Goal: Task Accomplishment & Management: Use online tool/utility

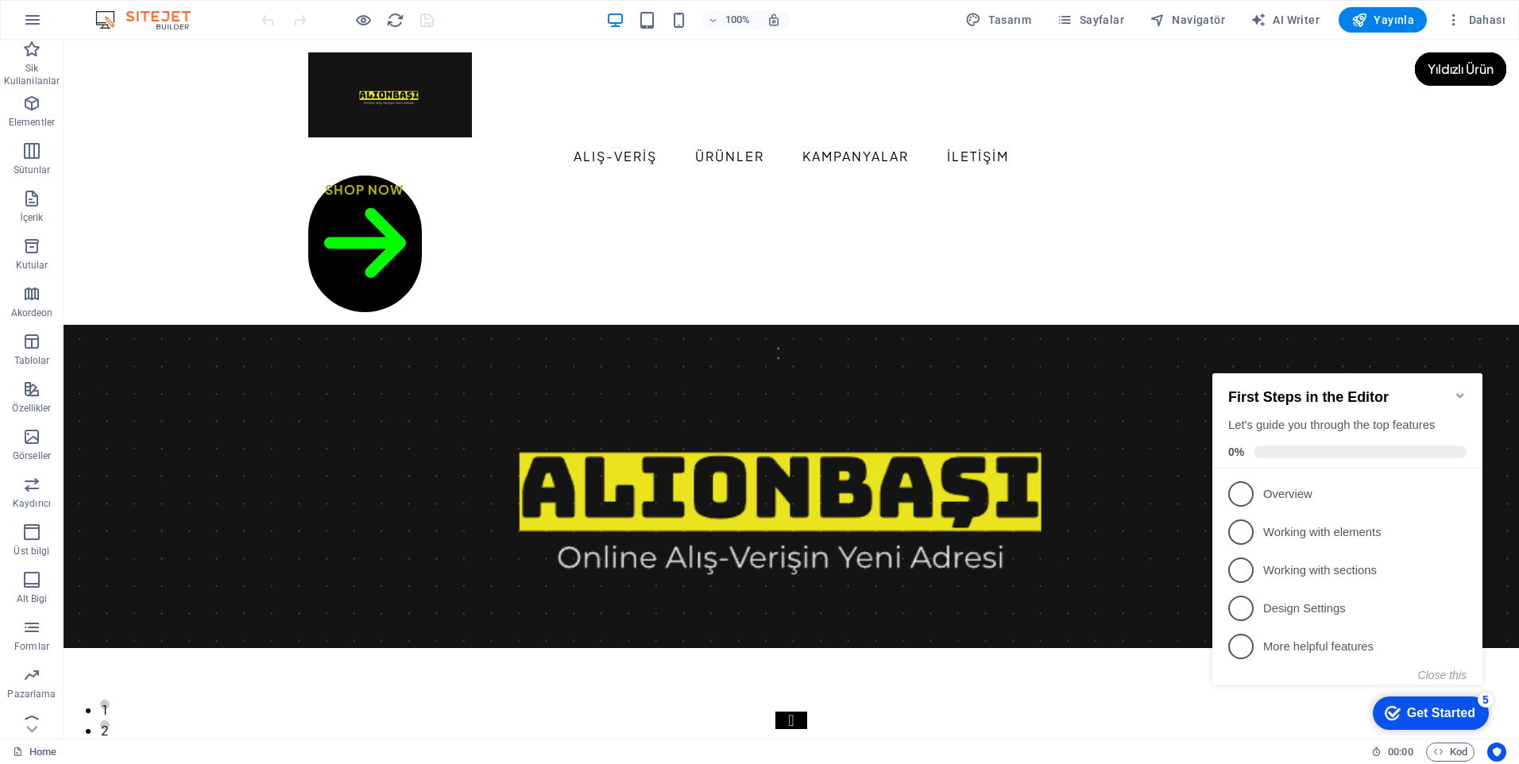
click at [1462, 393] on icon "Minimize checklist" at bounding box center [1460, 395] width 7 height 5
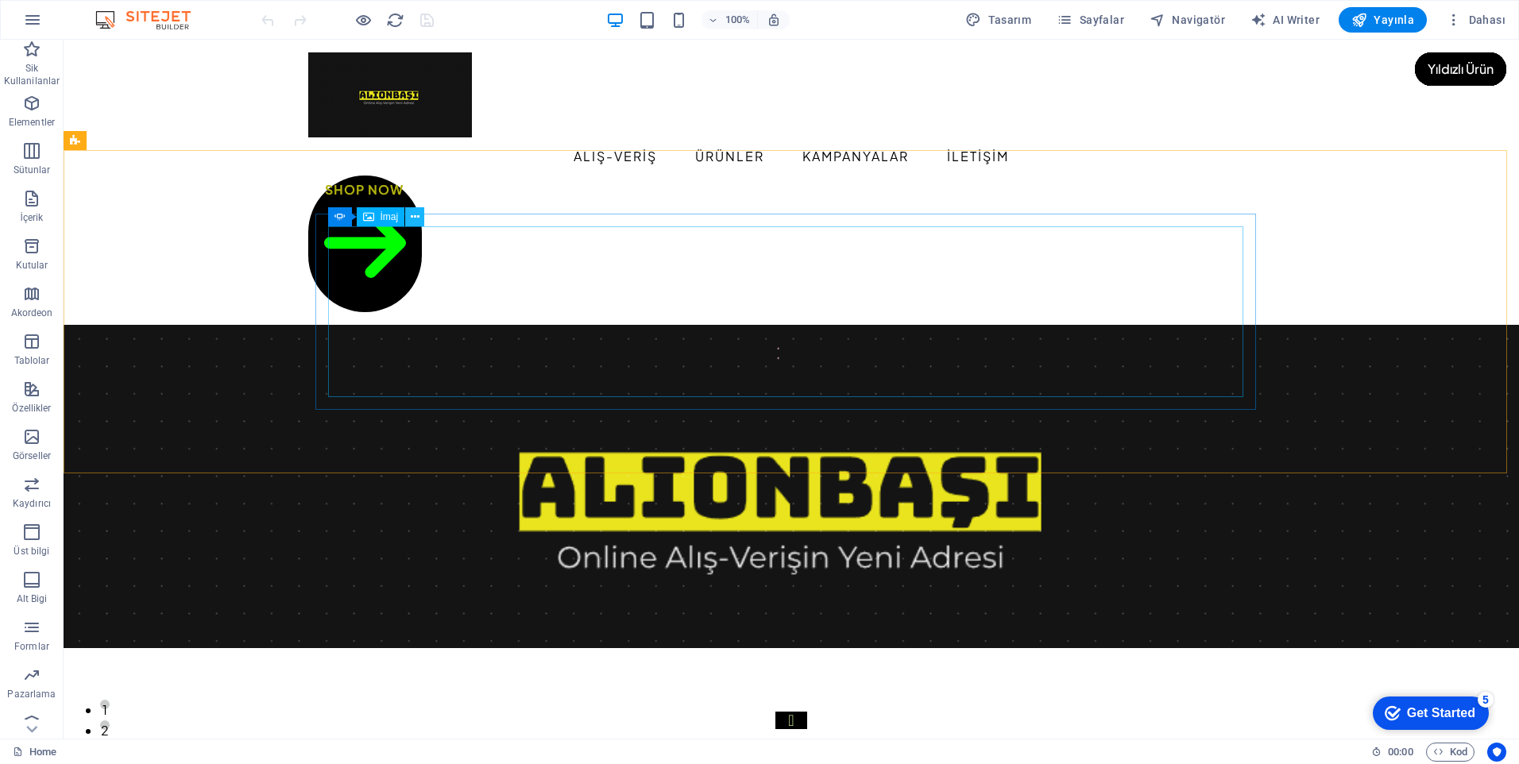
click at [416, 223] on icon at bounding box center [415, 217] width 9 height 17
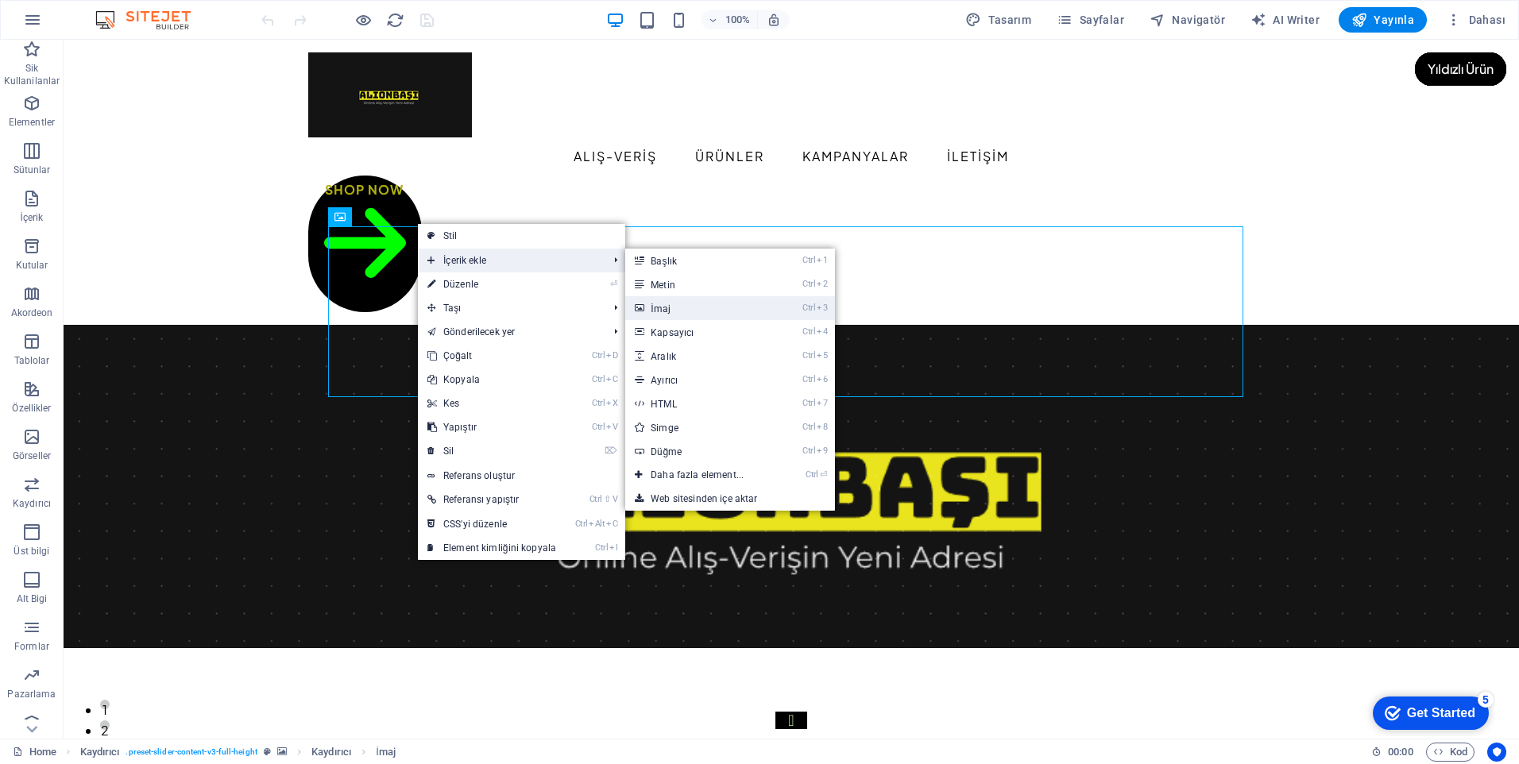
click at [658, 308] on link "Ctrl 3 İmaj" at bounding box center [700, 308] width 150 height 24
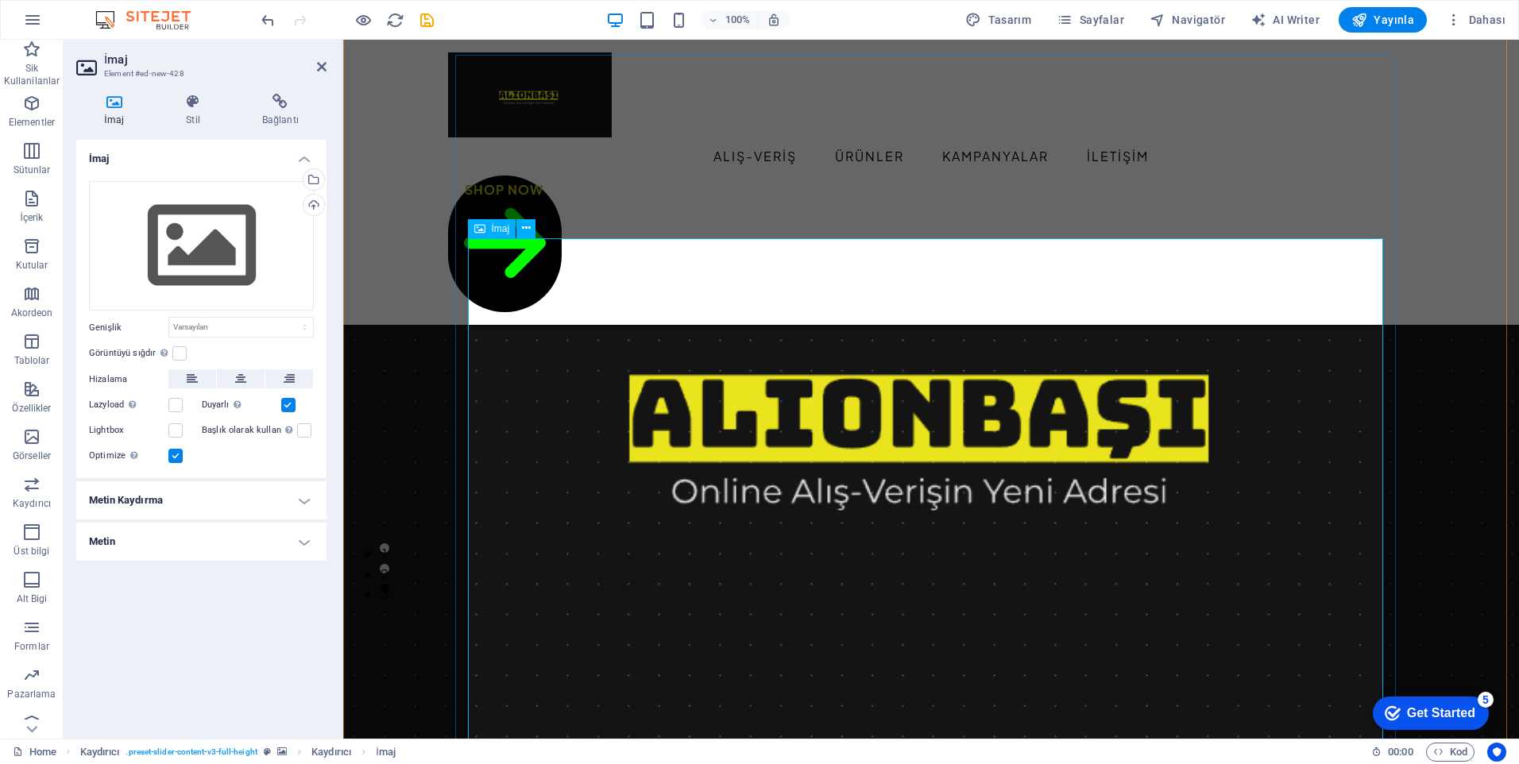
scroll to position [159, 0]
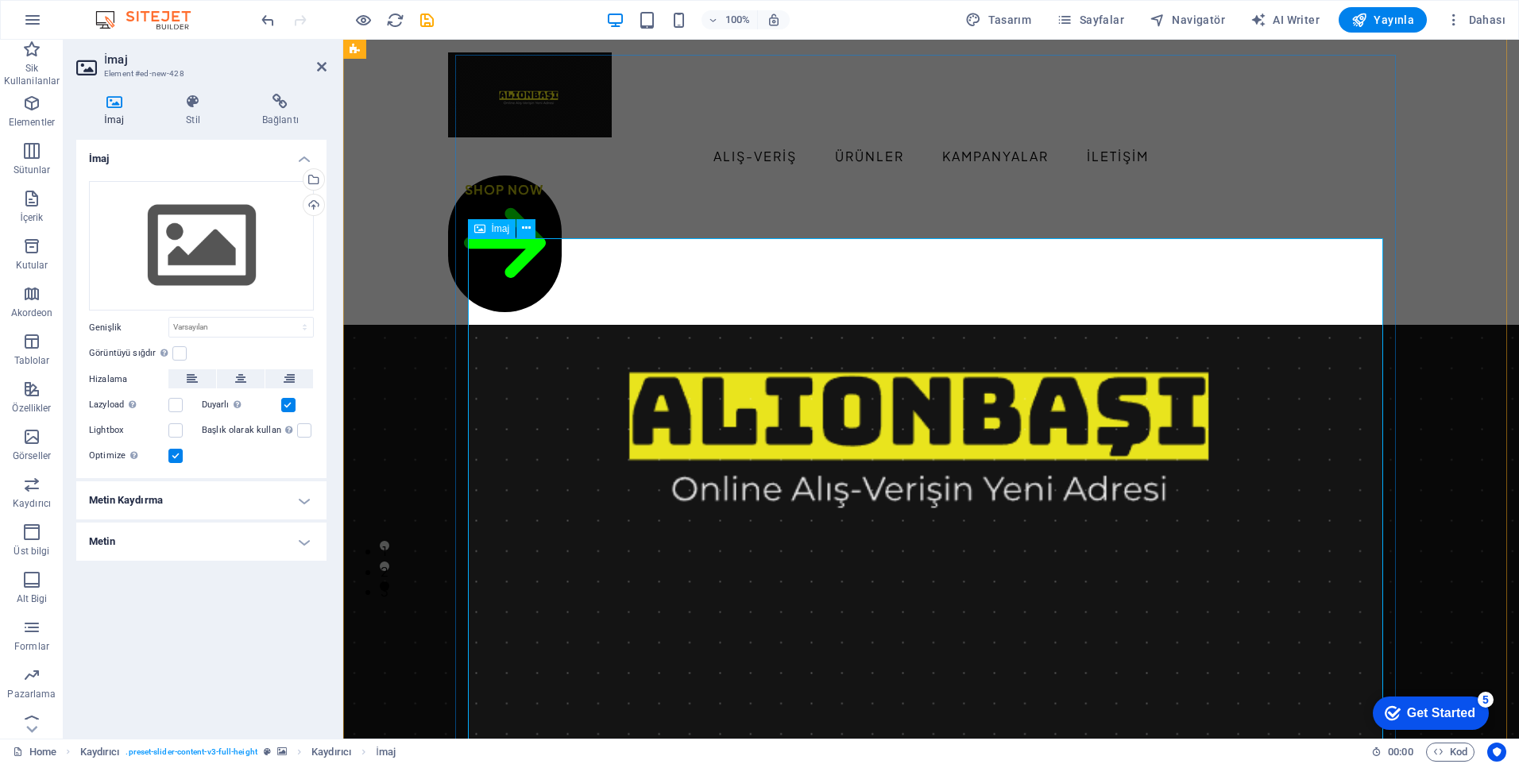
click at [204, 267] on div "Dosyaları buraya sürükleyin, dosyaları seçmek için tıklayın veya Dosyalardan ya…" at bounding box center [201, 246] width 225 height 130
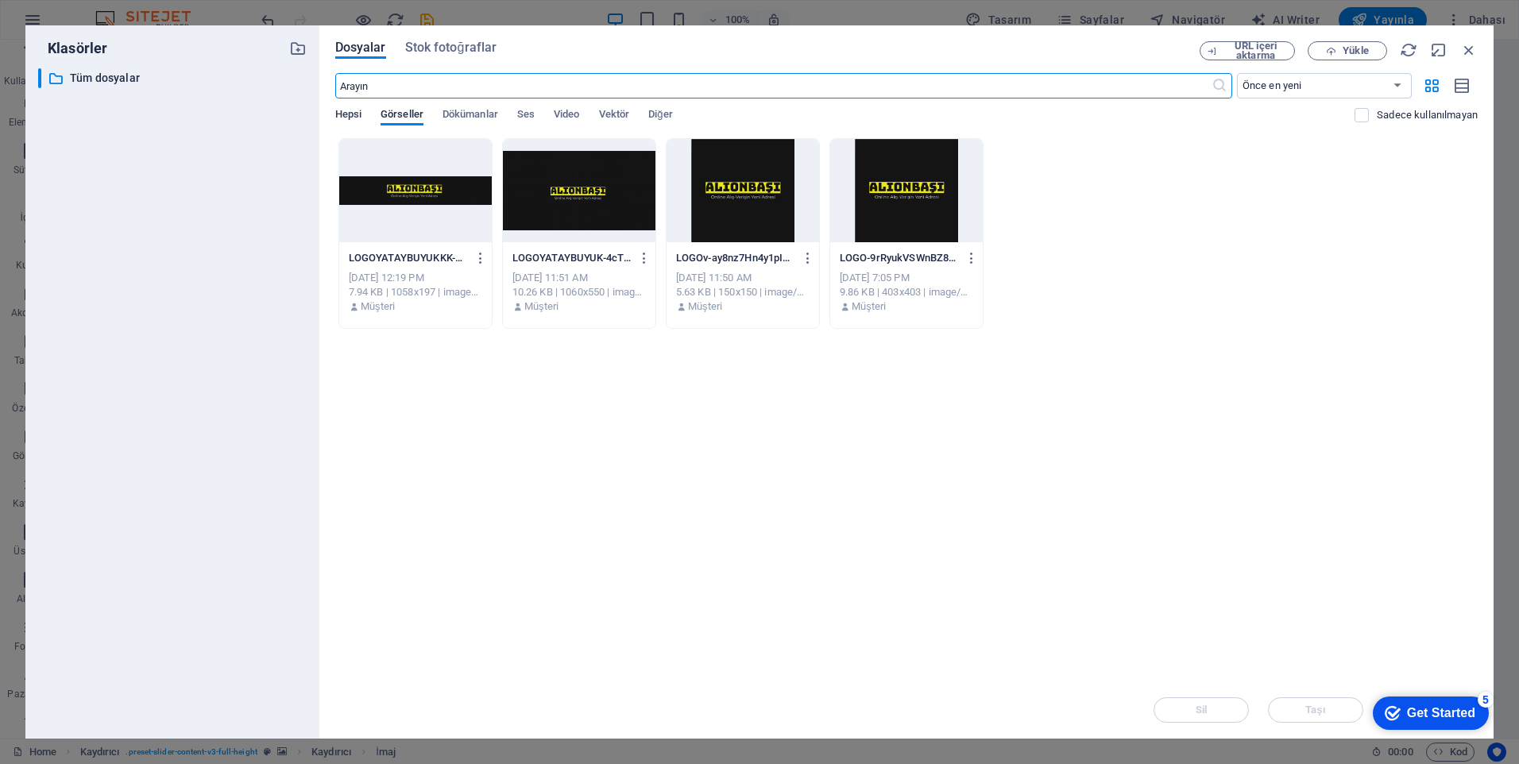
click at [354, 112] on span "Hepsi" at bounding box center [348, 116] width 26 height 22
click at [478, 117] on span "Dökümanlar" at bounding box center [471, 116] width 56 height 22
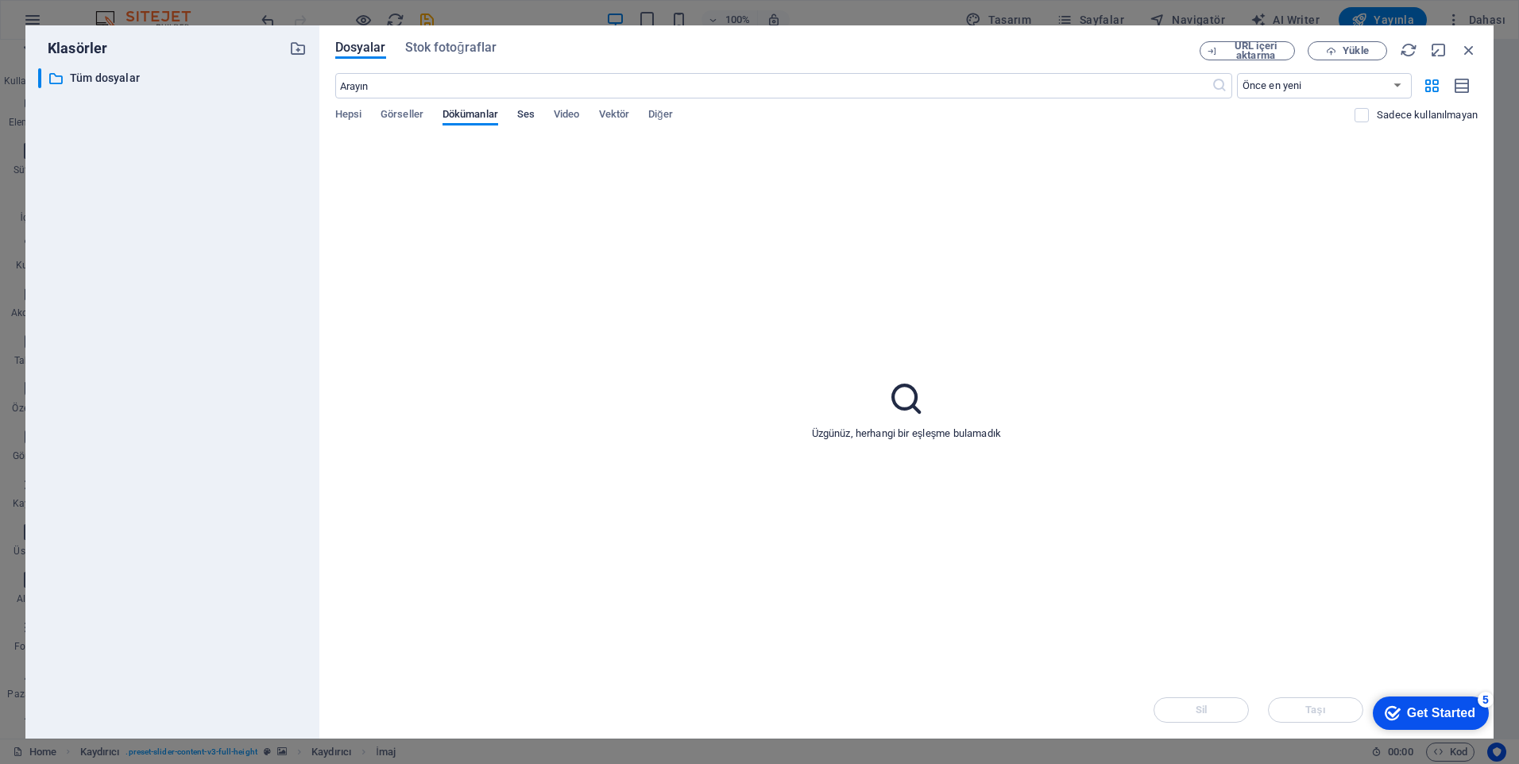
click at [530, 115] on span "Ses" at bounding box center [525, 116] width 17 height 22
click at [564, 118] on span "Video" at bounding box center [566, 116] width 25 height 22
click at [605, 116] on span "Vektör" at bounding box center [614, 116] width 31 height 22
click at [96, 79] on p "Tüm dosyalar" at bounding box center [173, 78] width 207 height 18
click at [432, 50] on span "Stok fotoğraflar" at bounding box center [451, 47] width 92 height 19
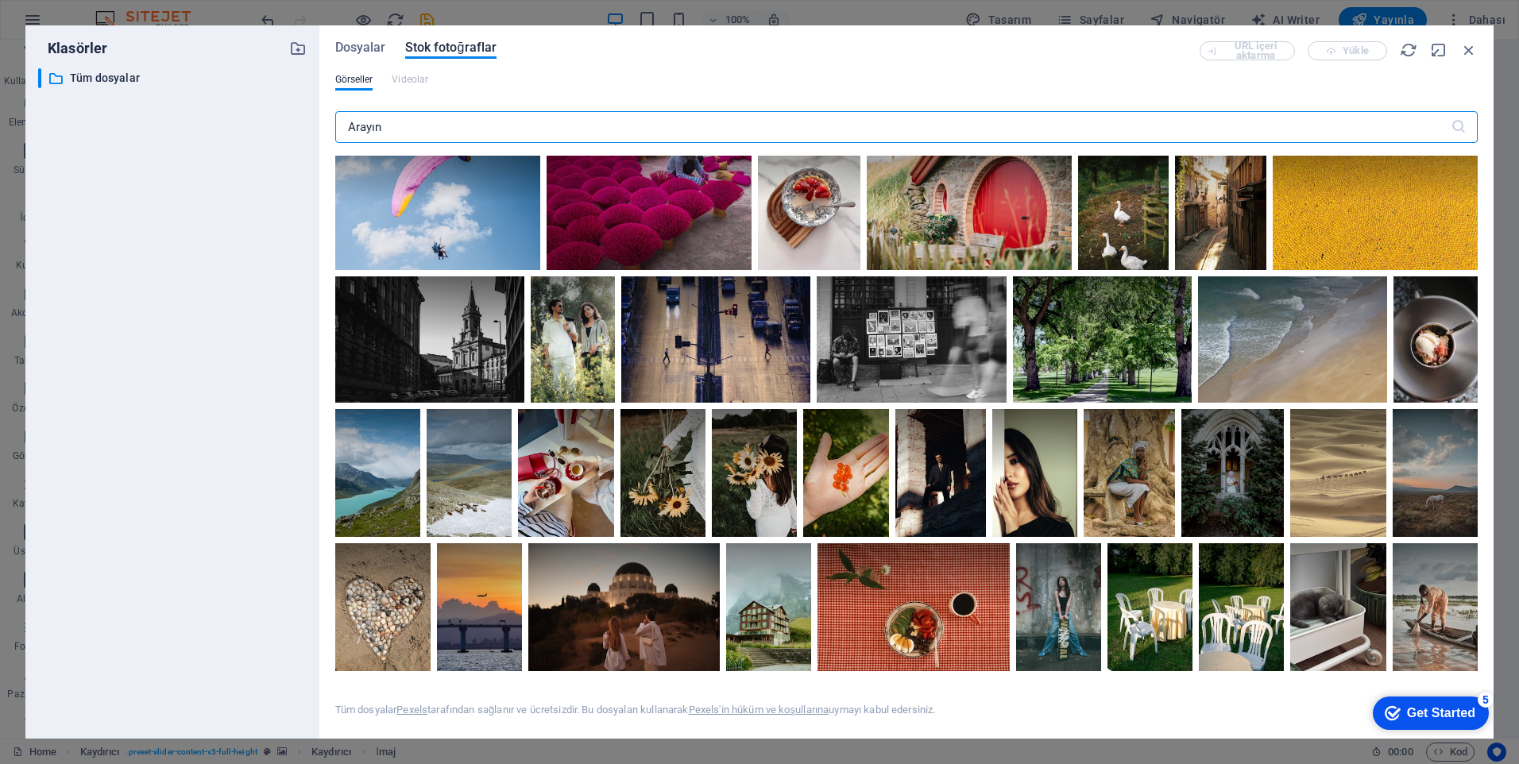
scroll to position [2225, 0]
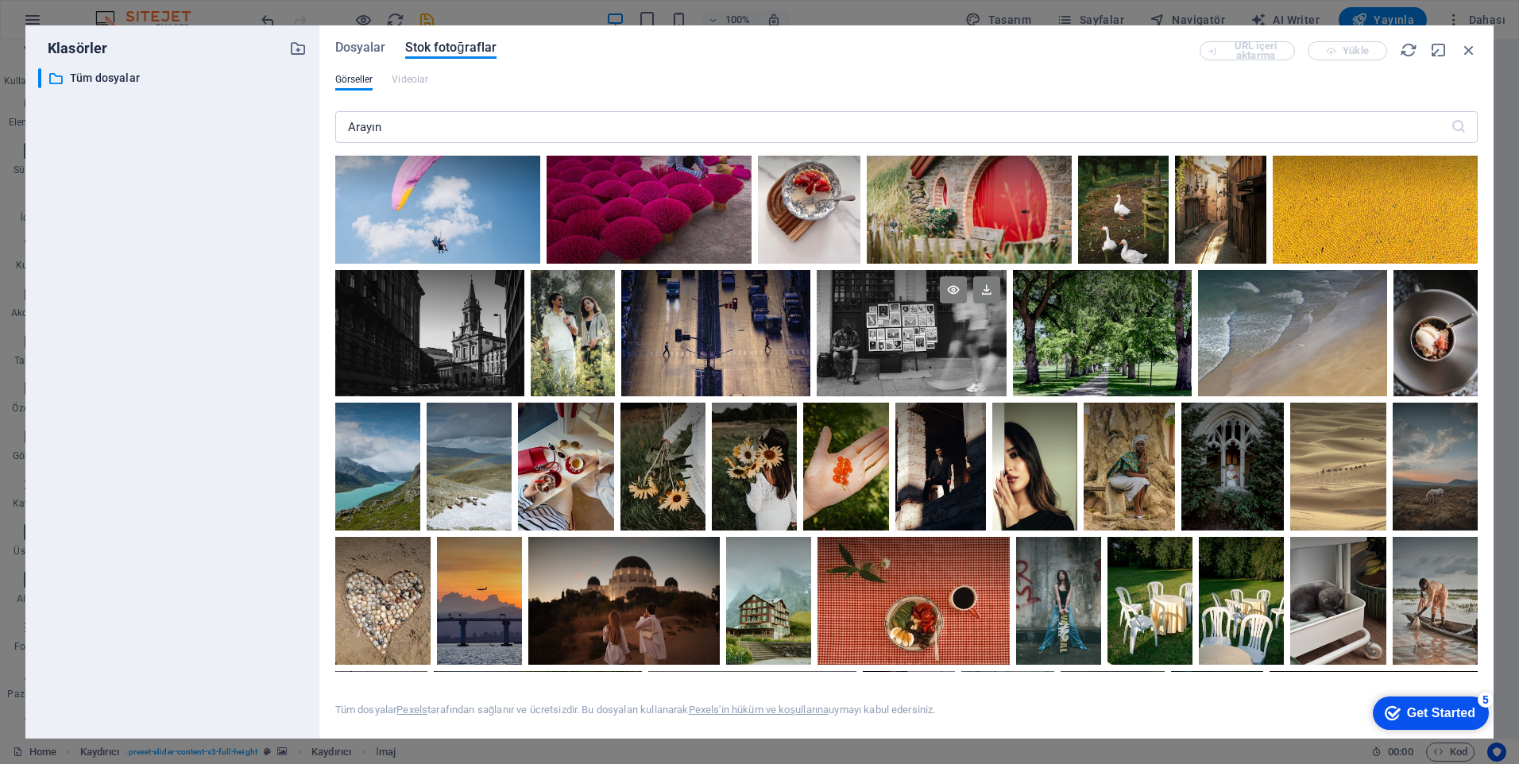
click at [1006, 333] on div at bounding box center [911, 301] width 189 height 63
click at [1000, 286] on icon at bounding box center [986, 290] width 27 height 27
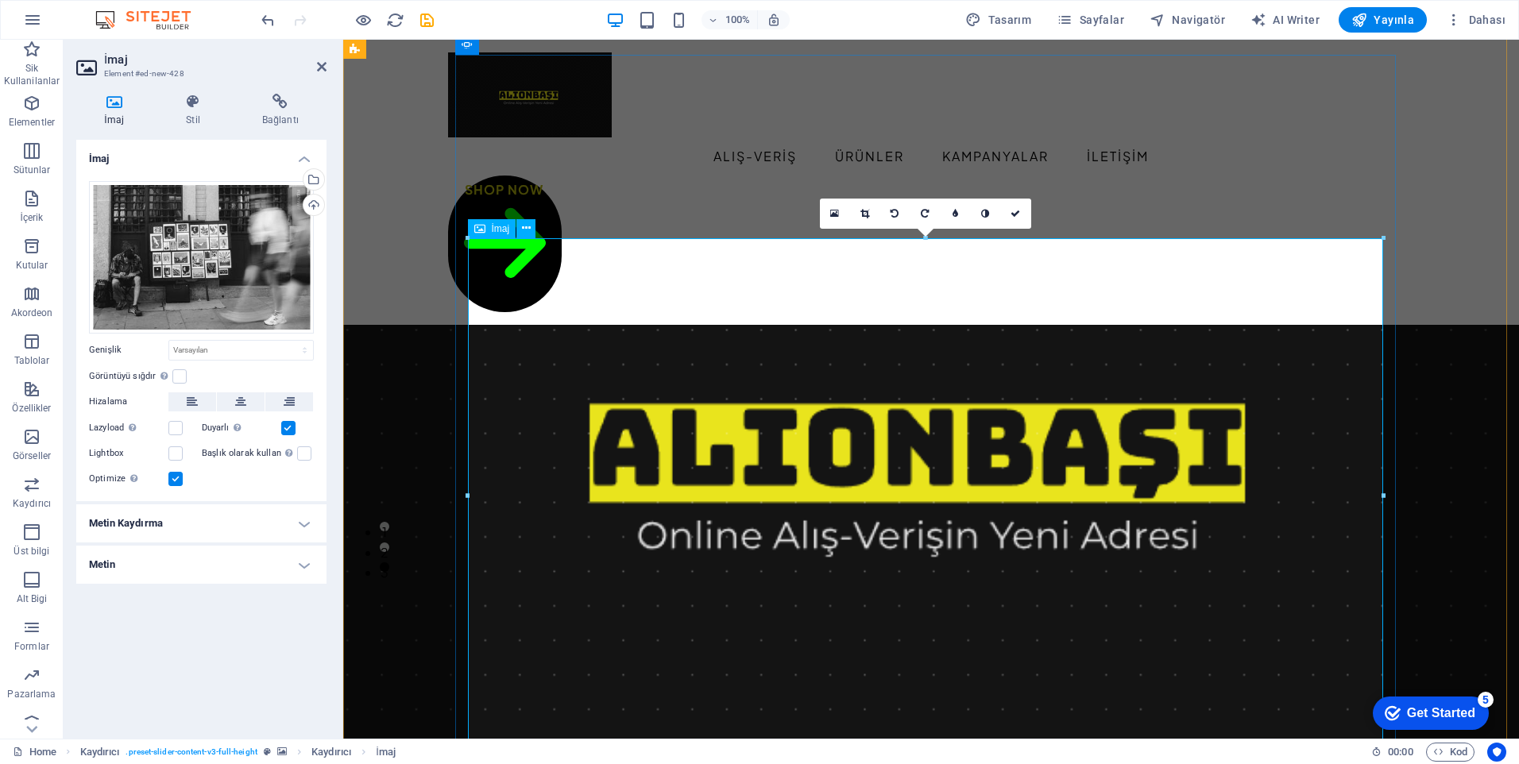
scroll to position [159, 0]
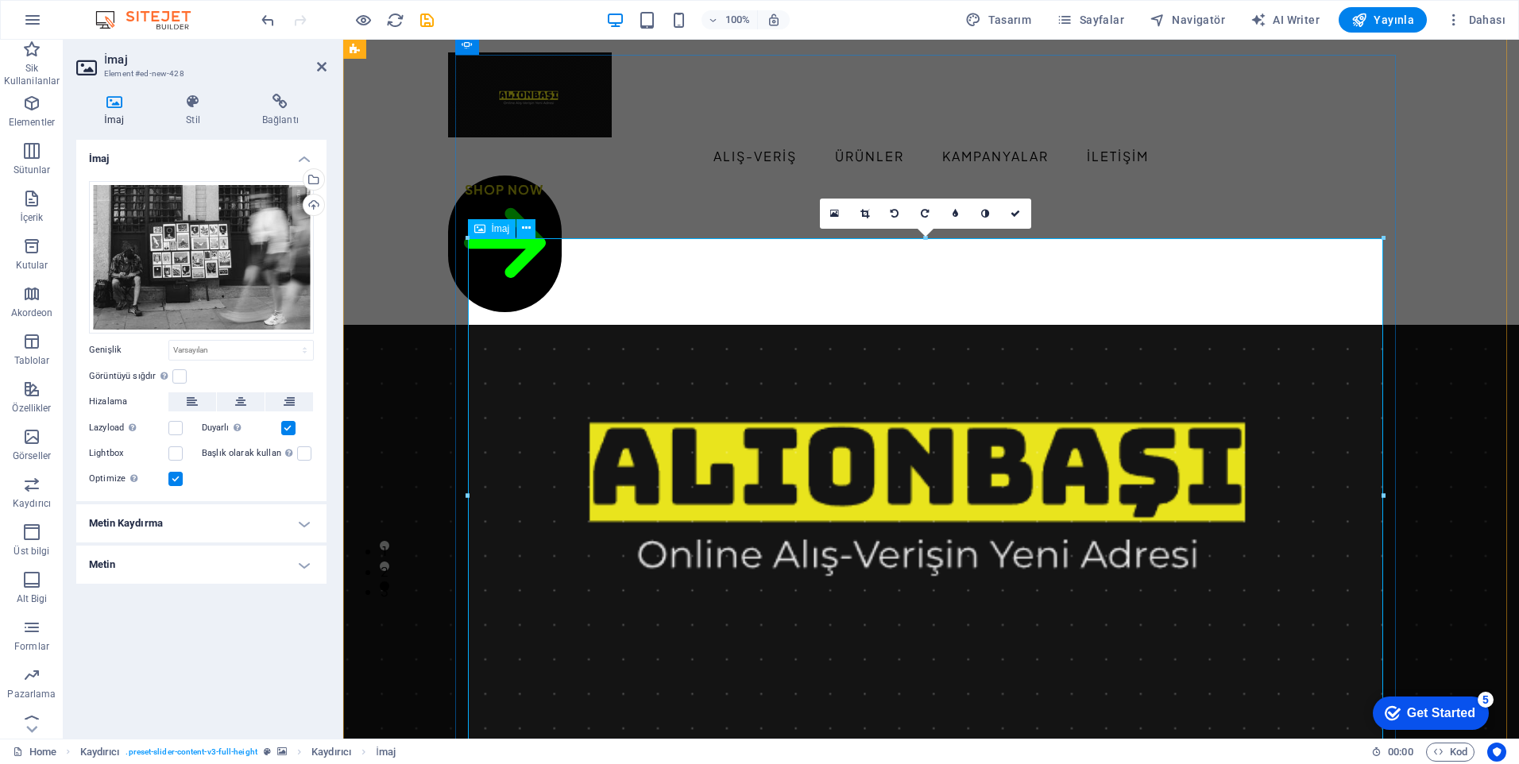
click at [218, 286] on div "Dosyaları buraya sürükleyin, dosyaları seçmek için tıklayın veya Dosyalardan ya…" at bounding box center [201, 257] width 225 height 153
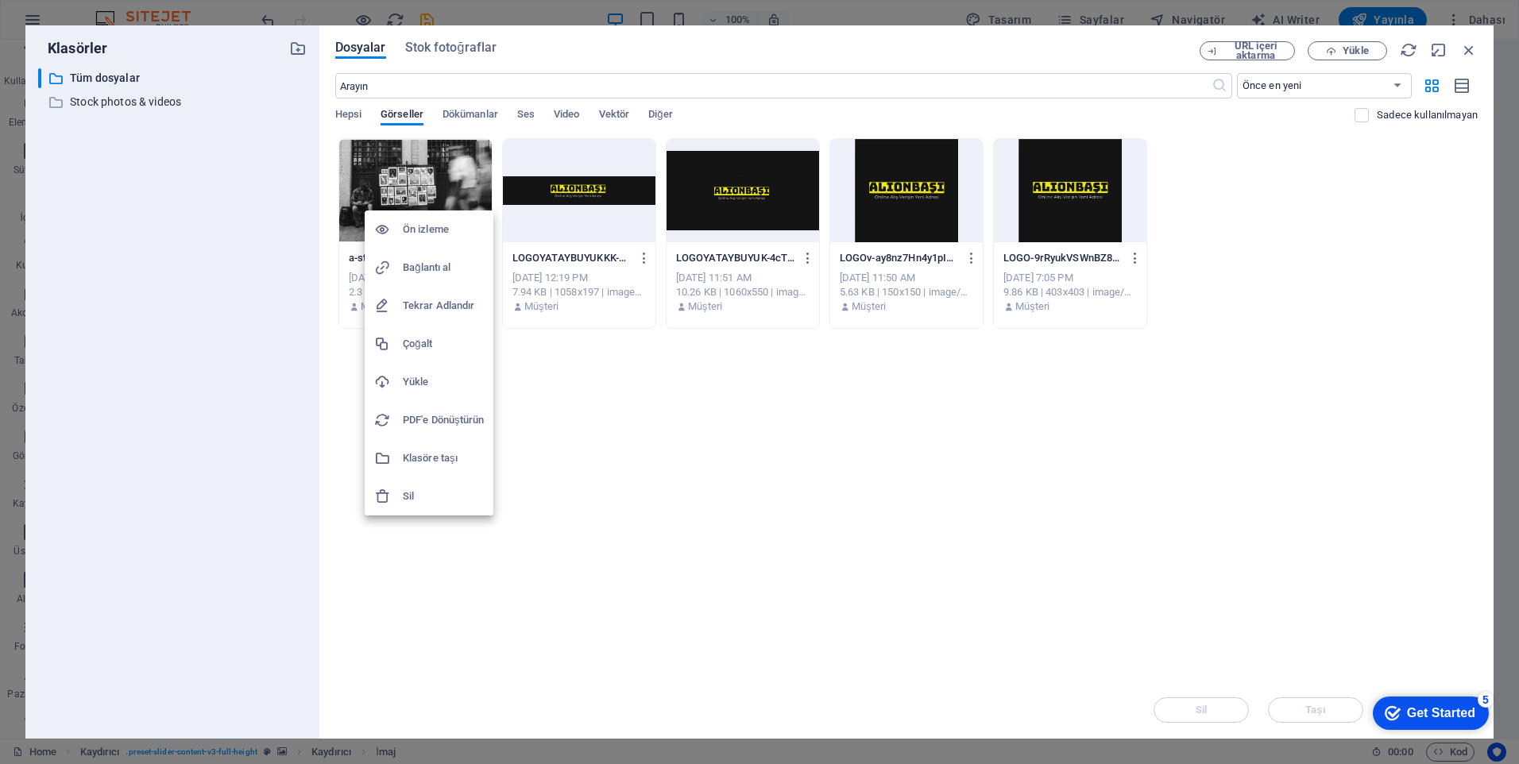
click at [447, 236] on h6 "Ön izleme" at bounding box center [443, 229] width 81 height 19
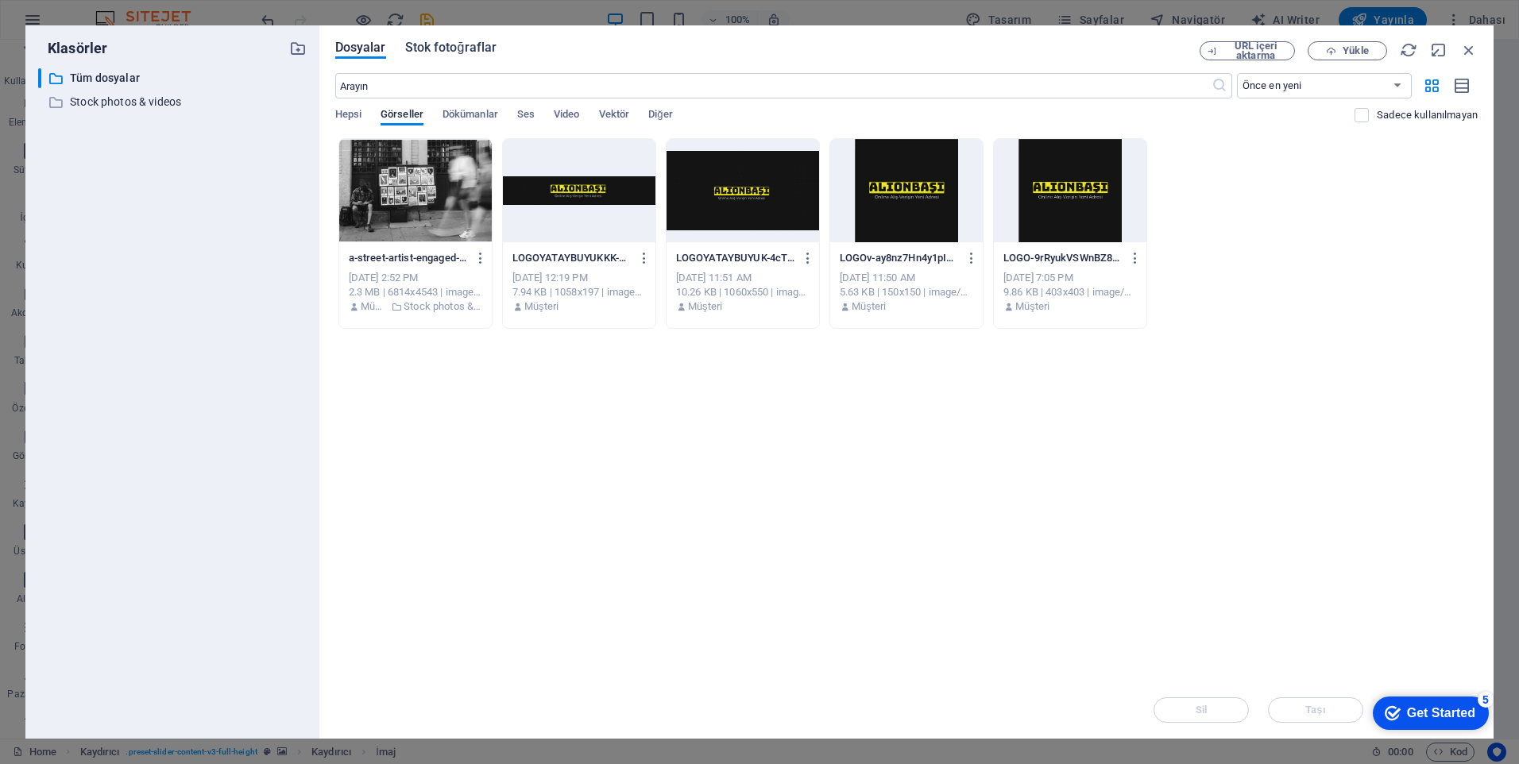
click at [477, 46] on span "Stok fotoğraflar" at bounding box center [451, 47] width 92 height 19
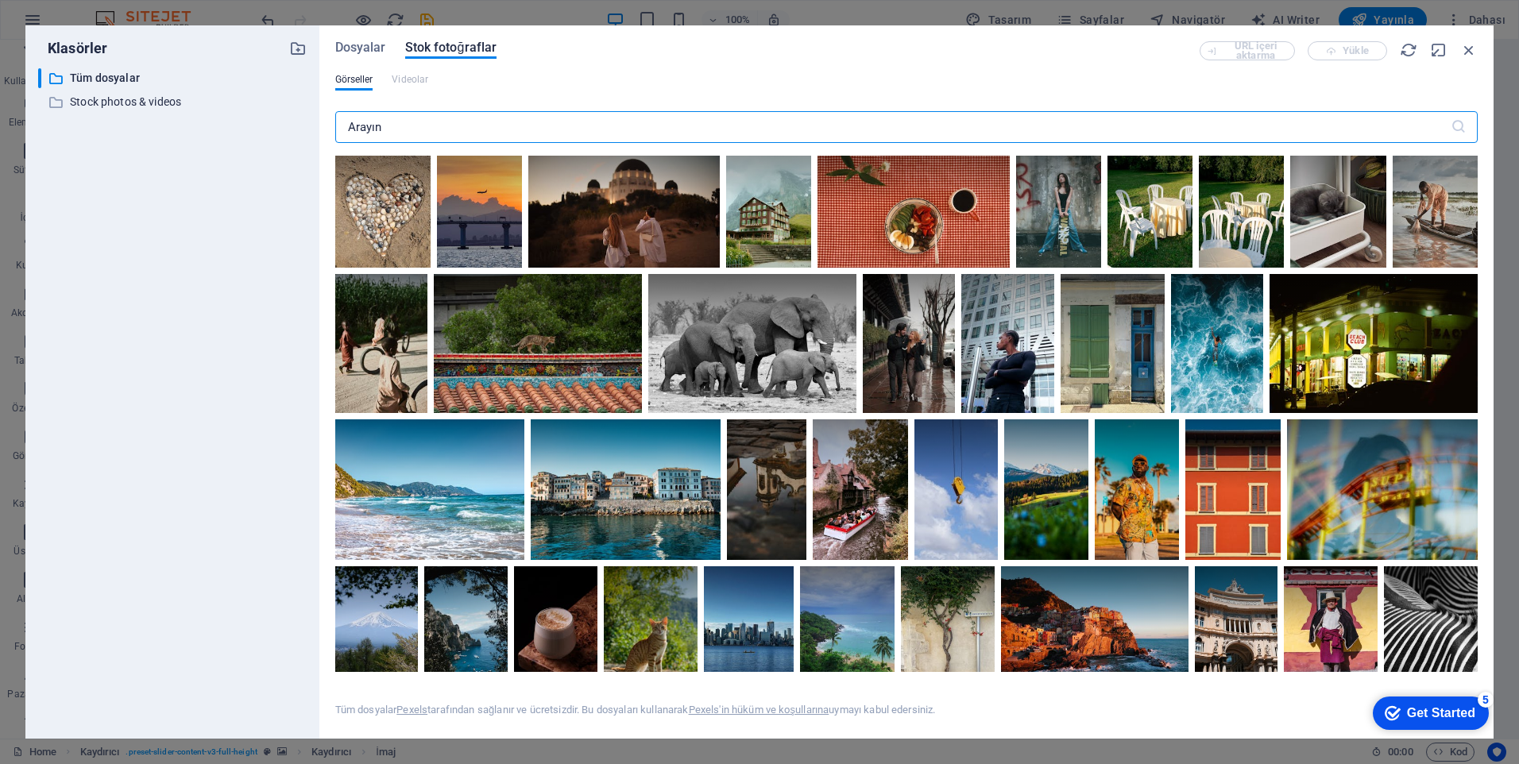
scroll to position [2940, 0]
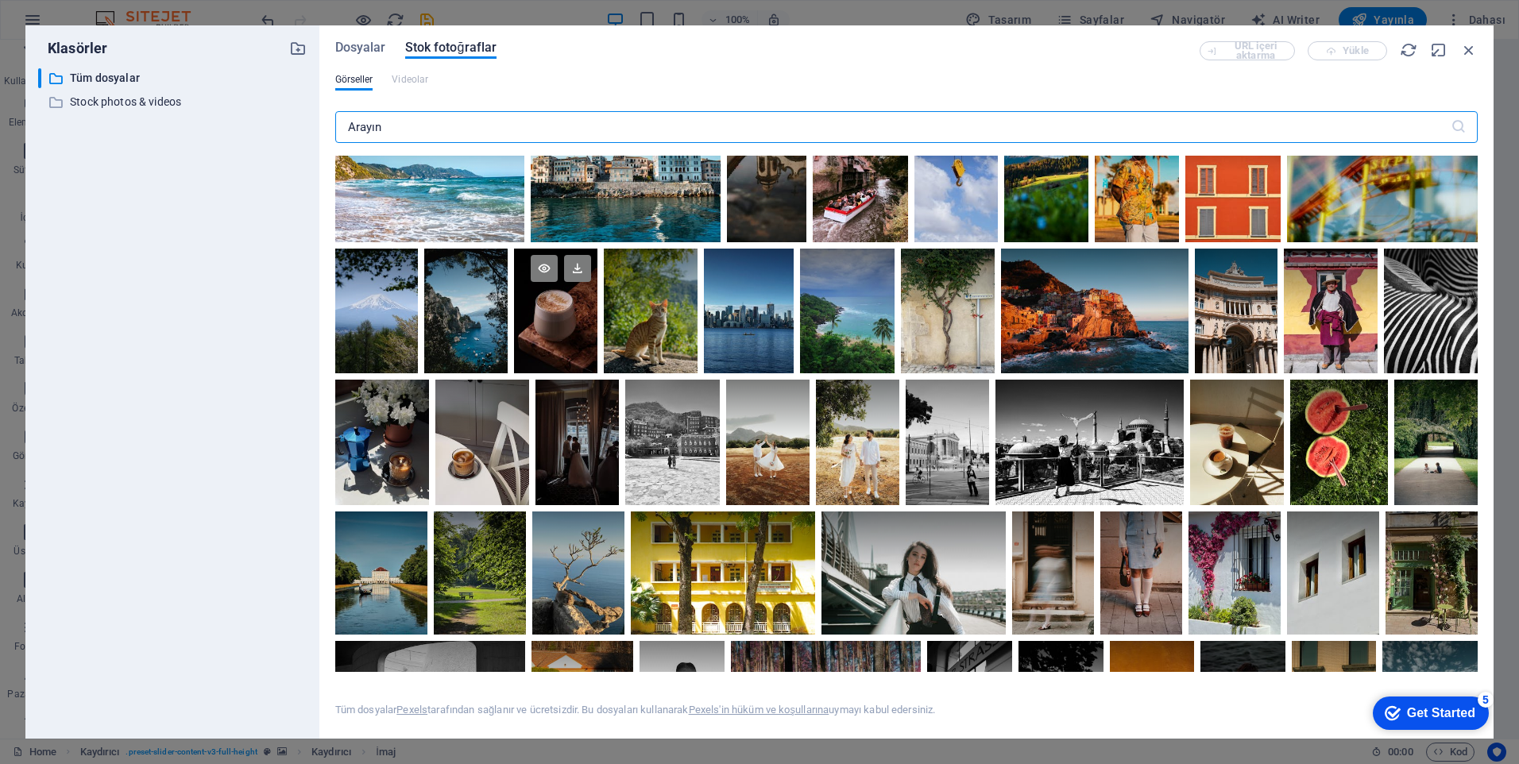
click at [598, 326] on div at bounding box center [555, 311] width 83 height 125
click at [591, 265] on icon at bounding box center [577, 268] width 27 height 27
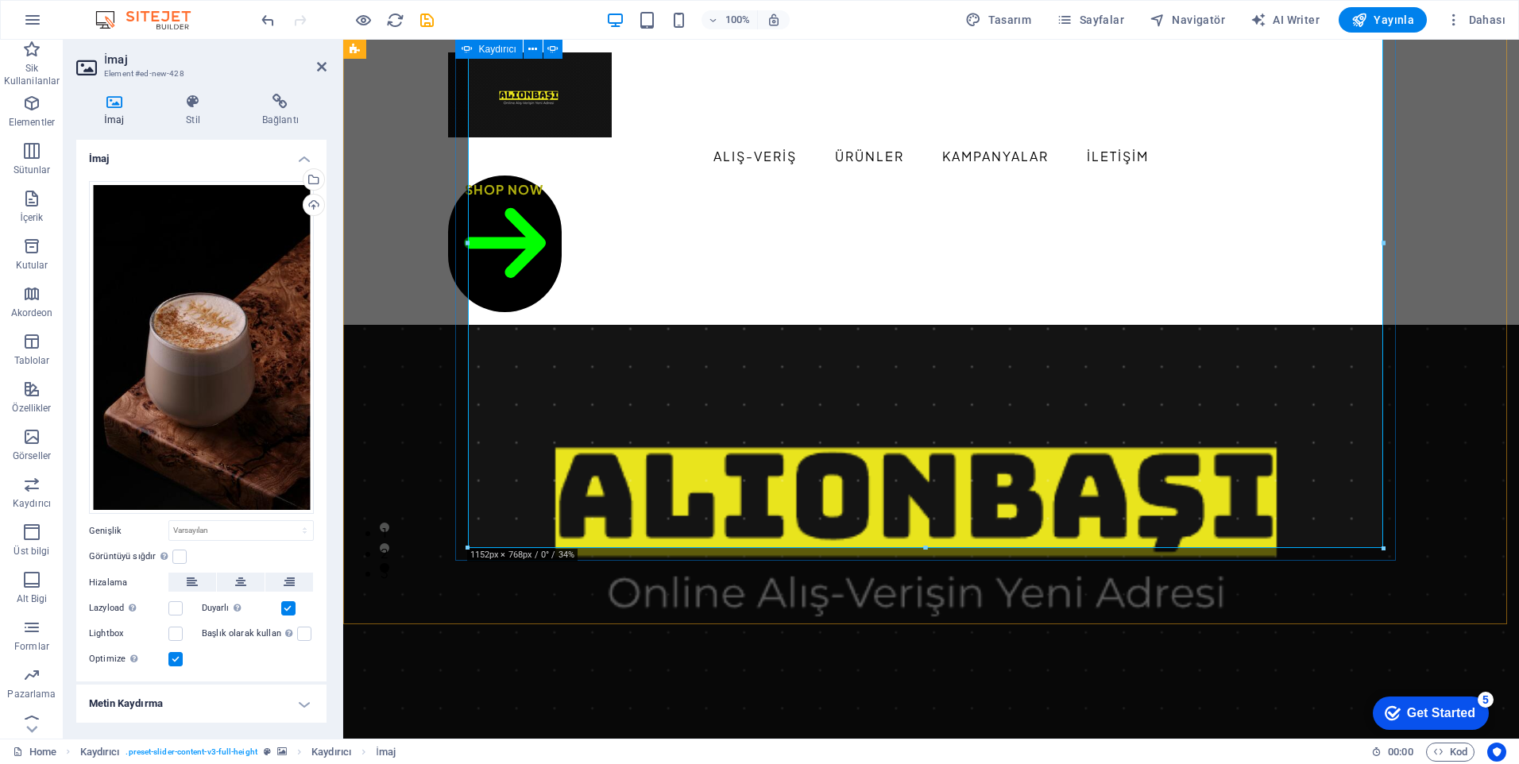
scroll to position [159, 0]
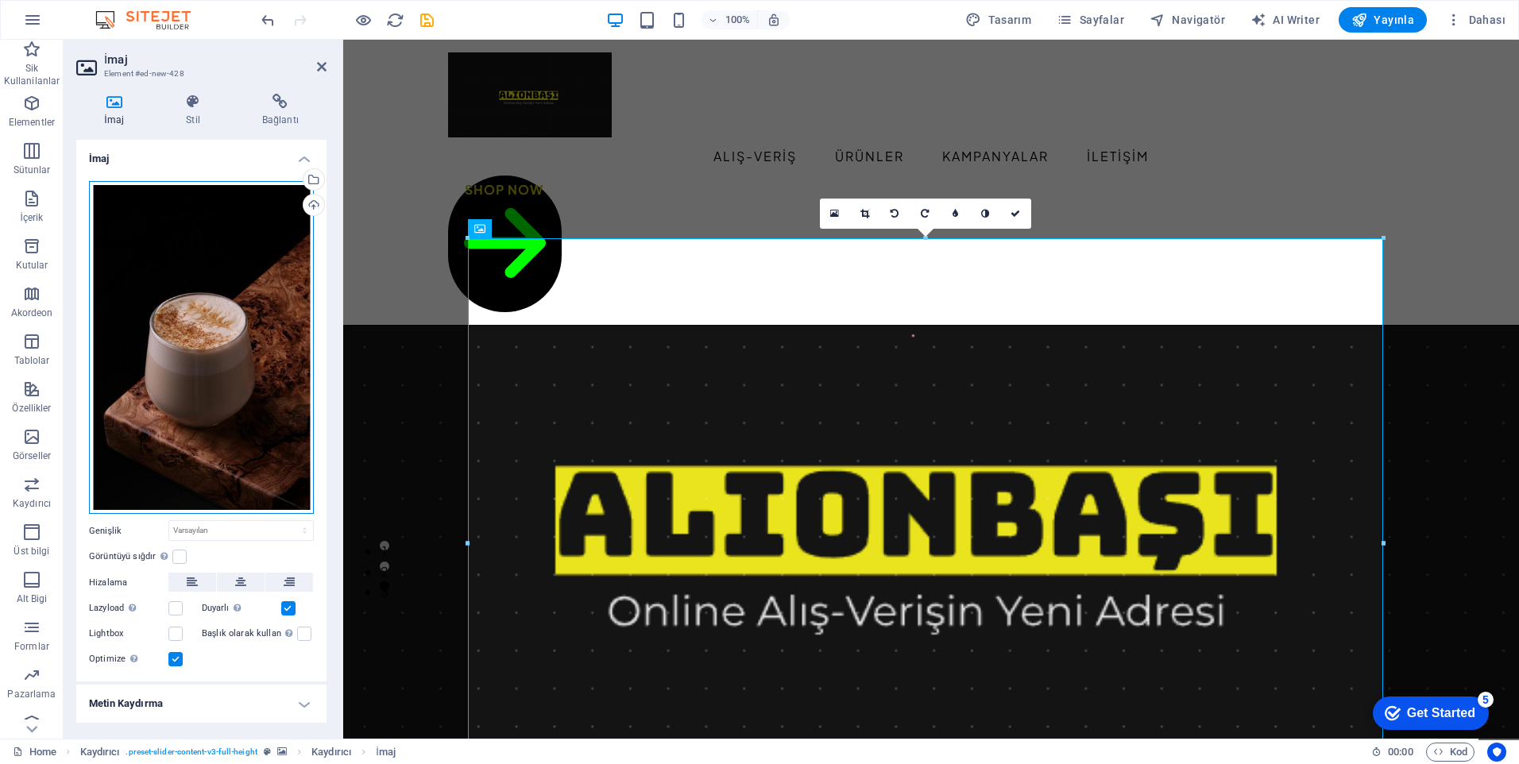
click at [190, 362] on div "Dosyaları buraya sürükleyin, dosyaları seçmek için tıklayın veya Dosyalardan ya…" at bounding box center [201, 348] width 225 height 334
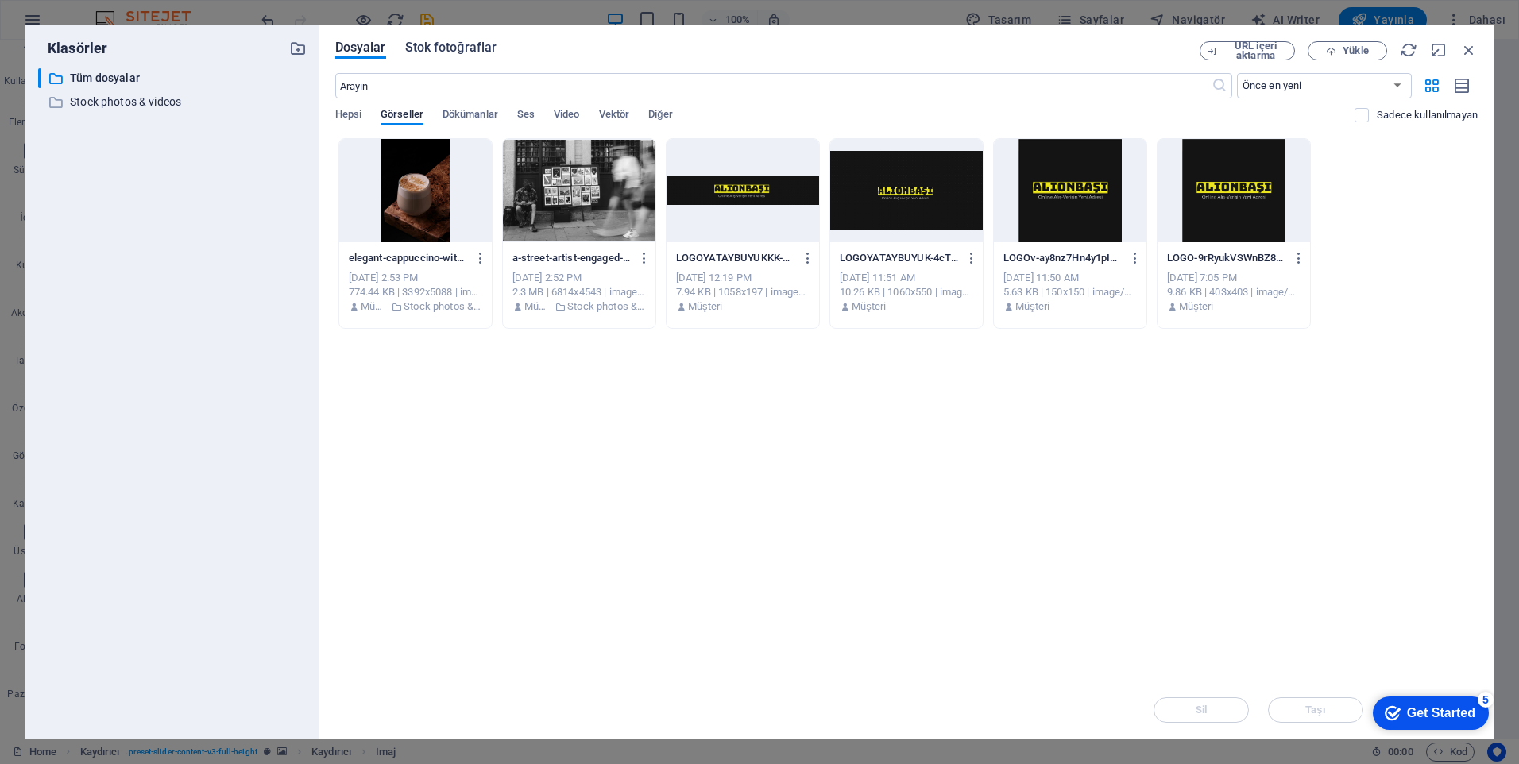
click at [466, 43] on span "Stok fotoğraflar" at bounding box center [451, 47] width 92 height 19
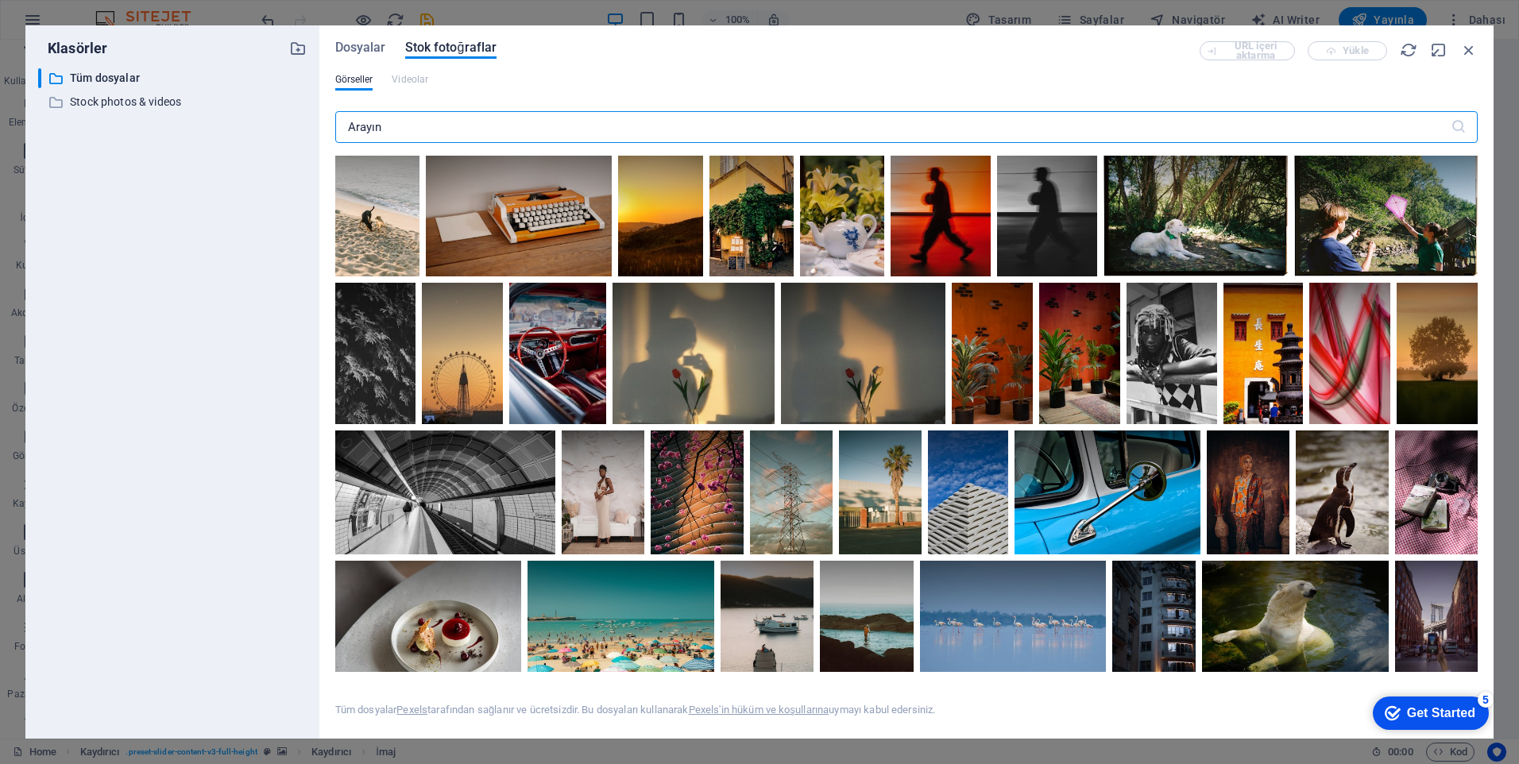
scroll to position [5960, 0]
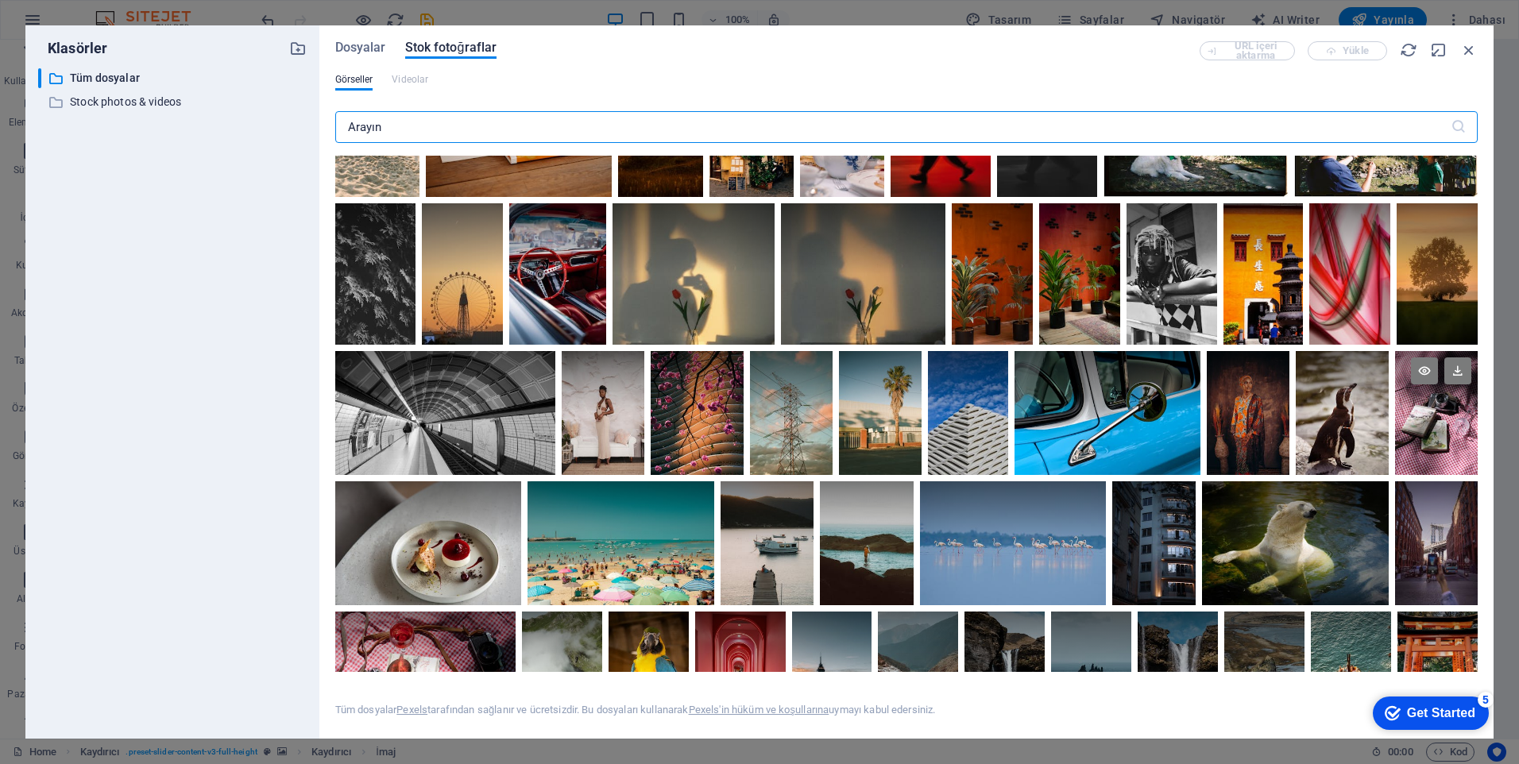
click at [1430, 407] on div at bounding box center [1436, 413] width 83 height 124
click at [1461, 358] on icon at bounding box center [1458, 371] width 27 height 27
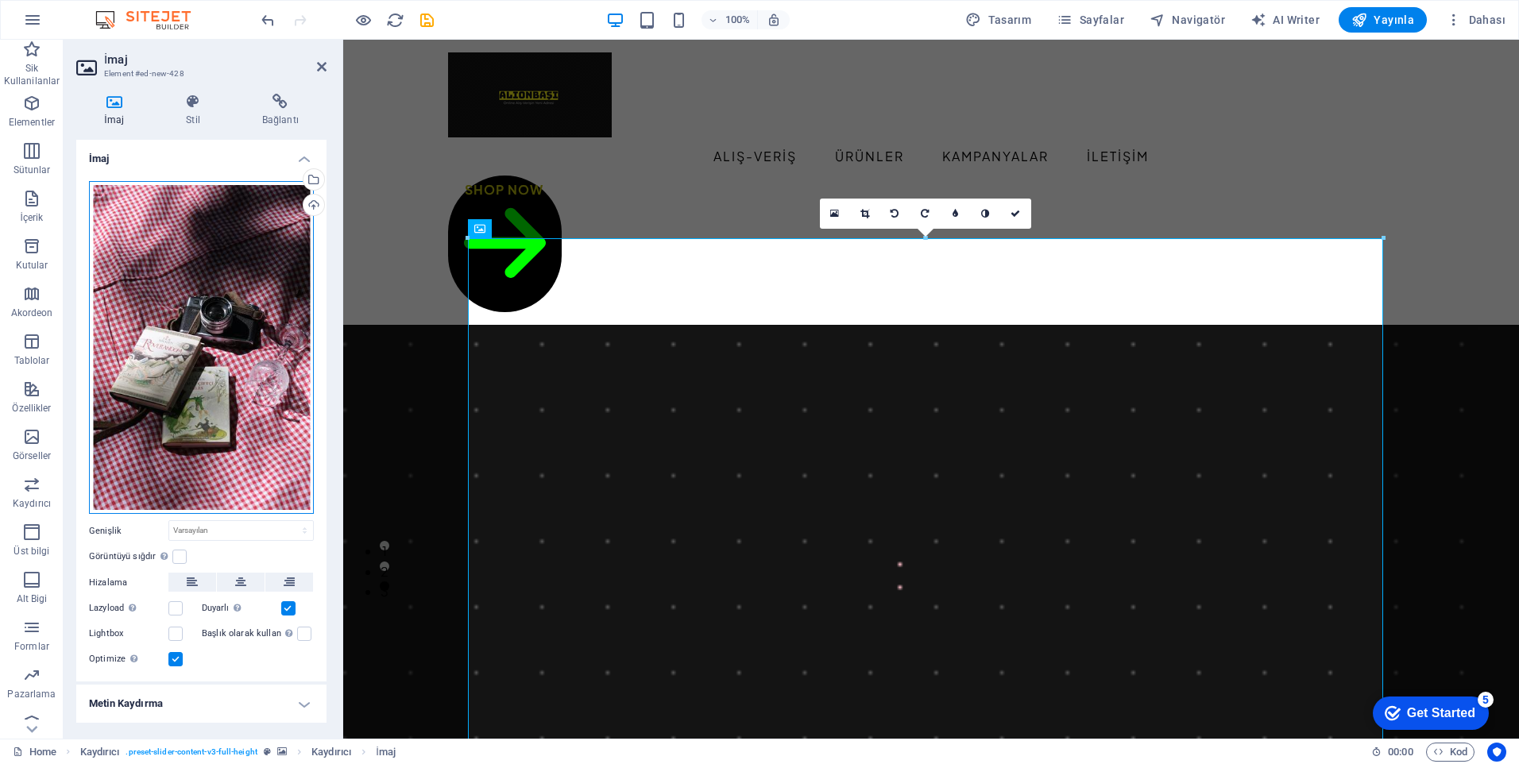
click at [190, 400] on div "Dosyaları buraya sürükleyin, dosyaları seçmek için tıklayın veya Dosyalardan ya…" at bounding box center [201, 348] width 225 height 334
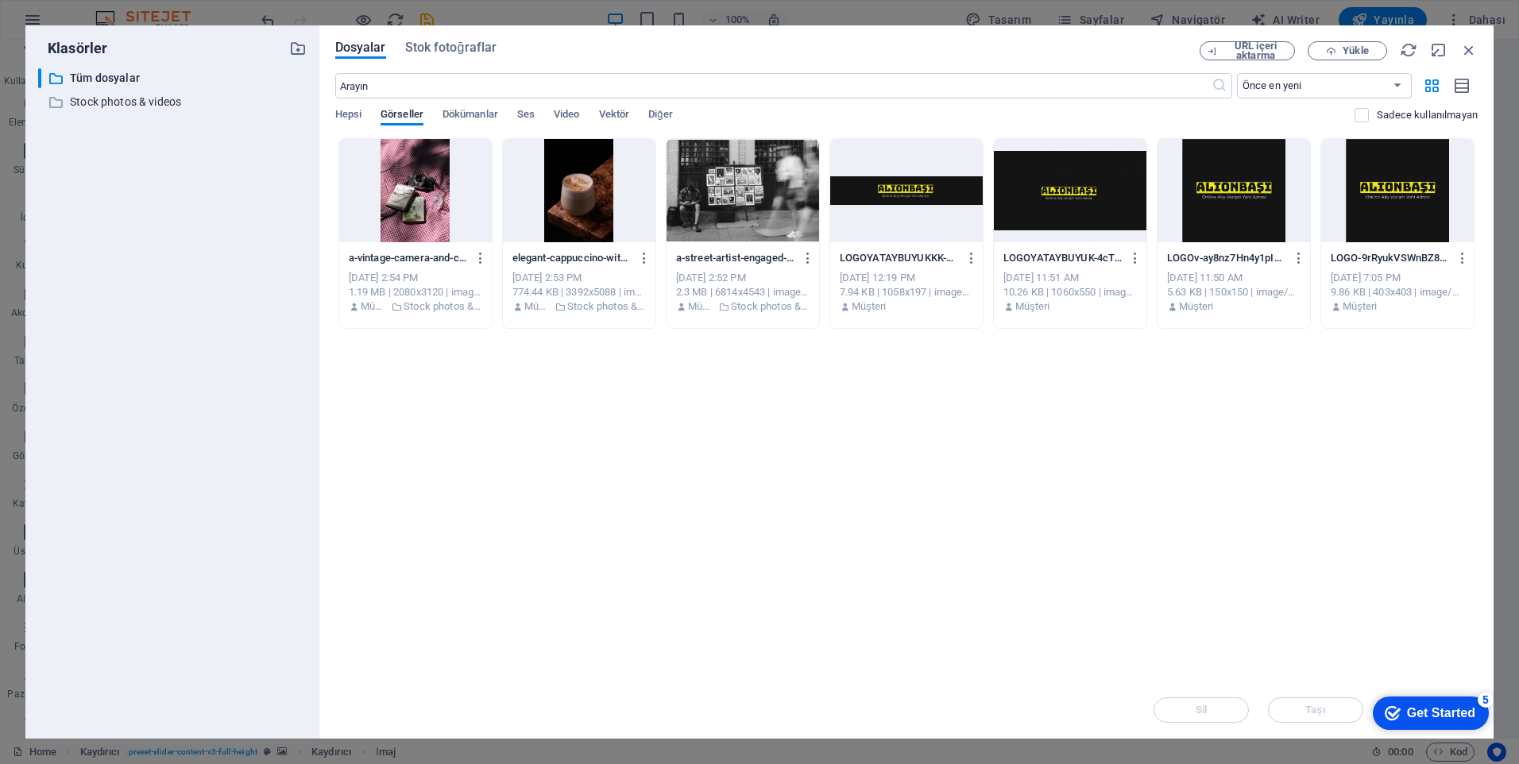
click at [424, 211] on div at bounding box center [415, 190] width 153 height 103
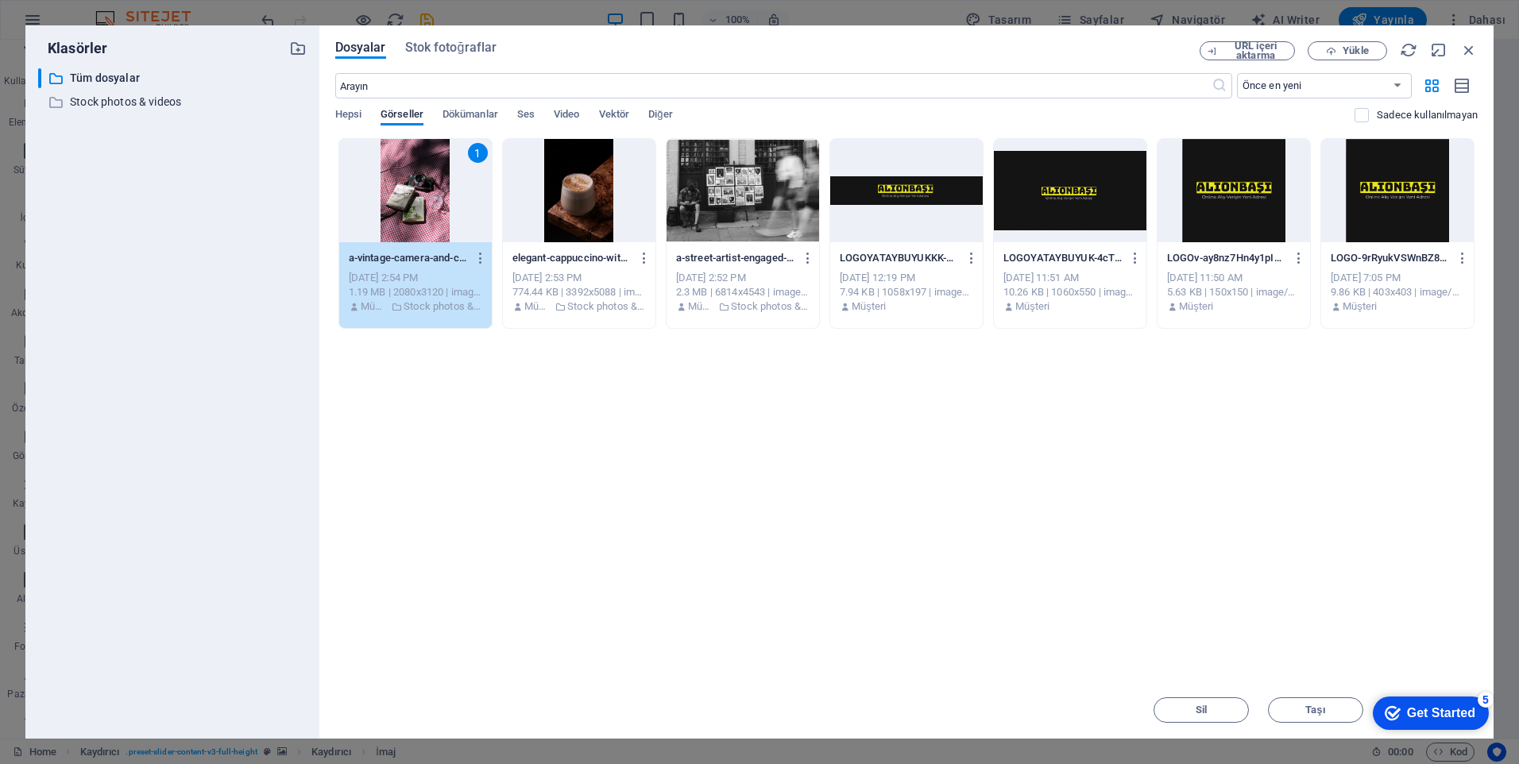
click at [423, 195] on div "1" at bounding box center [415, 190] width 153 height 103
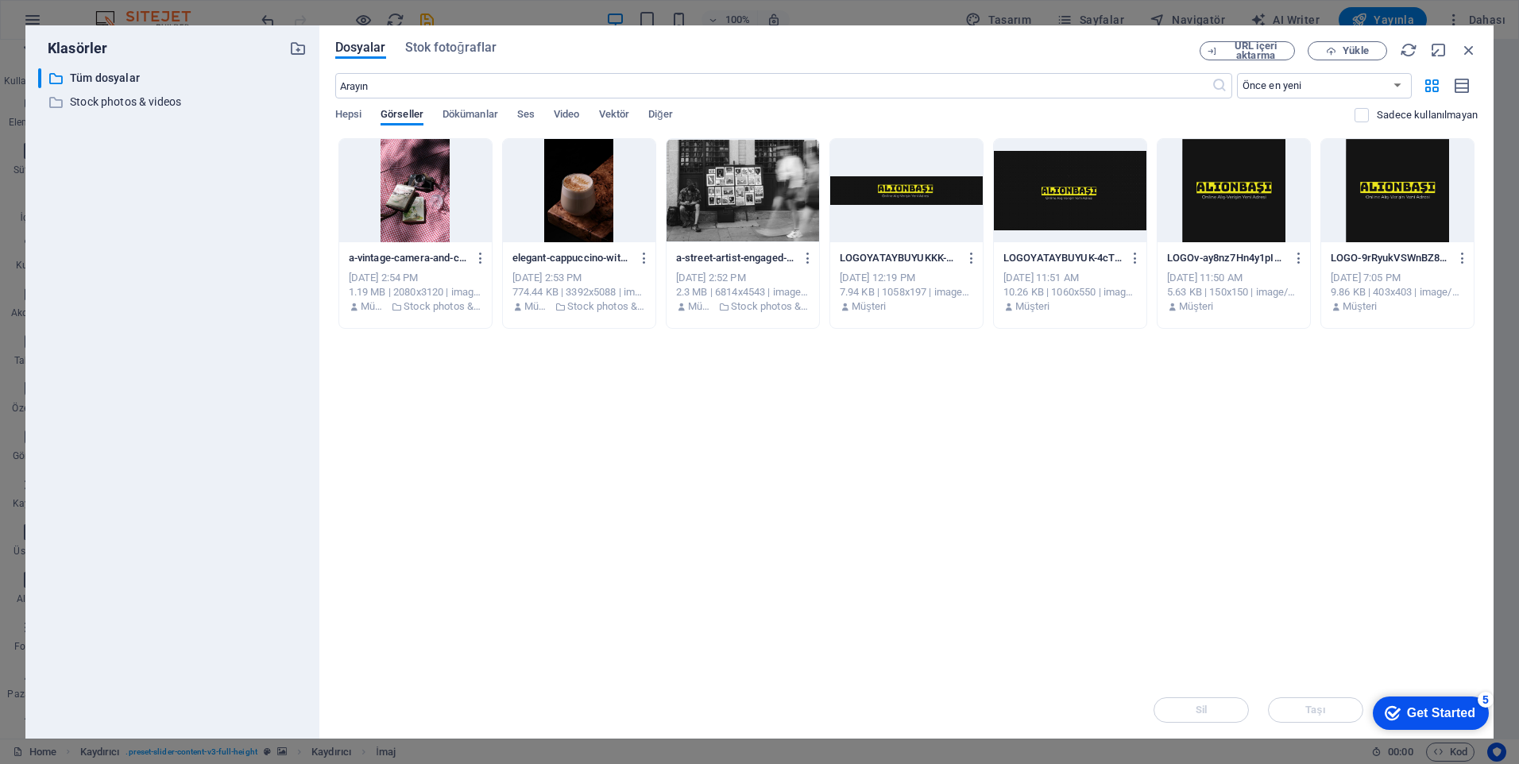
click at [423, 195] on div at bounding box center [415, 190] width 153 height 103
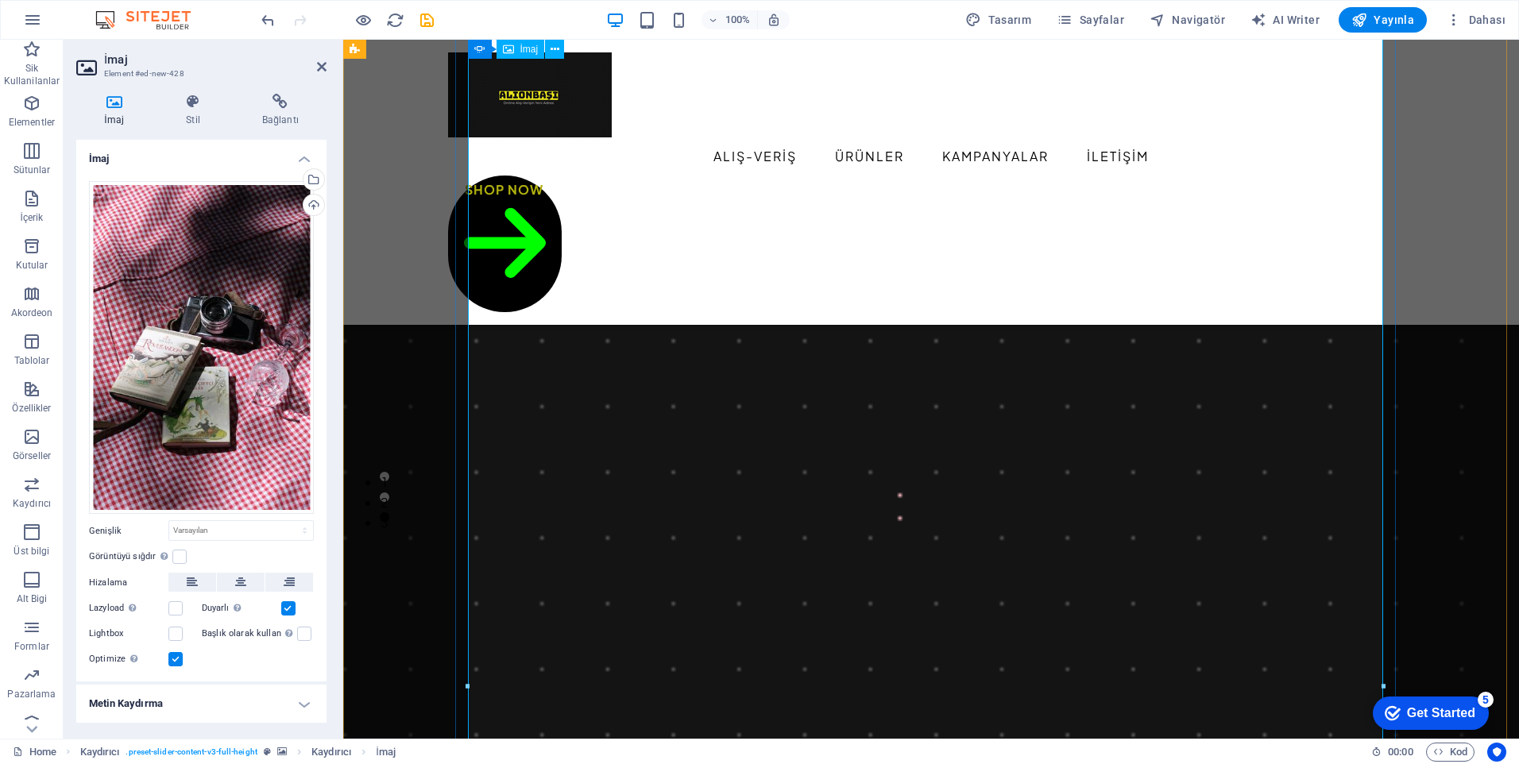
scroll to position [159, 0]
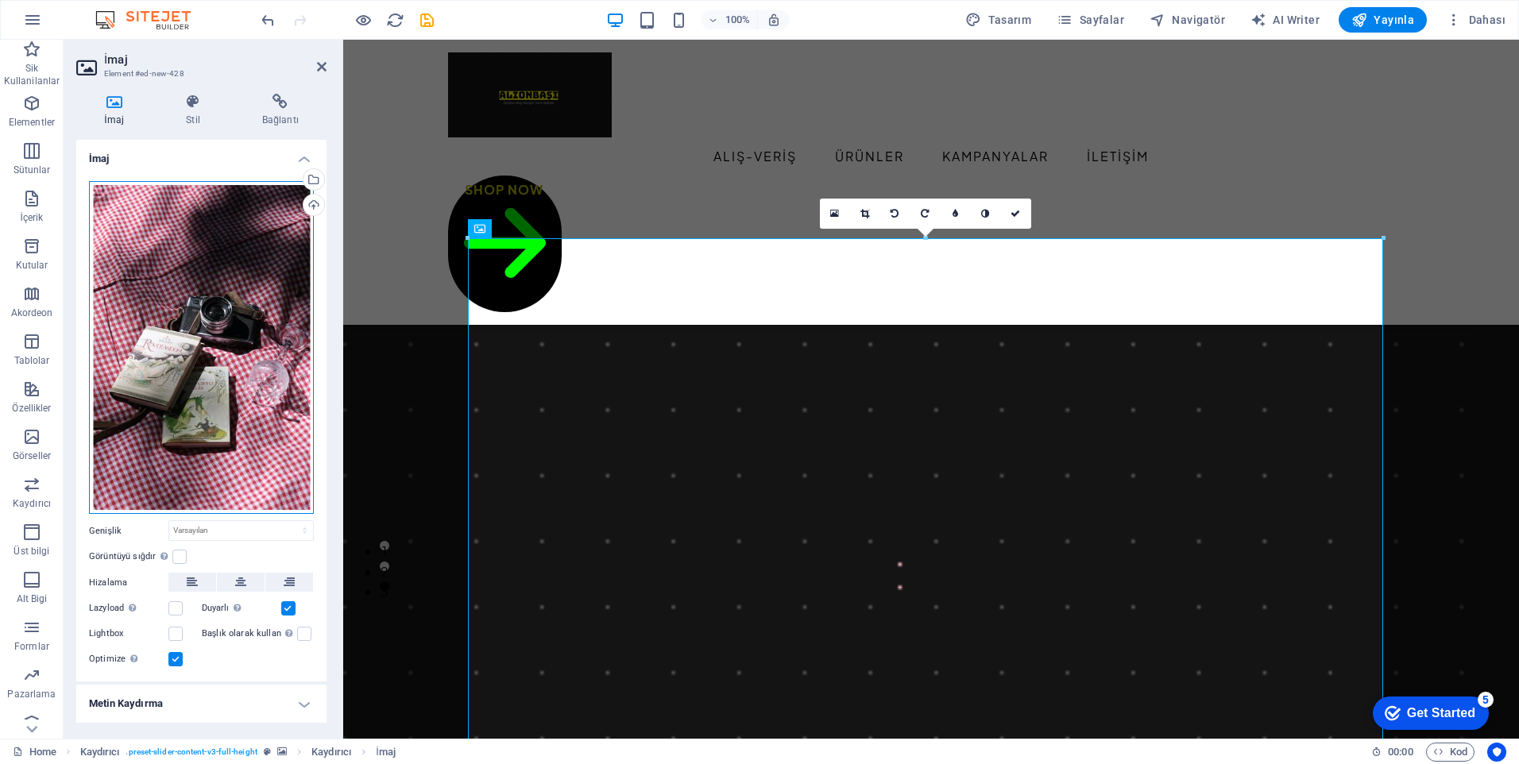
click at [219, 339] on div "Dosyaları buraya sürükleyin, dosyaları seçmek için tıklayın veya Dosyalardan ya…" at bounding box center [201, 348] width 225 height 334
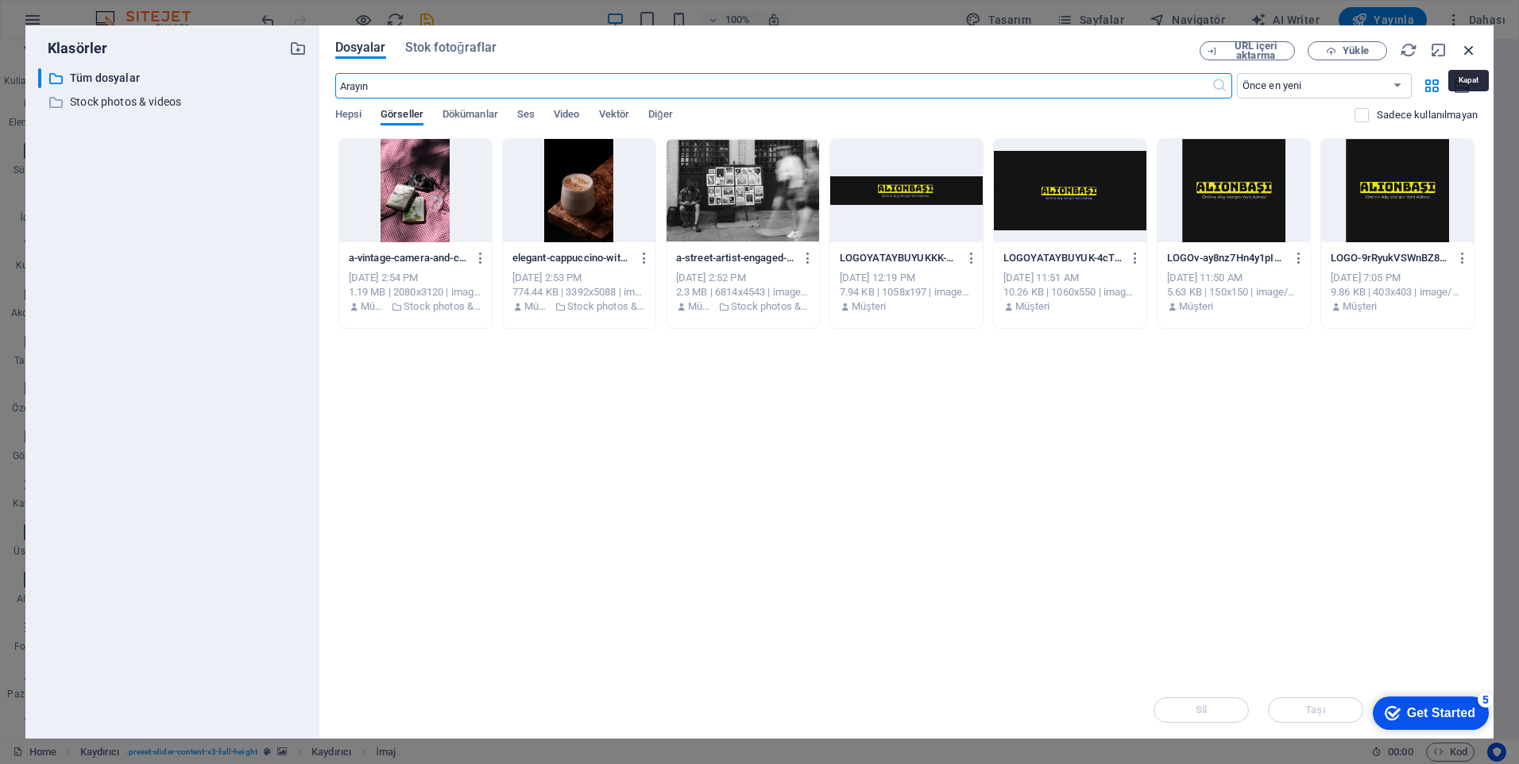
click at [1467, 48] on icon "button" at bounding box center [1469, 49] width 17 height 17
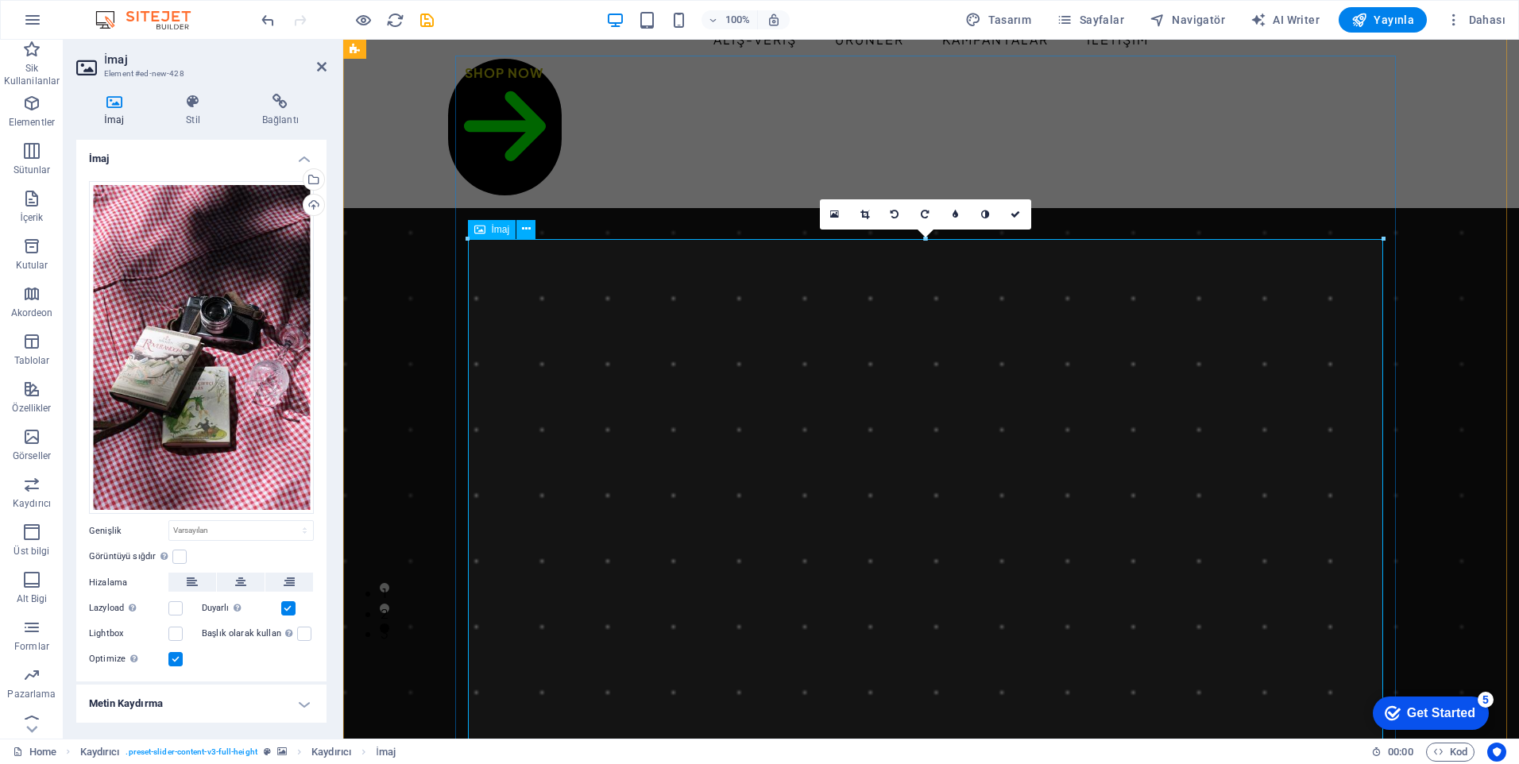
scroll to position [79, 0]
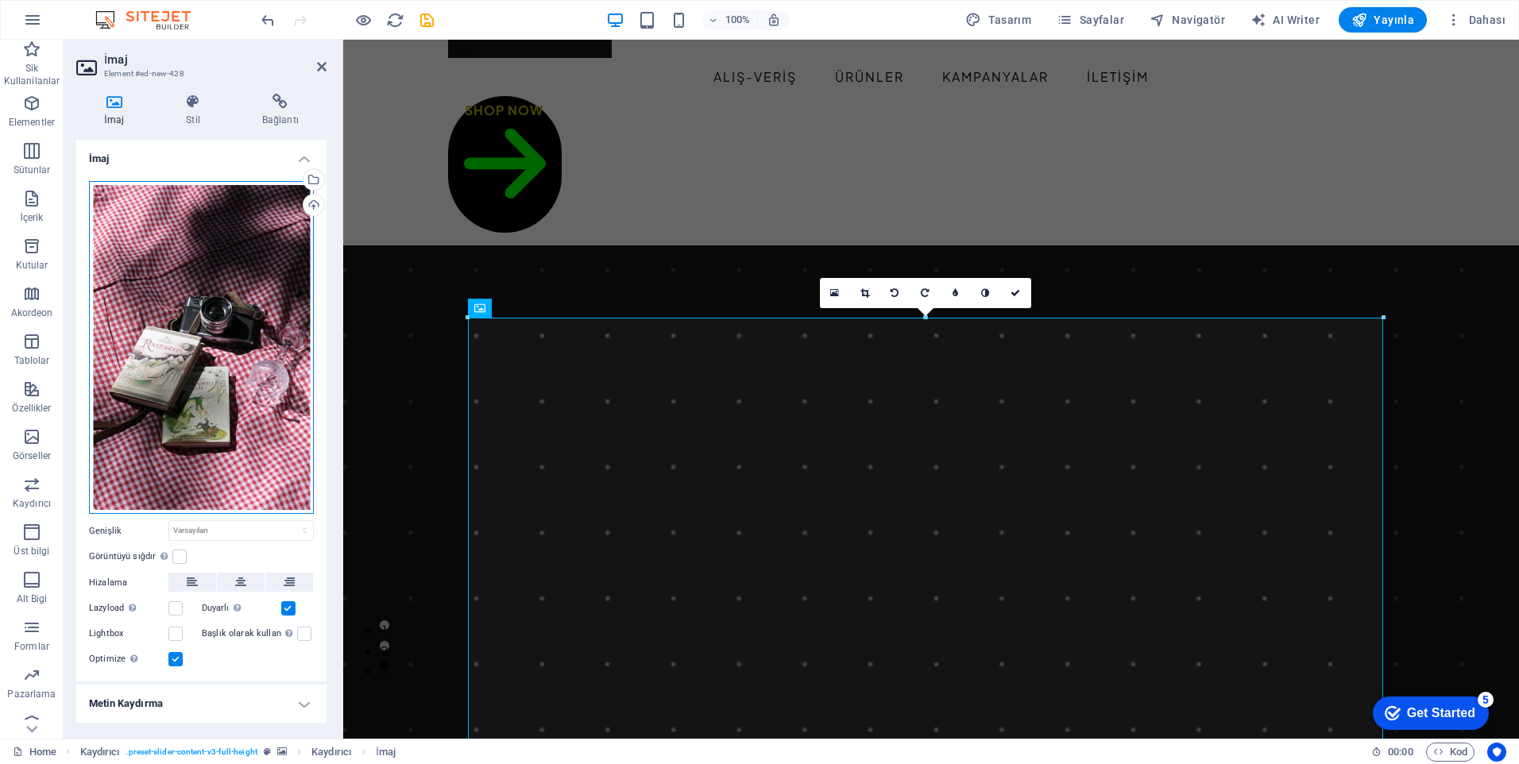
drag, startPoint x: 156, startPoint y: 225, endPoint x: 185, endPoint y: 339, distance: 117.4
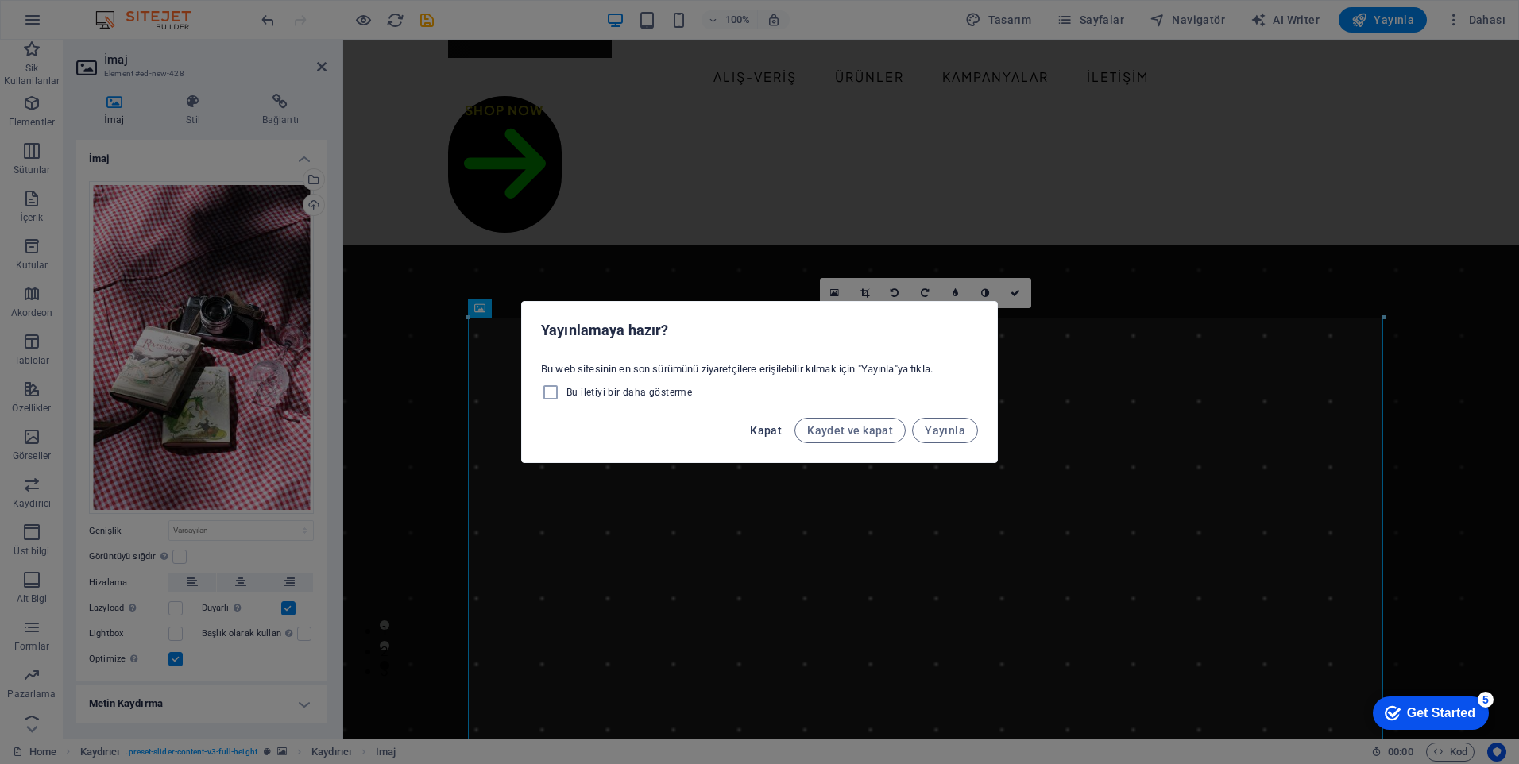
click at [776, 431] on span "Kapat" at bounding box center [766, 430] width 32 height 13
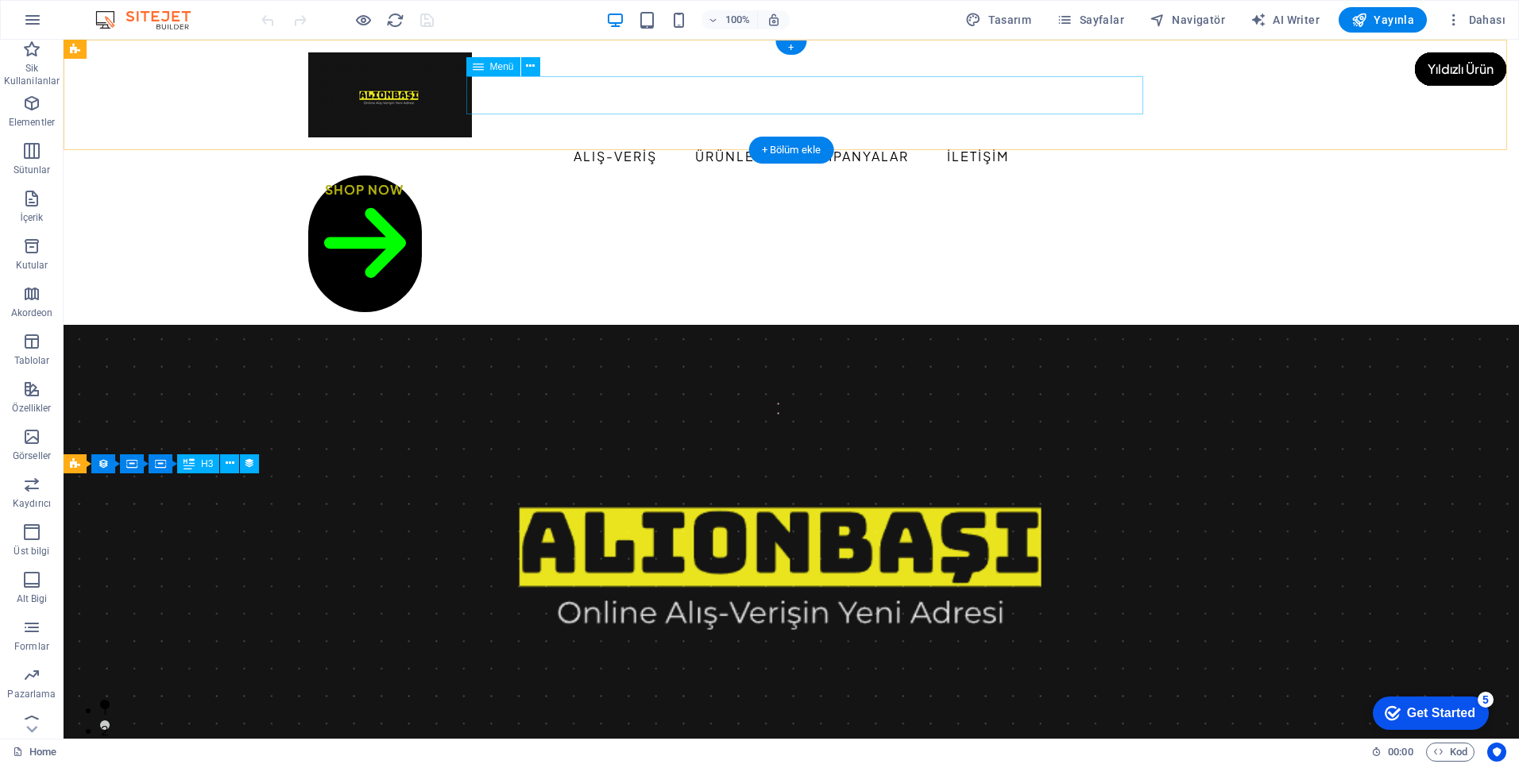
click at [648, 137] on nav "ALIŞ-VERİŞ ÜRÜNLER KAMPANYALAR İLETİŞİM" at bounding box center [791, 156] width 966 height 38
click at [738, 137] on nav "ALIŞ-VERİŞ ÜRÜNLER KAMPANYALAR İLETİŞİM" at bounding box center [791, 156] width 966 height 38
click at [850, 137] on nav "ALIŞ-VERİŞ ÜRÜNLER KAMPANYALAR İLETİŞİM" at bounding box center [791, 156] width 966 height 38
click at [1000, 137] on nav "ALIŞ-VERİŞ ÜRÜNLER KAMPANYALAR İLETİŞİM" at bounding box center [791, 156] width 966 height 38
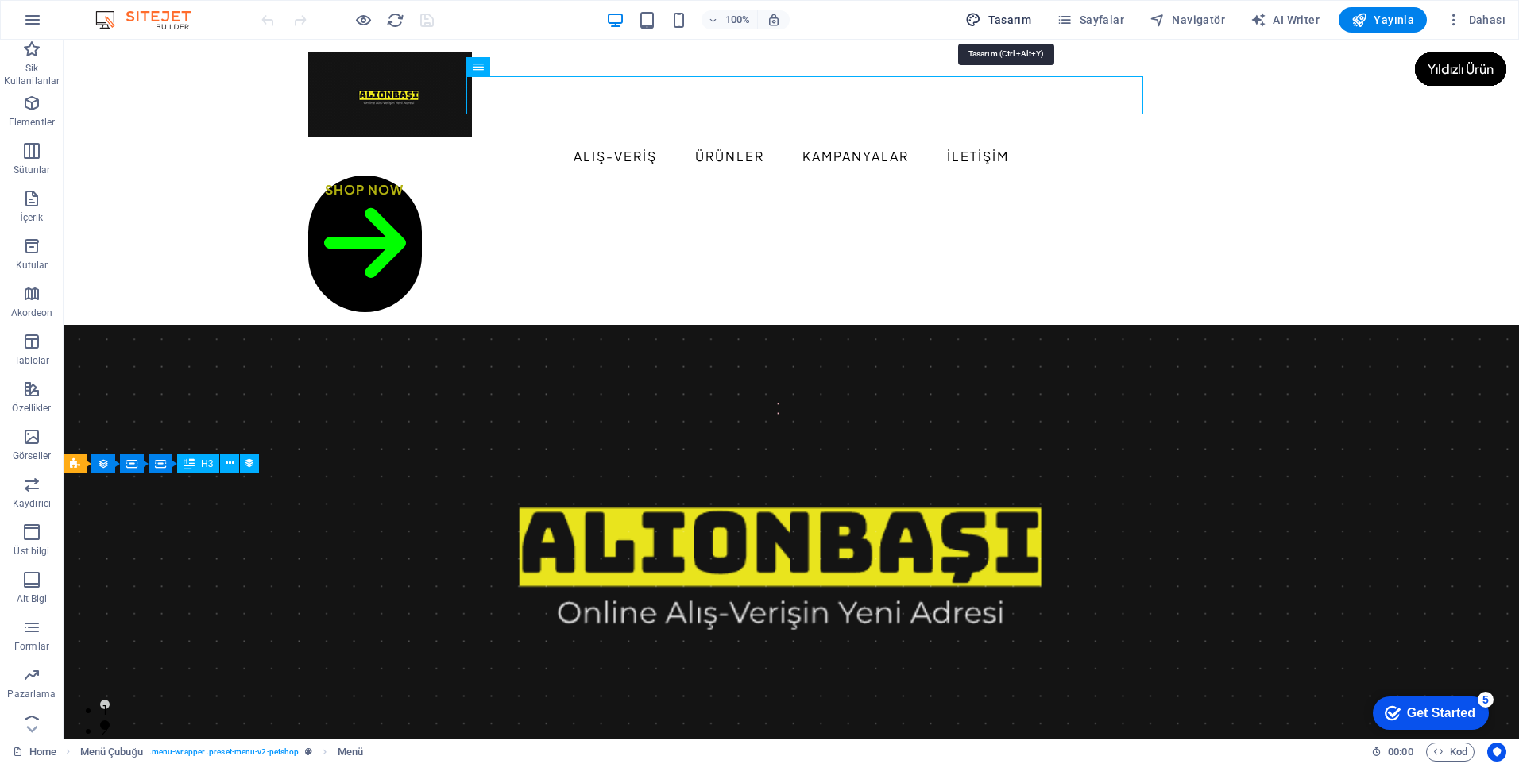
drag, startPoint x: 1012, startPoint y: 18, endPoint x: 965, endPoint y: 374, distance: 359.0
click at [1012, 18] on span "Tasarım" at bounding box center [998, 20] width 66 height 16
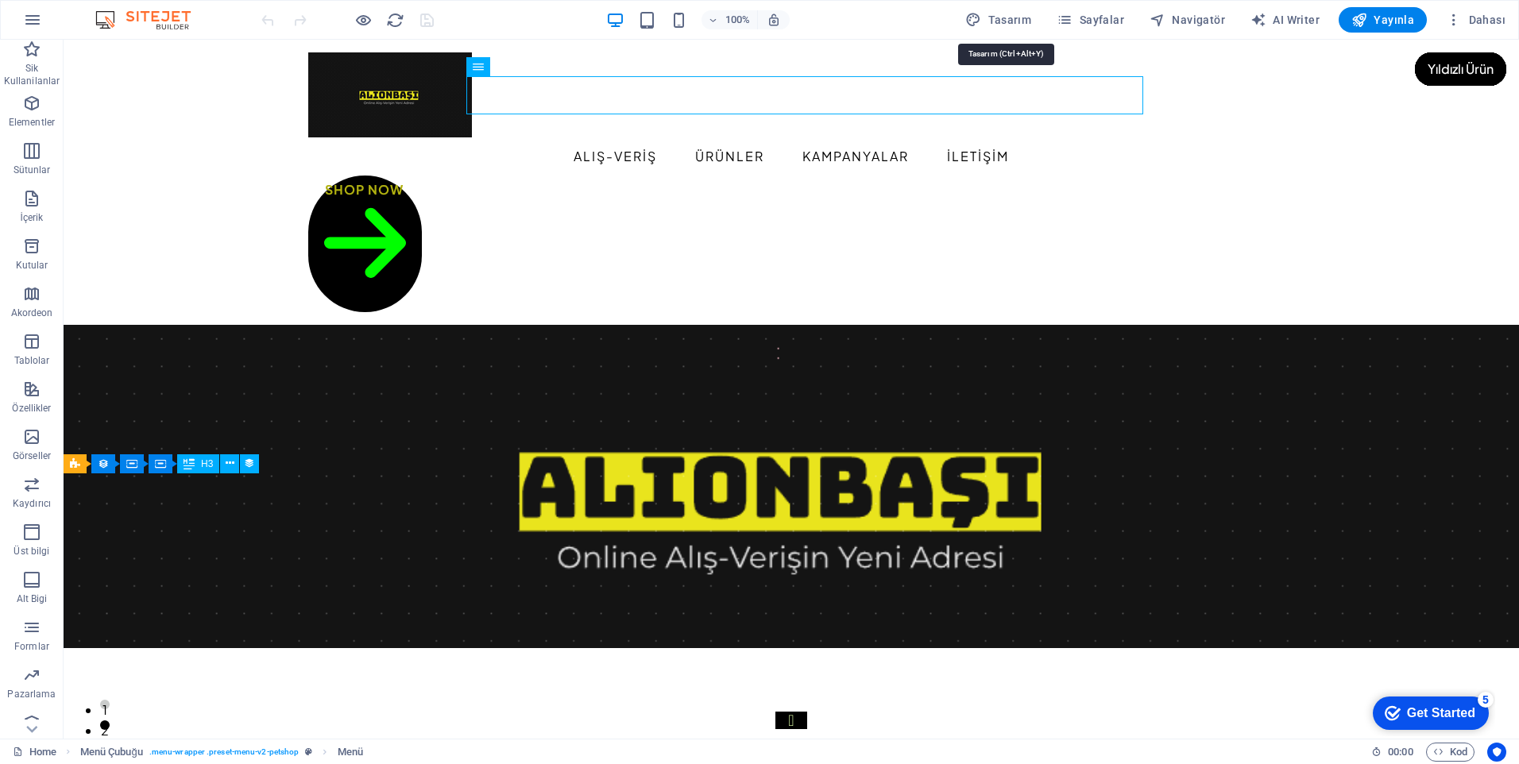
select select "px"
select select "500"
select select "px"
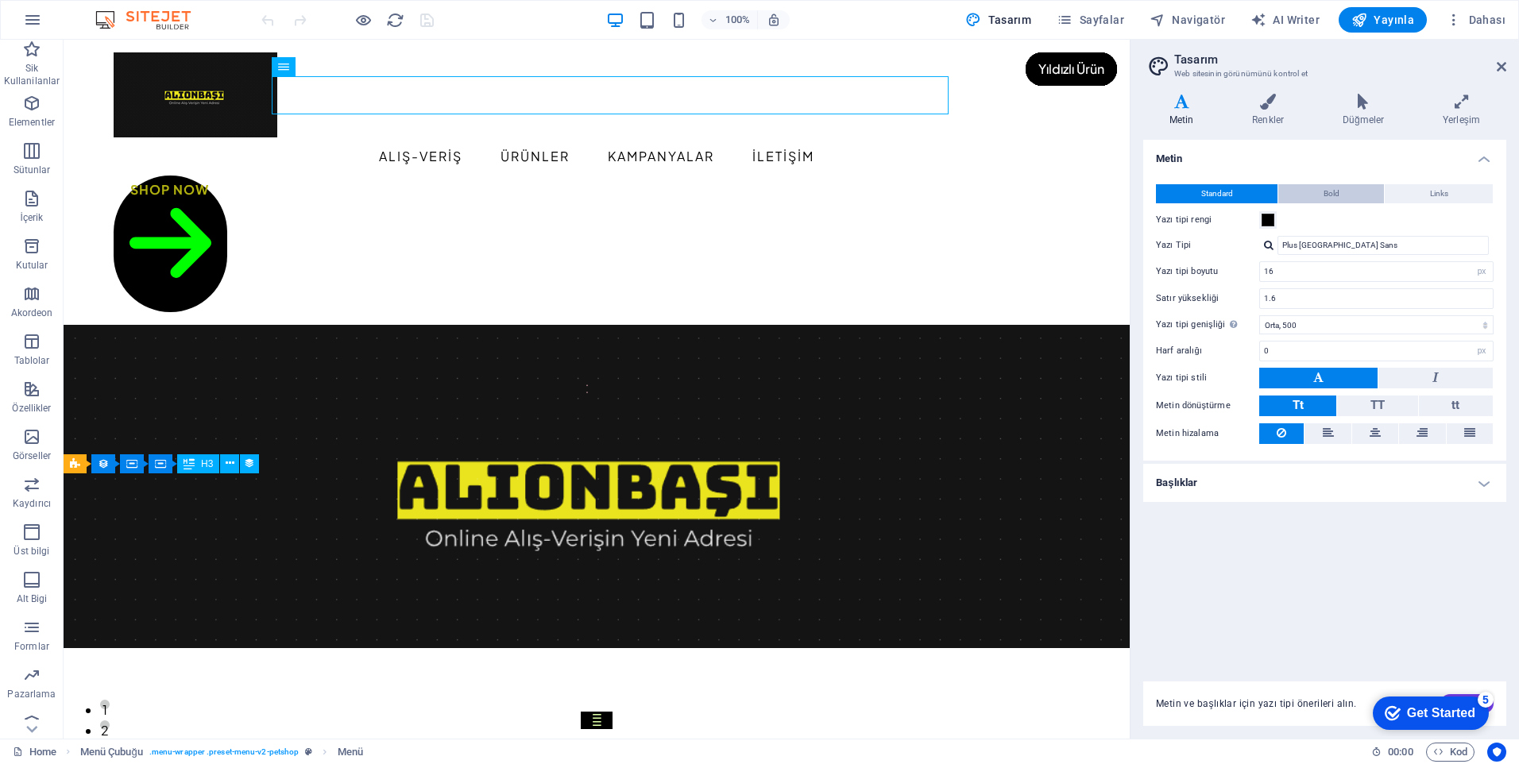
click at [1335, 192] on span "Bold" at bounding box center [1332, 193] width 16 height 19
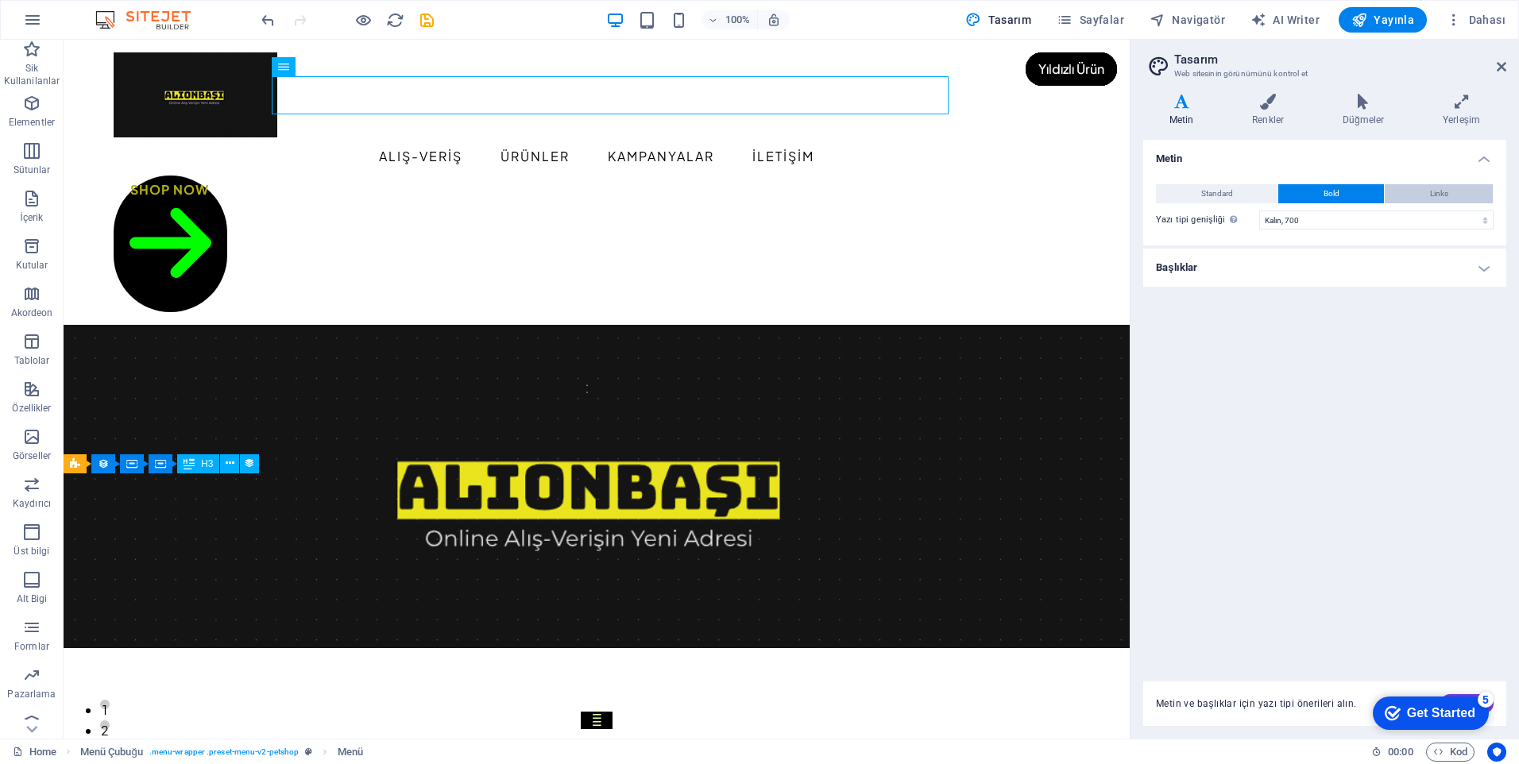
click at [1444, 189] on span "Links" at bounding box center [1439, 193] width 18 height 19
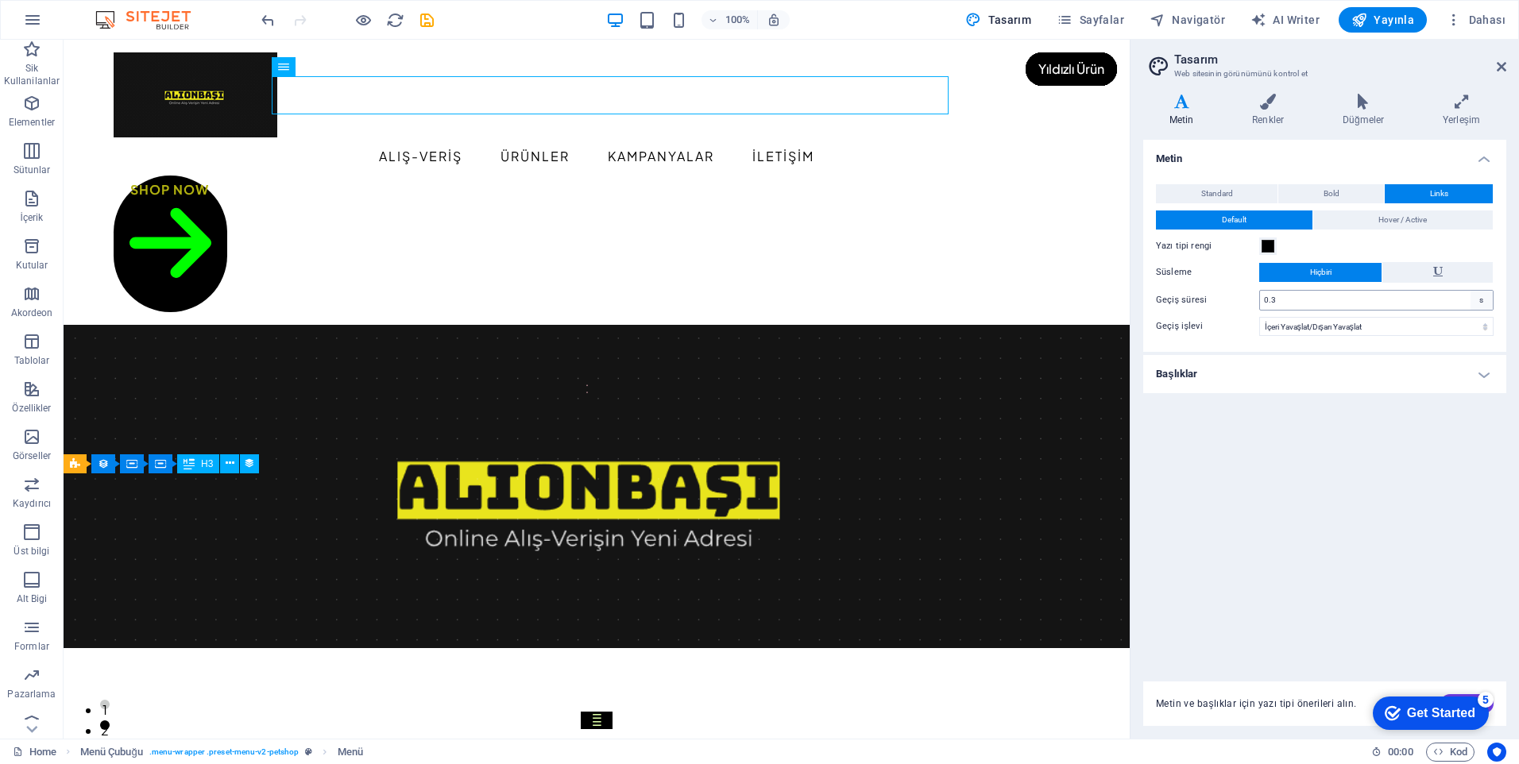
click at [1480, 300] on div "s" at bounding box center [1482, 300] width 22 height 19
click at [1483, 297] on div "s" at bounding box center [1482, 300] width 22 height 19
click at [1413, 273] on button at bounding box center [1438, 272] width 110 height 21
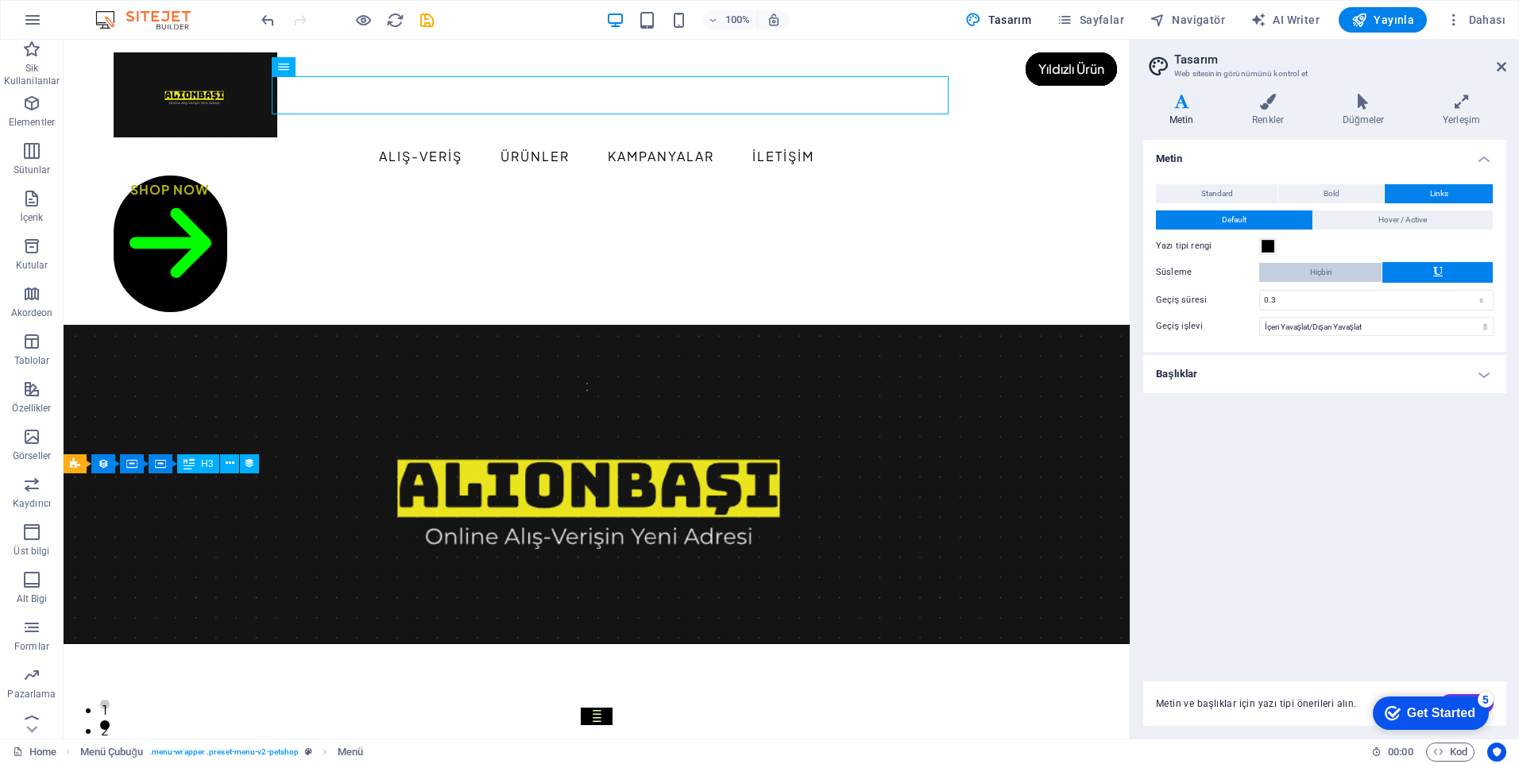
click at [1359, 271] on button "Hiçbiri" at bounding box center [1321, 272] width 122 height 19
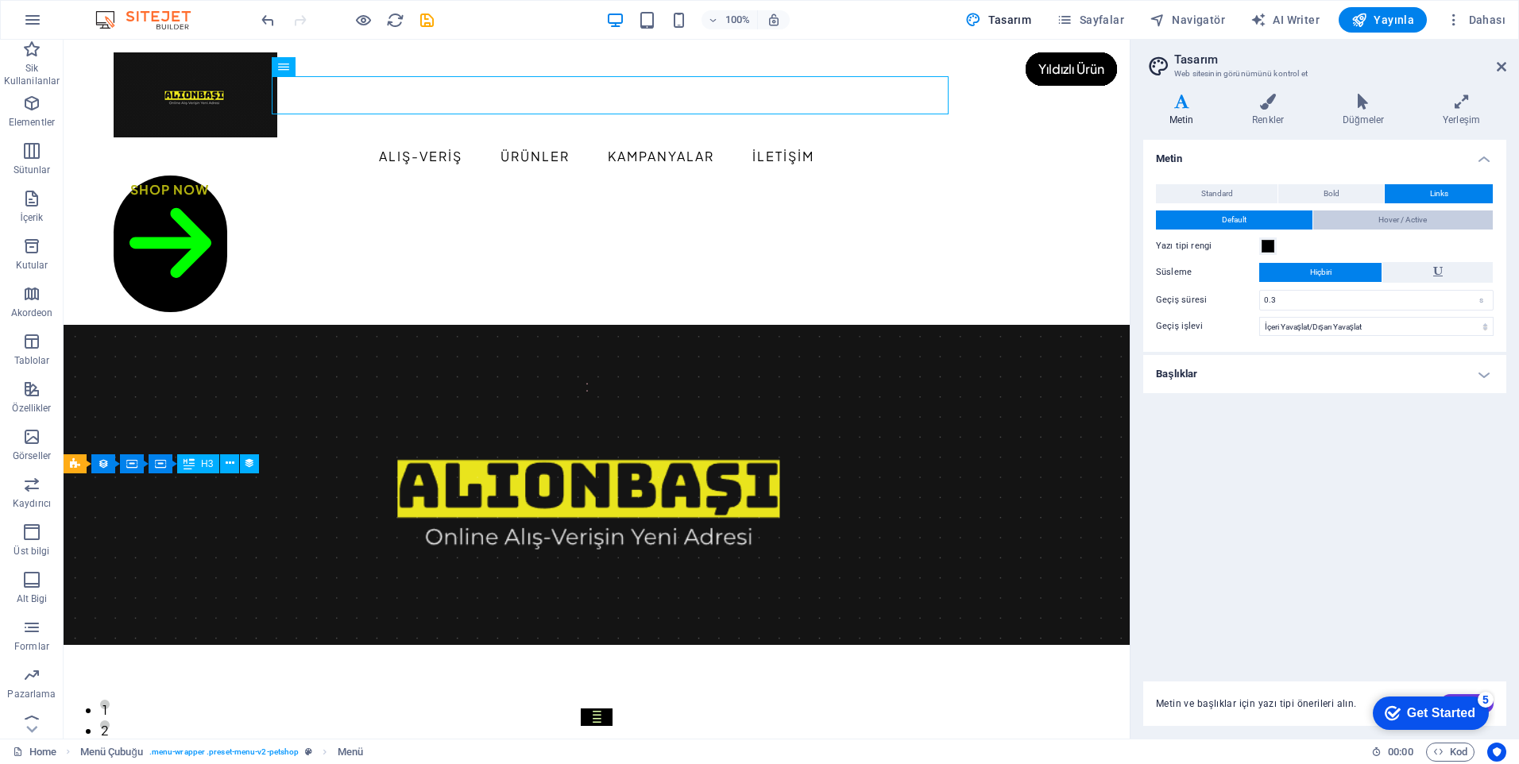
click at [1389, 221] on span "Hover / Active" at bounding box center [1403, 220] width 48 height 19
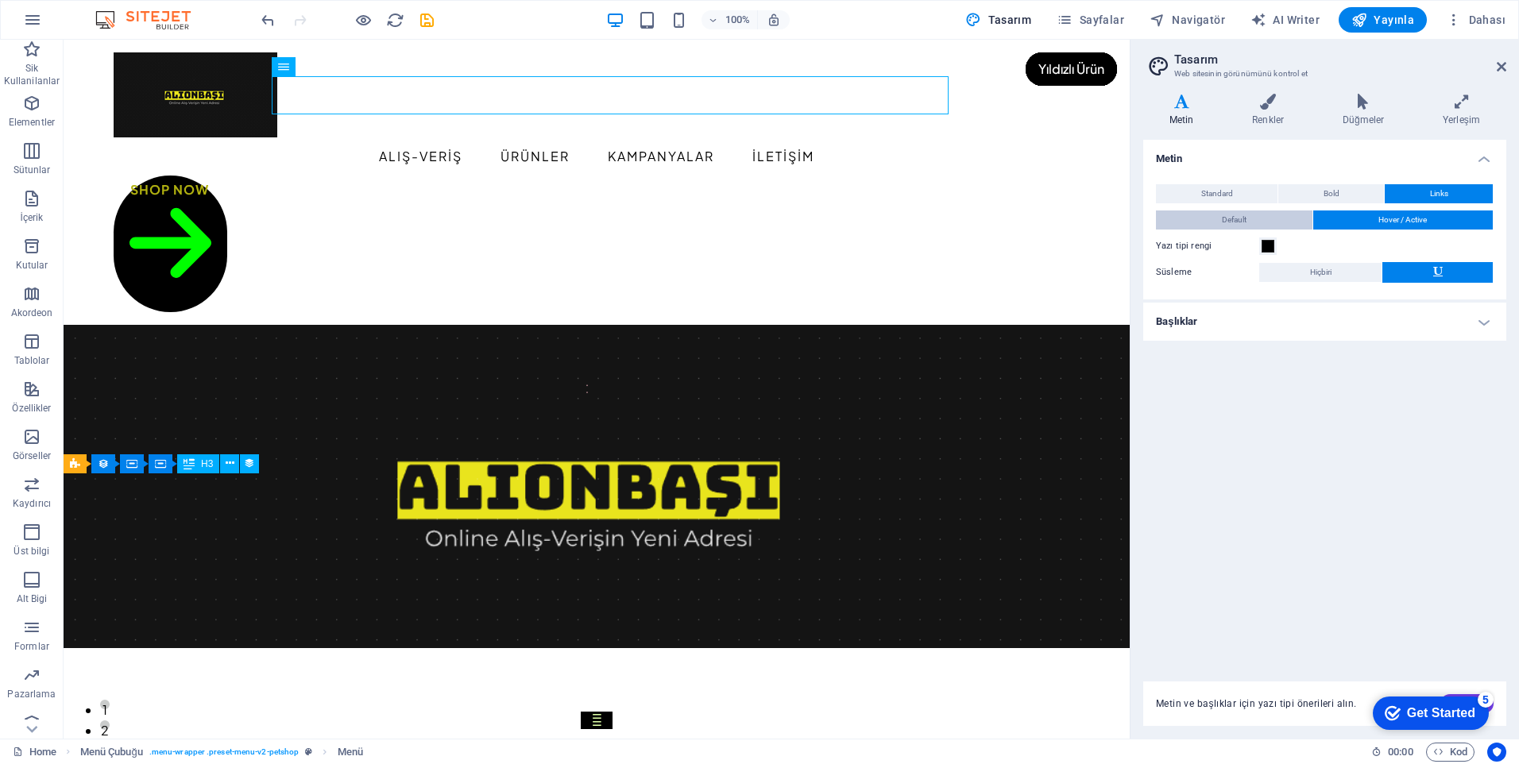
click at [1286, 225] on button "Default" at bounding box center [1234, 220] width 157 height 19
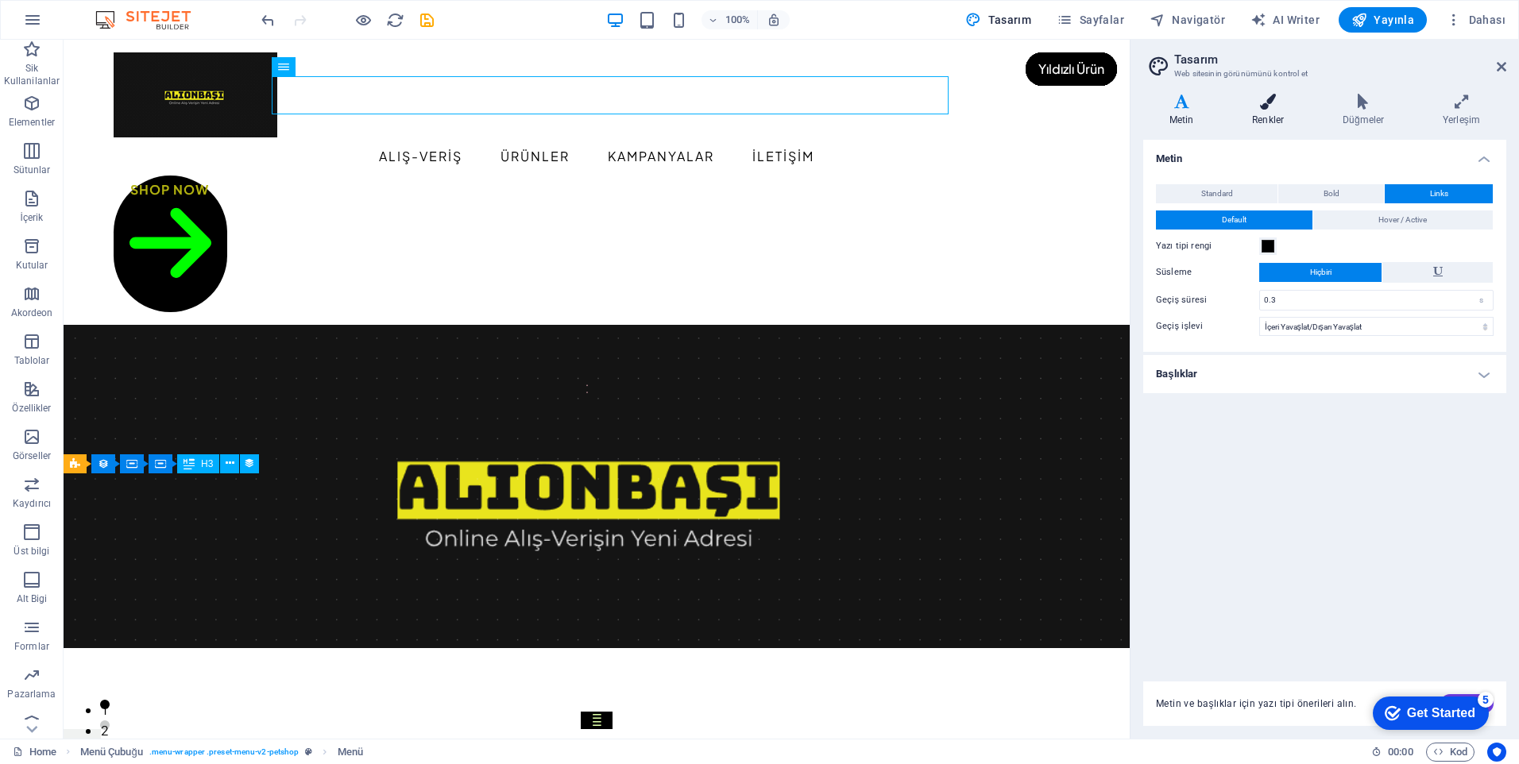
click at [1267, 103] on icon at bounding box center [1268, 102] width 84 height 16
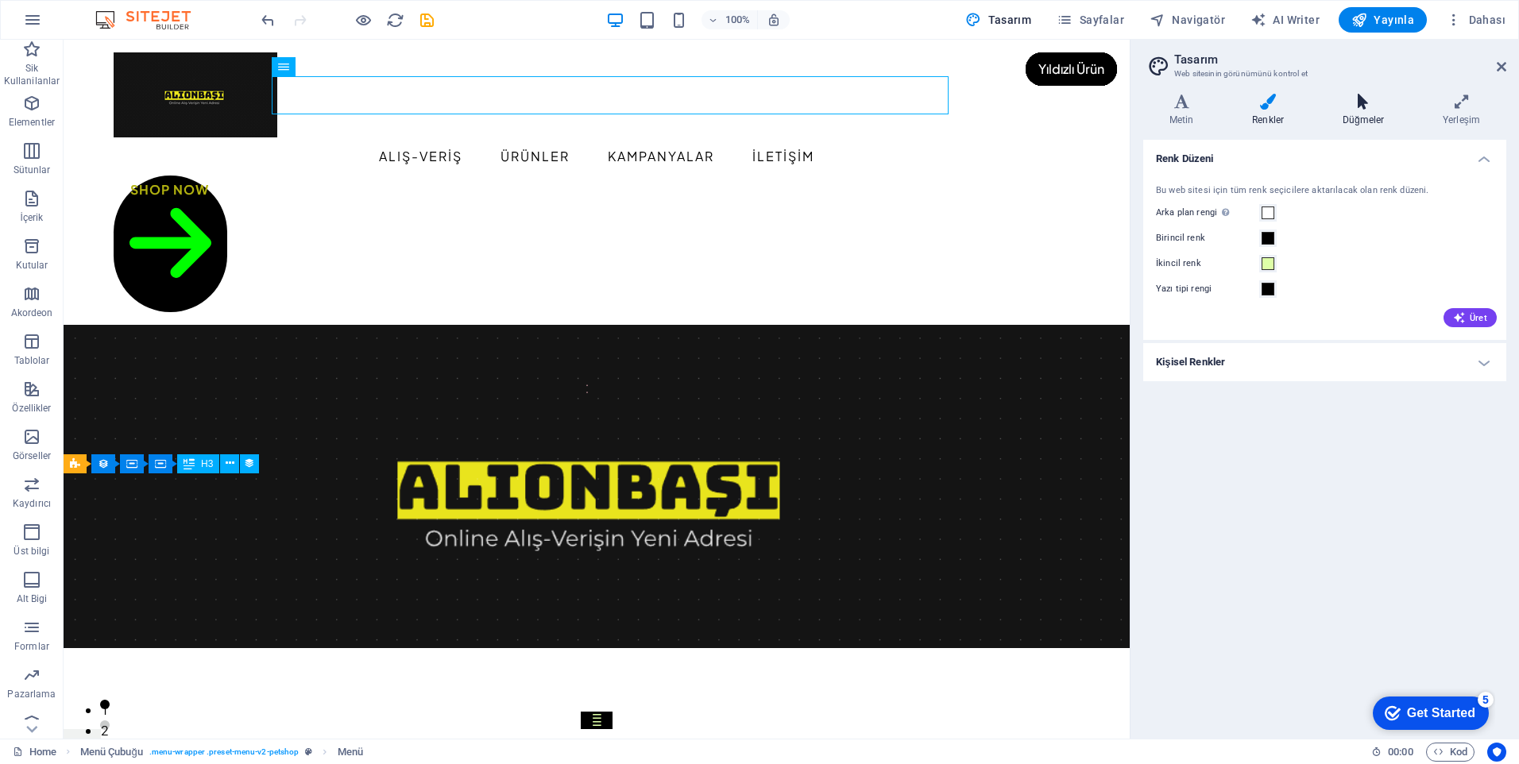
click at [1364, 108] on icon at bounding box center [1364, 102] width 94 height 16
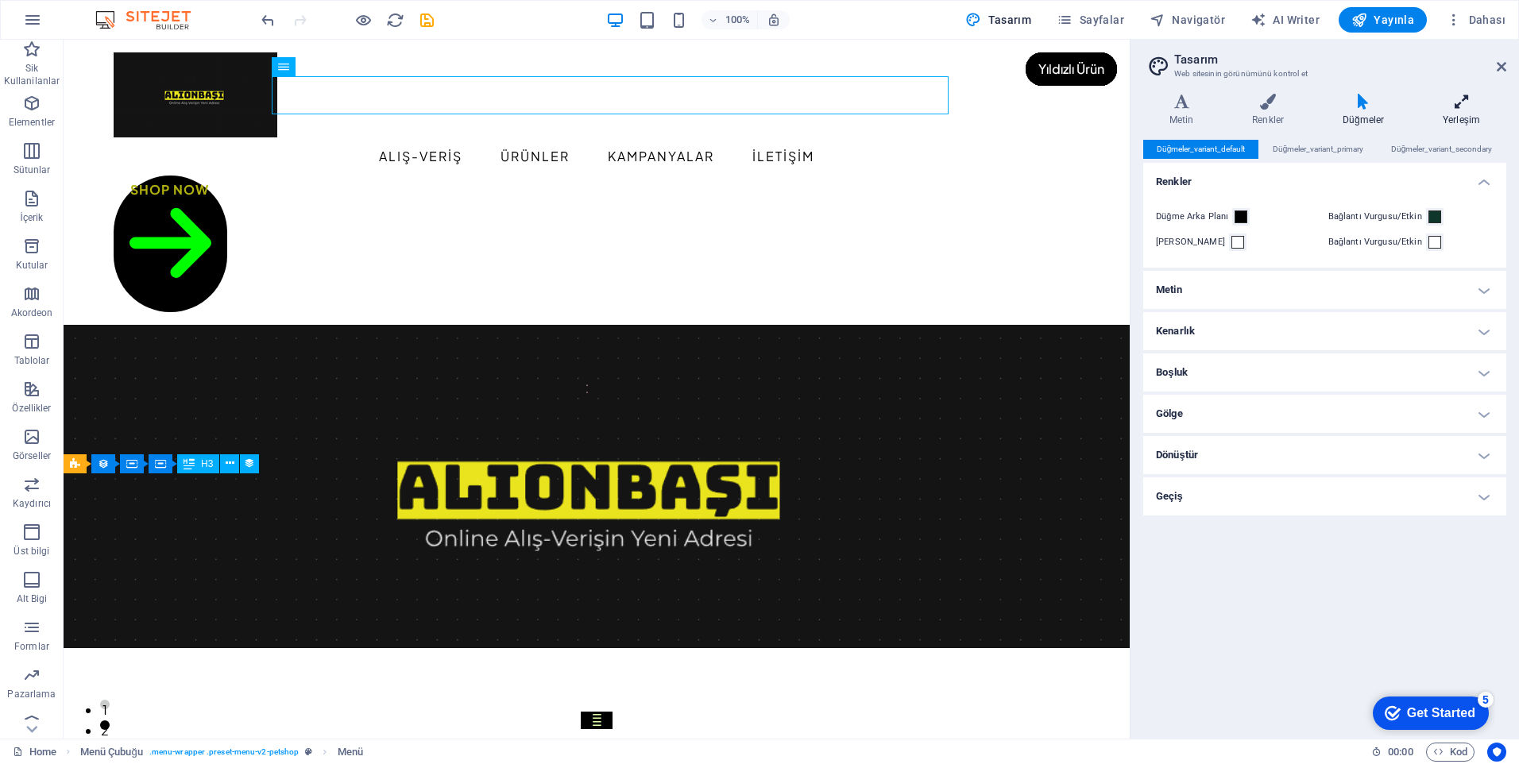
click at [1454, 110] on h4 "Yerleşim" at bounding box center [1462, 110] width 90 height 33
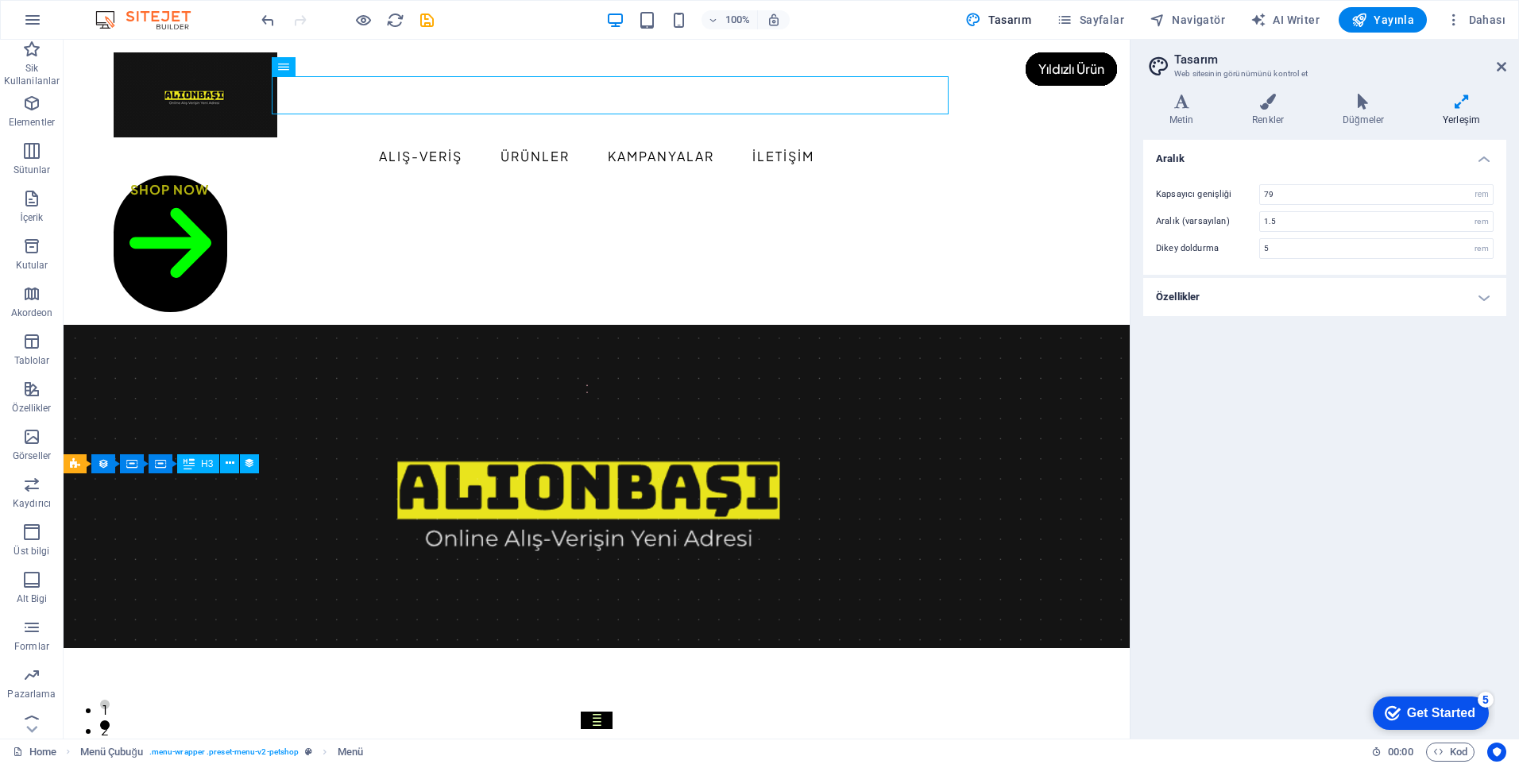
click at [1481, 100] on icon at bounding box center [1462, 102] width 90 height 16
click at [1455, 110] on h4 "Yerleşim" at bounding box center [1462, 110] width 90 height 33
click at [1368, 118] on h4 "Düğmeler" at bounding box center [1367, 110] width 100 height 33
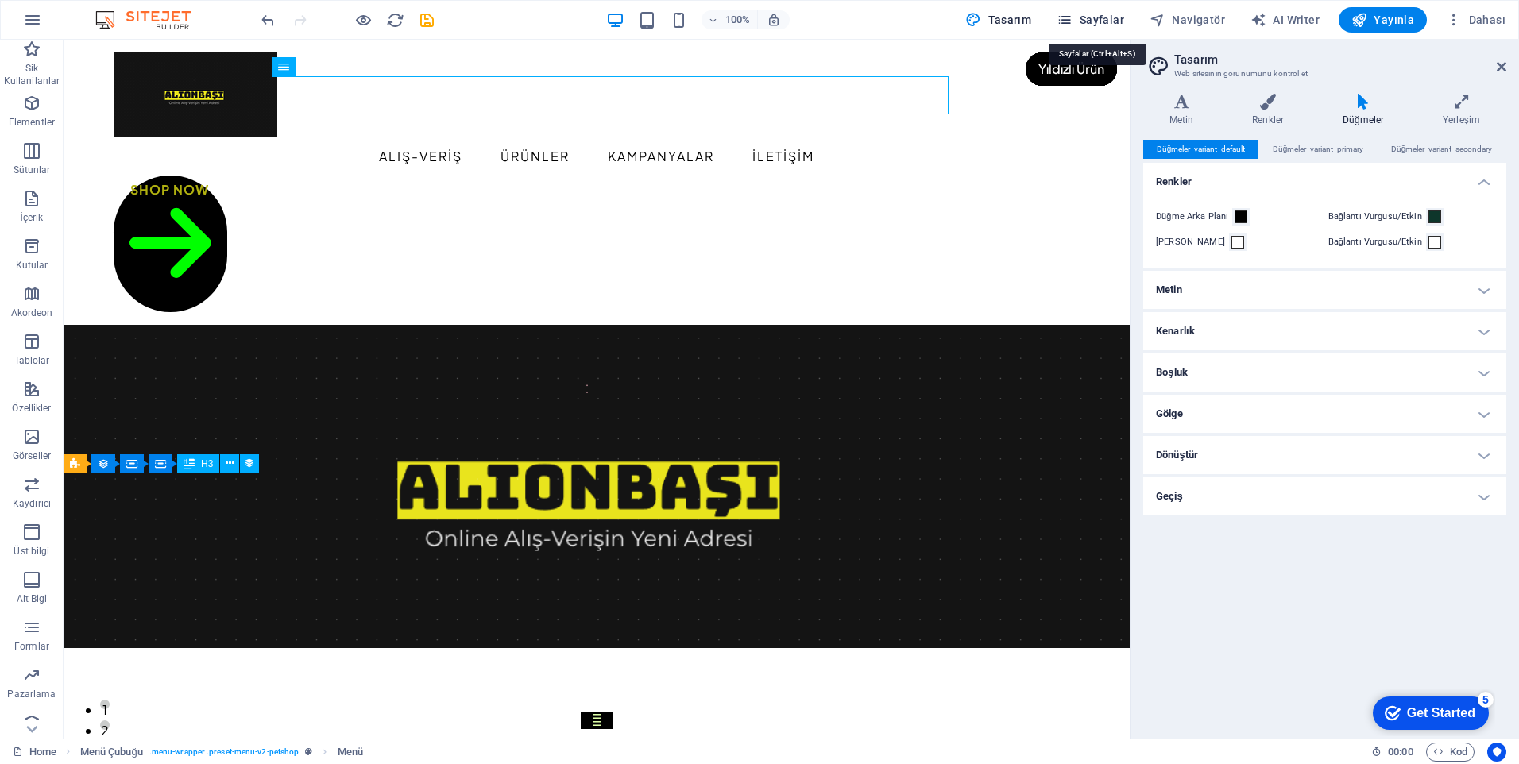
click at [1100, 24] on span "Sayfalar" at bounding box center [1091, 20] width 68 height 16
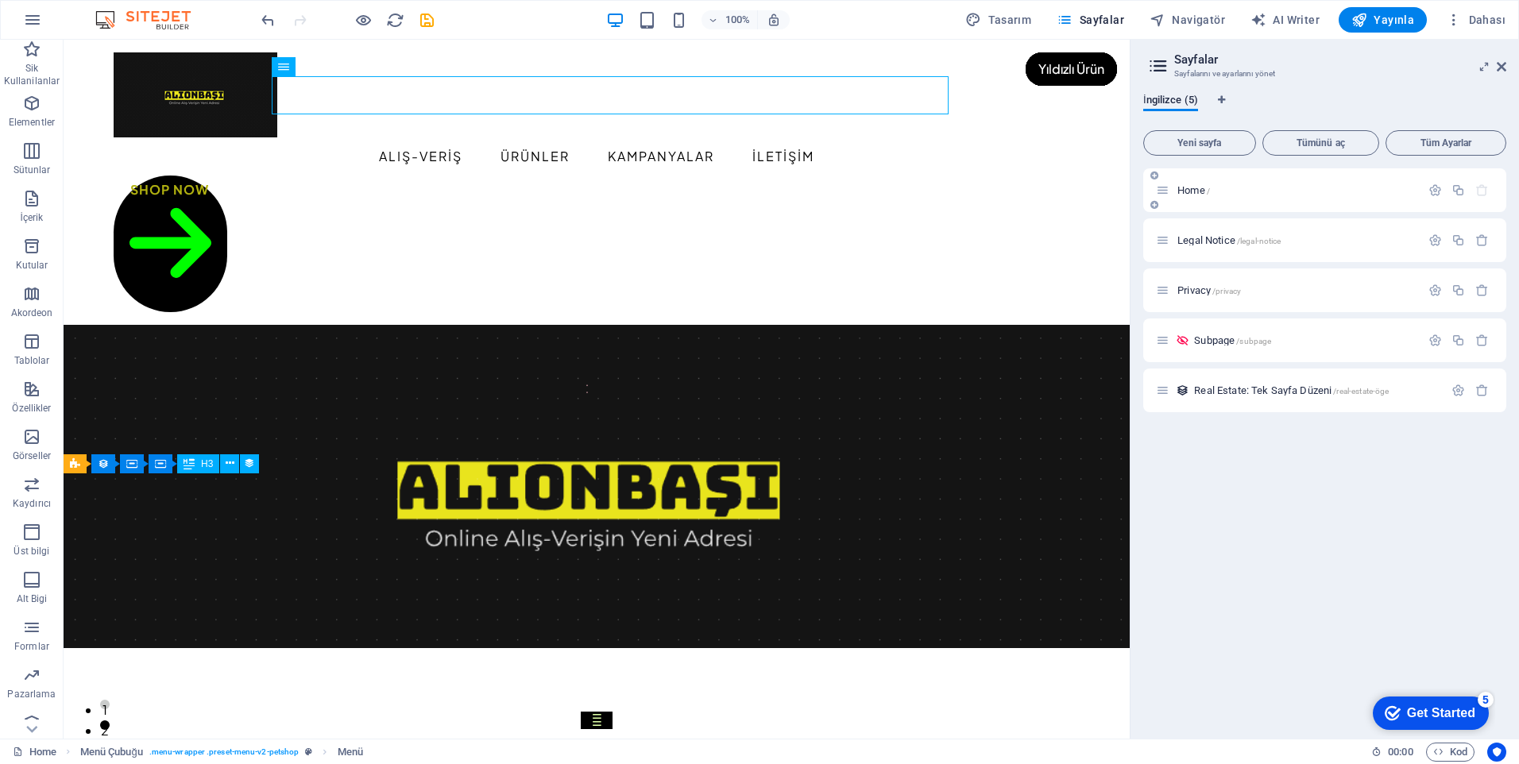
click at [1184, 192] on span "Home /" at bounding box center [1194, 190] width 33 height 12
click at [1183, 190] on span "Home /" at bounding box center [1194, 190] width 33 height 12
click at [1198, 189] on span "Home /" at bounding box center [1194, 190] width 33 height 12
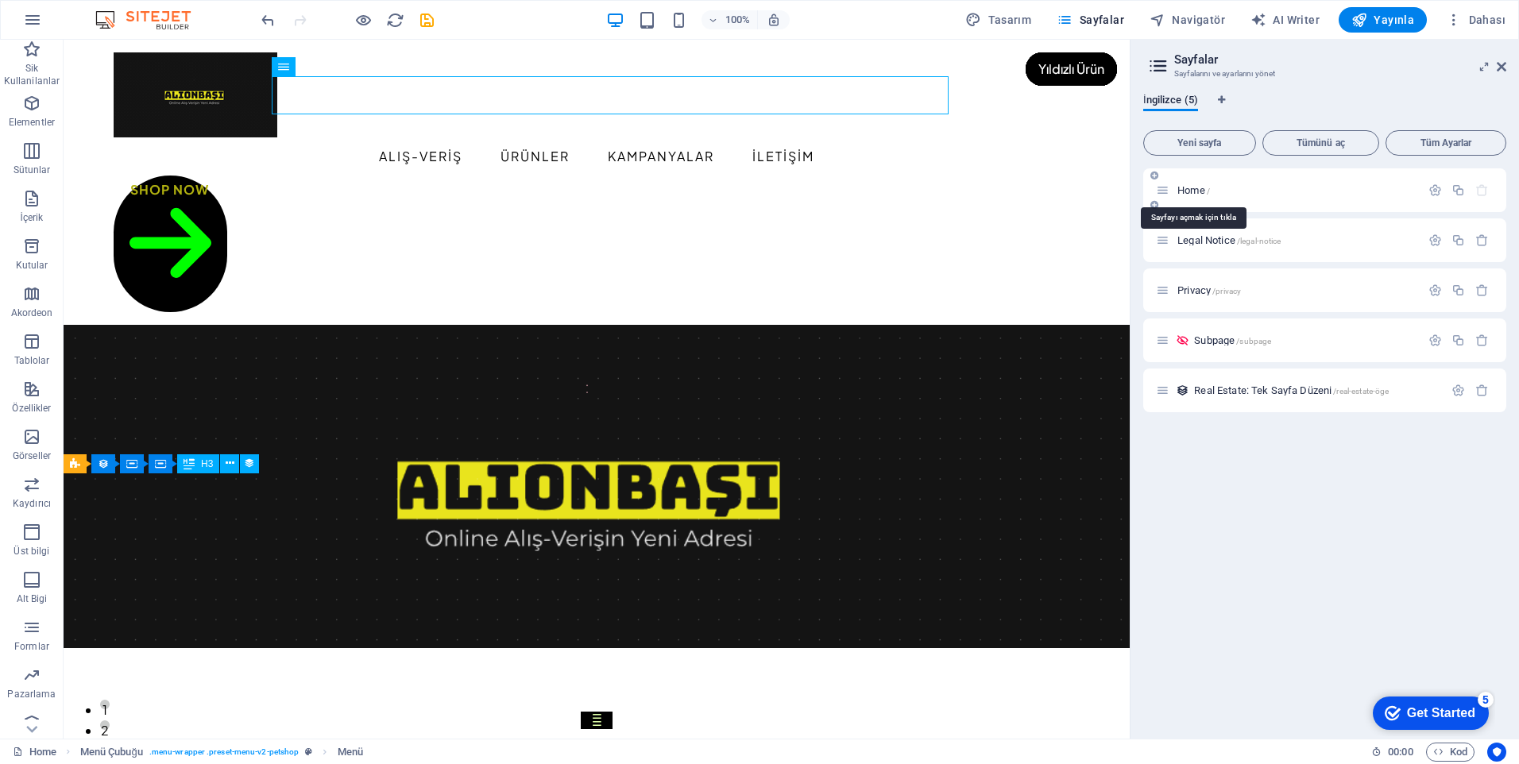
click at [1198, 189] on span "Home /" at bounding box center [1194, 190] width 33 height 12
click at [1435, 191] on icon "button" at bounding box center [1436, 191] width 14 height 14
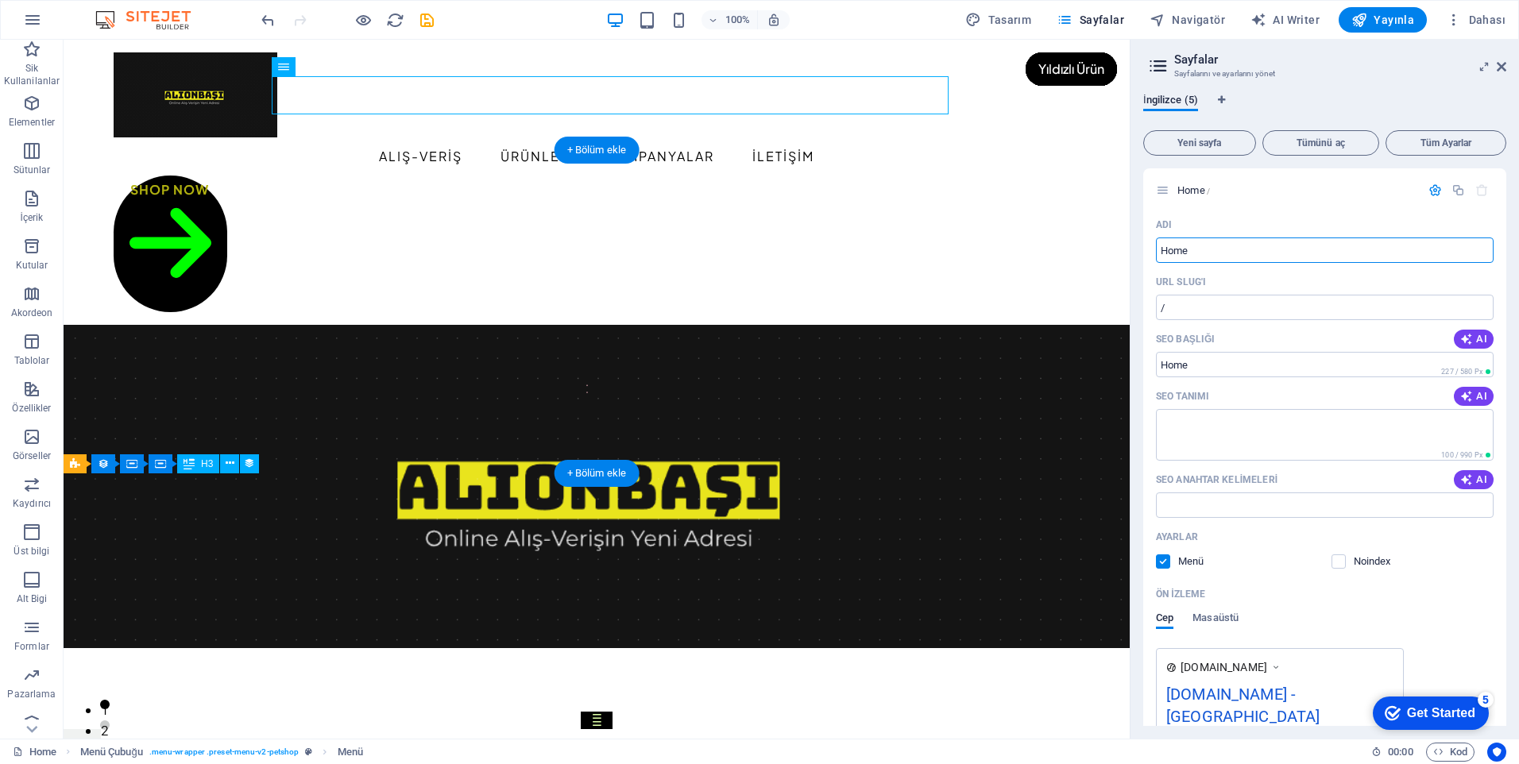
drag, startPoint x: 1387, startPoint y: 292, endPoint x: 1116, endPoint y: 249, distance: 274.4
click at [1194, 254] on input "Home" at bounding box center [1325, 250] width 338 height 25
type input "H"
type input "ALIŞ-VE"
type input "/alis"
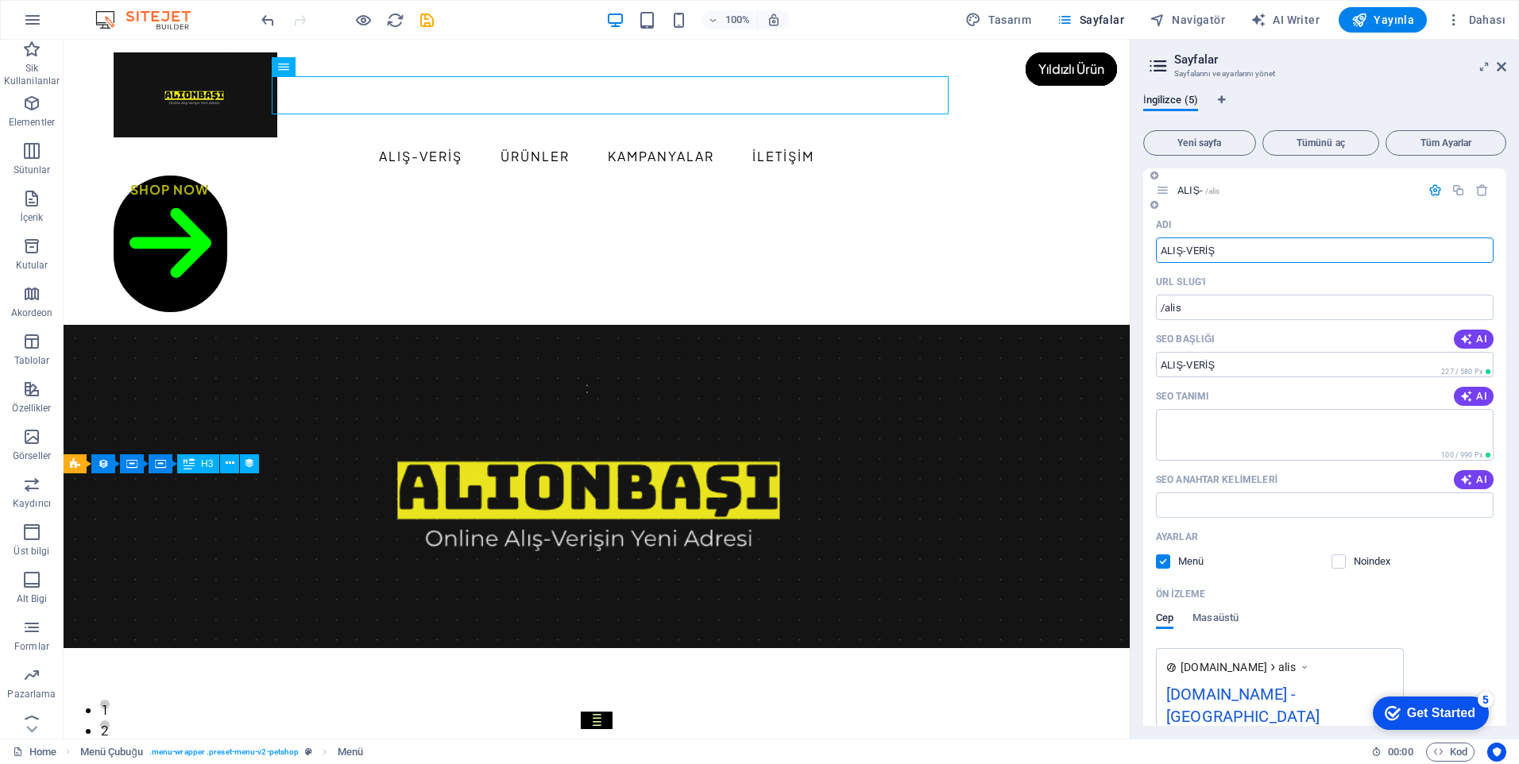
type input "ALIŞ-VERİŞ"
type input "/alis-veris"
drag, startPoint x: 1222, startPoint y: 250, endPoint x: 1136, endPoint y: 246, distance: 85.9
click at [1136, 246] on div "İngilizce (5) Yeni sayfa Tümünü aç Tüm Ayarlar ALIŞ-VERİŞ /alis-veris Adı ALIŞ-…" at bounding box center [1325, 410] width 389 height 658
type input "KAT"
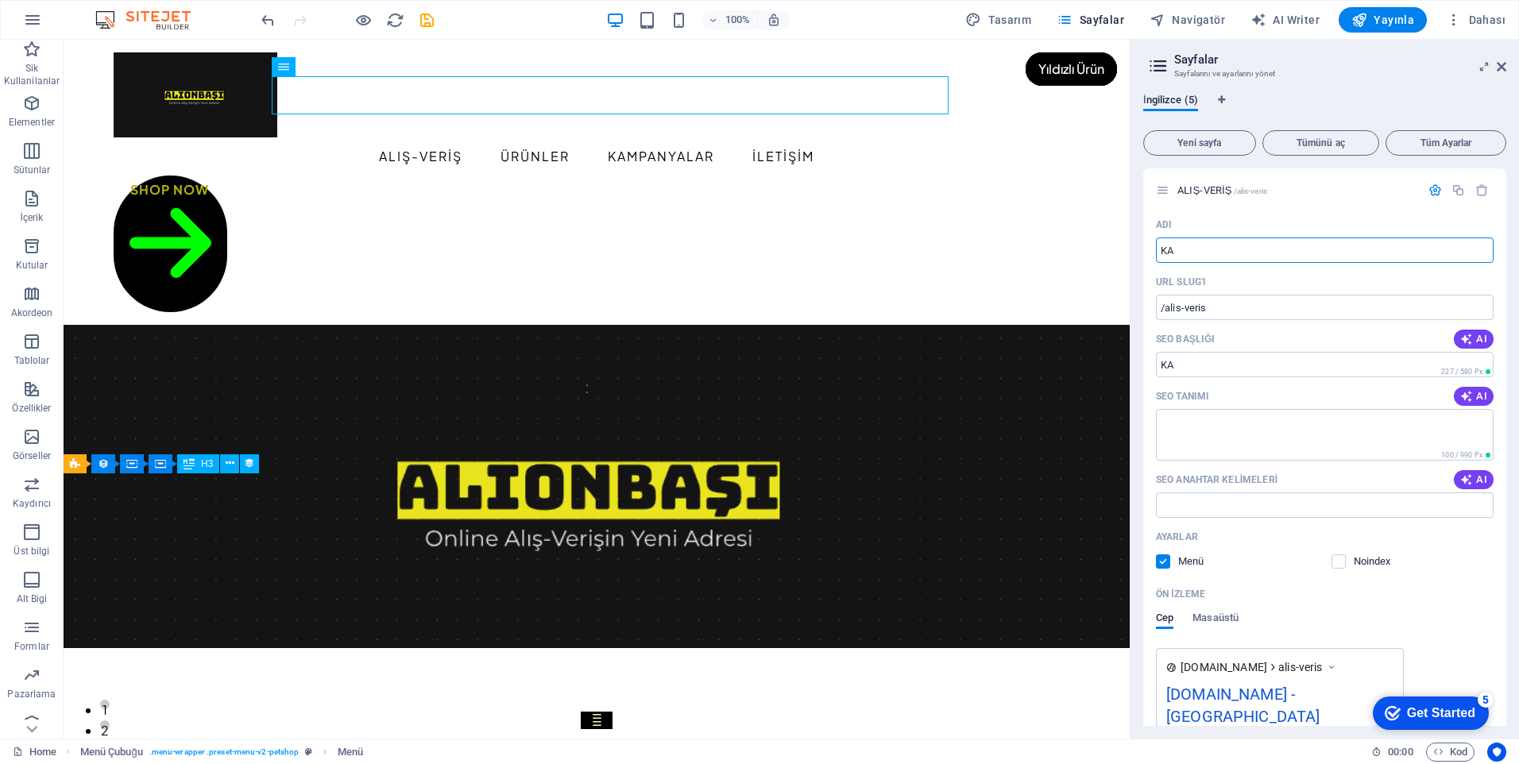
type input "/ka"
type input "KATEG"
type input "/kate"
type input "KATEGORİ"
type input "/katego"
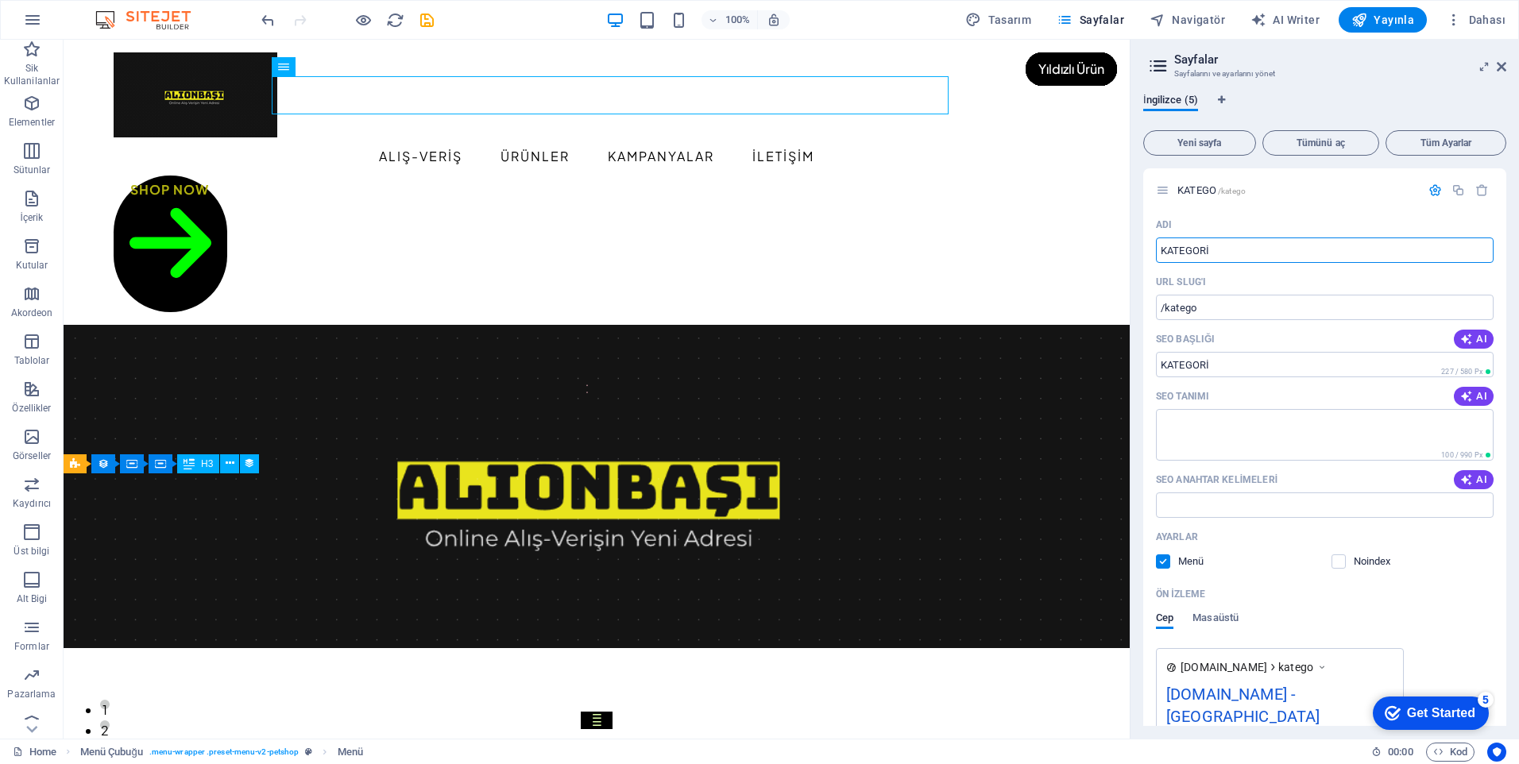
type input "KATEGORİ"
type input "/kategori"
type input "KATEGORİLER"
type input "/kategoriler"
type input "KATEGORİLER"
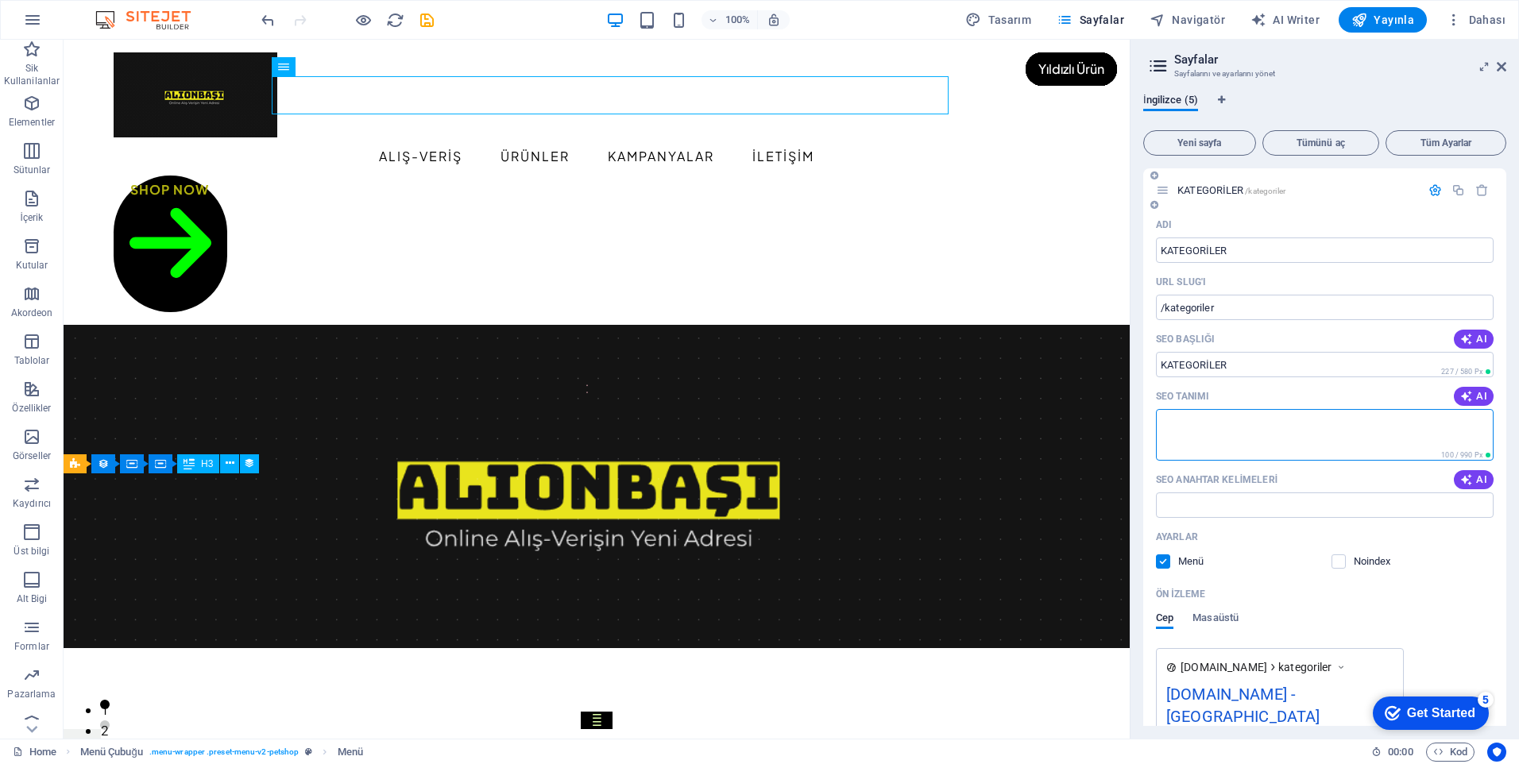
click at [1232, 424] on textarea "SEO Tanımı" at bounding box center [1325, 435] width 338 height 52
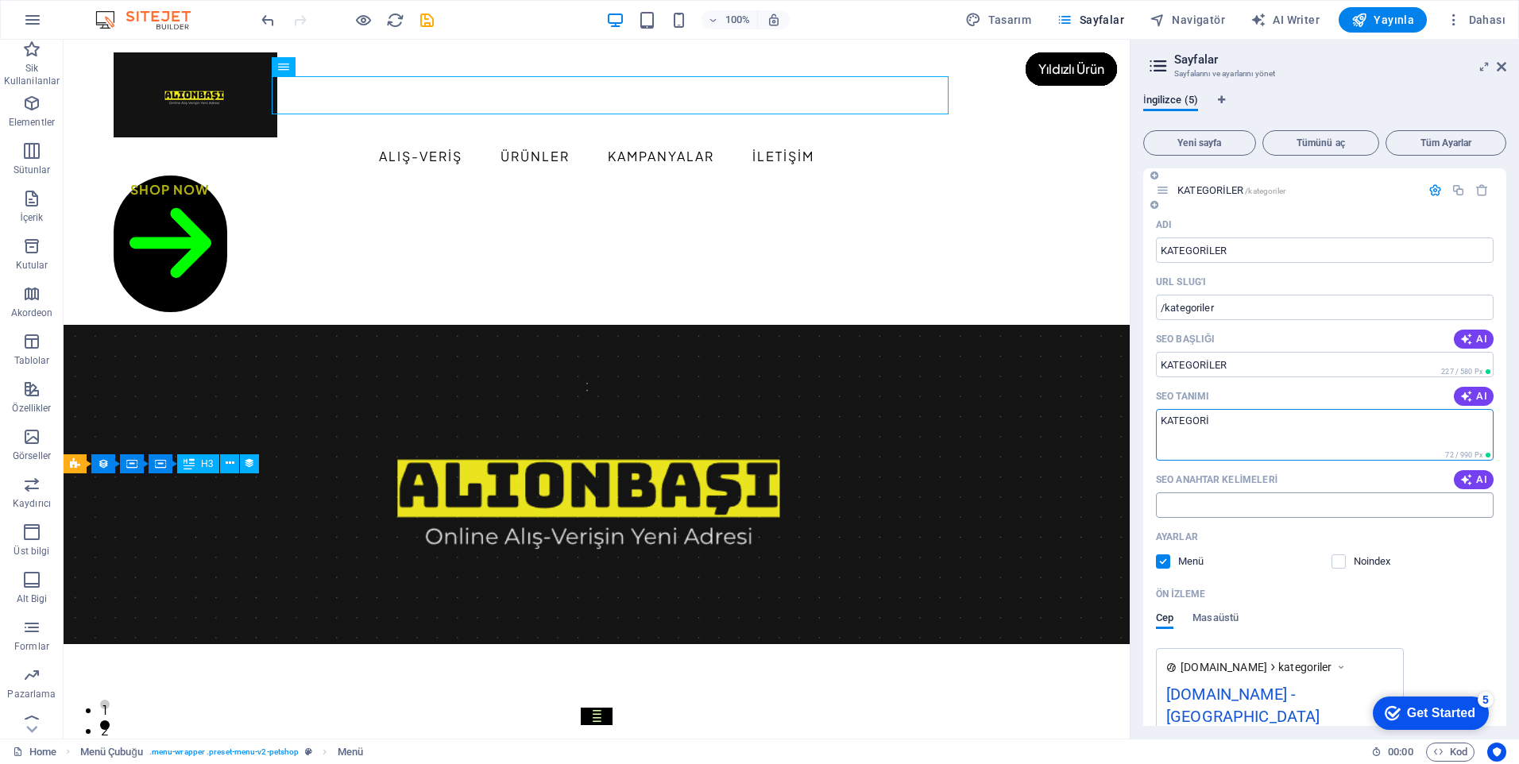
type textarea "KATEGORİ"
click at [1259, 500] on input "SEO Anahtar Kelimeleri" at bounding box center [1325, 505] width 338 height 25
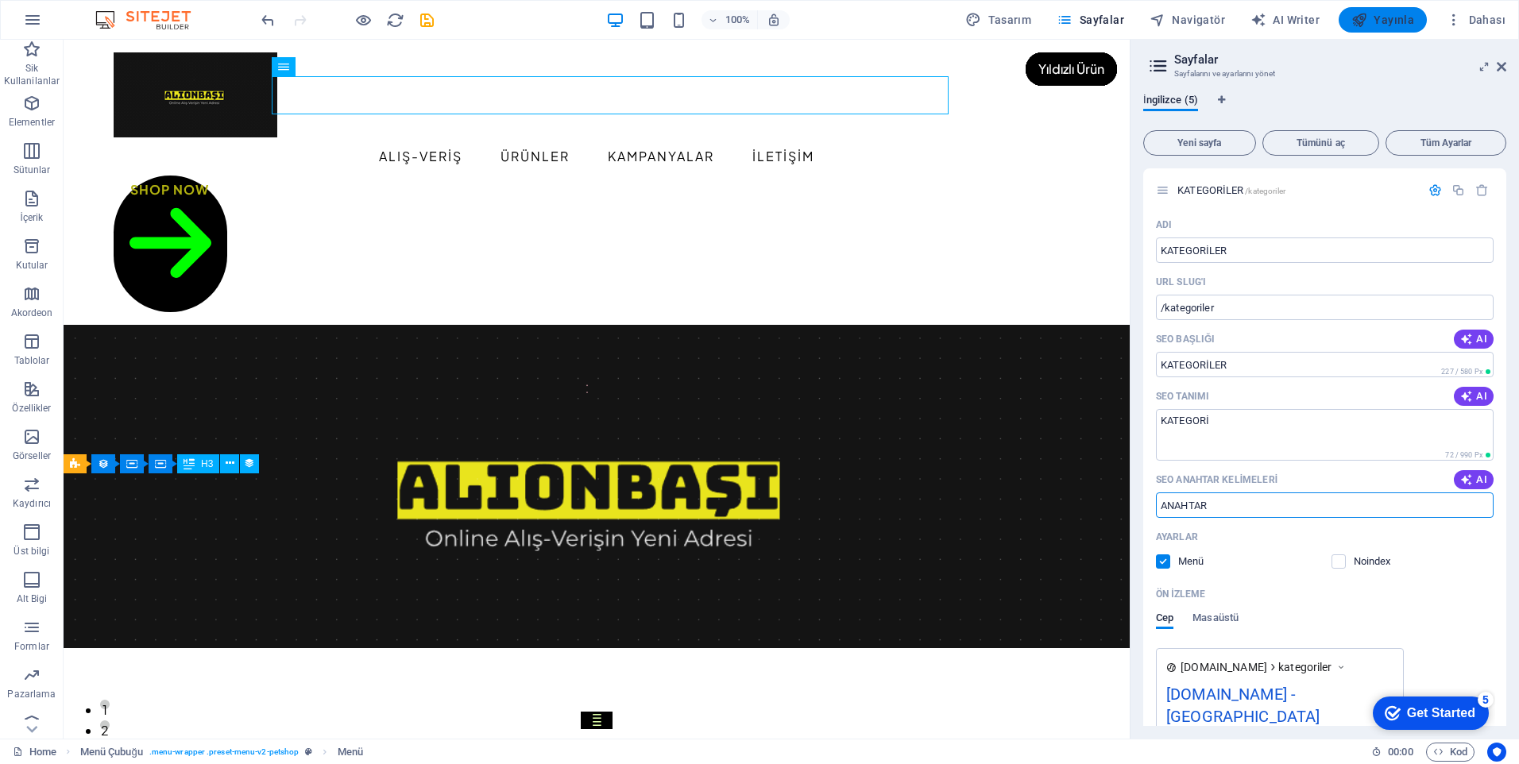
type input "ANAHTAR"
click at [1386, 25] on span "Yayınla" at bounding box center [1383, 20] width 63 height 16
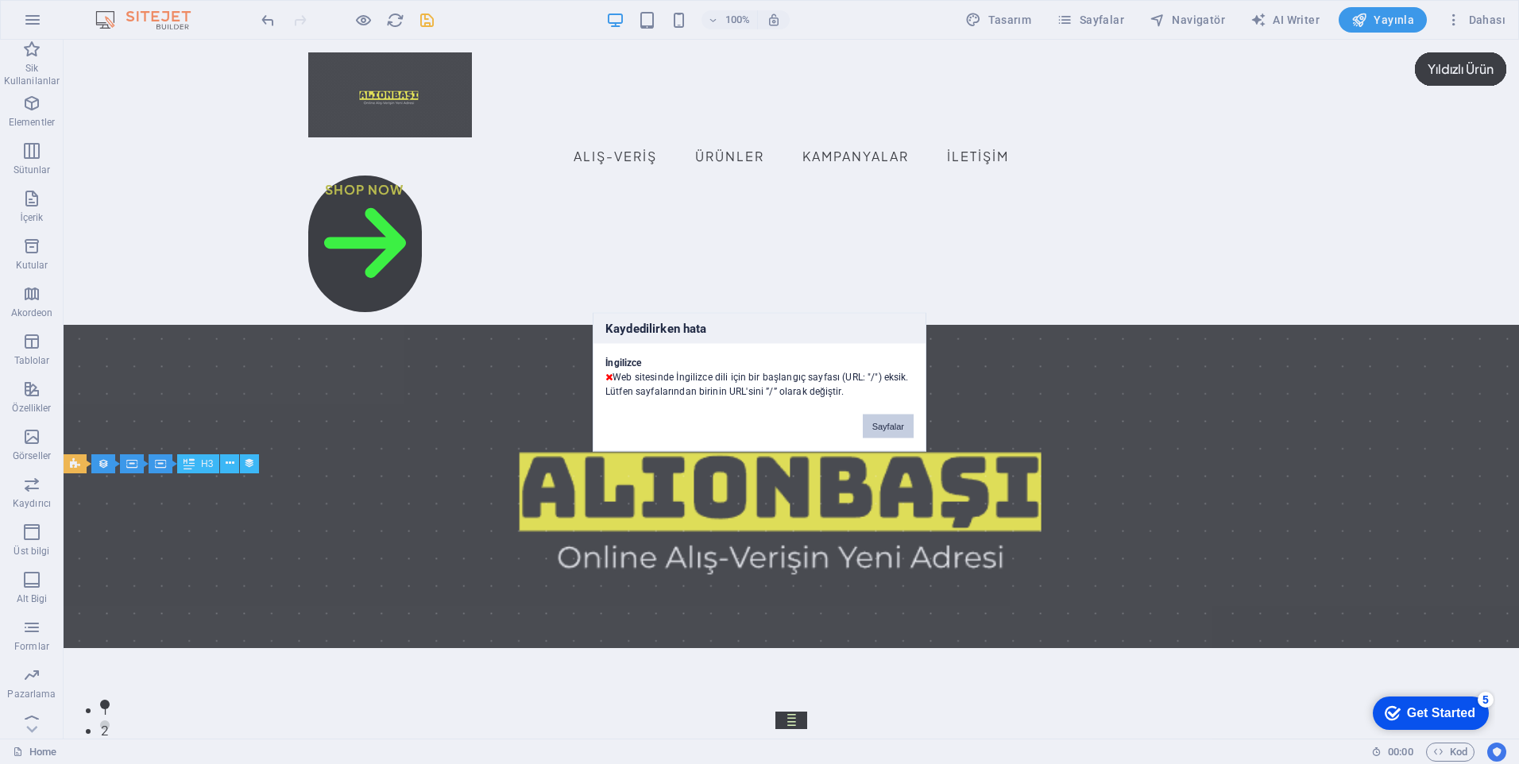
click at [881, 424] on button "Sayfalar" at bounding box center [888, 427] width 51 height 24
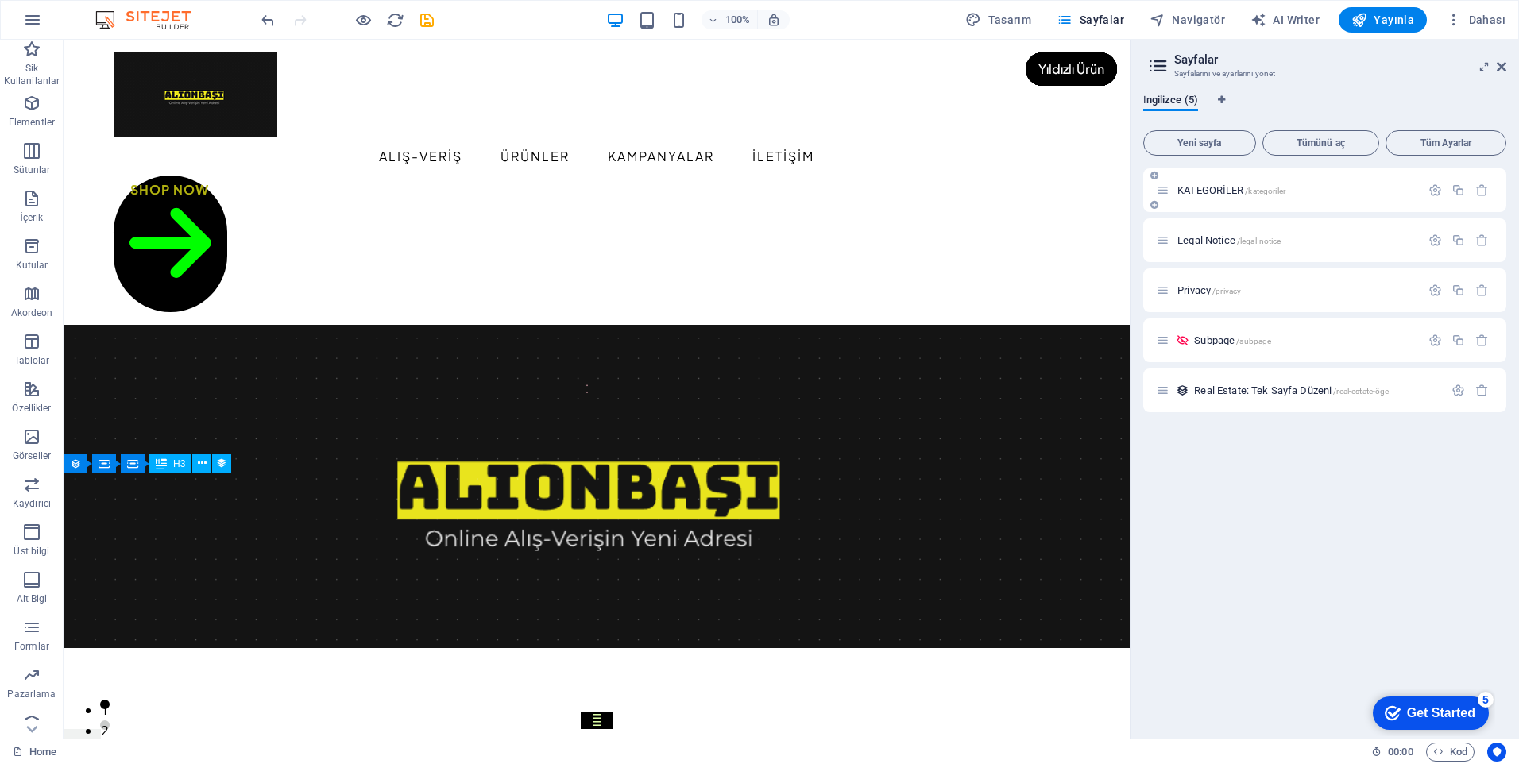
click at [1232, 193] on span "KATEGORİLER /kategoriler" at bounding box center [1232, 190] width 108 height 12
click at [1437, 191] on icon "button" at bounding box center [1436, 191] width 14 height 14
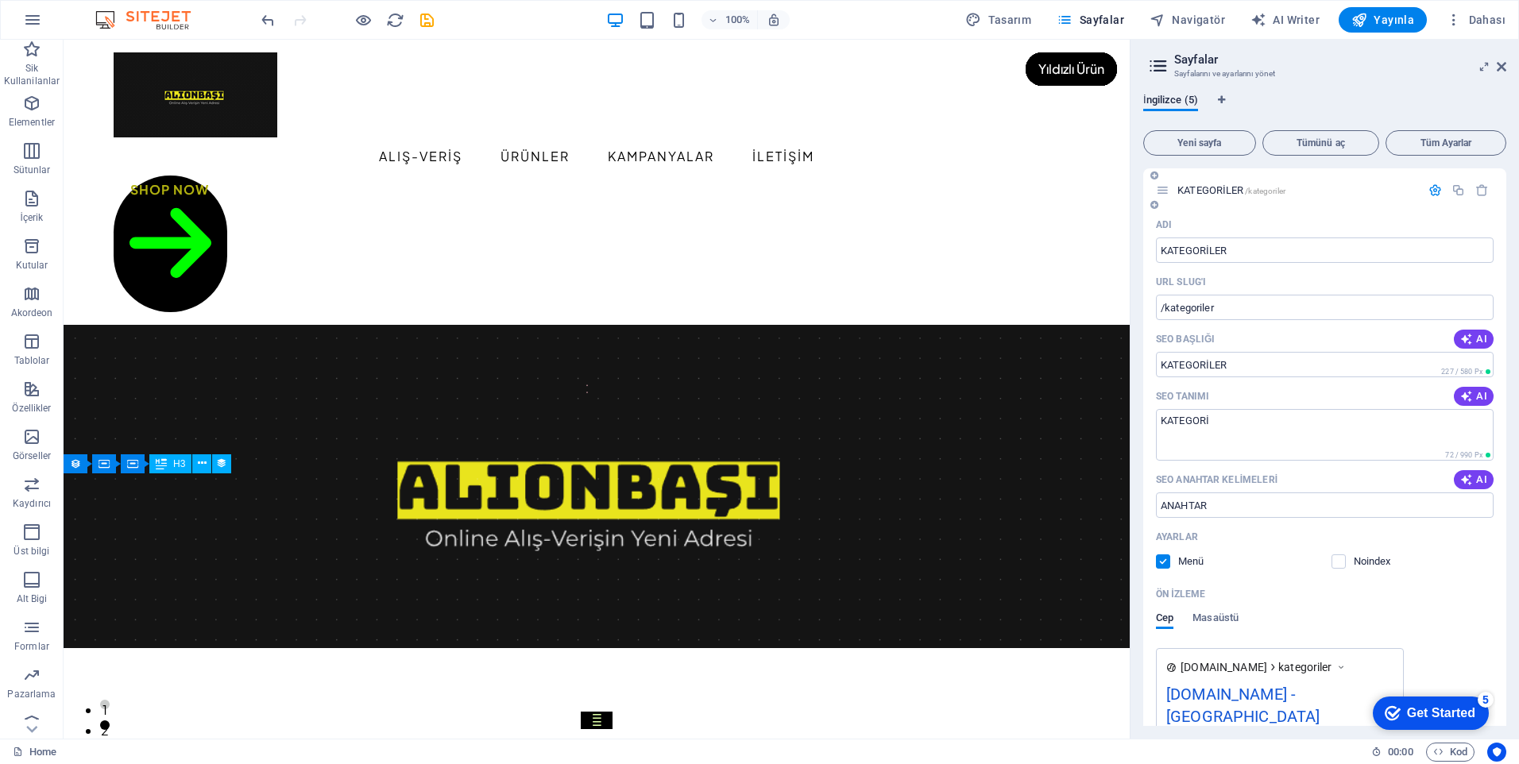
click at [1434, 190] on icon "button" at bounding box center [1436, 191] width 14 height 14
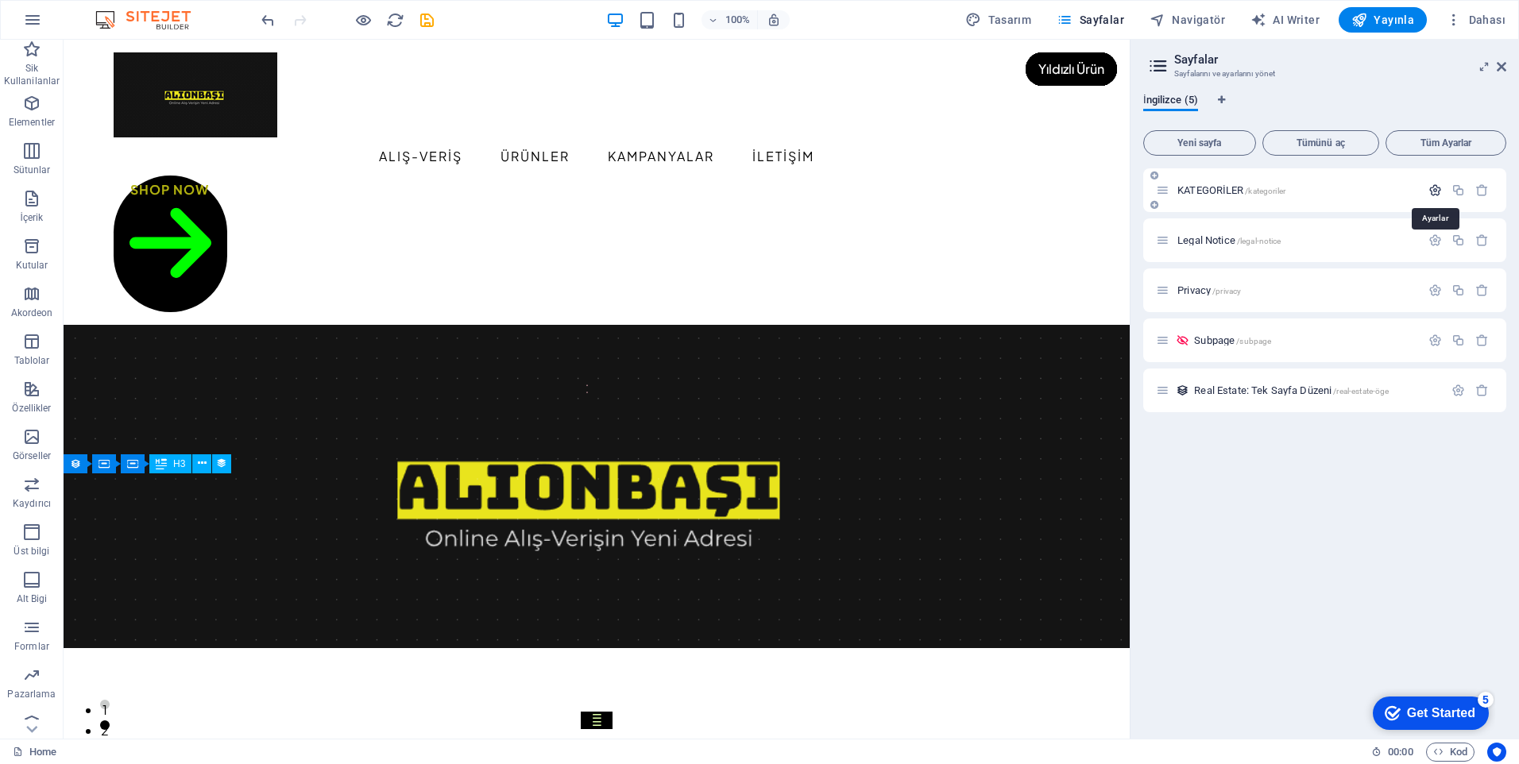
click at [1434, 190] on icon "button" at bounding box center [1436, 191] width 14 height 14
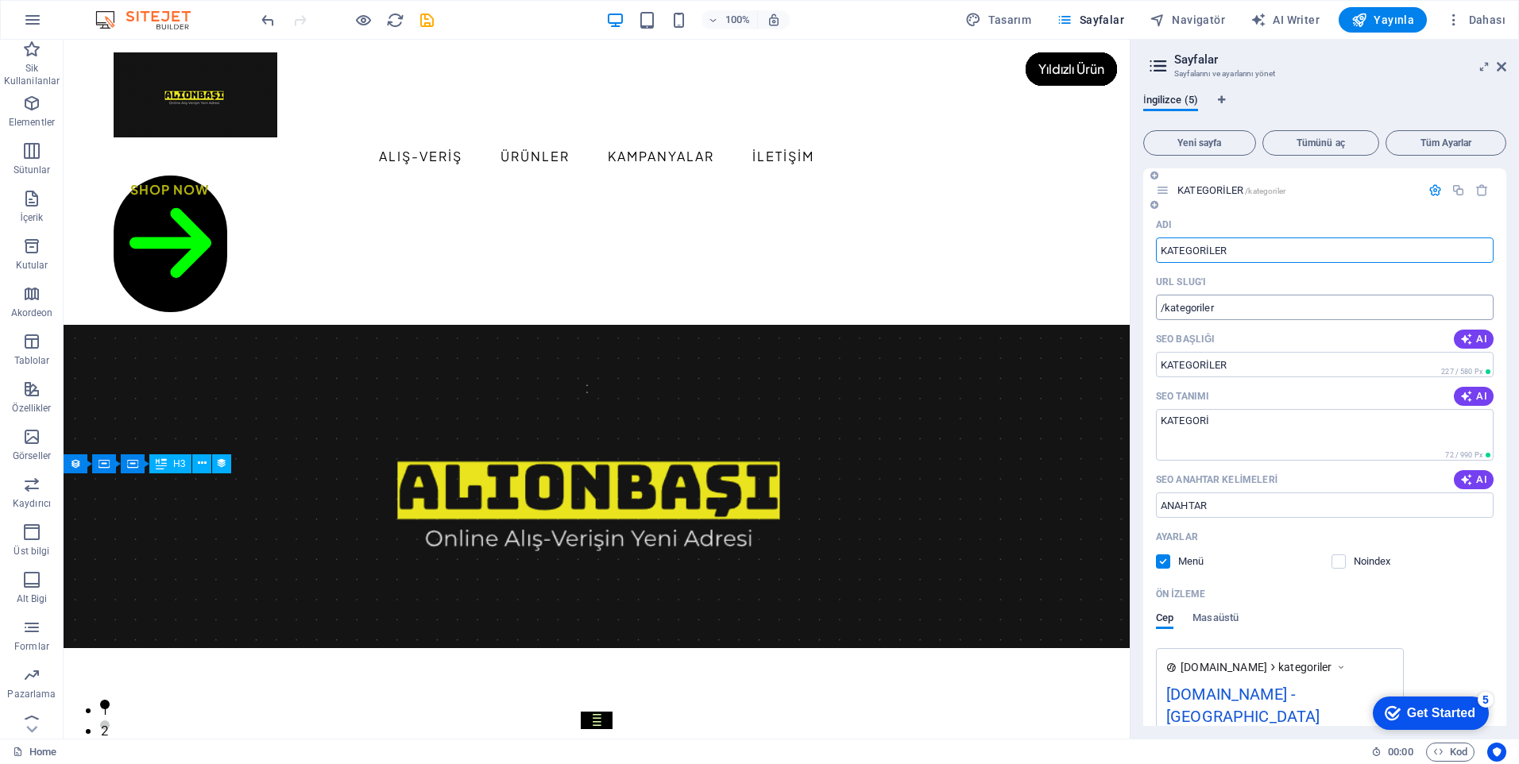
click at [1161, 308] on input "/kategoriler" at bounding box center [1325, 307] width 338 height 25
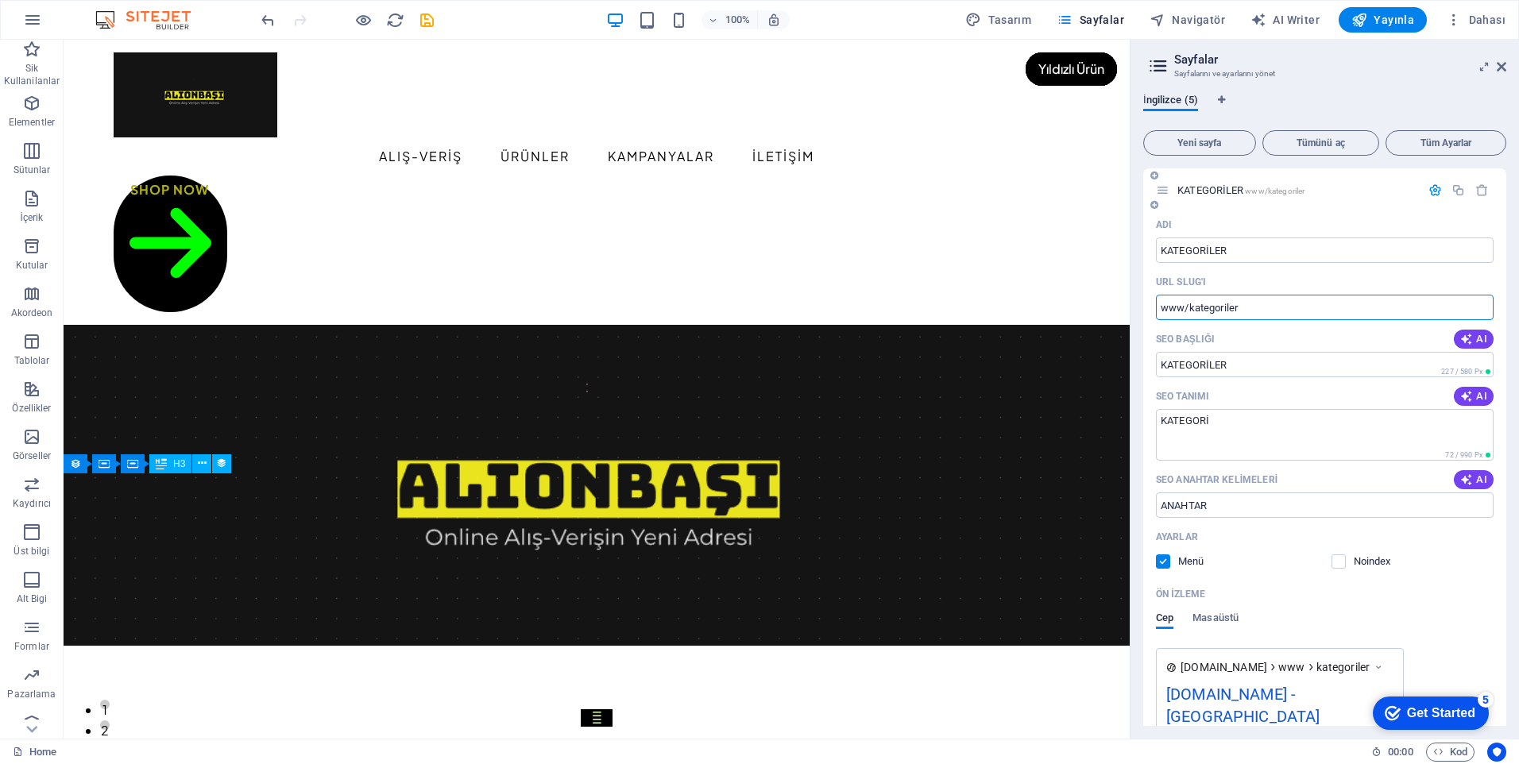
click at [1185, 307] on input "www/kategoriler" at bounding box center [1325, 307] width 338 height 25
click at [1185, 312] on input "www/kategoriler" at bounding box center [1325, 307] width 338 height 25
type input "/kategoriler"
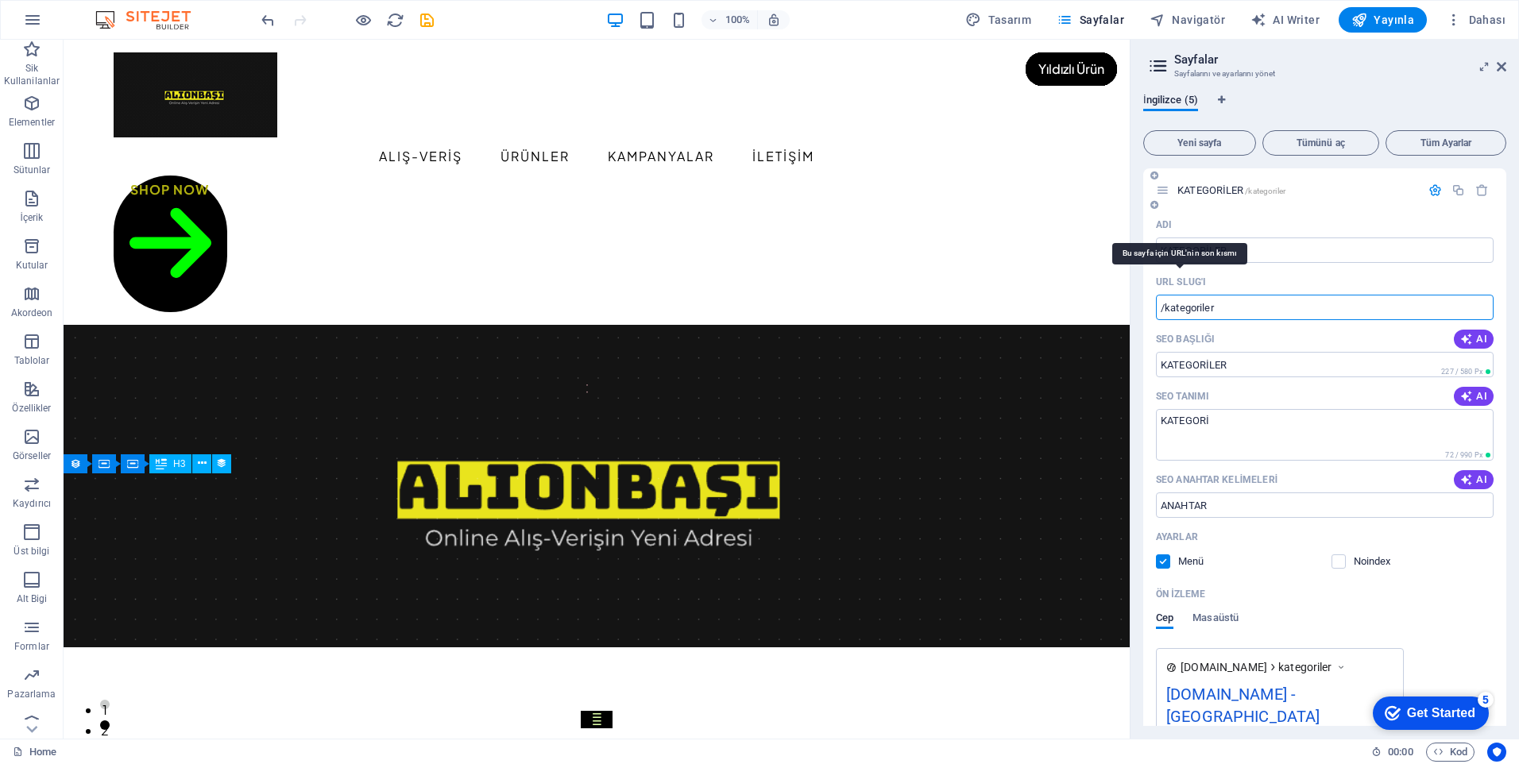
click at [1184, 285] on p "URL SLUG'ı" at bounding box center [1181, 282] width 50 height 13
click at [1184, 295] on input "/kategoriler" at bounding box center [1325, 307] width 338 height 25
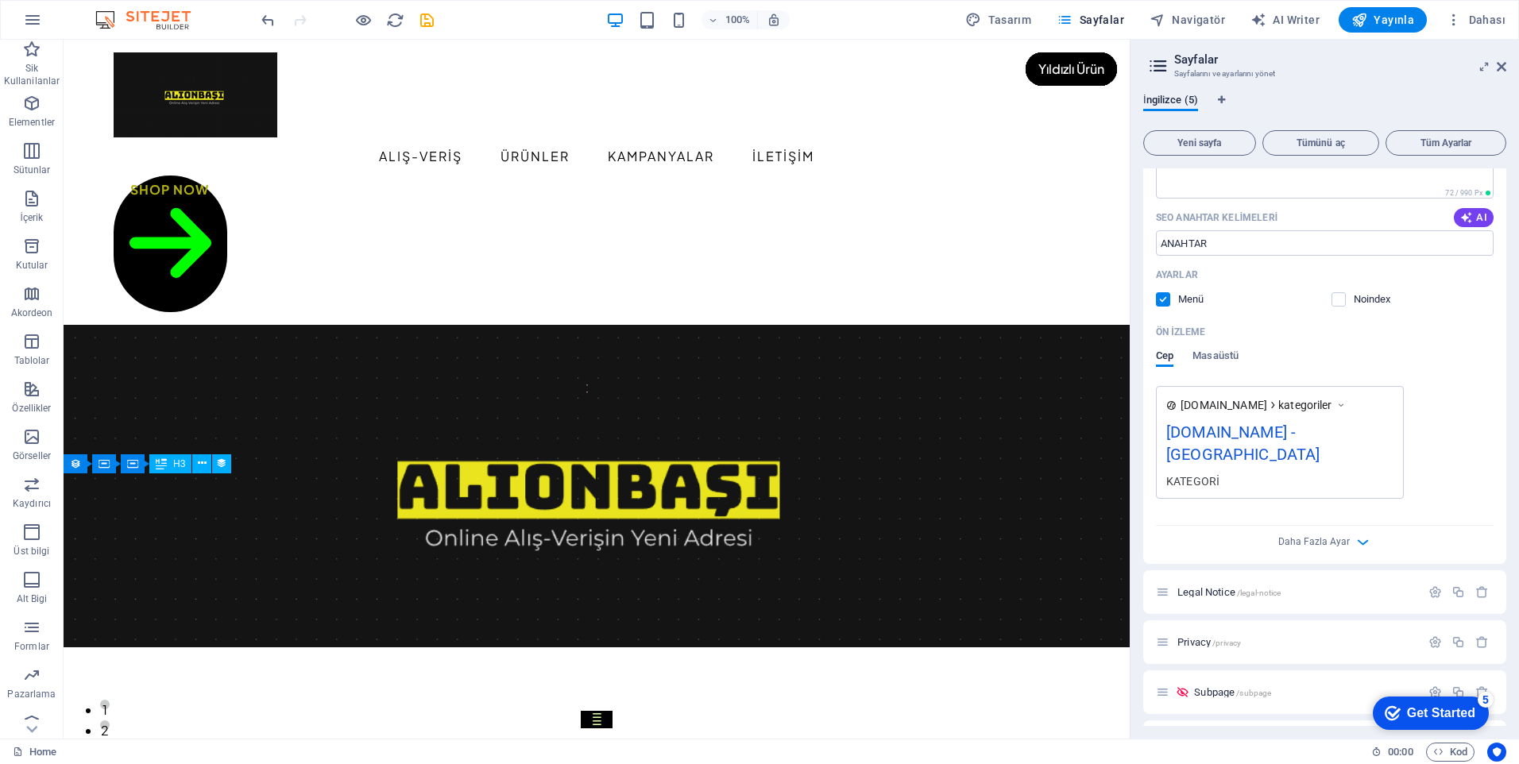
scroll to position [284, 0]
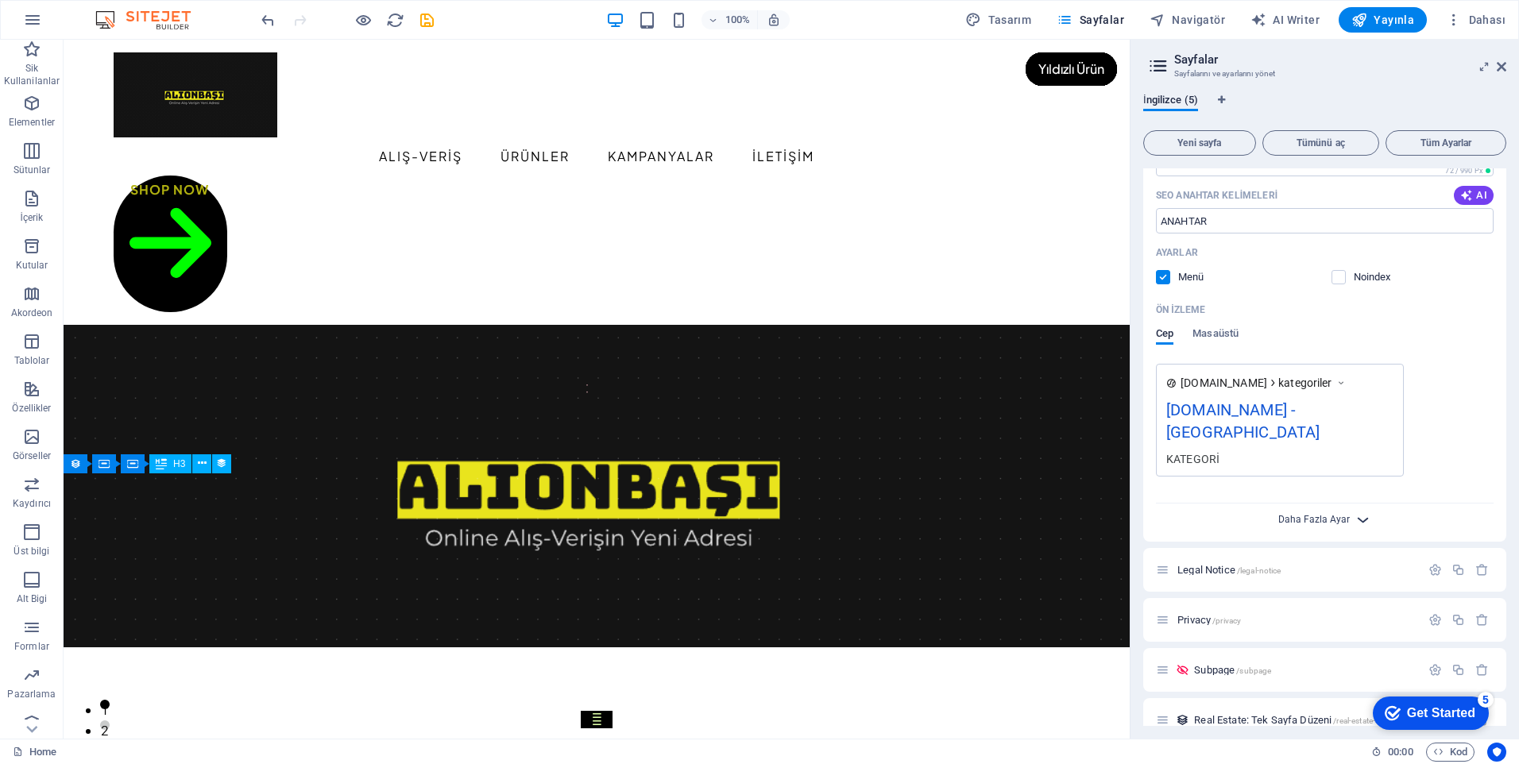
click at [1317, 514] on span "Daha Fazla Ayar" at bounding box center [1315, 519] width 72 height 11
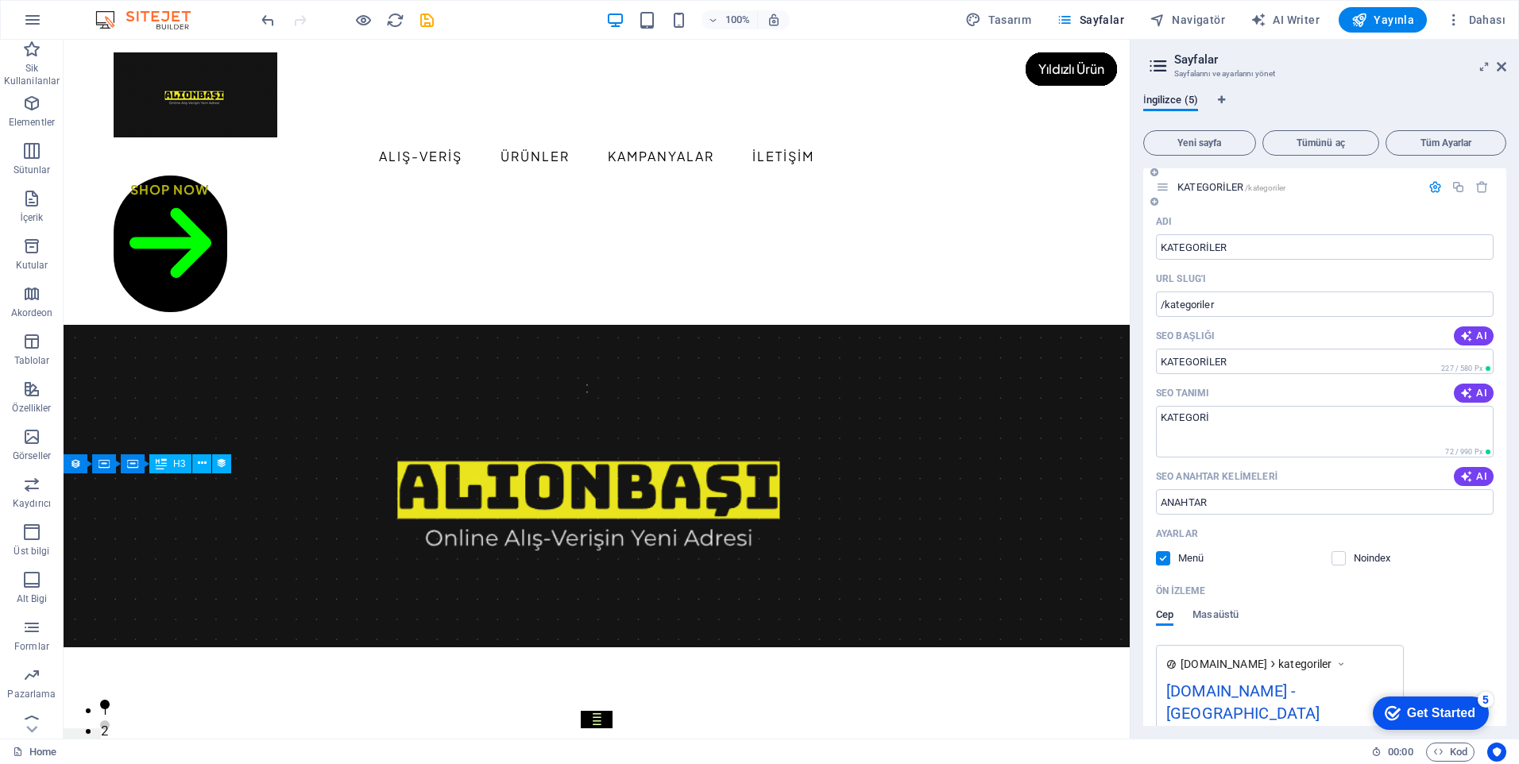
scroll to position [0, 0]
click at [1380, 14] on span "Yayınla" at bounding box center [1383, 20] width 63 height 16
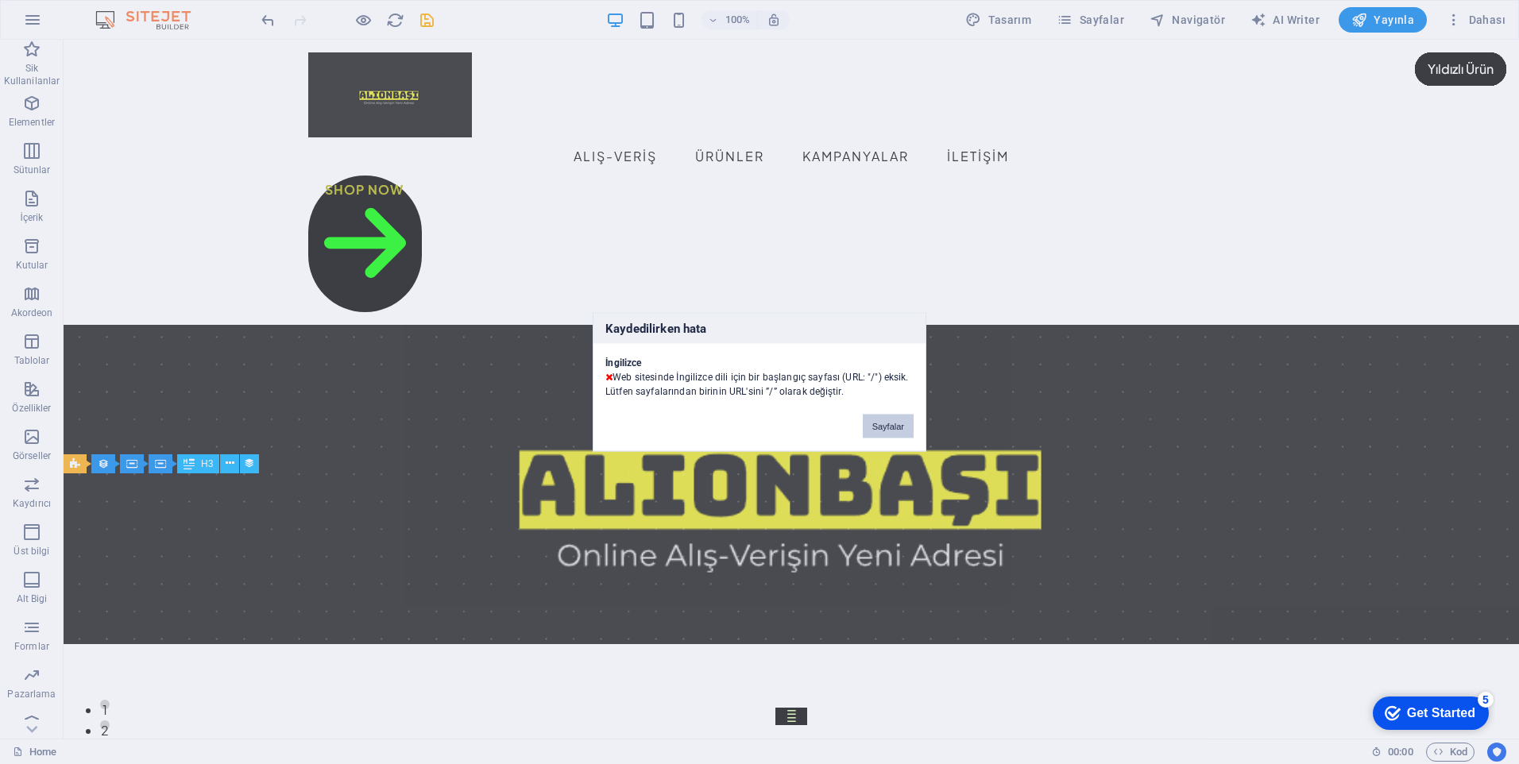
click at [878, 427] on button "Sayfalar" at bounding box center [888, 427] width 51 height 24
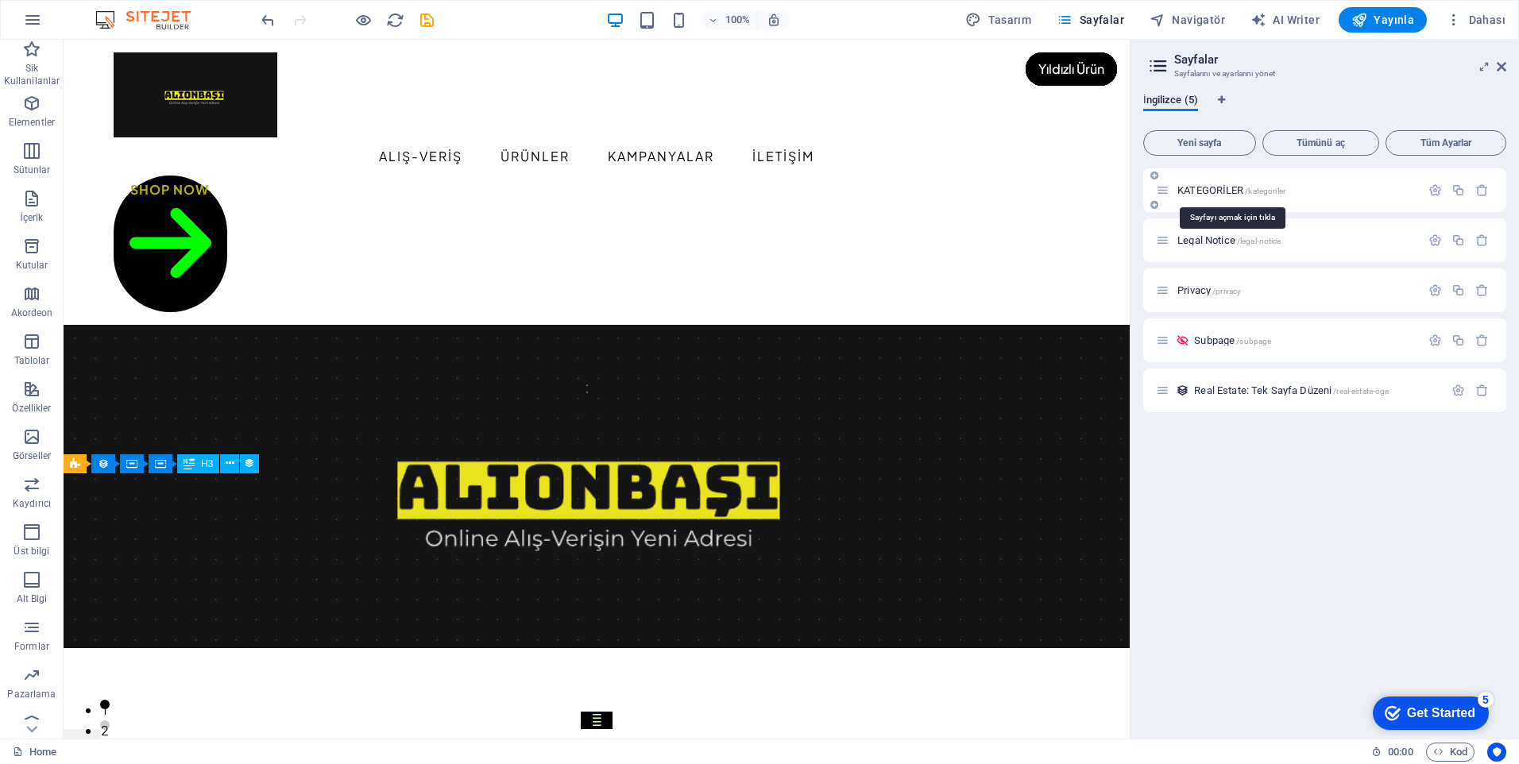
click at [1232, 194] on span "KATEGORİLER /kategoriler" at bounding box center [1232, 190] width 108 height 12
click at [1441, 188] on icon "button" at bounding box center [1436, 191] width 14 height 14
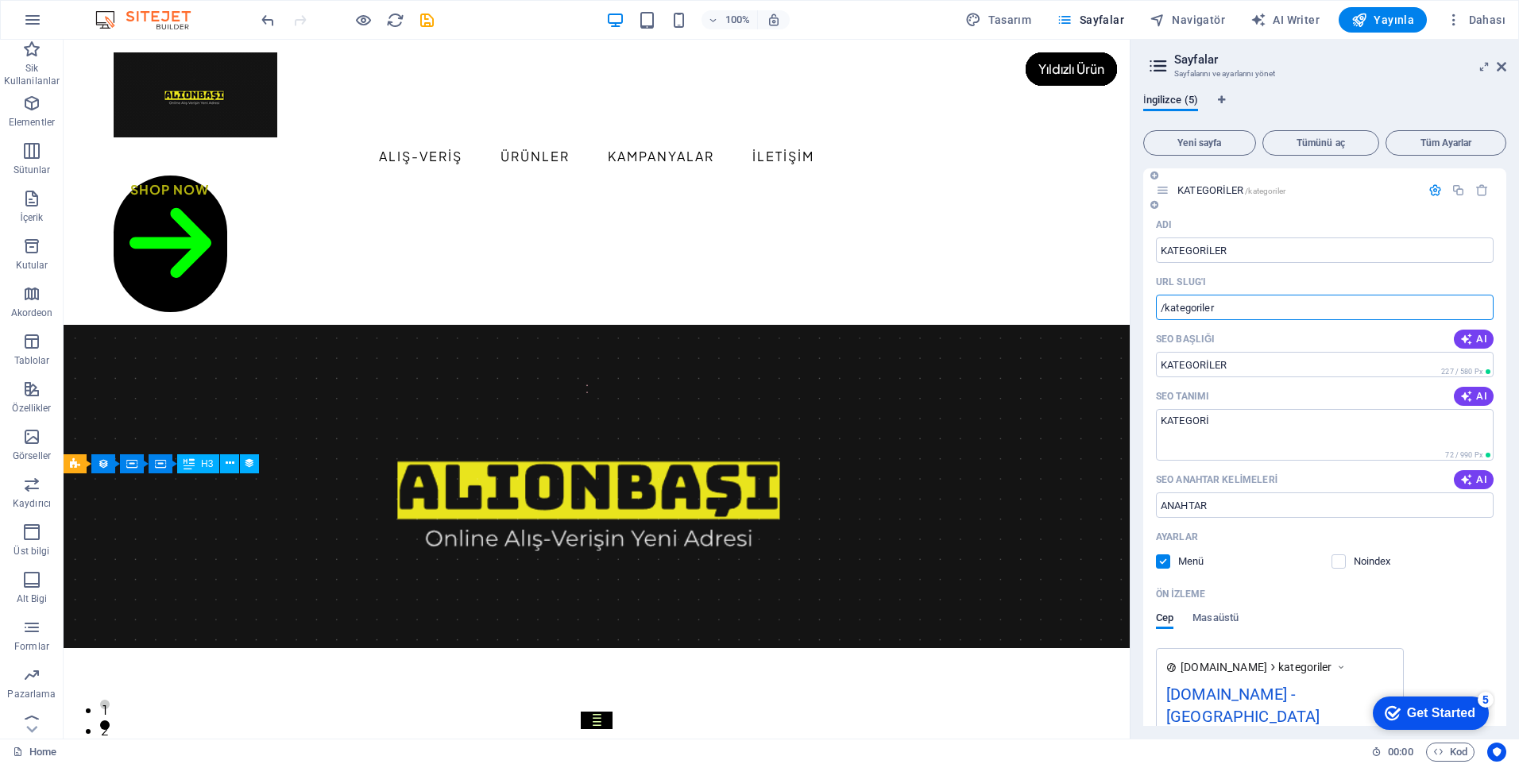
click at [1167, 314] on input "/kategoriler" at bounding box center [1325, 307] width 338 height 25
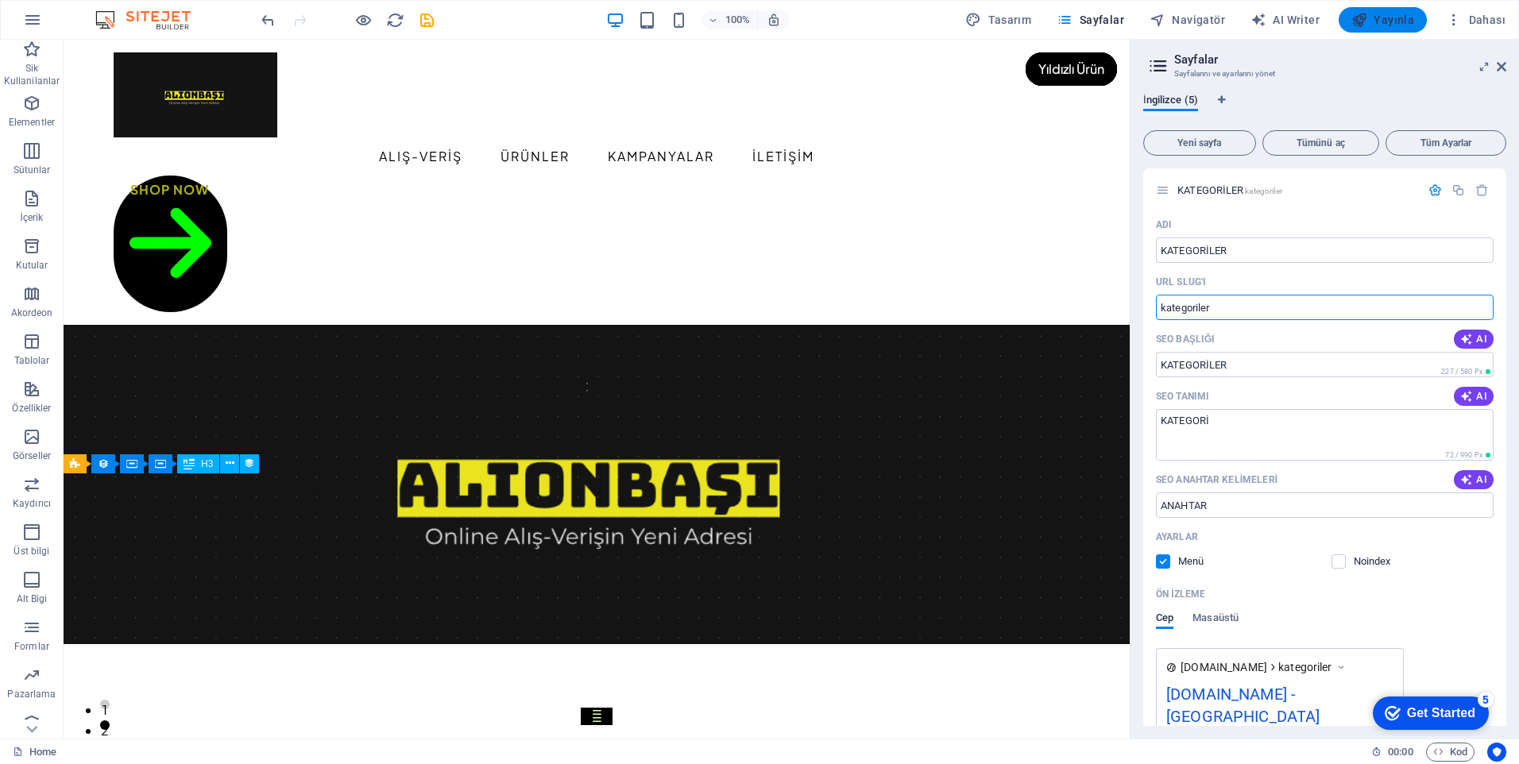
type input "kategoriler"
click at [1384, 12] on span "Yayınla" at bounding box center [1383, 20] width 63 height 16
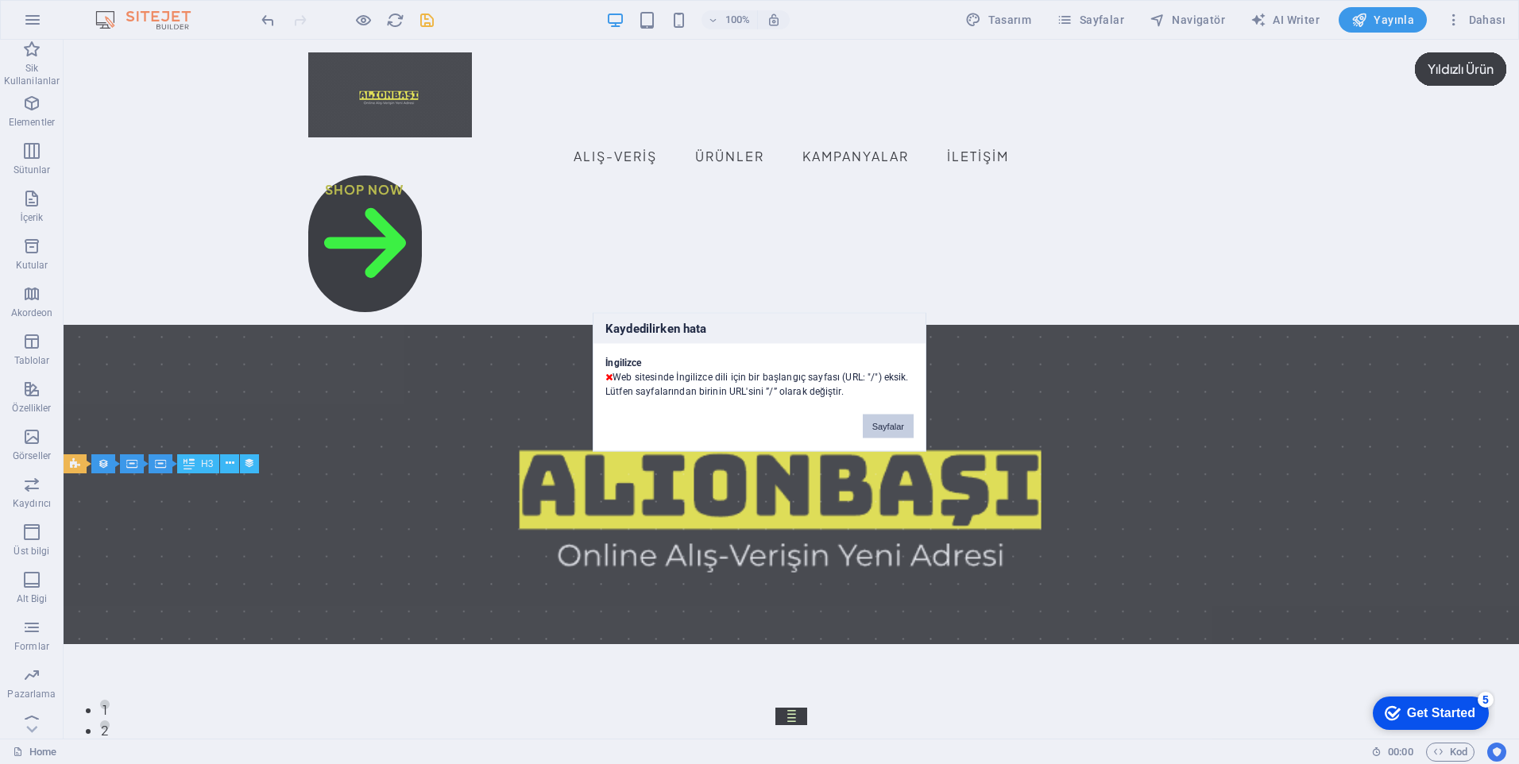
click at [897, 425] on button "Sayfalar" at bounding box center [888, 427] width 51 height 24
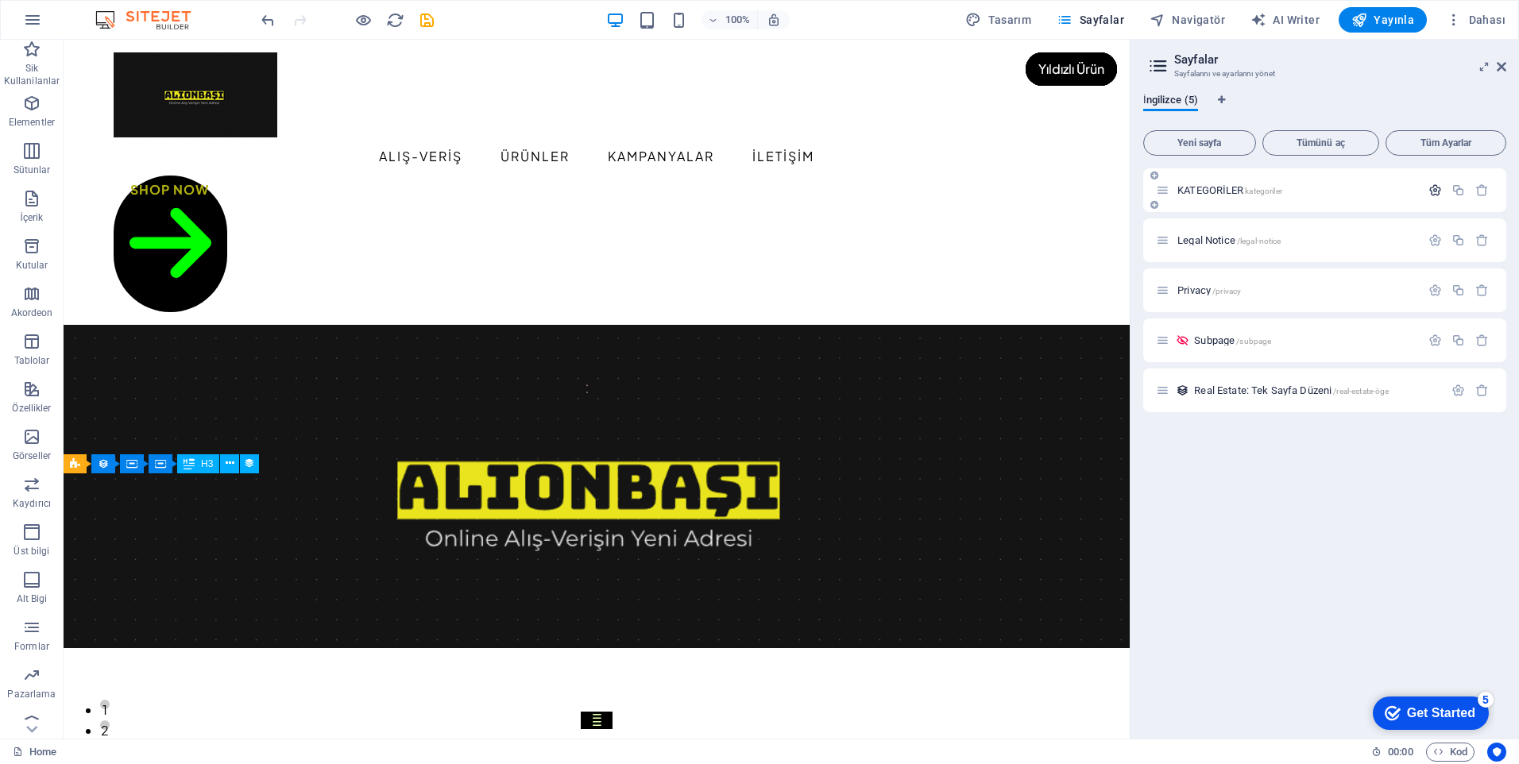
click at [1434, 189] on icon "button" at bounding box center [1436, 191] width 14 height 14
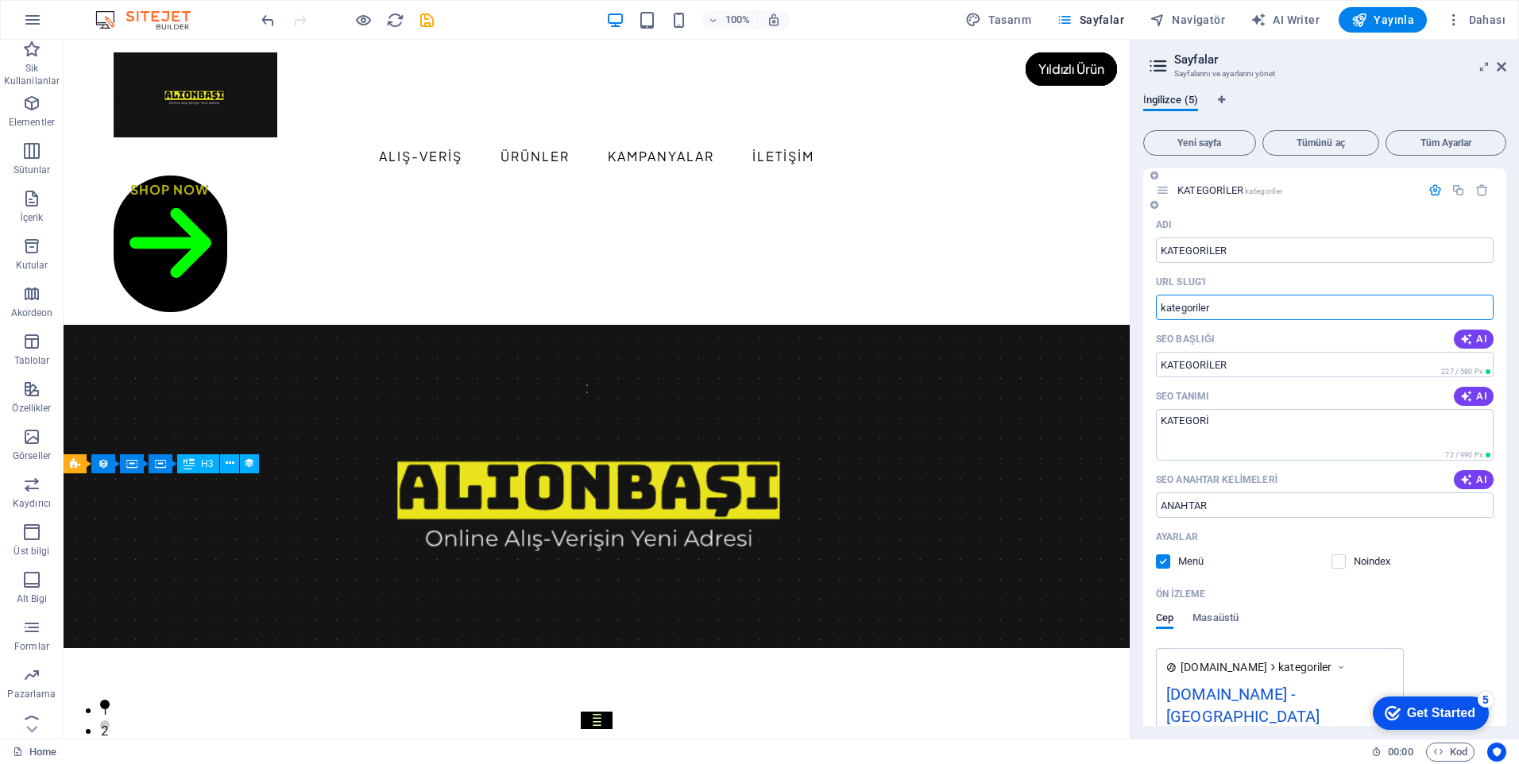
click at [1161, 313] on input "kategoriler" at bounding box center [1325, 307] width 338 height 25
type input "/kategoriler"
click at [1163, 367] on input "SEO Başlığı" at bounding box center [1325, 364] width 338 height 25
type input "/"
click at [1164, 418] on textarea "KATEGORİ" at bounding box center [1325, 435] width 338 height 52
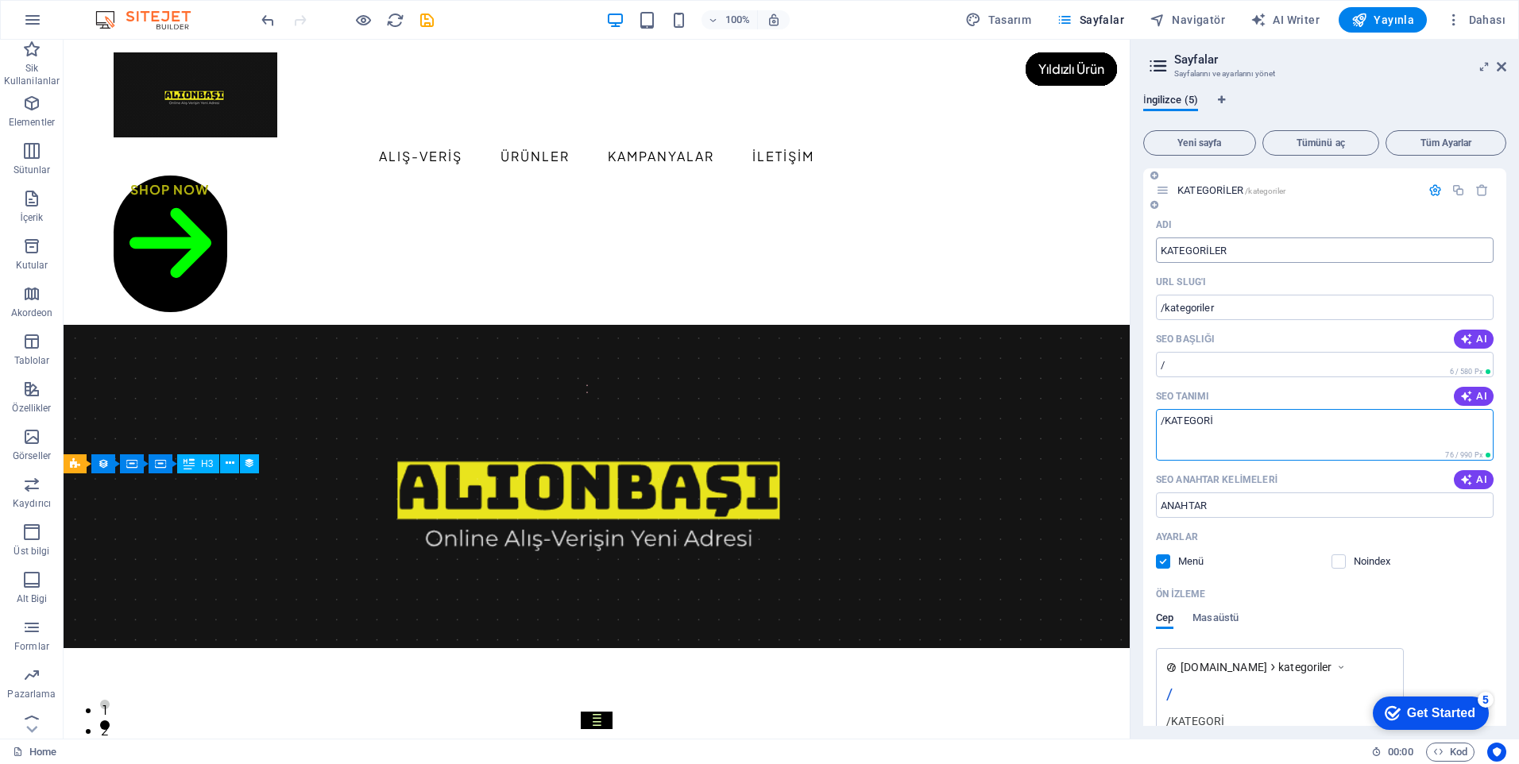
type textarea "/KATEGORİ"
click at [1158, 252] on input "KATEGORİLER" at bounding box center [1325, 250] width 338 height 25
type input "/KATEGORİLER"
click at [1398, 27] on span "Yayınla" at bounding box center [1383, 20] width 63 height 16
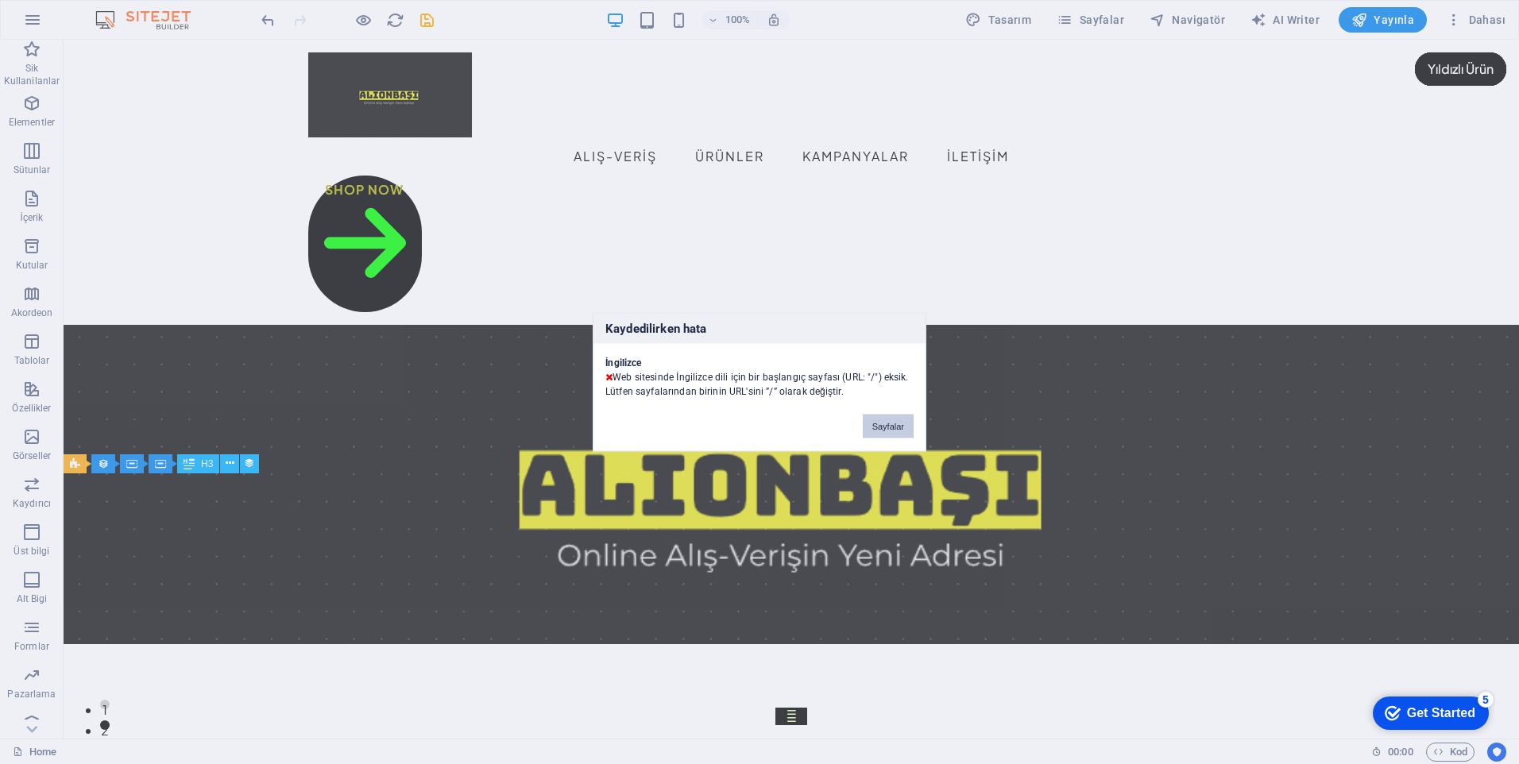
click at [882, 428] on button "Sayfalar" at bounding box center [888, 427] width 51 height 24
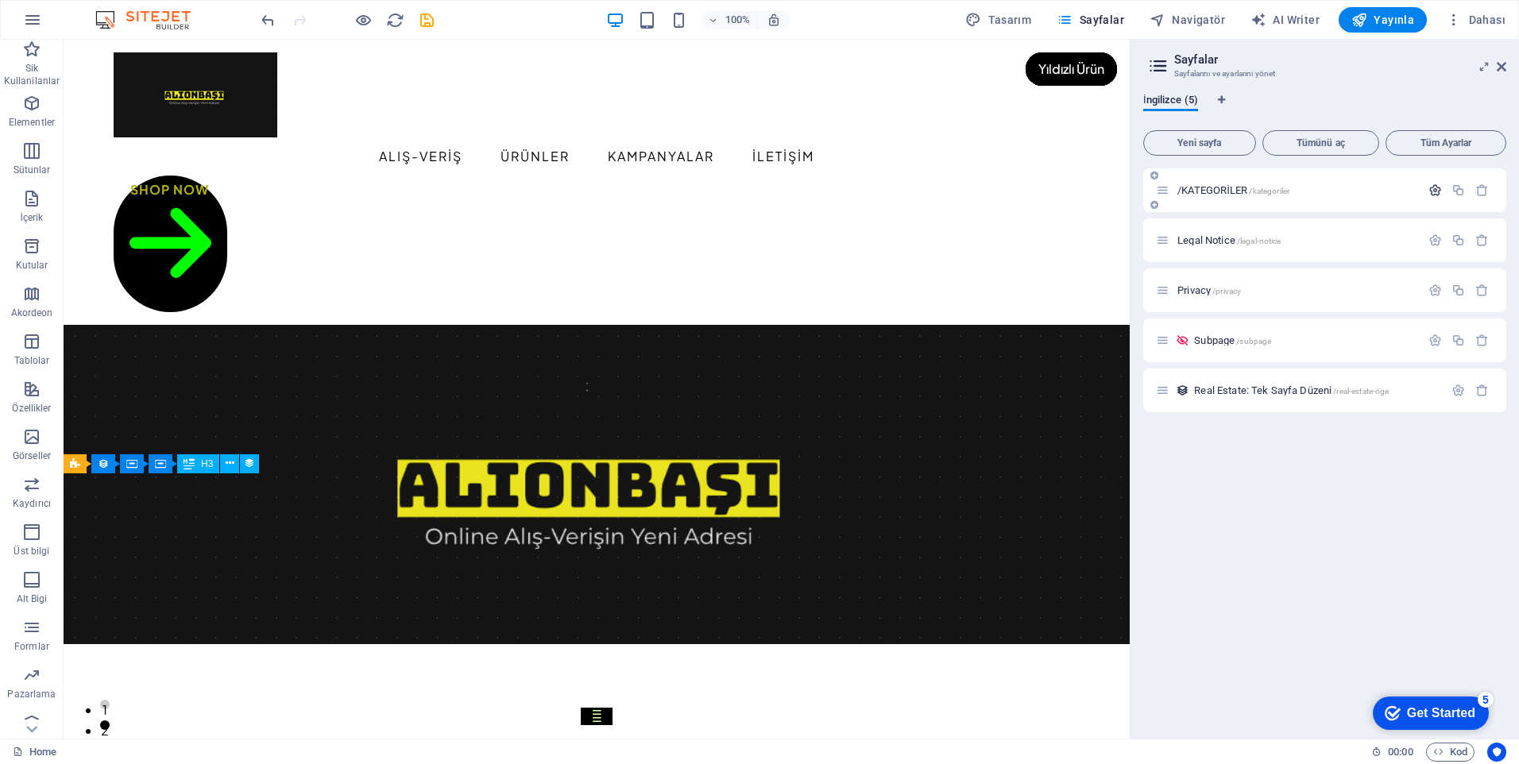
click at [1434, 188] on icon "button" at bounding box center [1436, 191] width 14 height 14
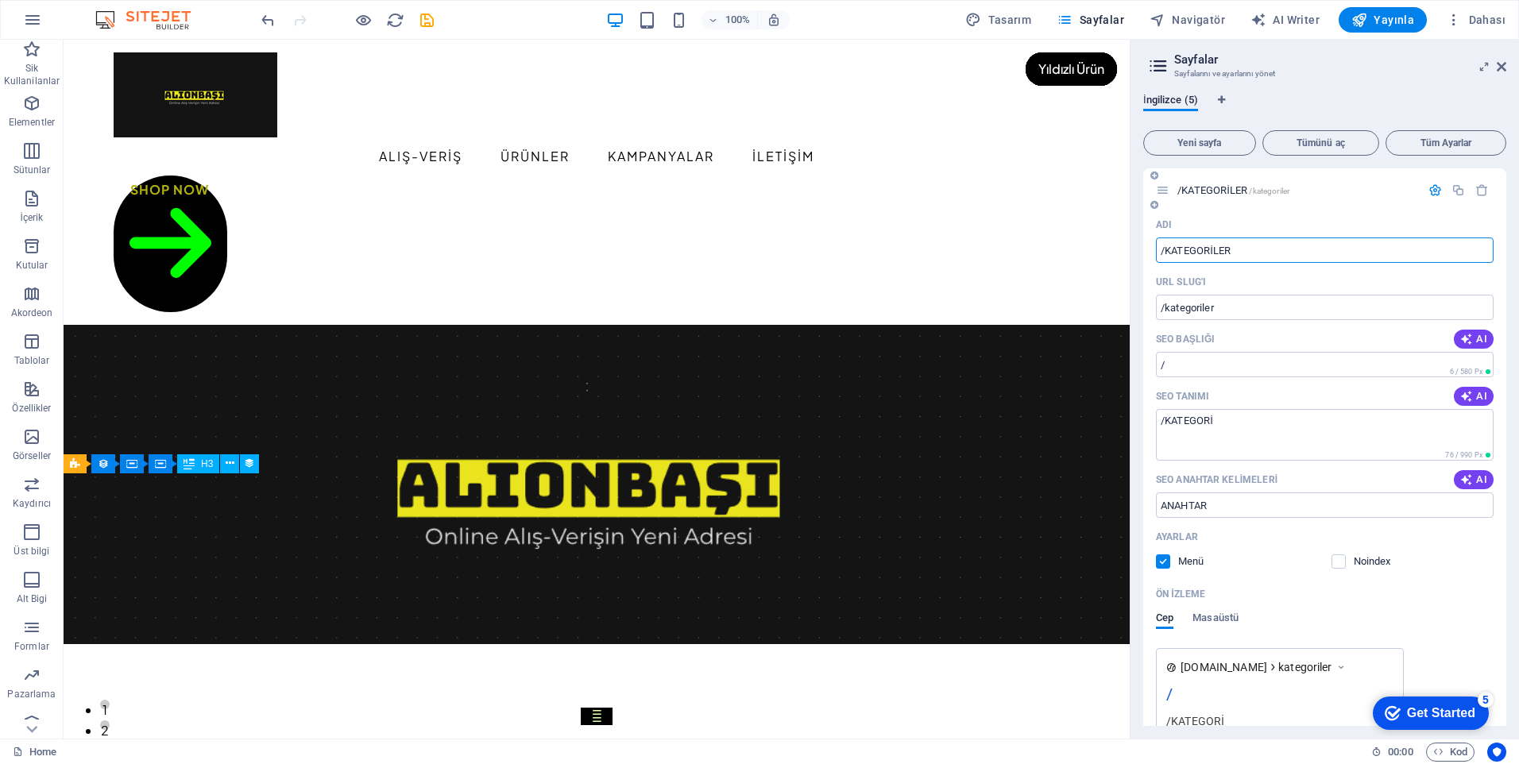
click at [1163, 254] on input "/KATEGORİLER" at bounding box center [1325, 250] width 338 height 25
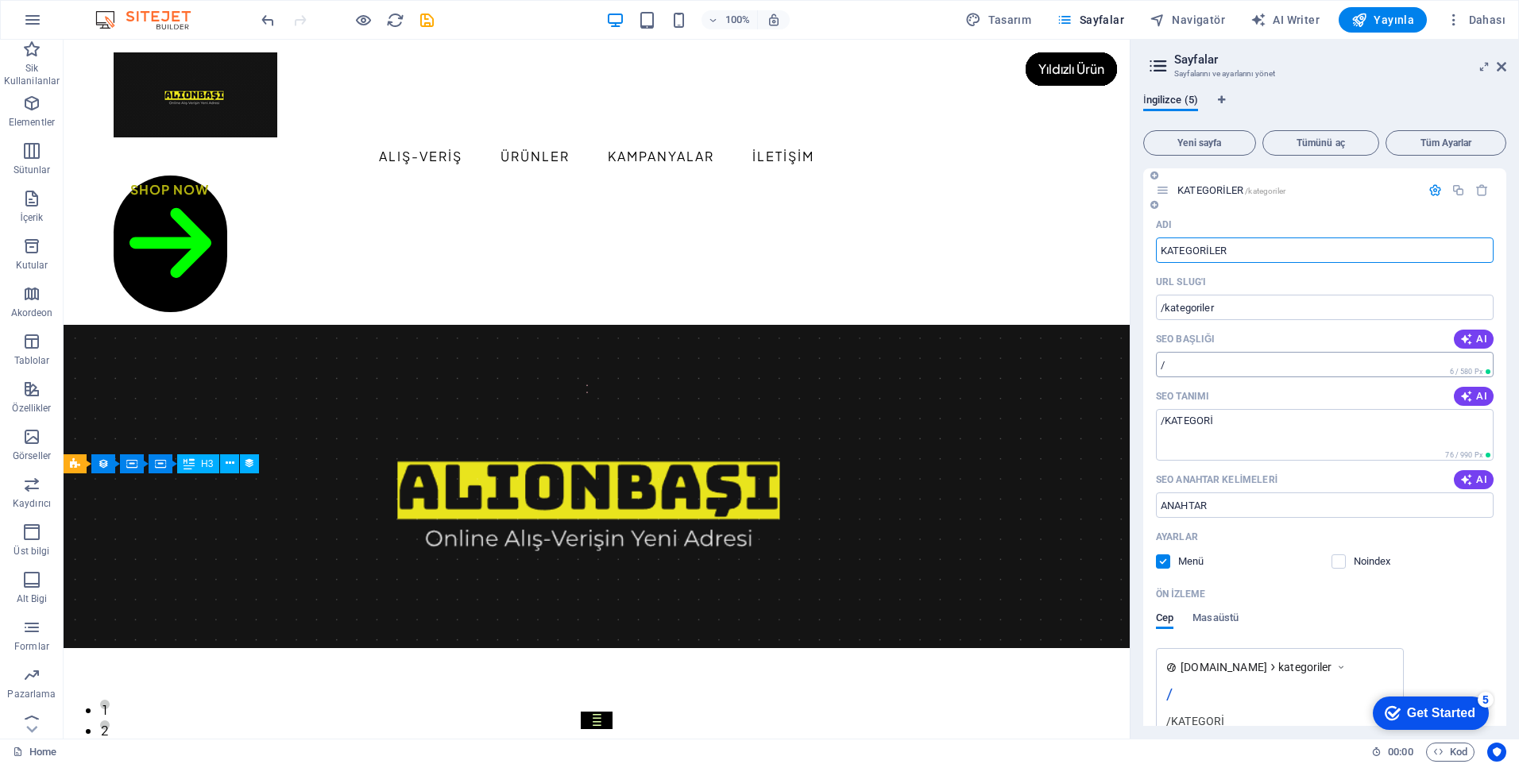
type input "KATEGORİLER"
click at [1167, 362] on input "/" at bounding box center [1325, 364] width 338 height 25
click at [1164, 425] on textarea "/KATEGORİ" at bounding box center [1325, 435] width 338 height 52
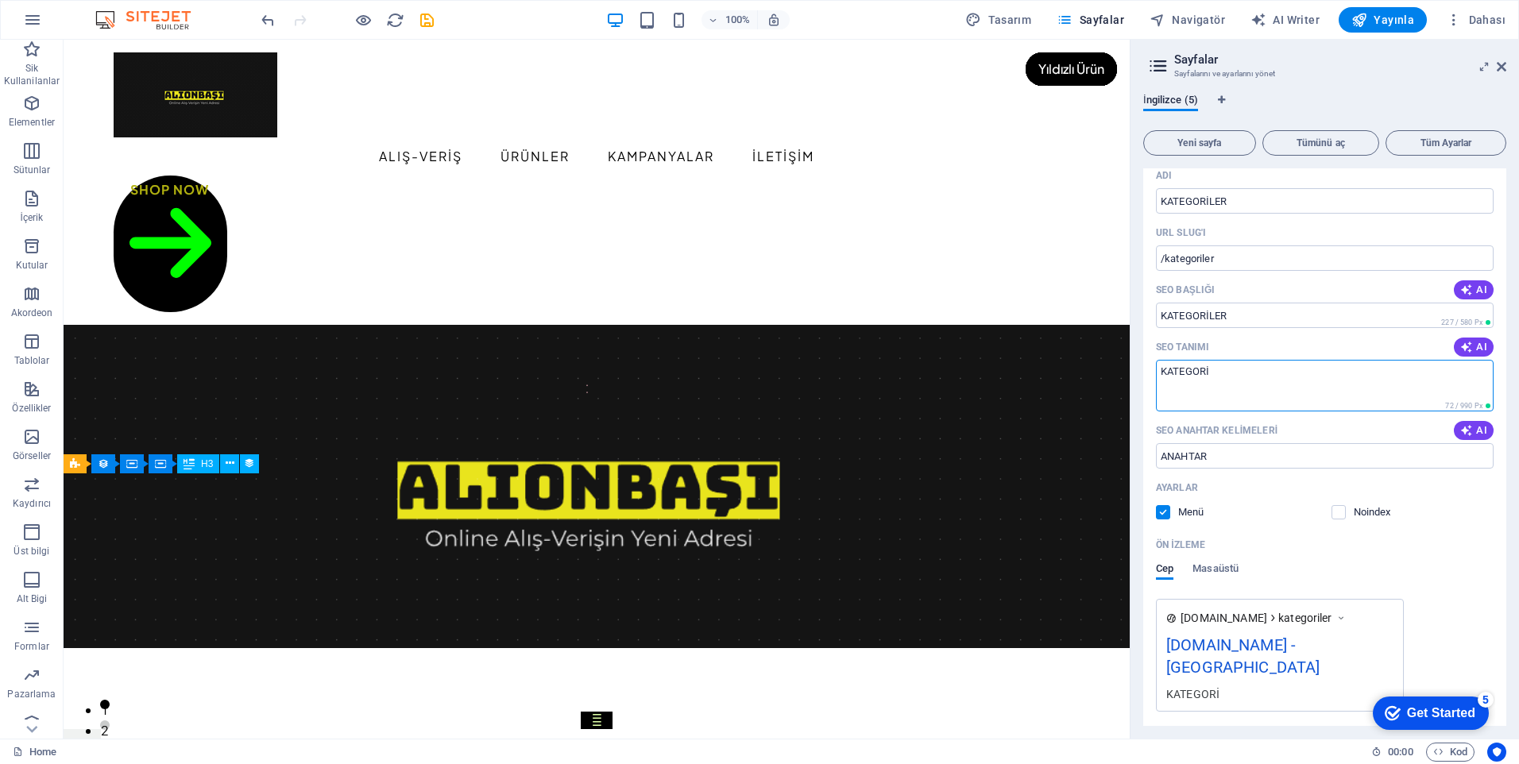
scroll to position [159, 0]
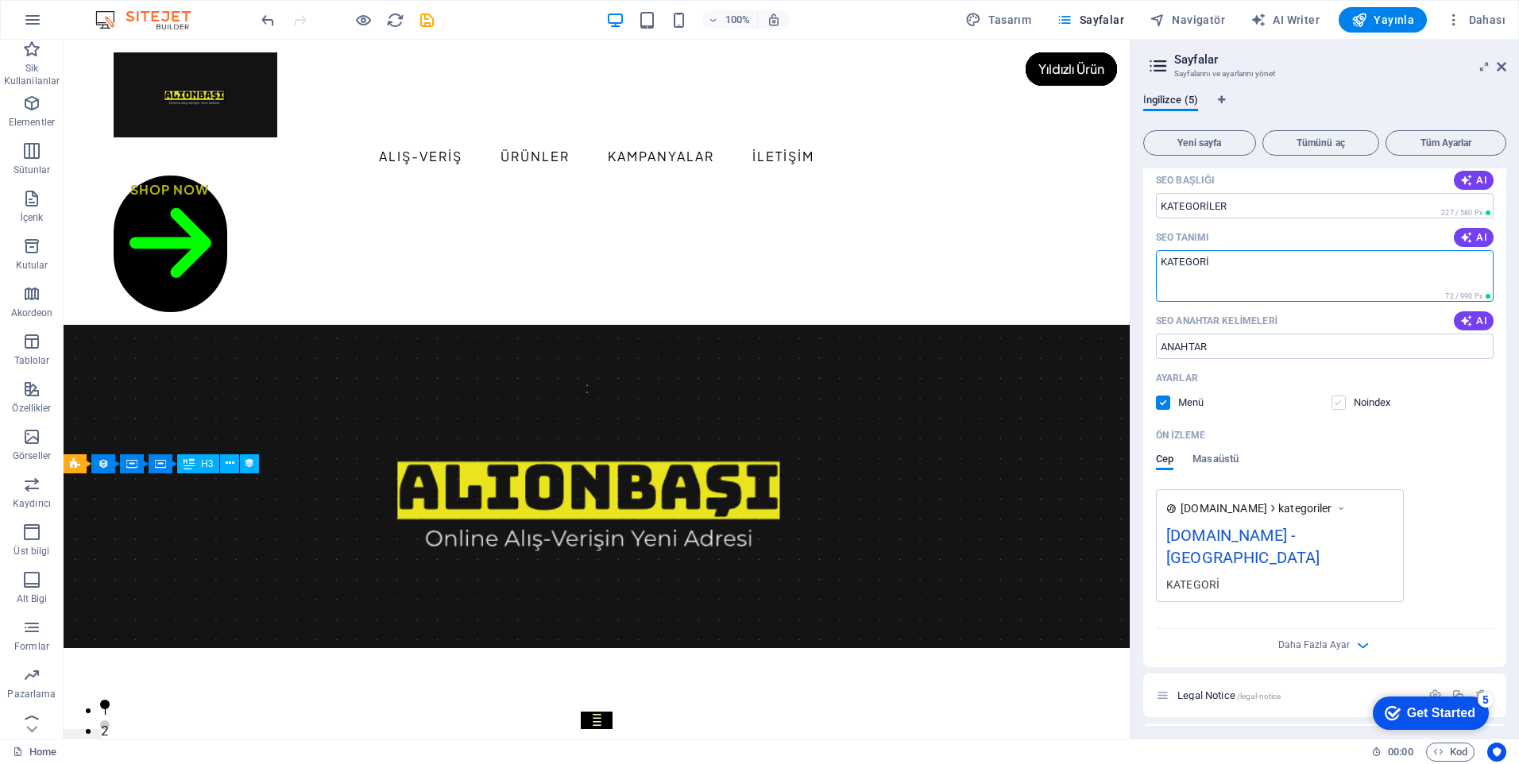
type textarea "KATEGORİ"
click at [1343, 407] on label at bounding box center [1339, 403] width 14 height 14
click at [0, 0] on input "checkbox" at bounding box center [0, 0] width 0 height 0
click at [1211, 462] on span "Masaüstü" at bounding box center [1216, 461] width 46 height 22
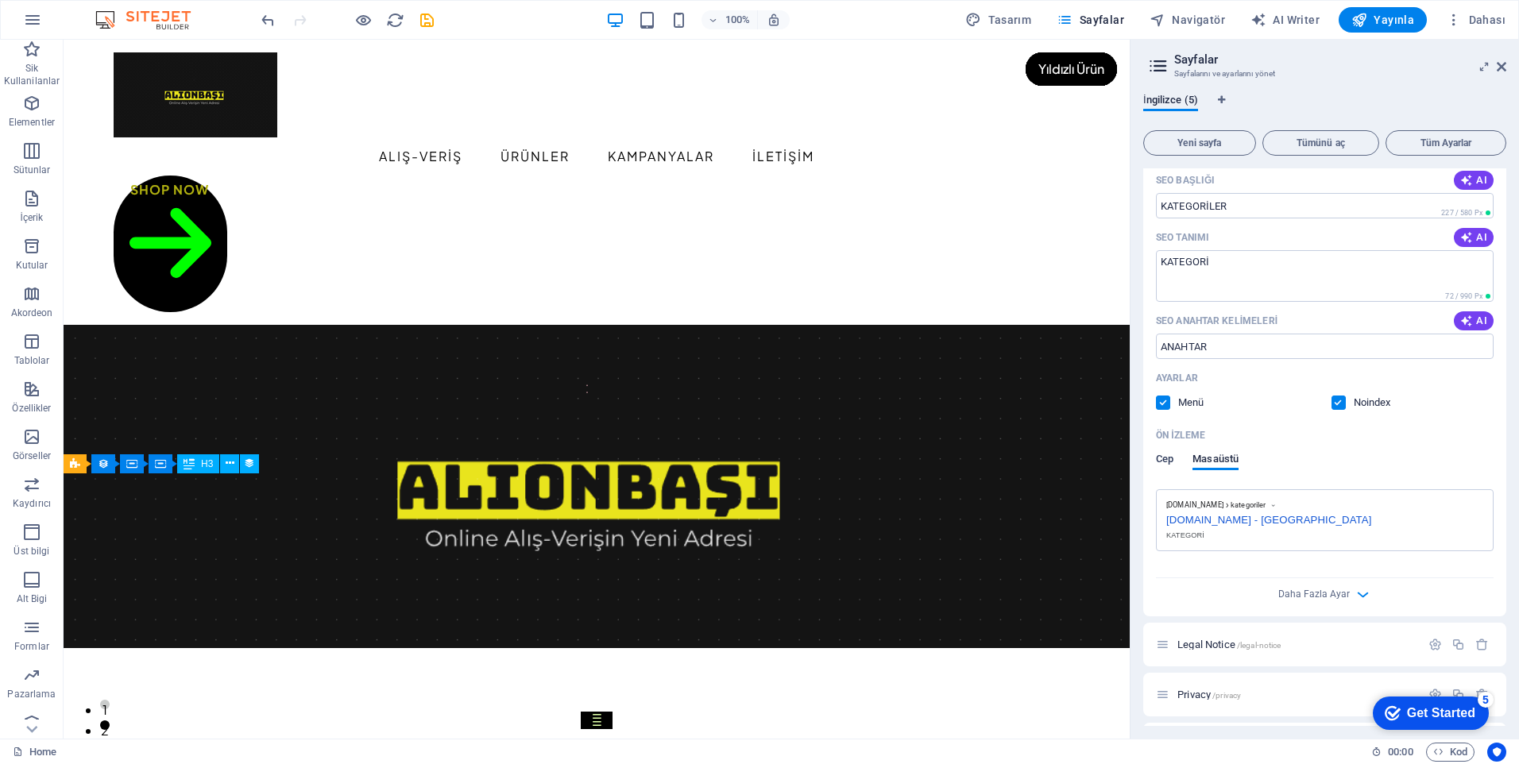
click at [1166, 455] on span "Cep" at bounding box center [1164, 461] width 17 height 22
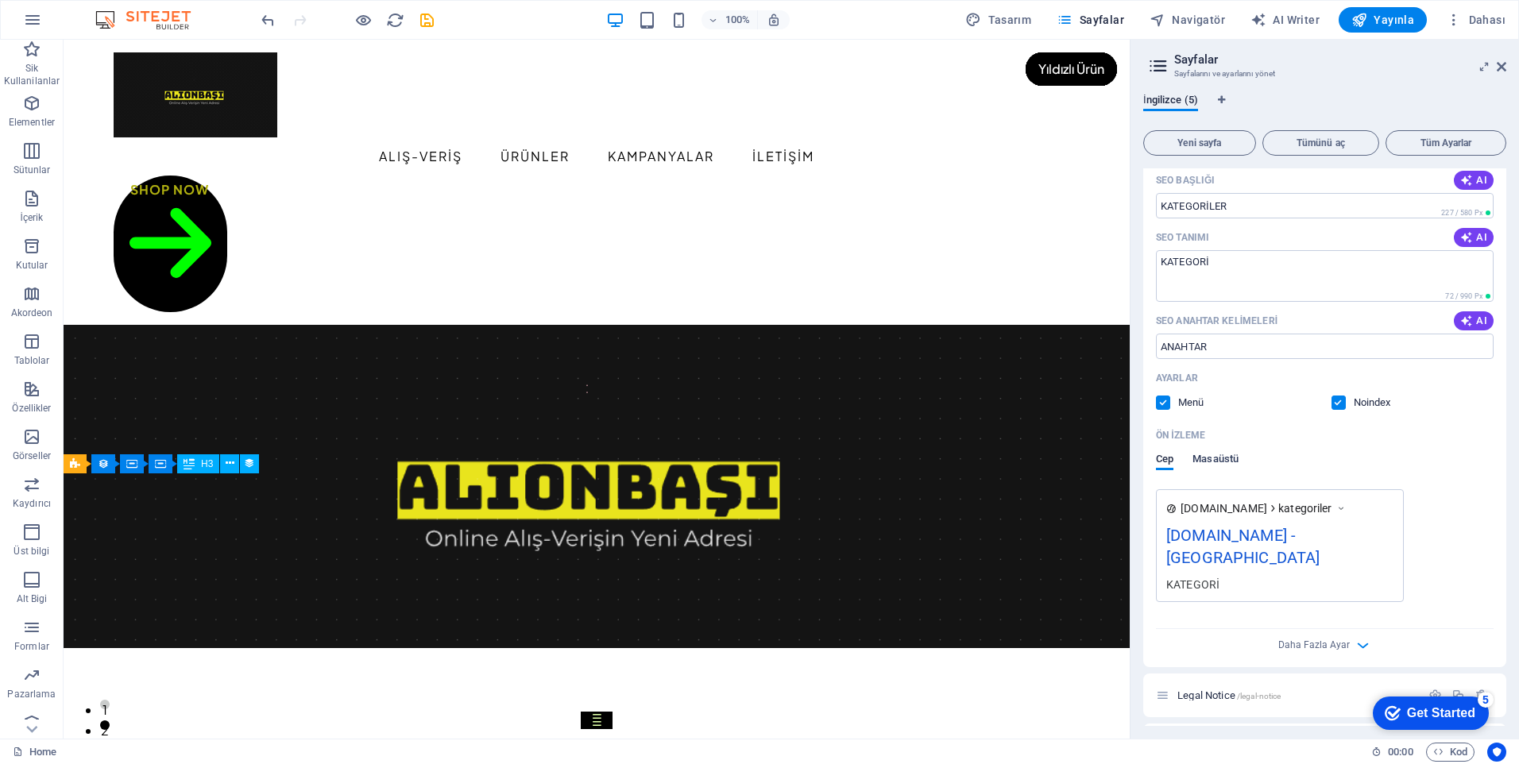
click at [1210, 461] on span "Masaüstü" at bounding box center [1216, 461] width 46 height 22
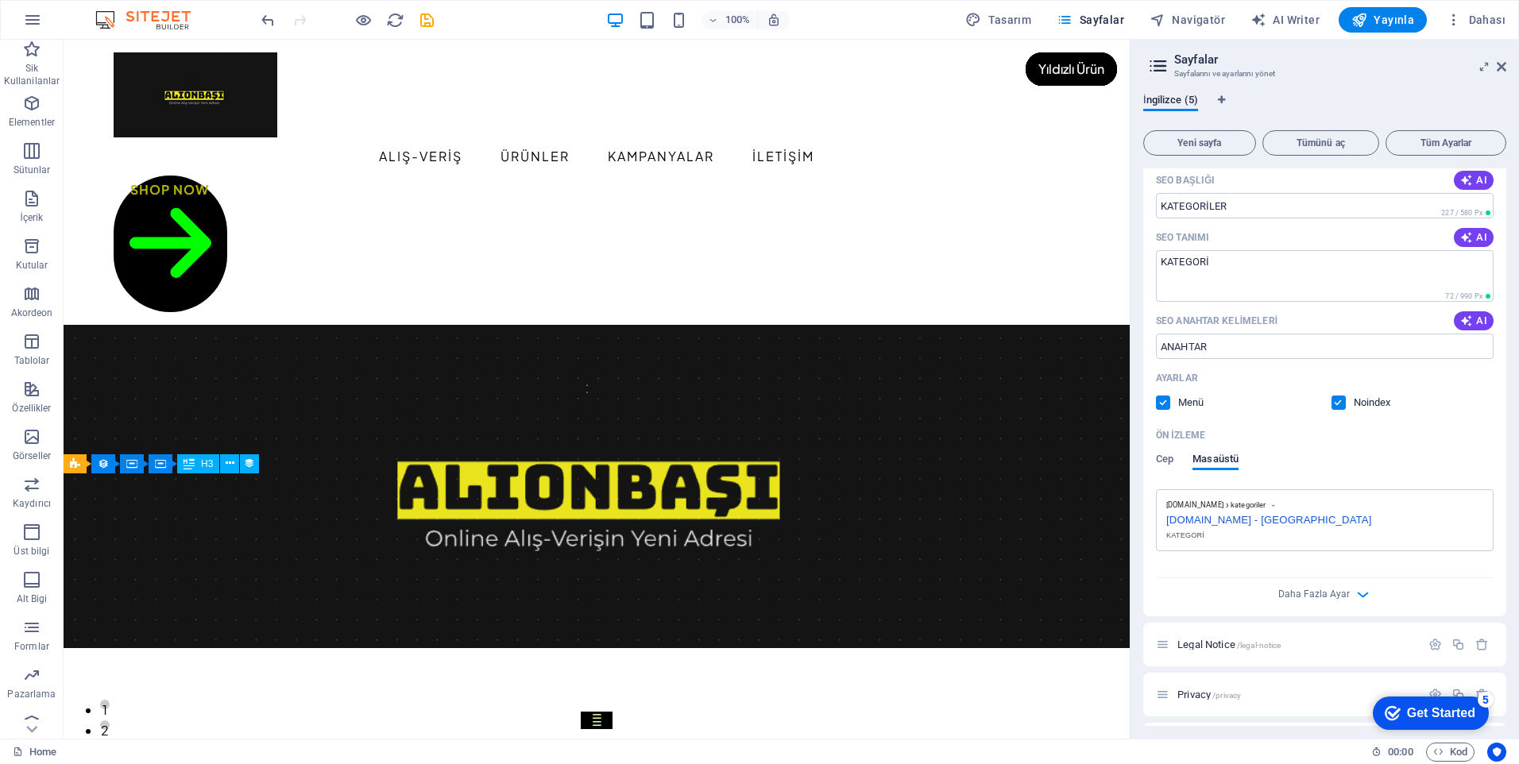
click at [1210, 540] on div "KATEGORİ" at bounding box center [1325, 536] width 317 height 12
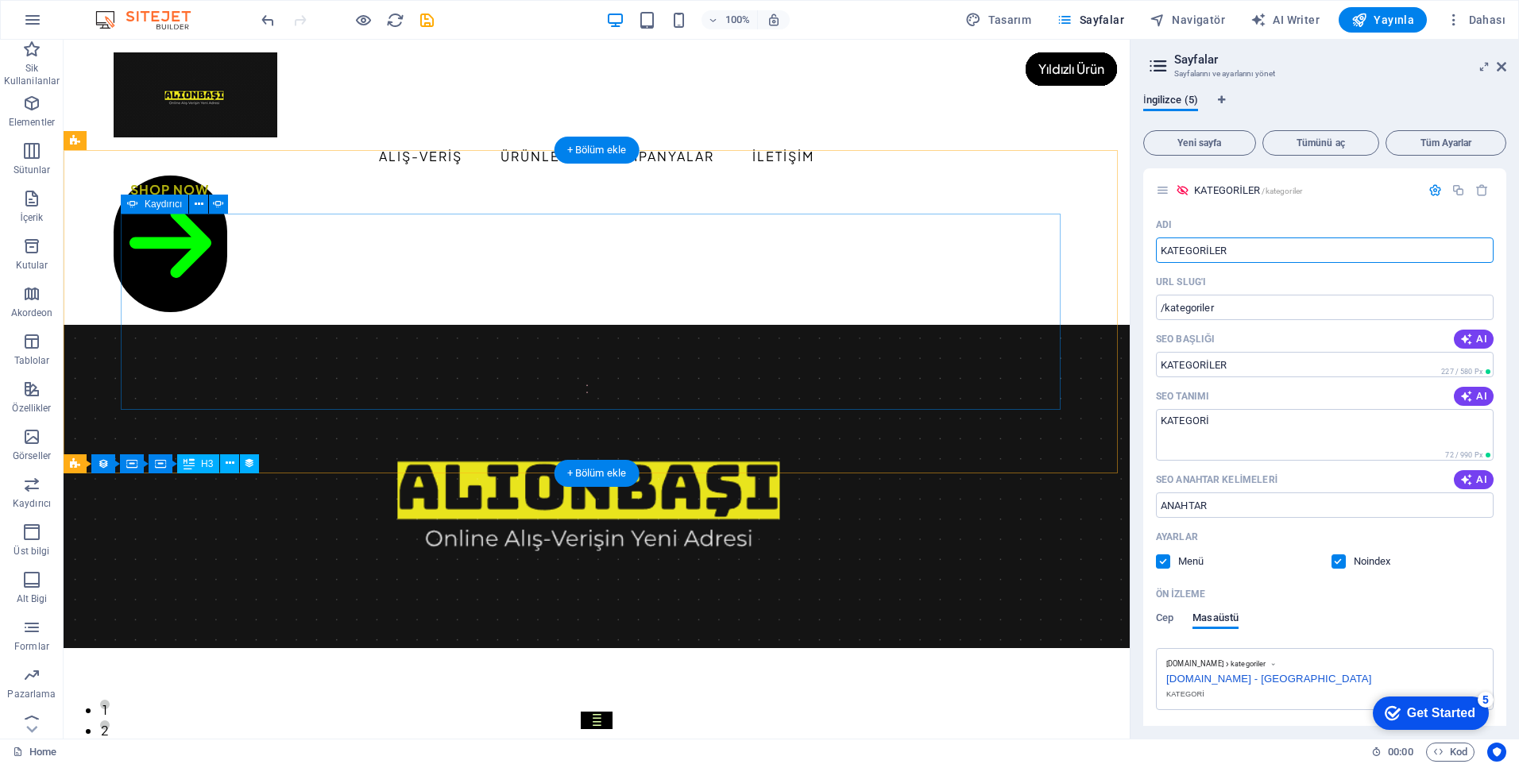
drag, startPoint x: 1298, startPoint y: 295, endPoint x: 1083, endPoint y: 267, distance: 217.1
click at [1239, 254] on input "KATEGORİLER" at bounding box center [1325, 250] width 338 height 25
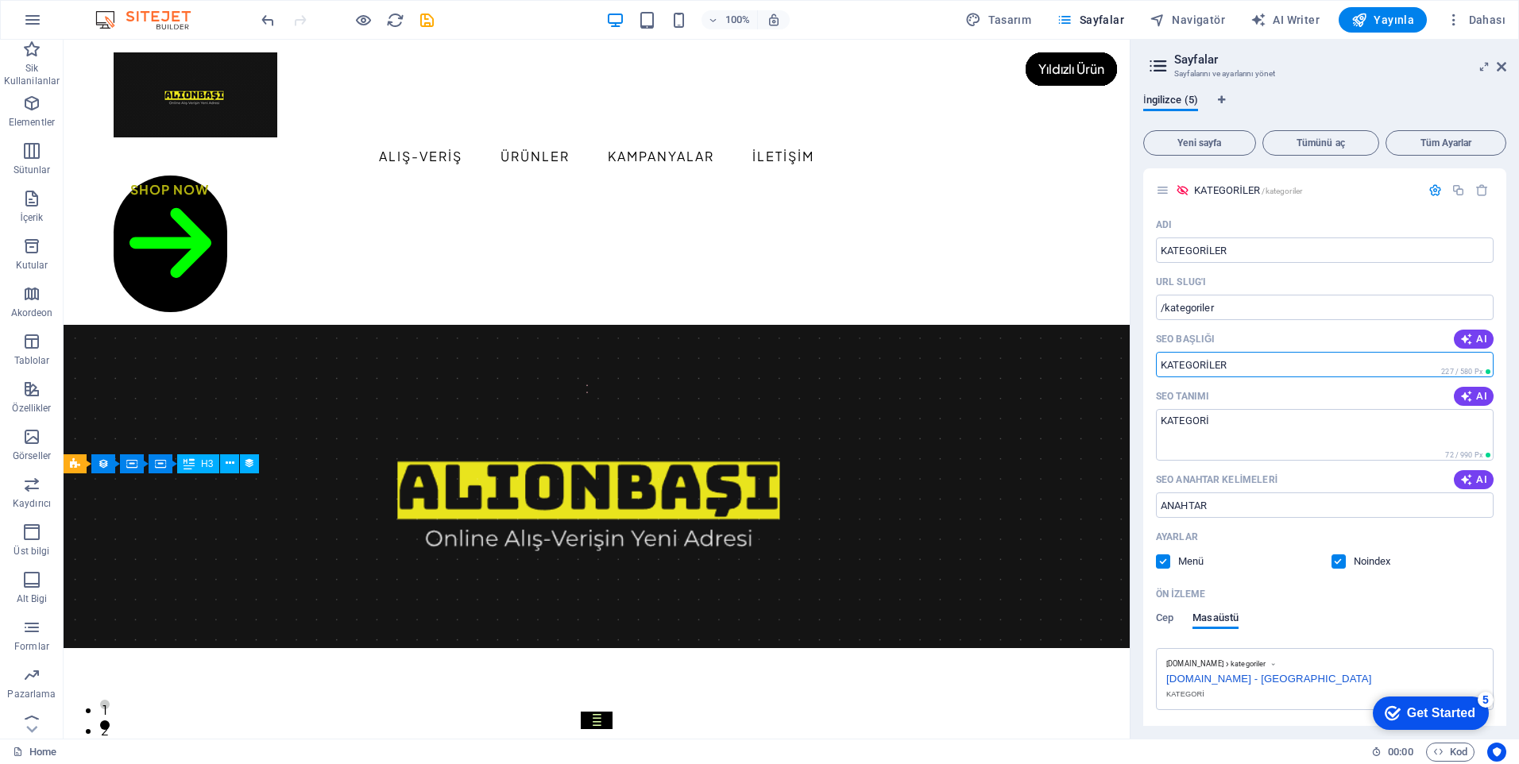
drag, startPoint x: 1309, startPoint y: 410, endPoint x: 1117, endPoint y: 372, distance: 195.3
drag, startPoint x: 1244, startPoint y: 363, endPoint x: 1194, endPoint y: 357, distance: 50.5
click at [1194, 357] on input "SEO Başlığı" at bounding box center [1325, 364] width 338 height 25
click at [1240, 365] on input "SEO Başlığı" at bounding box center [1325, 364] width 338 height 25
drag, startPoint x: 1172, startPoint y: 426, endPoint x: 1187, endPoint y: 432, distance: 16.4
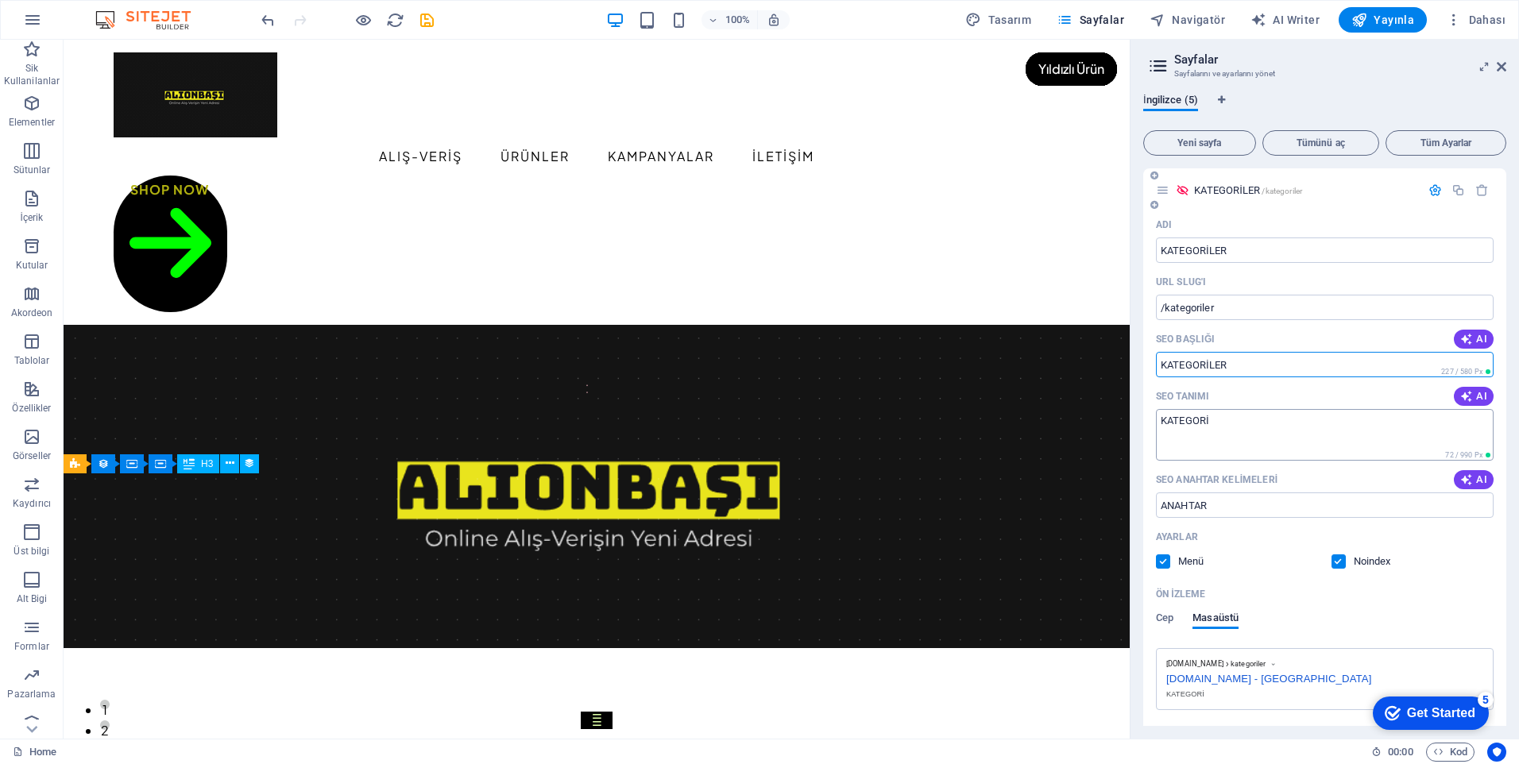
click at [1172, 427] on textarea "KATEGORİ" at bounding box center [1325, 435] width 338 height 52
drag, startPoint x: 1279, startPoint y: 459, endPoint x: 1078, endPoint y: 425, distance: 203.8
click at [1405, 23] on span "Yayınla" at bounding box center [1383, 20] width 63 height 16
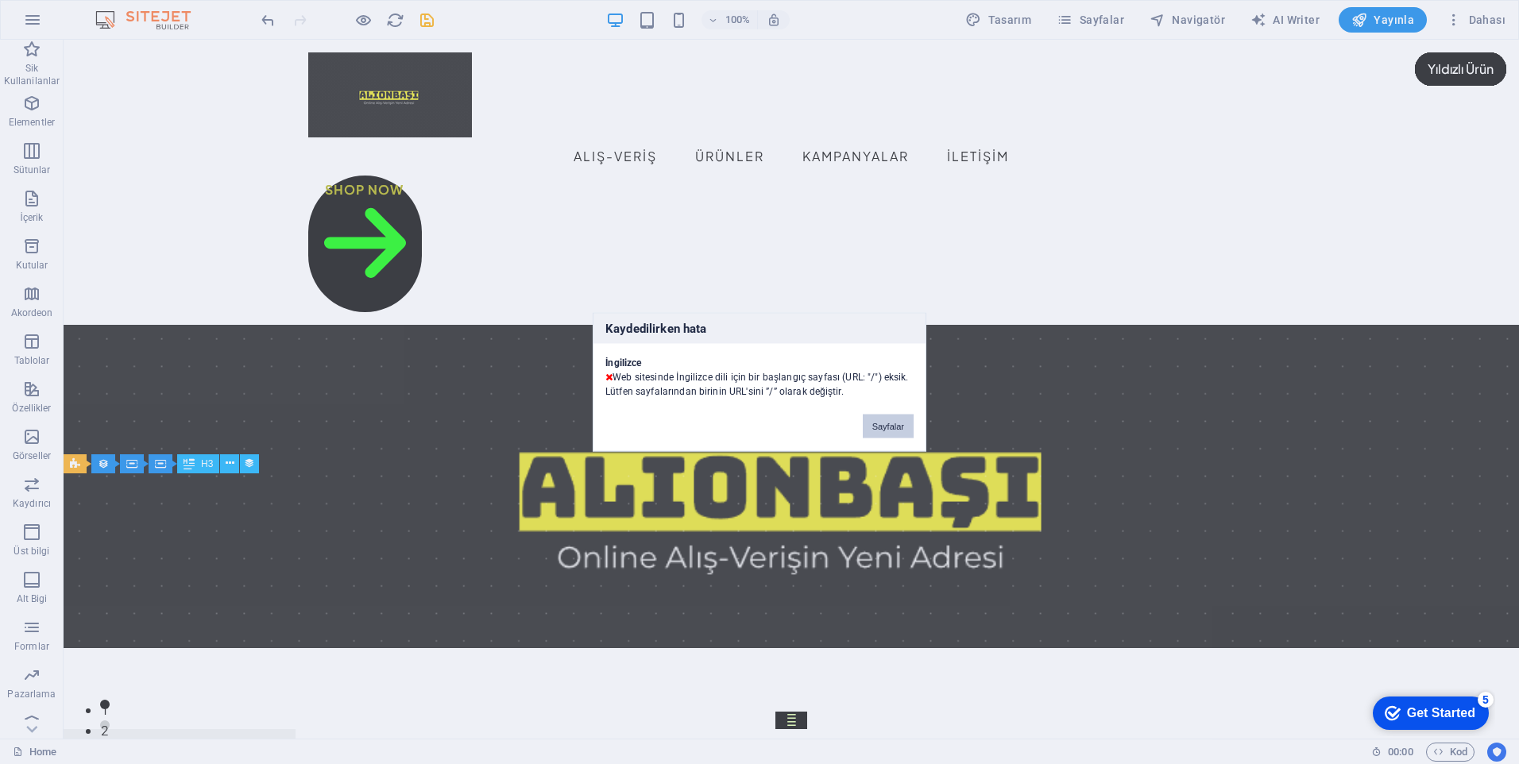
click at [898, 431] on button "Sayfalar" at bounding box center [888, 427] width 51 height 24
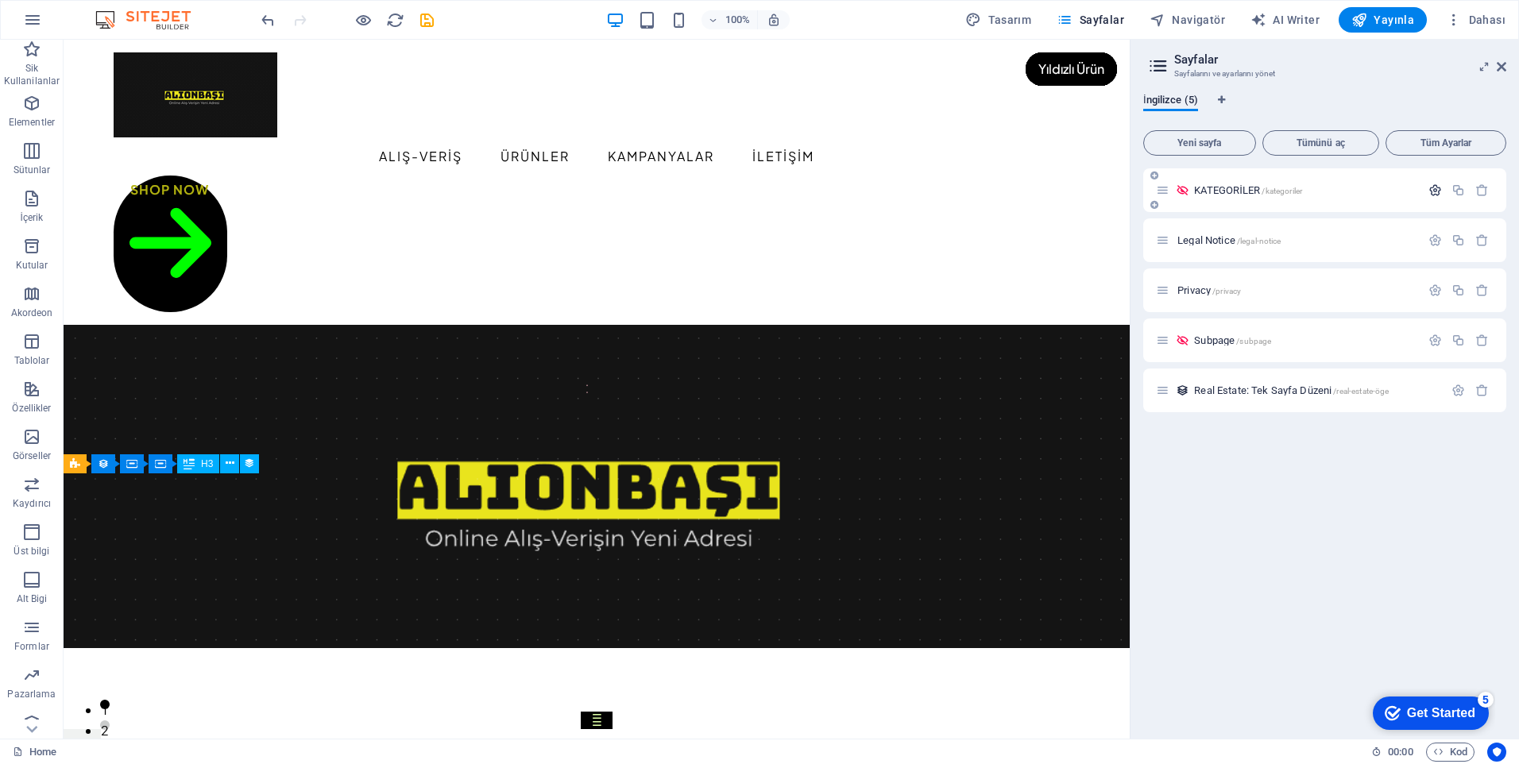
click at [1436, 192] on icon "button" at bounding box center [1436, 191] width 14 height 14
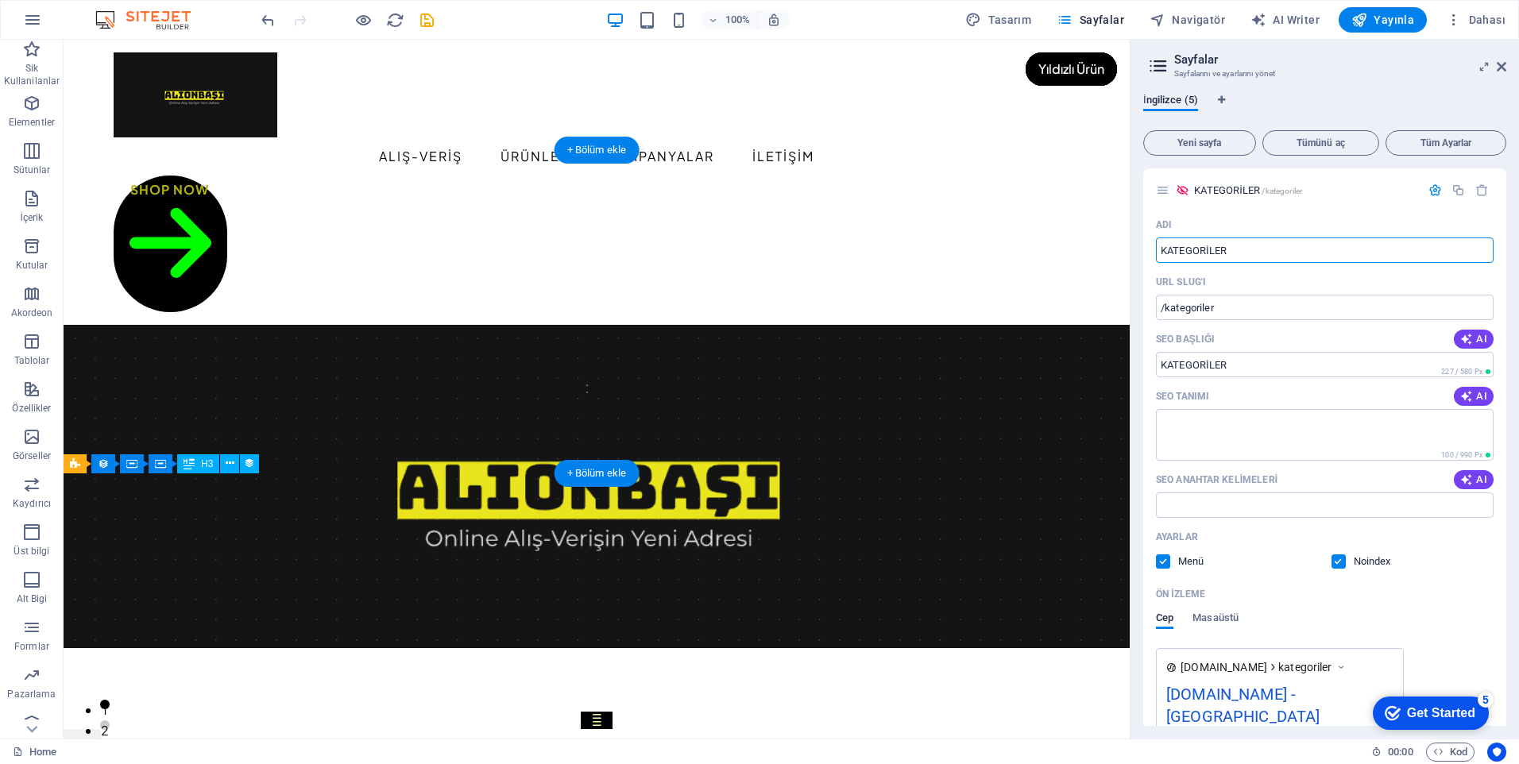
drag, startPoint x: 1336, startPoint y: 291, endPoint x: 1071, endPoint y: 259, distance: 266.5
drag, startPoint x: 1327, startPoint y: 346, endPoint x: 1113, endPoint y: 299, distance: 219.6
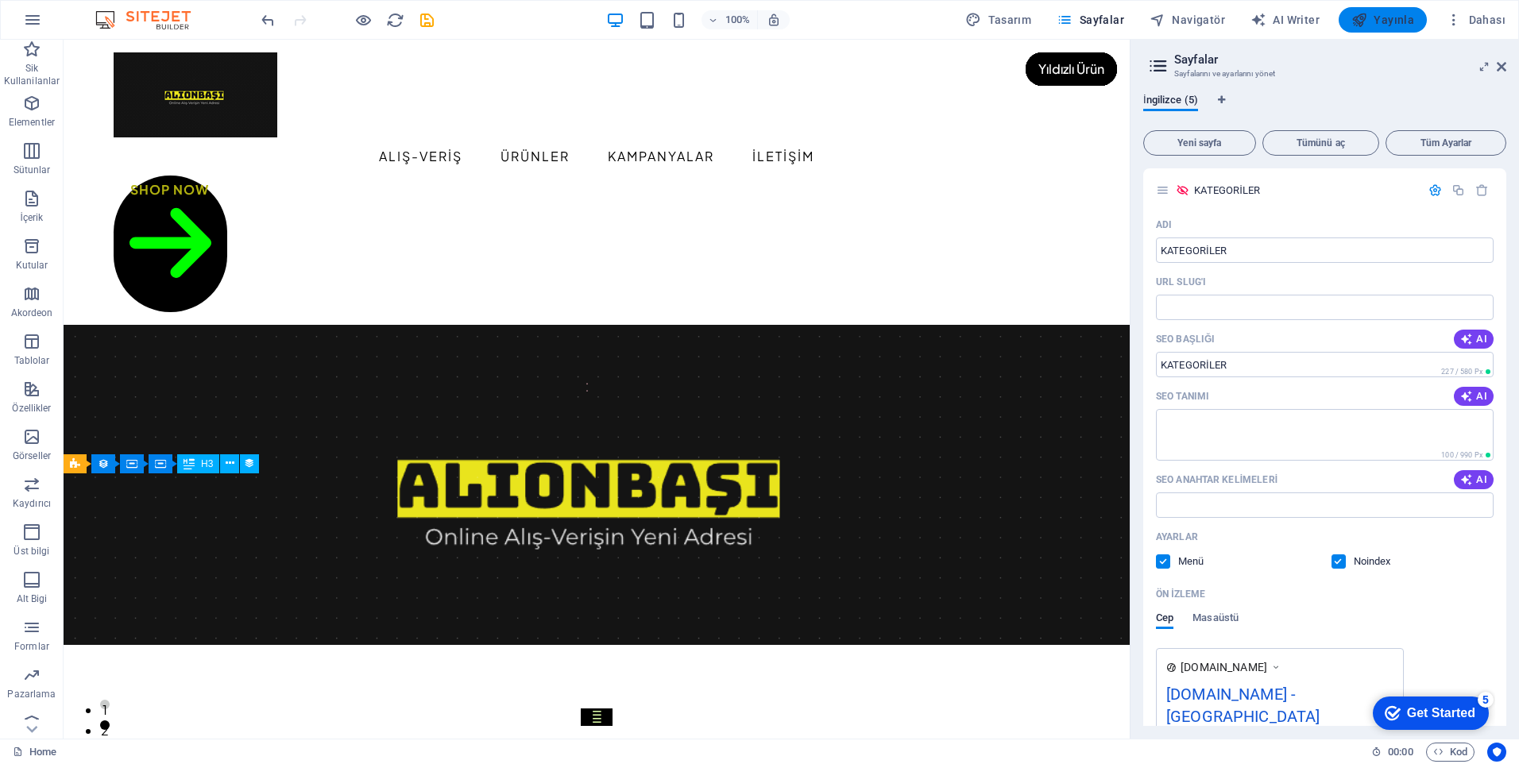
click at [1373, 22] on span "Yayınla" at bounding box center [1383, 20] width 63 height 16
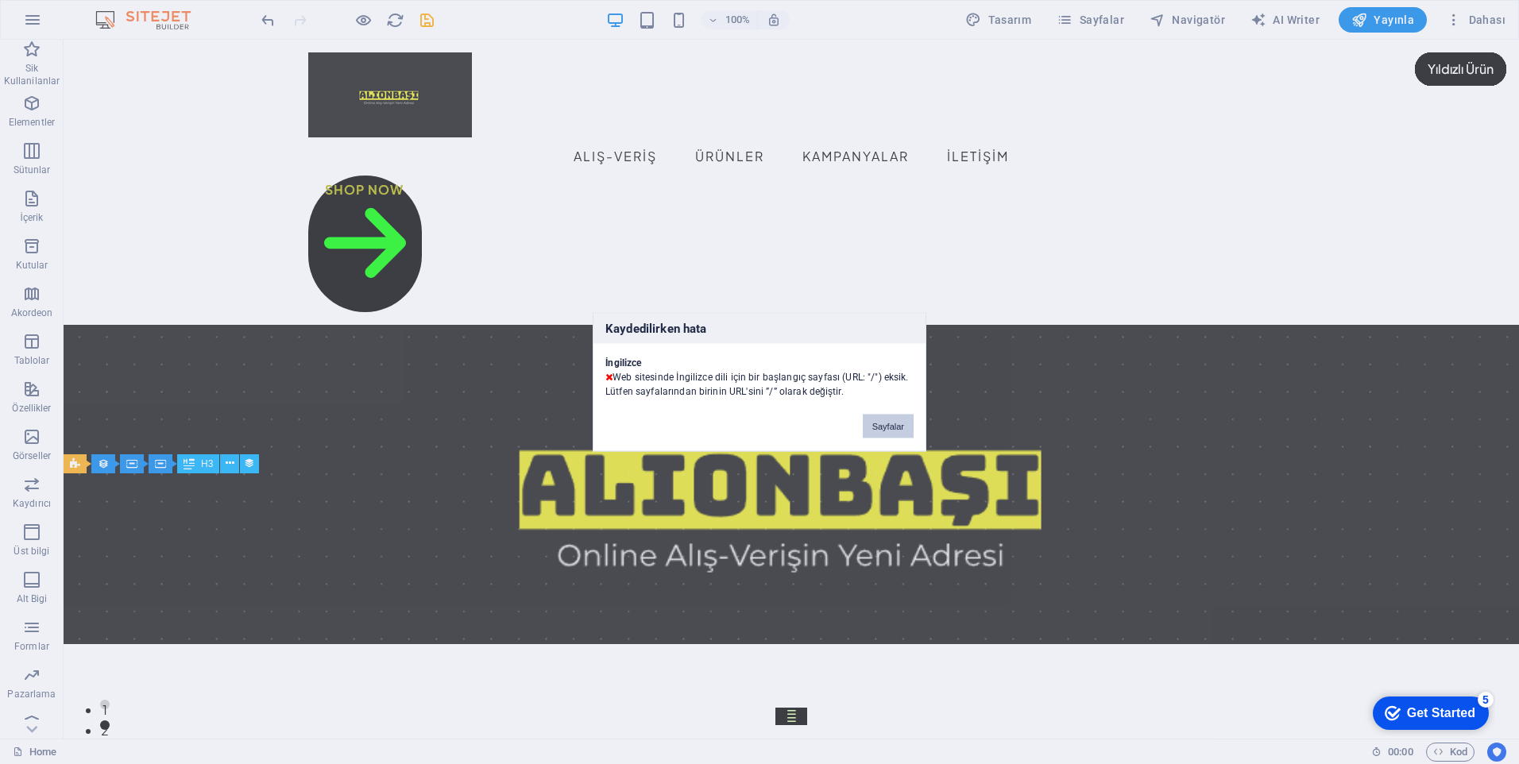
click at [900, 435] on button "Sayfalar" at bounding box center [888, 427] width 51 height 24
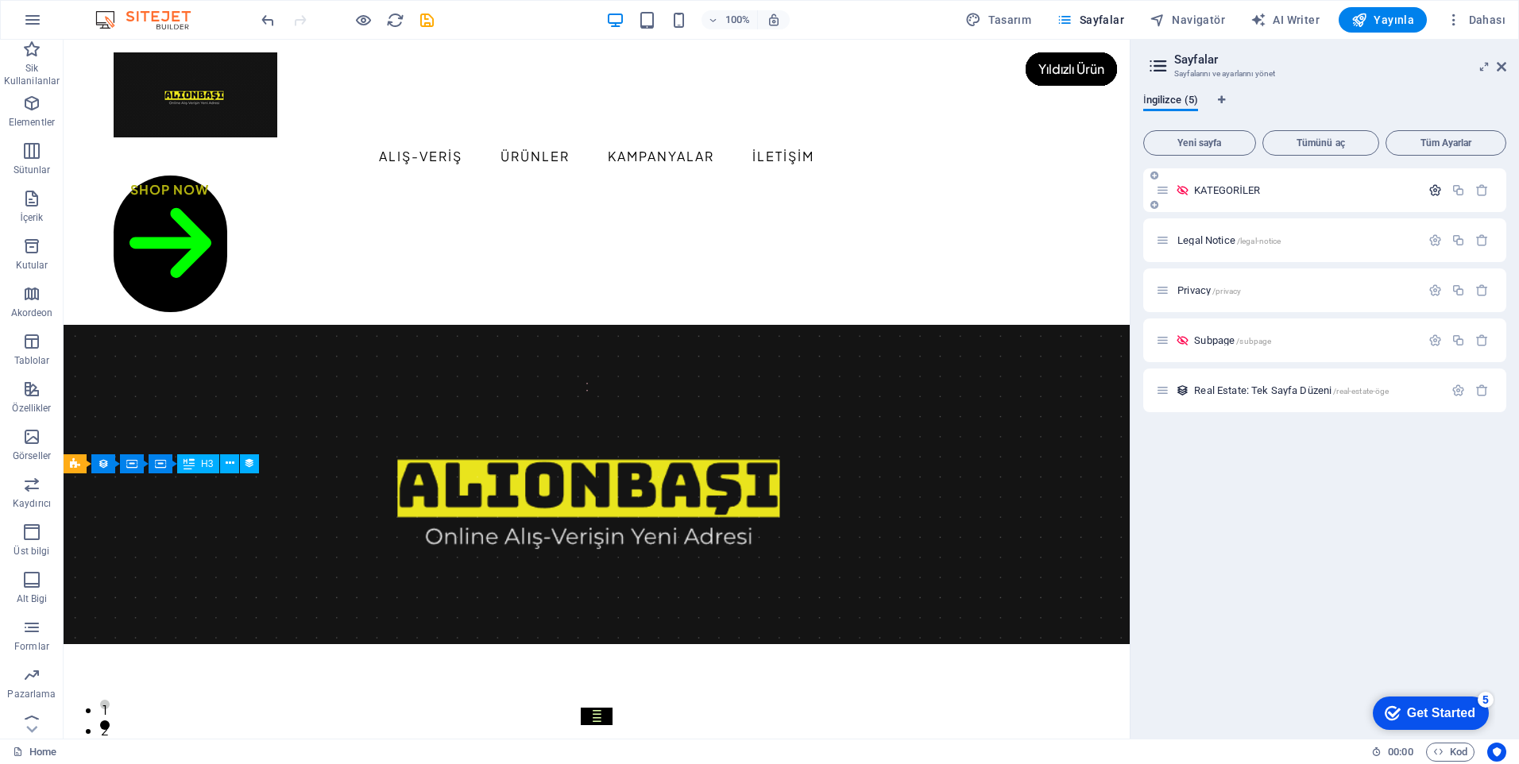
click at [1434, 190] on icon "button" at bounding box center [1436, 191] width 14 height 14
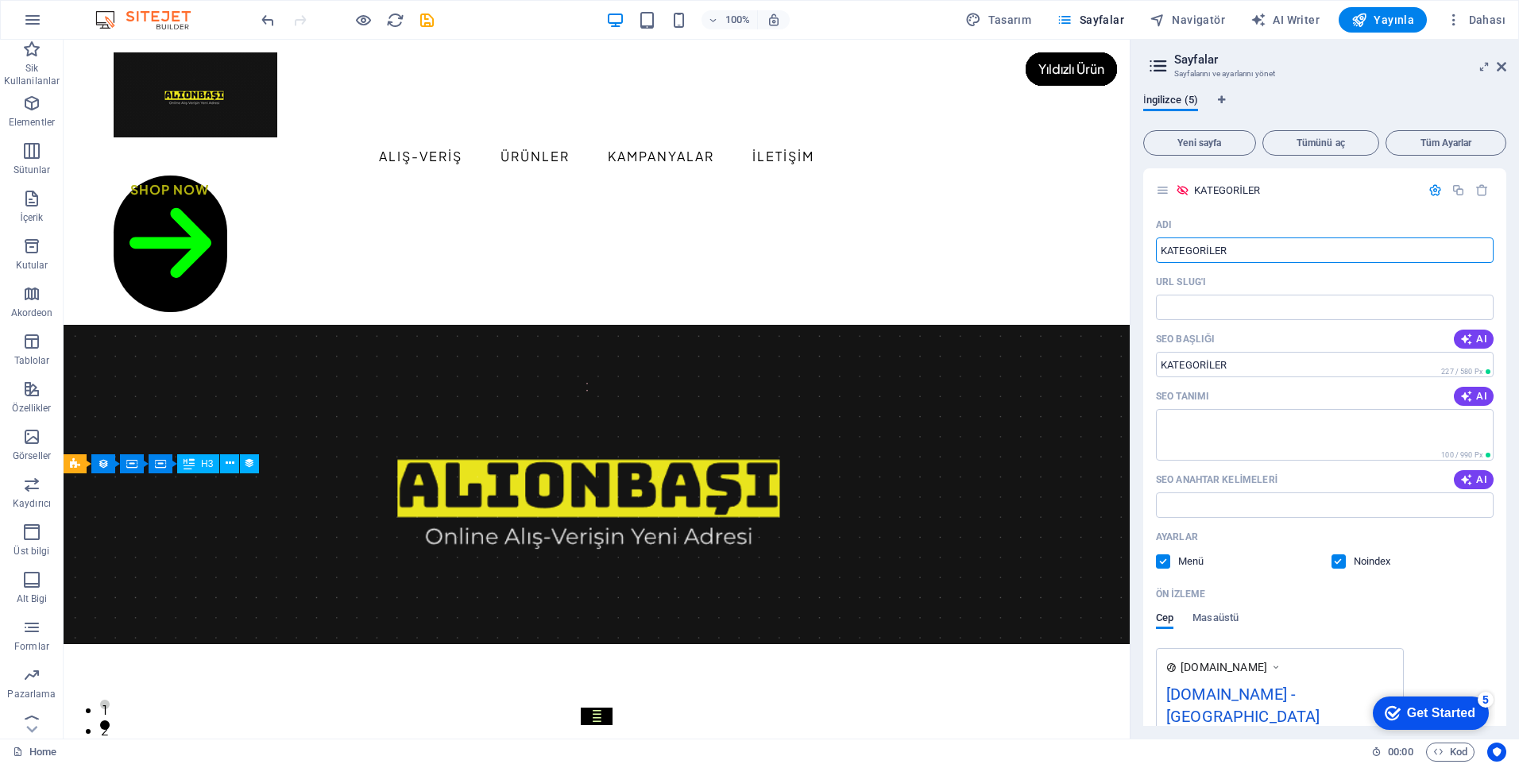
drag, startPoint x: 1234, startPoint y: 254, endPoint x: 1136, endPoint y: 243, distance: 98.4
click at [1136, 243] on div "İngilizce (5) Yeni sayfa Tümünü aç Tüm Ayarlar KATEGORİLER Adı KATEGORİLER ​ UR…" at bounding box center [1325, 410] width 389 height 658
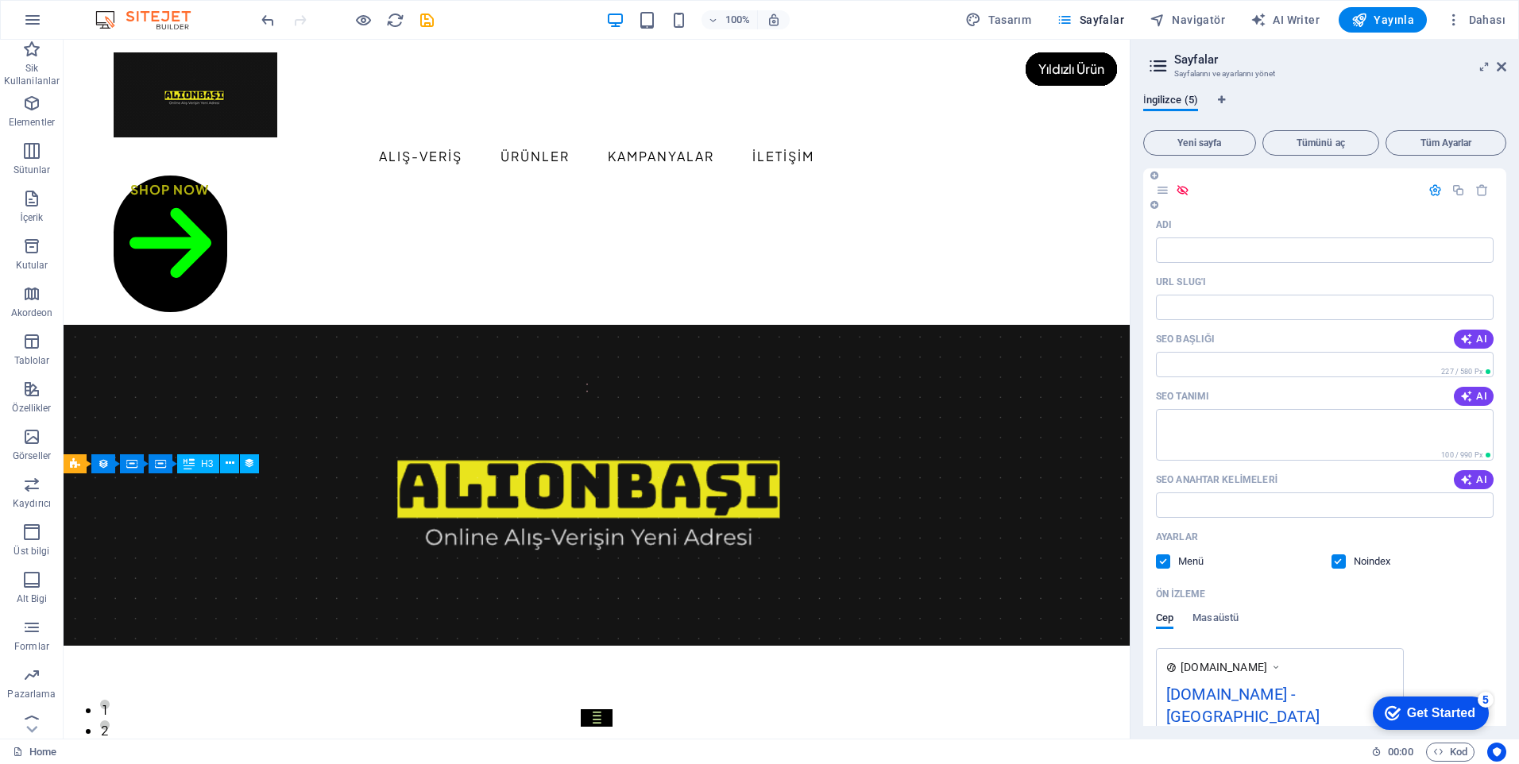
click at [1184, 193] on icon at bounding box center [1183, 191] width 14 height 14
click at [1183, 189] on icon at bounding box center [1183, 191] width 14 height 14
click at [1164, 192] on icon at bounding box center [1163, 191] width 14 height 14
click at [1503, 66] on icon at bounding box center [1502, 66] width 10 height 13
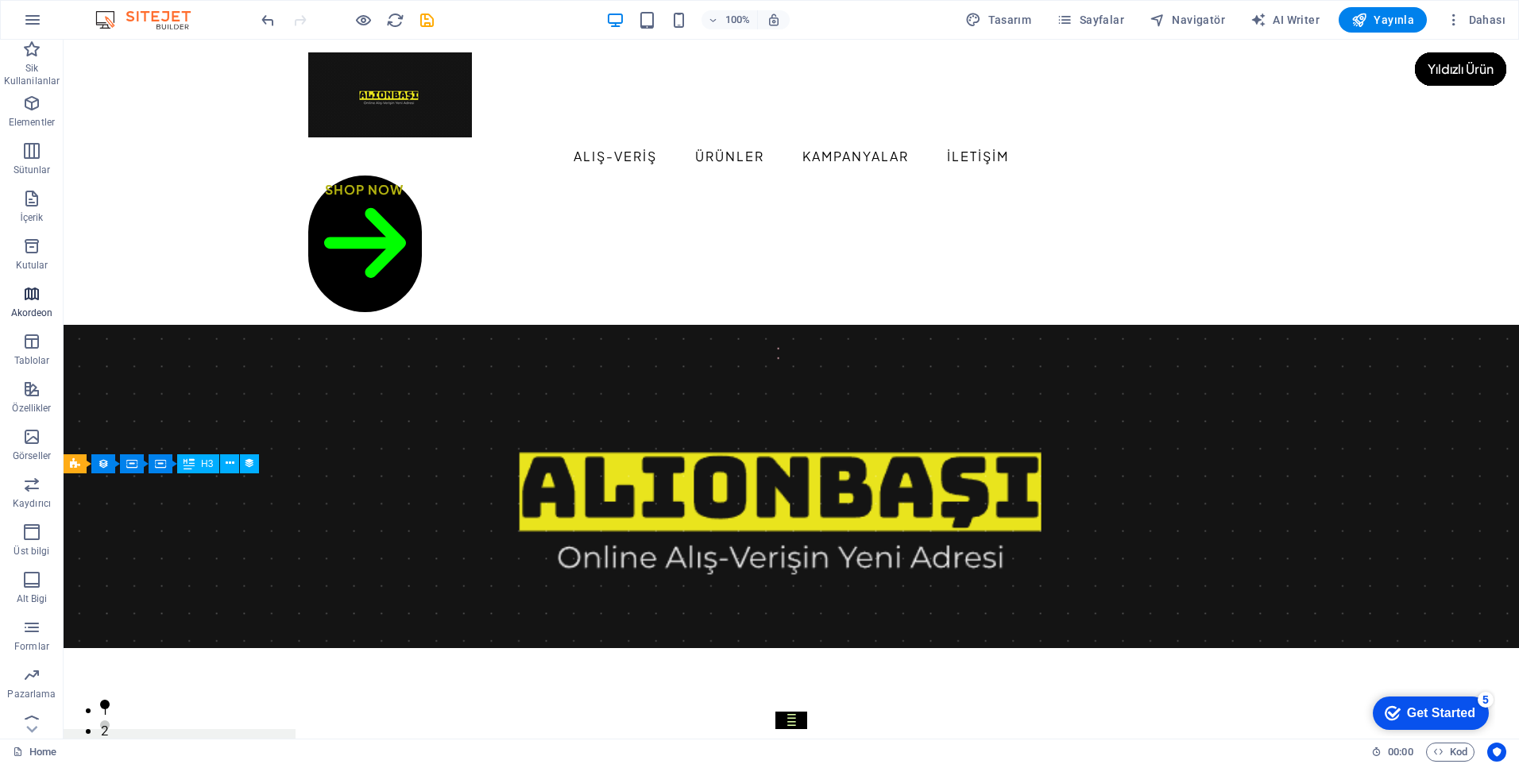
click at [26, 300] on icon "button" at bounding box center [31, 293] width 19 height 19
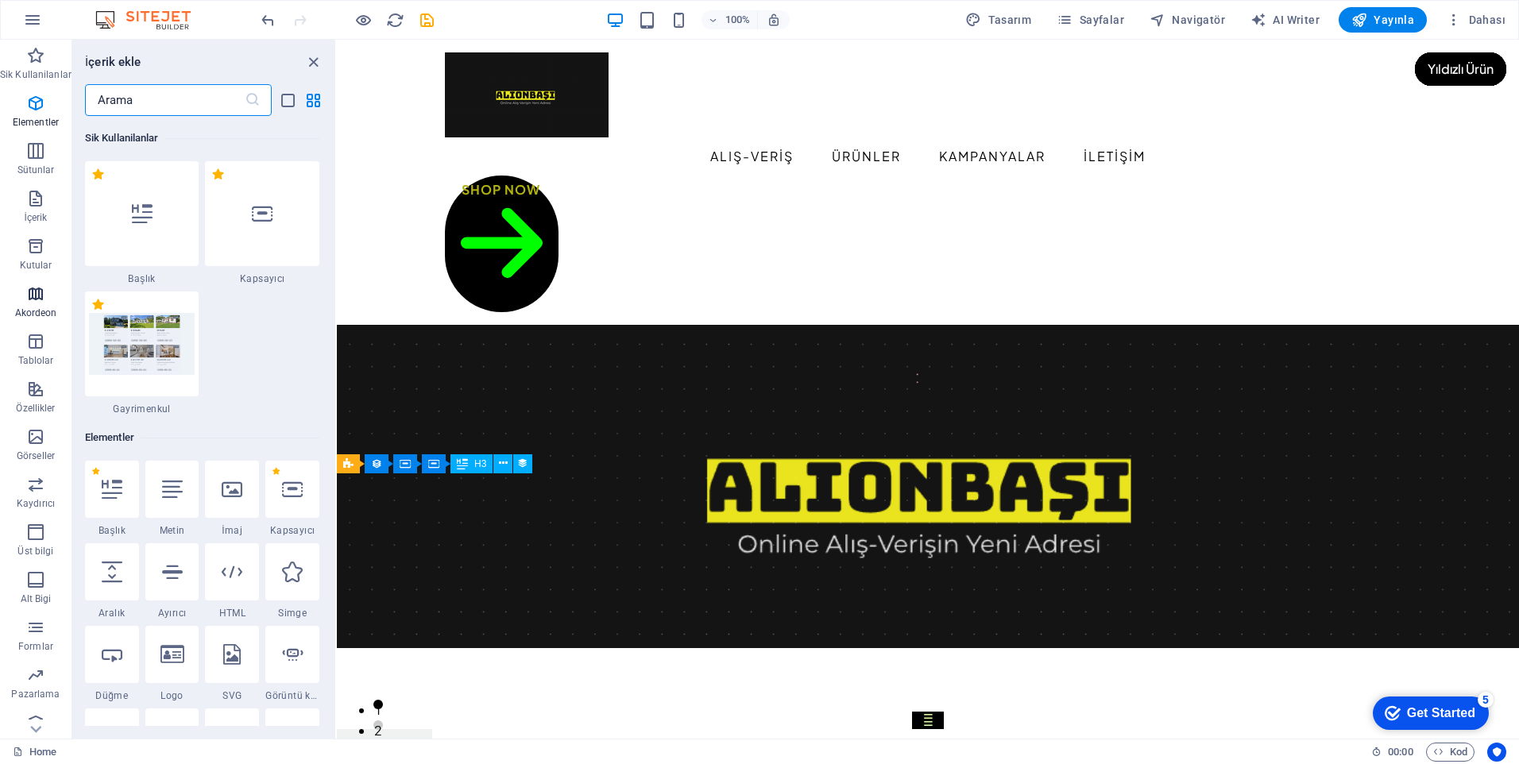
scroll to position [5204, 0]
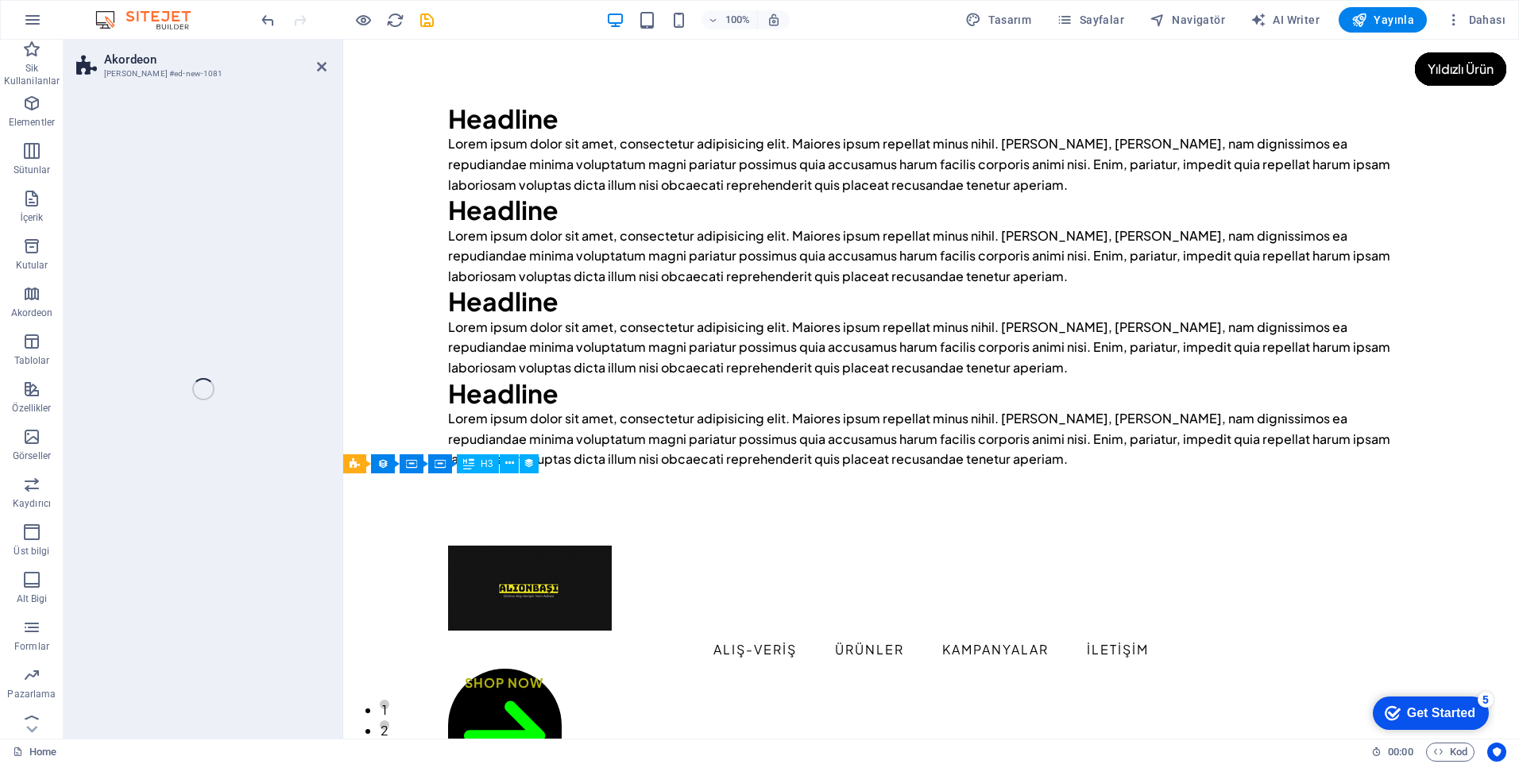
drag, startPoint x: 480, startPoint y: 265, endPoint x: 489, endPoint y: 261, distance: 9.6
select select "rem"
select select "preset-accordion-v3-border"
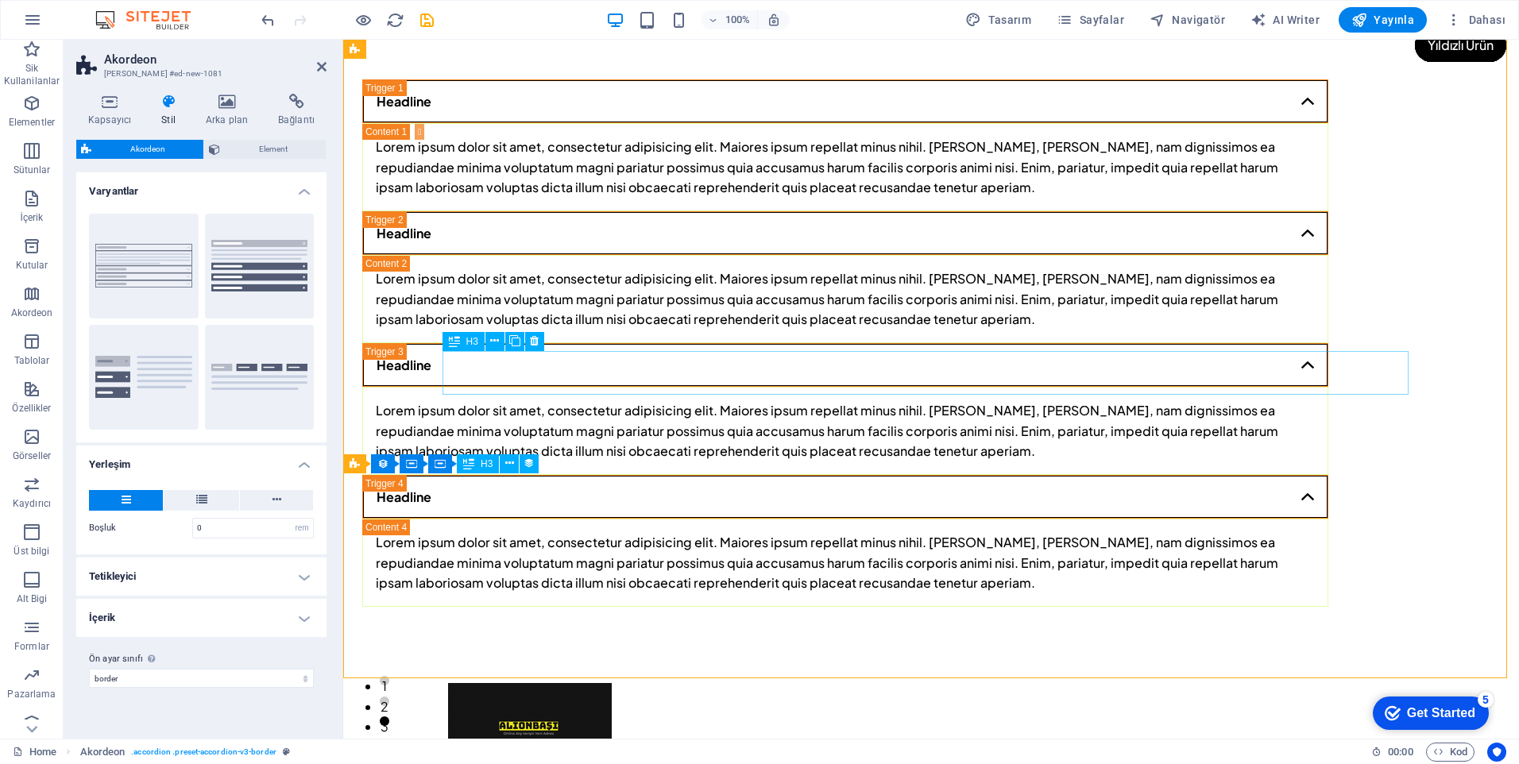
scroll to position [0, 0]
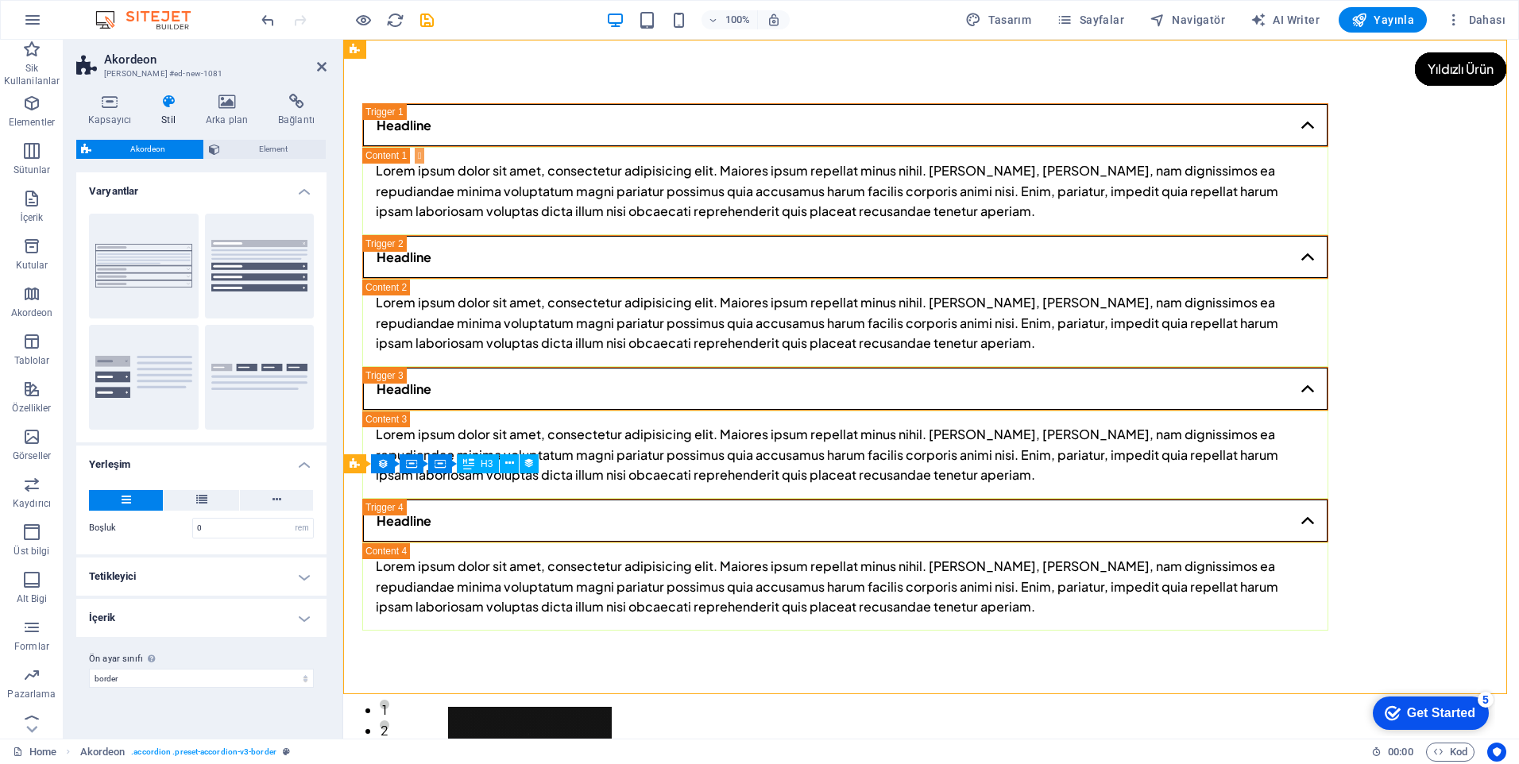
drag, startPoint x: 768, startPoint y: 75, endPoint x: 140, endPoint y: 265, distance: 655.9
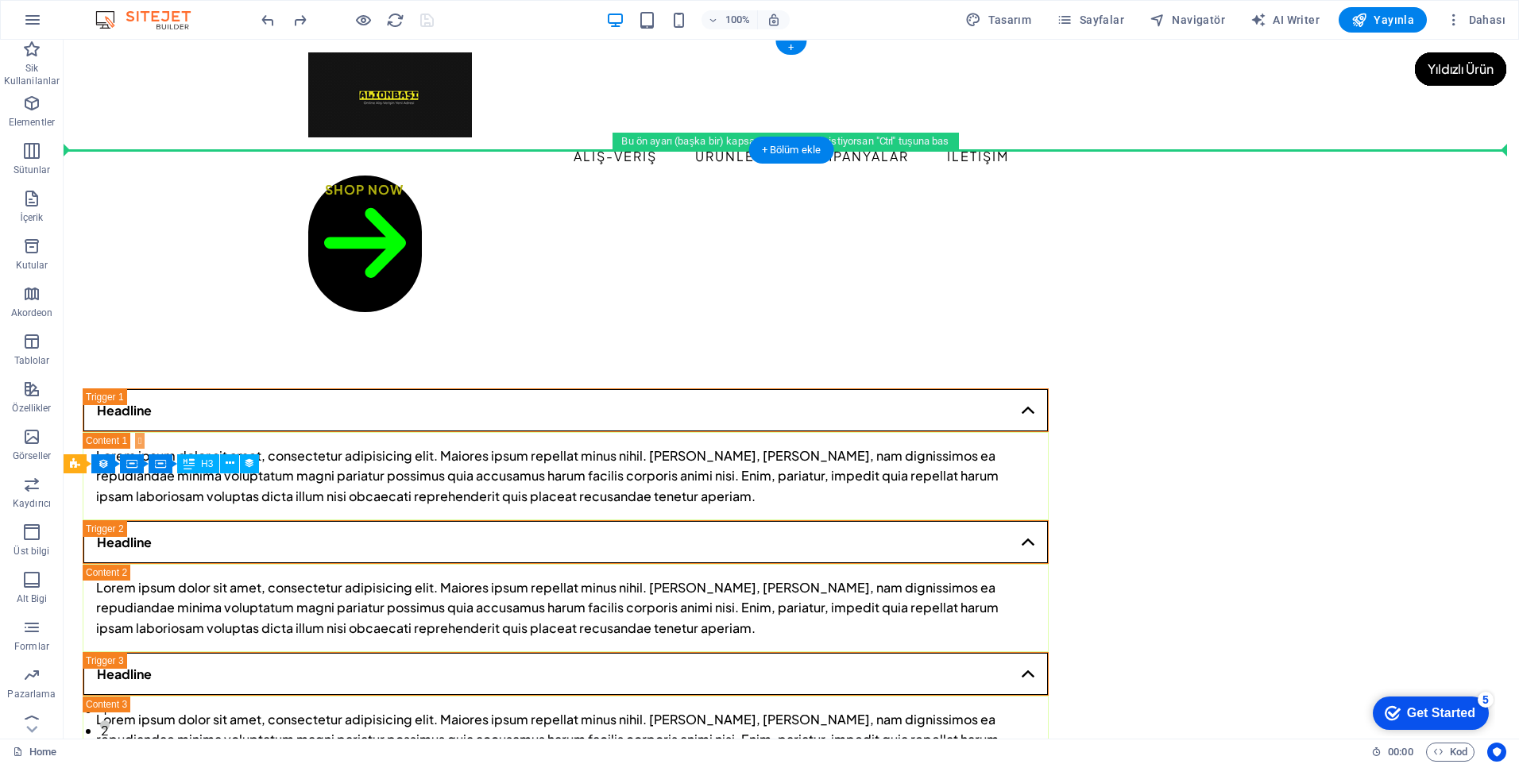
click at [880, 143] on div "ALIŞ-VERİŞ ÜRÜNLER KAMPANYALAR İLETİŞİM Shop Now" at bounding box center [792, 182] width 1456 height 285
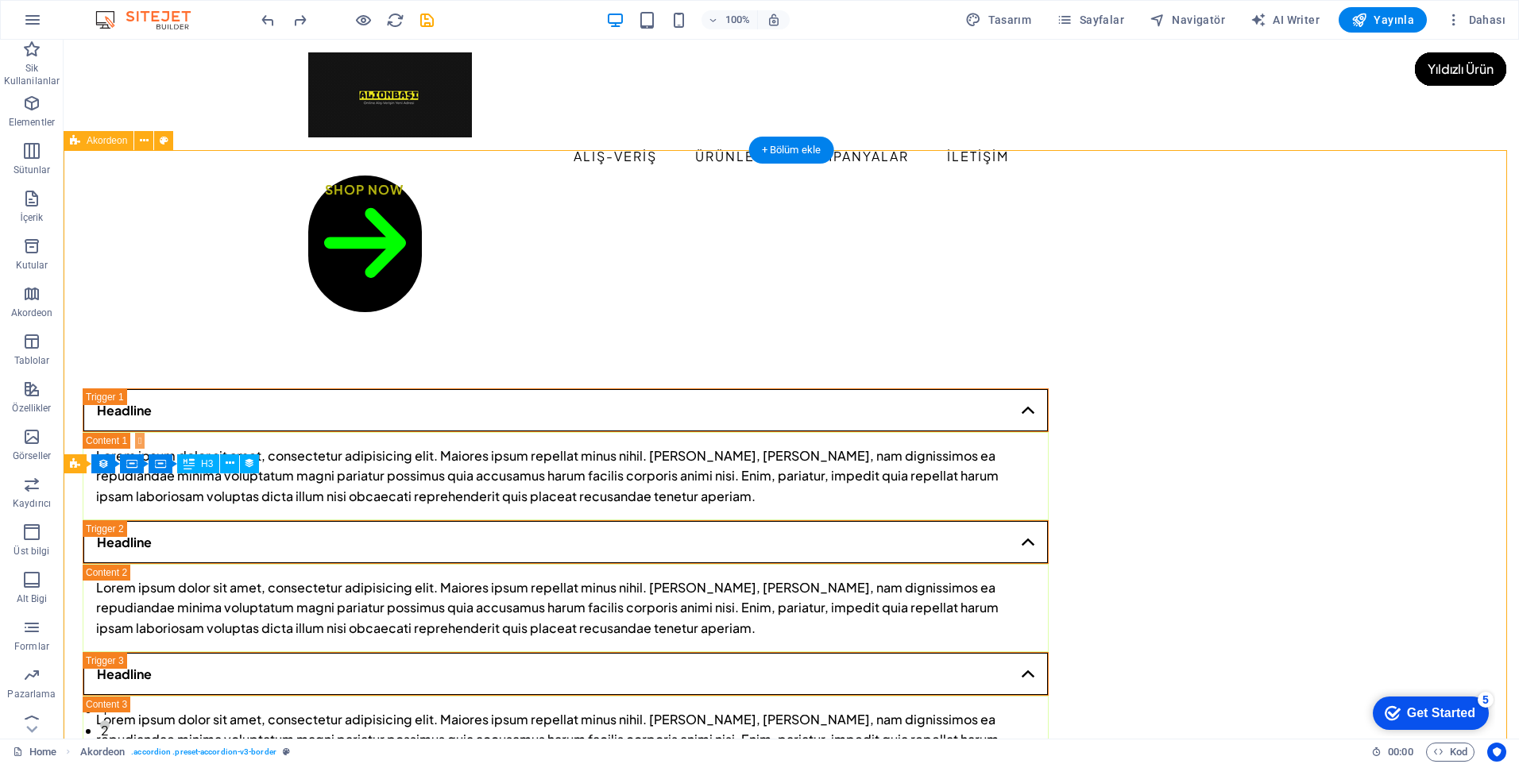
click at [1356, 325] on div "Headline Lorem ipsum dolor sit amet, consectetur adipisicing elit. Maiores ipsu…" at bounding box center [792, 652] width 1456 height 655
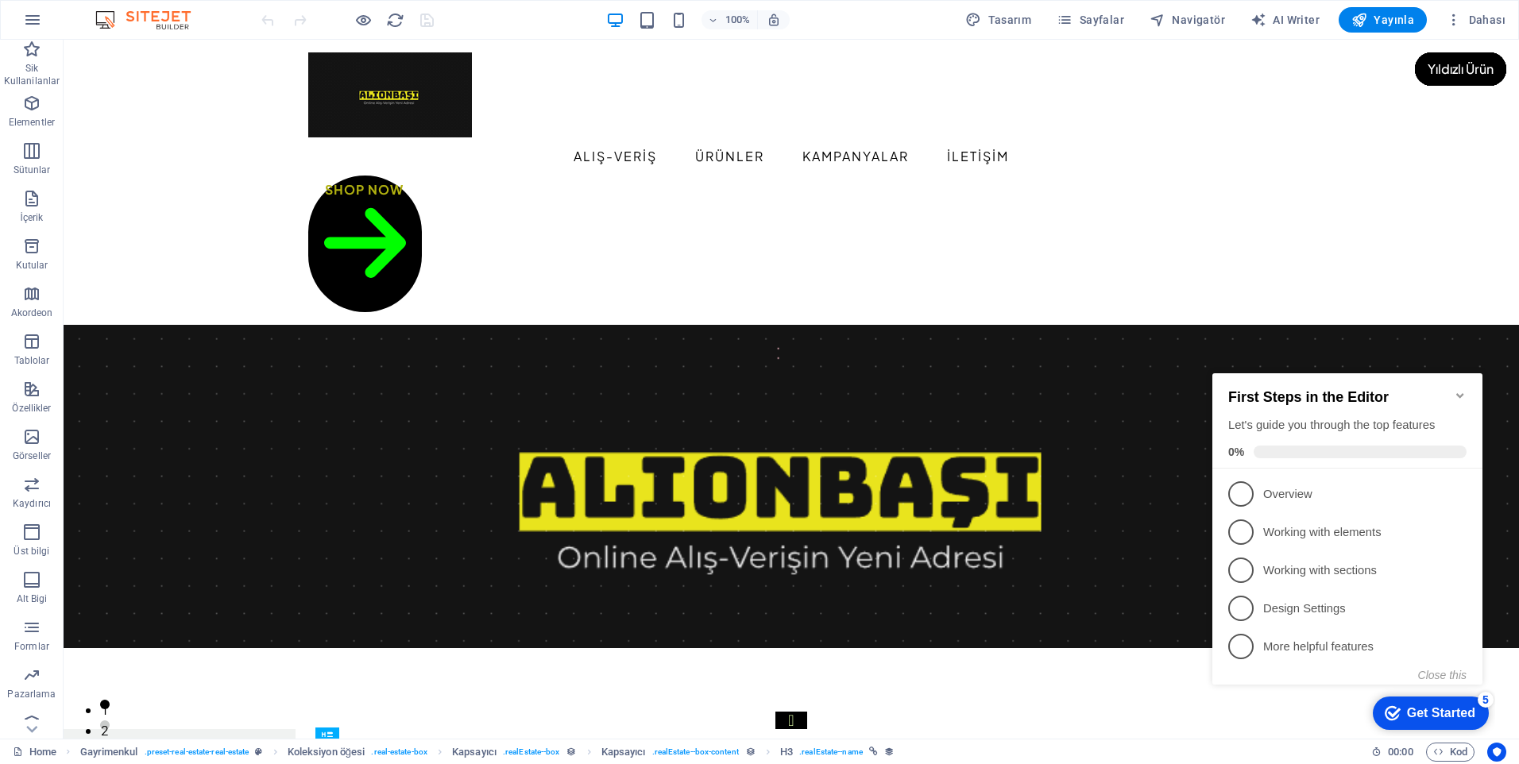
click at [1457, 389] on icon "Minimize checklist" at bounding box center [1460, 395] width 13 height 13
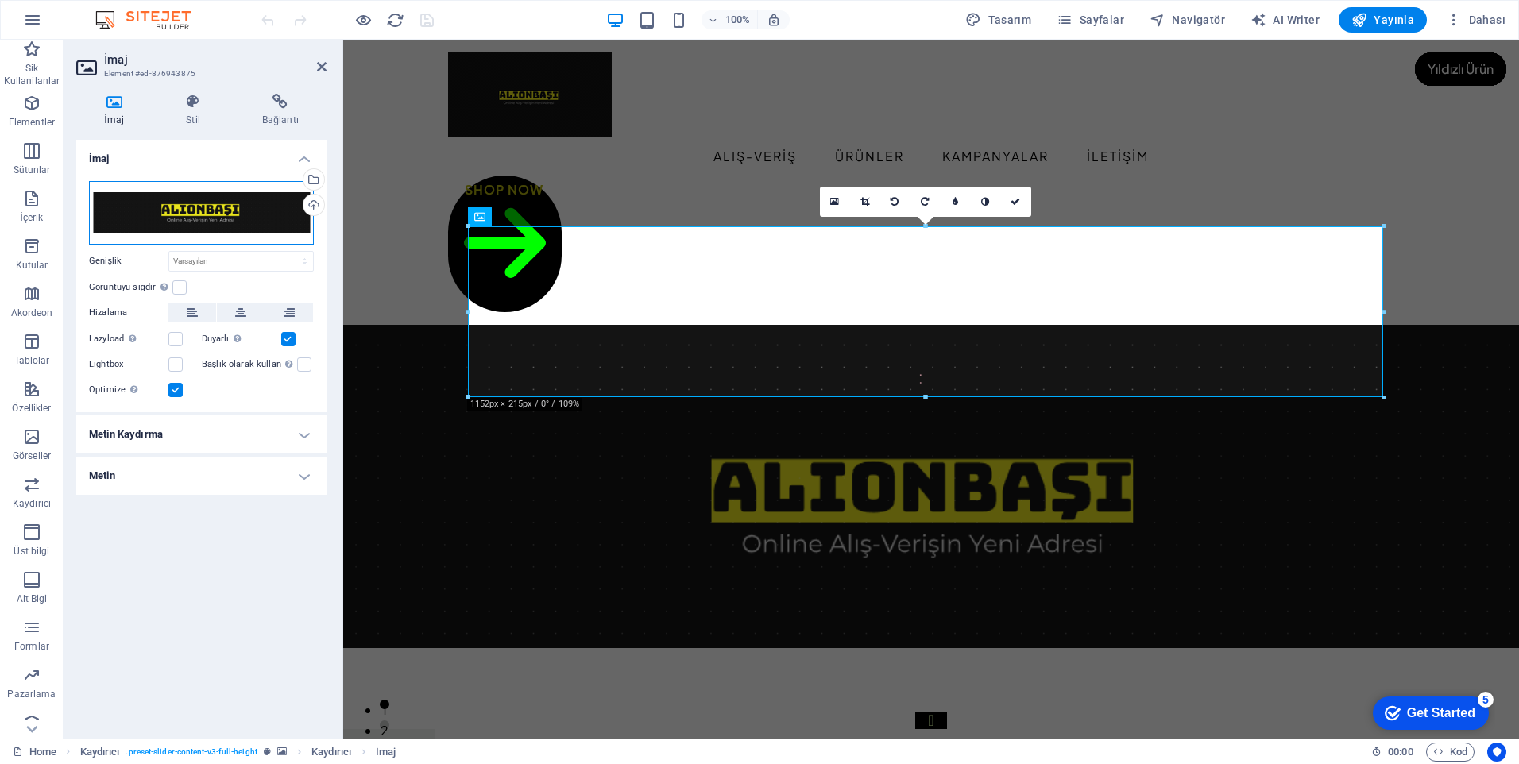
click at [211, 209] on div "Dosyaları buraya sürükleyin, dosyaları seçmek için tıklayın veya Dosyalardan ya…" at bounding box center [201, 213] width 225 height 64
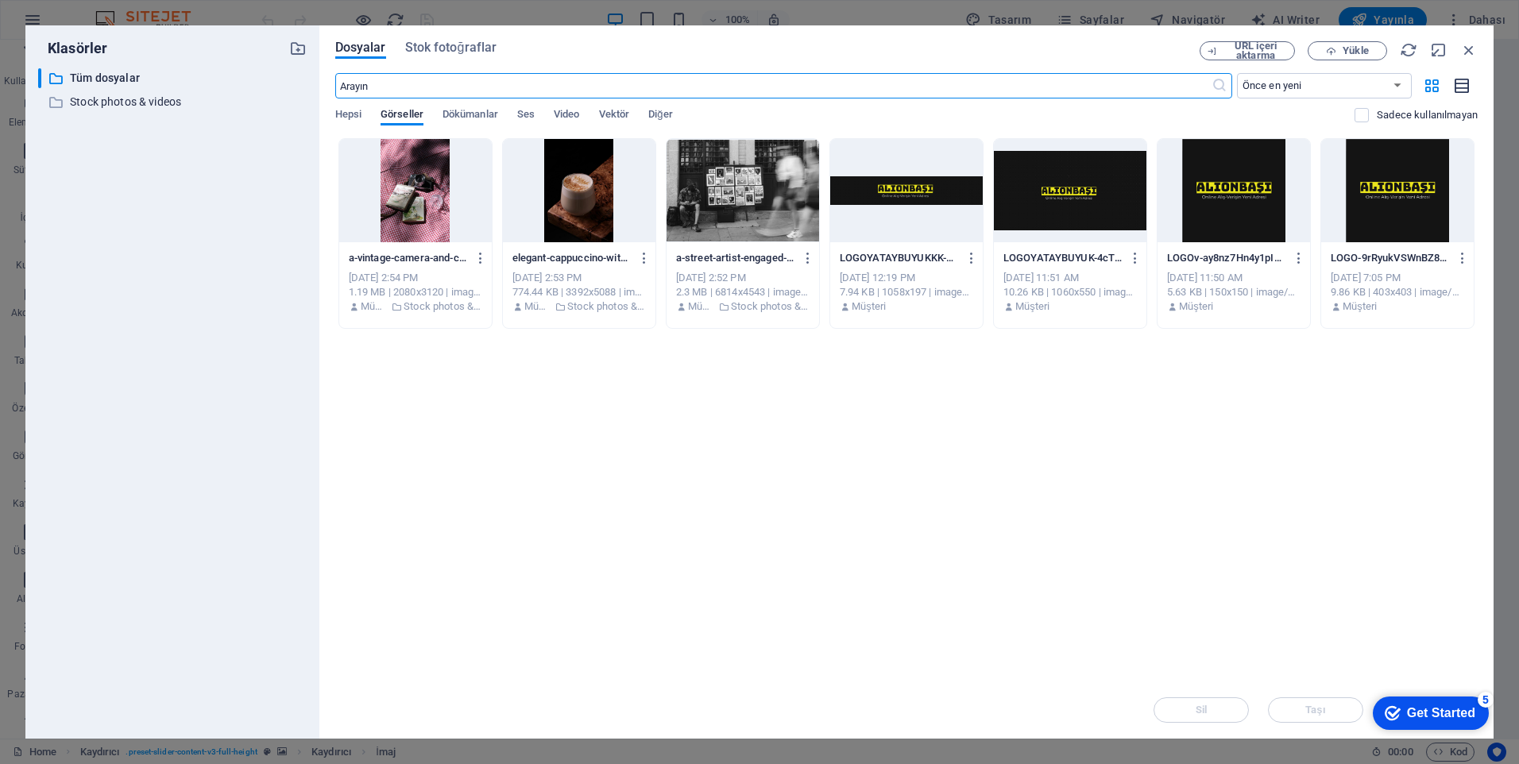
click at [1458, 89] on icon "button" at bounding box center [1462, 86] width 17 height 18
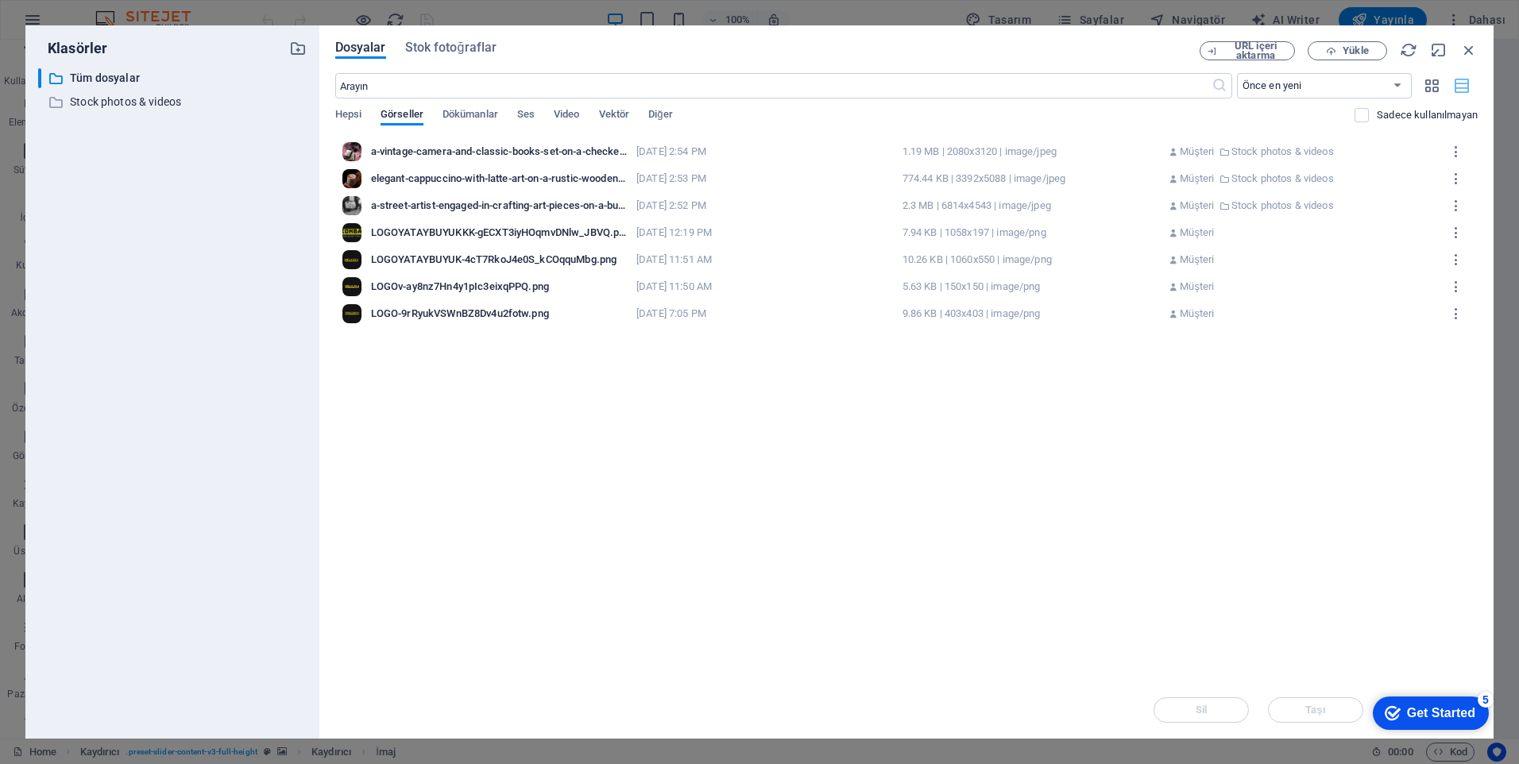
click at [1458, 89] on icon "button" at bounding box center [1462, 86] width 17 height 18
click at [1432, 93] on icon "button" at bounding box center [1432, 85] width 18 height 17
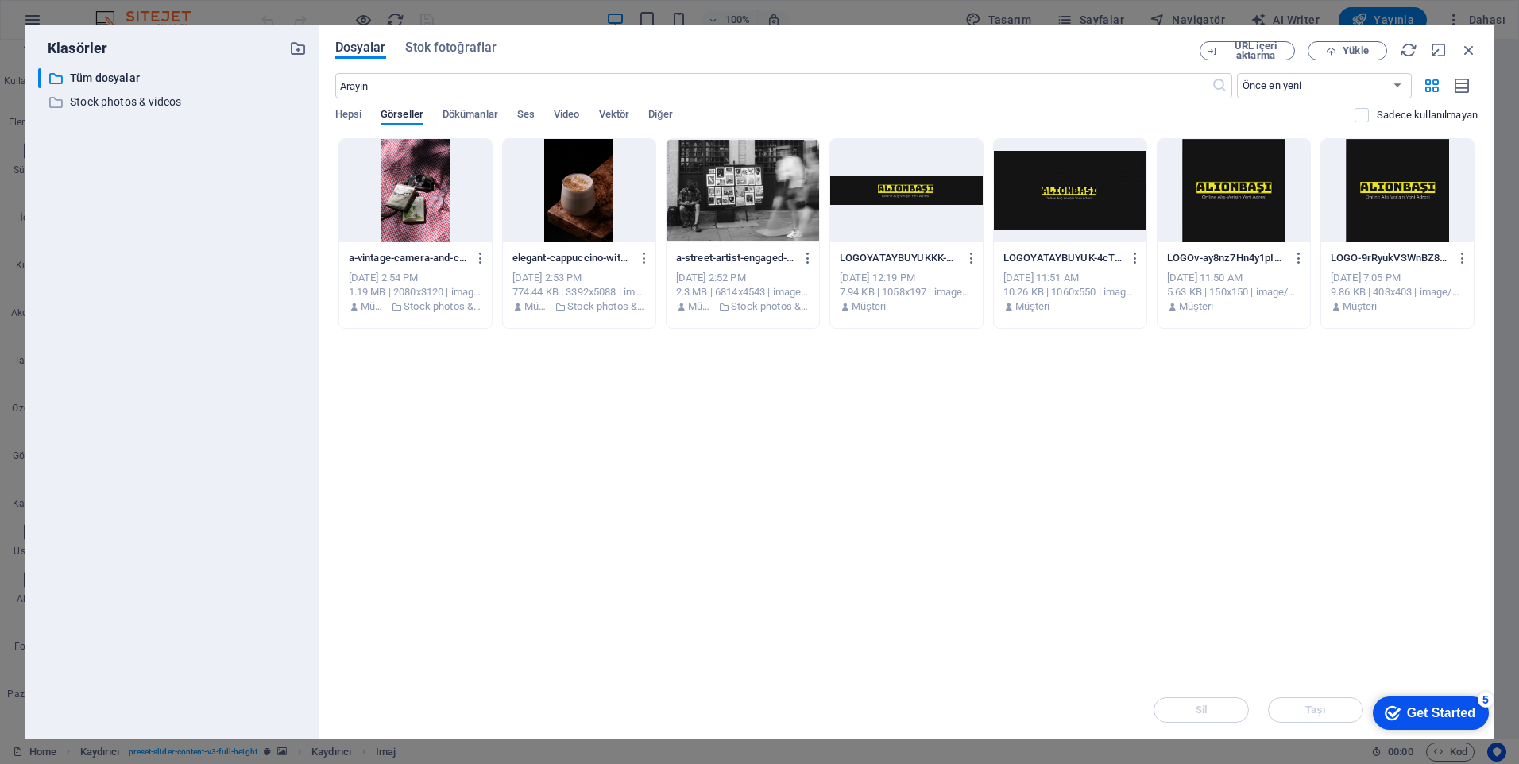
click at [377, 46] on span "Dosyalar" at bounding box center [360, 47] width 51 height 19
click at [1365, 53] on span "Yükle" at bounding box center [1355, 51] width 25 height 10
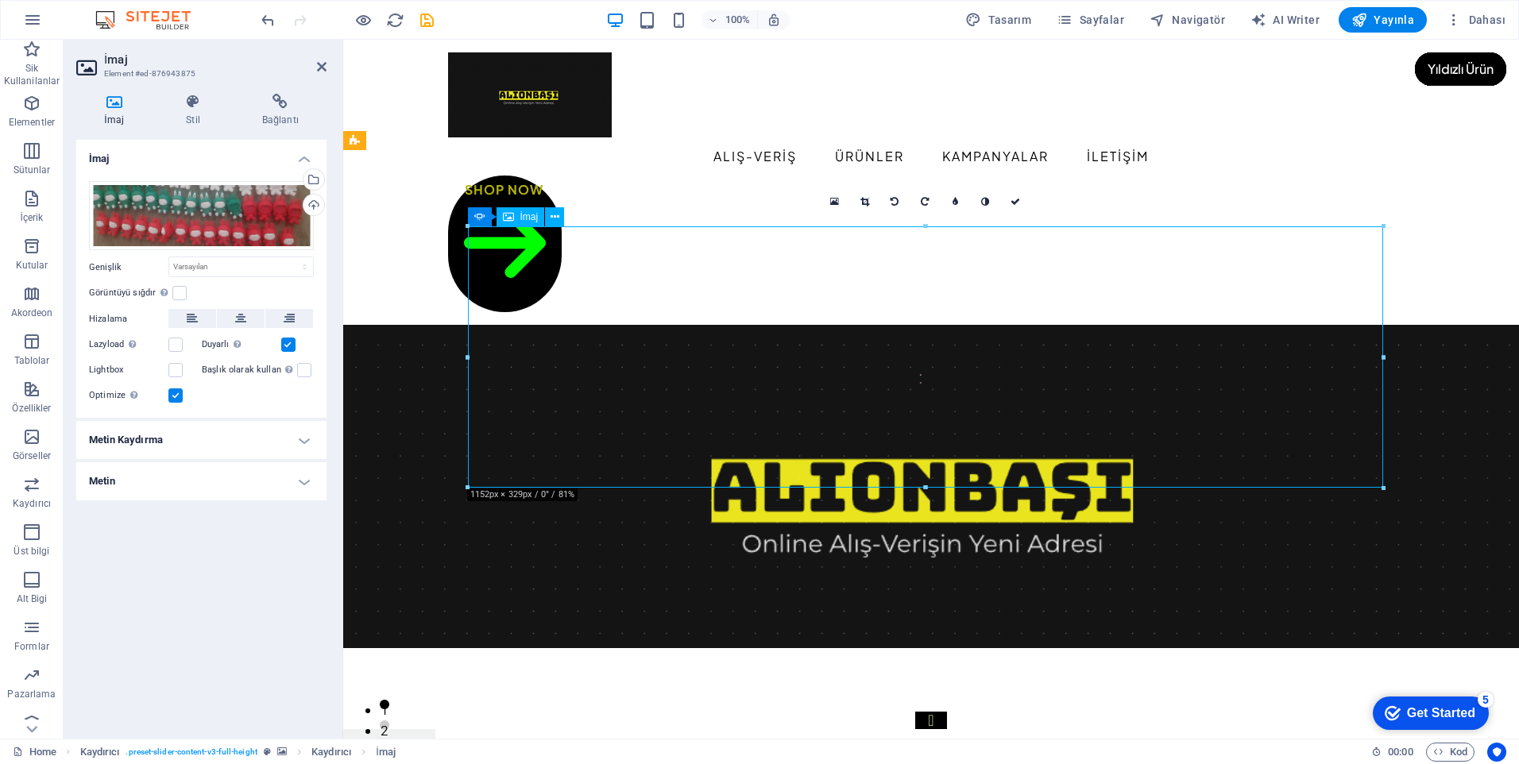
drag, startPoint x: 736, startPoint y: 358, endPoint x: 736, endPoint y: 336, distance: 22.3
drag, startPoint x: 784, startPoint y: 339, endPoint x: 457, endPoint y: 301, distance: 329.5
drag, startPoint x: 243, startPoint y: 220, endPoint x: 243, endPoint y: 211, distance: 9.5
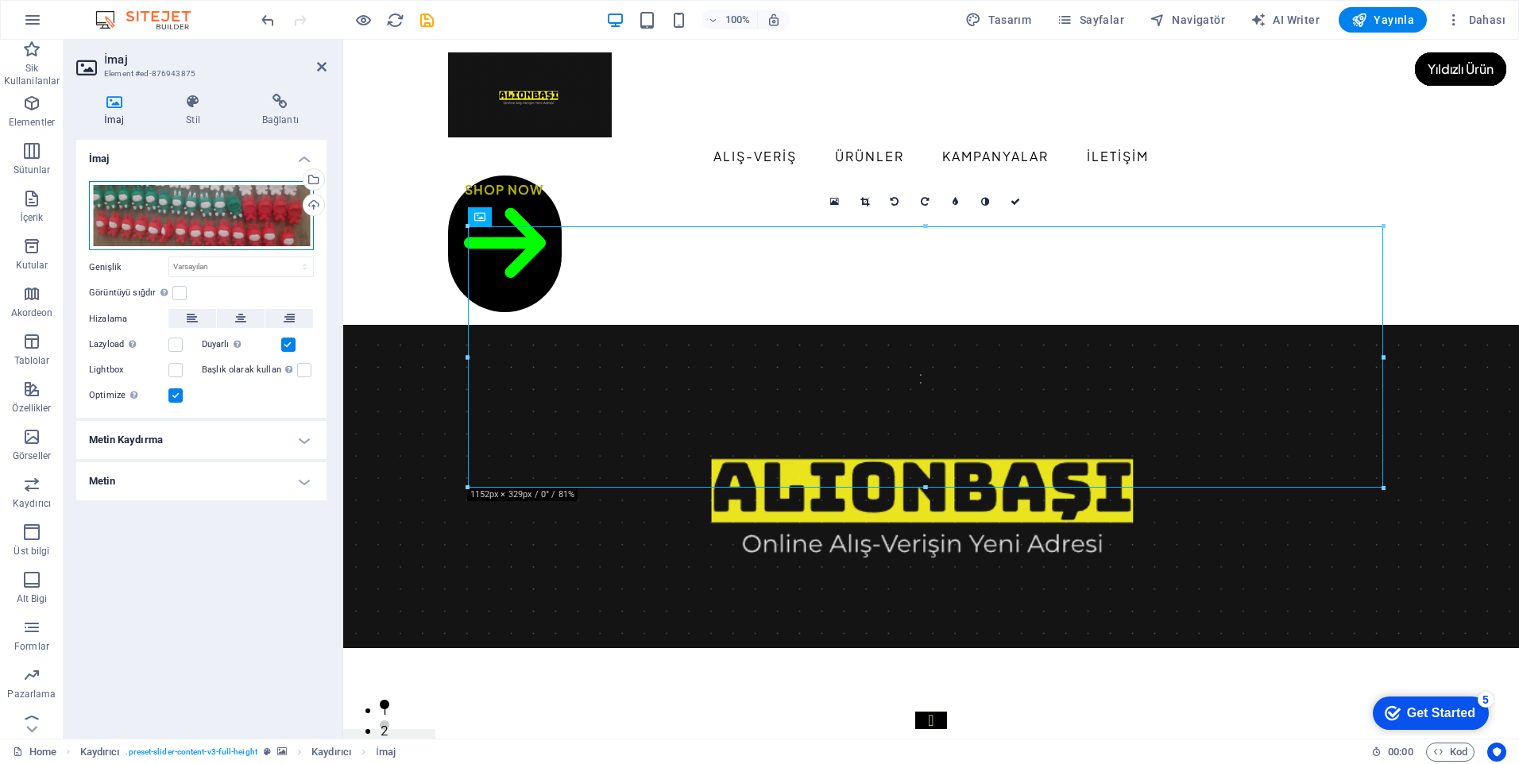
click at [243, 211] on div "Dosyaları buraya sürükleyin, dosyaları seçmek için tıklayın veya Dosyalardan ya…" at bounding box center [201, 216] width 225 height 70
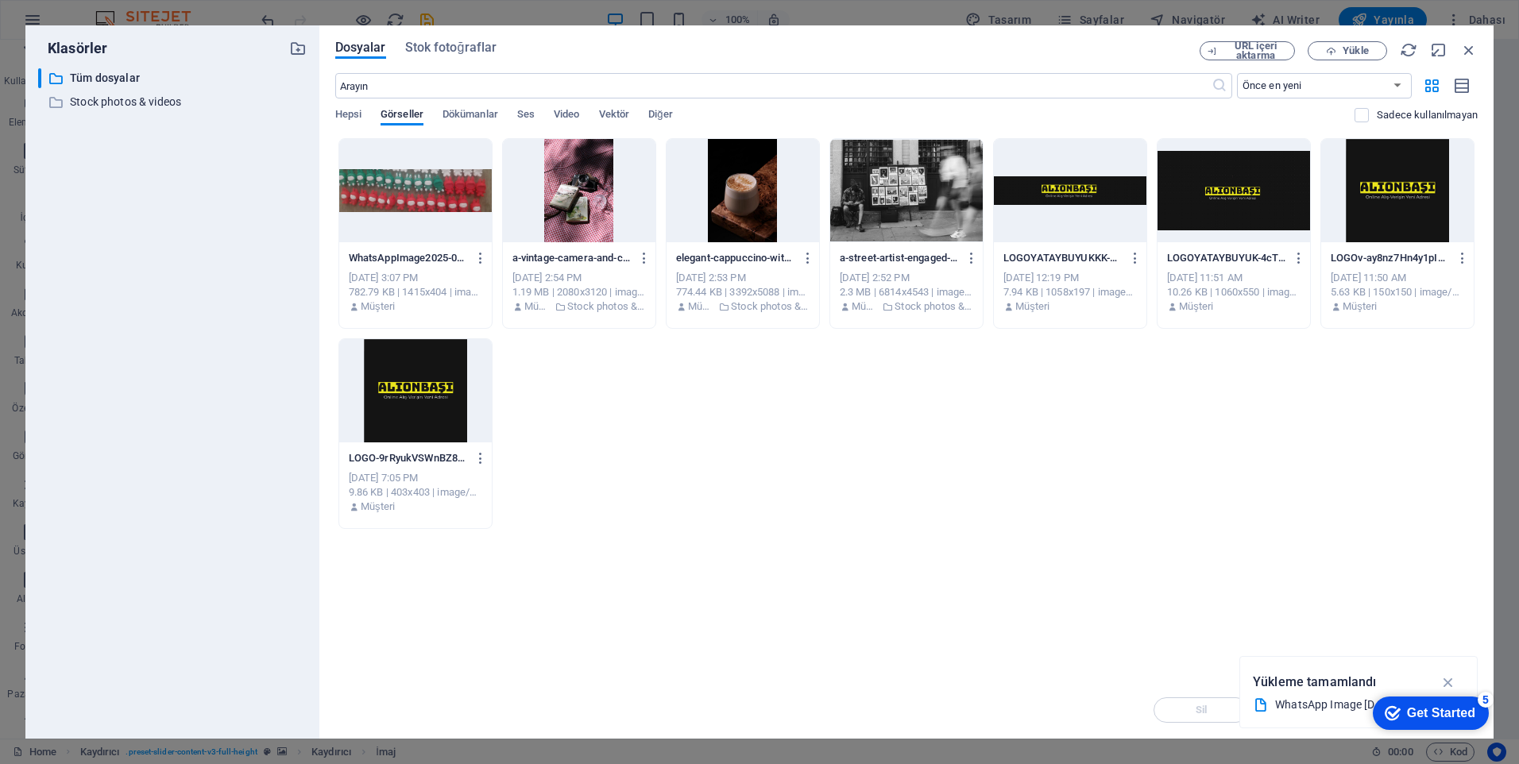
click at [359, 193] on div at bounding box center [415, 190] width 153 height 103
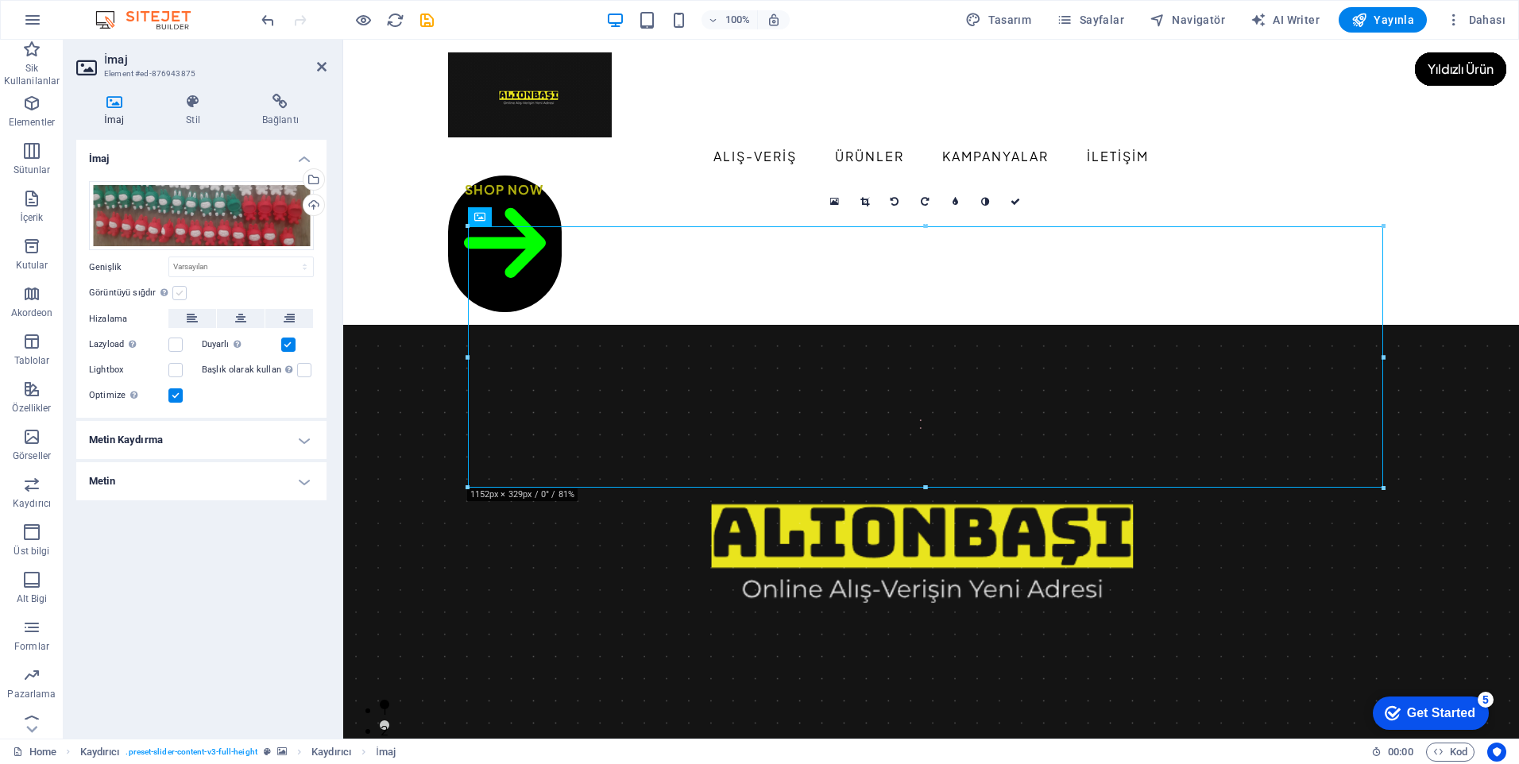
click at [177, 288] on label at bounding box center [179, 293] width 14 height 14
click at [0, 0] on input "Görüntüyü sığdır Görüntüyü otomatik olarak sabit bir genişliğe ve yüksekliğe sı…" at bounding box center [0, 0] width 0 height 0
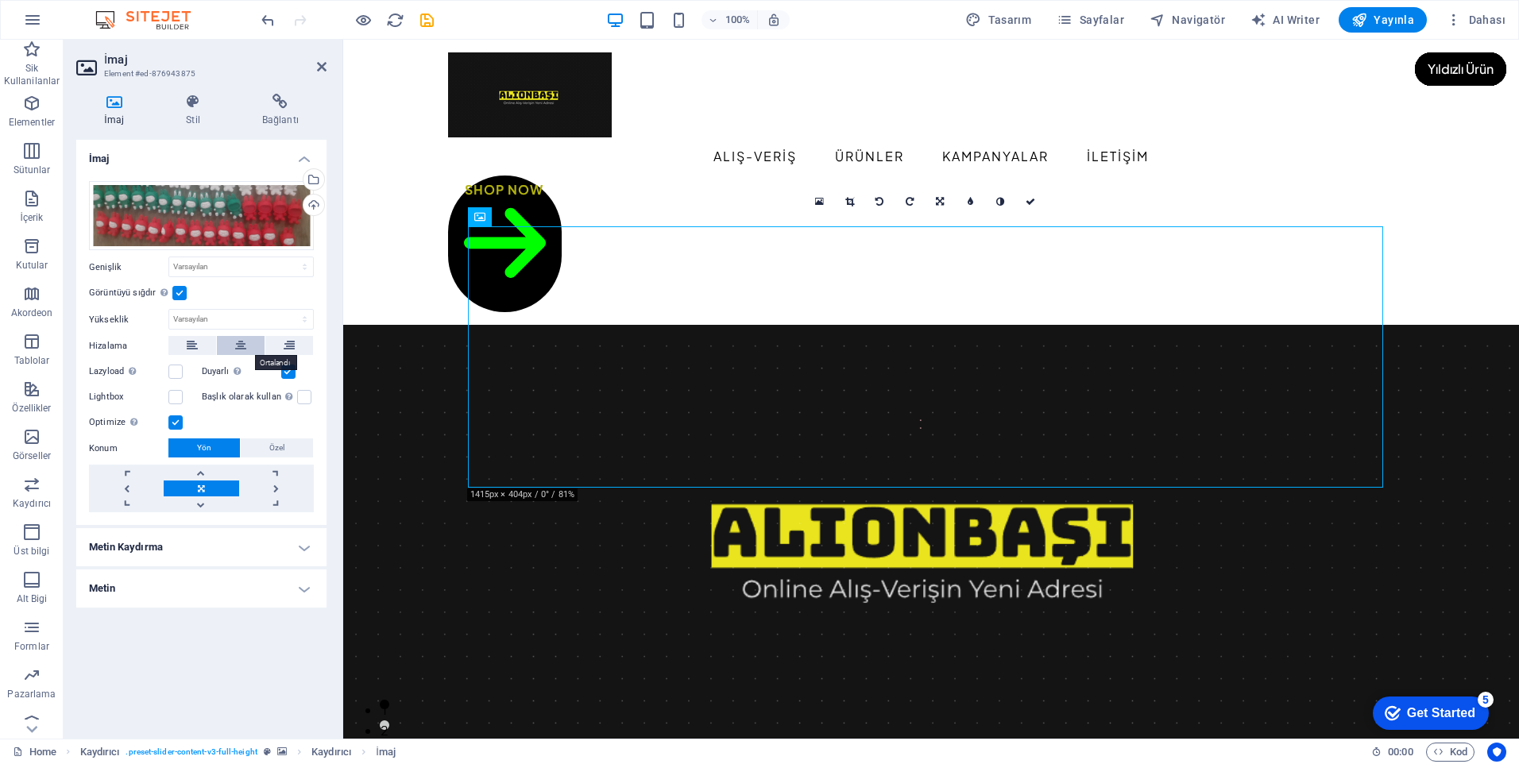
click at [238, 339] on icon at bounding box center [240, 345] width 11 height 19
click at [181, 367] on label at bounding box center [175, 372] width 14 height 14
click at [0, 0] on input "Lazyload Sayfa yüklendikten sonra görüntülerin yüklenmesi, sayfa hızını artırır." at bounding box center [0, 0] width 0 height 0
click at [300, 543] on h4 "Metin Kaydırma" at bounding box center [201, 547] width 250 height 38
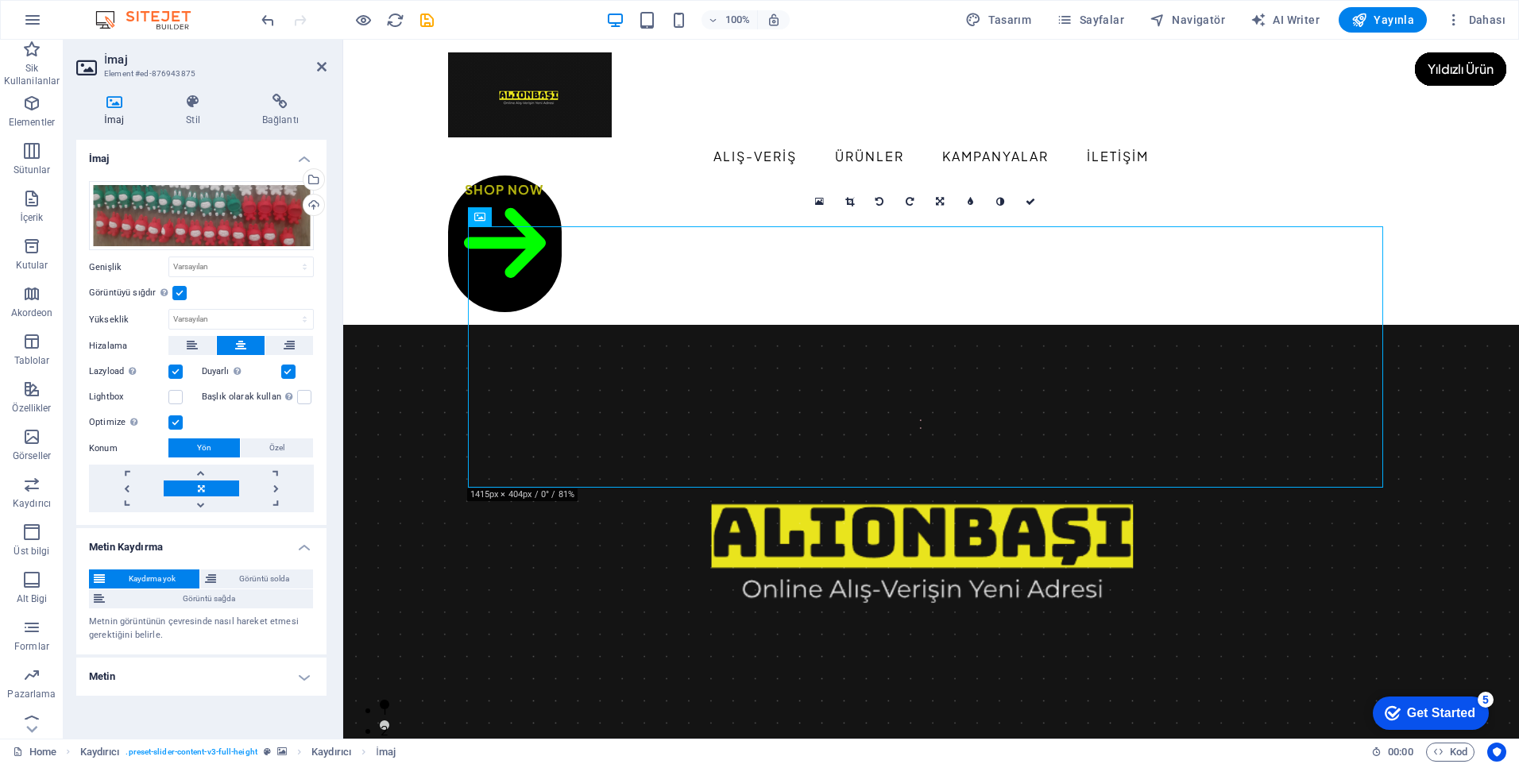
click at [300, 543] on h4 "Metin Kaydırma" at bounding box center [201, 542] width 250 height 29
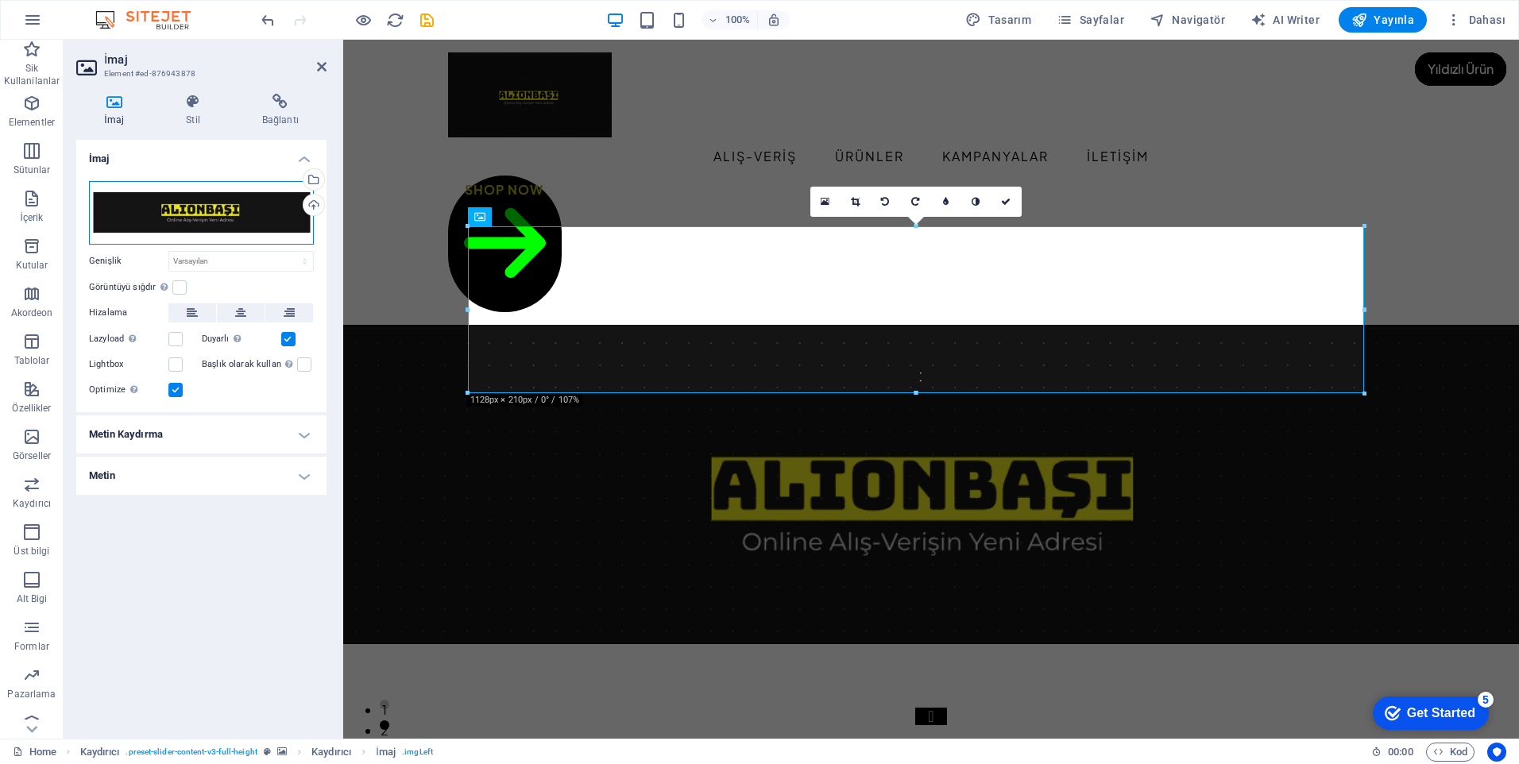
click at [235, 207] on div "Dosyaları buraya sürükleyin, dosyaları seçmek için tıklayın veya Dosyalardan ya…" at bounding box center [201, 213] width 225 height 64
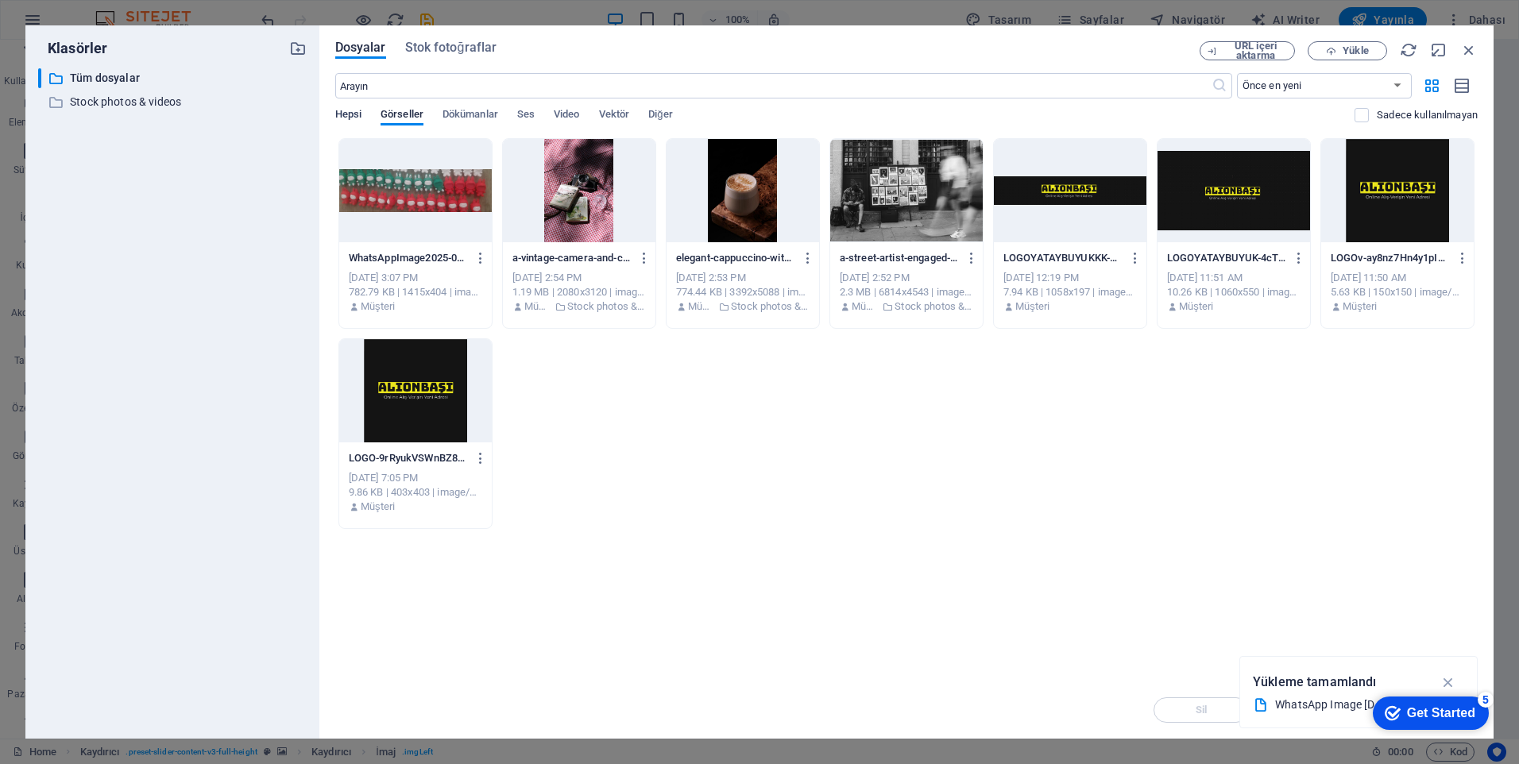
click at [346, 114] on span "Hepsi" at bounding box center [348, 116] width 26 height 22
click at [1355, 44] on button "Yükle" at bounding box center [1347, 50] width 79 height 19
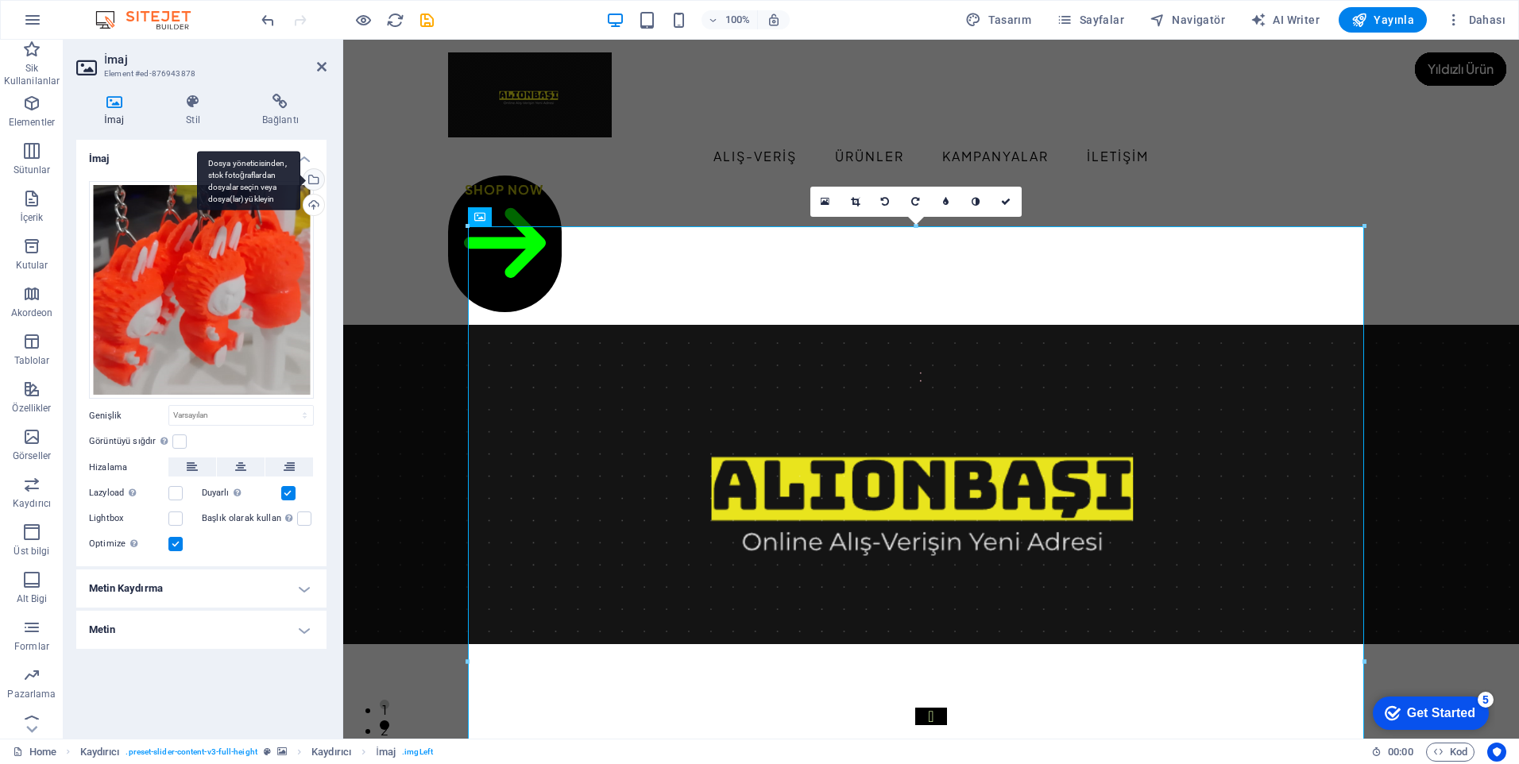
click at [300, 180] on div "Dosya yöneticisinden, stok fotoğraflardan dosyalar seçin veya dosya(lar) yükley…" at bounding box center [248, 181] width 103 height 60
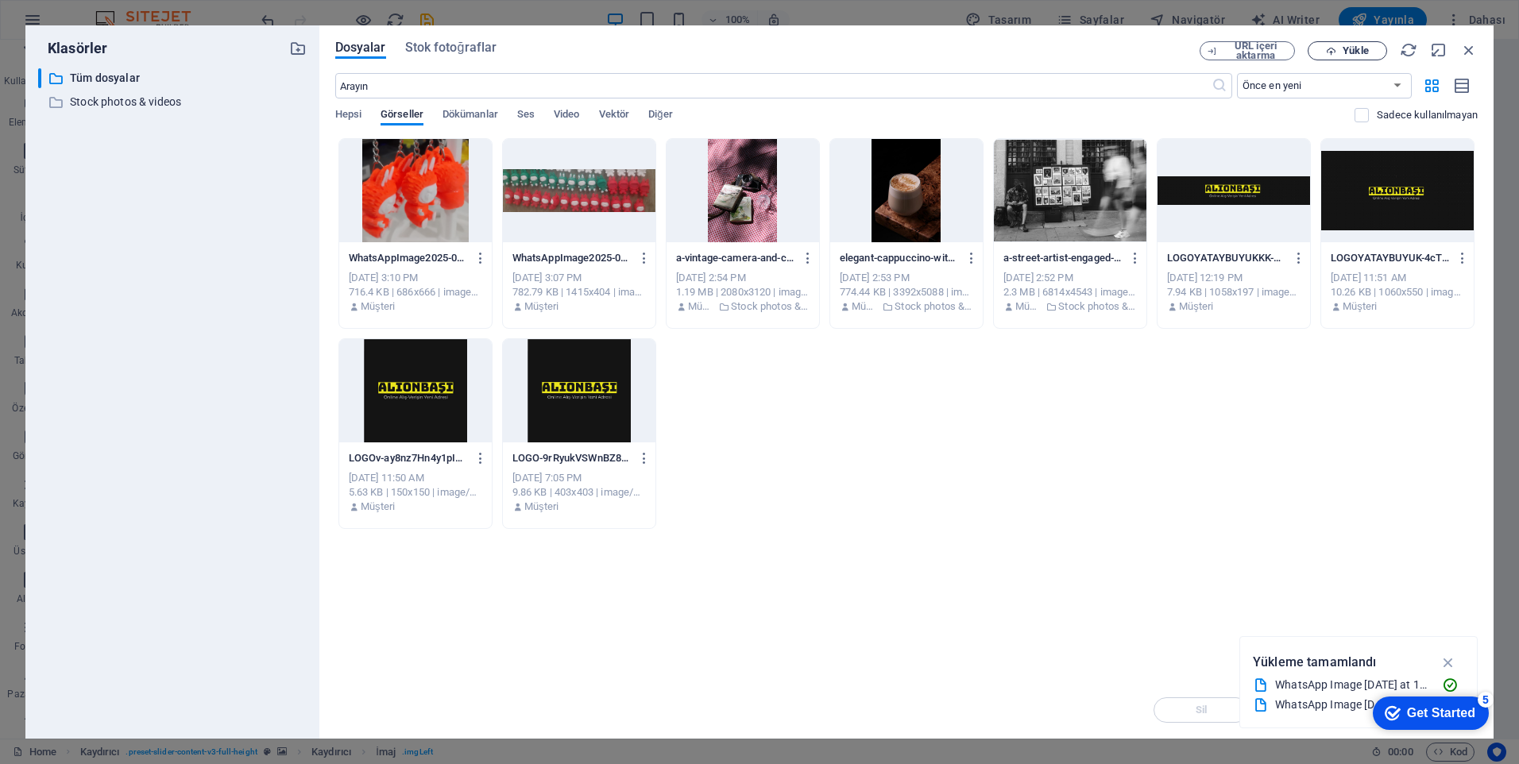
click at [1357, 47] on span "Yükle" at bounding box center [1355, 51] width 25 height 10
click at [1341, 52] on span "Yükle" at bounding box center [1347, 51] width 65 height 10
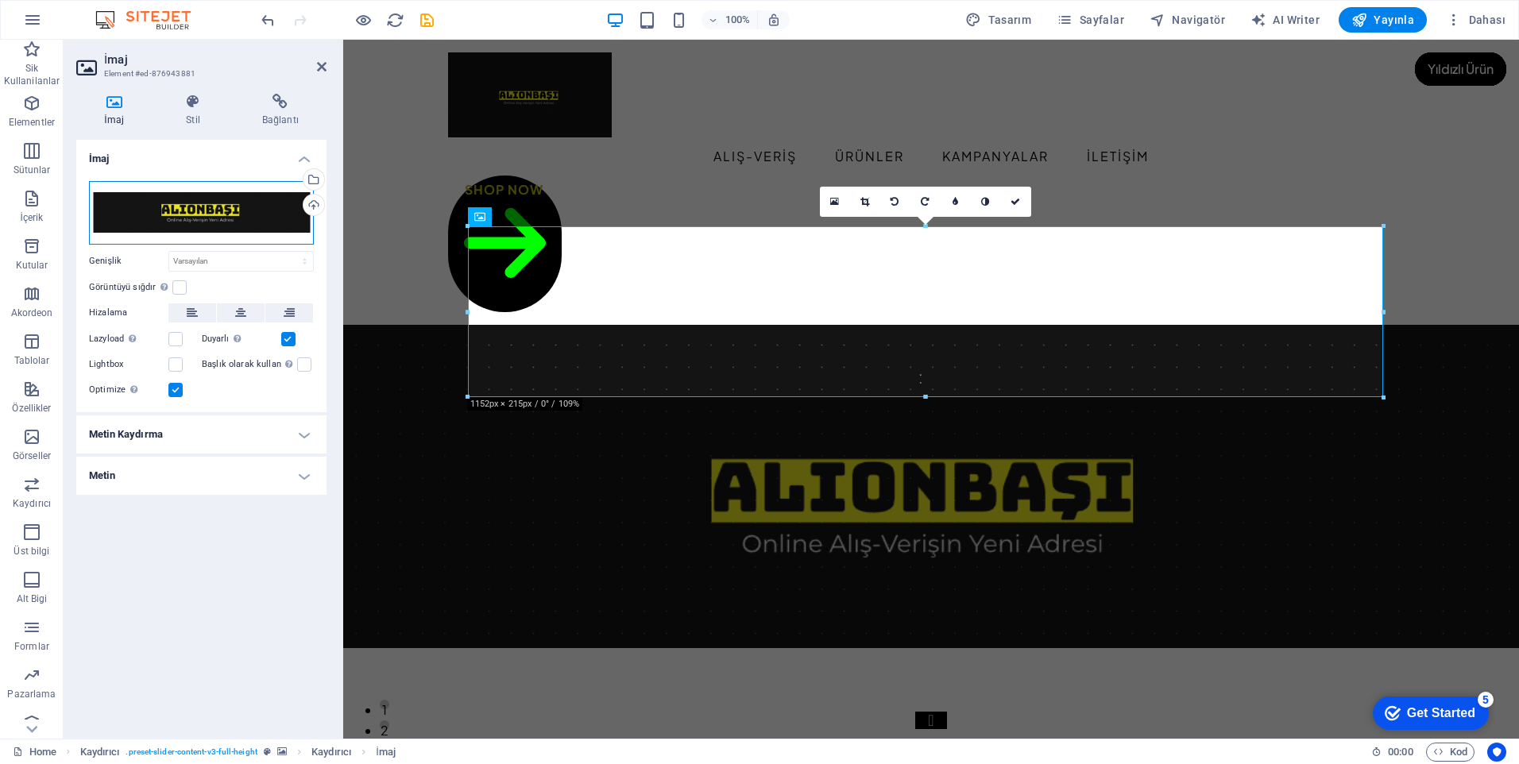
click at [159, 226] on div "Dosyaları buraya sürükleyin, dosyaları seçmek için tıklayın veya Dosyalardan ya…" at bounding box center [201, 213] width 225 height 64
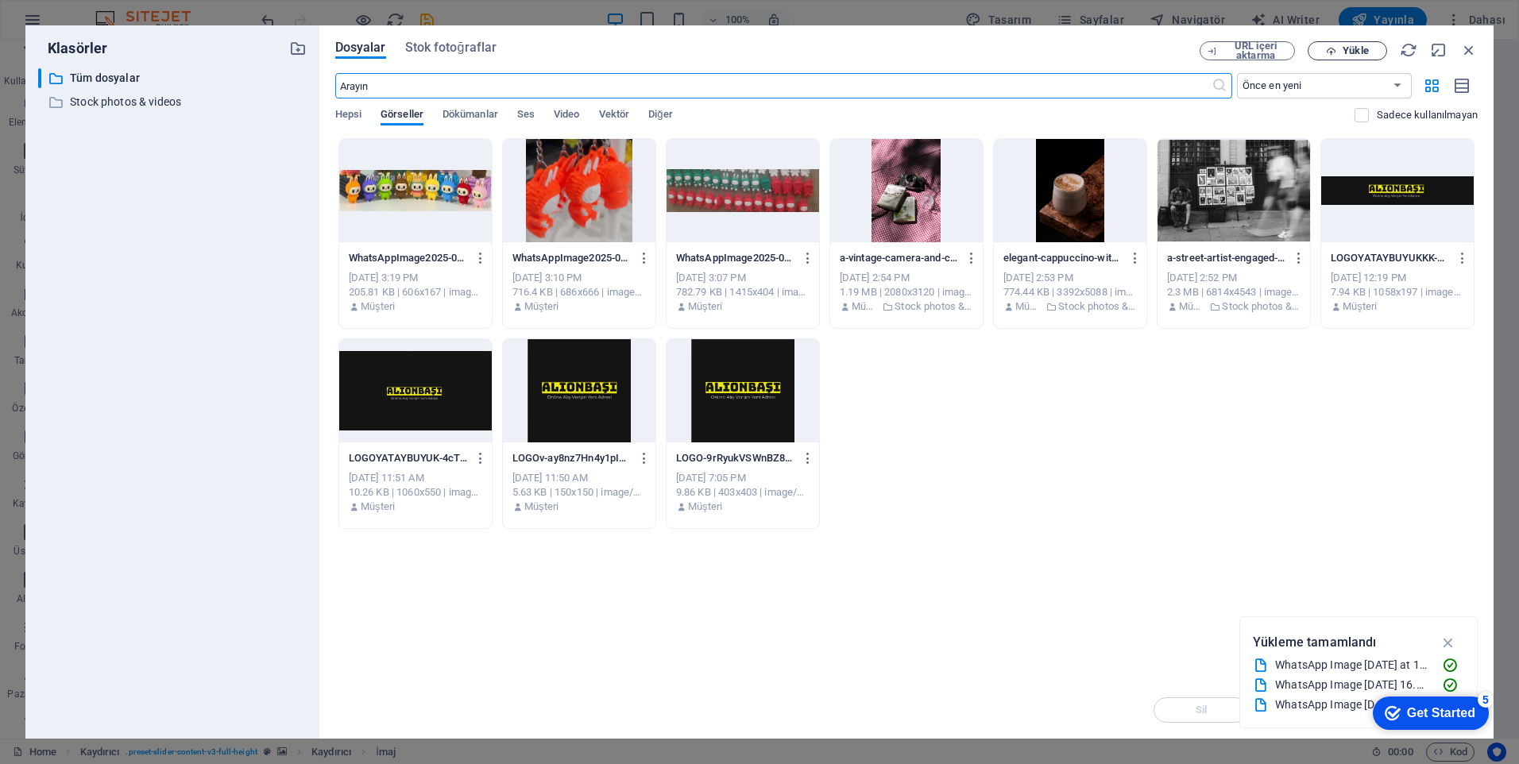
click at [1359, 53] on span "Yükle" at bounding box center [1355, 51] width 25 height 10
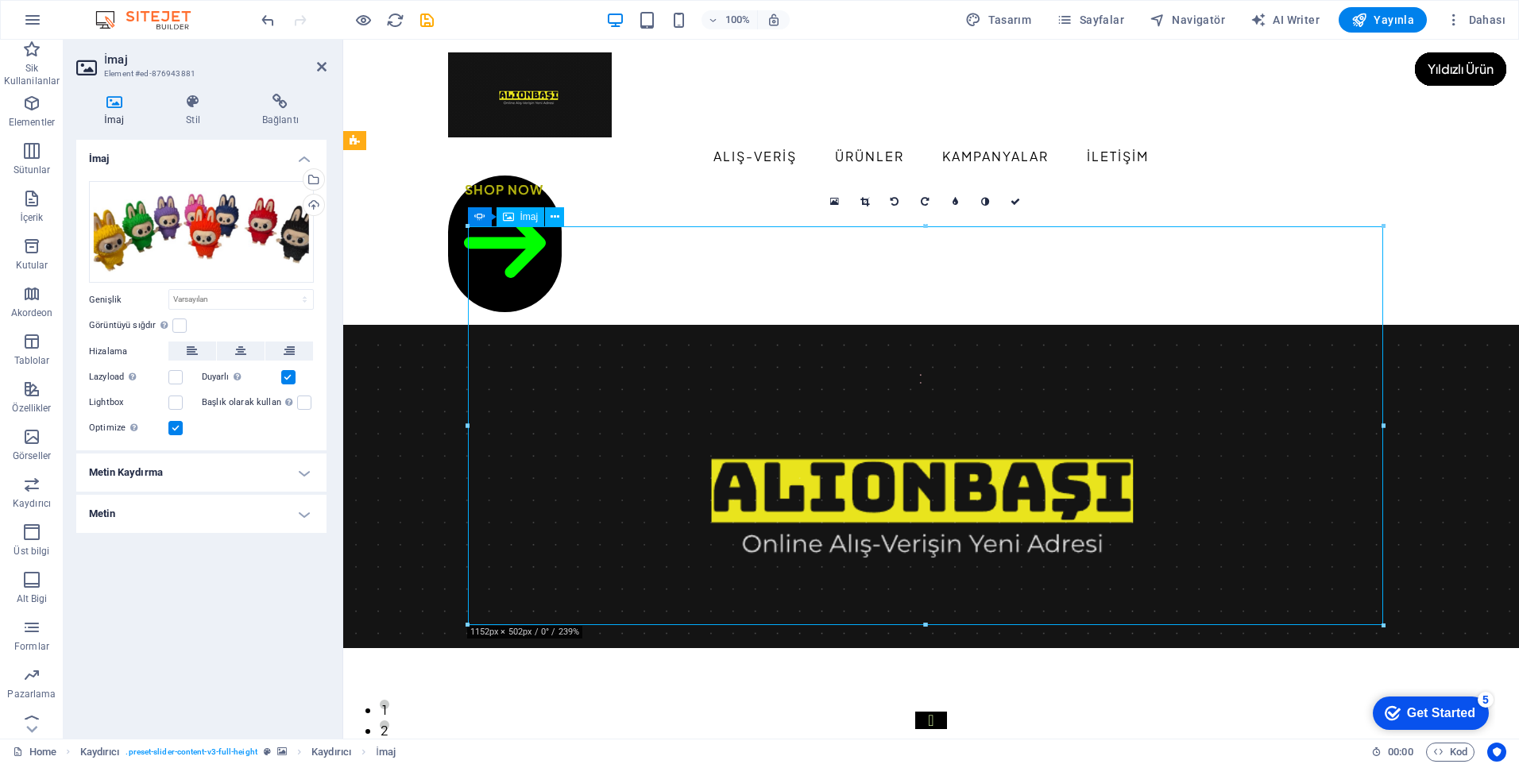
drag, startPoint x: 889, startPoint y: 357, endPoint x: 888, endPoint y: 322, distance: 35.0
drag, startPoint x: 208, startPoint y: 235, endPoint x: 209, endPoint y: 214, distance: 21.5
click at [209, 214] on div "Dosyaları buraya sürükleyin, dosyaları seçmek için tıklayın veya Dosyalardan ya…" at bounding box center [201, 232] width 225 height 103
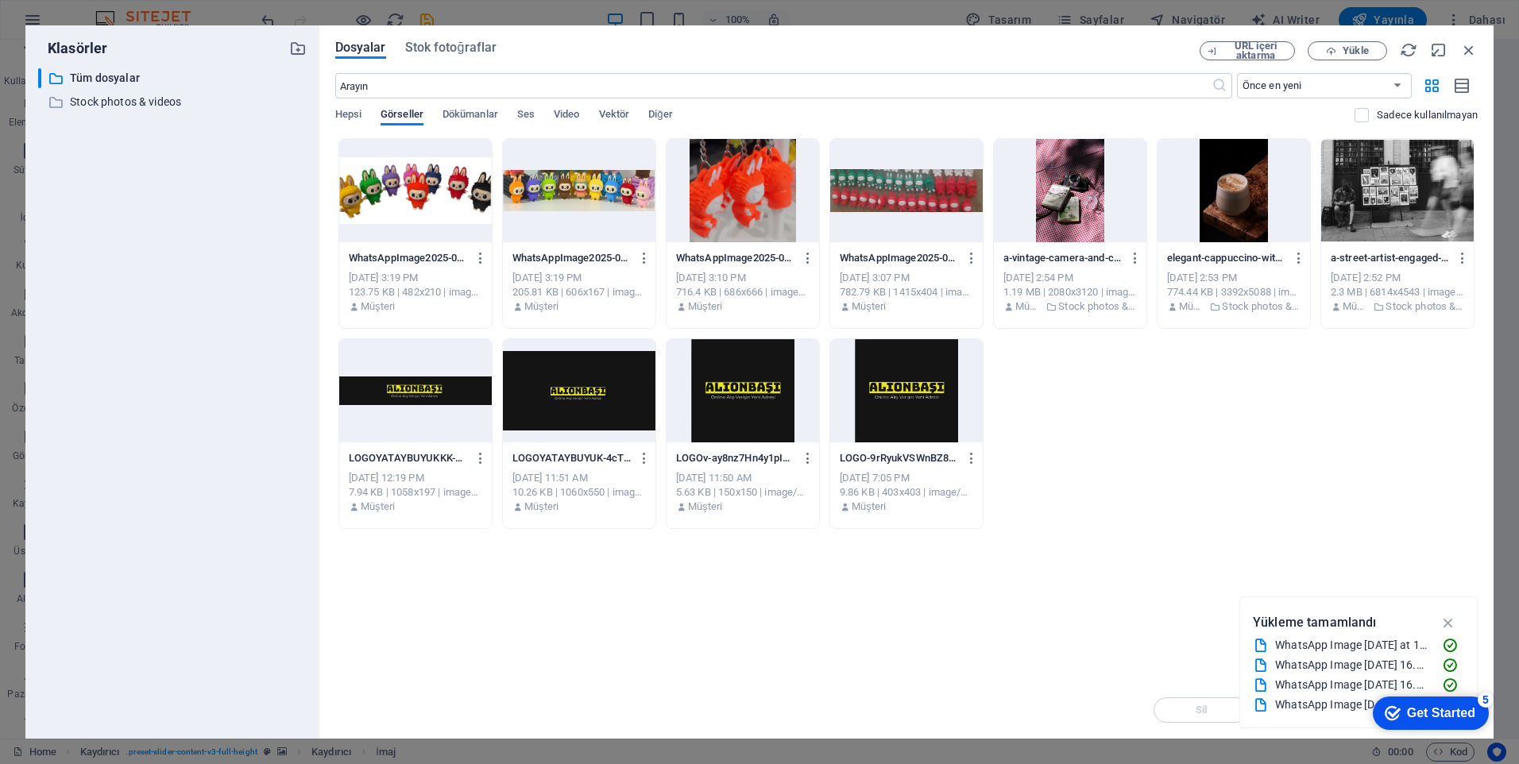
click at [435, 208] on div at bounding box center [415, 190] width 153 height 103
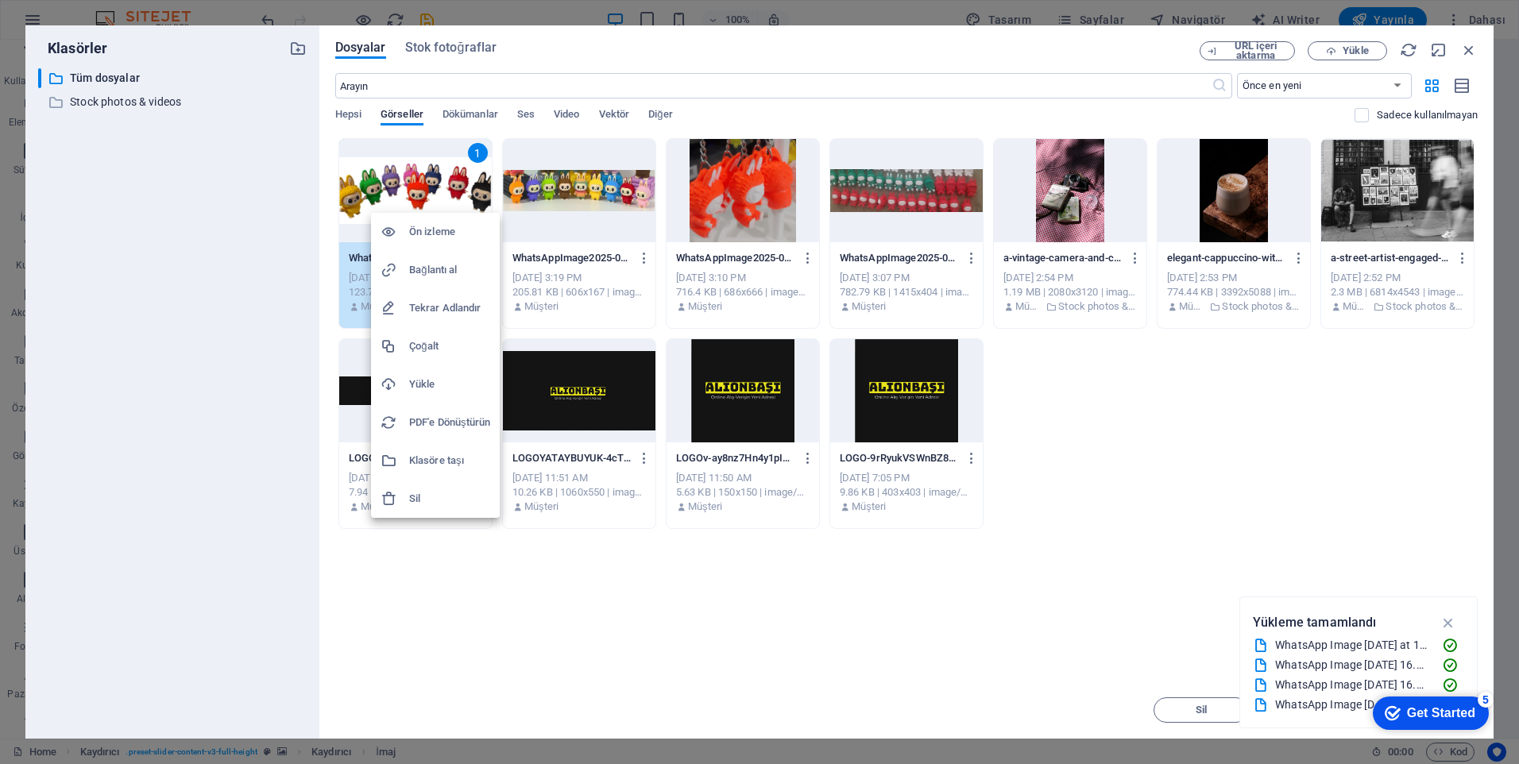
click at [517, 579] on div at bounding box center [759, 382] width 1519 height 764
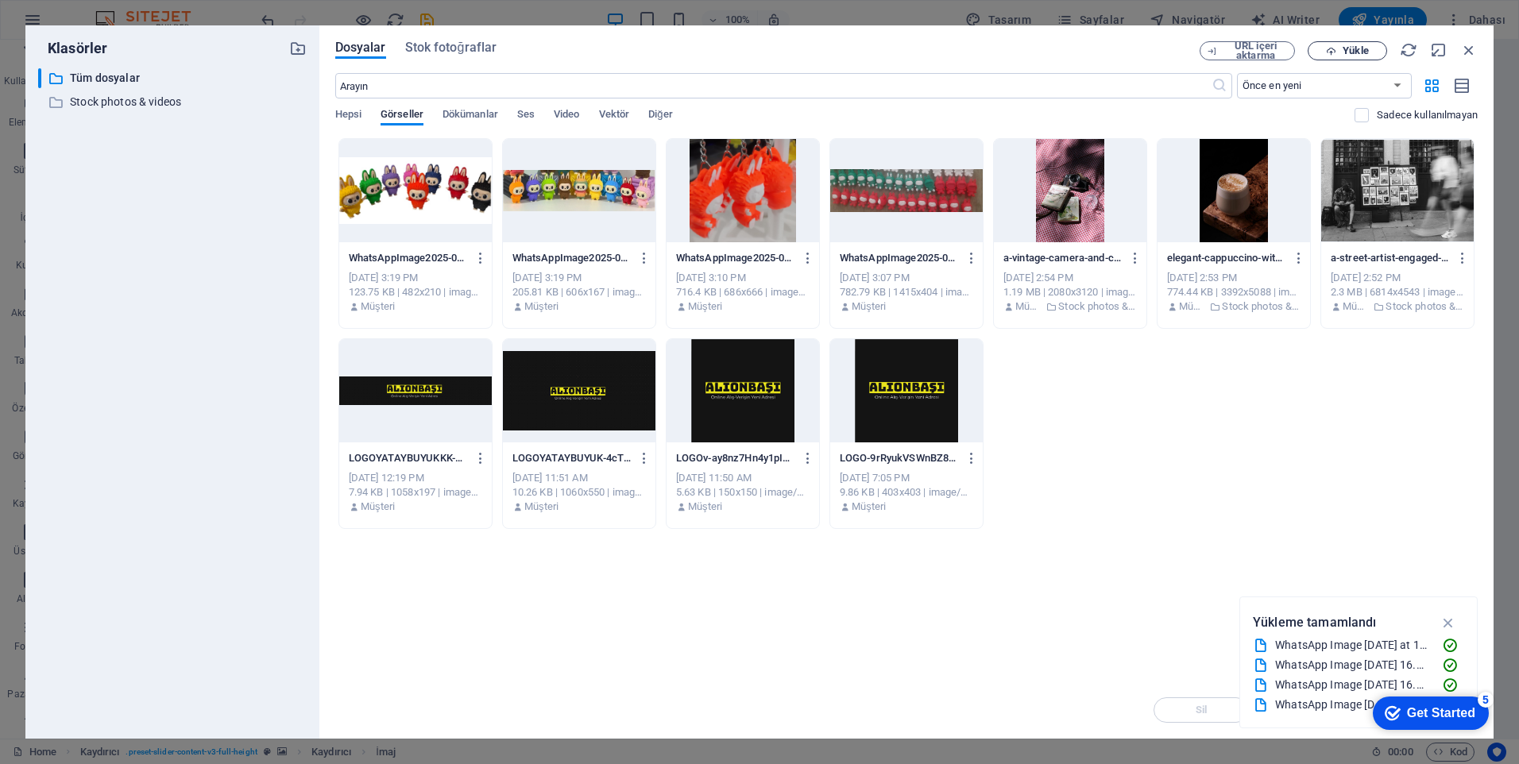
click at [1368, 46] on button "Yükle" at bounding box center [1347, 50] width 79 height 19
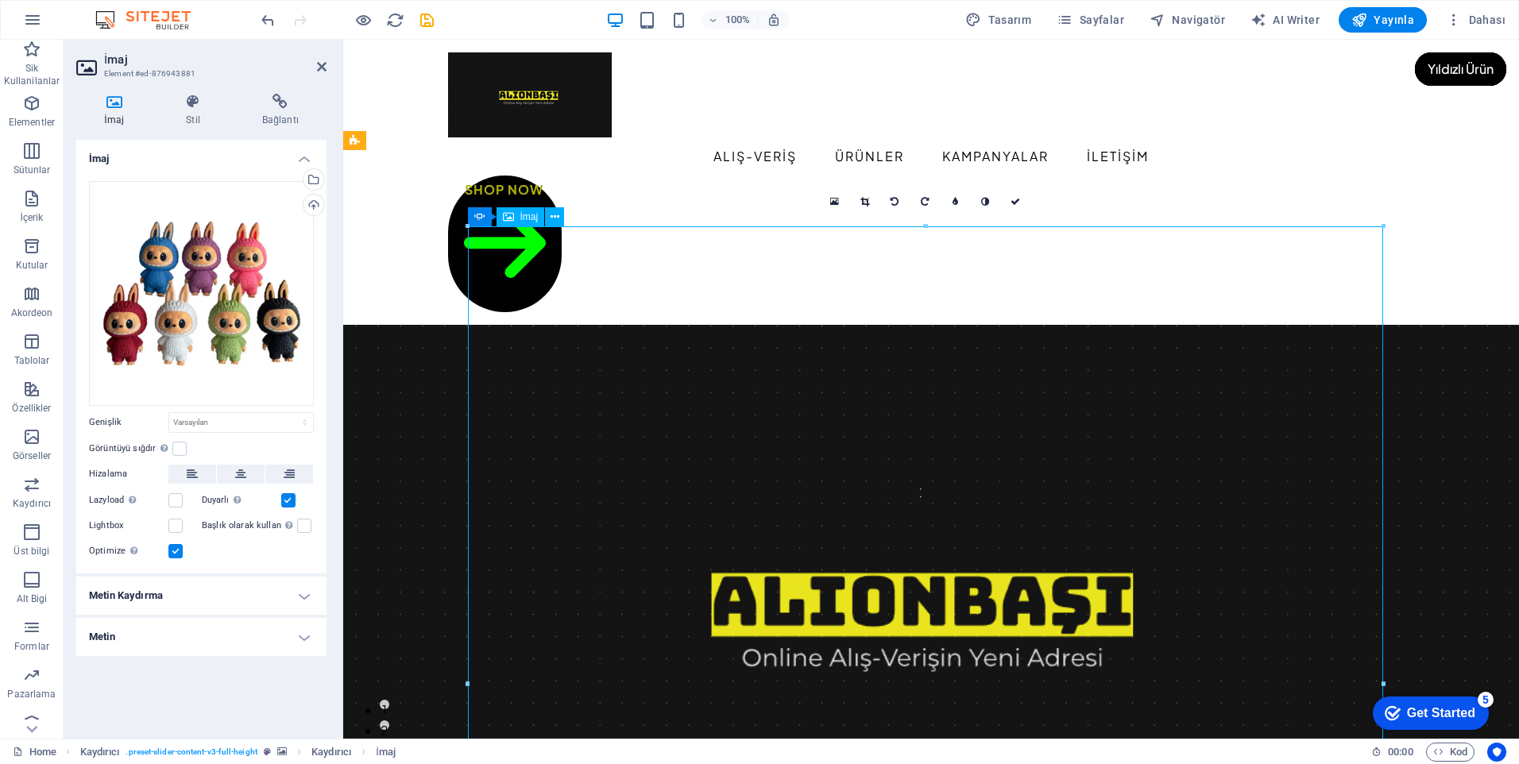
drag, startPoint x: 930, startPoint y: 515, endPoint x: 923, endPoint y: 480, distance: 35.5
click at [191, 306] on div "Dosyaları buraya sürükleyin, dosyaları seçmek için tıklayın veya Dosyalardan ya…" at bounding box center [201, 293] width 225 height 225
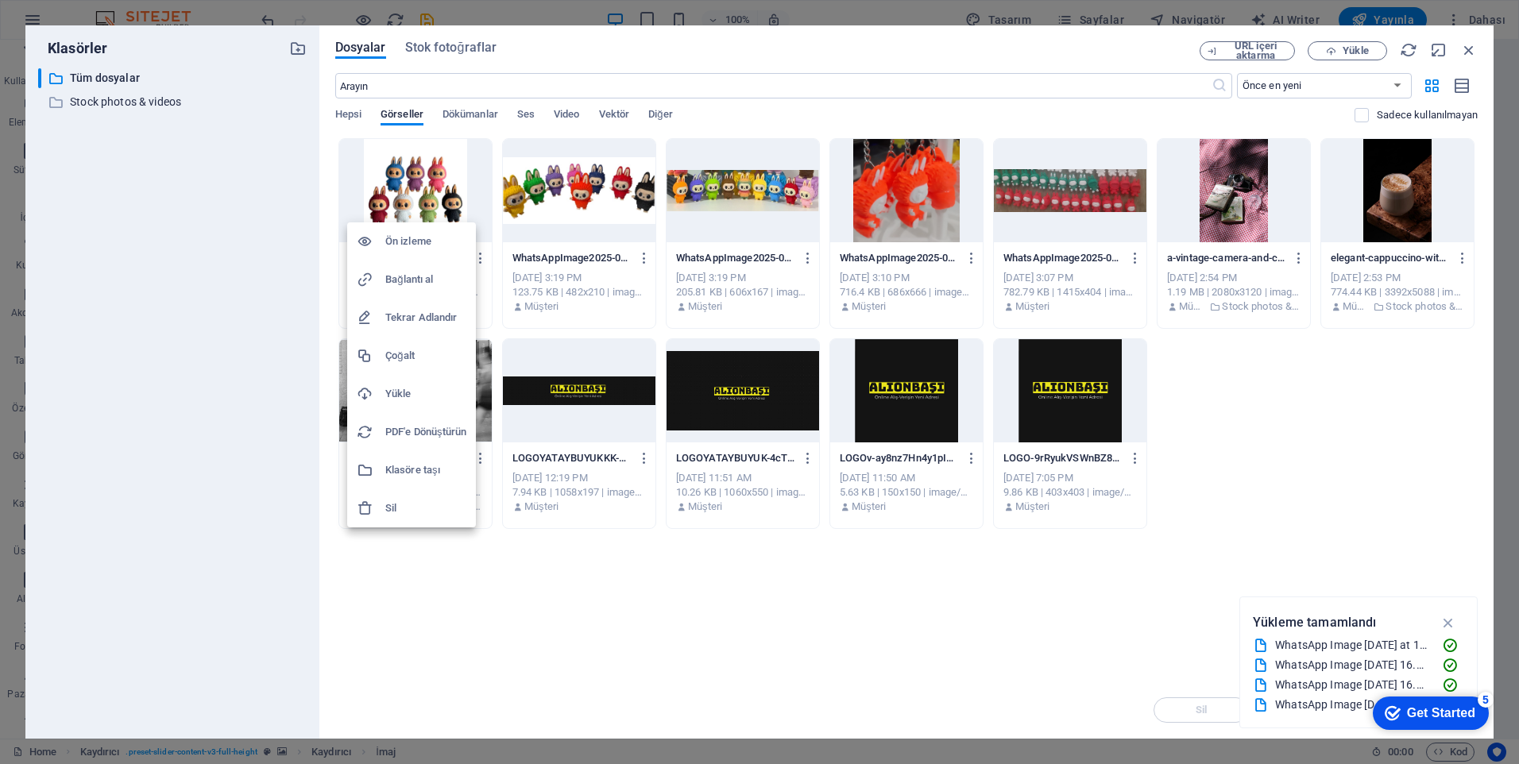
click at [419, 197] on div at bounding box center [759, 382] width 1519 height 764
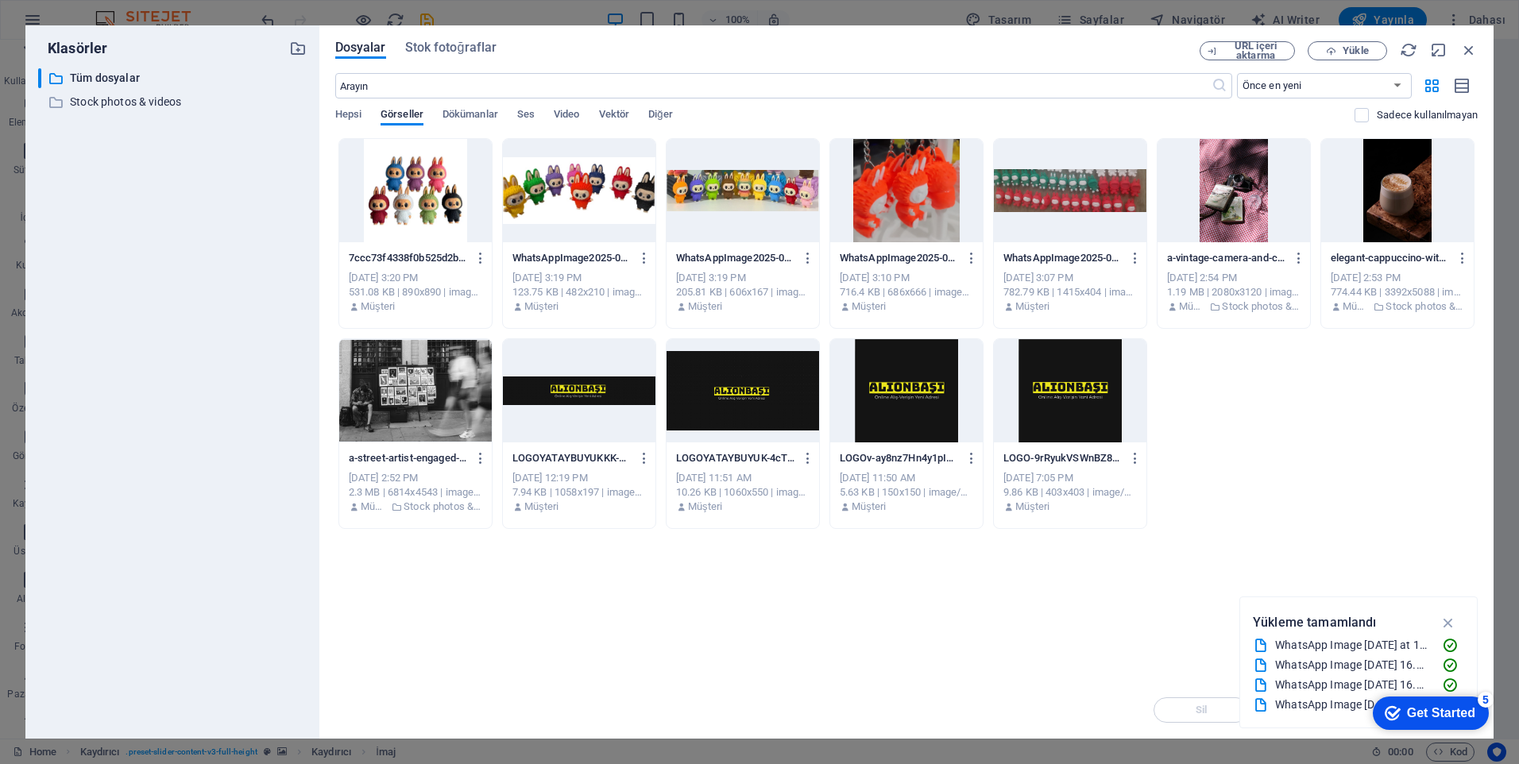
click at [419, 197] on div at bounding box center [415, 190] width 153 height 103
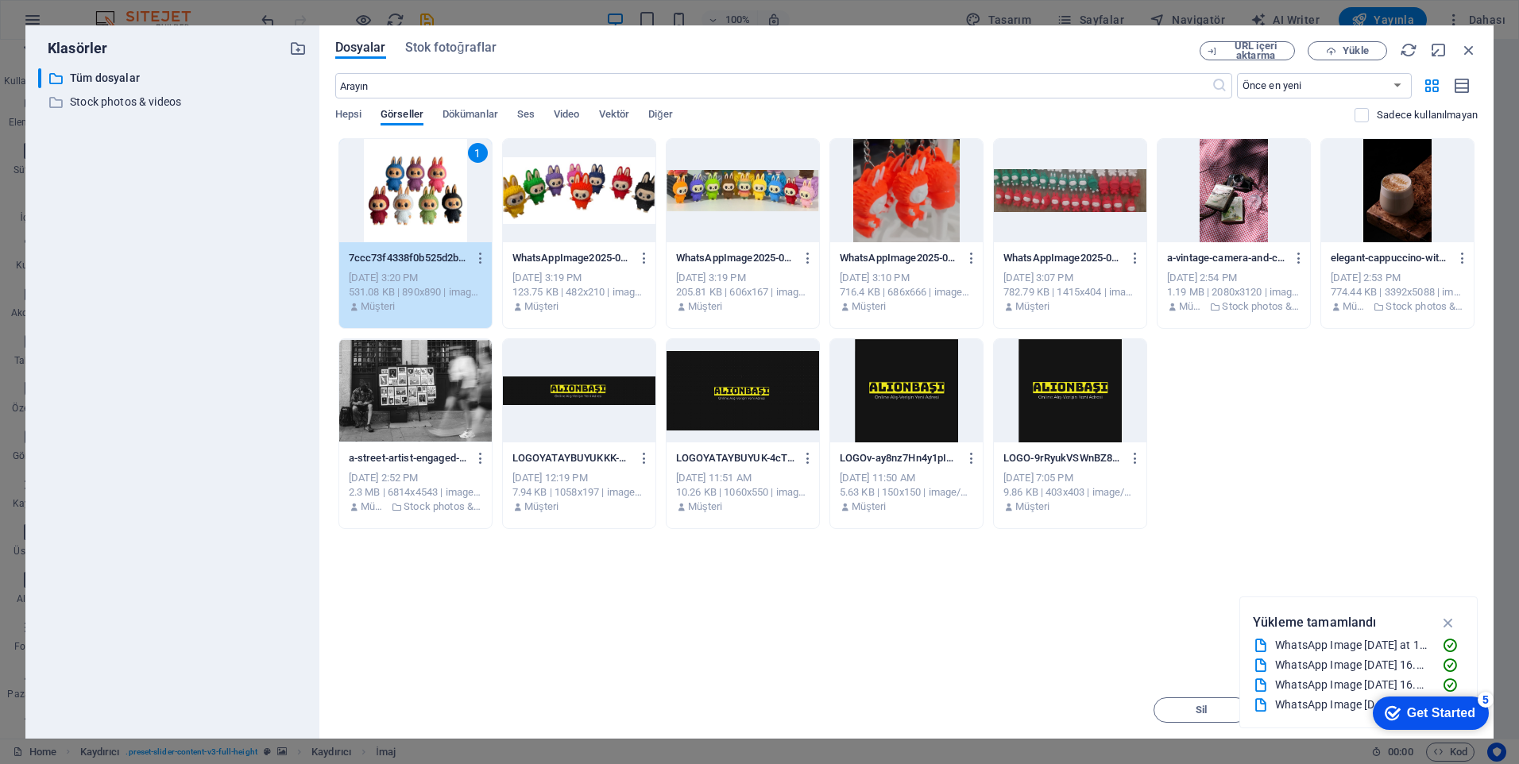
click at [419, 197] on div "1" at bounding box center [415, 190] width 153 height 103
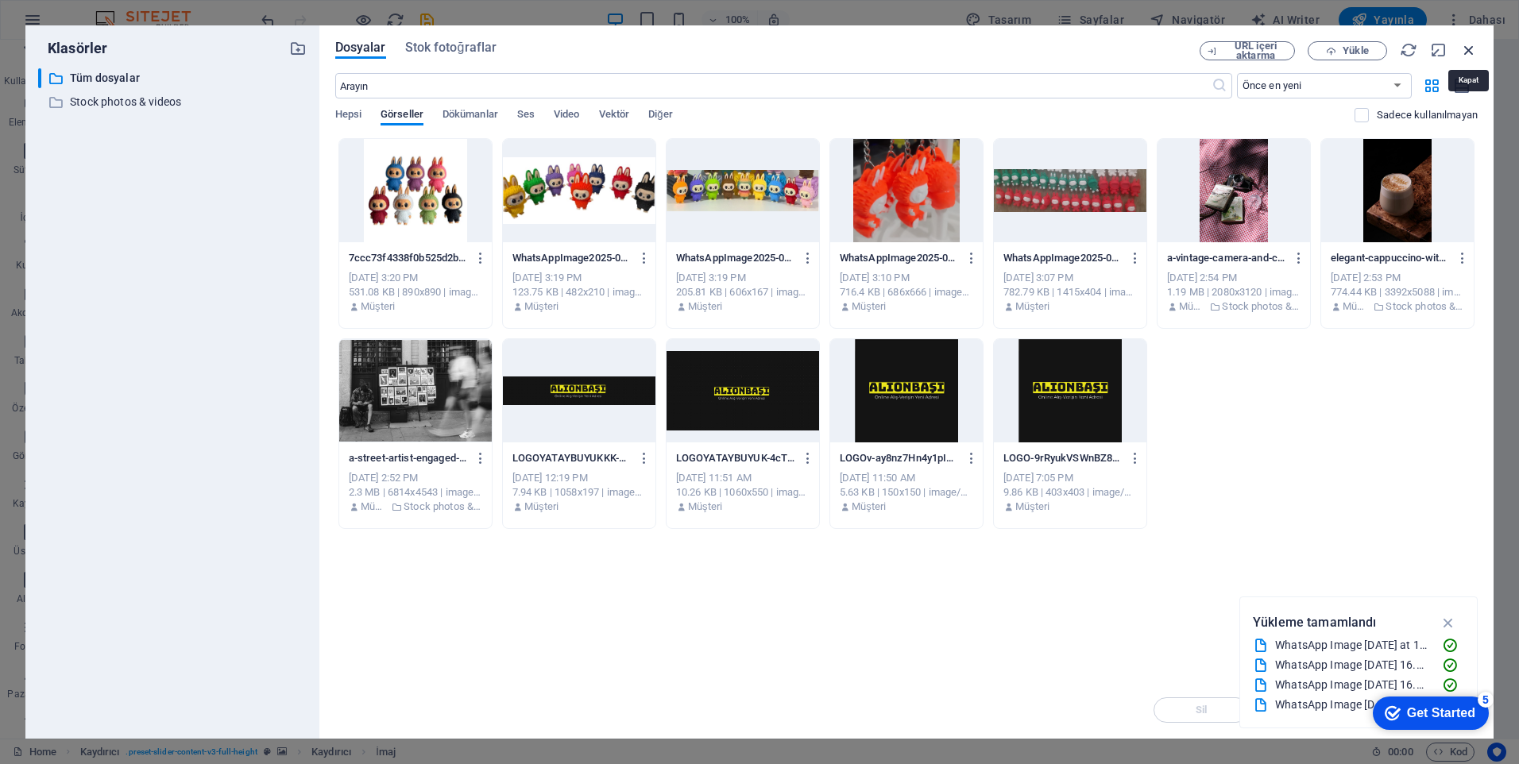
click at [1465, 52] on icon "button" at bounding box center [1469, 49] width 17 height 17
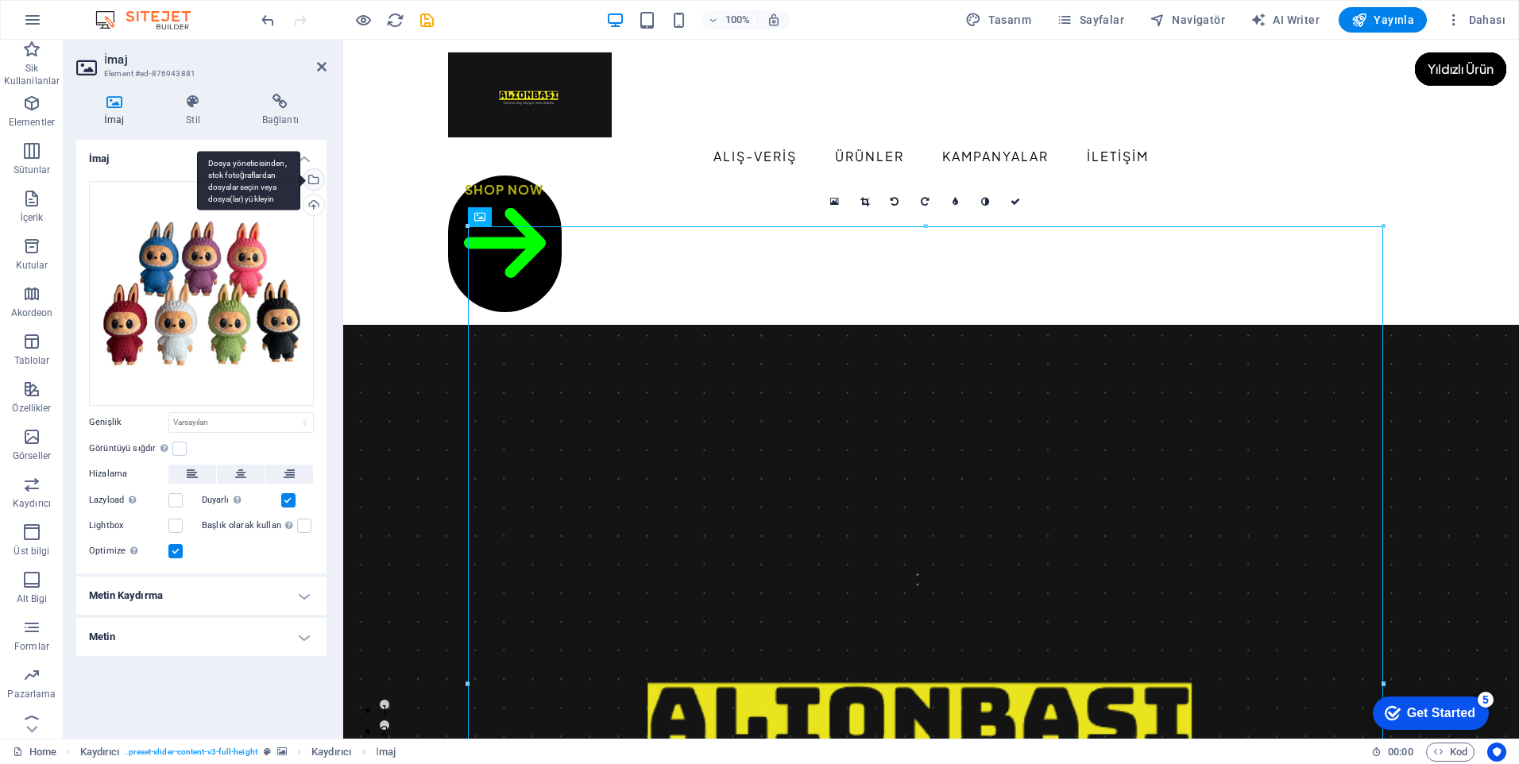
click at [300, 178] on div "Dosya yöneticisinden, stok fotoğraflardan dosyalar seçin veya dosya(lar) yükley…" at bounding box center [248, 181] width 103 height 60
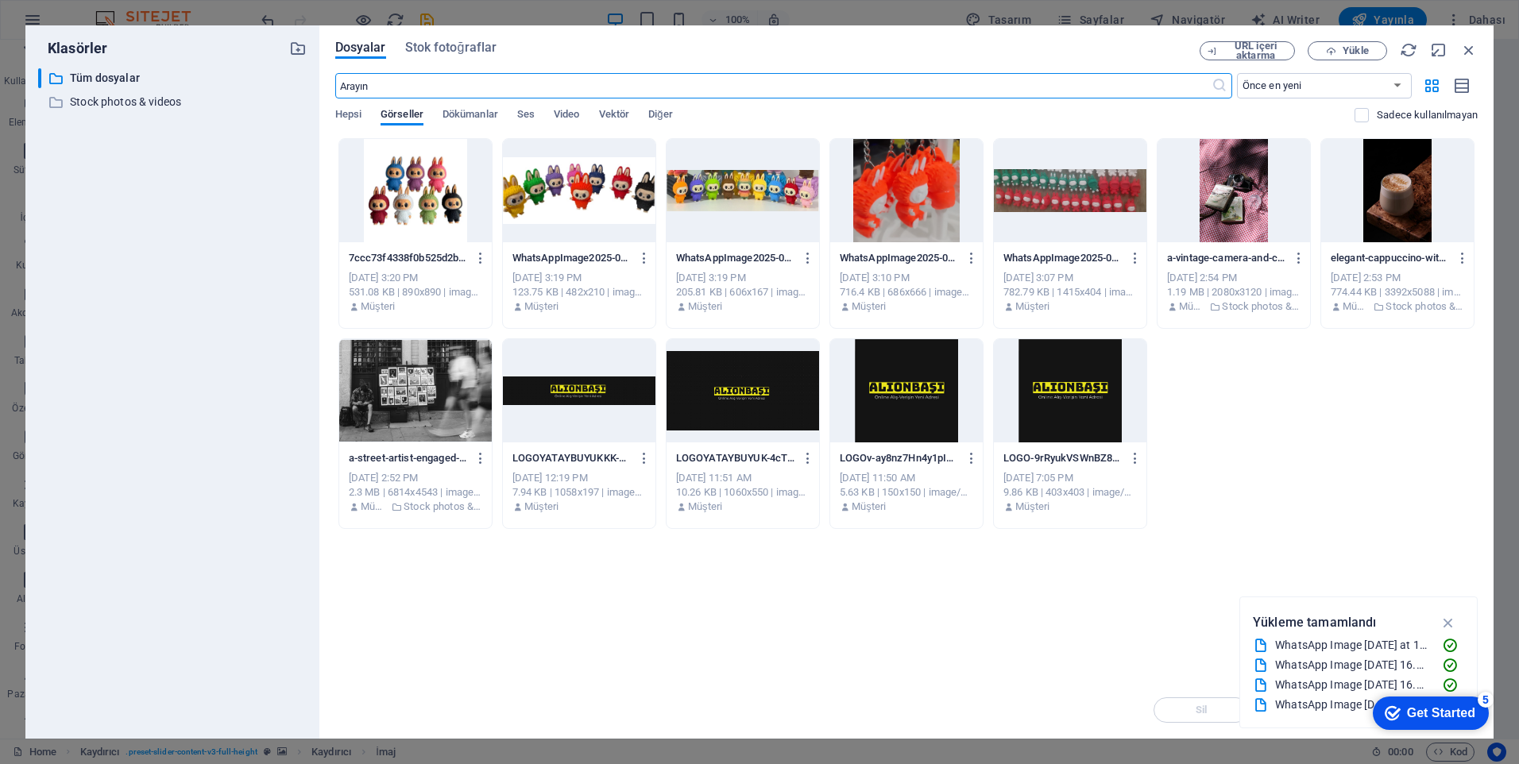
click at [627, 198] on div at bounding box center [579, 190] width 153 height 103
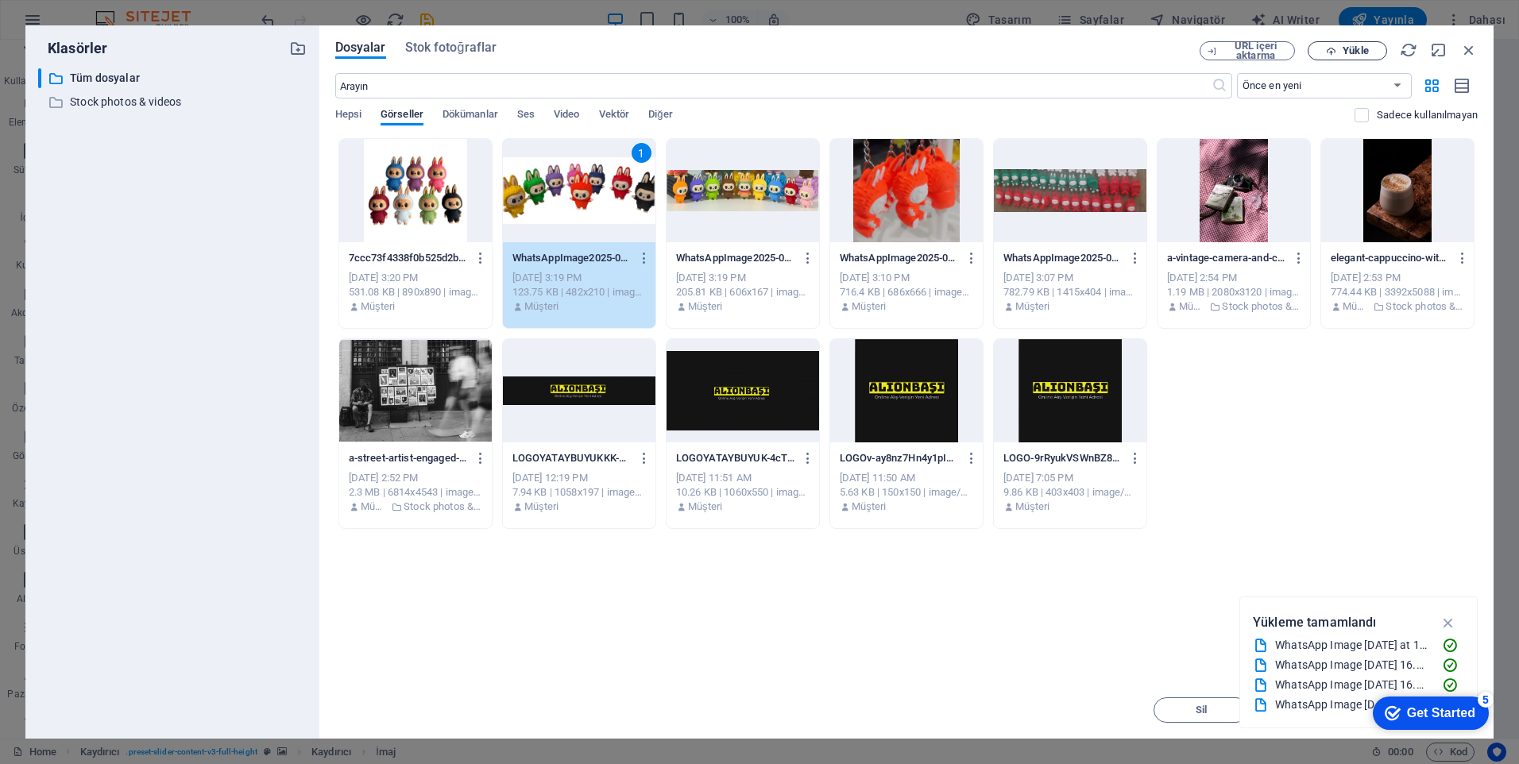
click at [1359, 52] on span "Yükle" at bounding box center [1355, 51] width 25 height 10
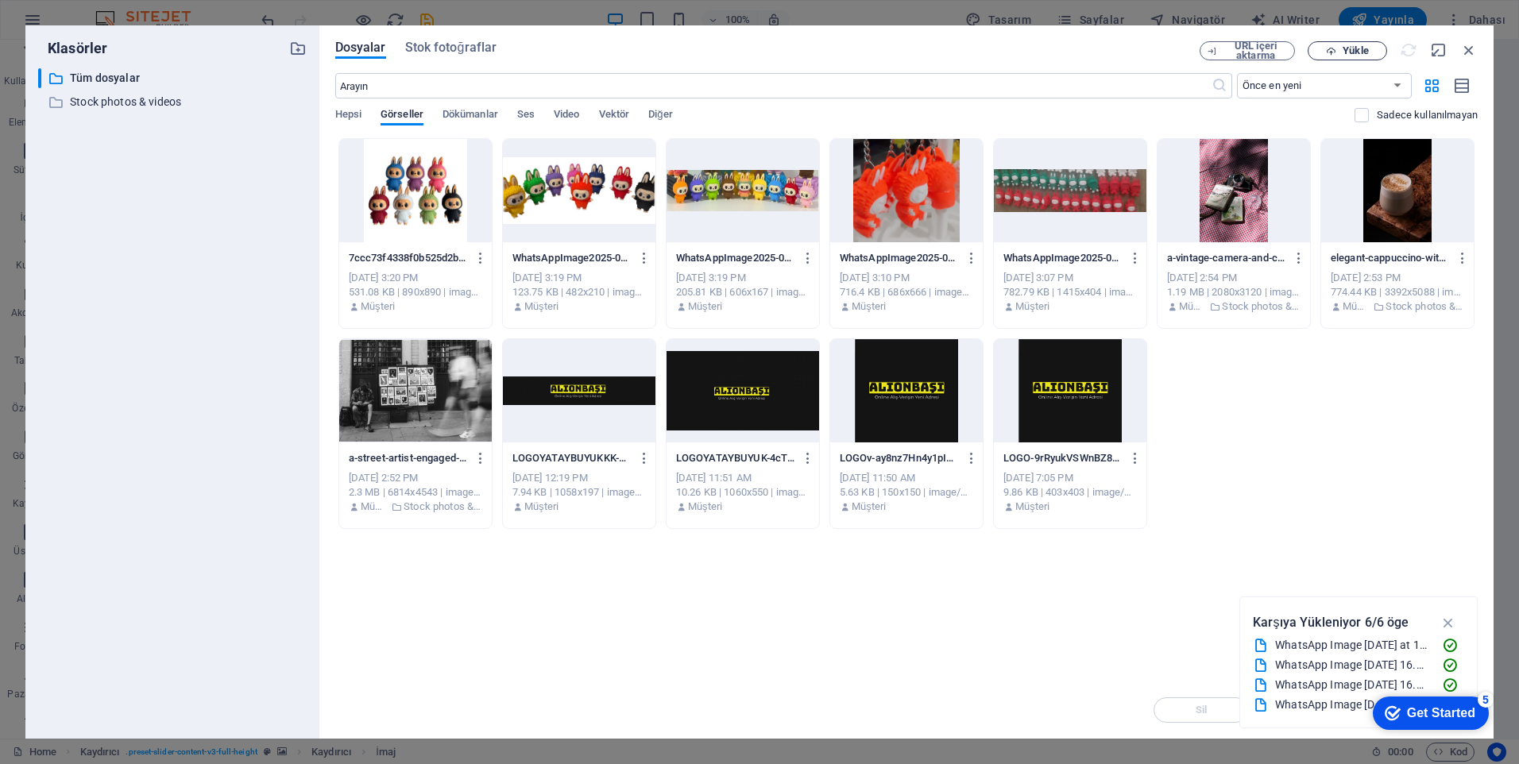
click at [1130, 55] on div "ALIŞ-VERİŞ ÜRÜNLER KAMPANYALAR İLETİŞİM Shop Now" at bounding box center [736, 182] width 787 height 285
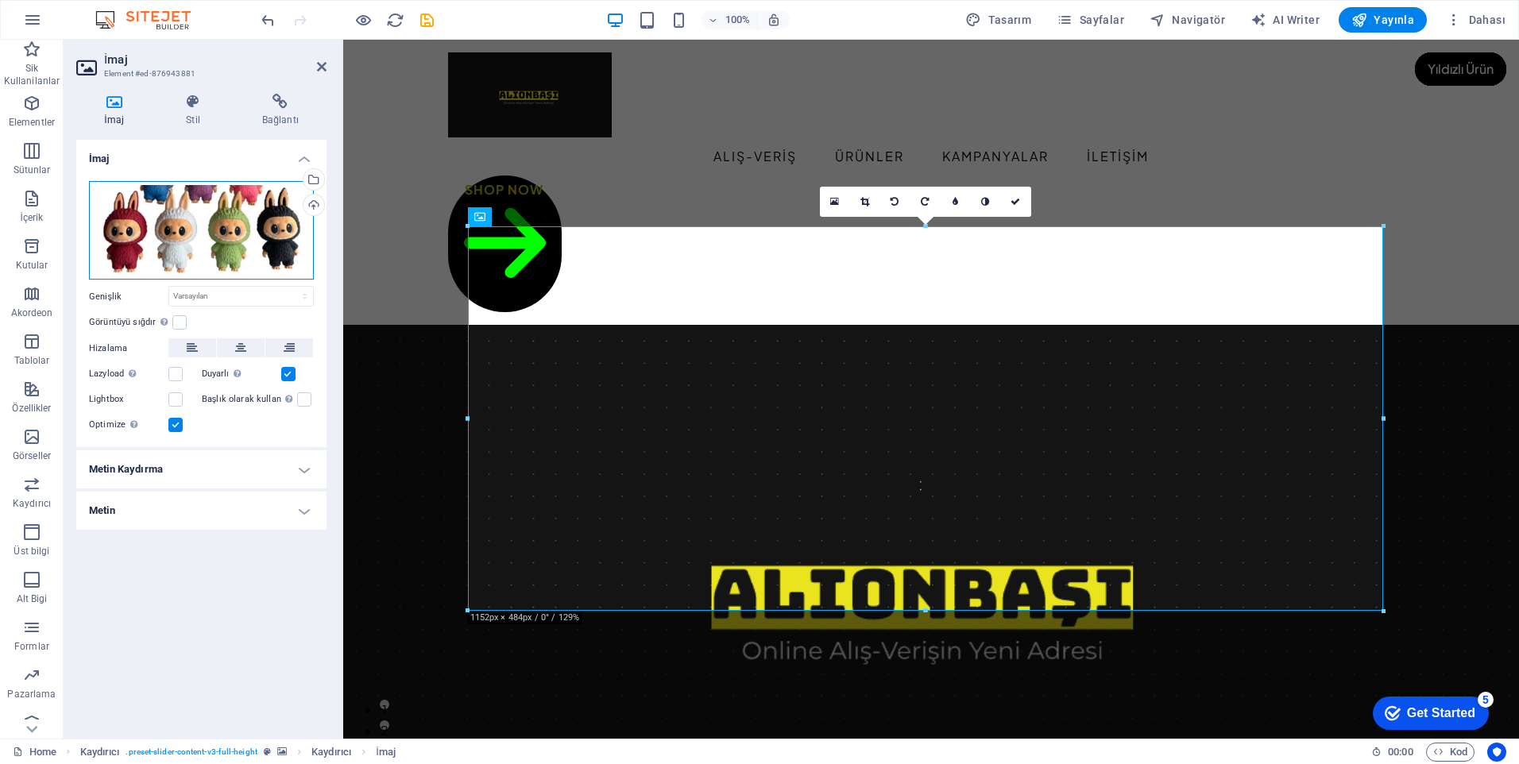
click at [250, 230] on div "Dosyaları buraya sürükleyin, dosyaları seçmek için tıklayın veya Dosyalardan ya…" at bounding box center [201, 230] width 225 height 99
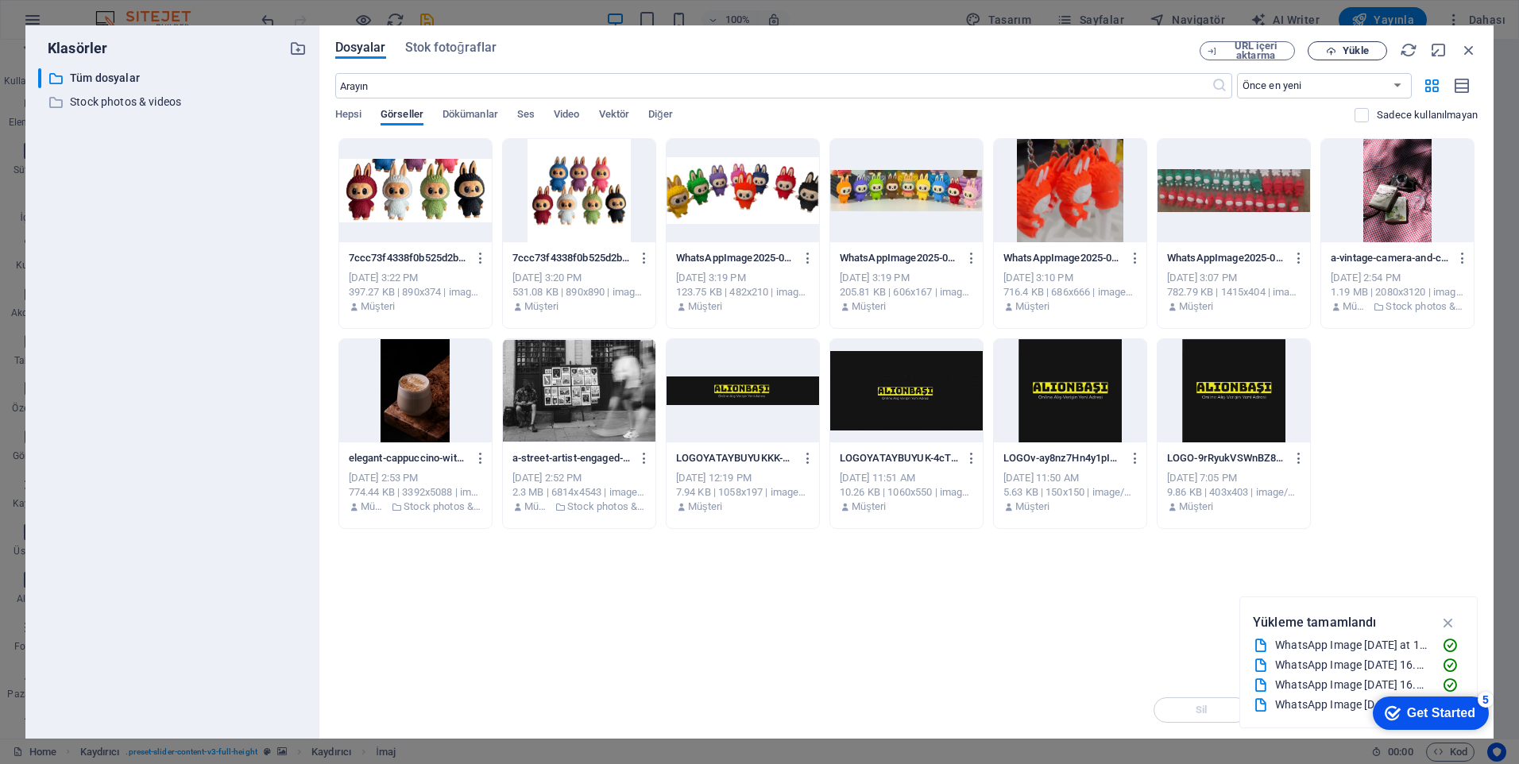
click at [1358, 54] on span "Yükle" at bounding box center [1355, 51] width 25 height 10
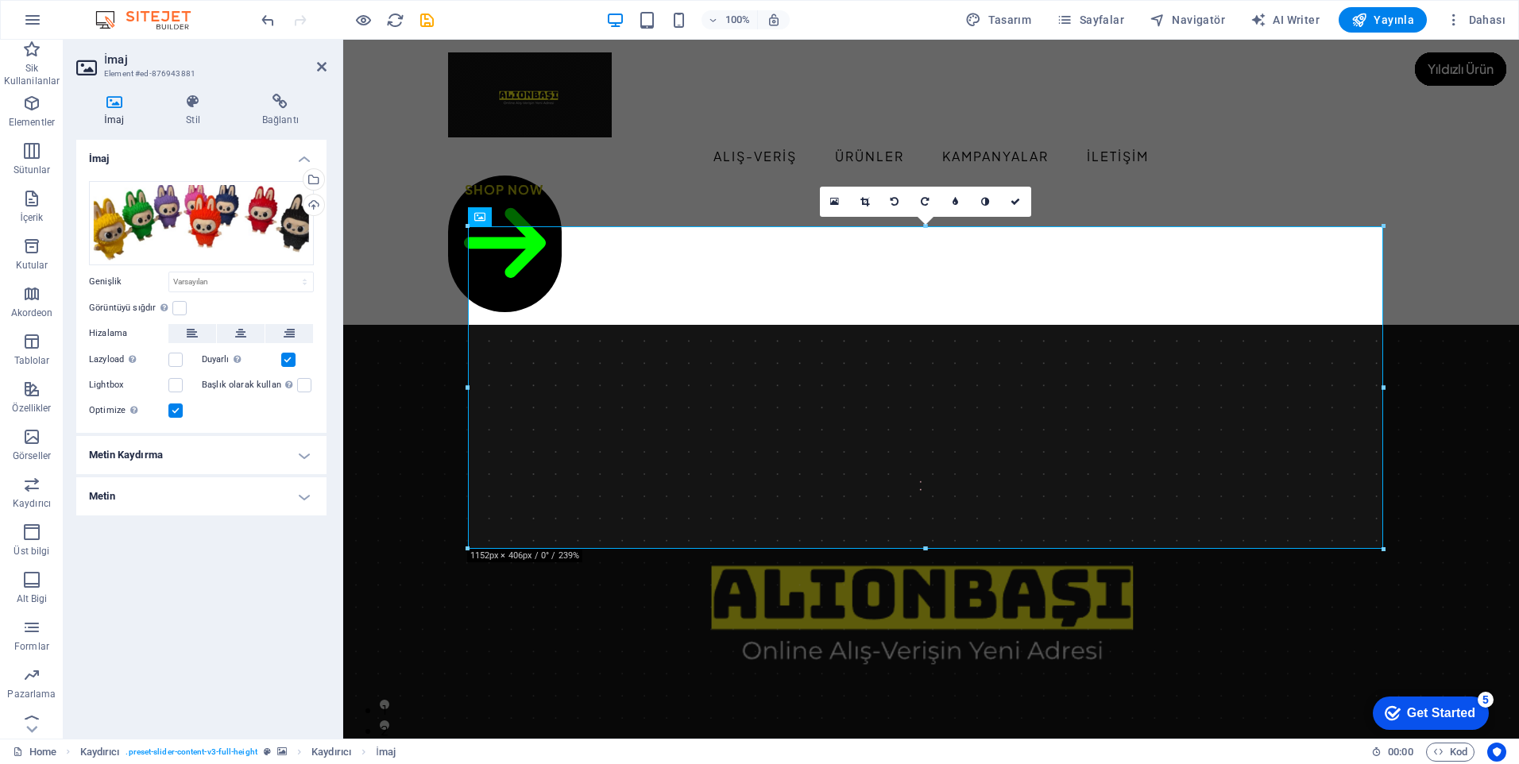
click at [1462, 325] on figure at bounding box center [931, 593] width 1176 height 537
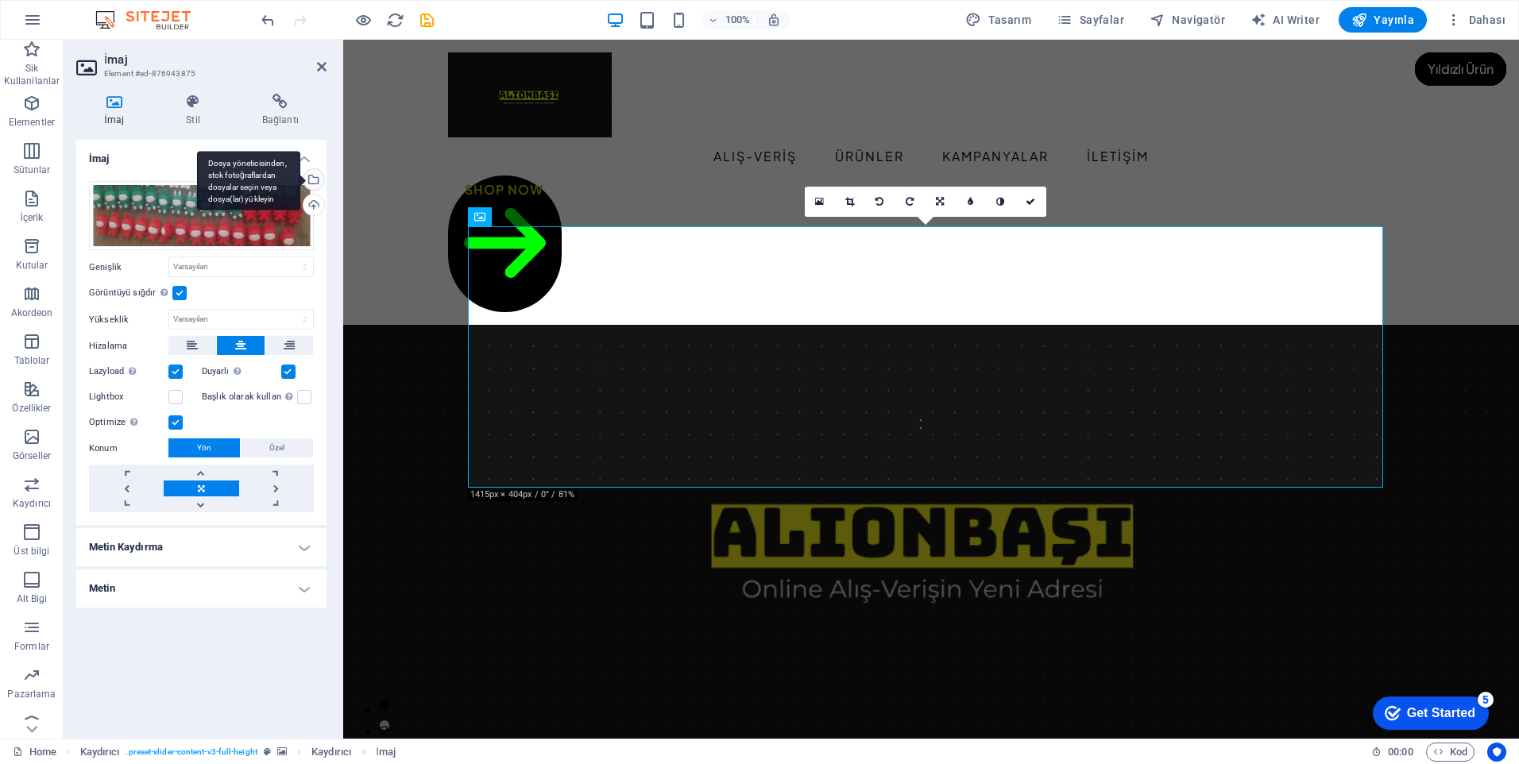
click at [320, 179] on div "Dosya yöneticisinden, stok fotoğraflardan dosyalar seçin veya dosya(lar) yükley…" at bounding box center [312, 181] width 24 height 24
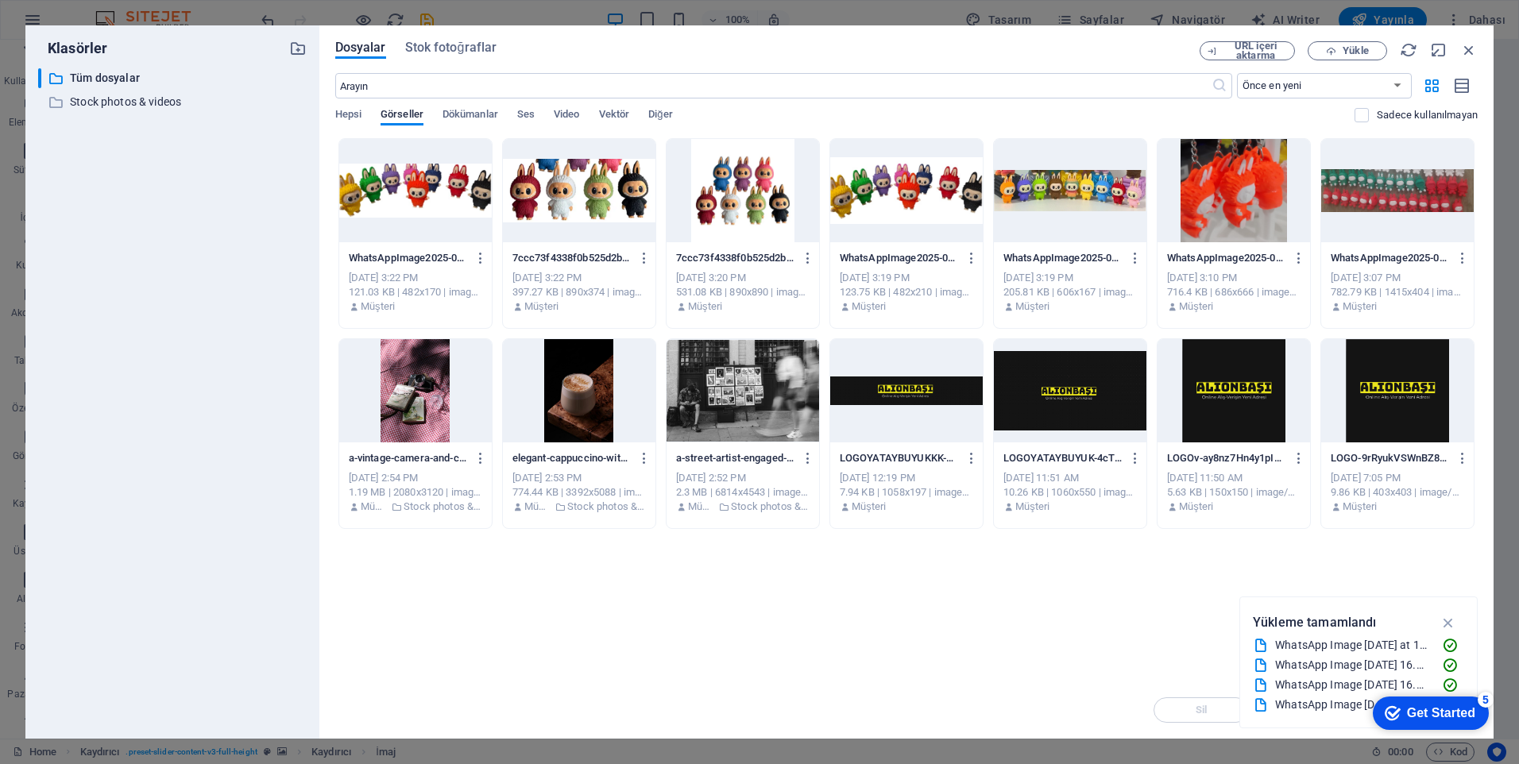
click at [1360, 39] on div "Dosyalar Stok fotoğraflar URL içeri aktarma Yükle ​ Önce en yeni Önce en eski A…" at bounding box center [906, 382] width 1174 height 714
click at [1360, 46] on span "Yükle" at bounding box center [1355, 51] width 25 height 10
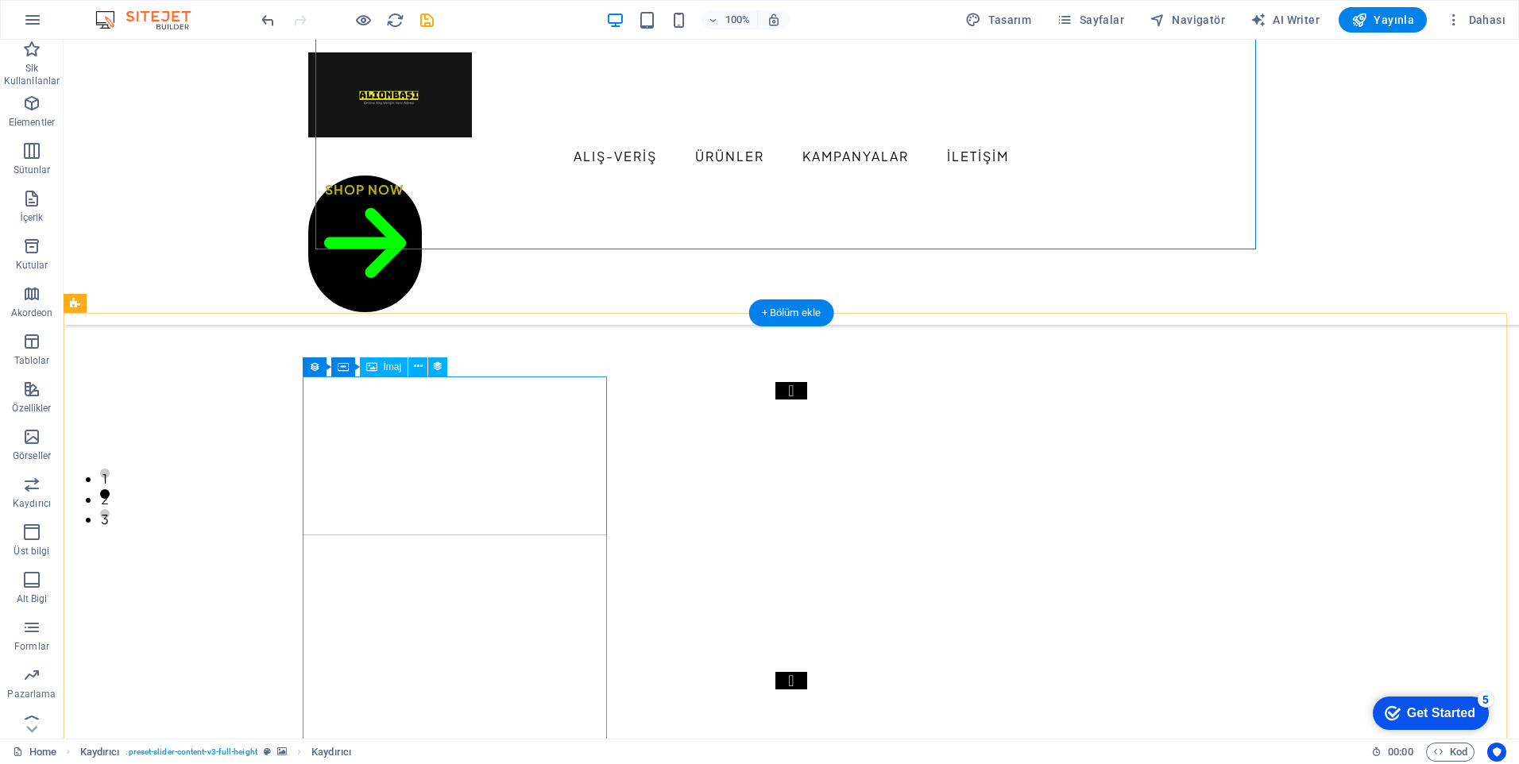
scroll to position [238, 0]
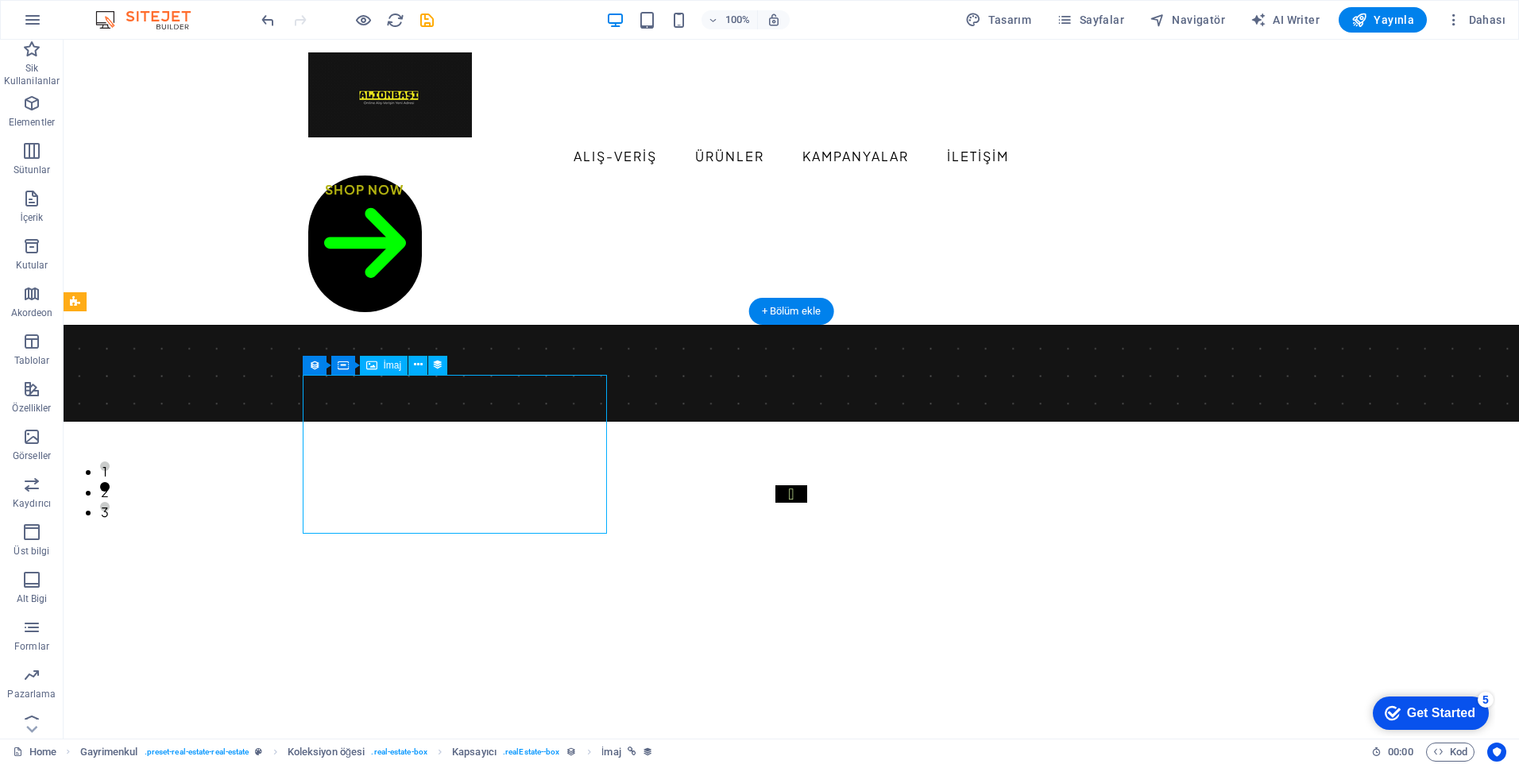
select select "px"
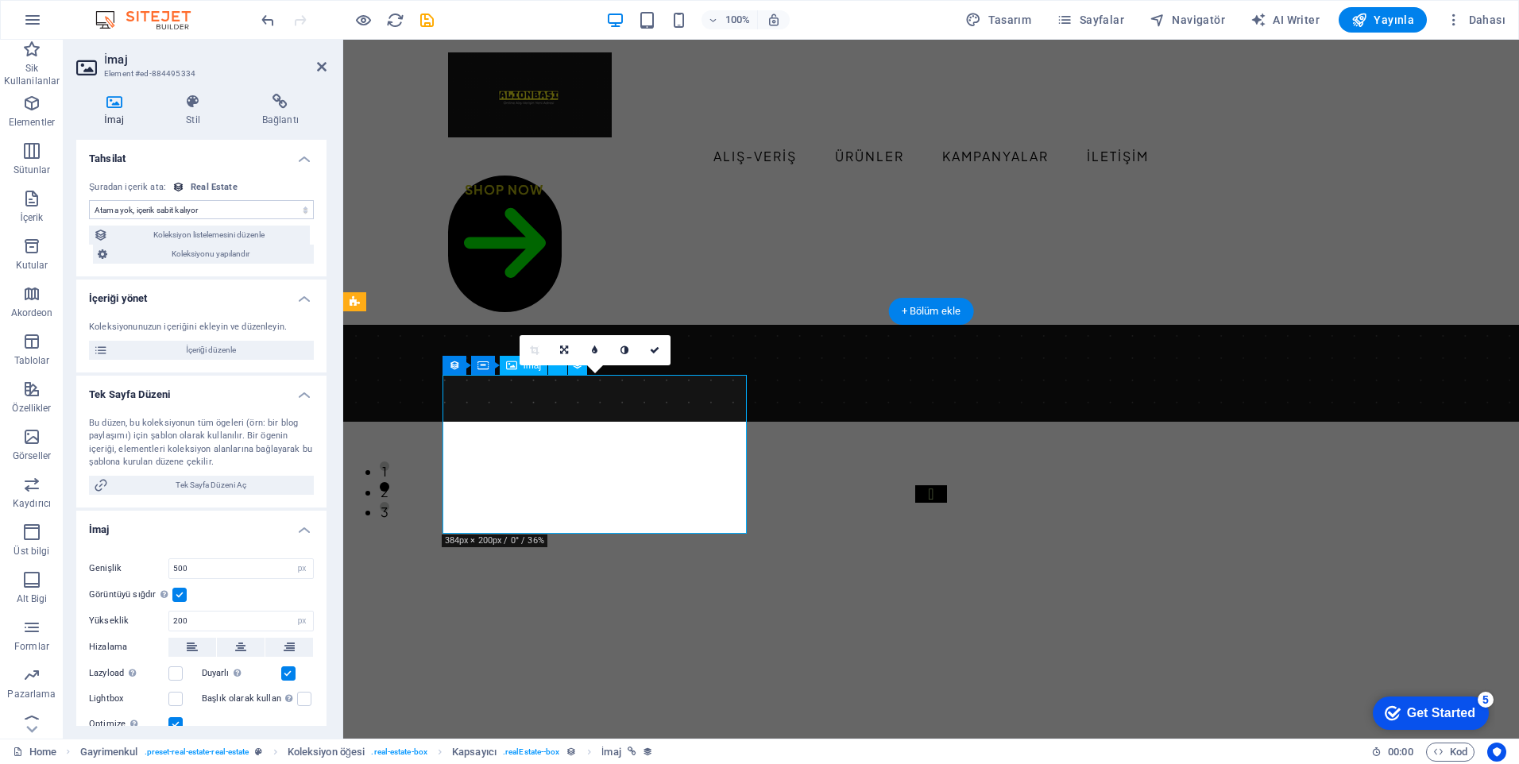
select select "image"
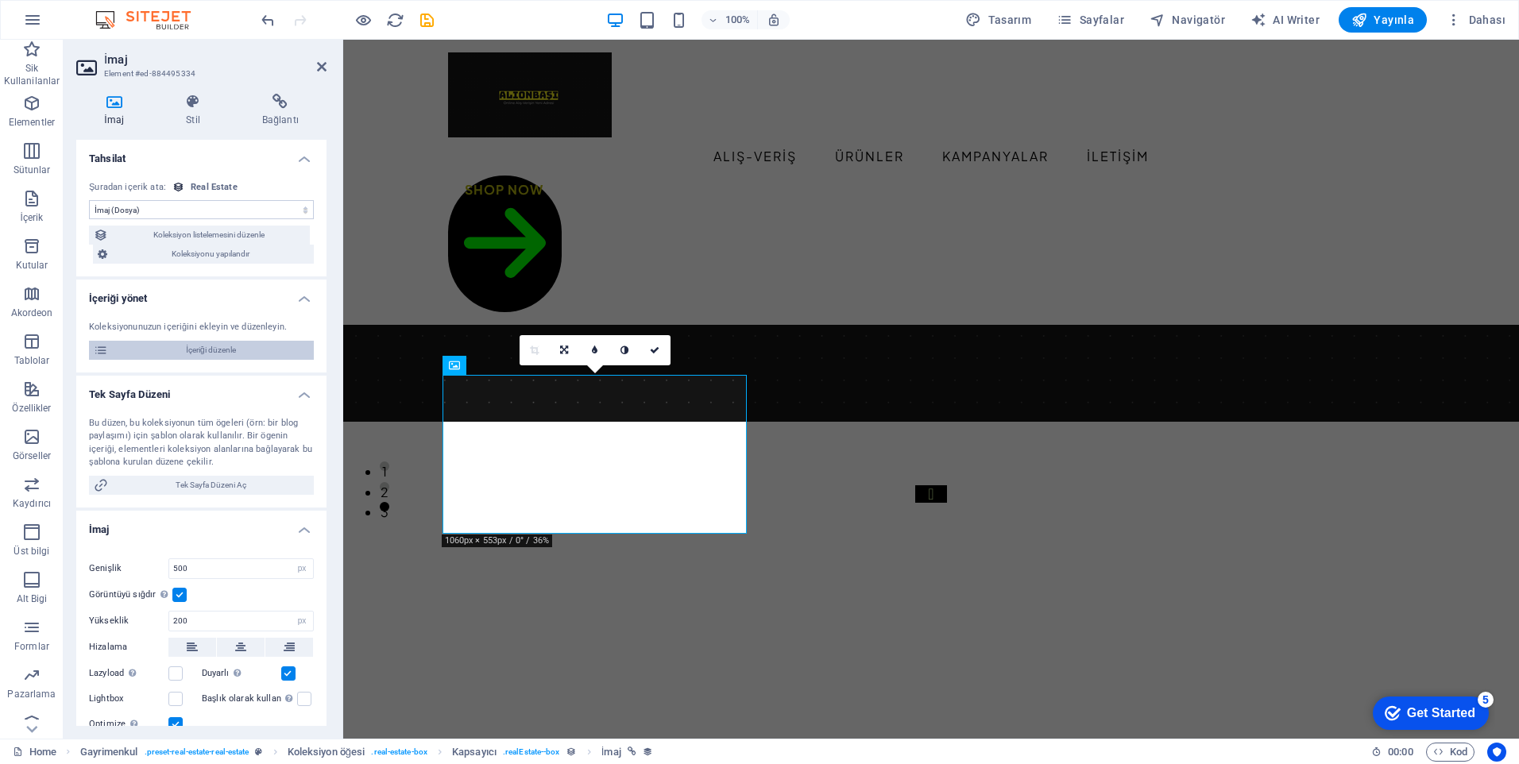
click at [240, 356] on span "İçeriği düzenle" at bounding box center [211, 350] width 196 height 19
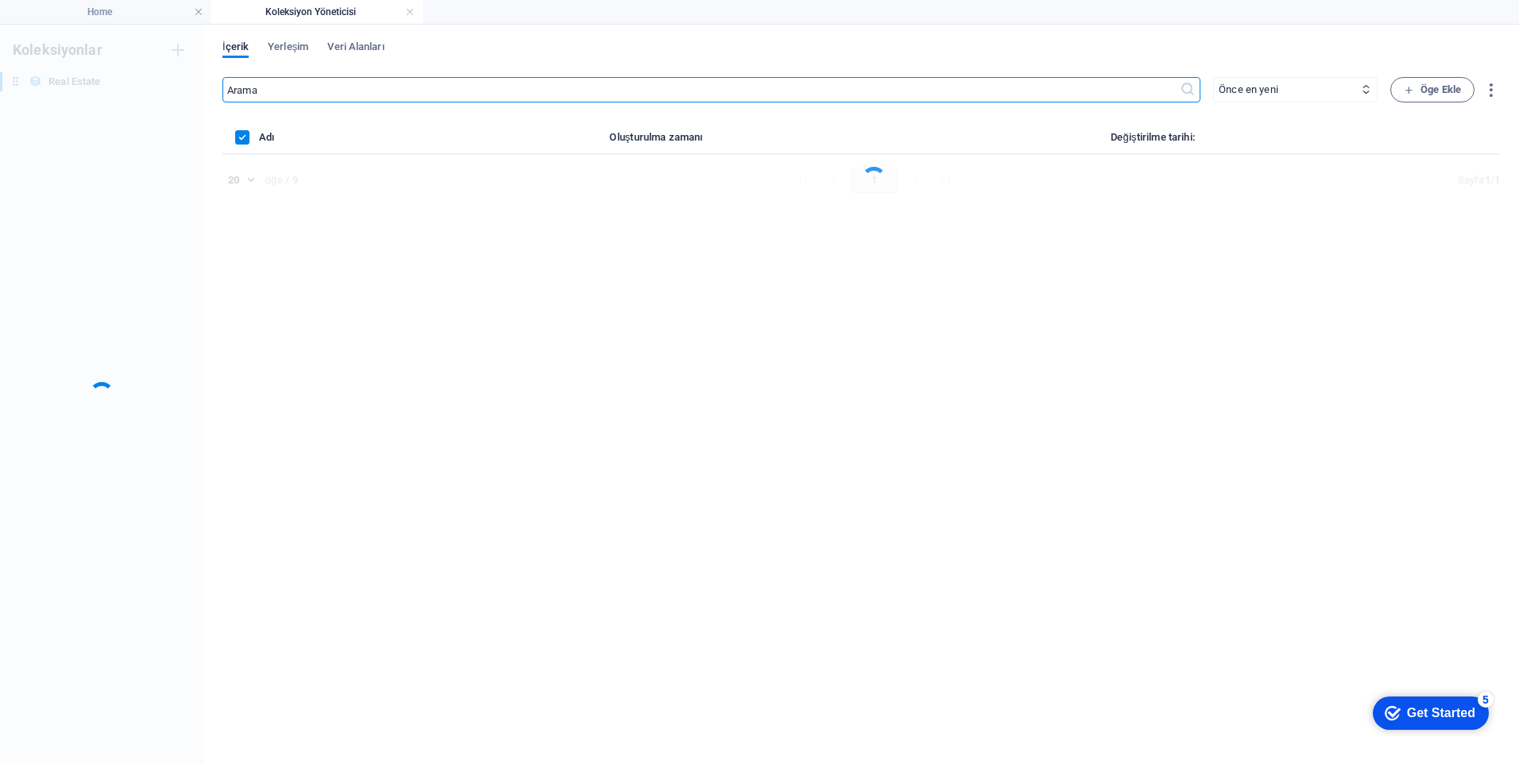
scroll to position [0, 0]
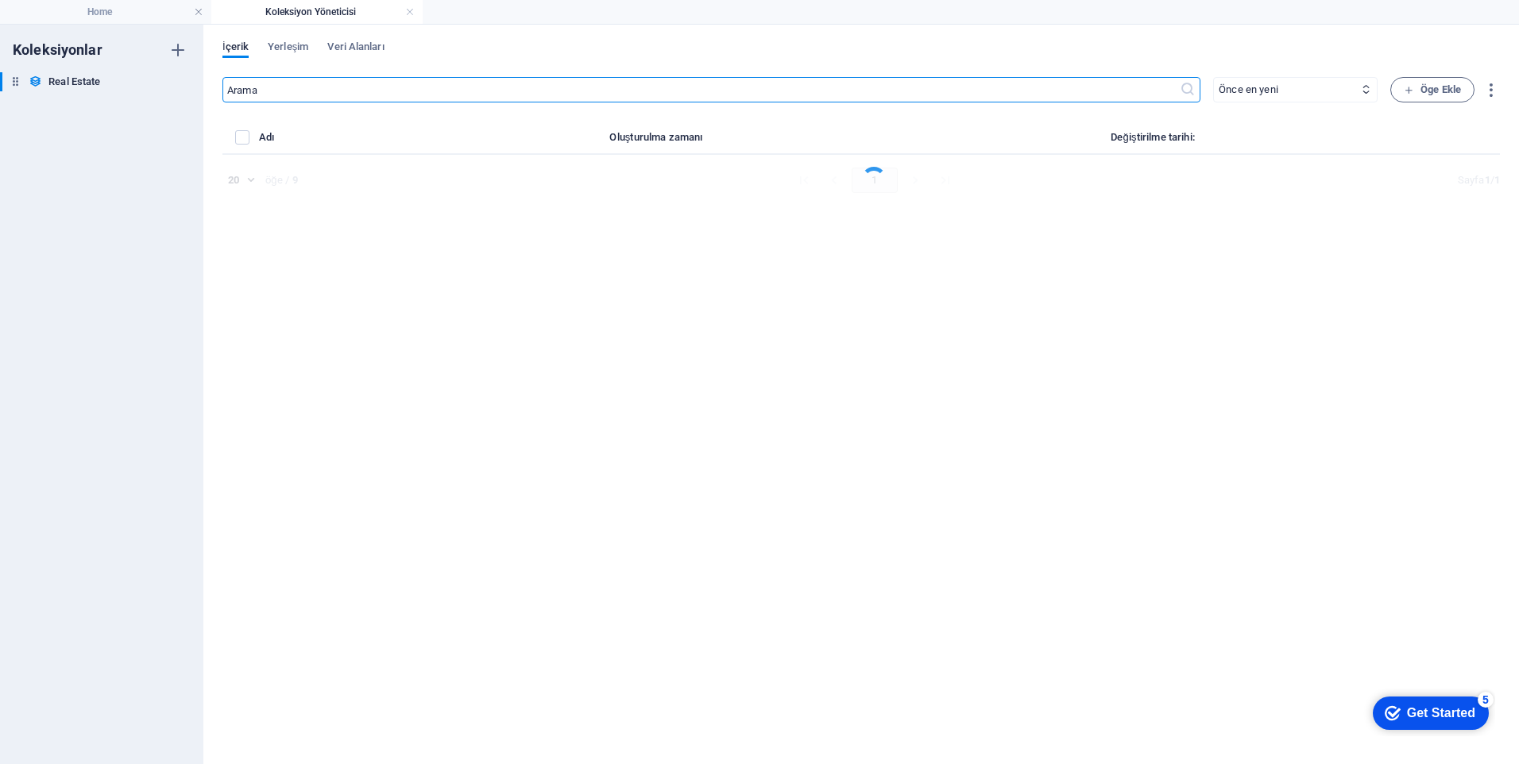
select select "Office"
select select "For Rent"
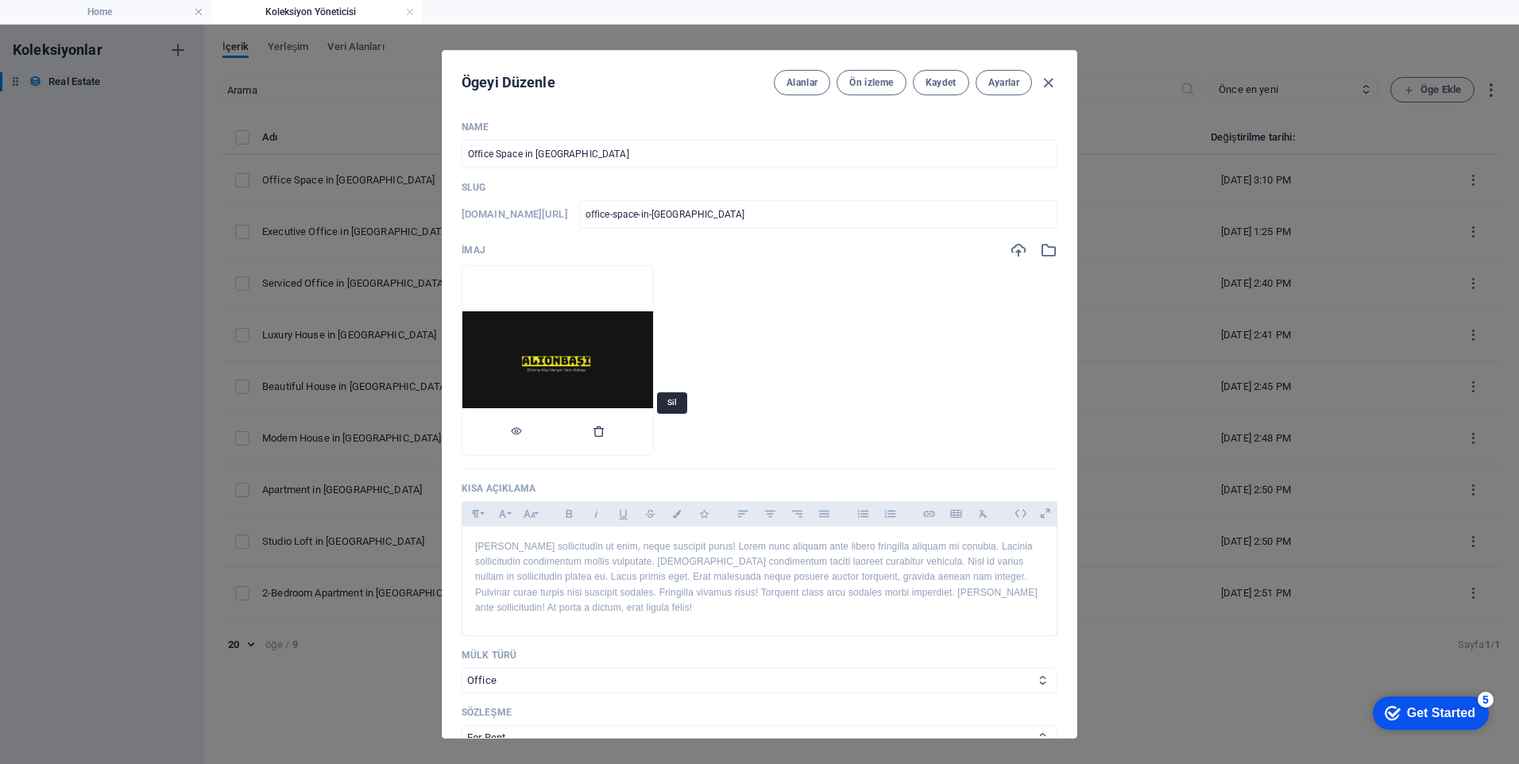
click at [606, 434] on icon "button" at bounding box center [599, 431] width 13 height 13
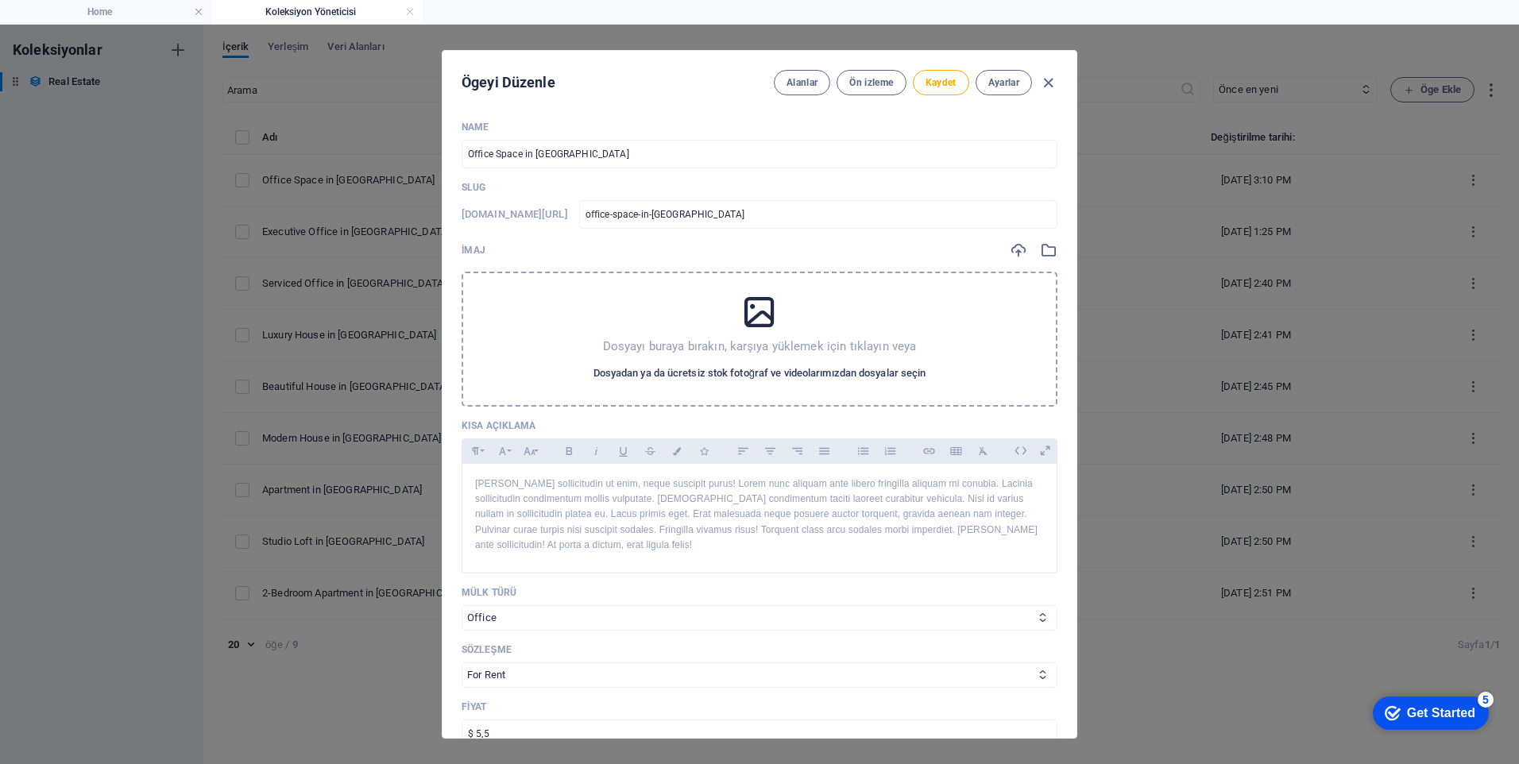
click at [717, 376] on span "Dosyadan ya da ücretsiz stok fotoğraf ve videolarımızdan dosyalar seçin" at bounding box center [760, 373] width 333 height 19
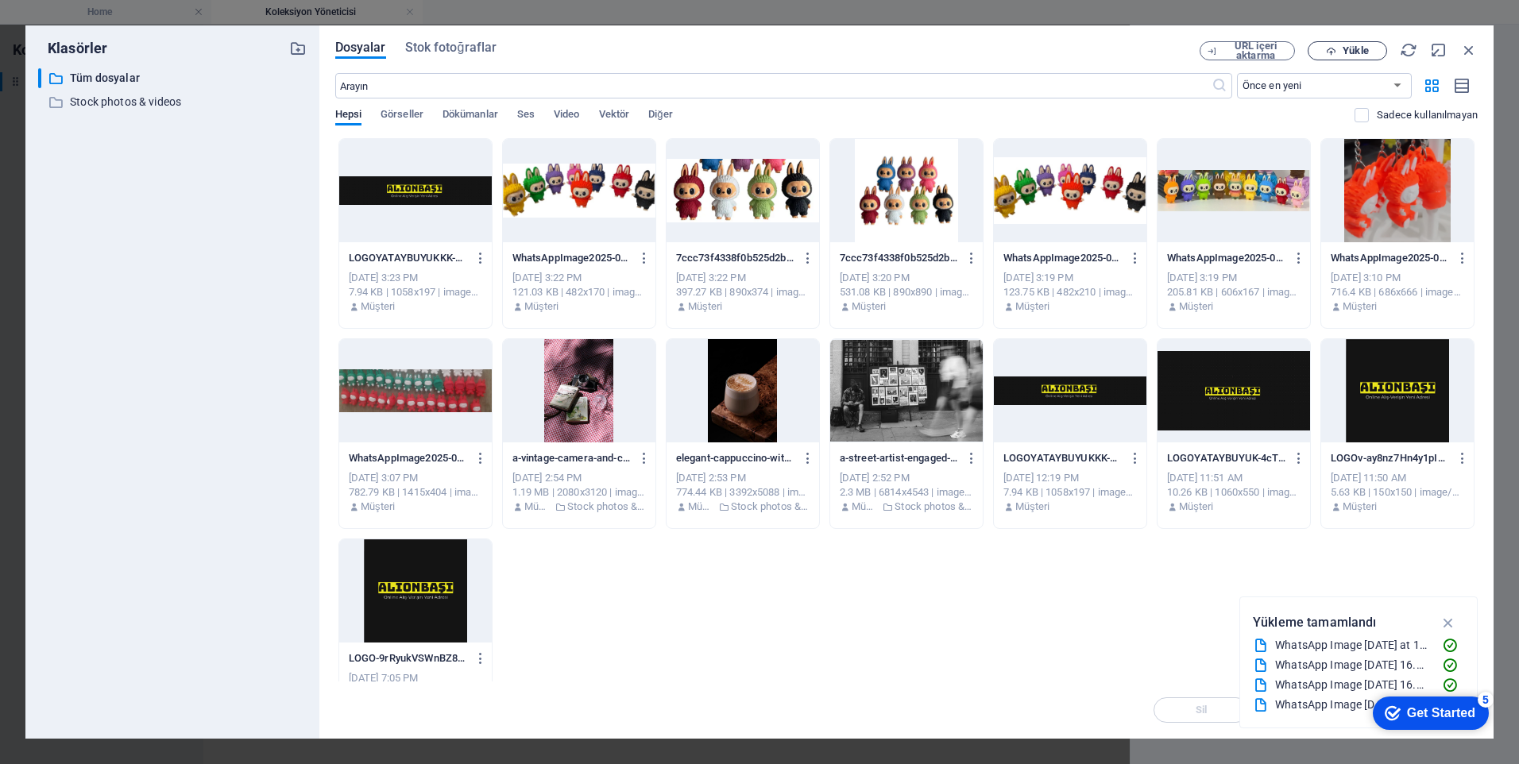
click at [1326, 48] on icon "button" at bounding box center [1331, 51] width 10 height 10
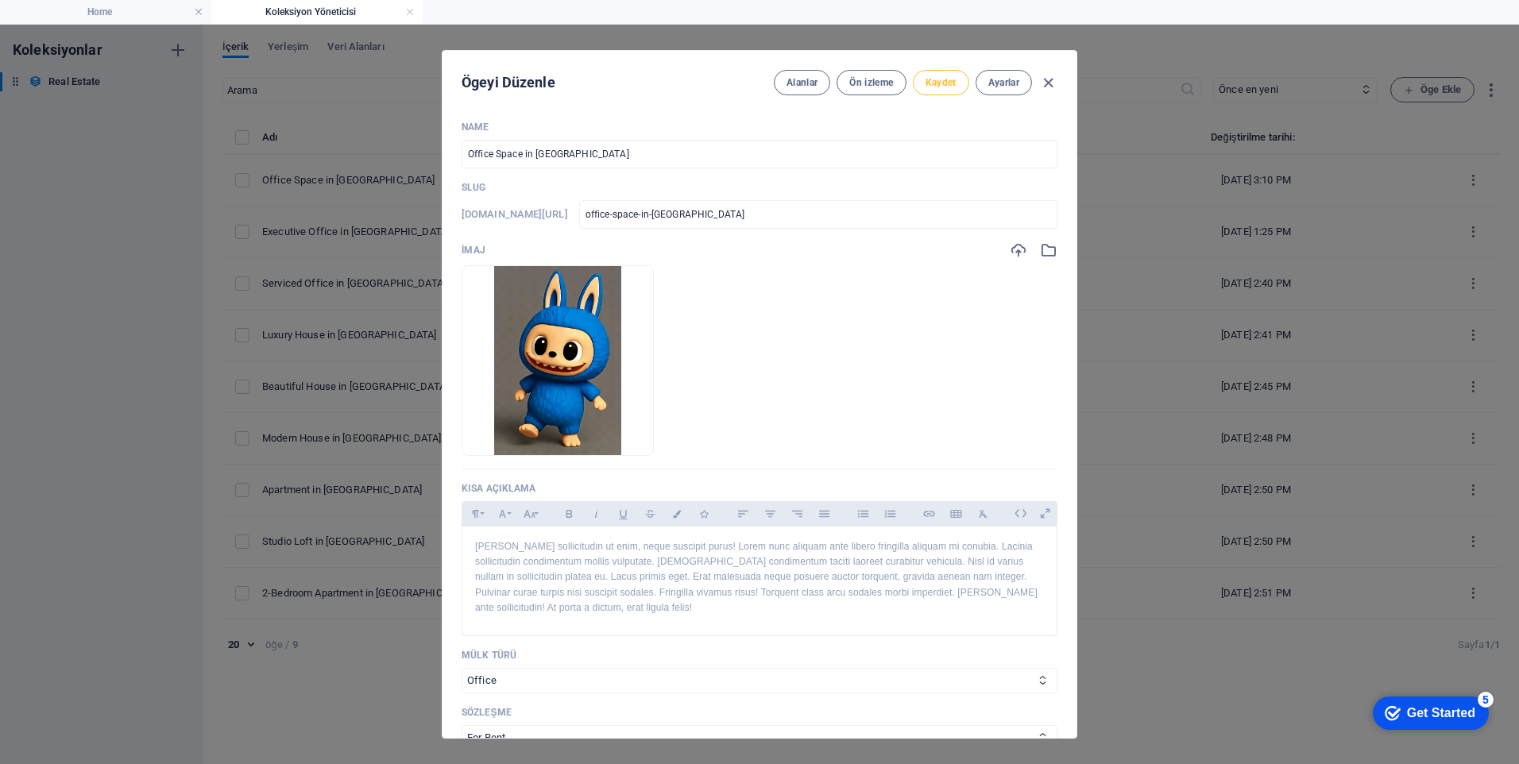
click at [940, 83] on span "Kaydet" at bounding box center [941, 82] width 31 height 13
click at [1048, 86] on icon "button" at bounding box center [1048, 83] width 18 height 18
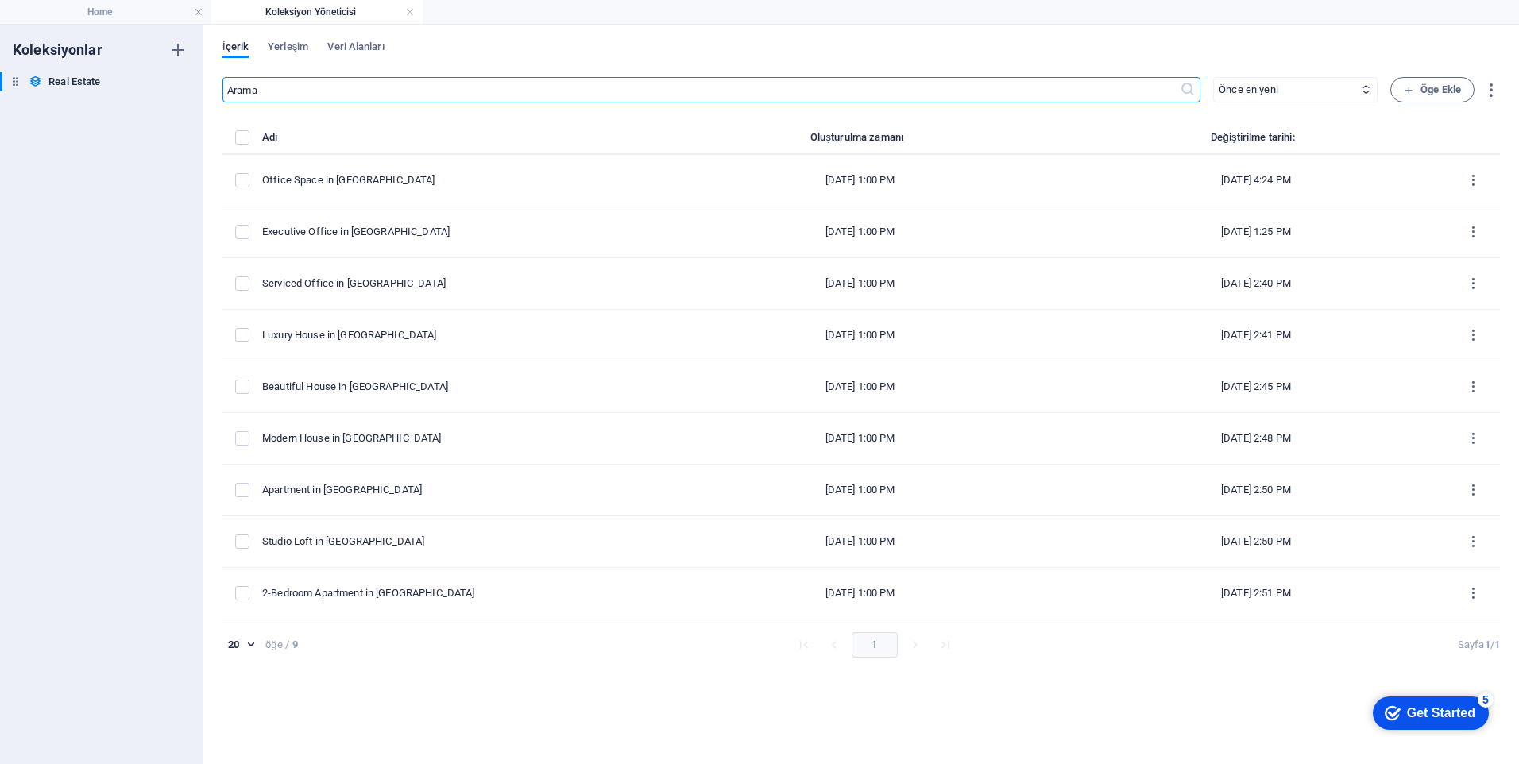
checkbox input "false"
type input "office-space-in-chicago"
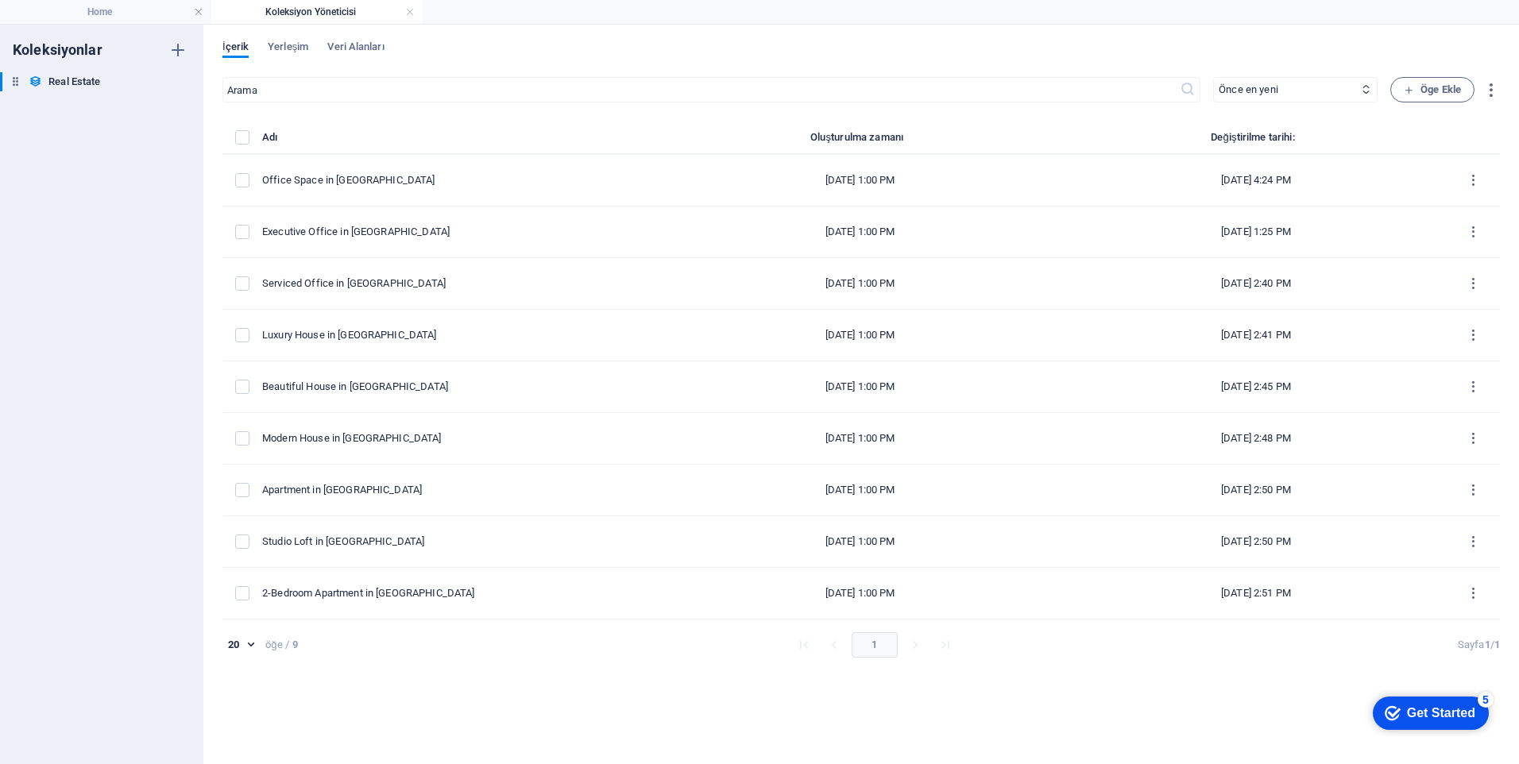
click at [272, 13] on h4 "Koleksiyon Yöneticisi" at bounding box center [316, 11] width 211 height 17
click at [76, 79] on h6 "Real Estate" at bounding box center [74, 81] width 52 height 19
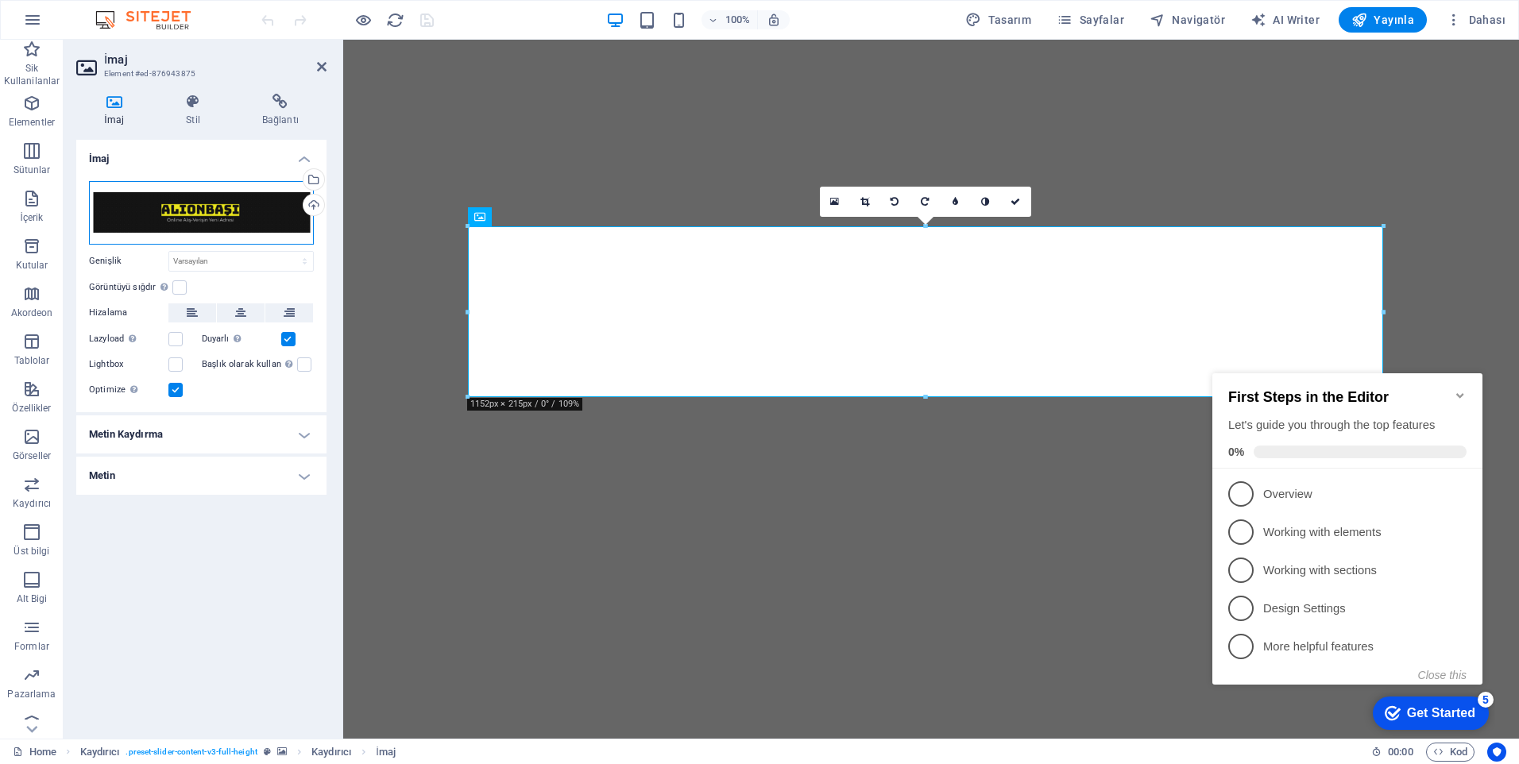
click at [170, 194] on div "Dosyaları buraya sürükleyin, dosyaları seçmek için tıklayın veya Dosyalardan ya…" at bounding box center [201, 213] width 225 height 64
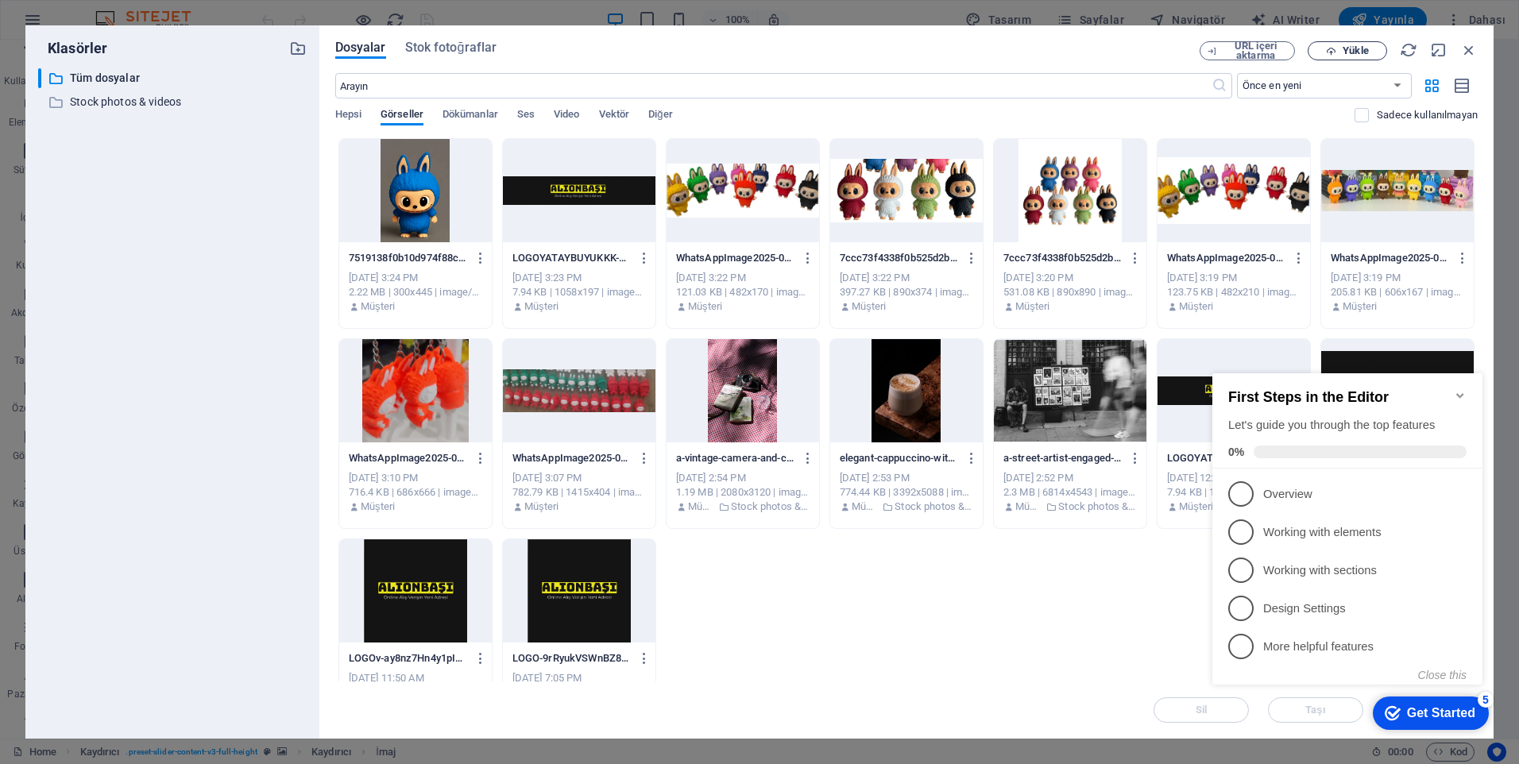
click at [1343, 47] on span "Yükle" at bounding box center [1355, 51] width 25 height 10
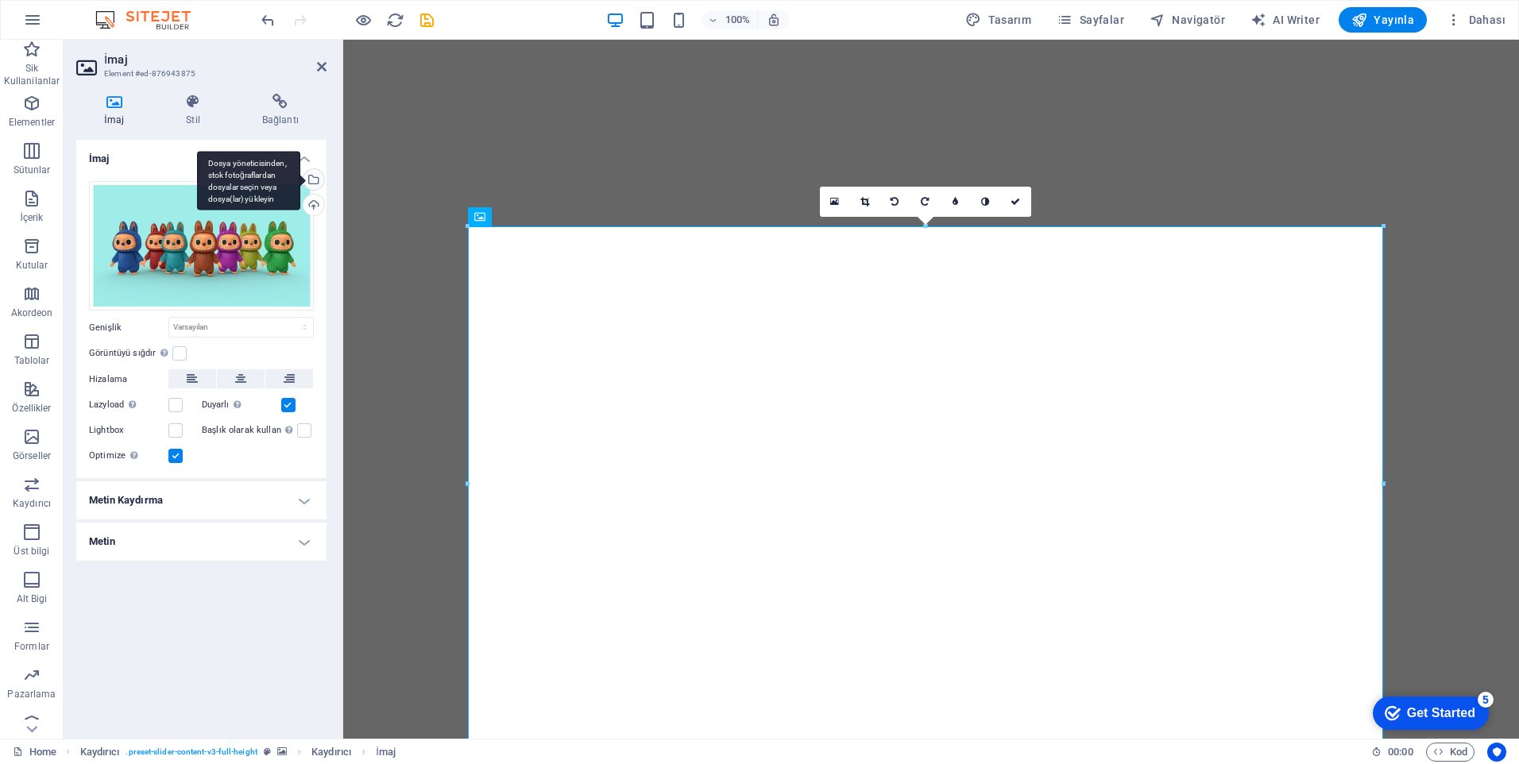
click at [312, 176] on div "Dosya yöneticisinden, stok fotoğraflardan dosyalar seçin veya dosya(lar) yükley…" at bounding box center [312, 181] width 24 height 24
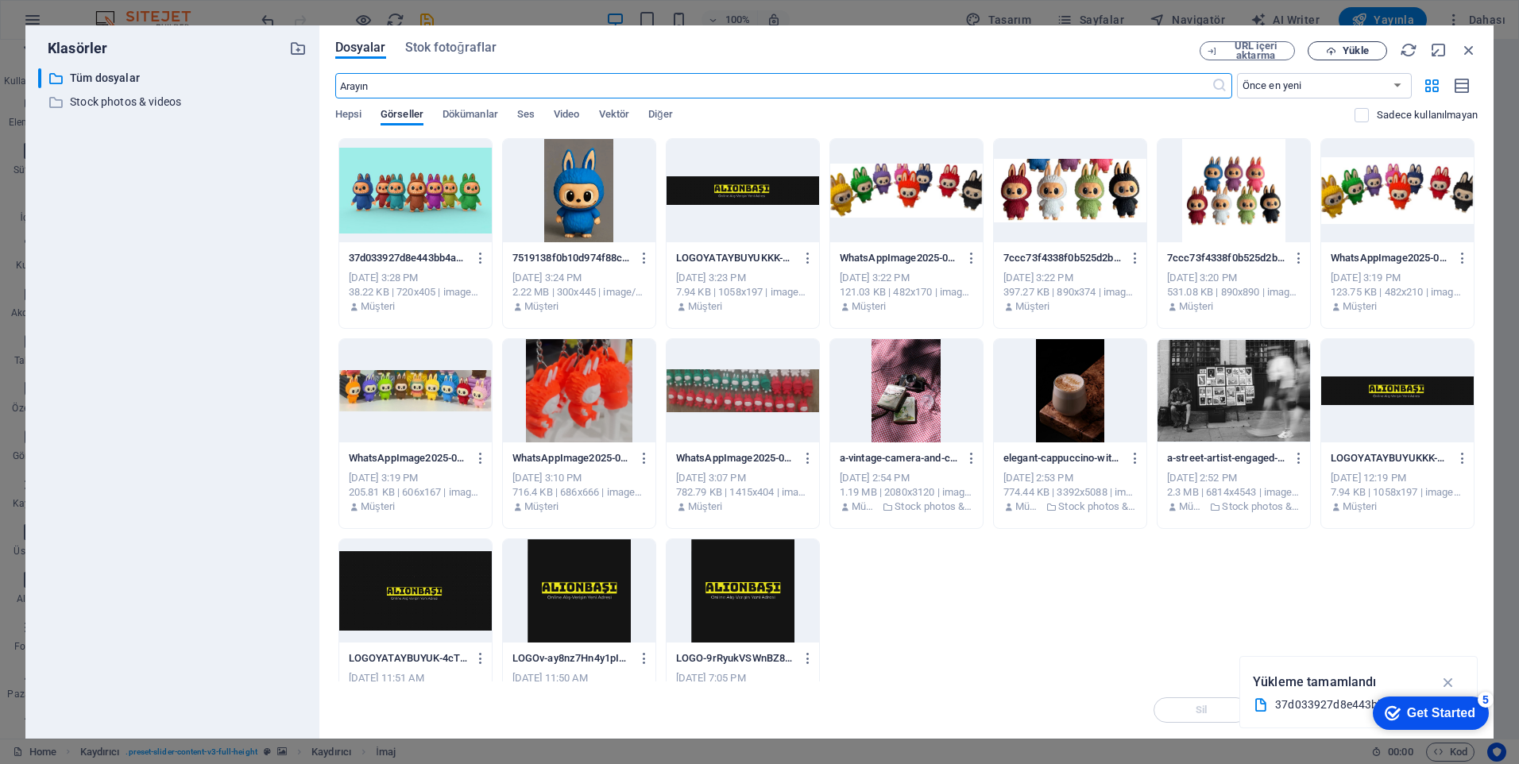
click at [1351, 58] on button "Yükle" at bounding box center [1347, 50] width 79 height 19
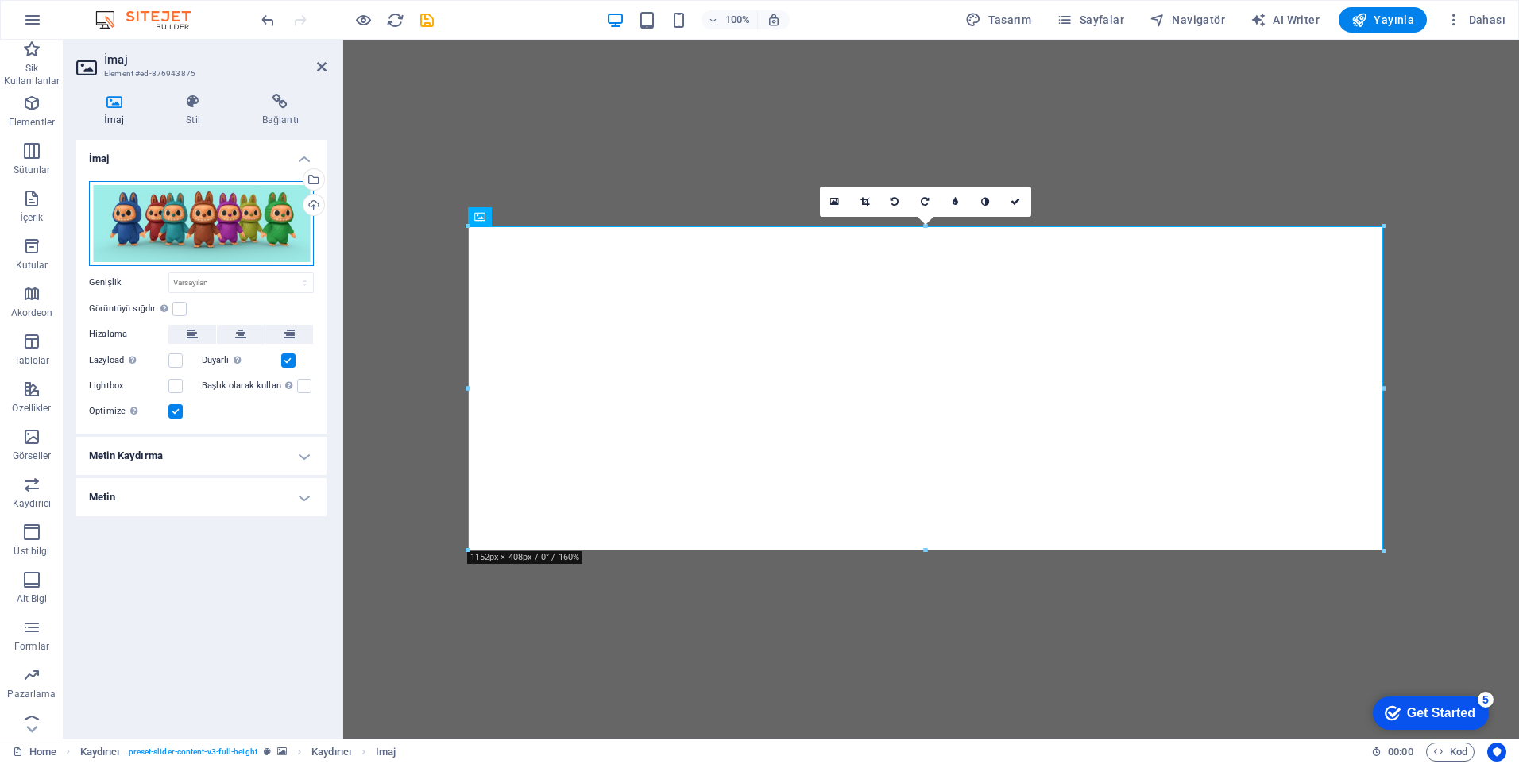
click at [230, 239] on div "Dosyaları buraya sürükleyin, dosyaları seçmek için tıklayın veya Dosyalardan ya…" at bounding box center [201, 223] width 225 height 85
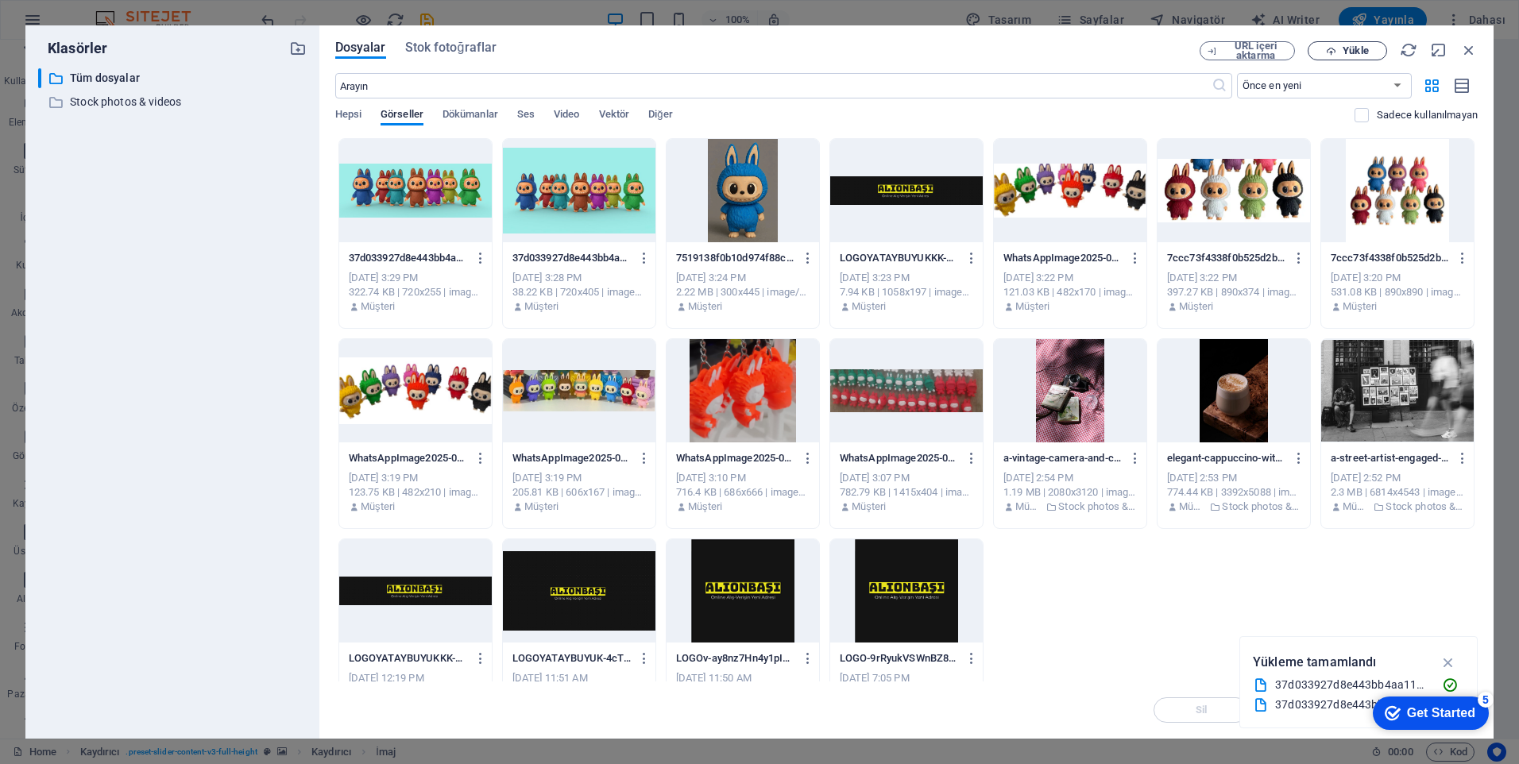
click at [1362, 46] on span "Yükle" at bounding box center [1355, 51] width 25 height 10
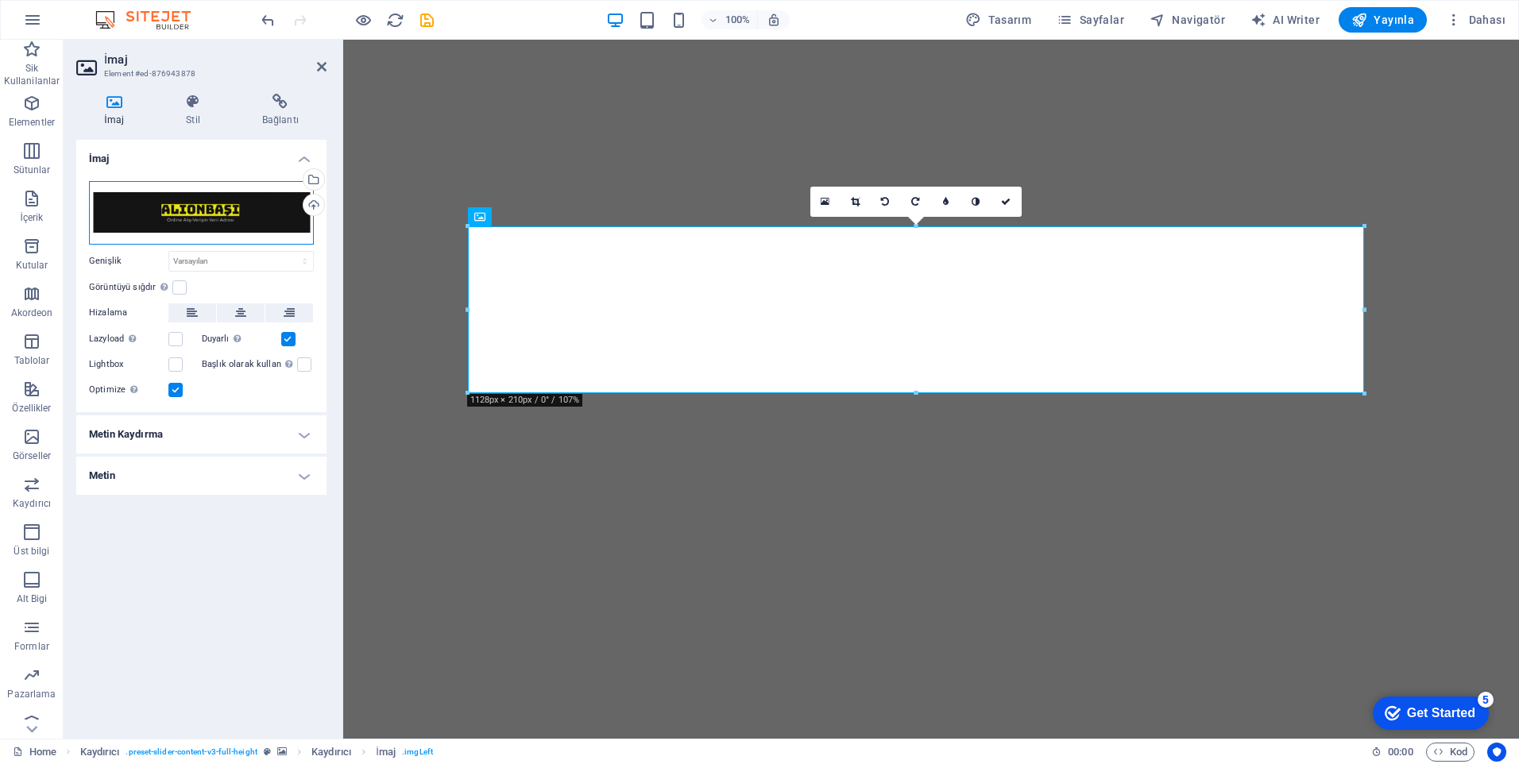
click at [229, 207] on div "Dosyaları buraya sürükleyin, dosyaları seçmek için tıklayın veya Dosyalardan ya…" at bounding box center [201, 213] width 225 height 64
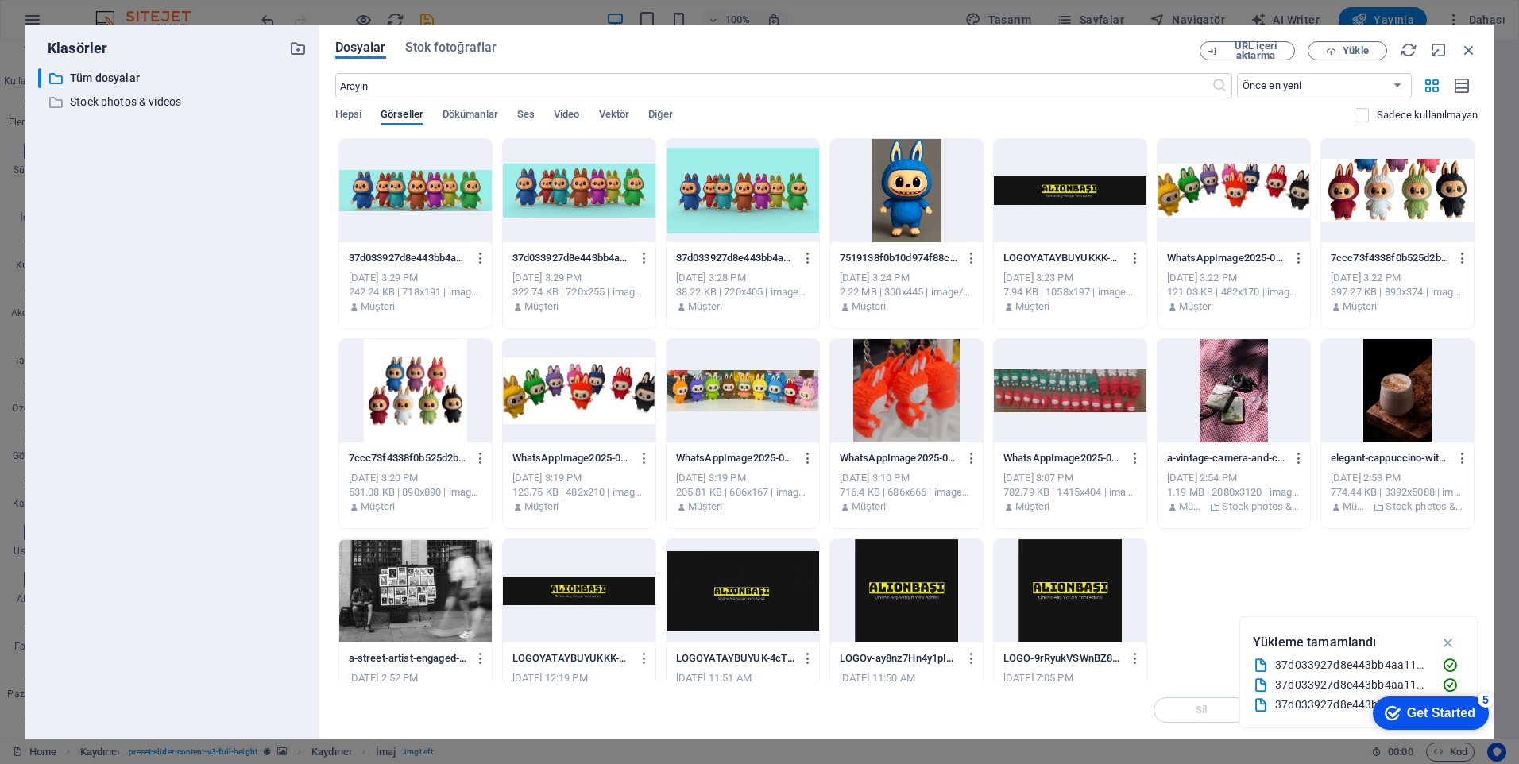
click at [609, 395] on div at bounding box center [579, 390] width 153 height 103
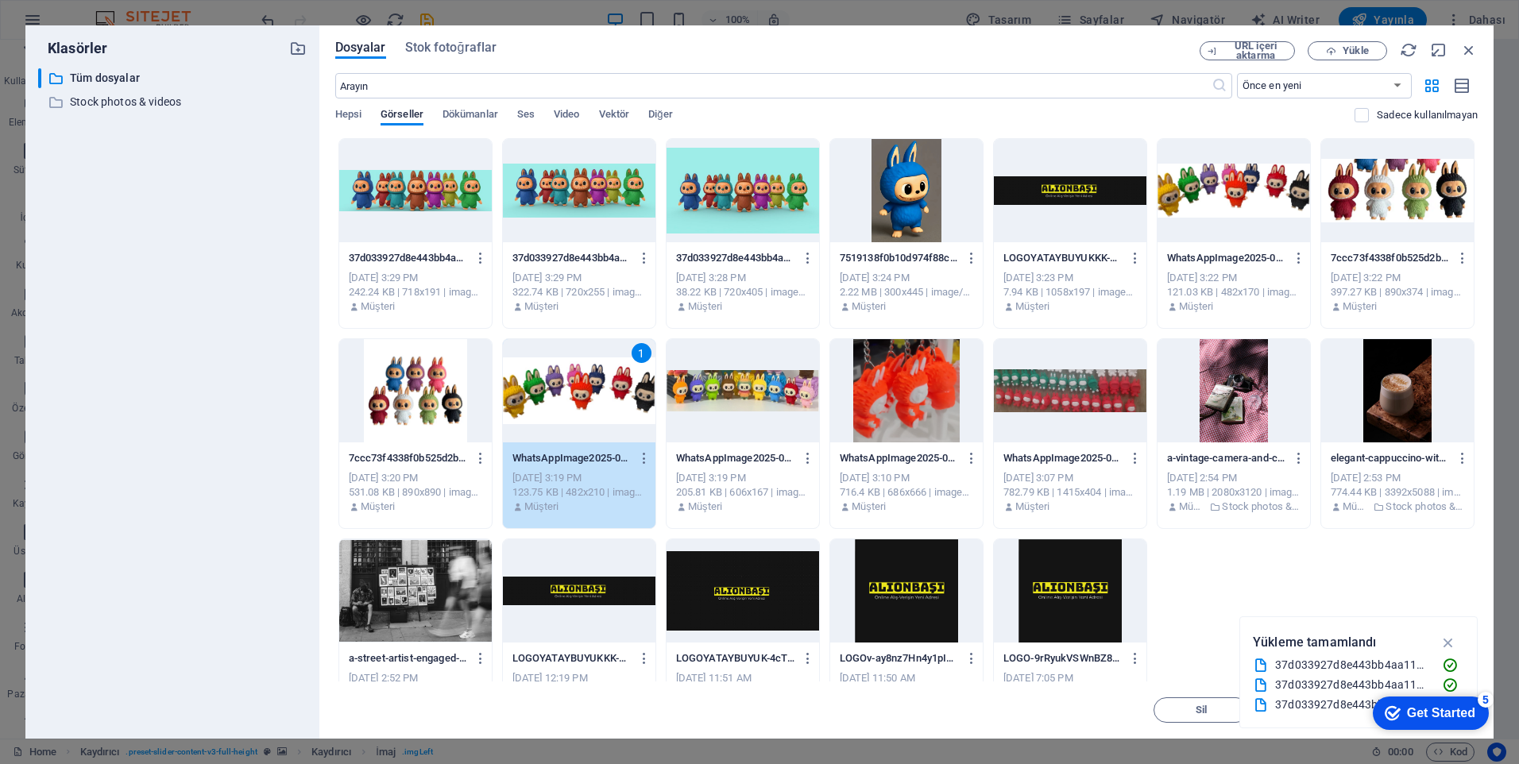
click at [1258, 188] on div at bounding box center [1234, 190] width 153 height 103
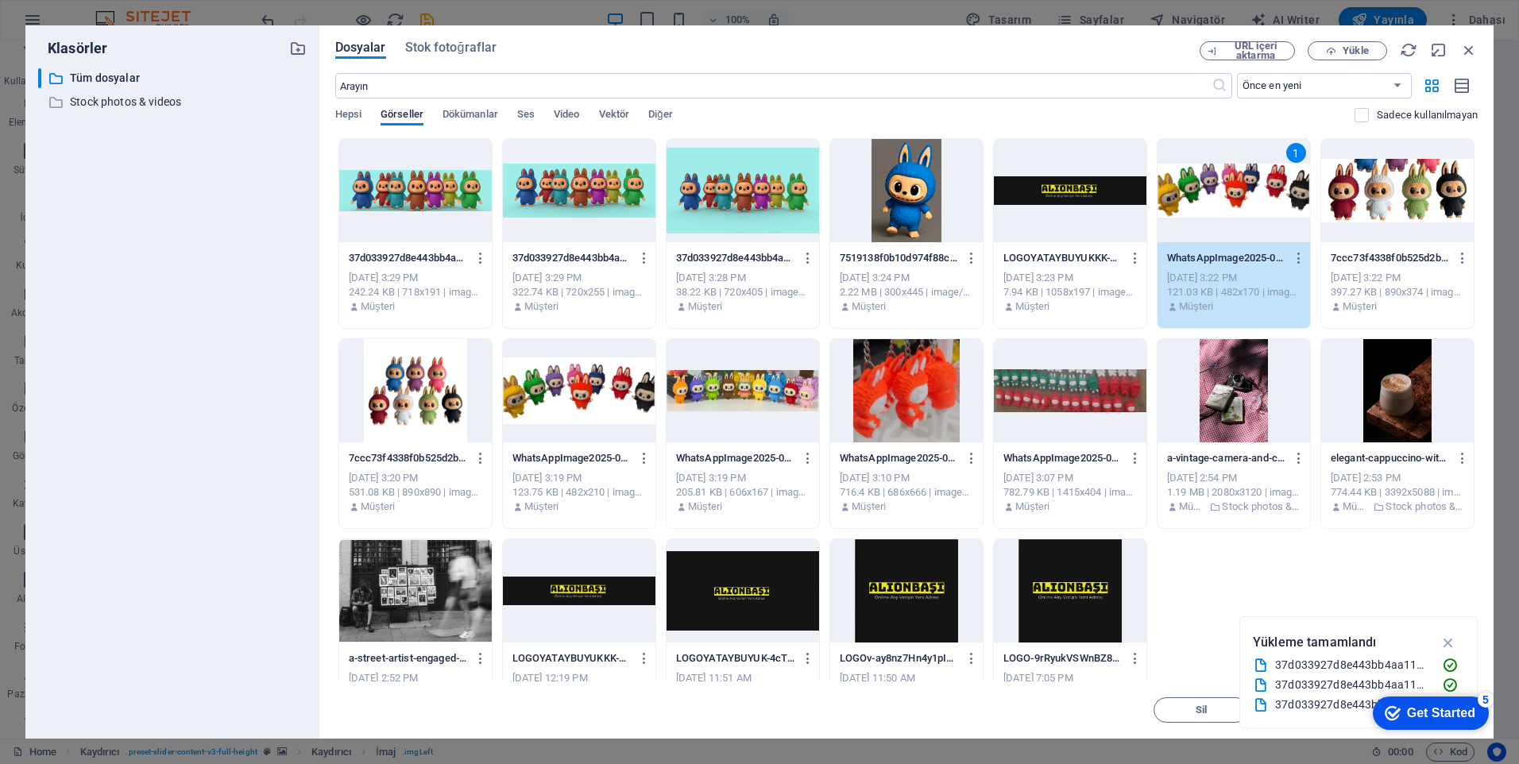
click at [1248, 181] on div "1" at bounding box center [1234, 190] width 153 height 103
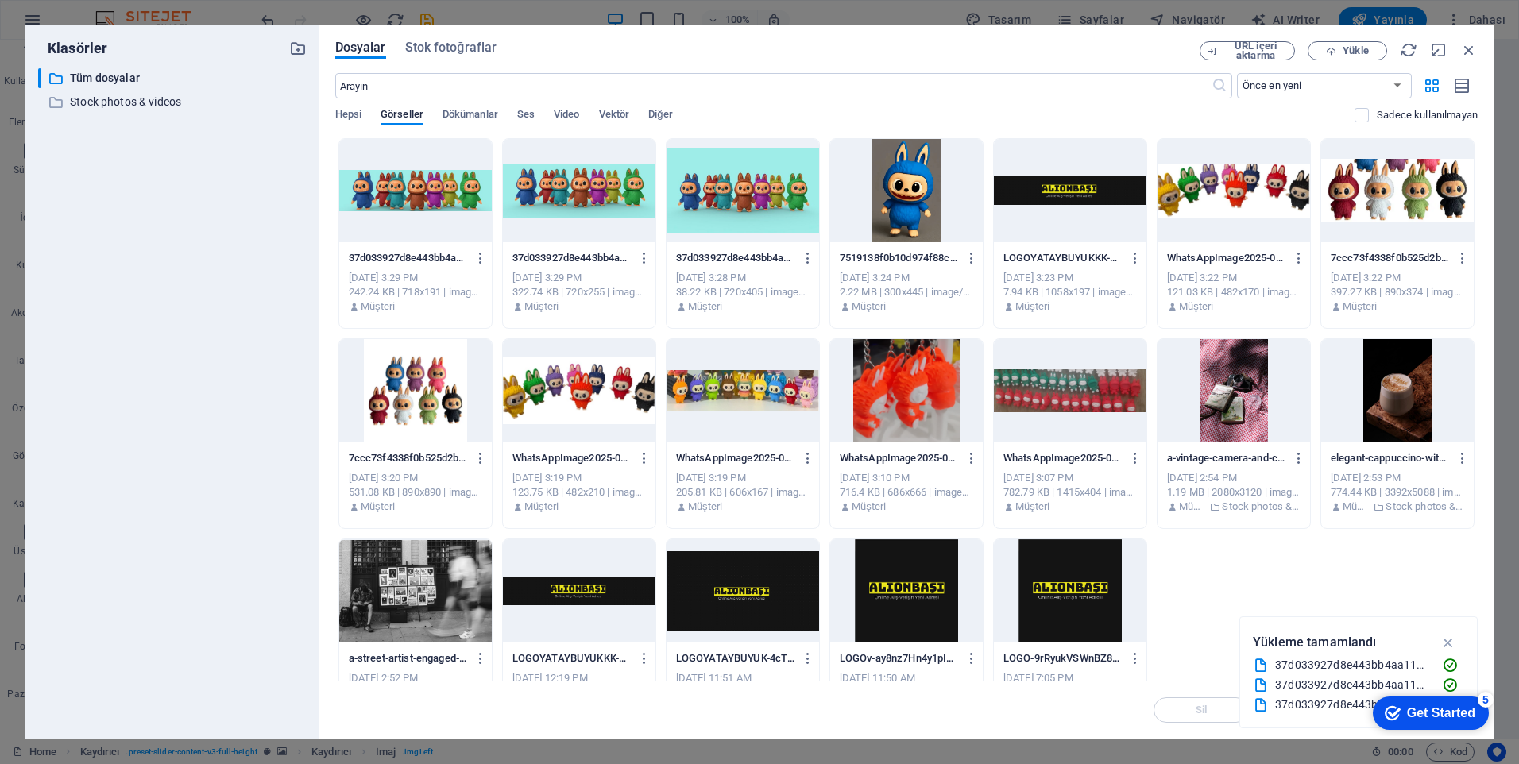
click at [1248, 181] on div at bounding box center [1234, 190] width 153 height 103
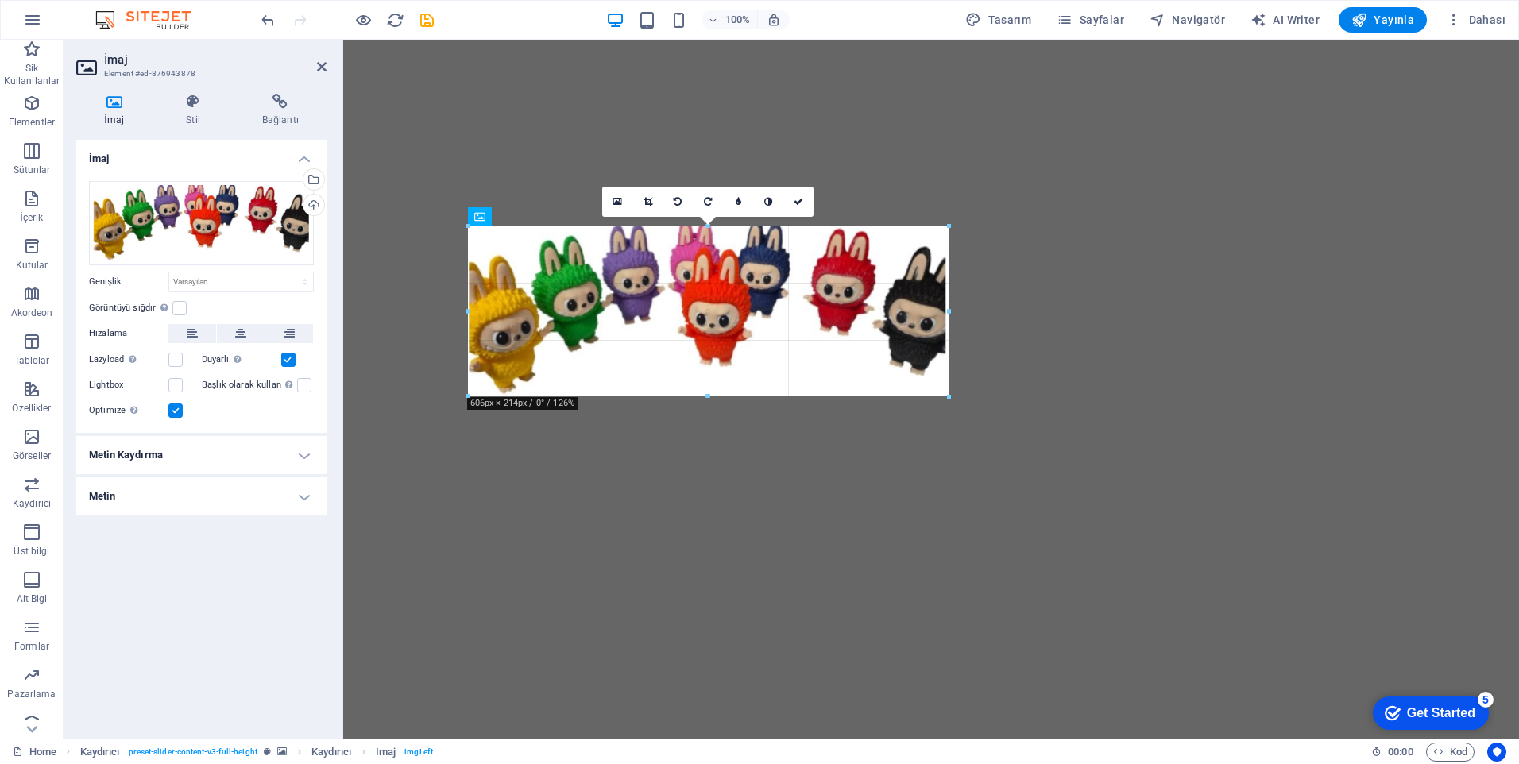
drag, startPoint x: 1021, startPoint y: 323, endPoint x: 954, endPoint y: 316, distance: 67.9
type input "605"
select select "px"
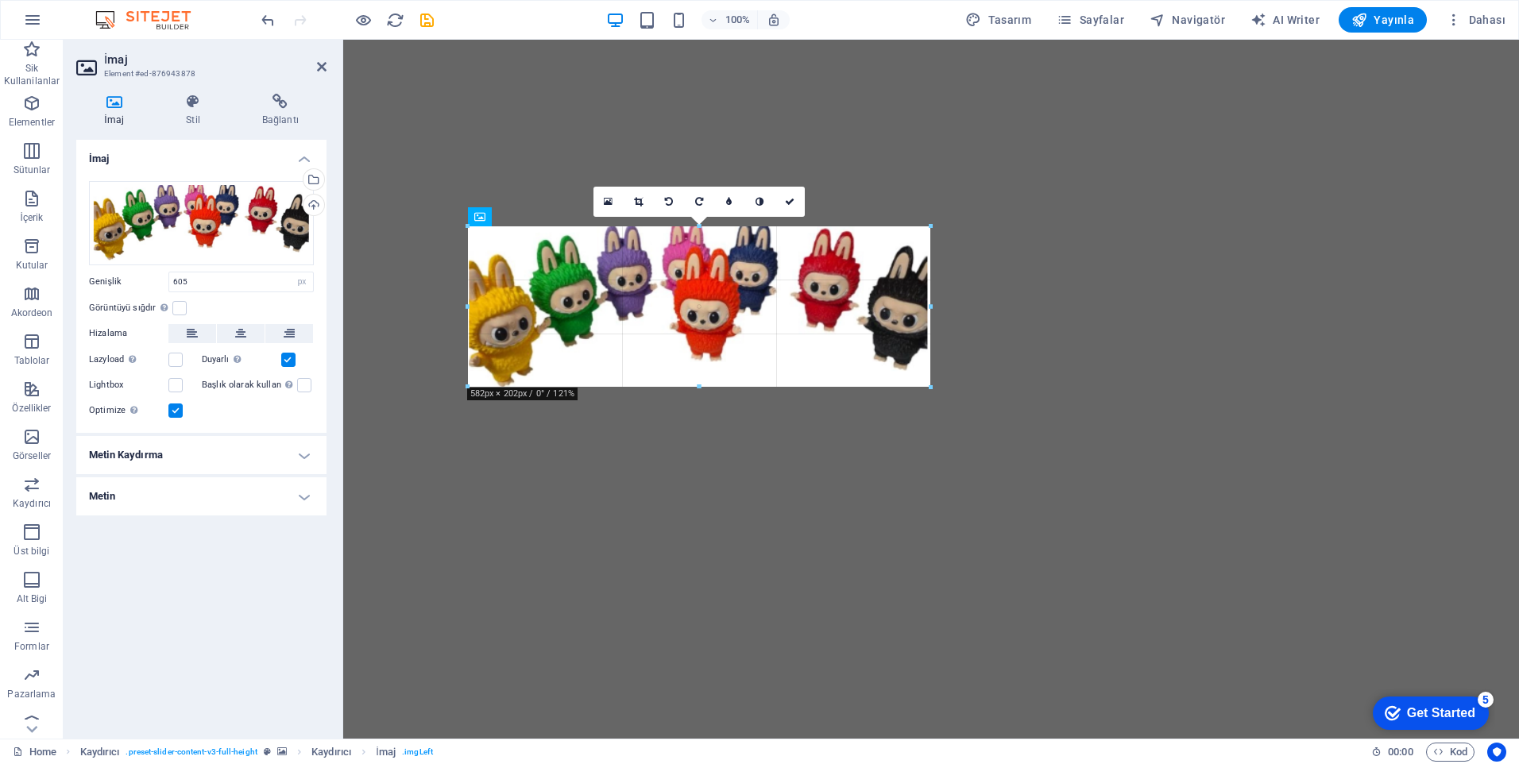
drag, startPoint x: 949, startPoint y: 308, endPoint x: 930, endPoint y: 310, distance: 19.1
type input "582"
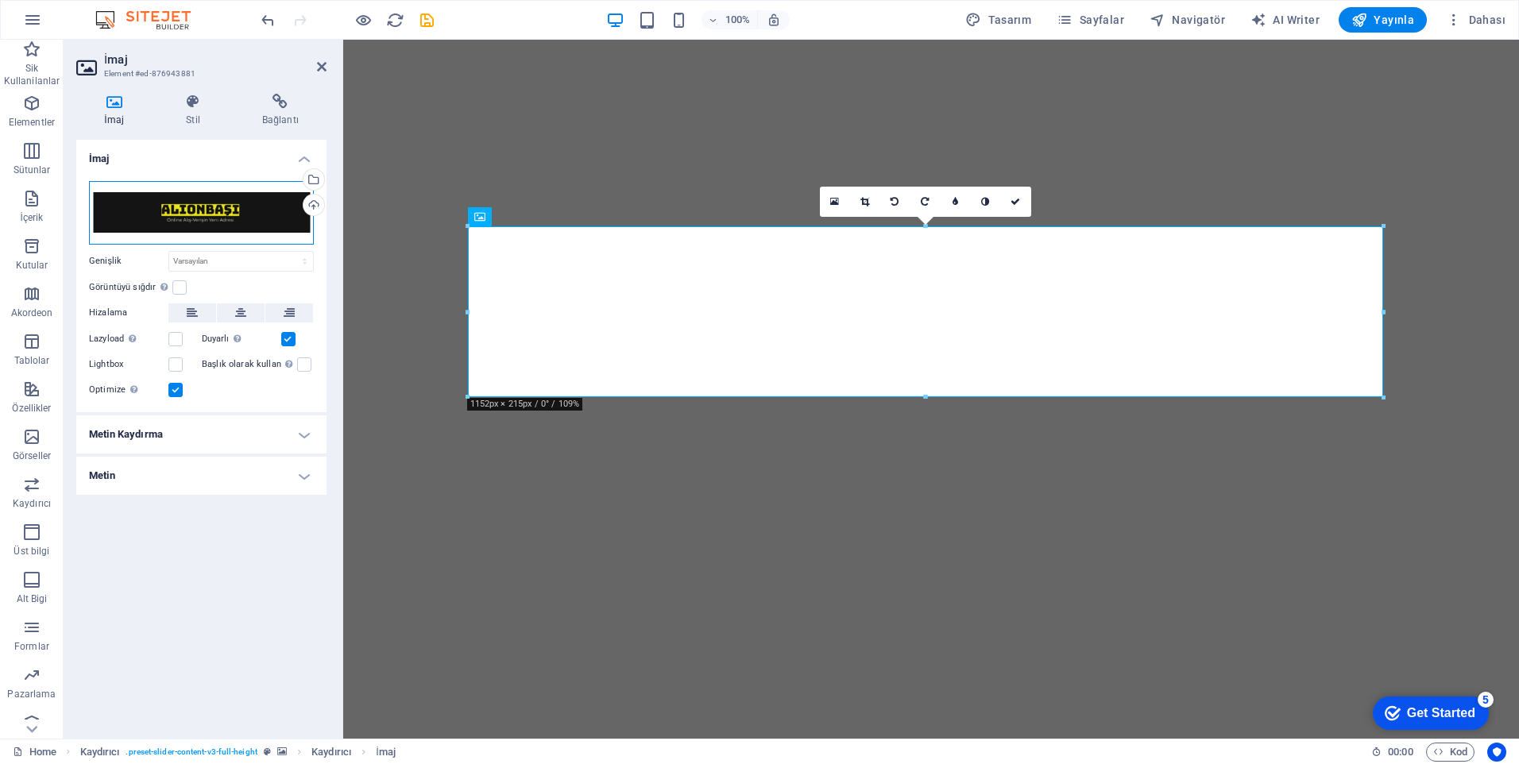
click at [210, 226] on div "Dosyaları buraya sürükleyin, dosyaları seçmek için tıklayın veya Dosyalardan ya…" at bounding box center [201, 213] width 225 height 64
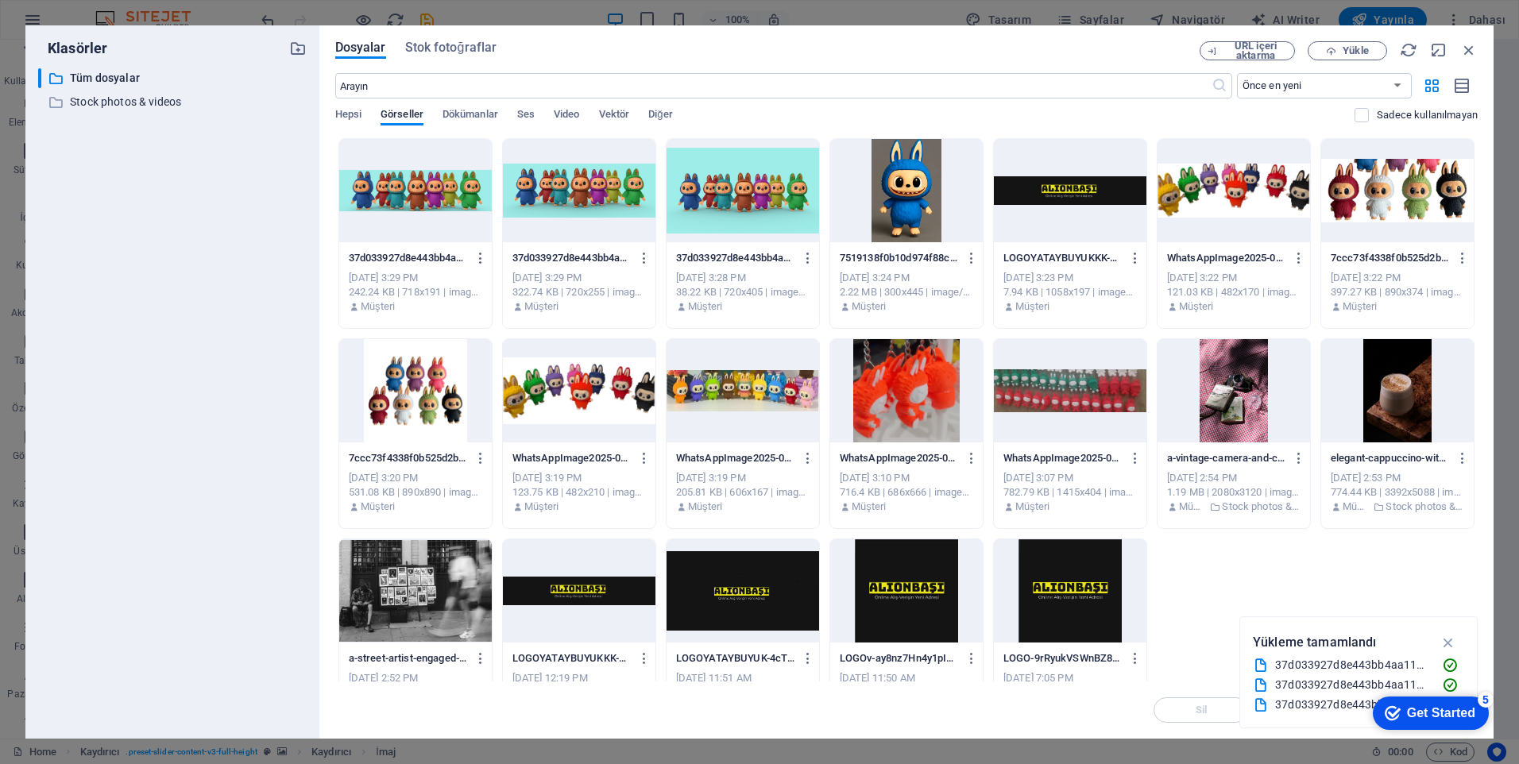
click at [754, 381] on div at bounding box center [743, 390] width 153 height 103
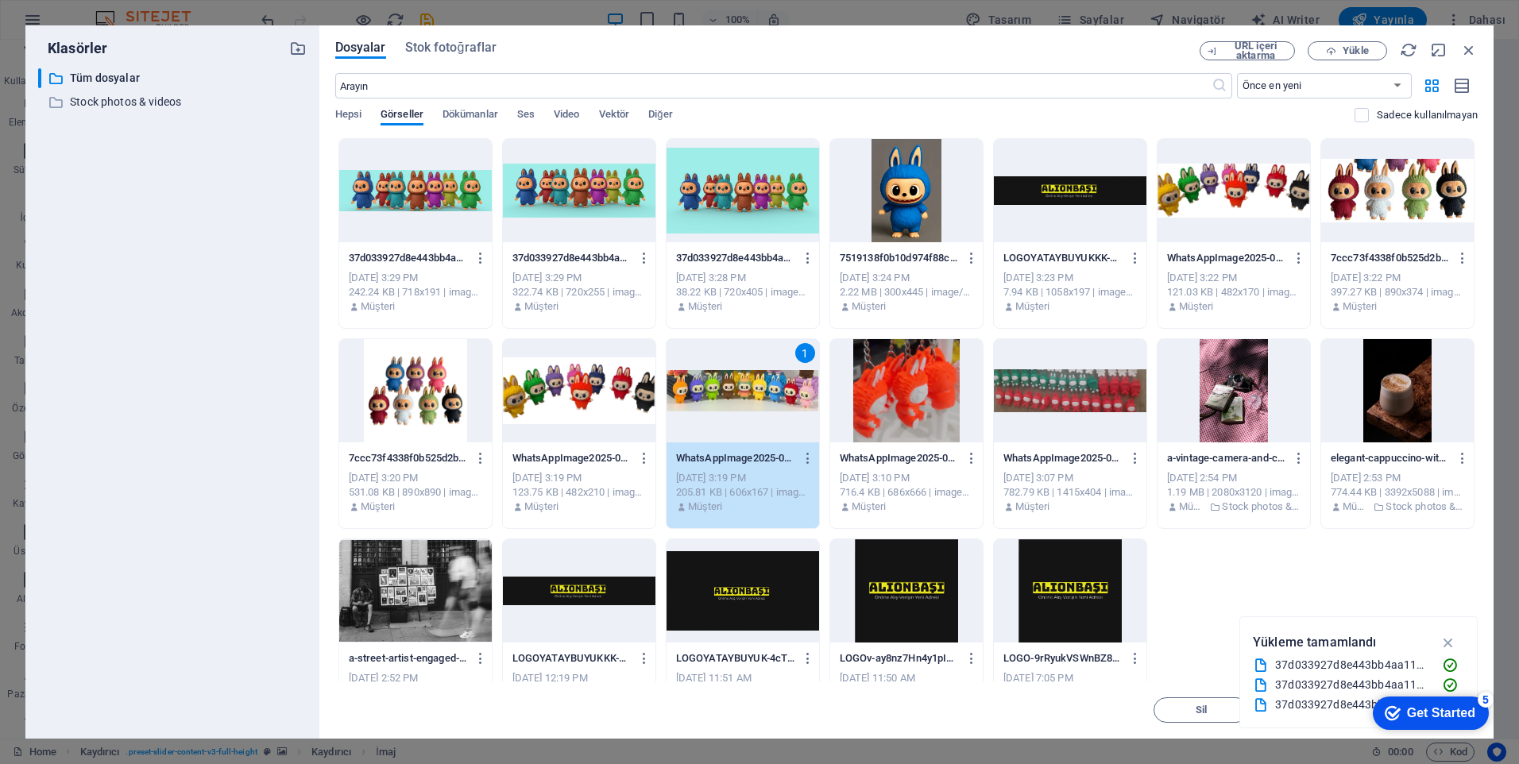
click at [764, 395] on div "1" at bounding box center [743, 390] width 153 height 103
click at [764, 394] on div "1" at bounding box center [743, 390] width 153 height 103
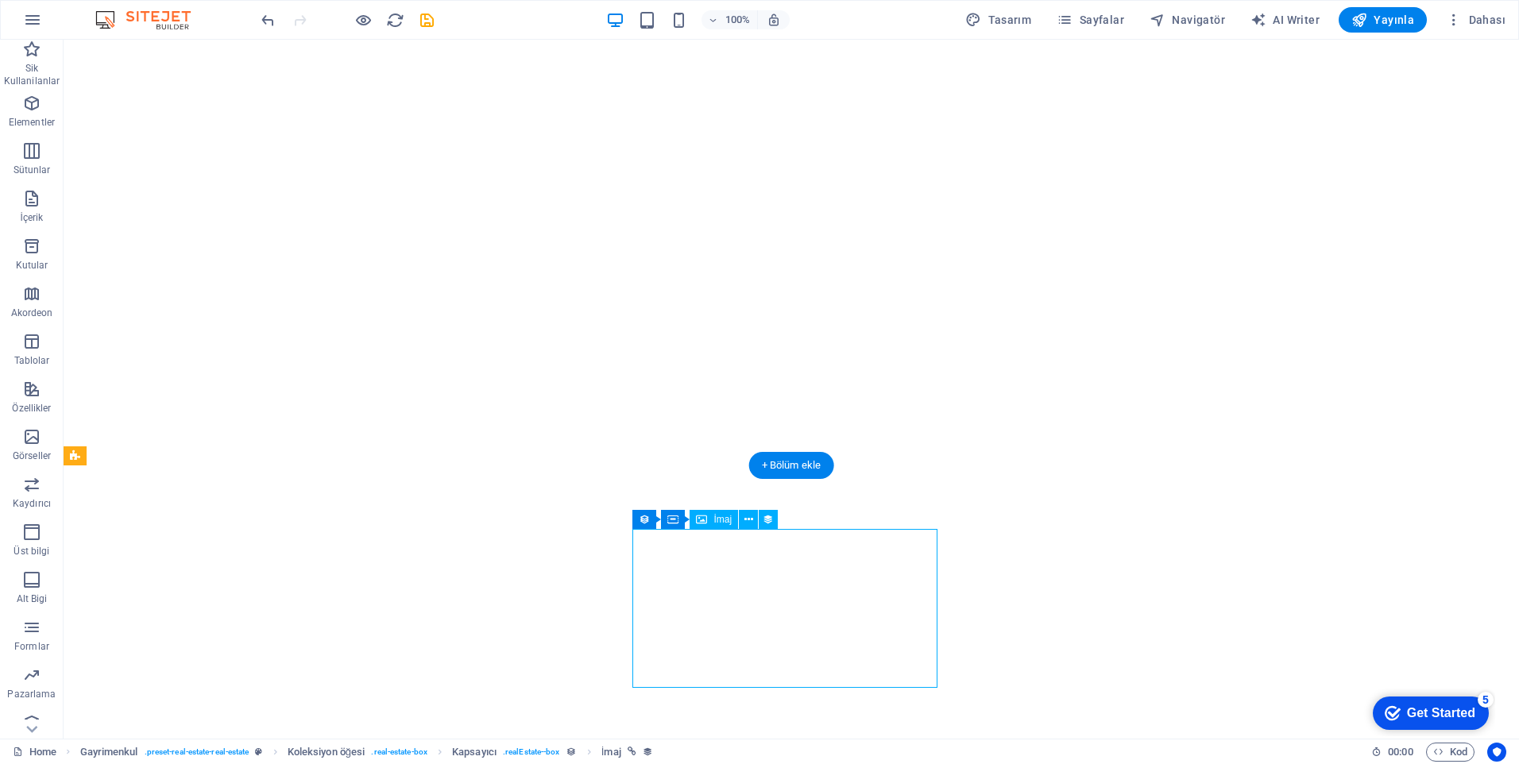
select select "px"
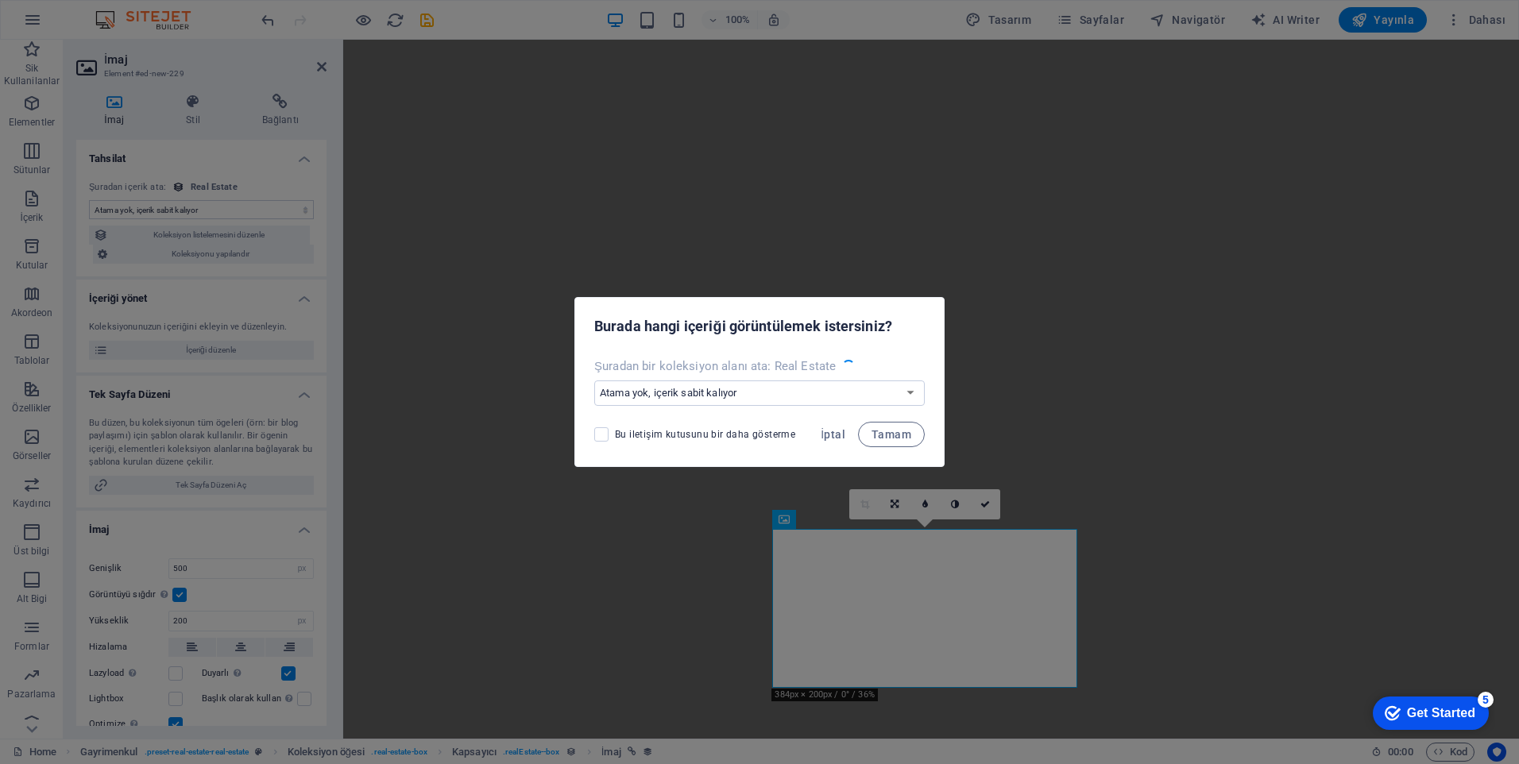
select select "image"
click at [836, 434] on span "İptal" at bounding box center [833, 434] width 25 height 13
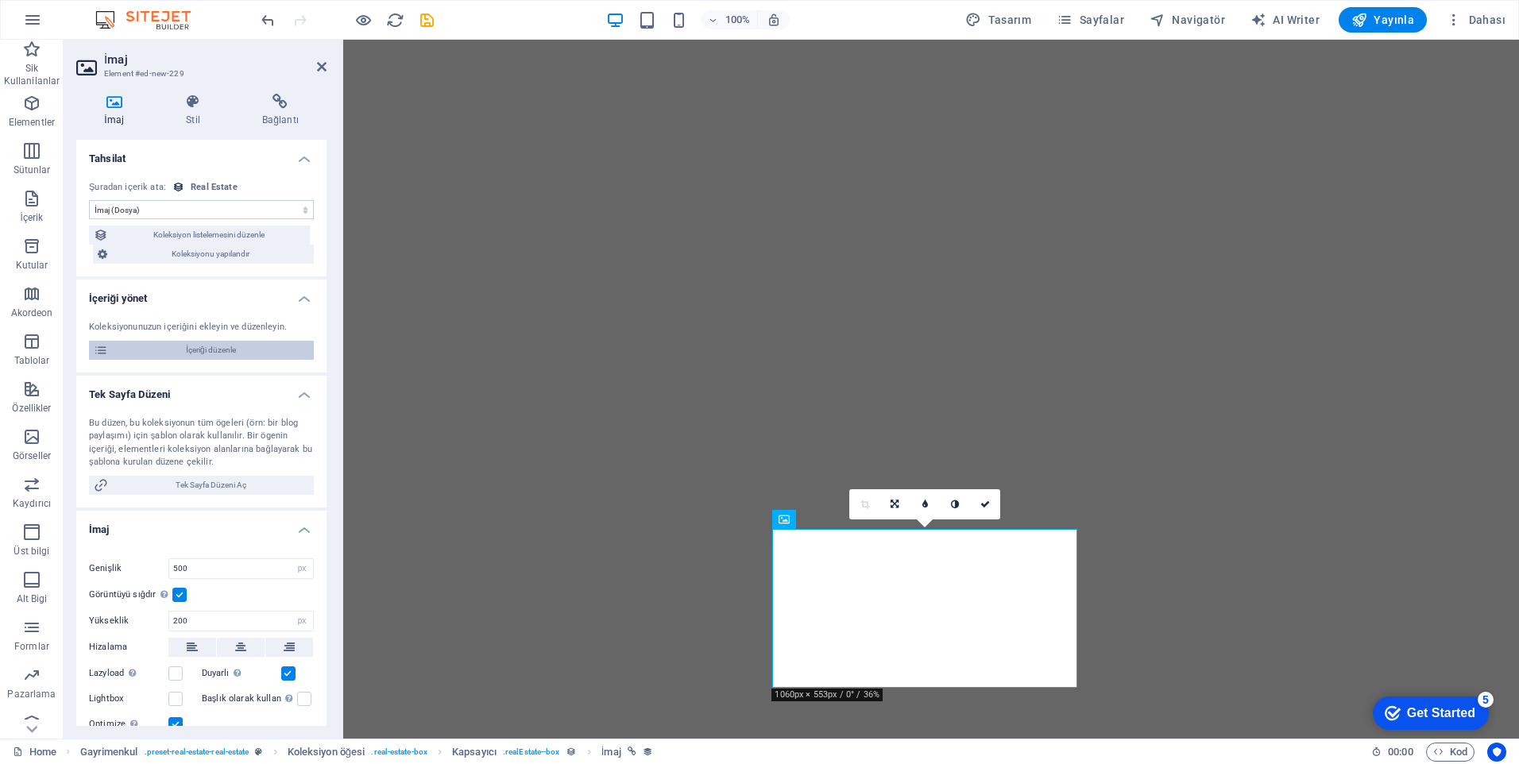
click at [205, 355] on span "İçeriği düzenle" at bounding box center [211, 350] width 196 height 19
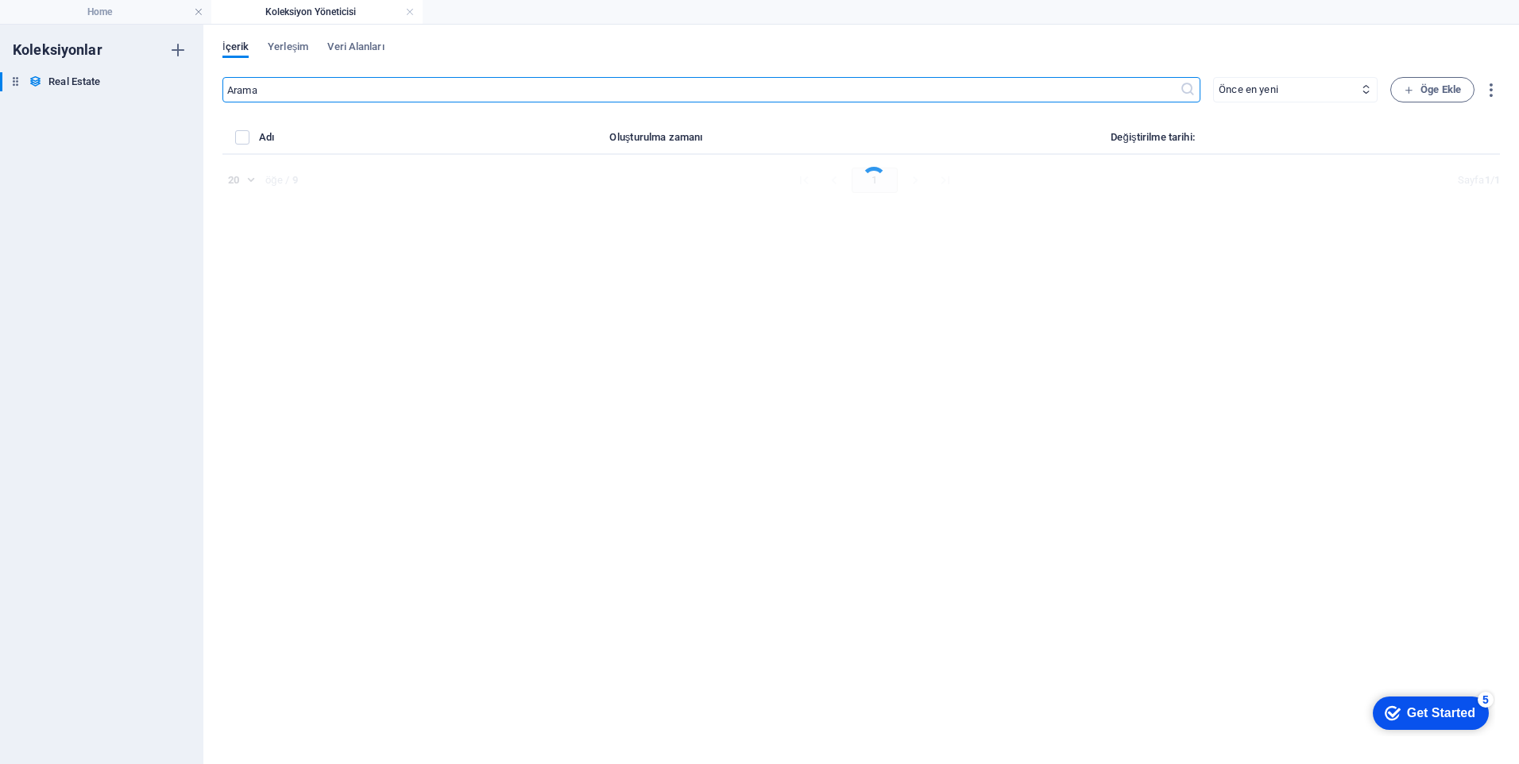
select select "Office"
select select "For Rent"
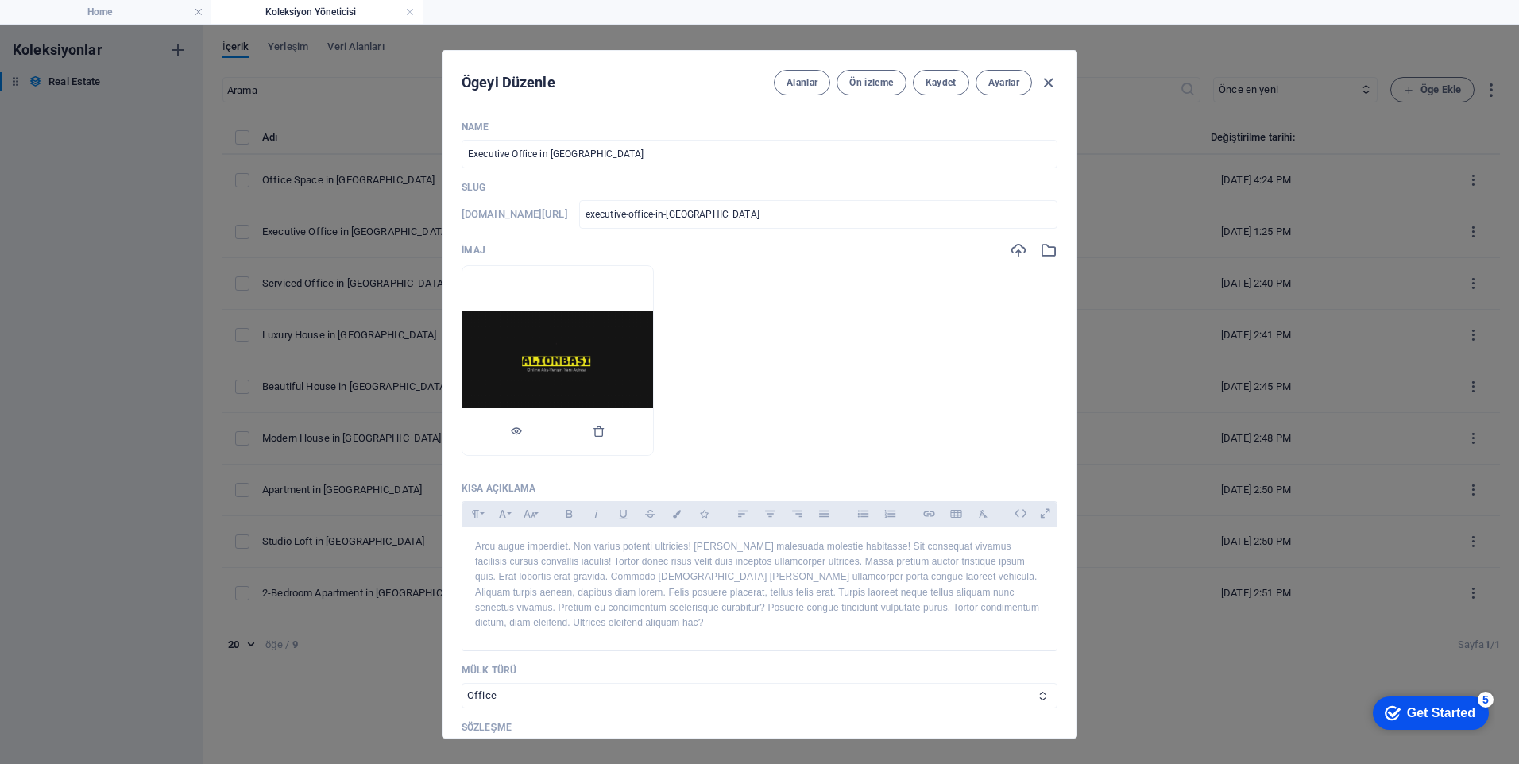
click at [653, 437] on div at bounding box center [557, 432] width 191 height 48
click at [606, 433] on icon "button" at bounding box center [599, 431] width 13 height 13
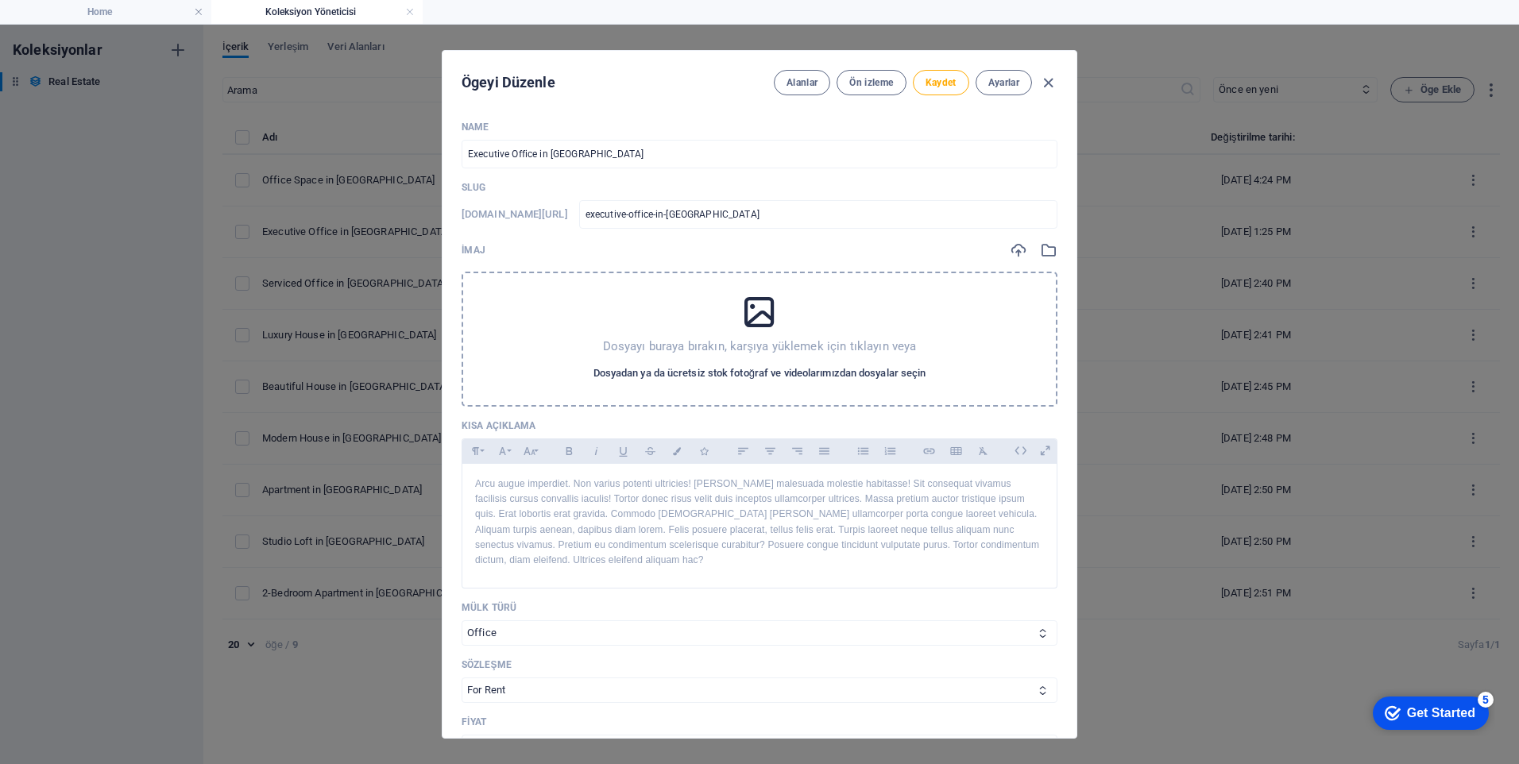
click at [727, 373] on span "Dosyadan ya da ücretsiz stok fotoğraf ve videolarımızdan dosyalar seçin" at bounding box center [760, 373] width 333 height 19
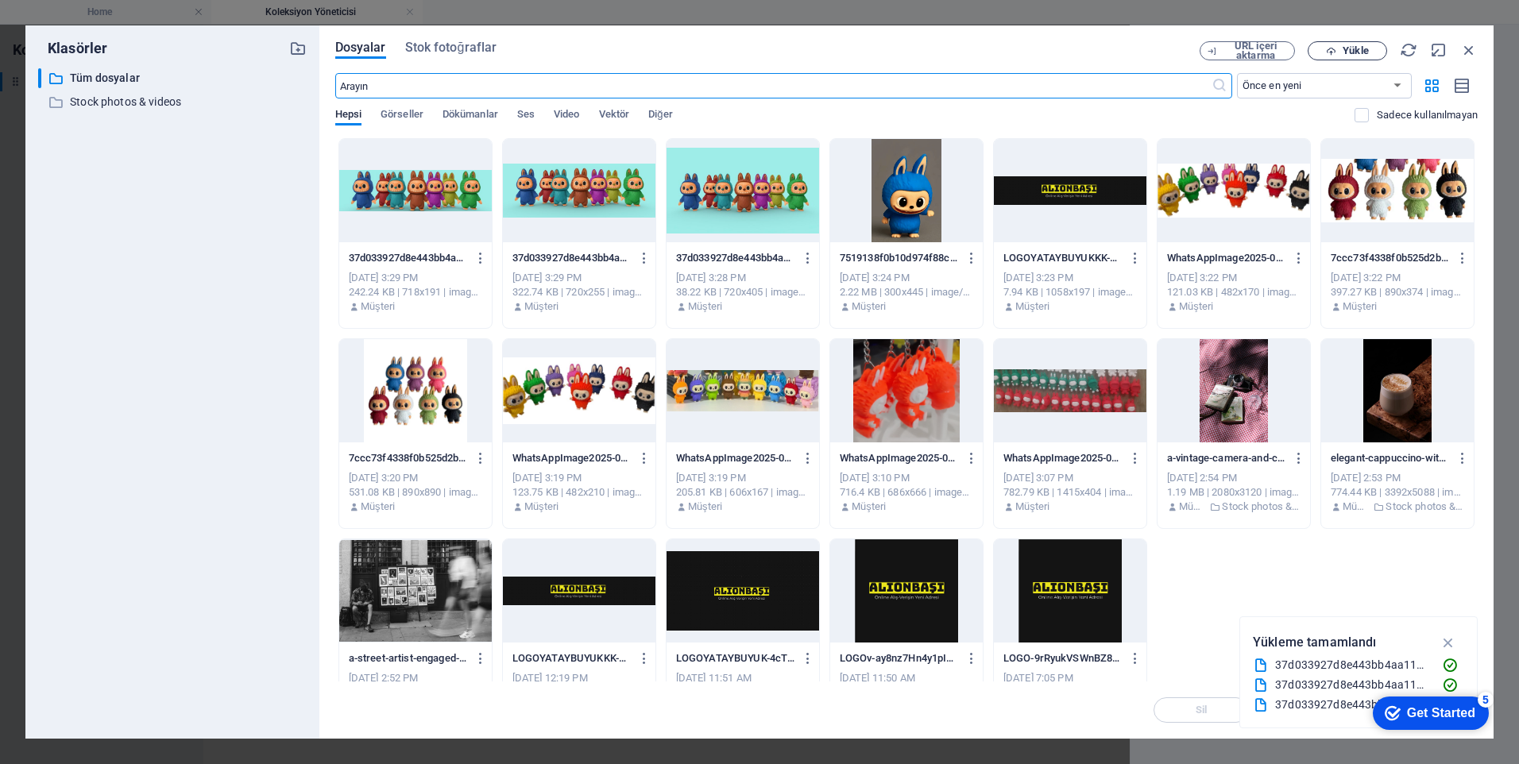
click at [1341, 44] on button "Yükle" at bounding box center [1347, 50] width 79 height 19
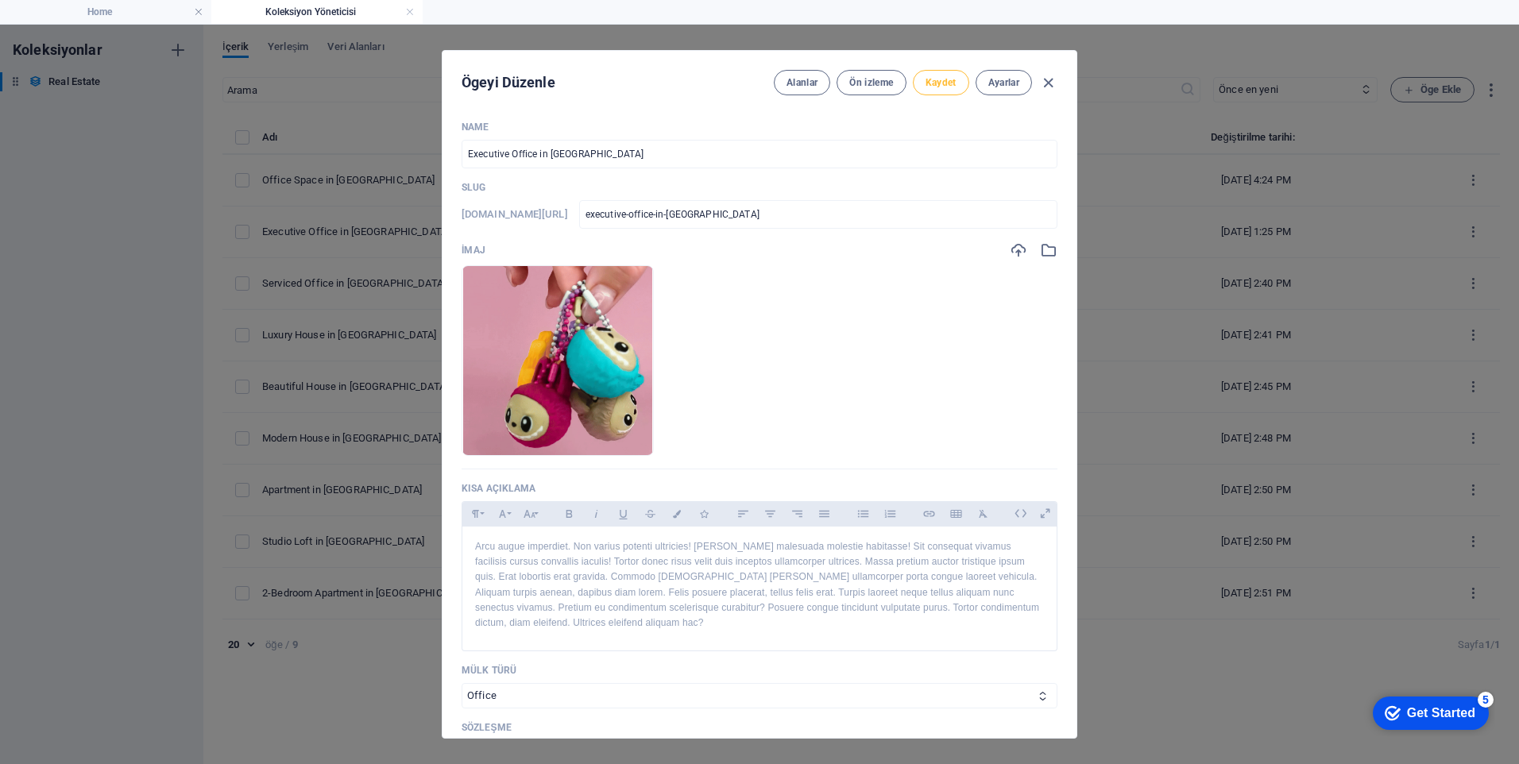
click at [950, 89] on button "Kaydet" at bounding box center [941, 82] width 56 height 25
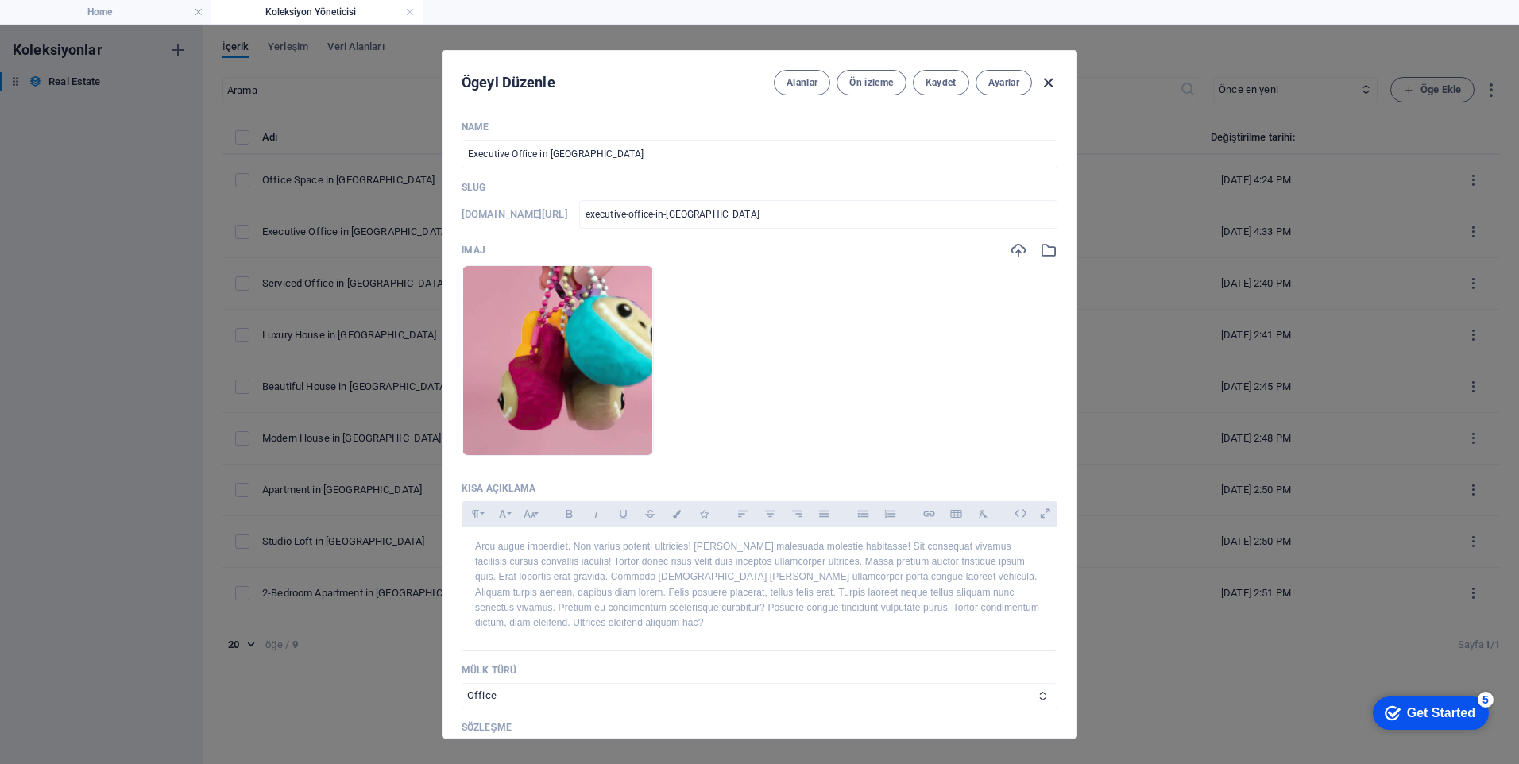
click at [1046, 80] on icon "button" at bounding box center [1048, 83] width 18 height 18
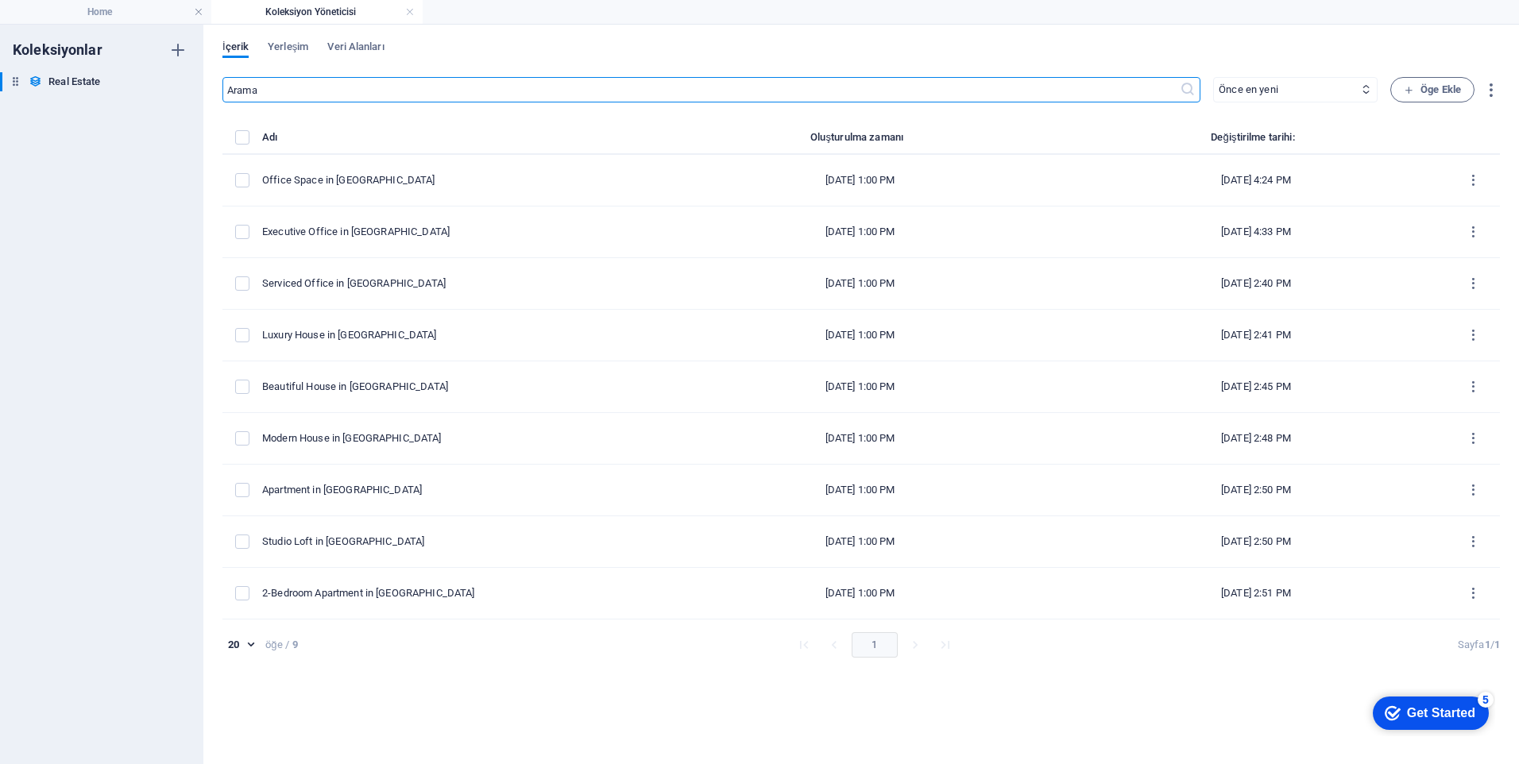
checkbox input "false"
type input "executive-office-in-anaheim"
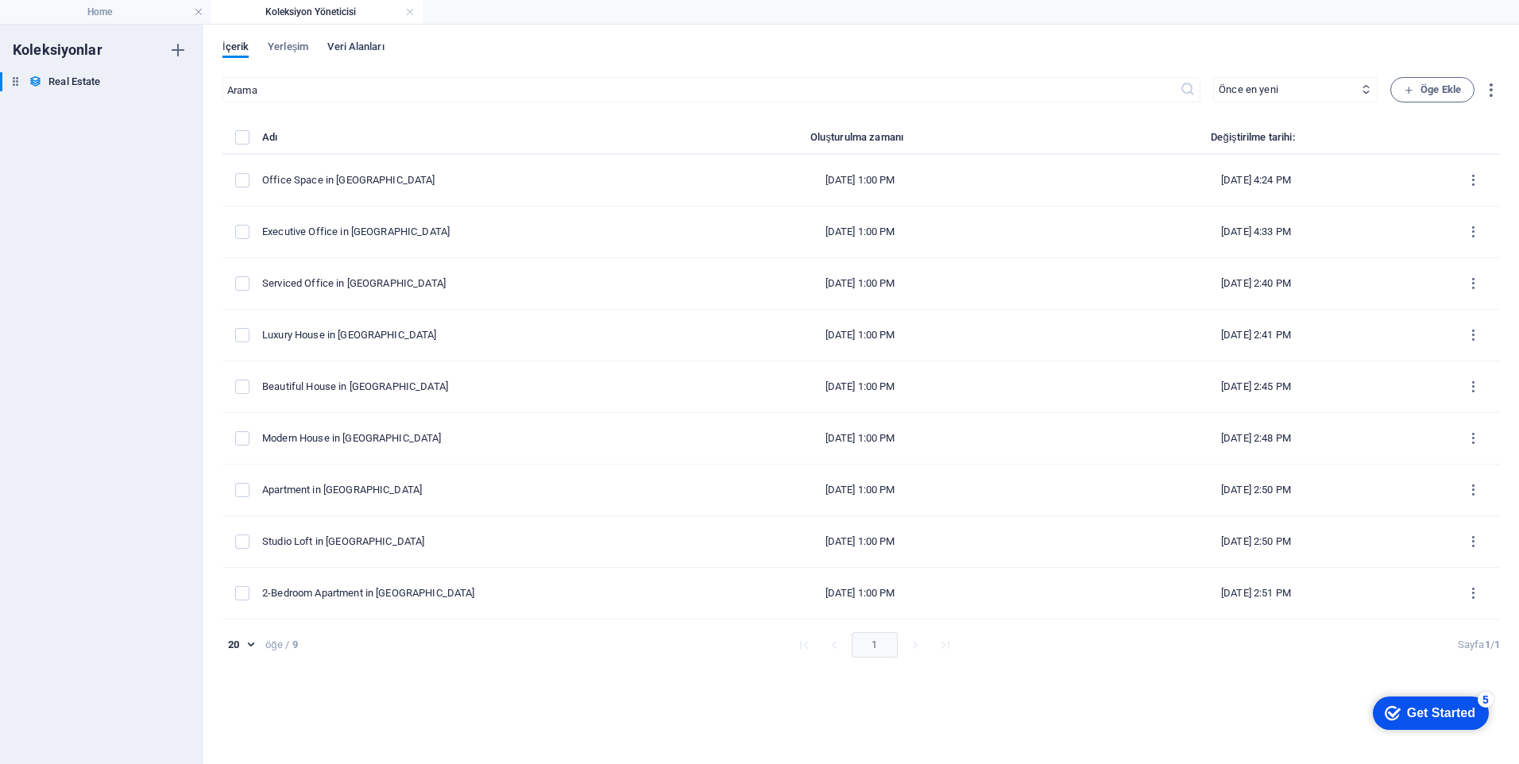
click at [360, 41] on span "Veri Alanları" at bounding box center [355, 48] width 56 height 22
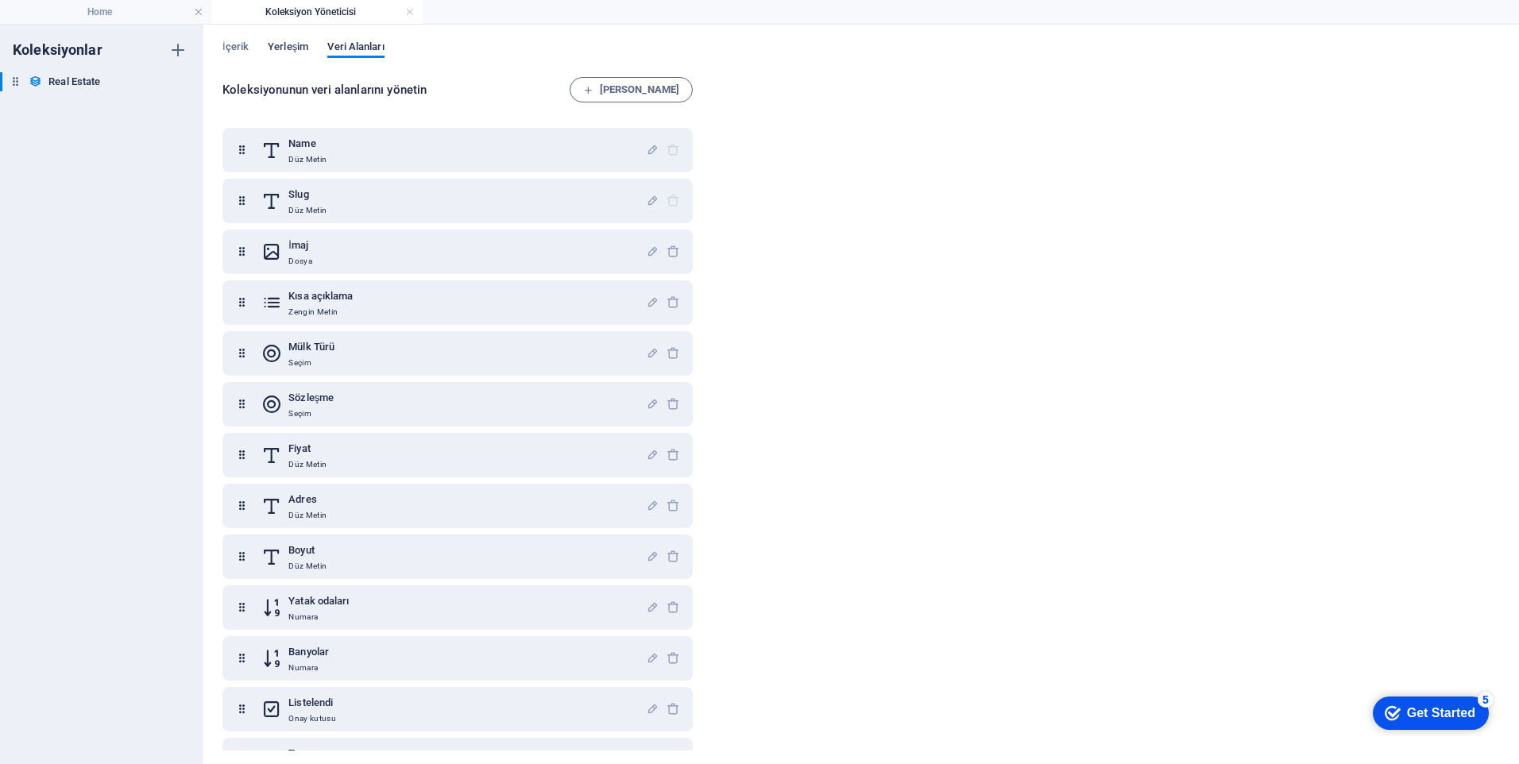
click at [294, 48] on span "Yerleşim" at bounding box center [288, 48] width 41 height 22
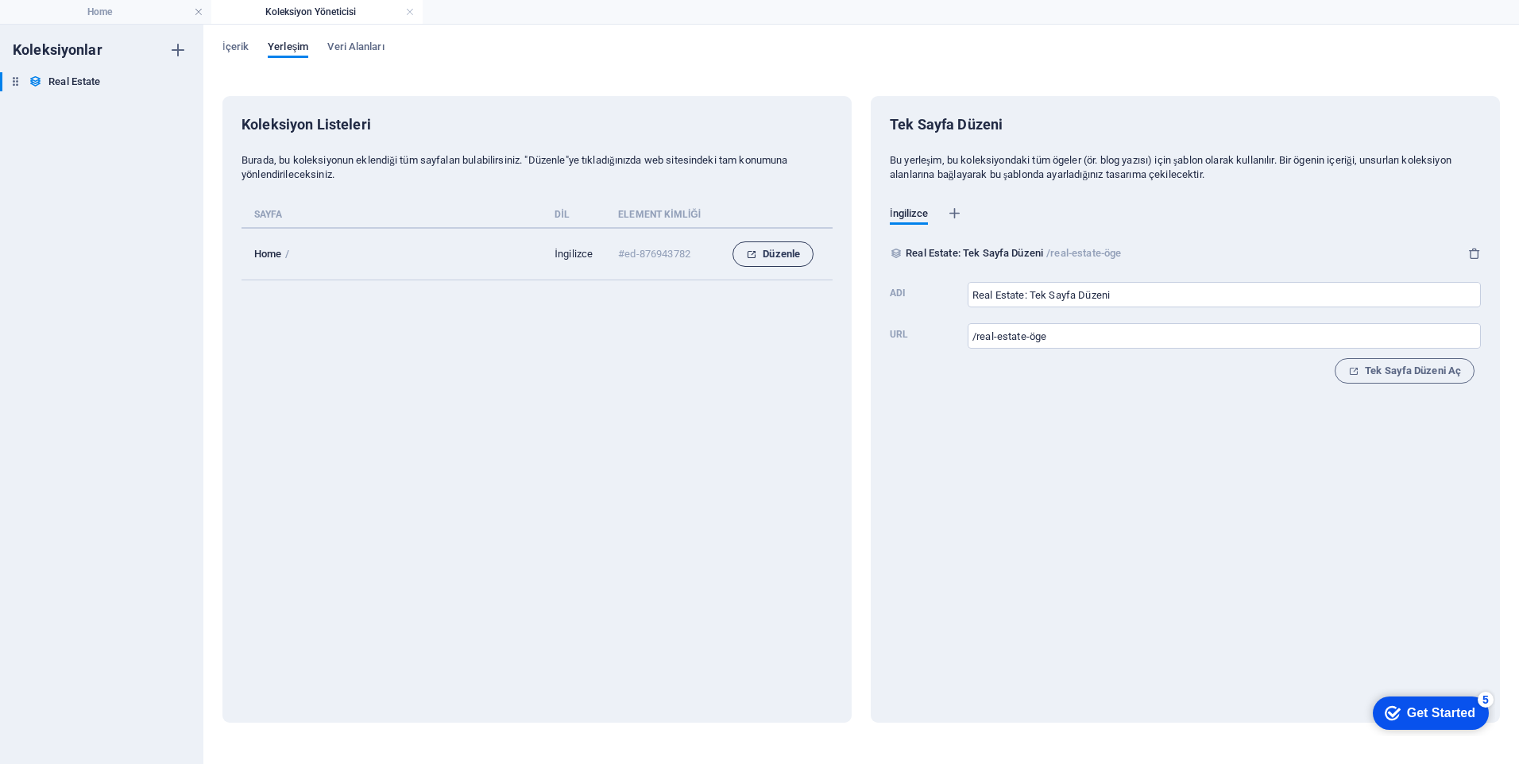
click at [768, 256] on span "Düzenle" at bounding box center [773, 254] width 54 height 19
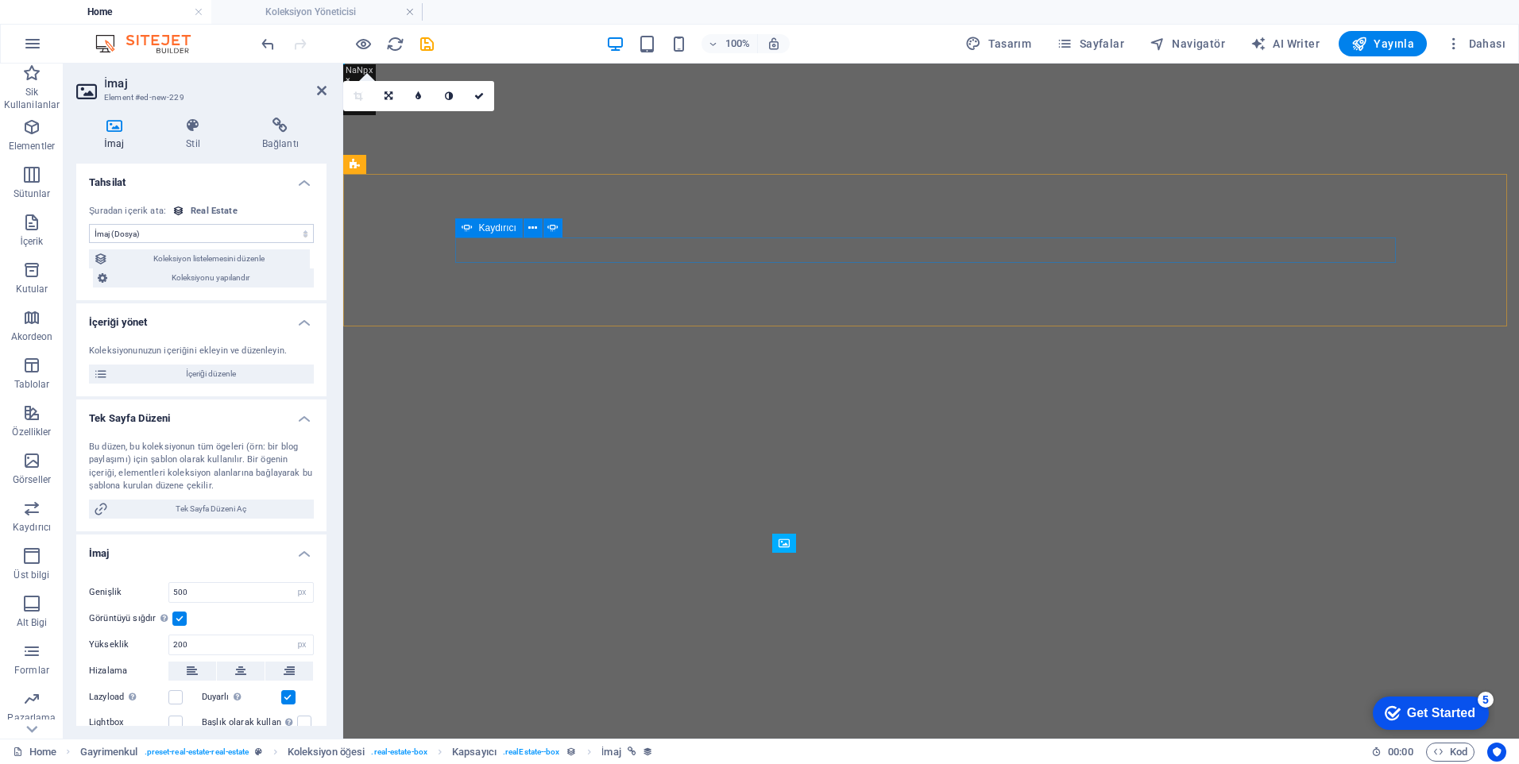
select select "DISABLED_OPTION_VALUE"
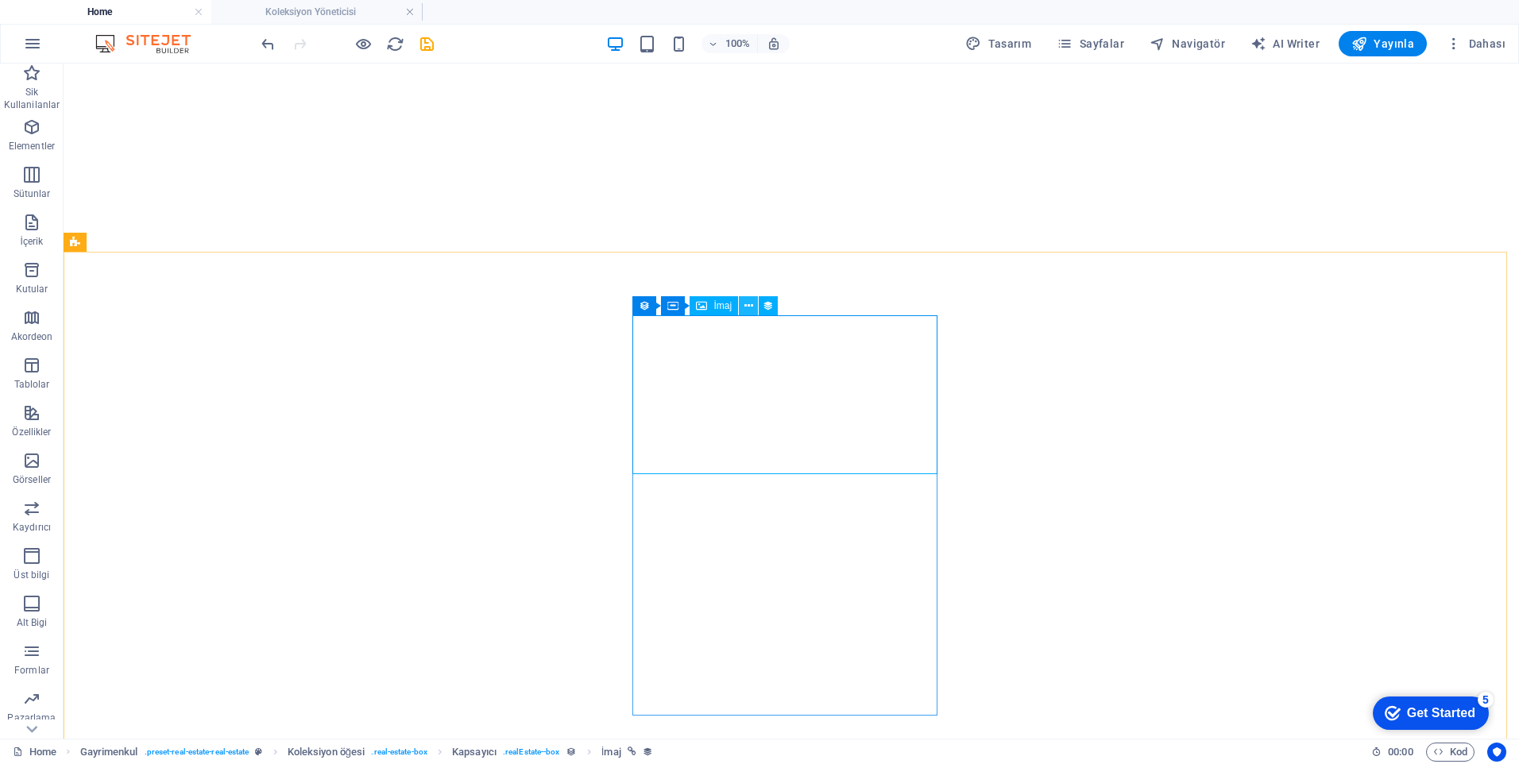
click at [741, 312] on button at bounding box center [748, 305] width 19 height 19
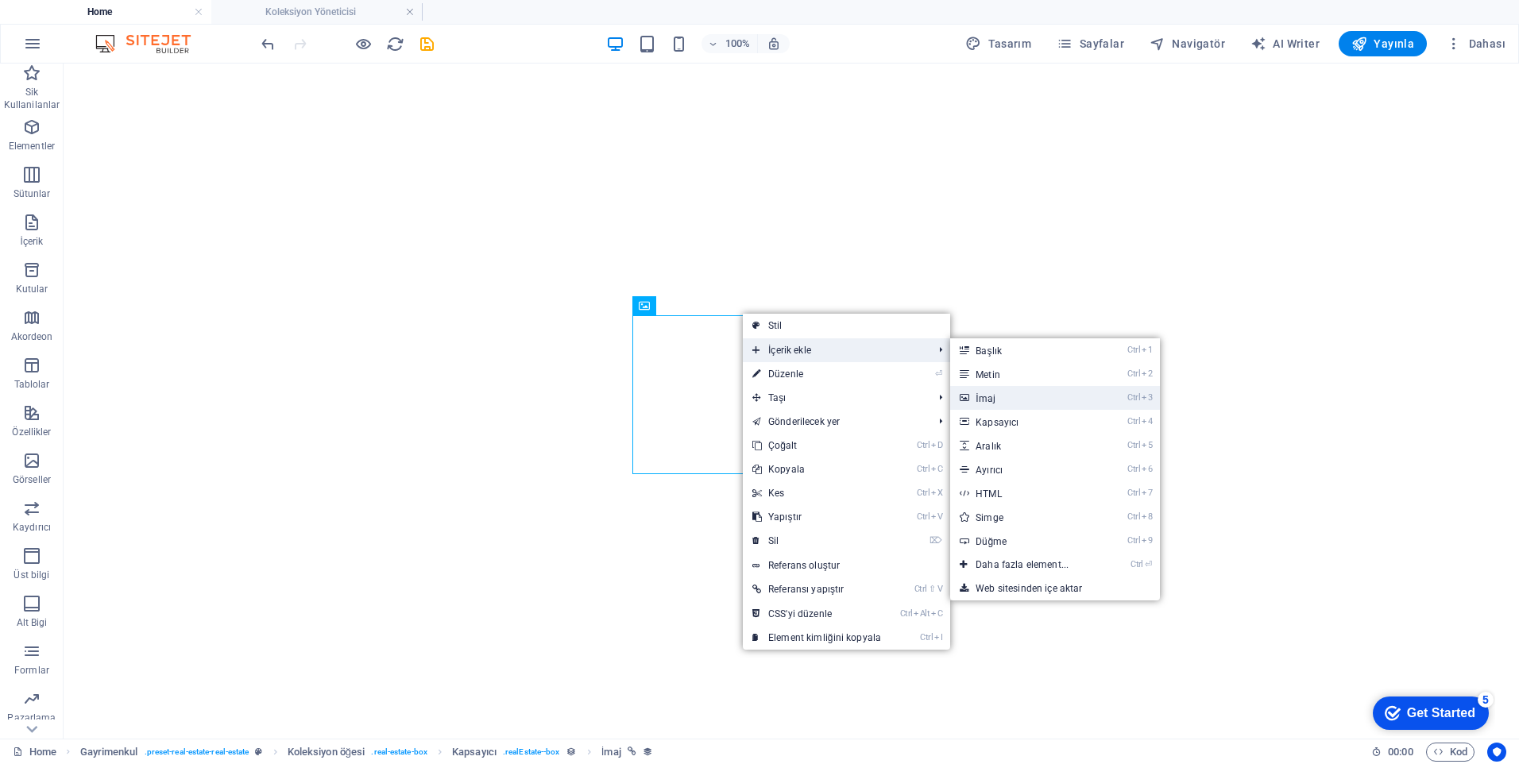
click at [1016, 400] on link "Ctrl 3 İmaj" at bounding box center [1025, 398] width 150 height 24
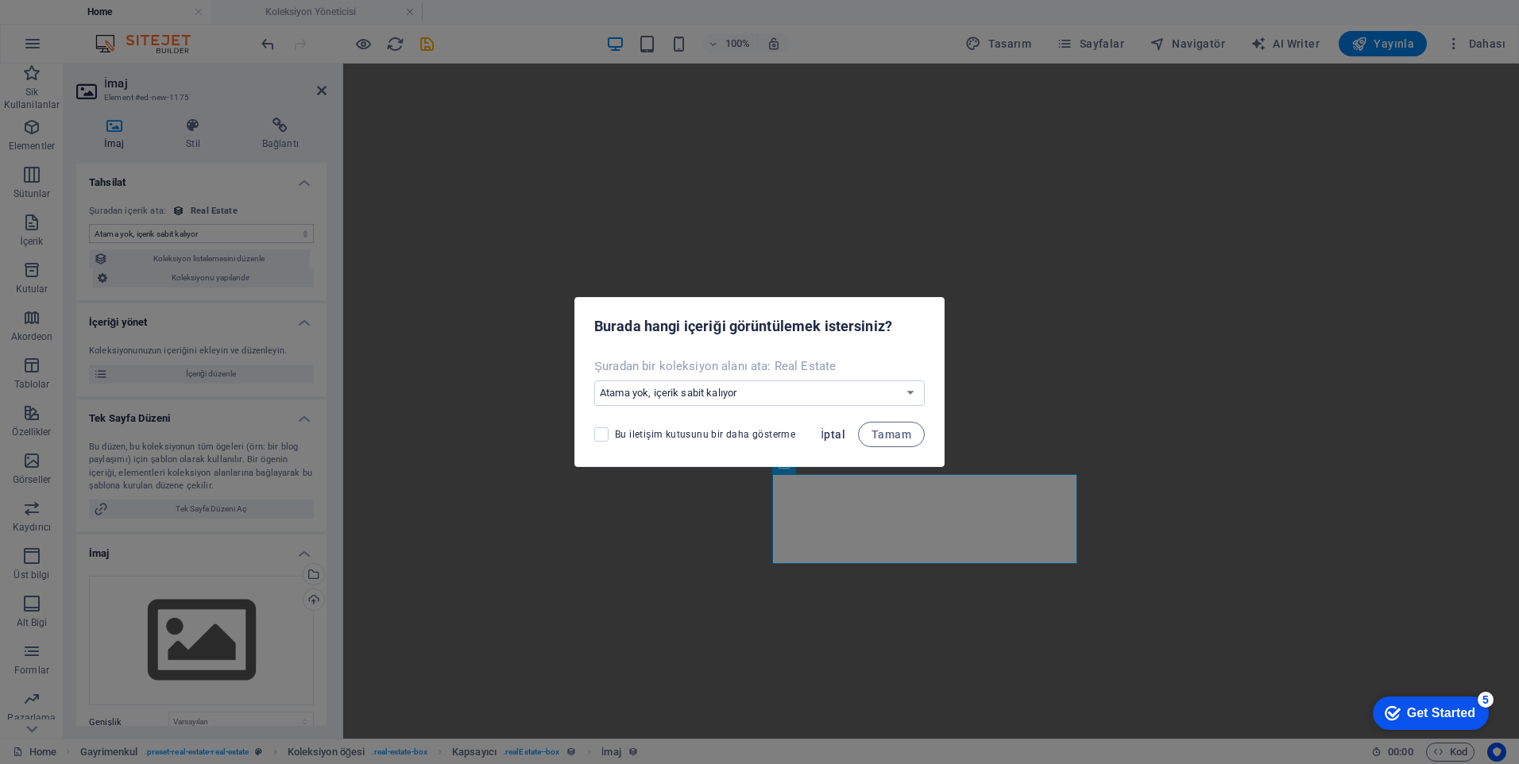
drag, startPoint x: 842, startPoint y: 436, endPoint x: 822, endPoint y: 431, distance: 20.6
click at [841, 436] on span "İptal" at bounding box center [833, 434] width 25 height 13
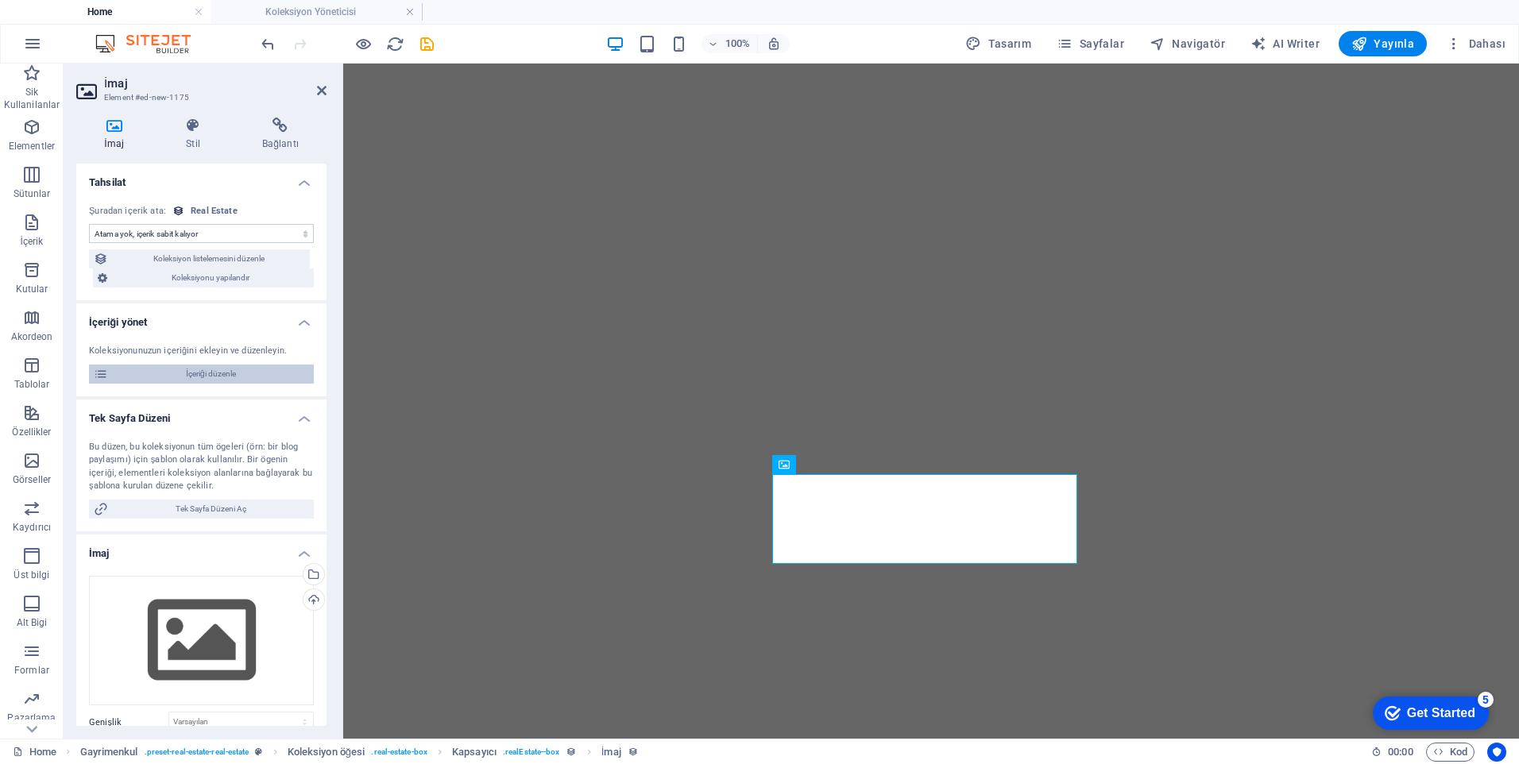
click at [208, 375] on span "İçeriği düzenle" at bounding box center [211, 374] width 196 height 19
select select "Office"
select select "For Rent"
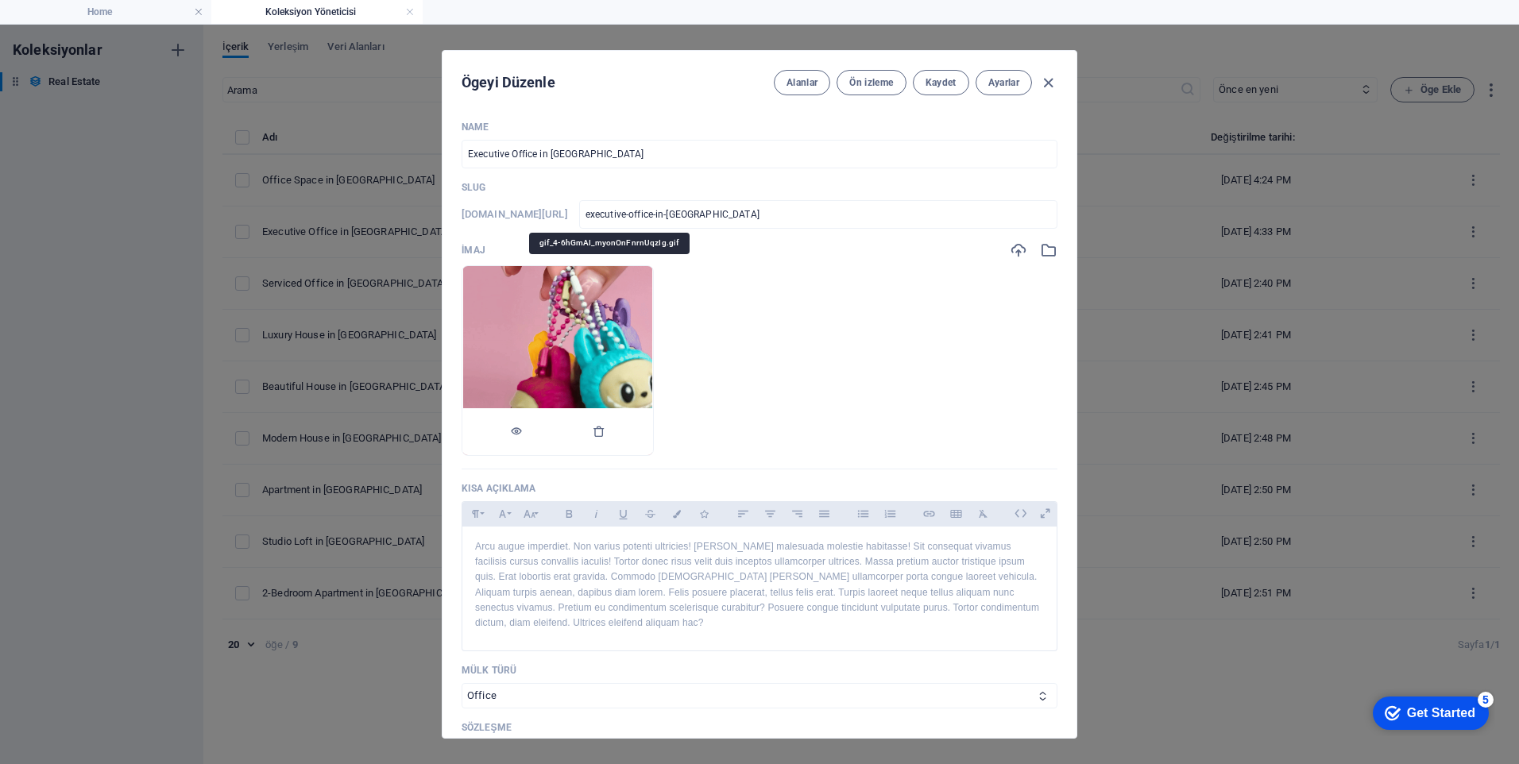
click at [633, 362] on img at bounding box center [557, 360] width 189 height 189
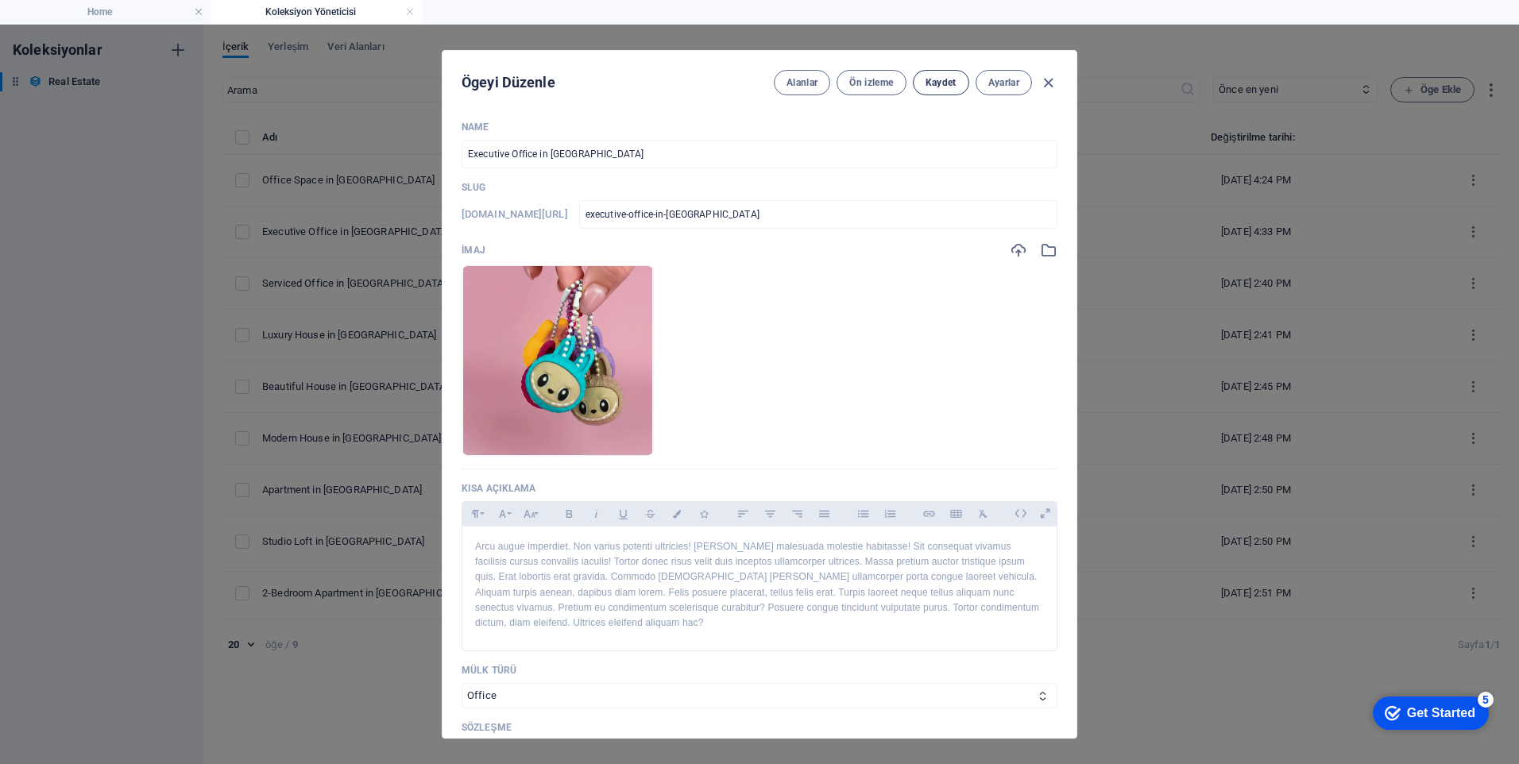
click at [929, 83] on span "Kaydet" at bounding box center [941, 82] width 31 height 13
click at [1051, 79] on icon "button" at bounding box center [1048, 83] width 18 height 18
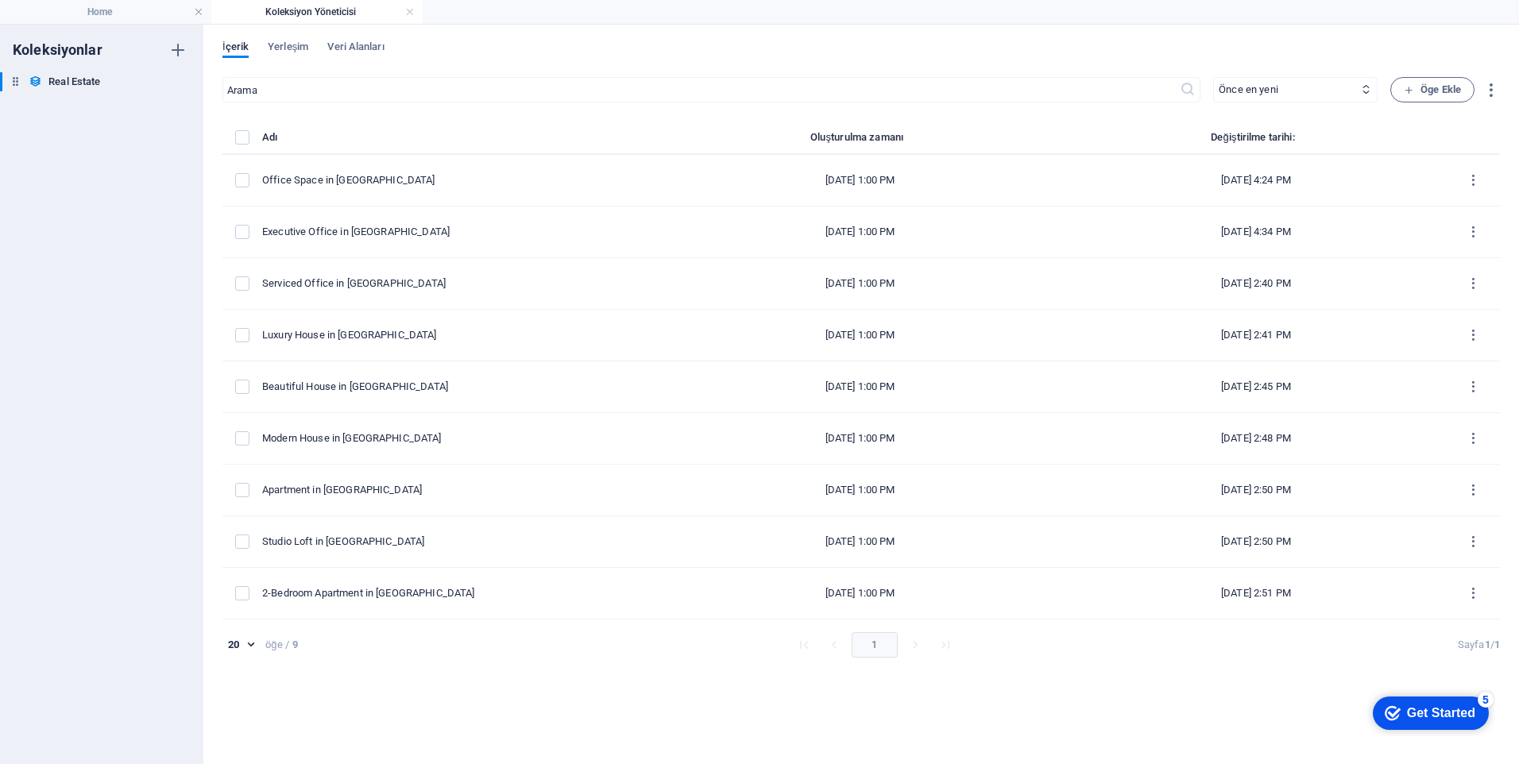
checkbox input "false"
type input "executive-office-in-anaheim"
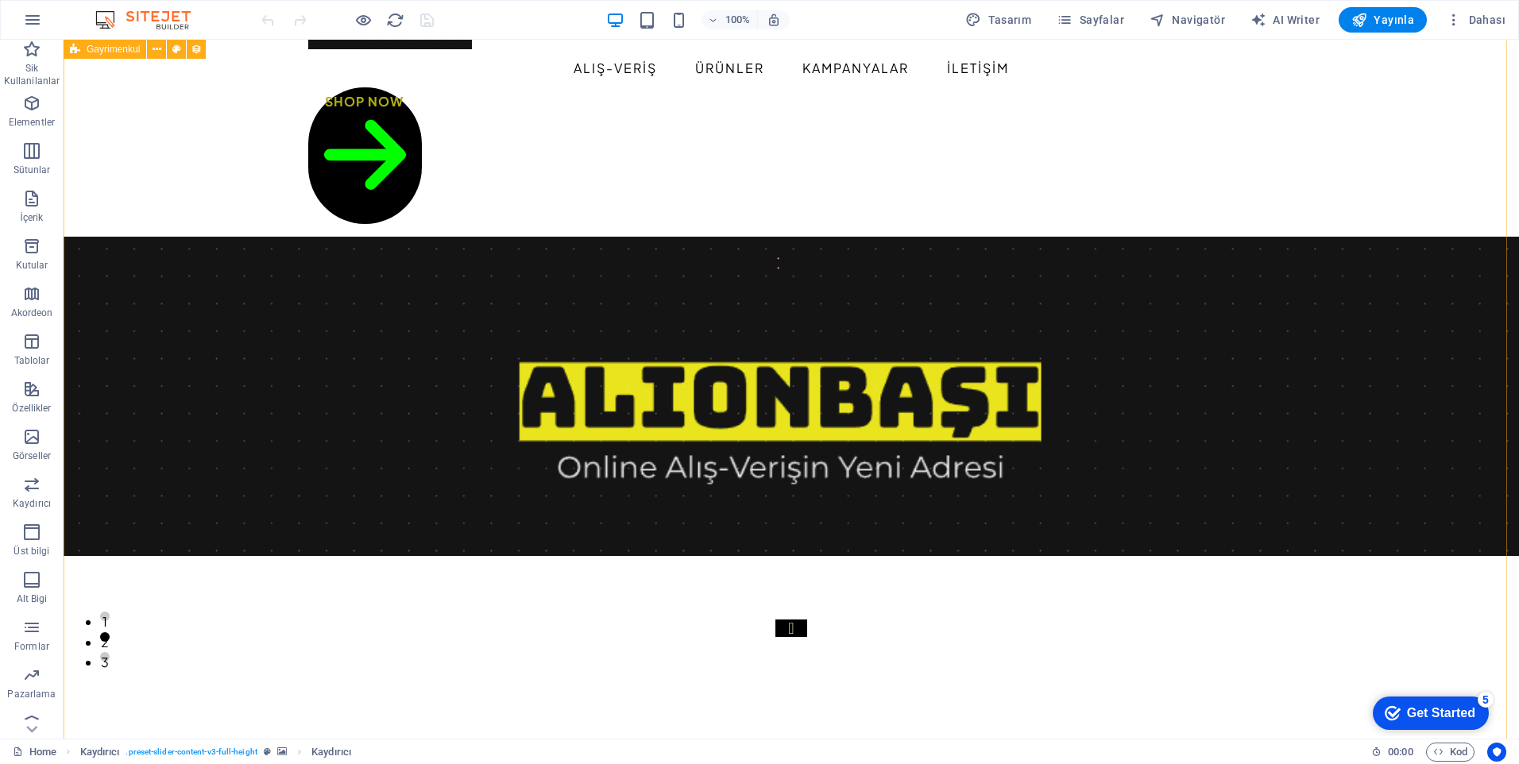
scroll to position [79, 0]
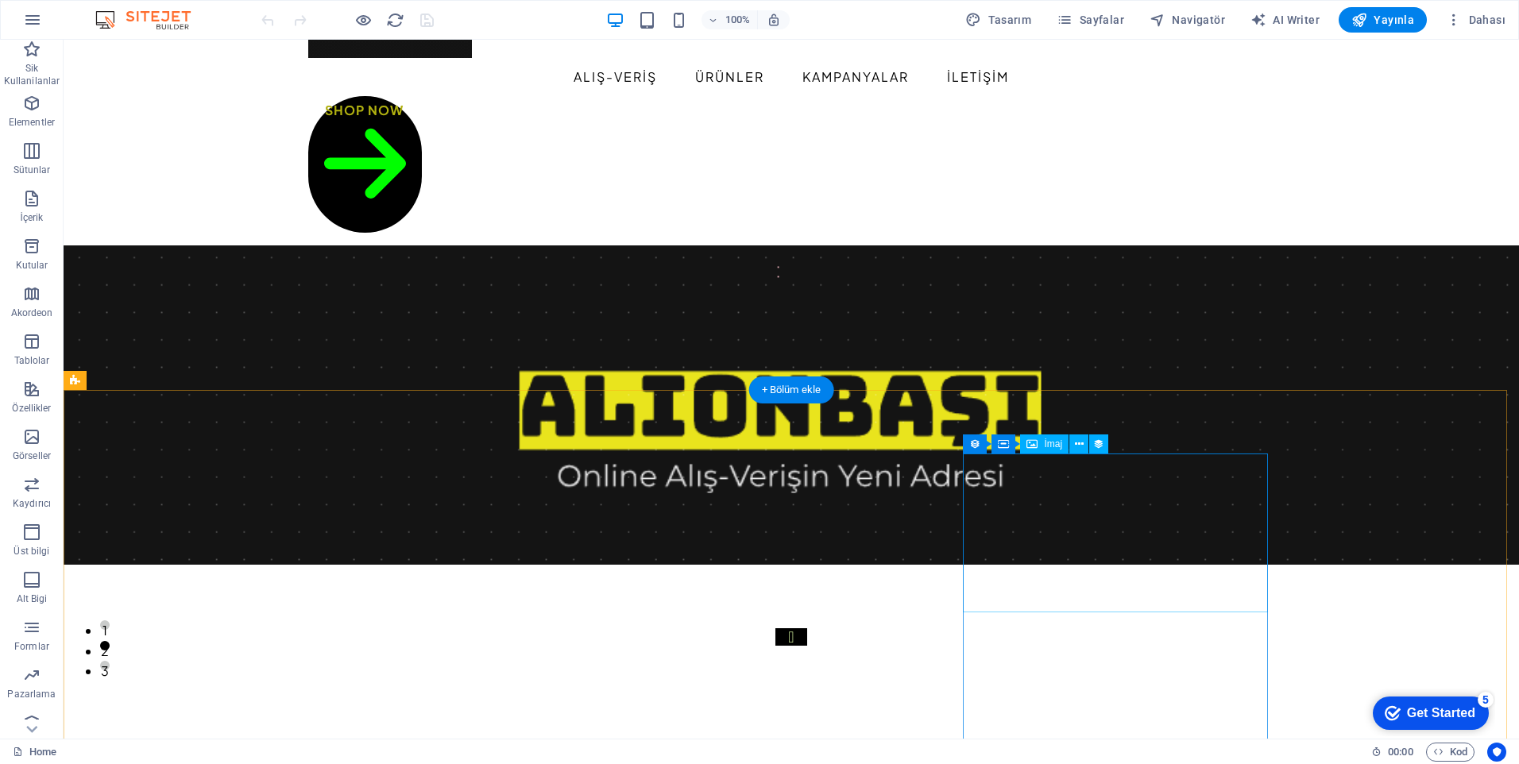
select select "px"
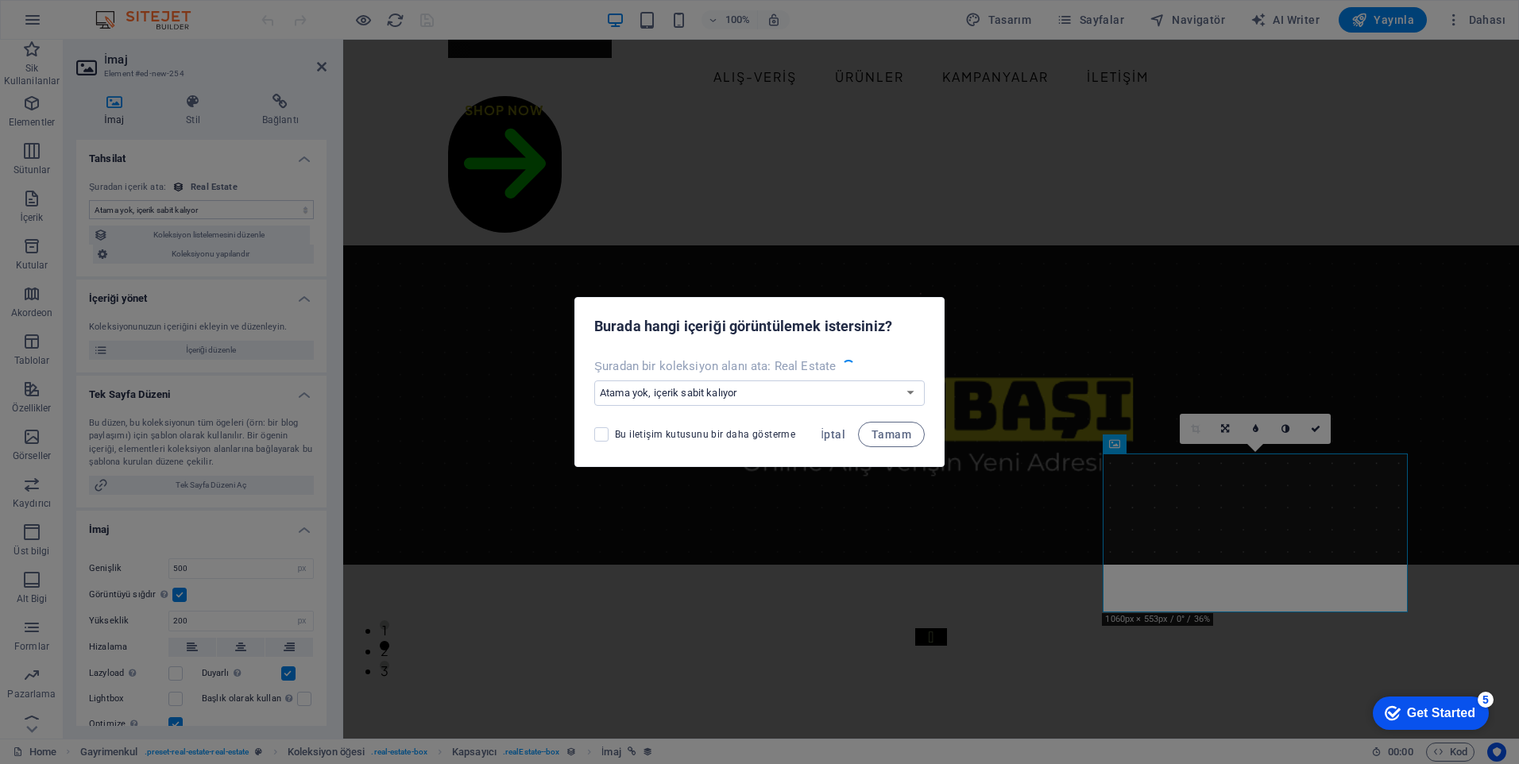
select select "image"
click at [848, 439] on button "İptal" at bounding box center [833, 434] width 37 height 25
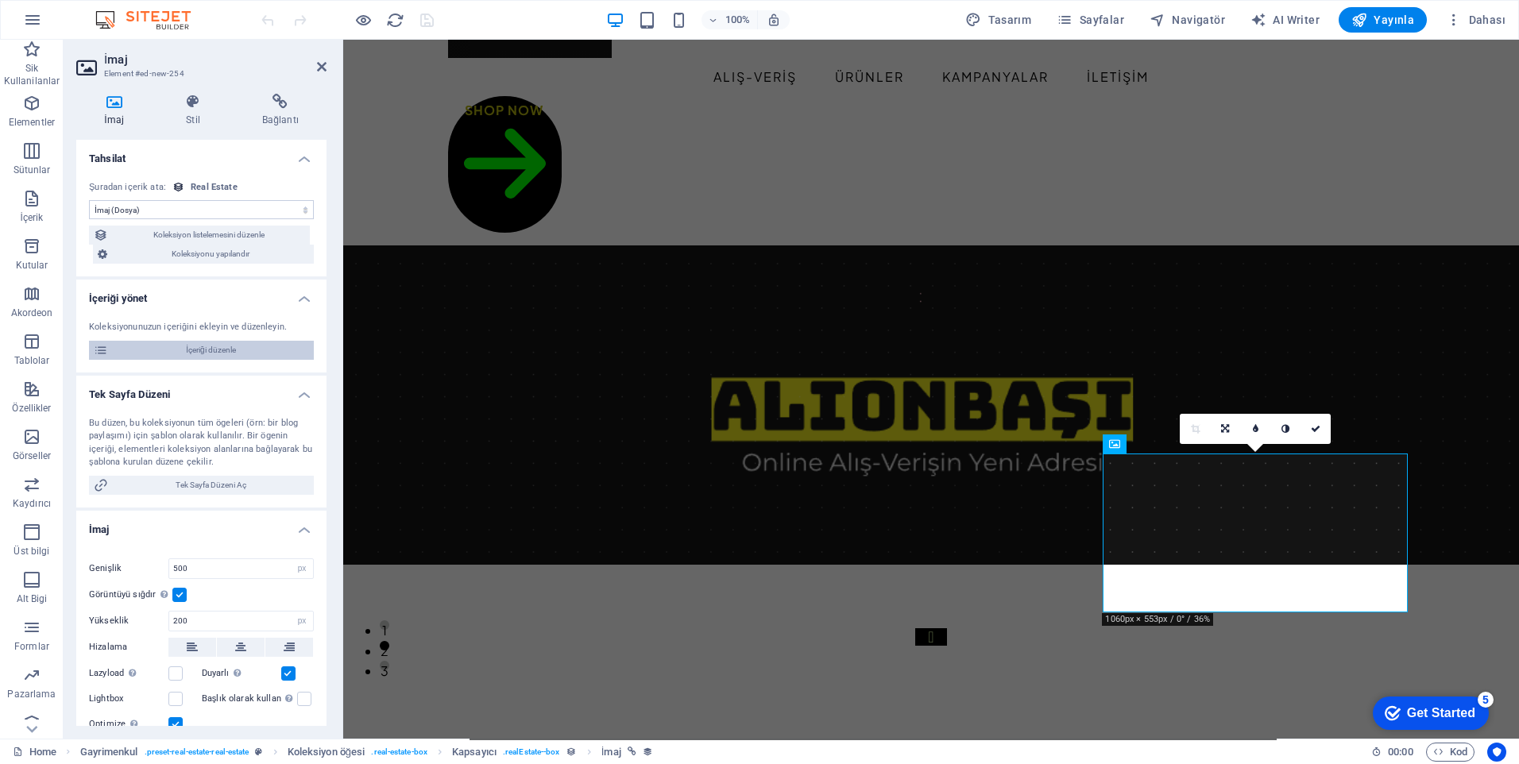
click at [177, 351] on span "İçeriği düzenle" at bounding box center [211, 350] width 196 height 19
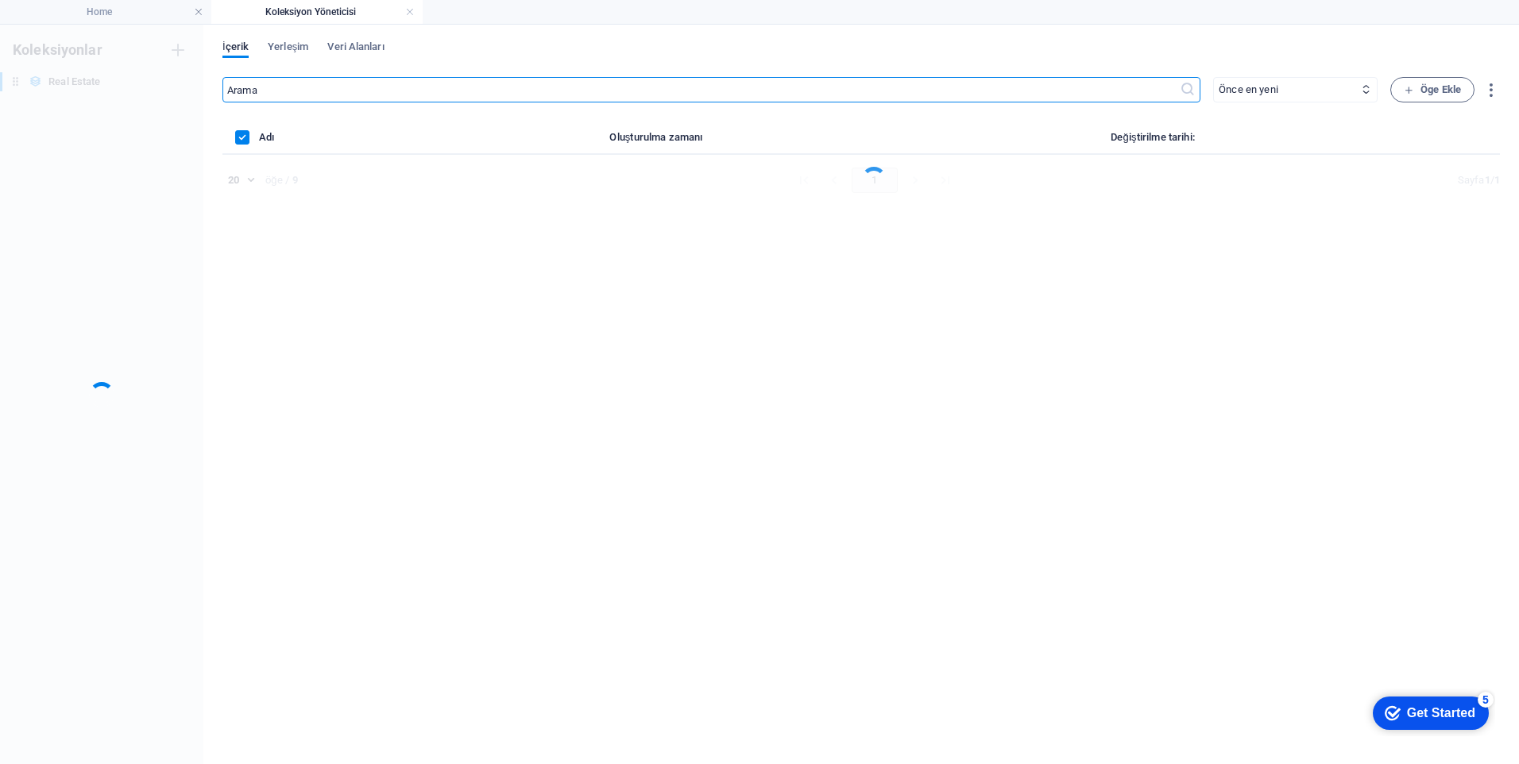
scroll to position [0, 0]
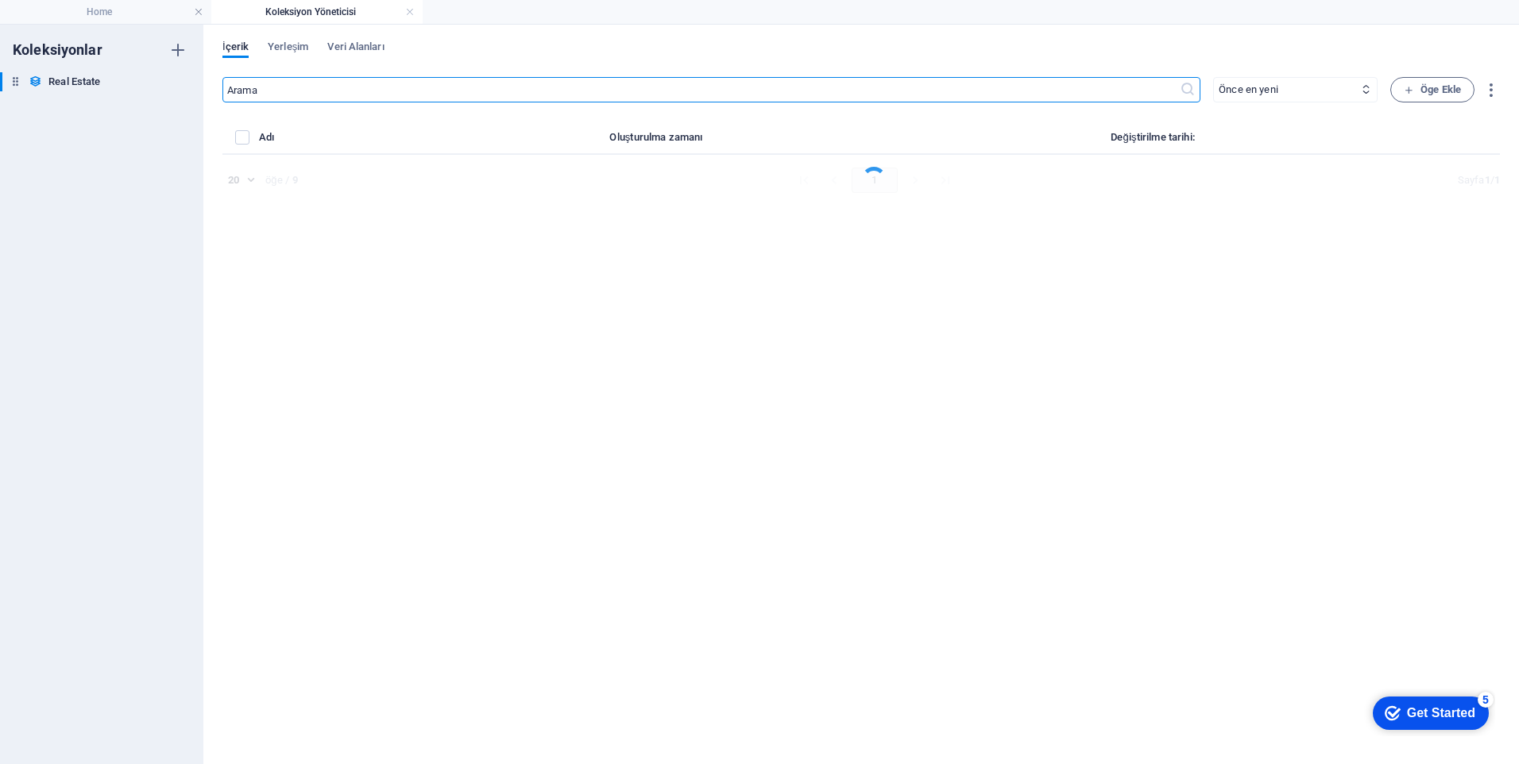
select select "Office"
select select "For Rent"
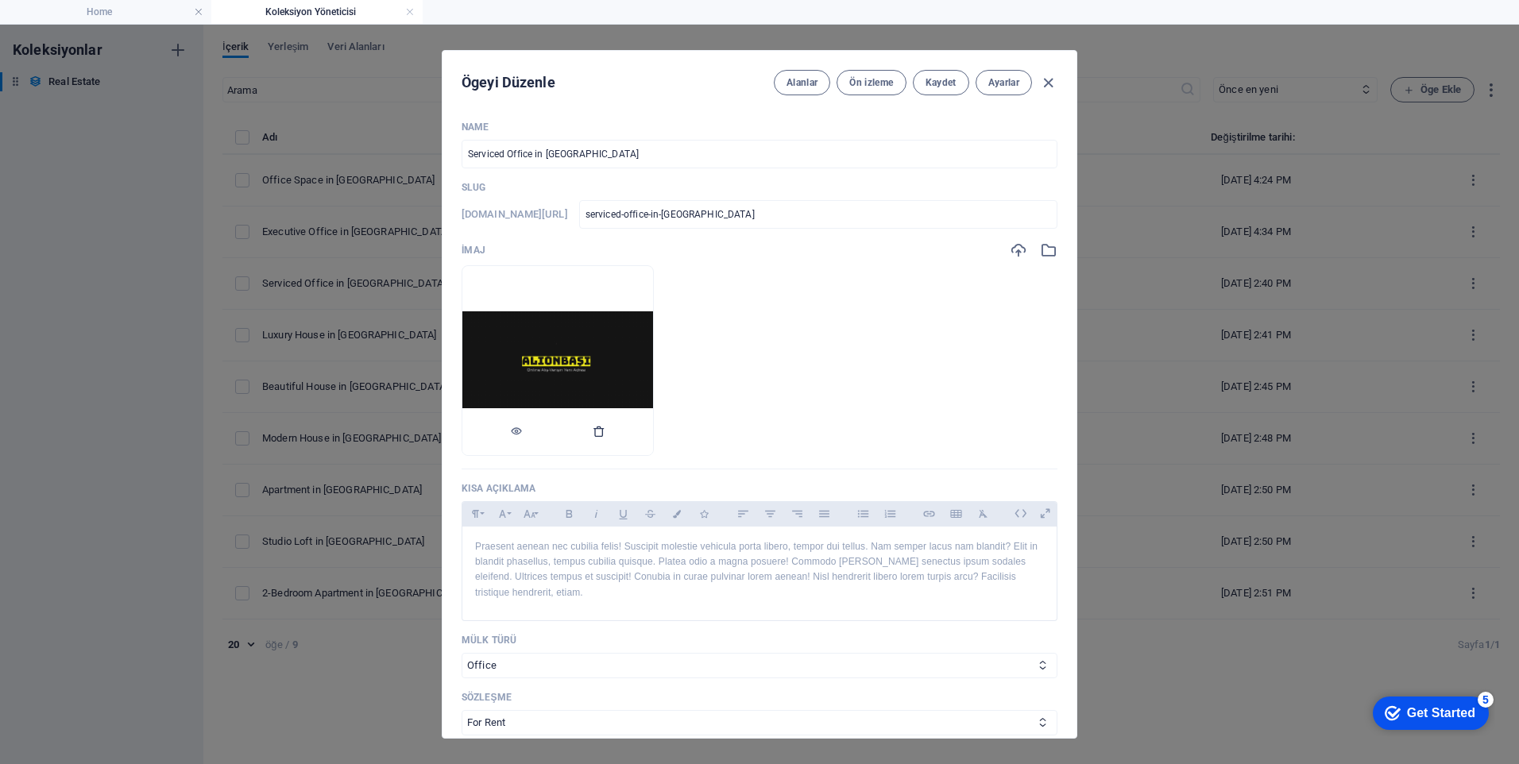
click at [606, 439] on button "button" at bounding box center [599, 432] width 13 height 48
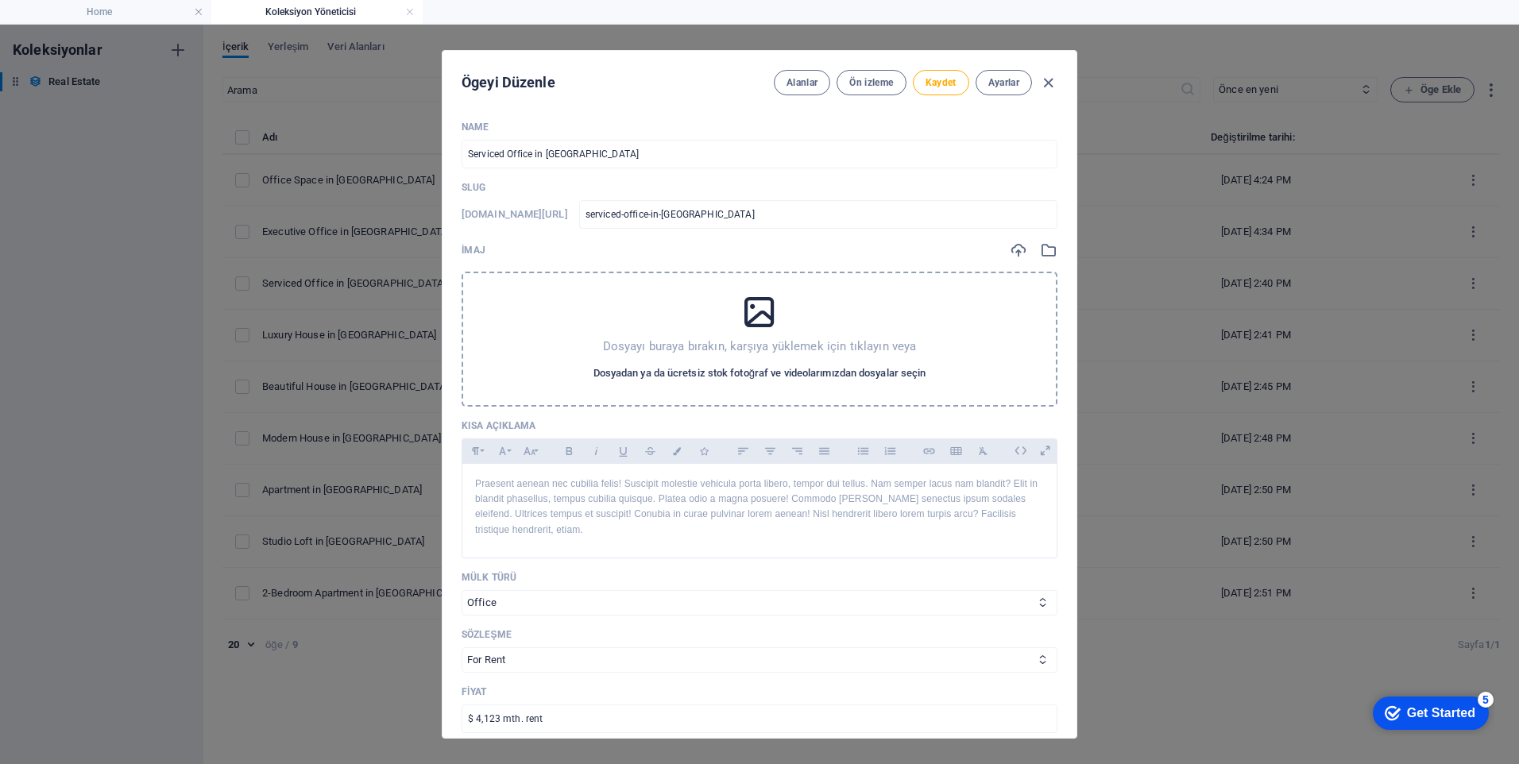
click at [745, 366] on span "Dosyadan ya da ücretsiz stok fotoğraf ve videolarımızdan dosyalar seçin" at bounding box center [760, 373] width 333 height 19
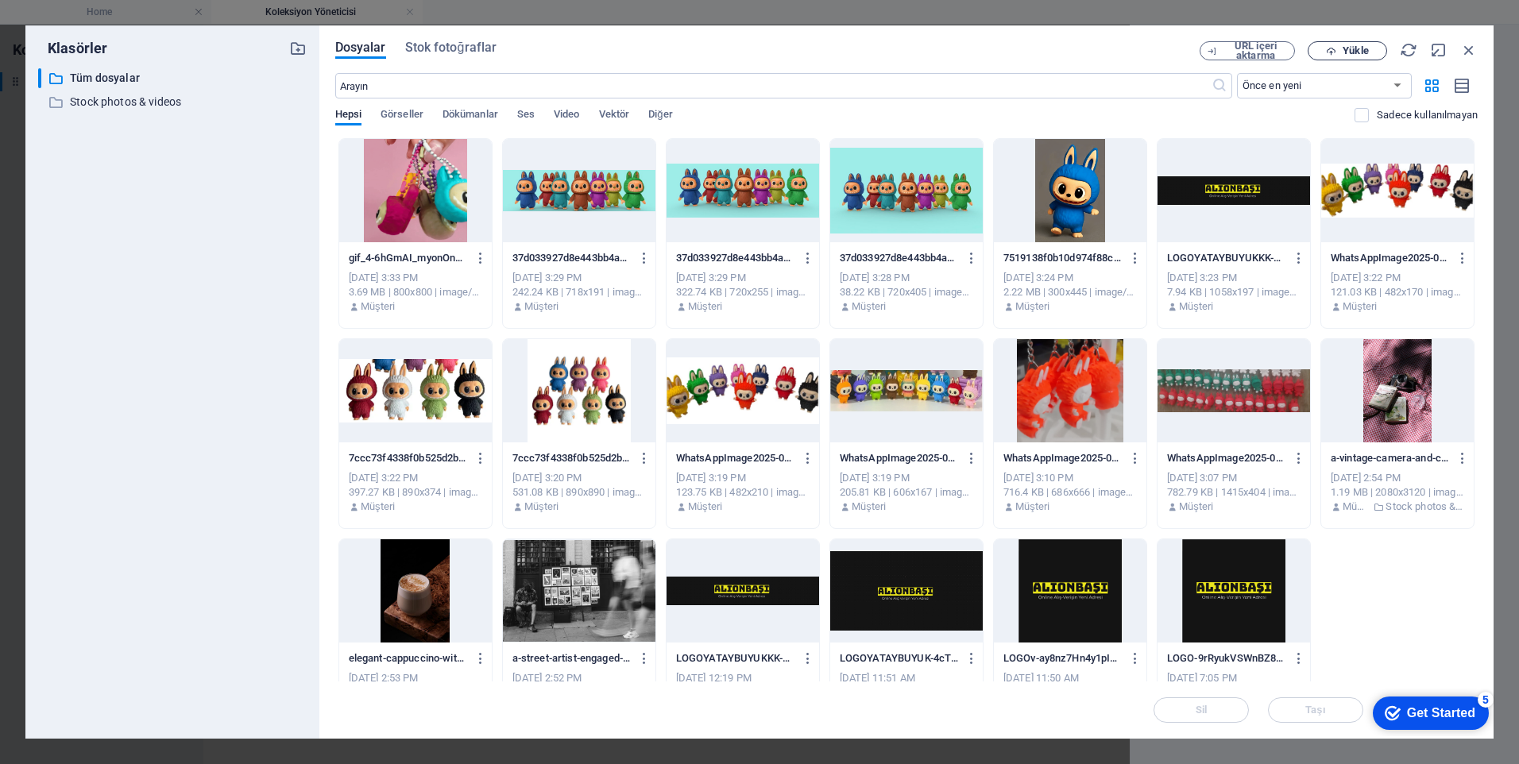
click at [1350, 51] on span "Yükle" at bounding box center [1355, 51] width 25 height 10
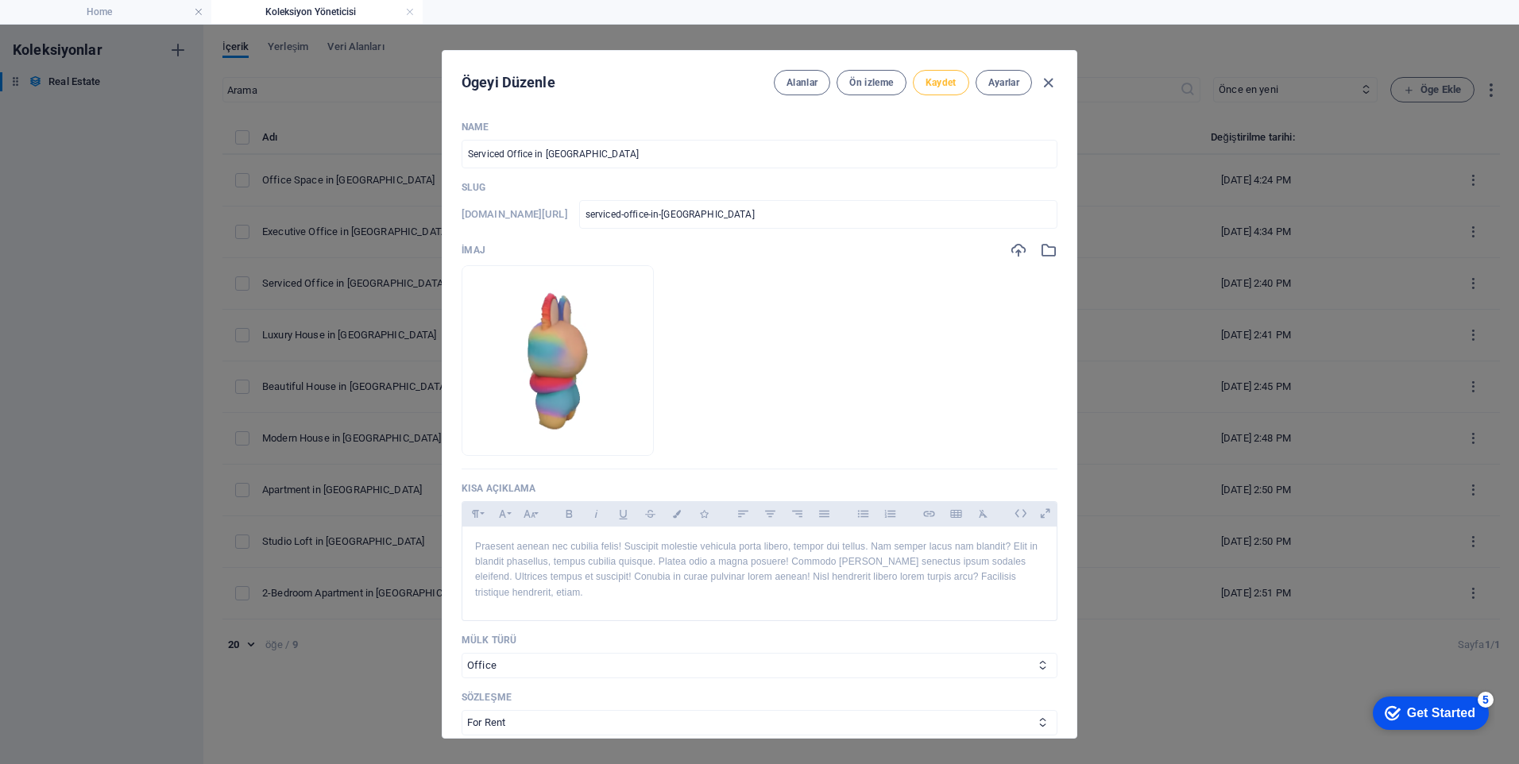
click at [950, 91] on button "Kaydet" at bounding box center [941, 82] width 56 height 25
click at [1049, 85] on icon "button" at bounding box center [1048, 83] width 18 height 18
checkbox input "false"
type input "serviced-office-in-denver"
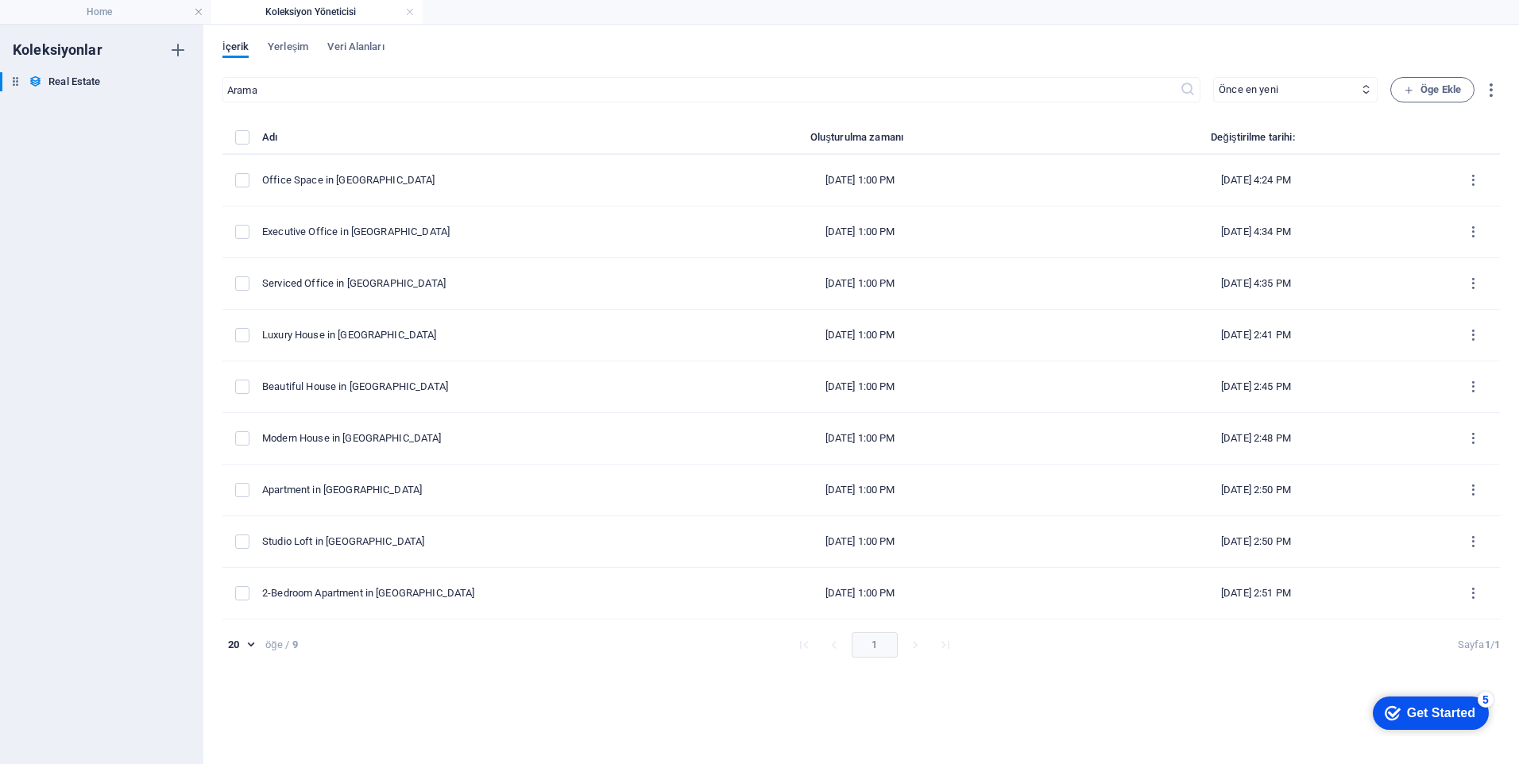
click at [134, 229] on div "Koleksiyonlar Real Estate Real Estate" at bounding box center [101, 395] width 203 height 740
drag, startPoint x: 367, startPoint y: 46, endPoint x: 342, endPoint y: 45, distance: 25.4
click at [367, 45] on span "Veri Alanları" at bounding box center [355, 48] width 56 height 22
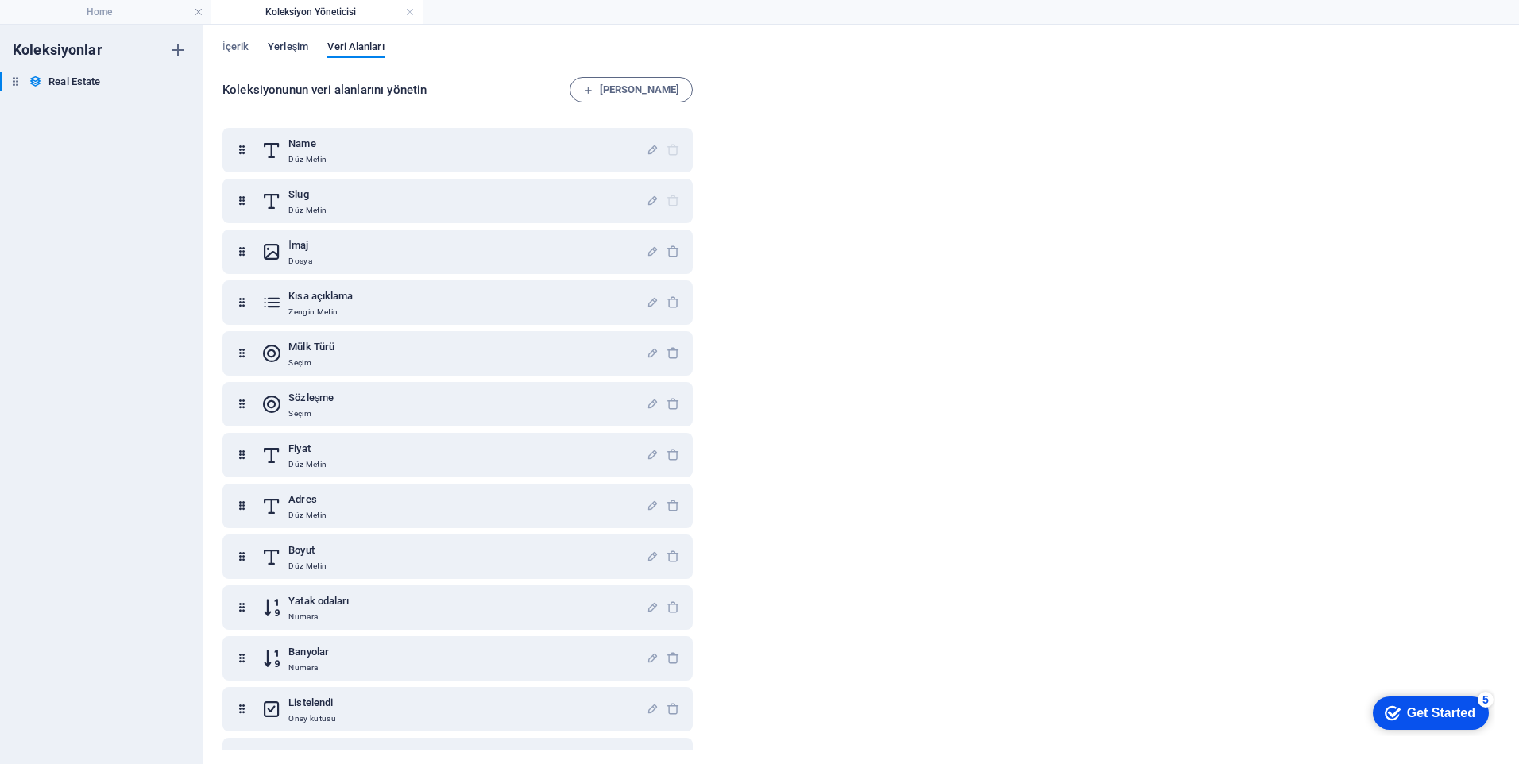
click at [292, 44] on span "Yerleşim" at bounding box center [288, 48] width 41 height 22
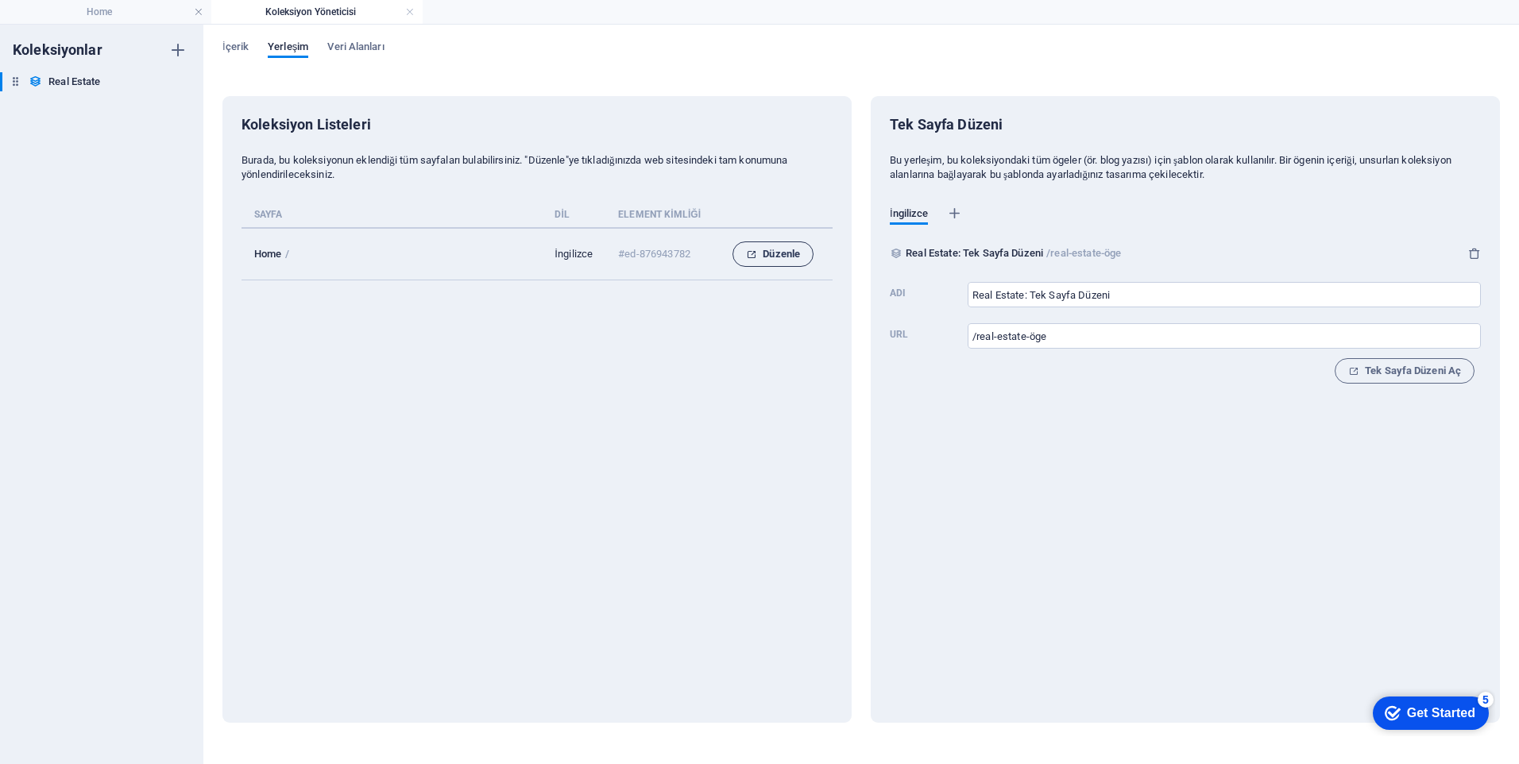
click at [773, 259] on span "Düzenle" at bounding box center [773, 254] width 54 height 19
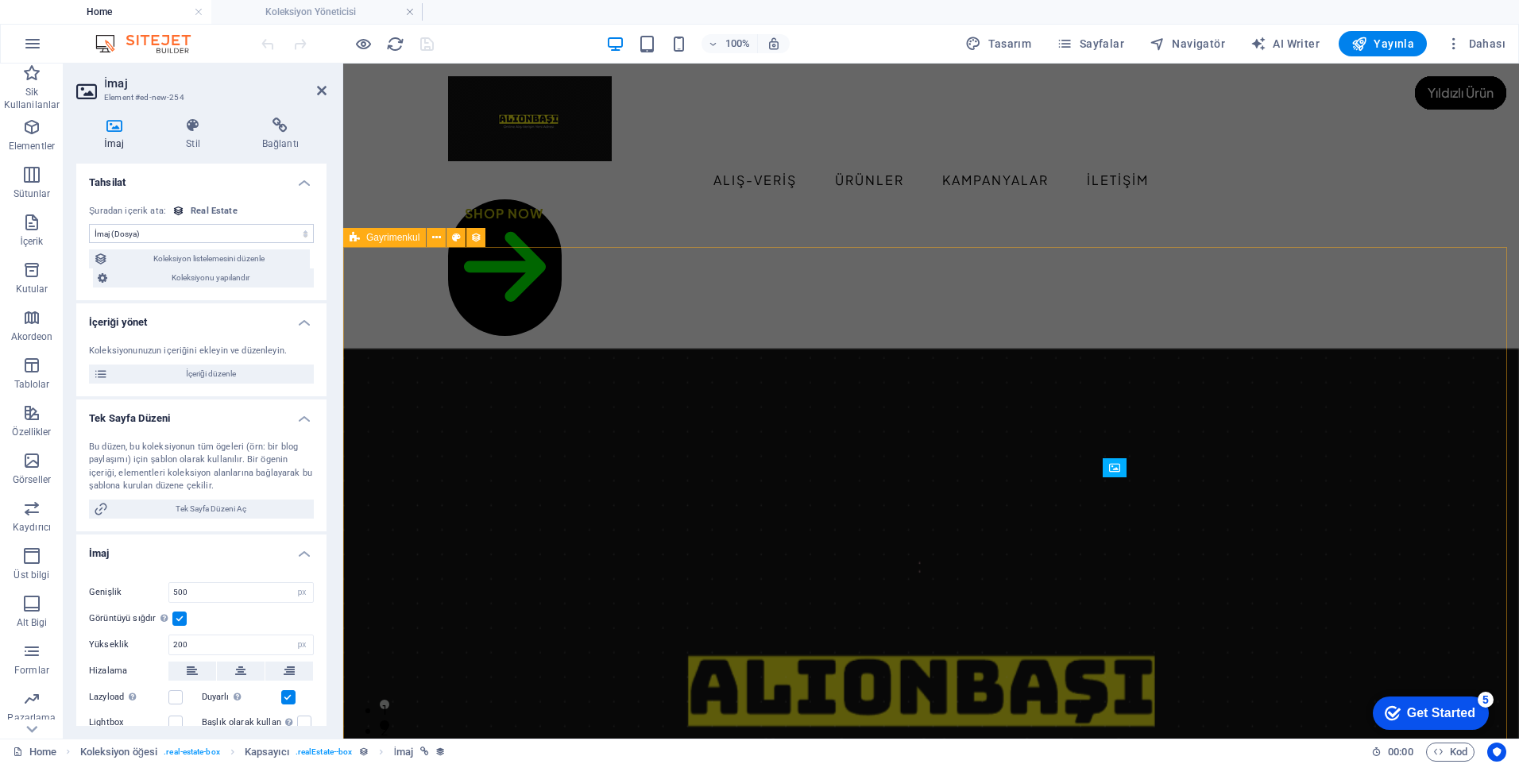
select select "DISABLED_OPTION_VALUE"
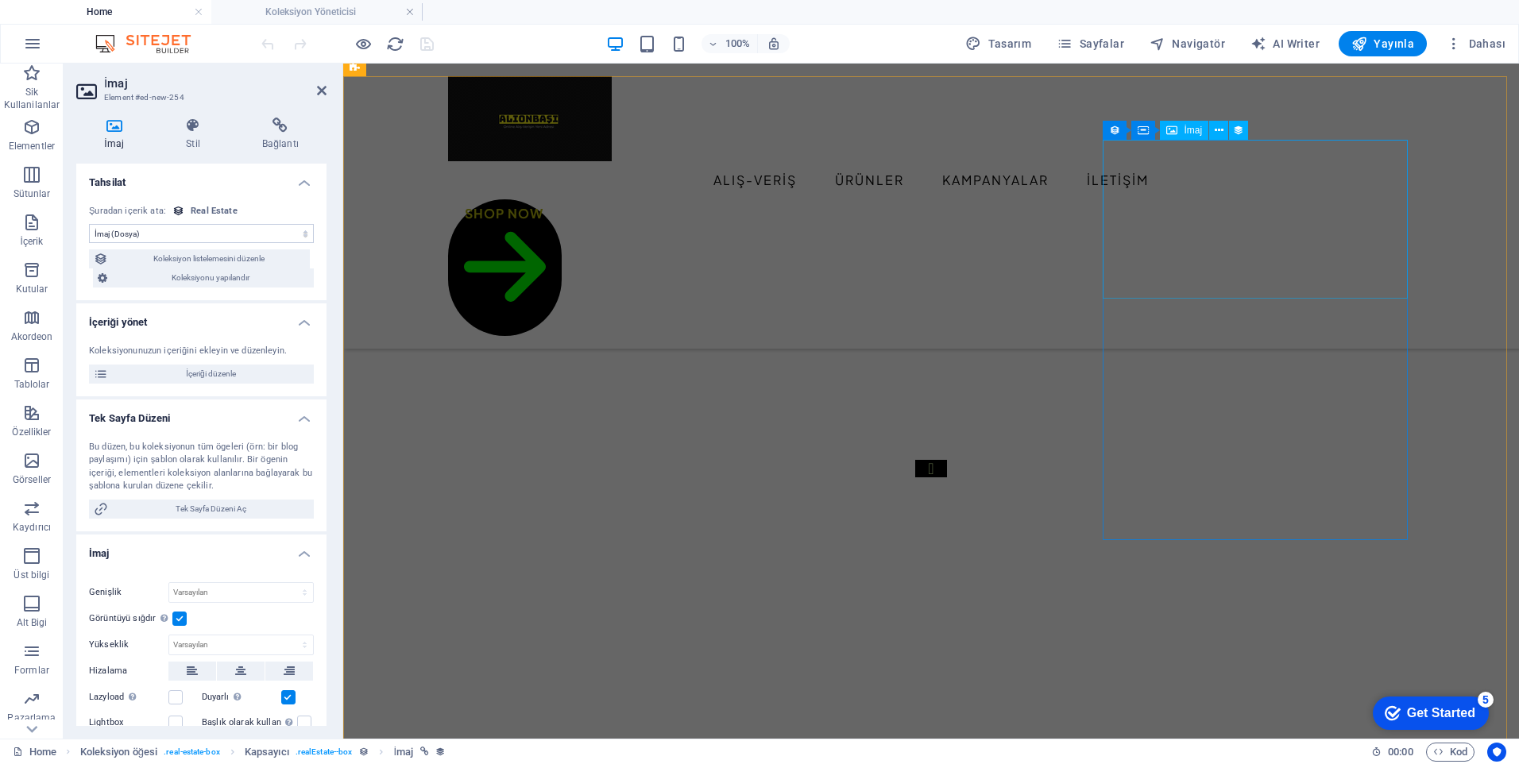
scroll to position [179, 0]
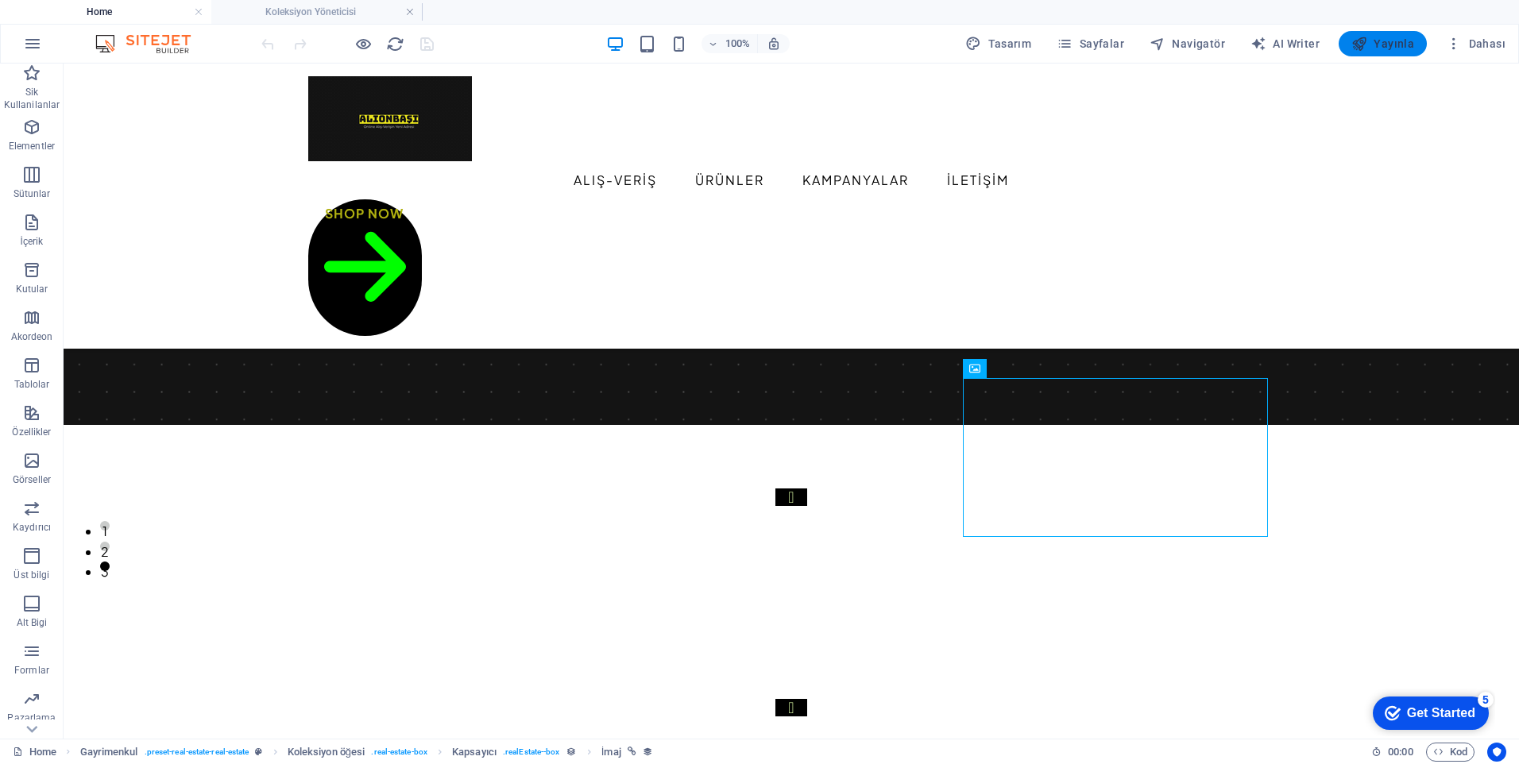
click at [1396, 46] on span "Yayınla" at bounding box center [1383, 44] width 63 height 16
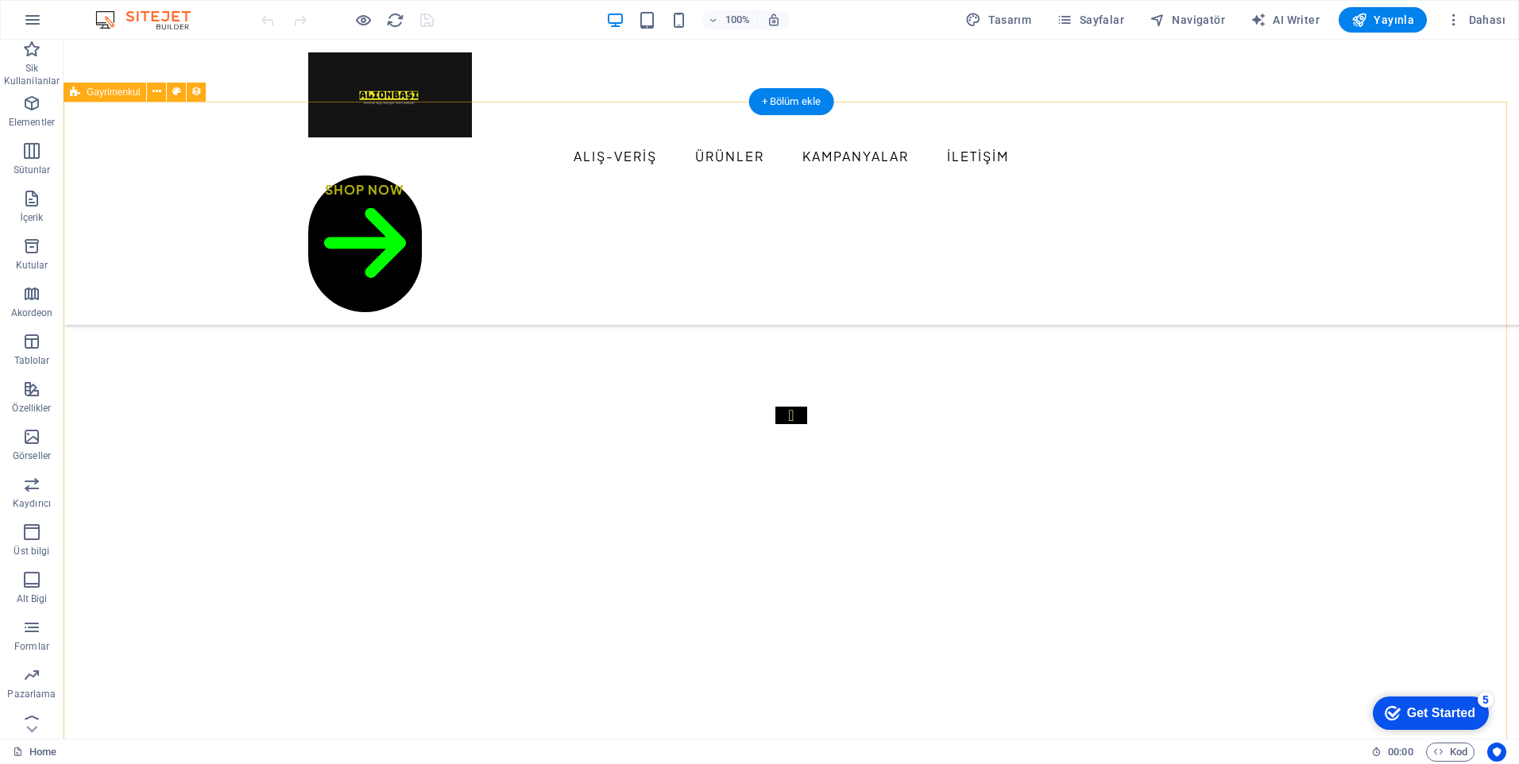
scroll to position [477, 0]
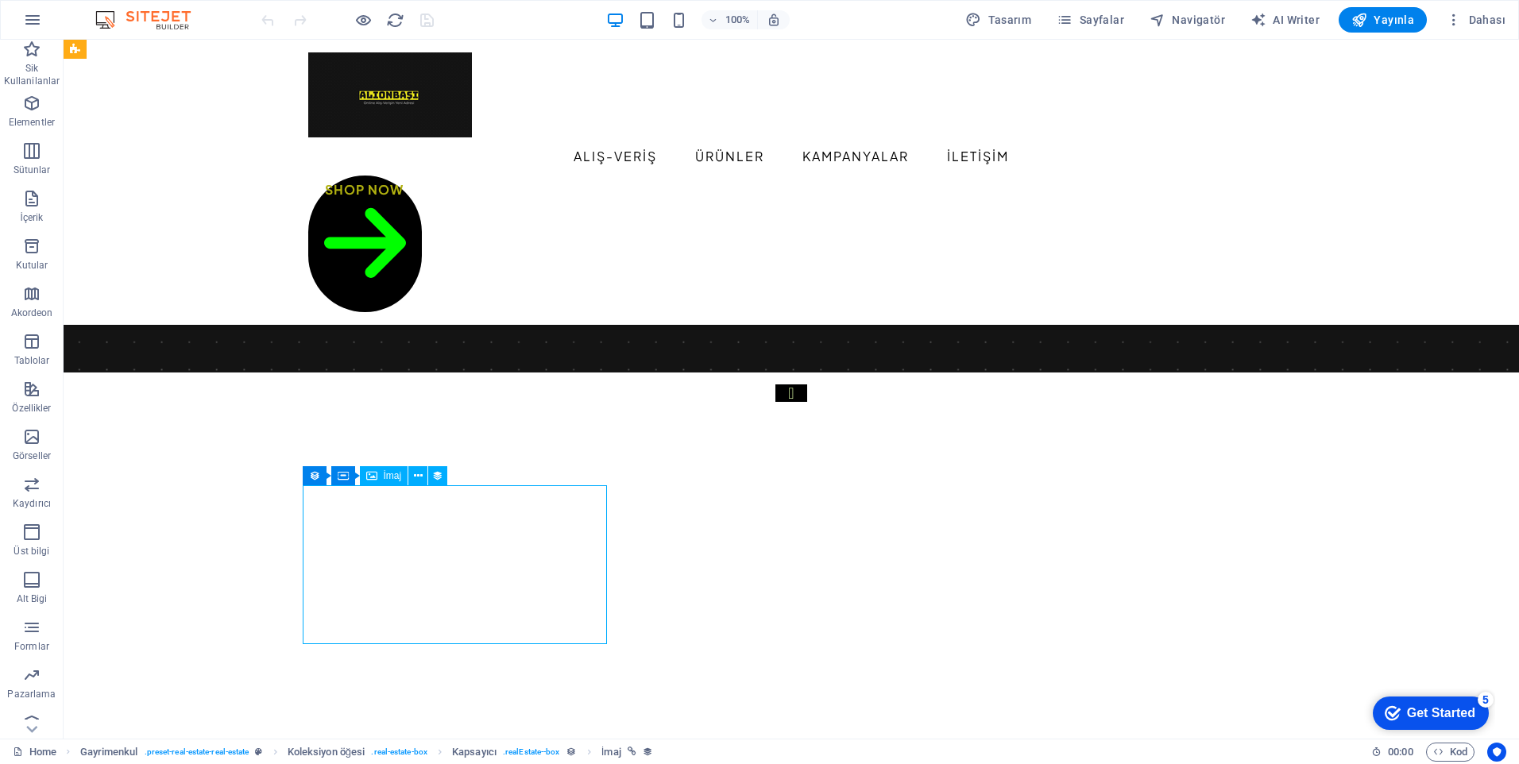
select select "px"
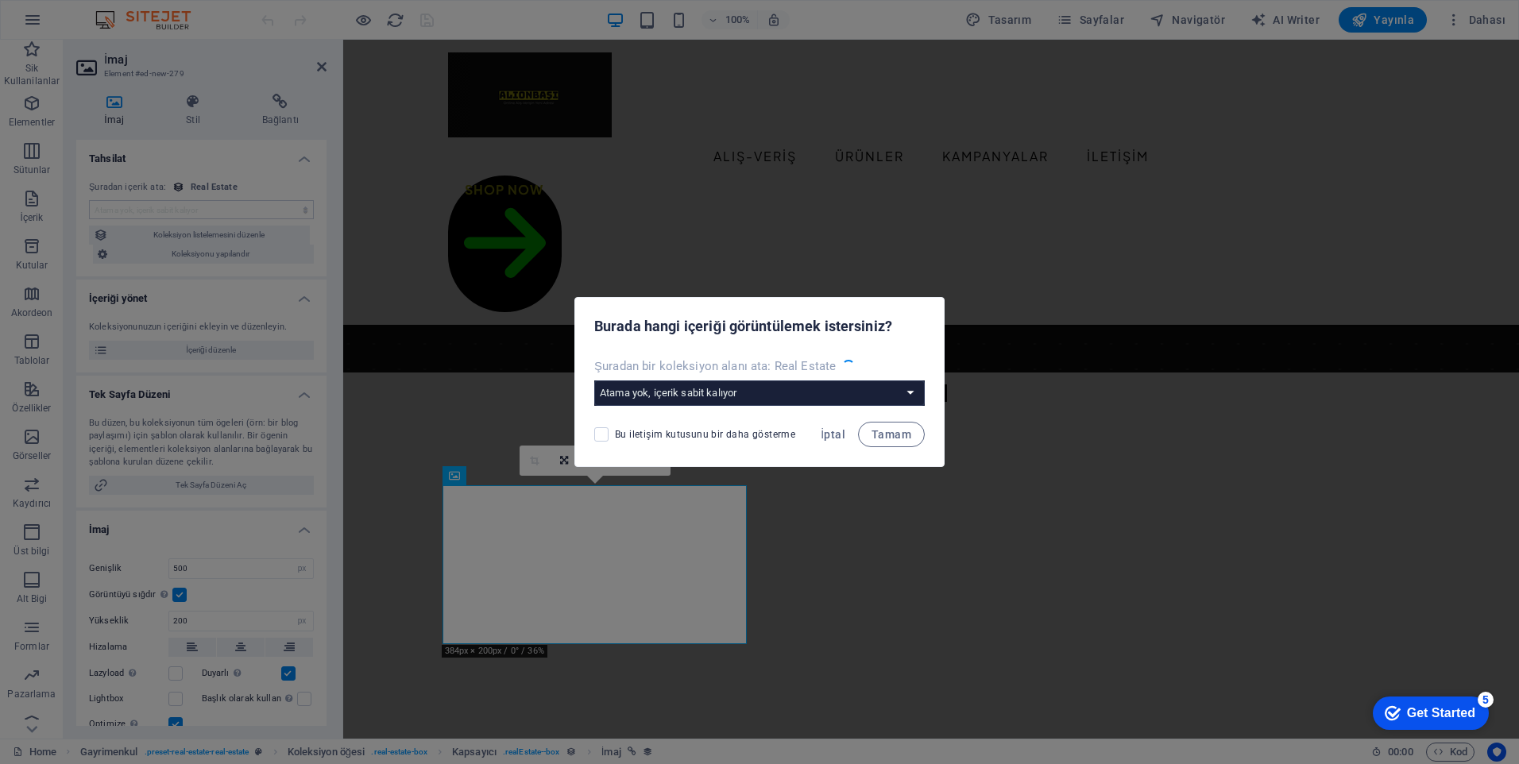
select select "image"
click at [829, 435] on span "İptal" at bounding box center [833, 434] width 25 height 13
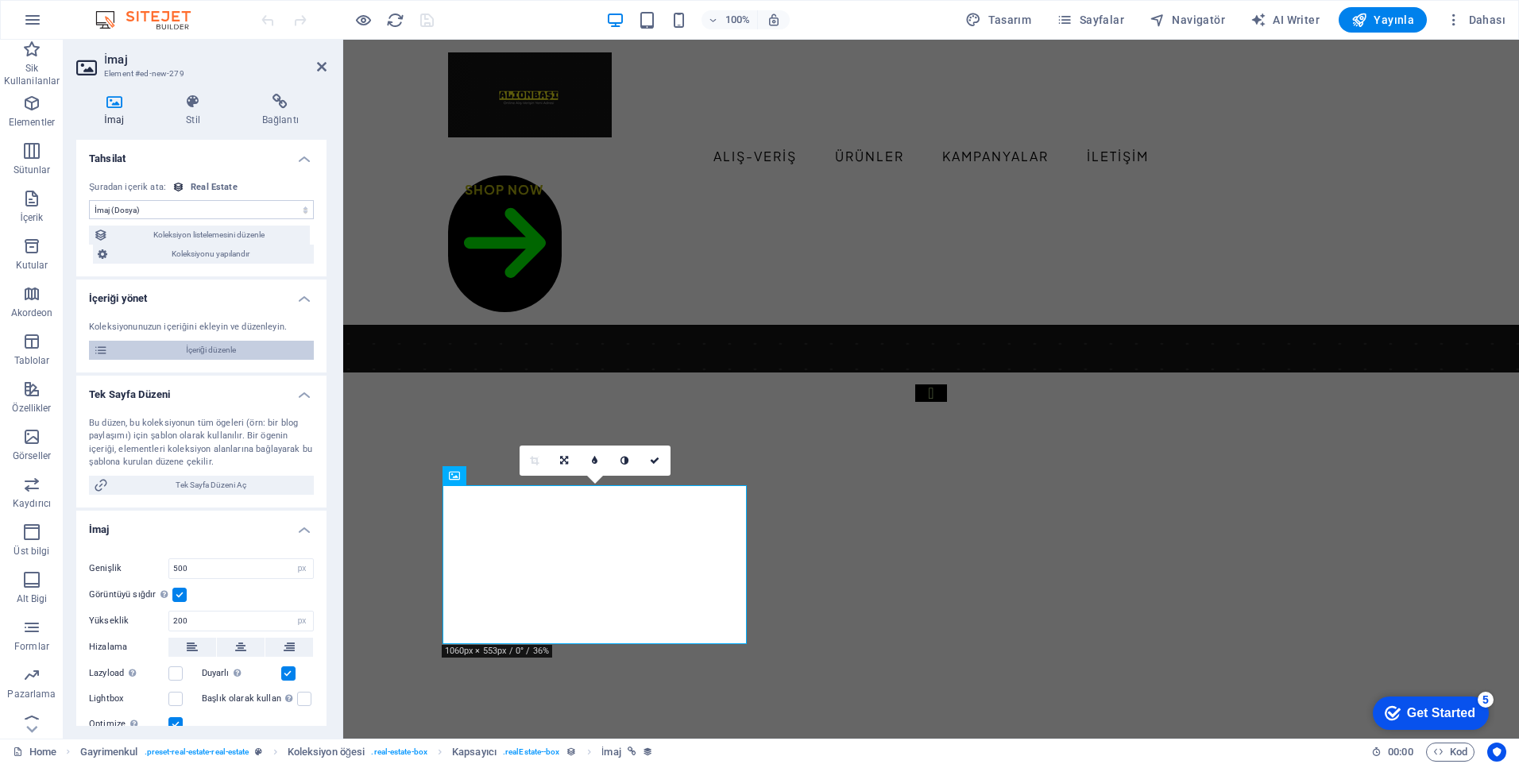
click at [203, 354] on span "İçeriği düzenle" at bounding box center [211, 350] width 196 height 19
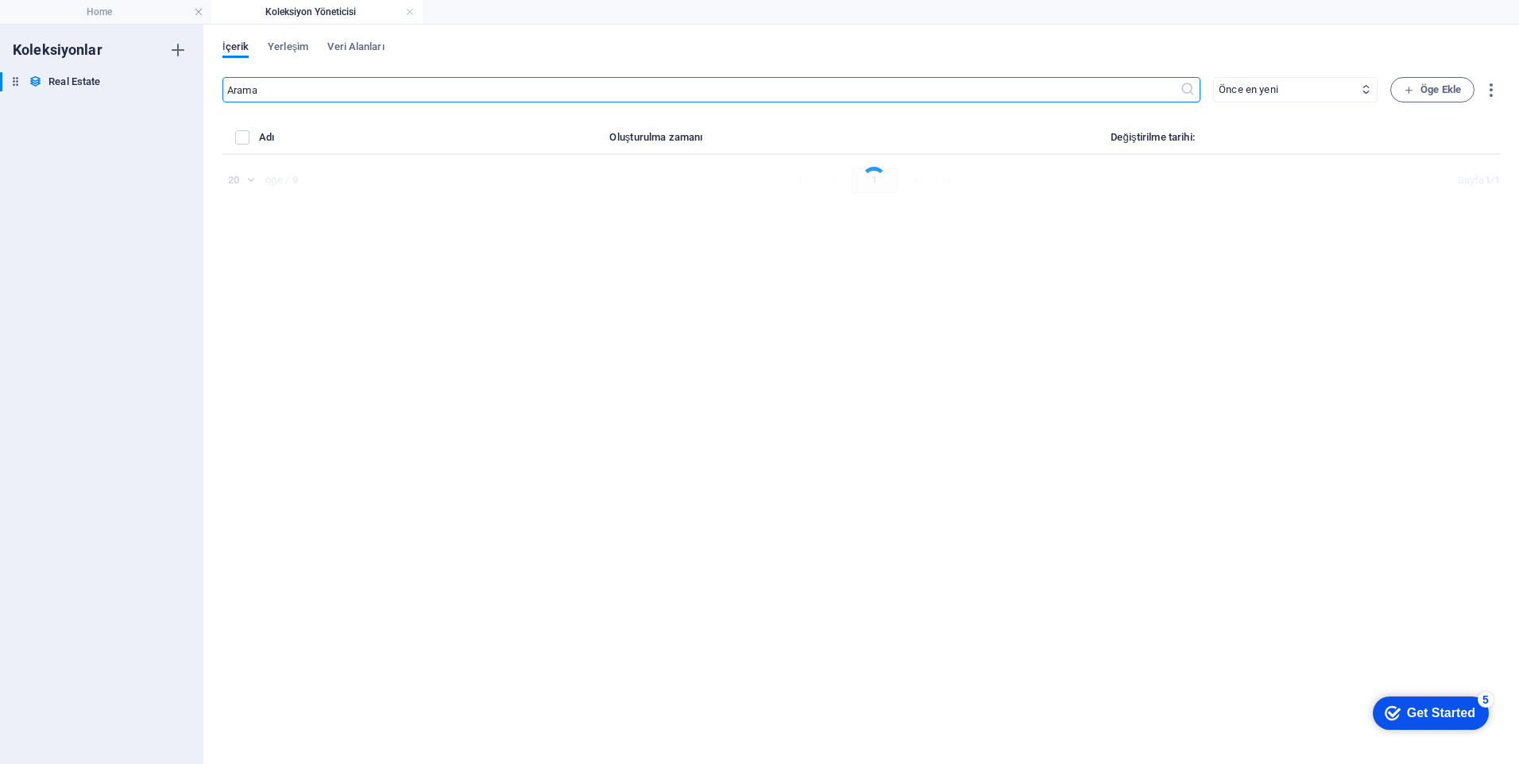
select select "House"
select select "For Sale"
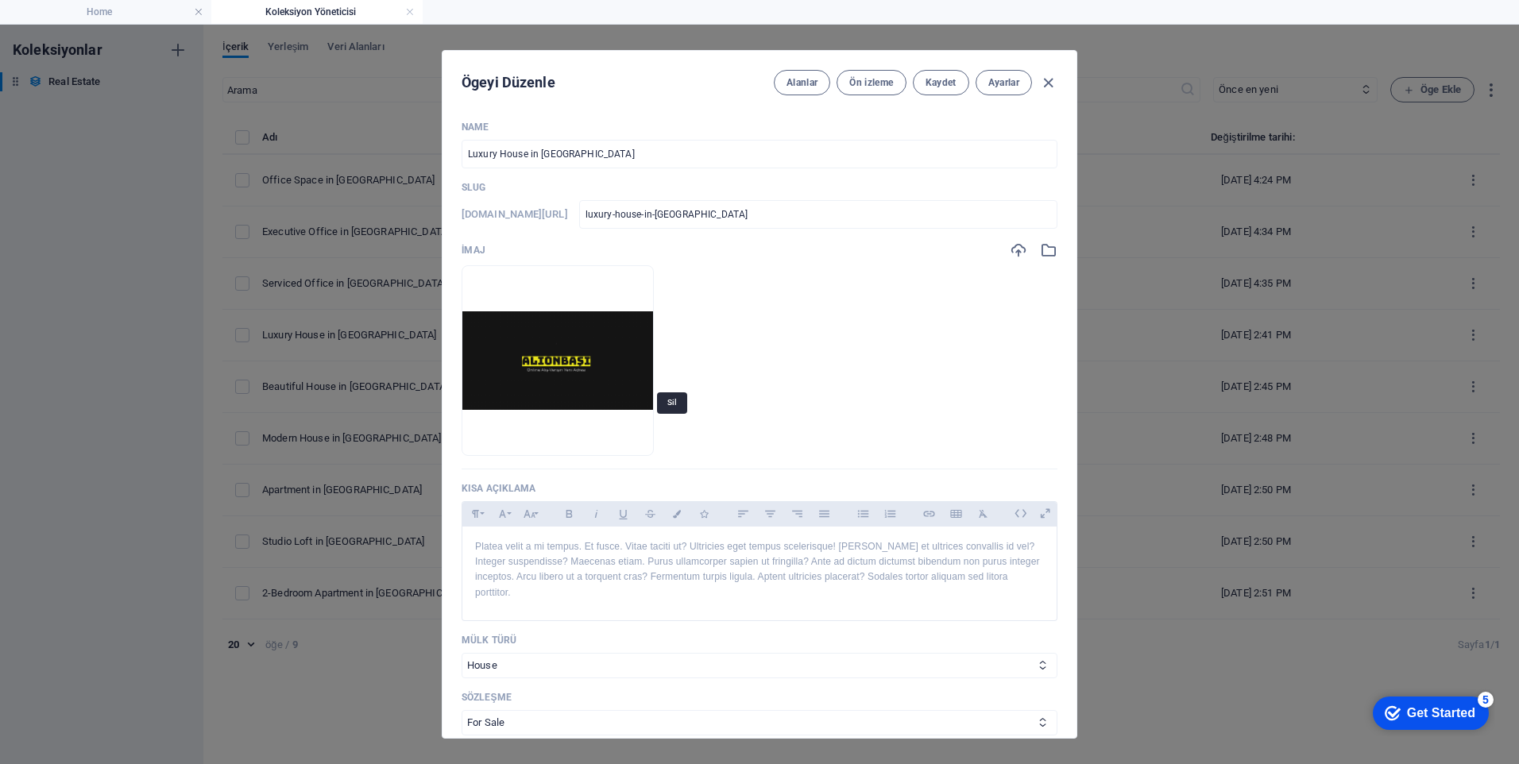
click at [606, 431] on icon "button" at bounding box center [599, 431] width 13 height 13
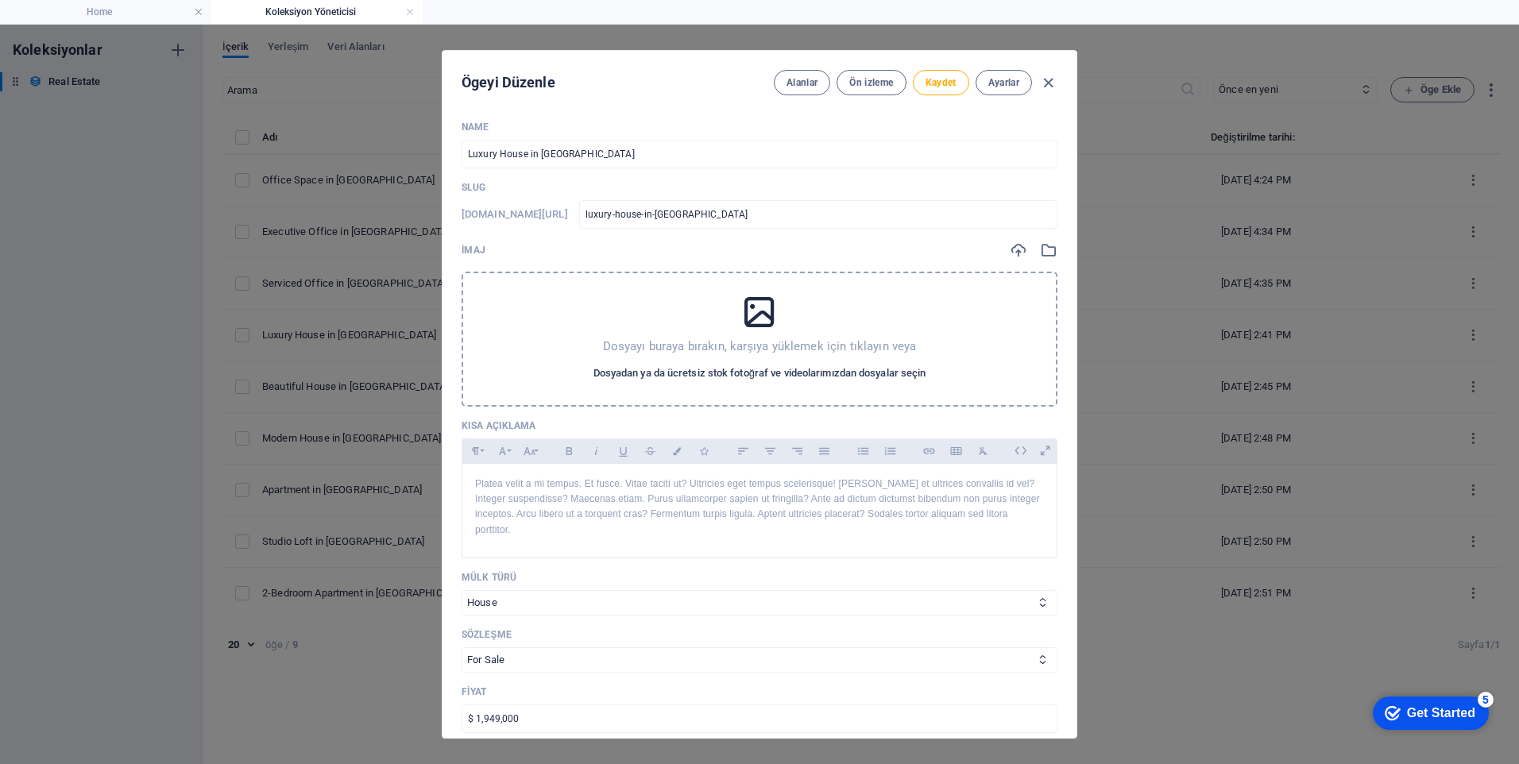
click at [716, 371] on span "Dosyadan ya da ücretsiz stok fotoğraf ve videolarımızdan dosyalar seçin" at bounding box center [760, 373] width 333 height 19
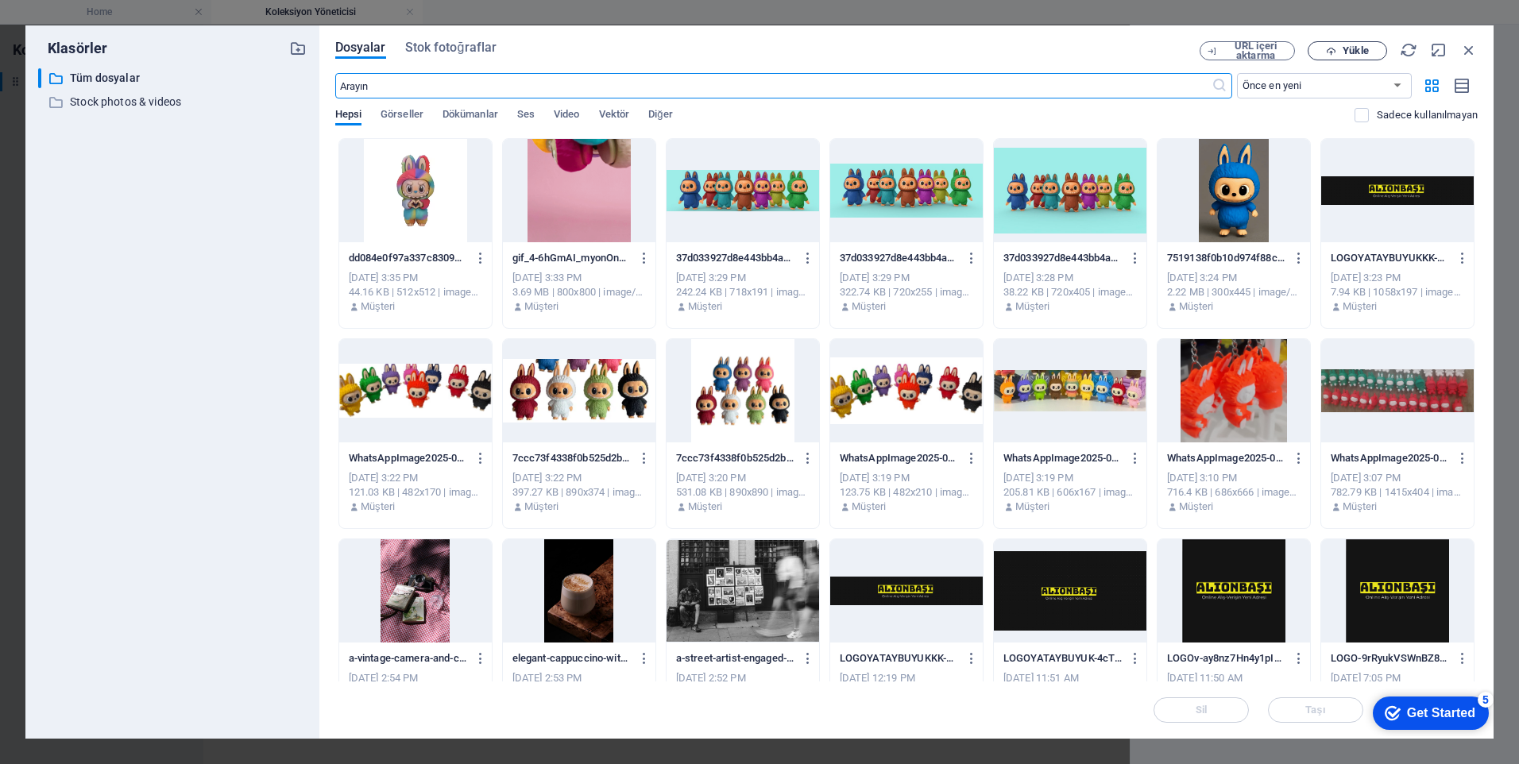
click at [1373, 46] on span "Yükle" at bounding box center [1347, 51] width 65 height 10
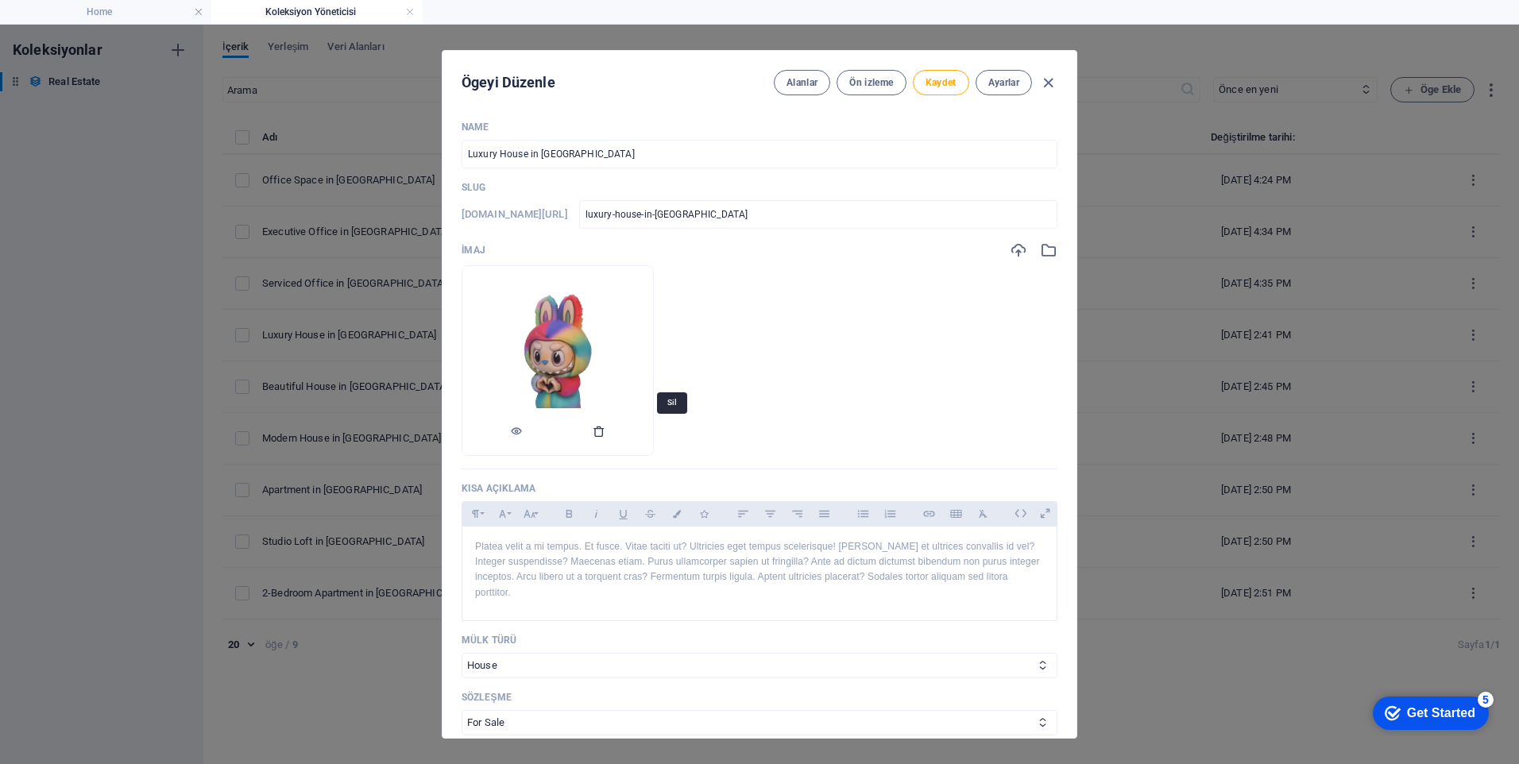
click at [606, 435] on icon "button" at bounding box center [599, 431] width 13 height 13
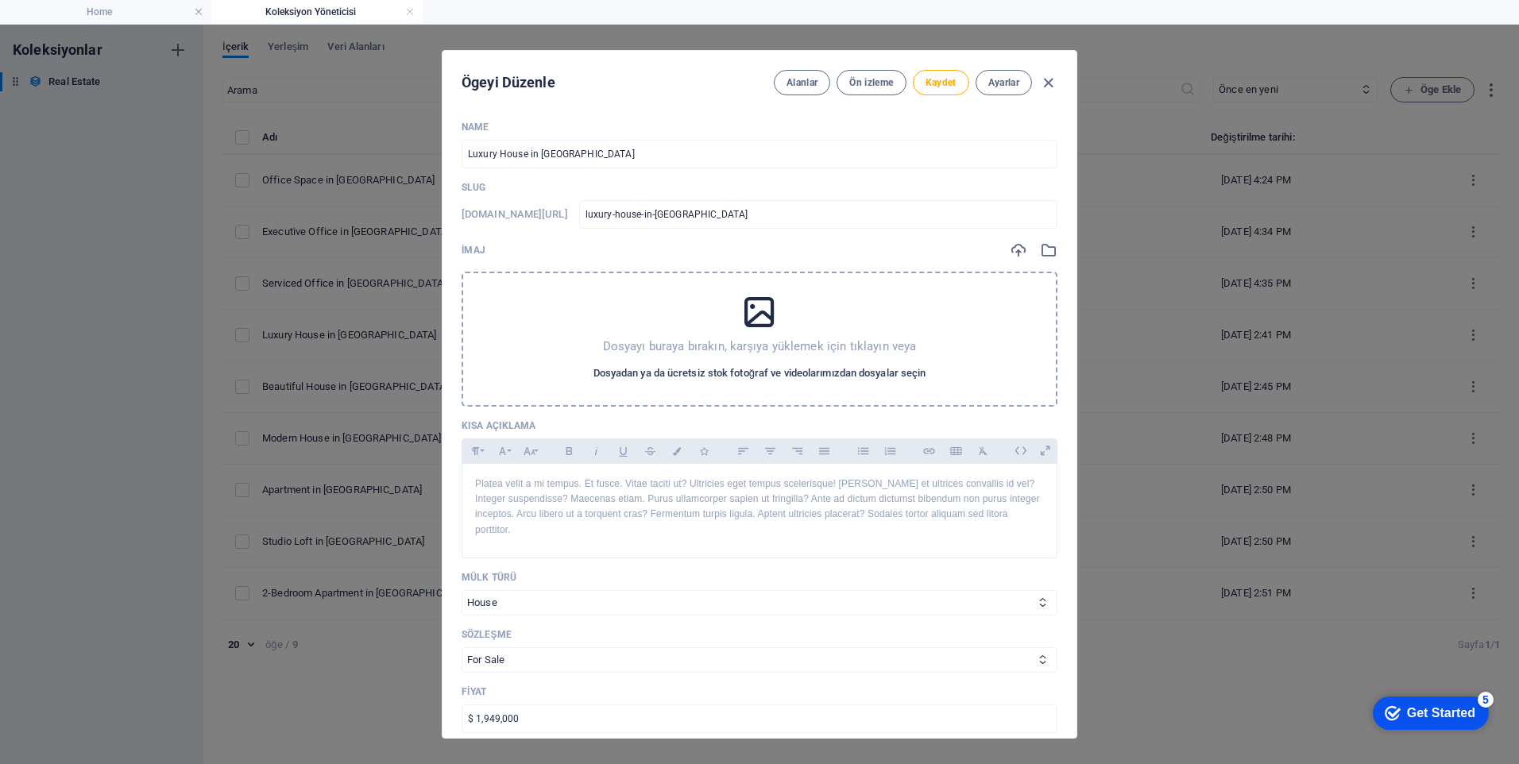
click at [711, 377] on span "Dosyadan ya da ücretsiz stok fotoğraf ve videolarımızdan dosyalar seçin" at bounding box center [760, 373] width 333 height 19
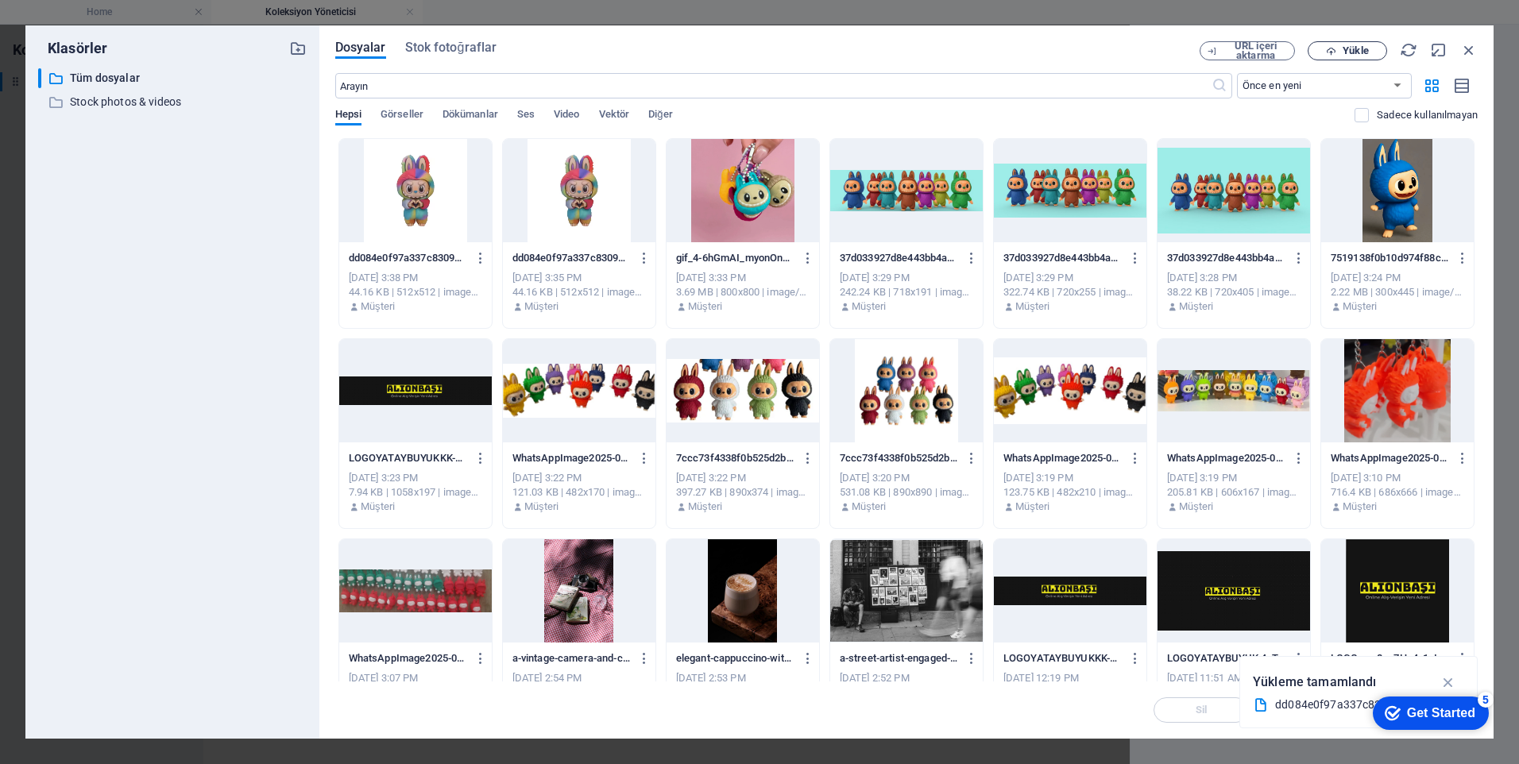
click at [1362, 52] on span "Yükle" at bounding box center [1355, 51] width 25 height 10
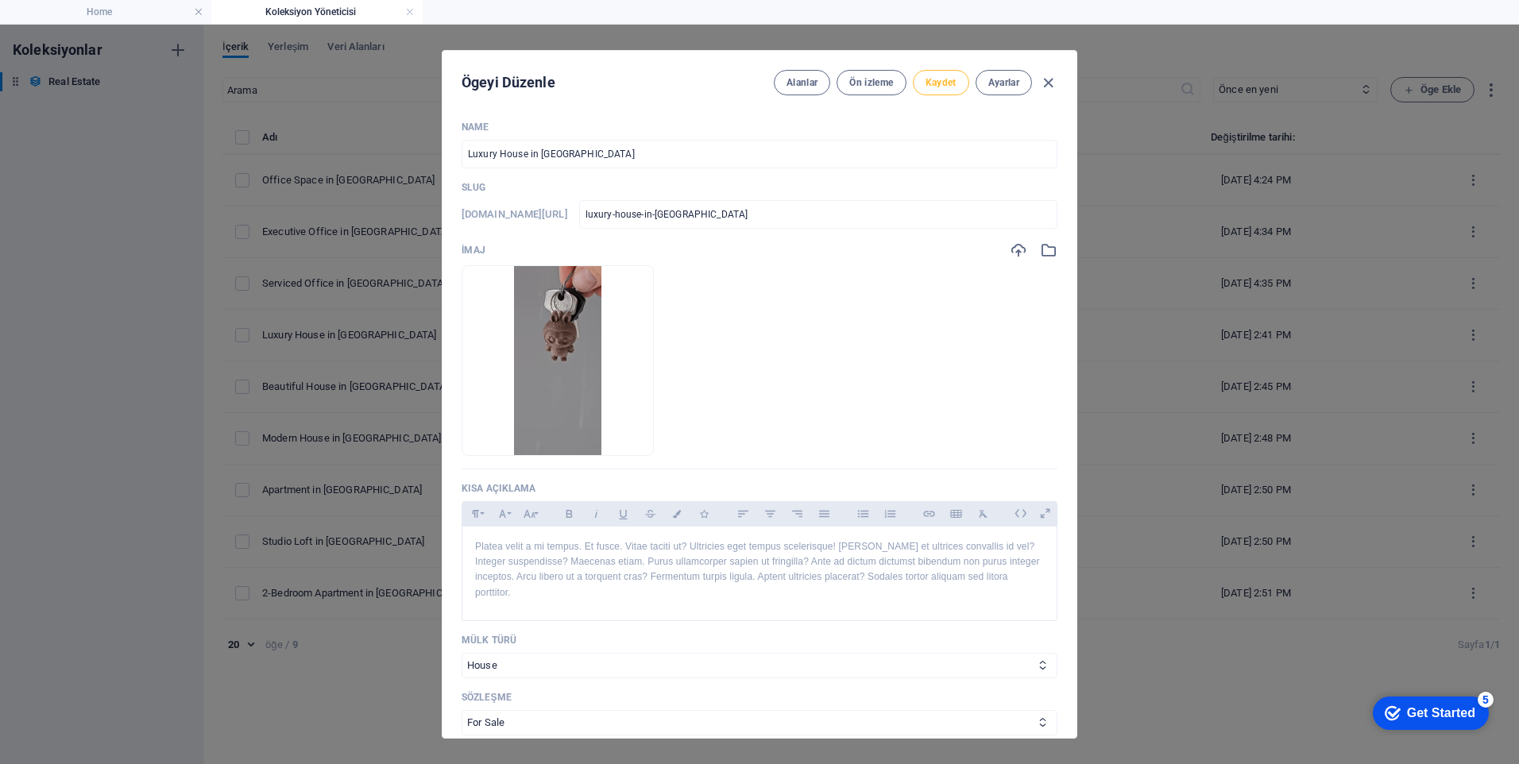
click at [935, 79] on span "Kaydet" at bounding box center [941, 82] width 31 height 13
click at [874, 85] on span "Ön izleme" at bounding box center [871, 82] width 44 height 13
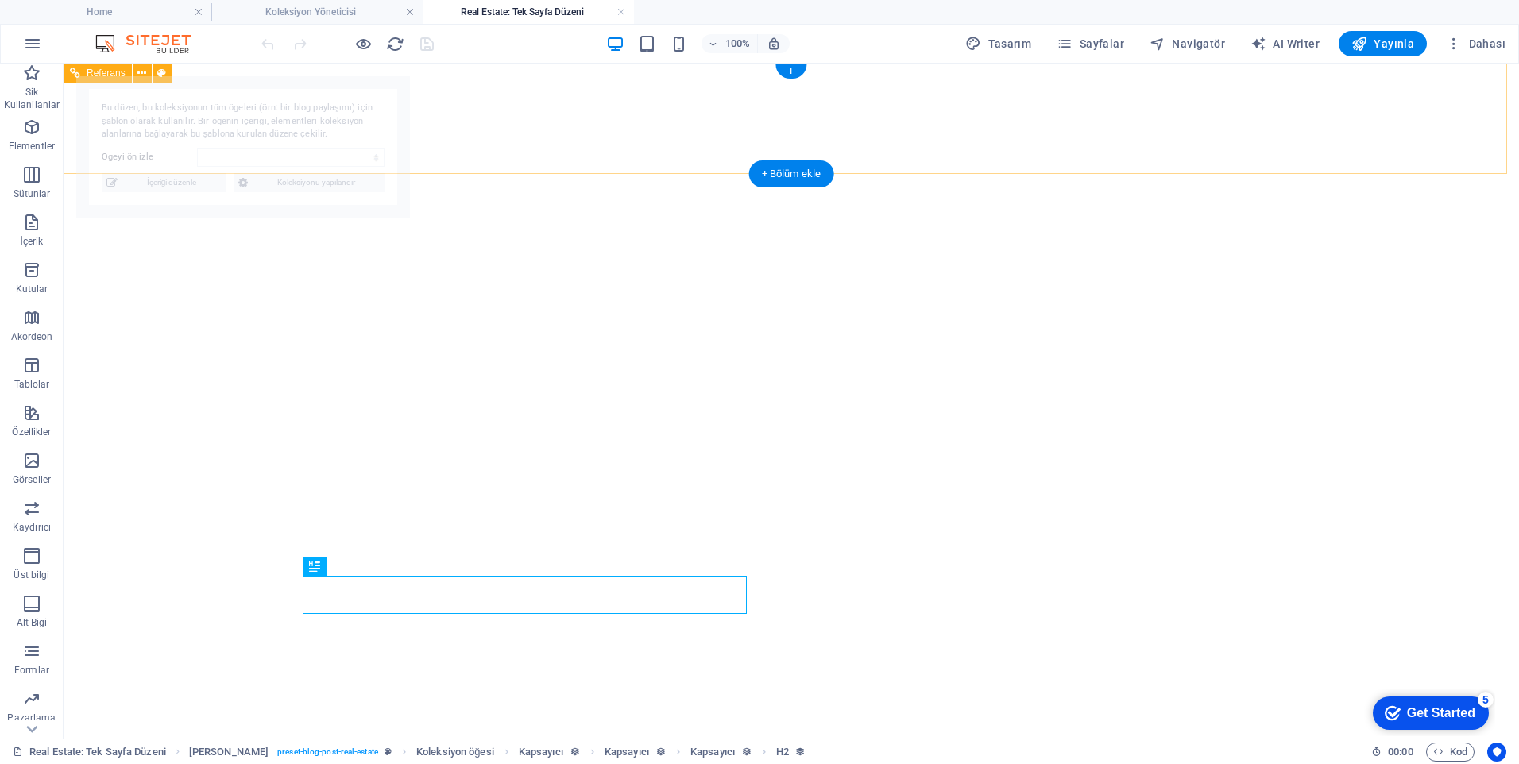
select select "68ad85a2c43248302206524a"
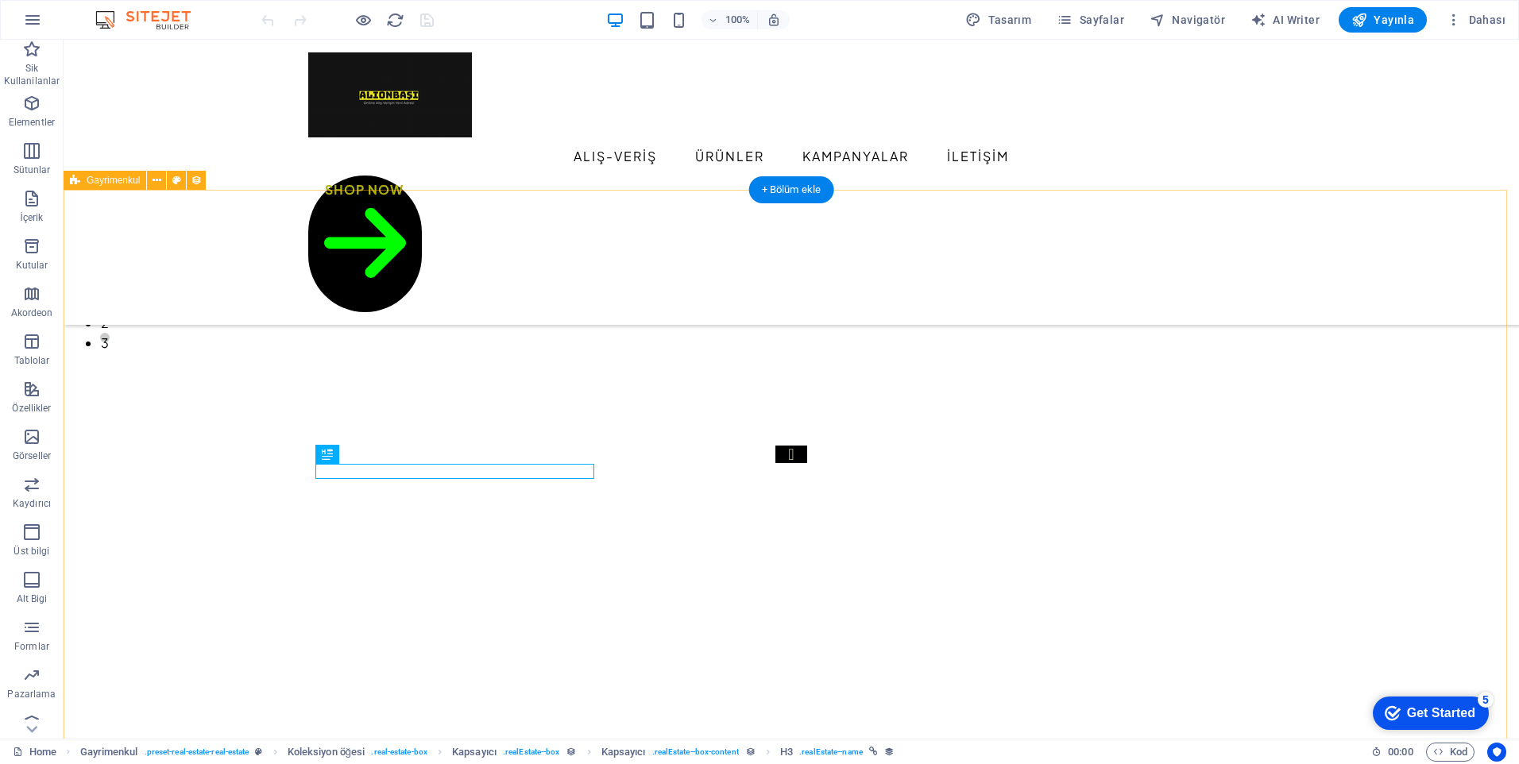
scroll to position [556, 0]
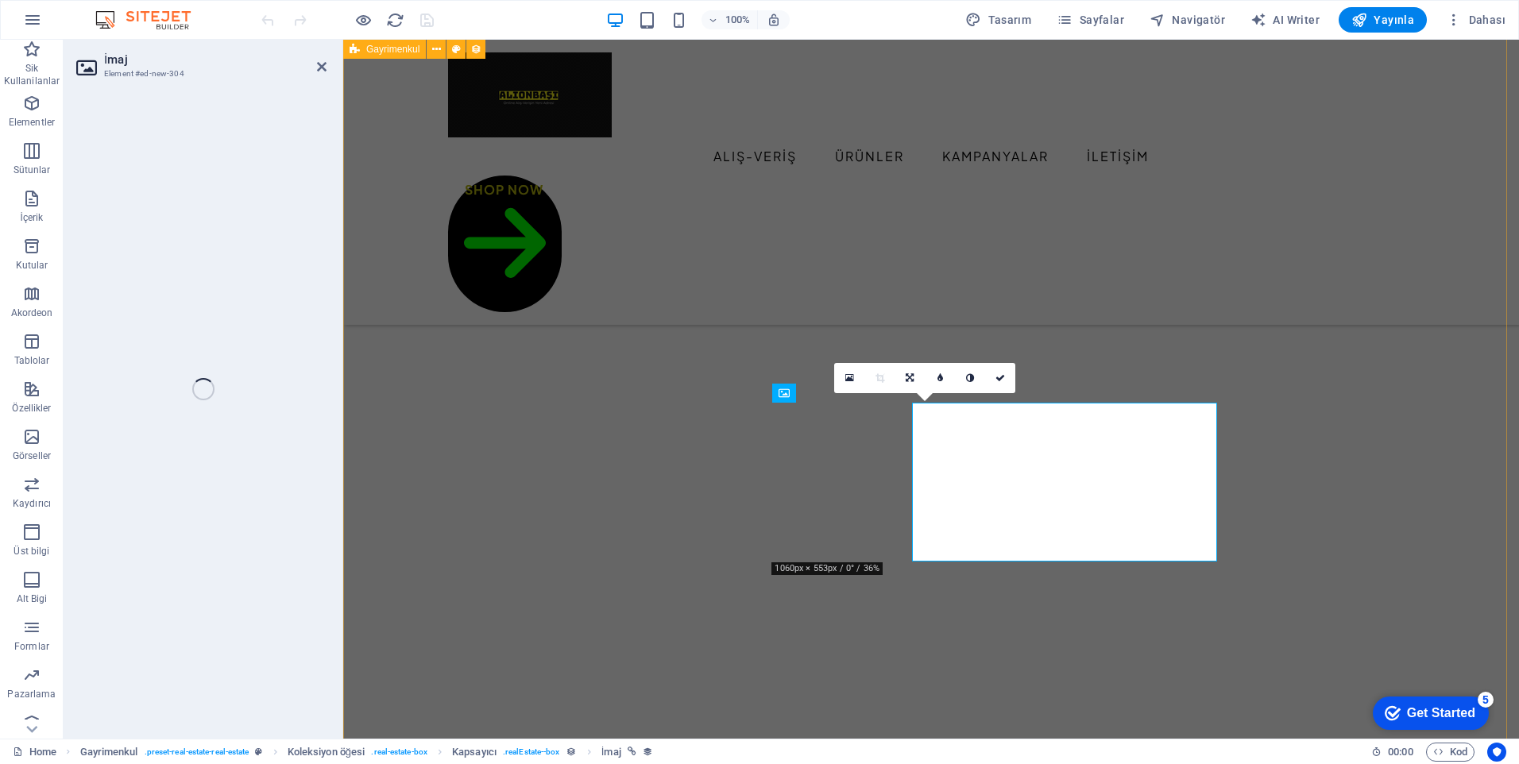
select select "px"
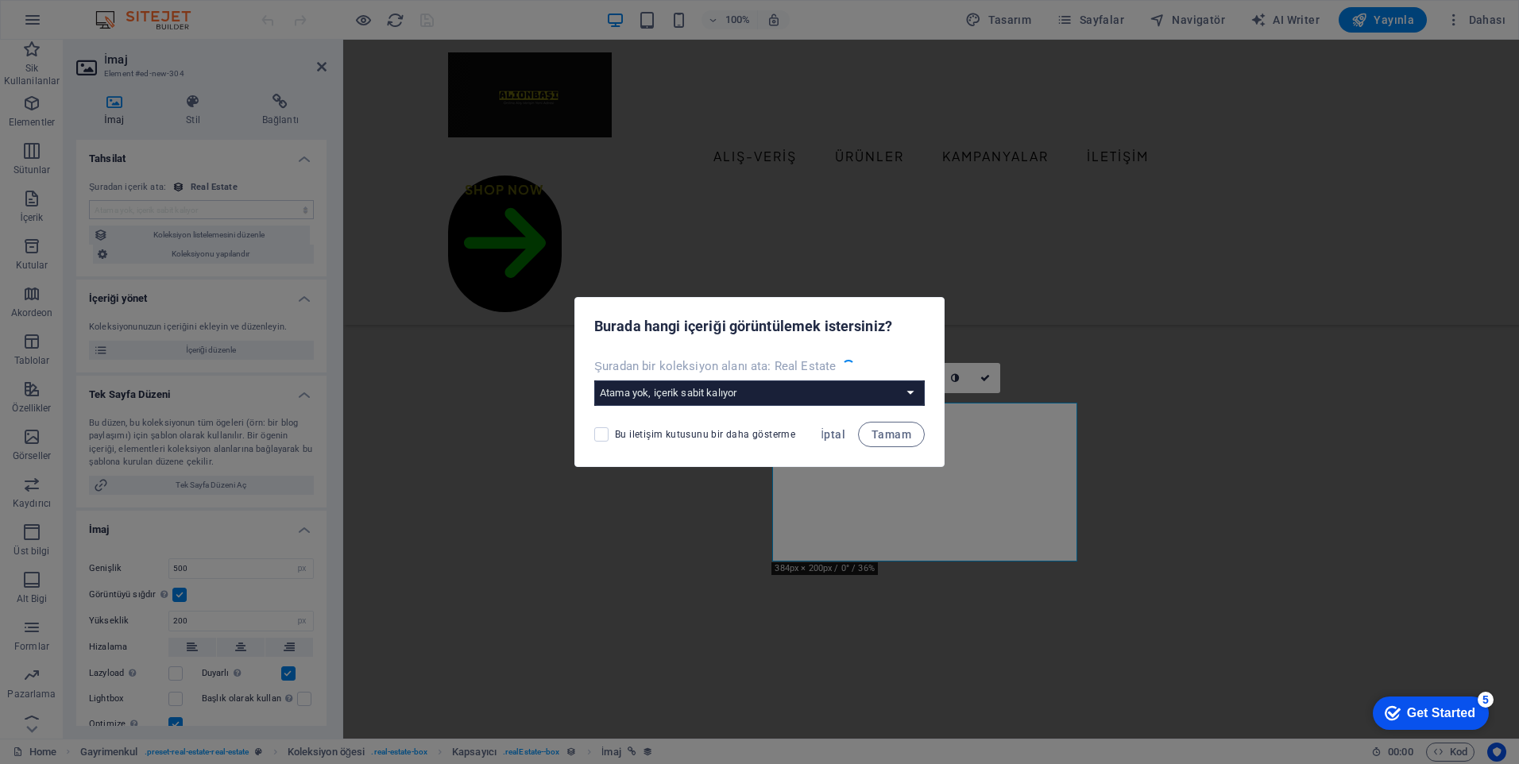
select select "image"
click at [846, 432] on button "İptal" at bounding box center [833, 434] width 37 height 25
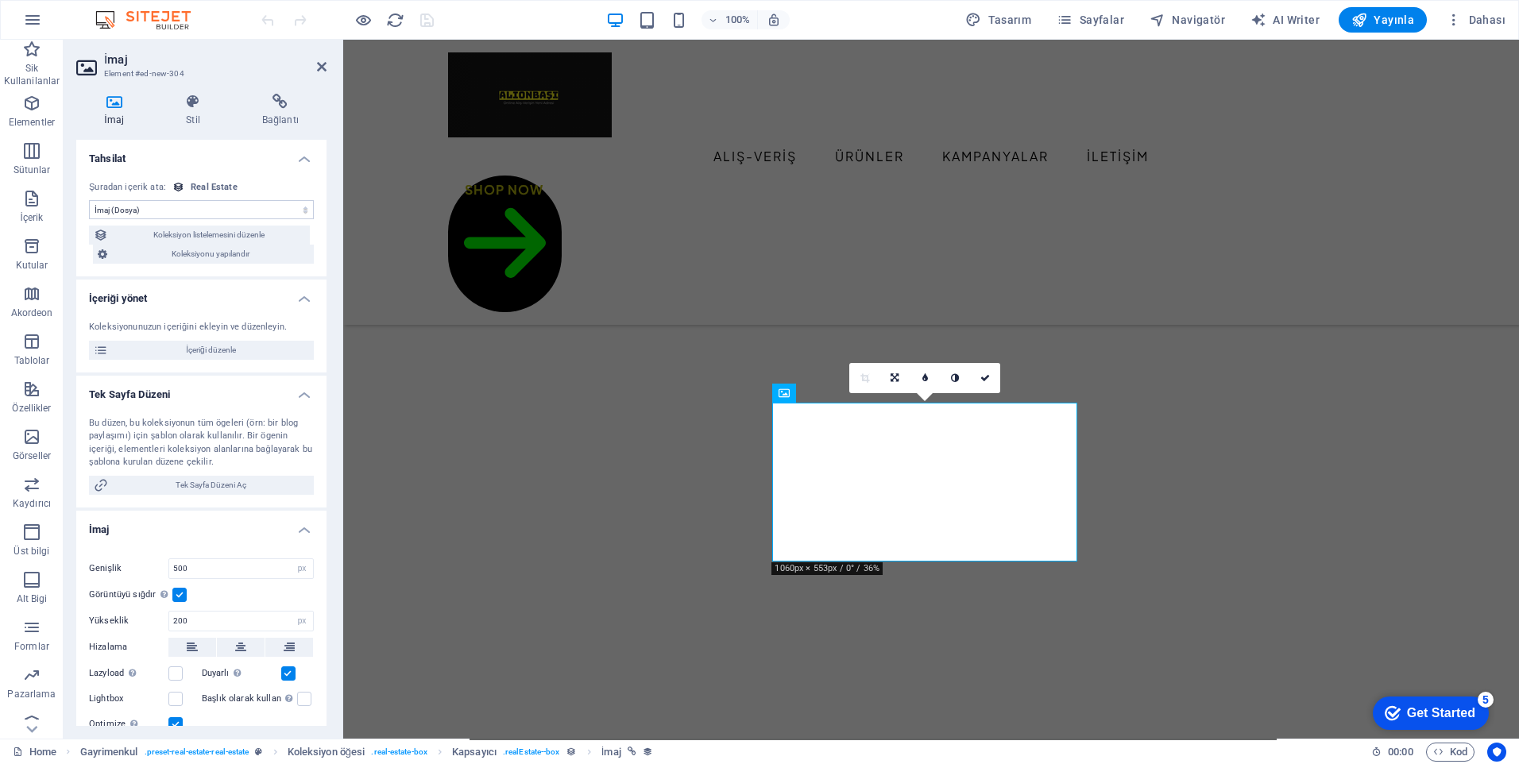
click at [209, 339] on div "Koleksiyonunuzun içeriğini ekleyin ve düzenleyin. İçeriği düzenle" at bounding box center [201, 340] width 250 height 64
click at [209, 351] on span "İçeriği düzenle" at bounding box center [211, 350] width 196 height 19
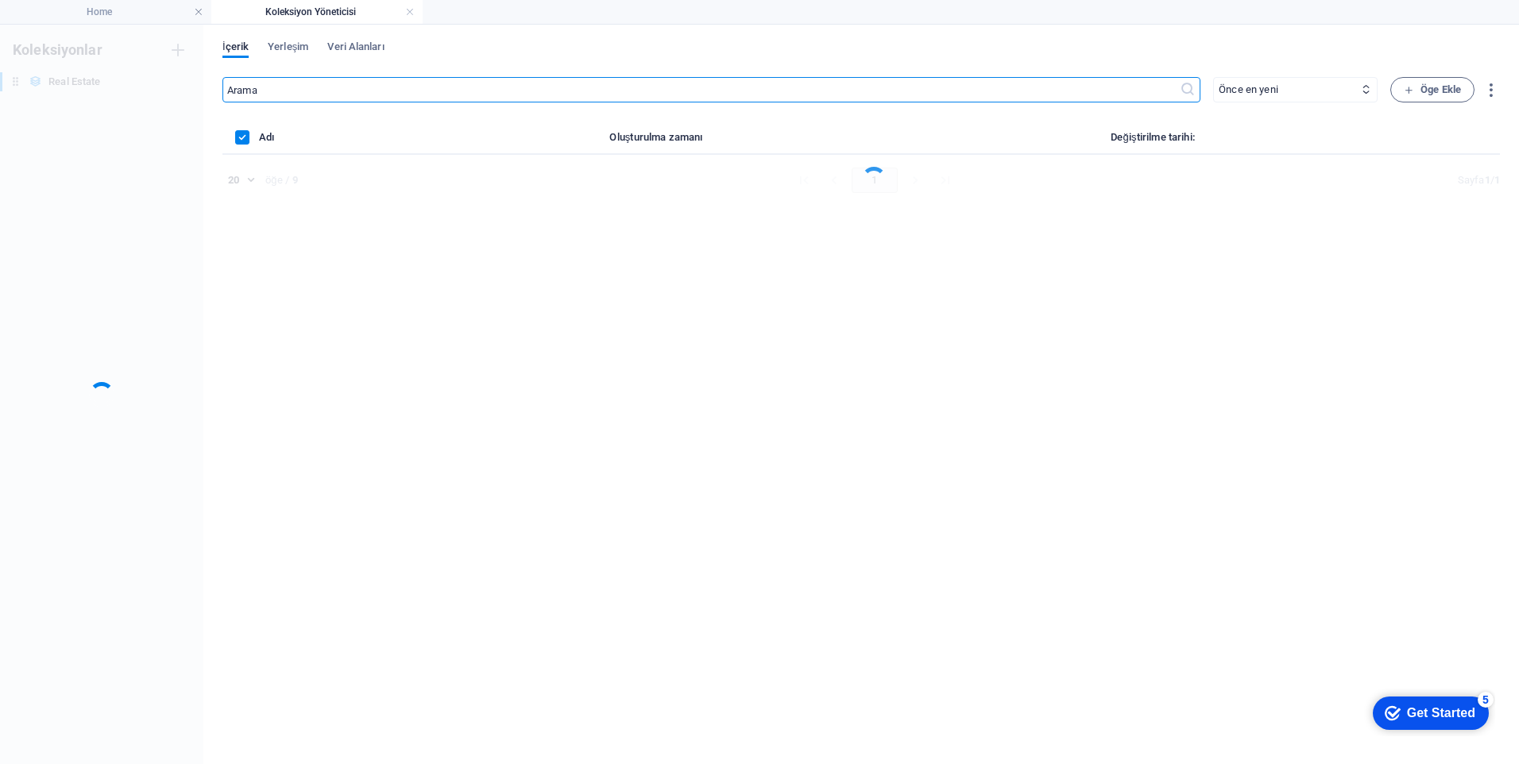
scroll to position [0, 0]
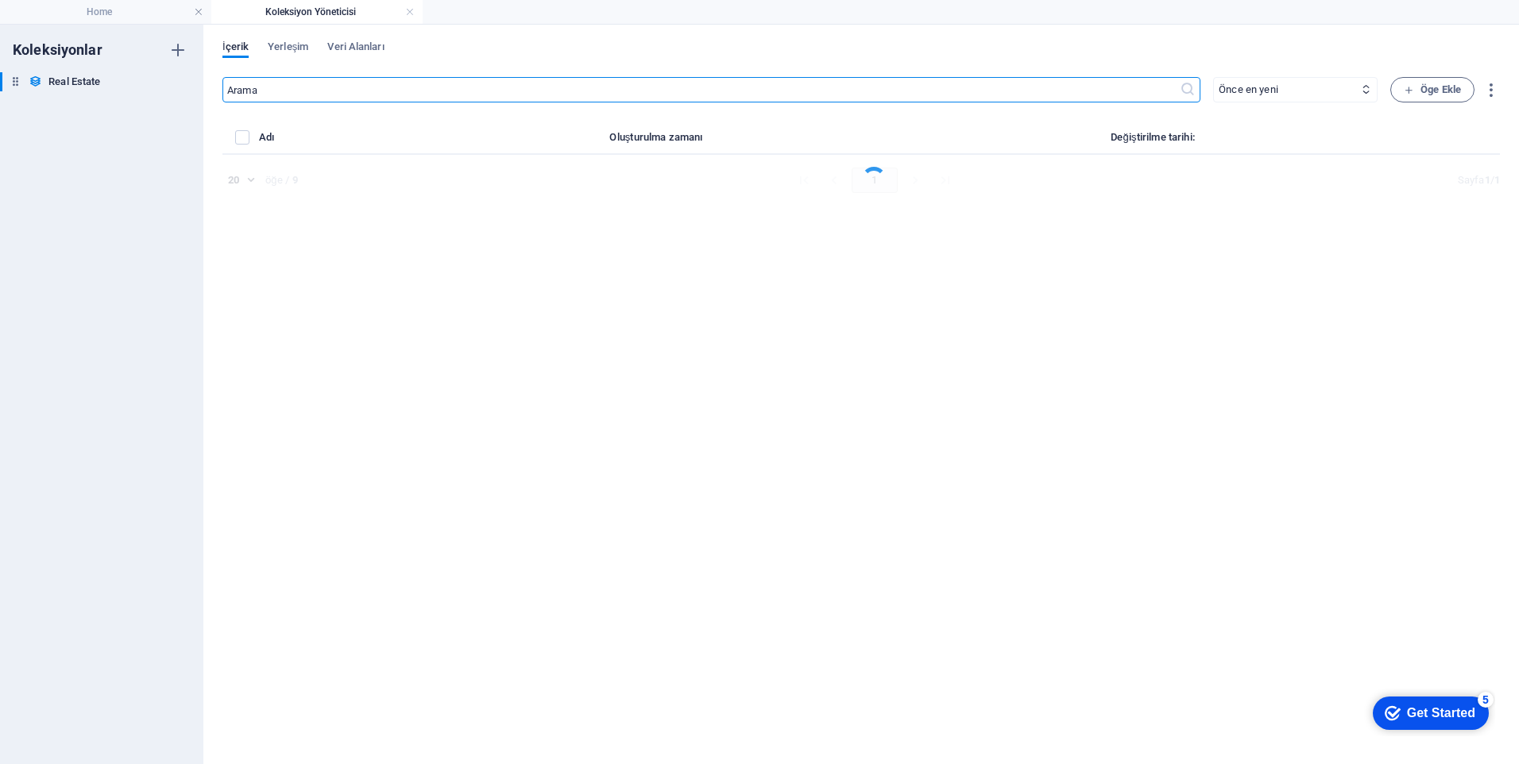
select select "House"
select select "For Sale"
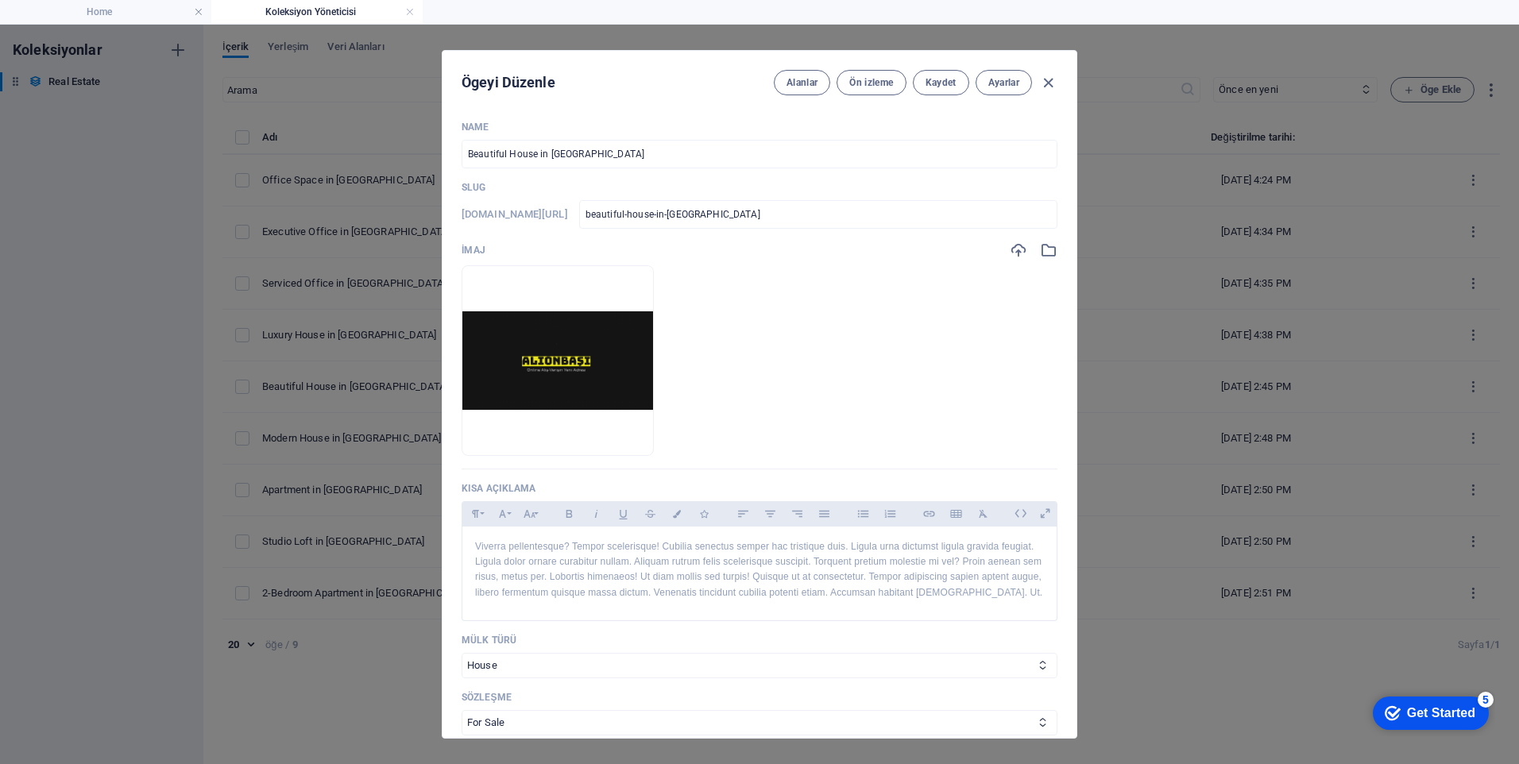
click at [606, 435] on icon "button" at bounding box center [599, 431] width 13 height 13
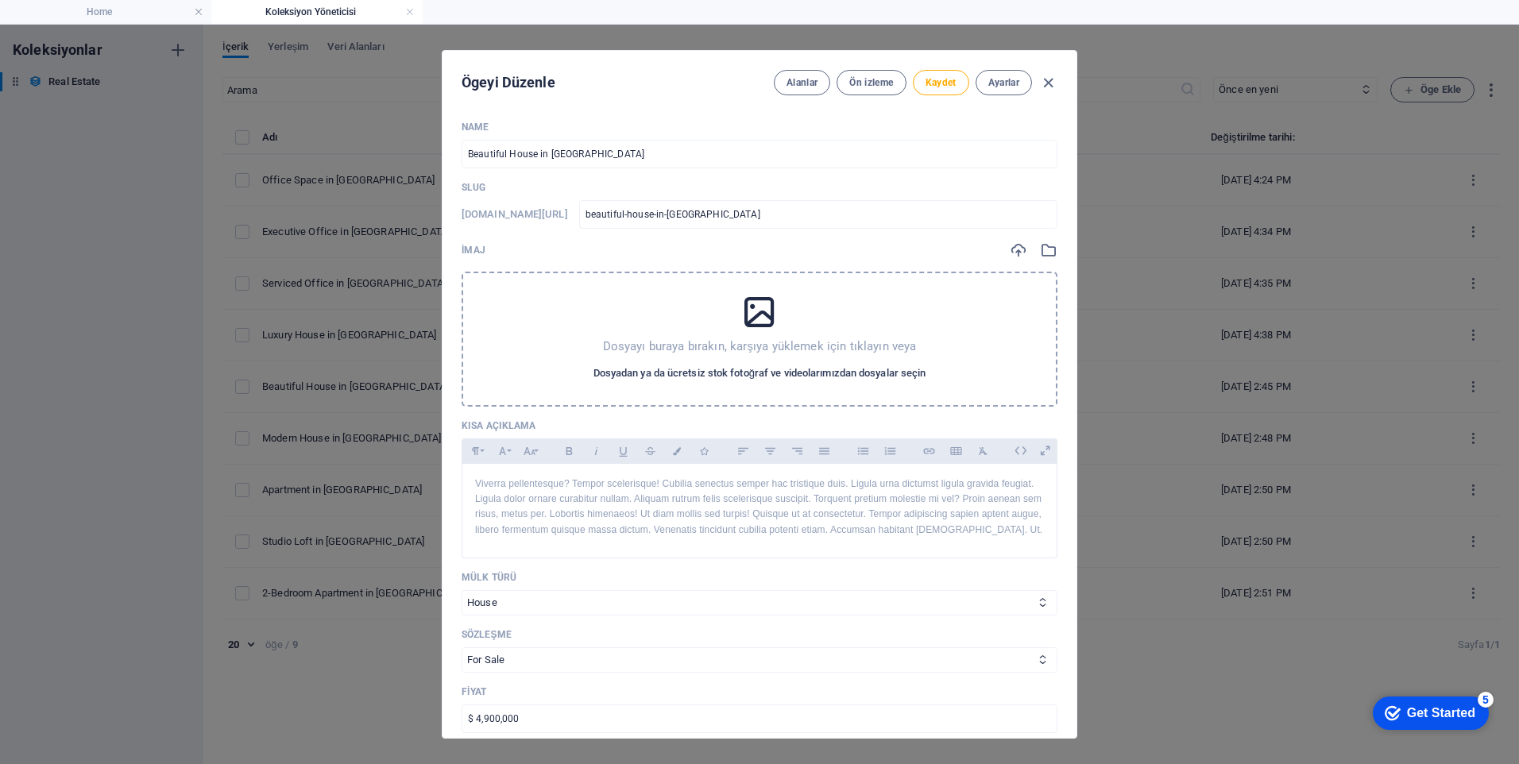
click at [749, 373] on span "Dosyadan ya da ücretsiz stok fotoğraf ve videolarımızdan dosyalar seçin" at bounding box center [760, 373] width 333 height 19
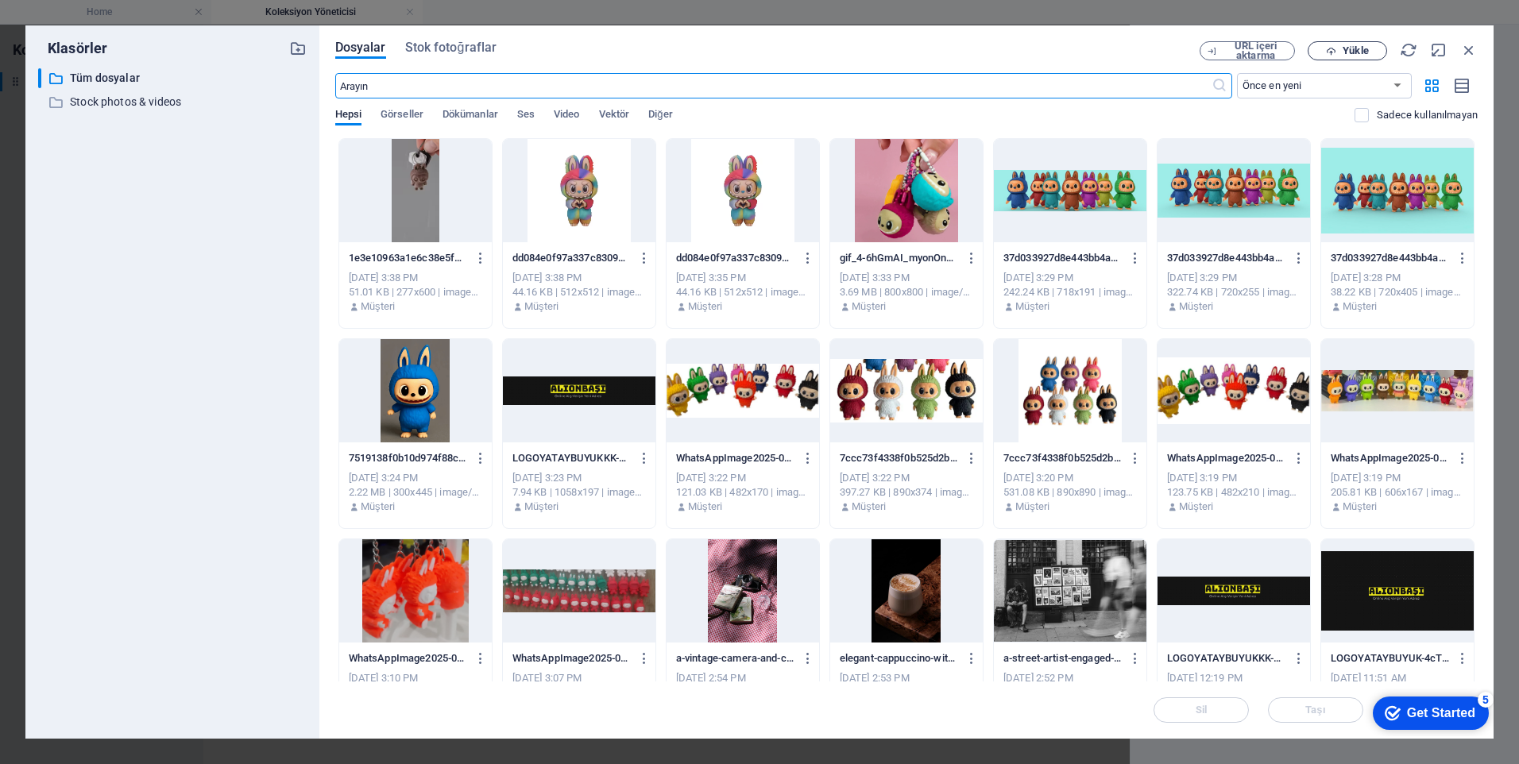
click at [1352, 52] on span "Yükle" at bounding box center [1355, 51] width 25 height 10
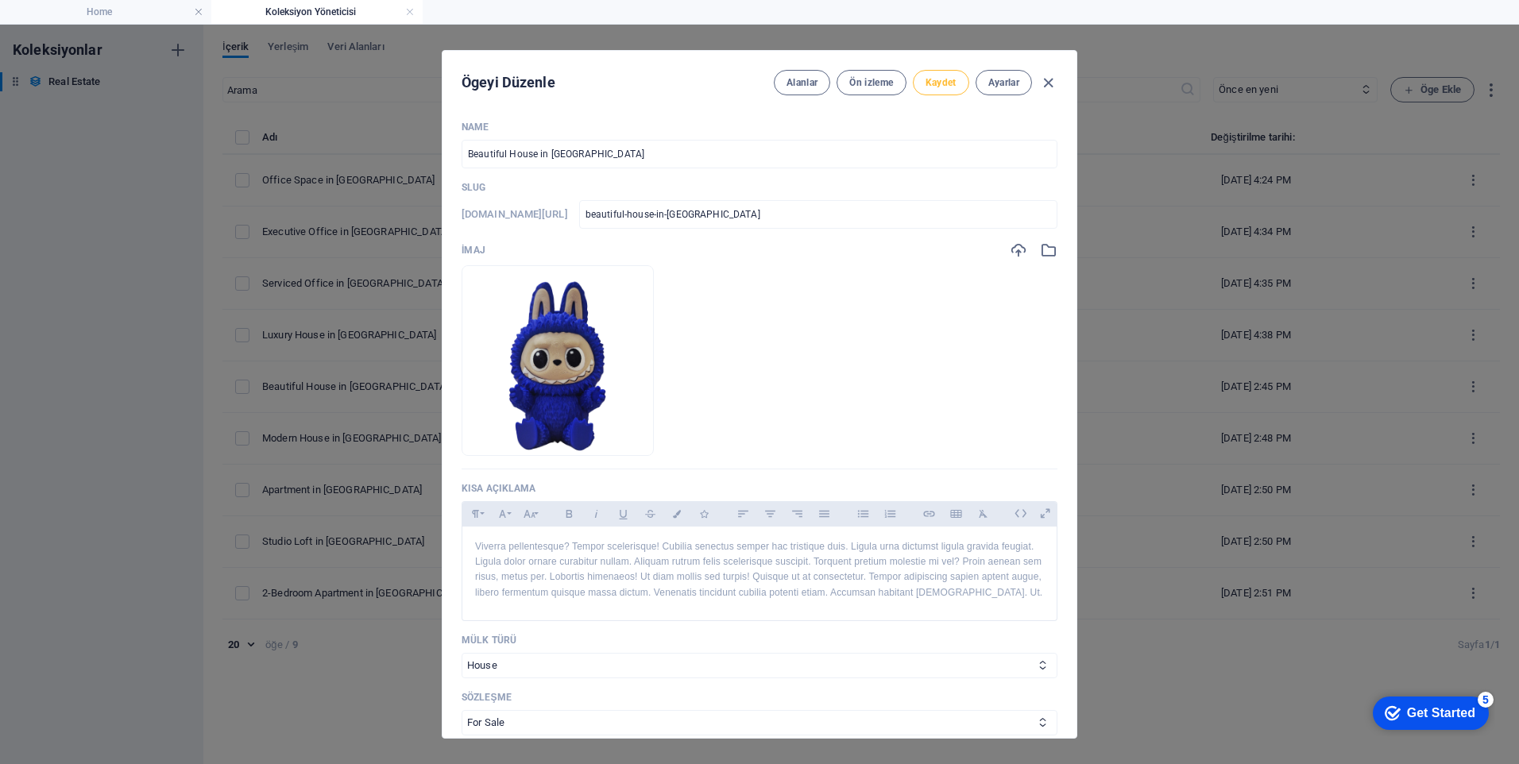
click at [940, 87] on span "Kaydet" at bounding box center [941, 82] width 31 height 13
click at [1046, 81] on icon "button" at bounding box center [1048, 83] width 18 height 18
checkbox input "false"
type input "beautiful-house-in-anaheim"
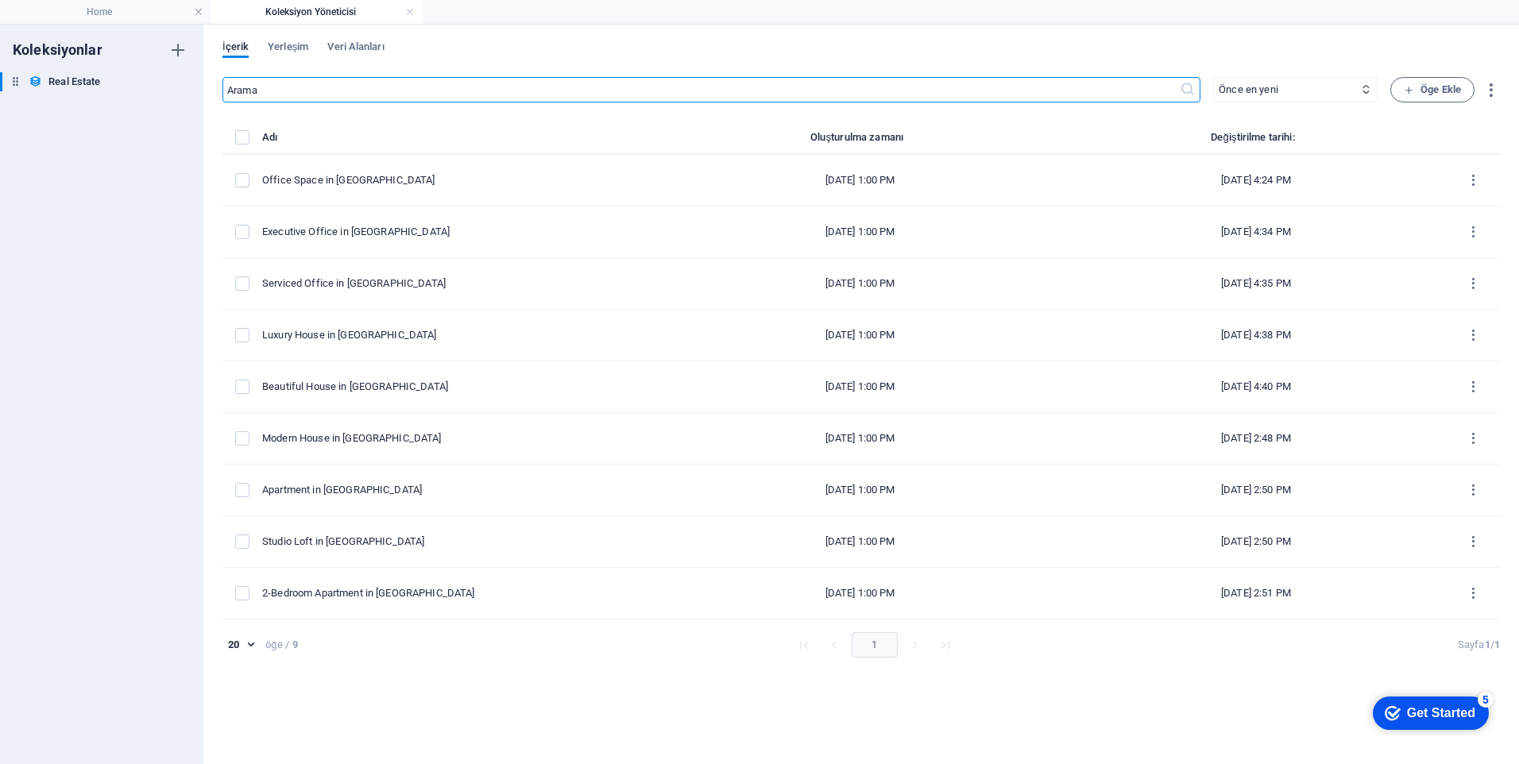
click at [325, 48] on div "İçerik Yerleşim Veri Alanları" at bounding box center [862, 56] width 1278 height 30
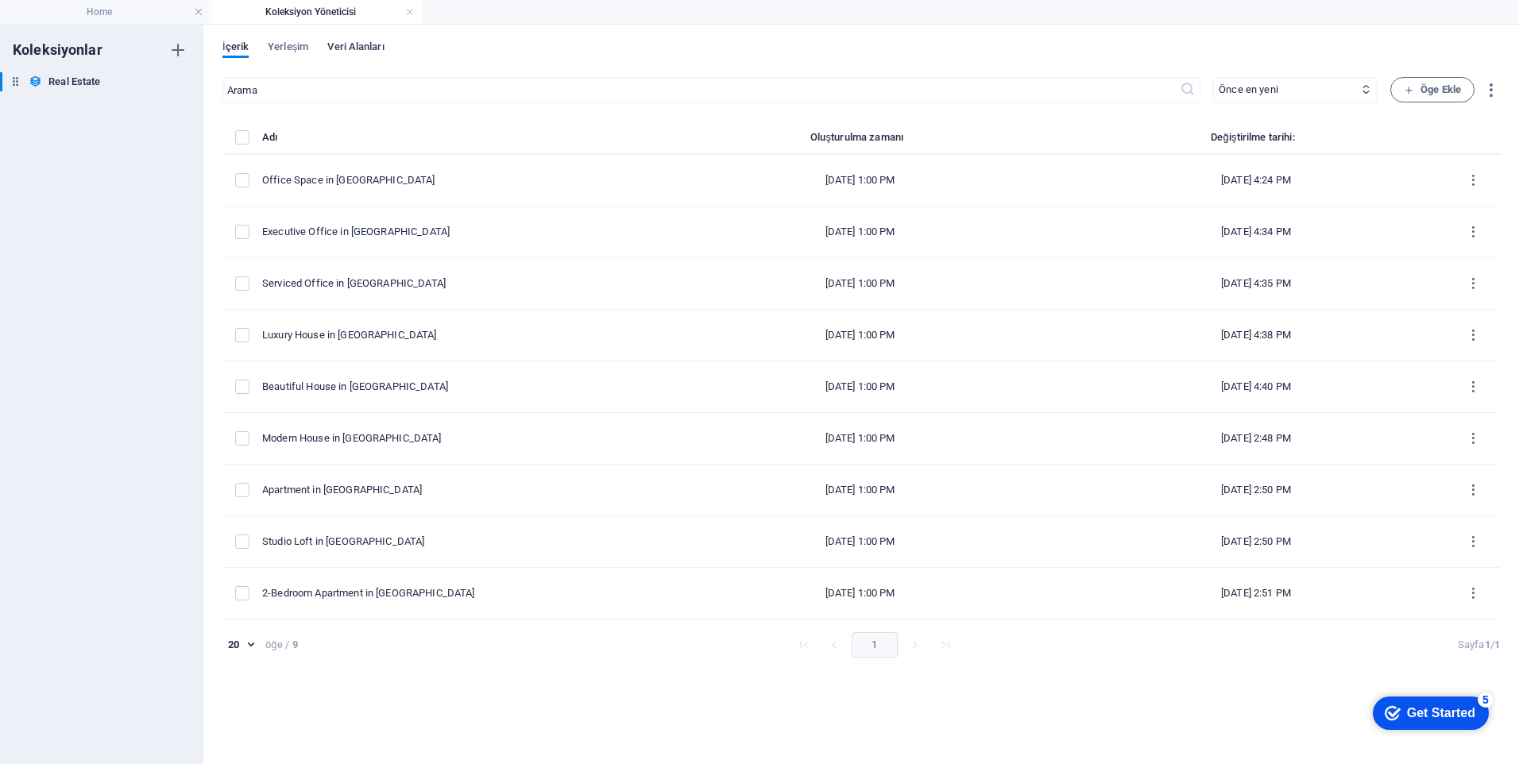
click at [343, 48] on span "Veri Alanları" at bounding box center [355, 48] width 56 height 22
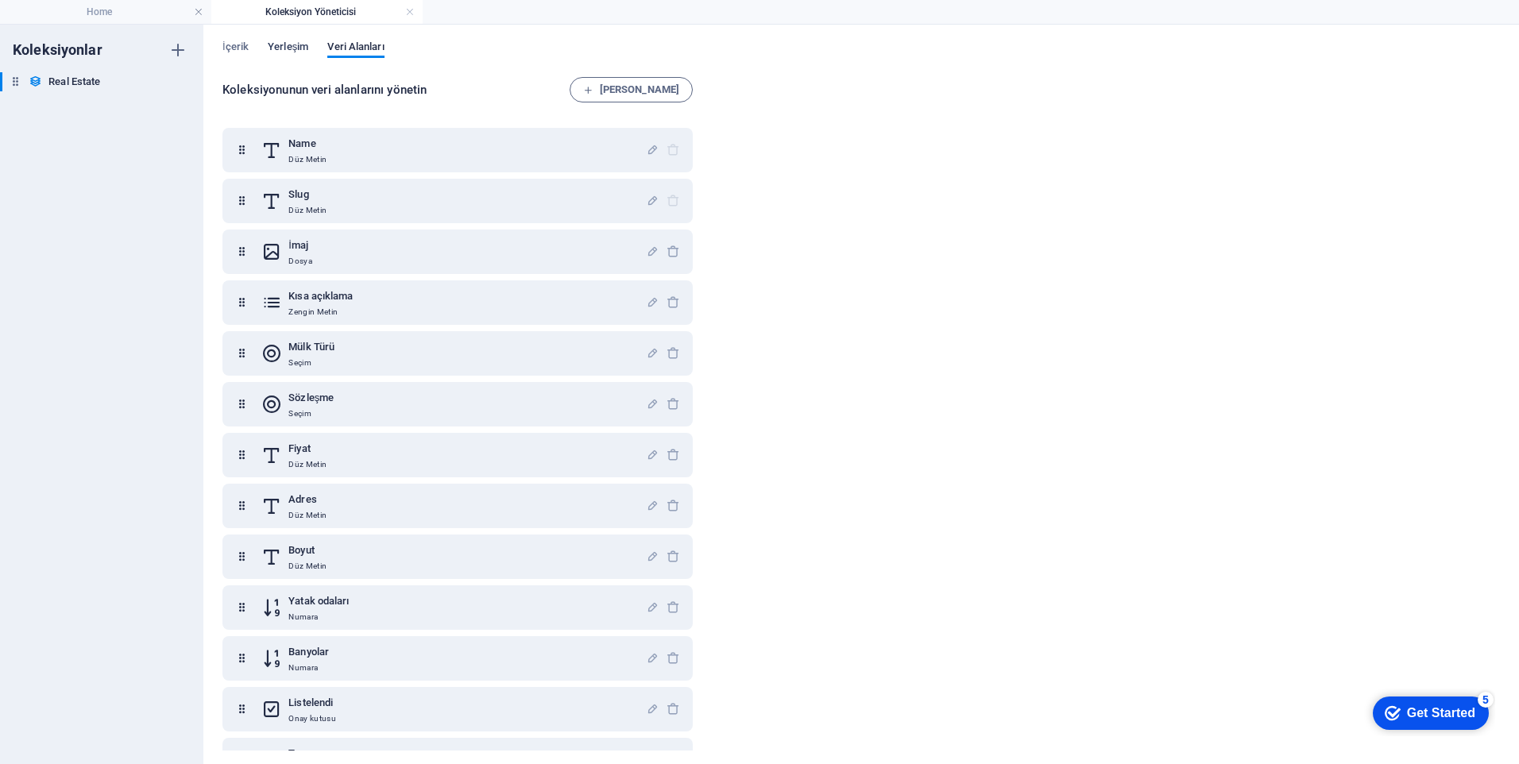
click at [292, 48] on span "Yerleşim" at bounding box center [288, 48] width 41 height 22
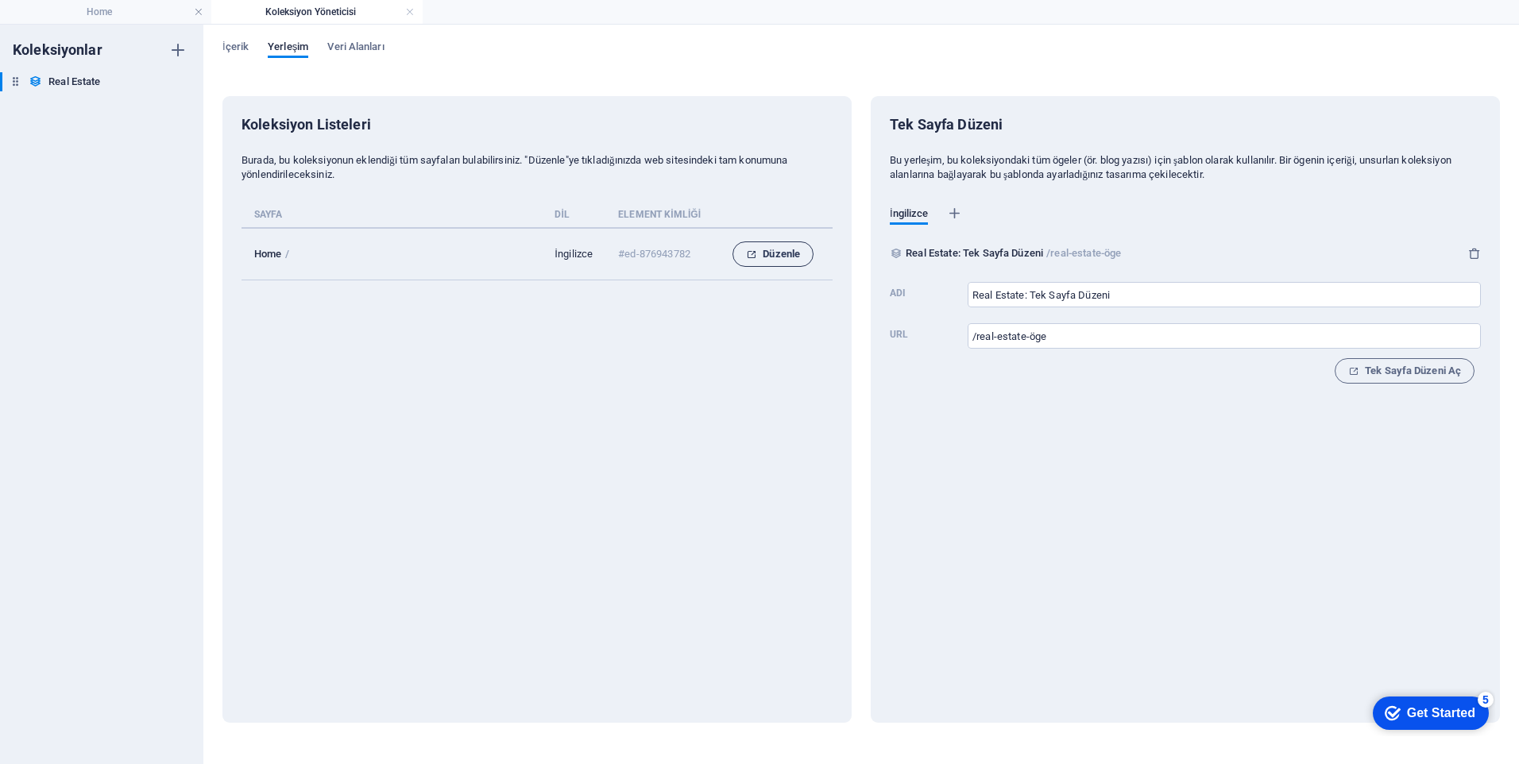
drag, startPoint x: 800, startPoint y: 249, endPoint x: 456, endPoint y: 184, distance: 350.2
click at [800, 249] on button "Düzenle" at bounding box center [773, 254] width 81 height 25
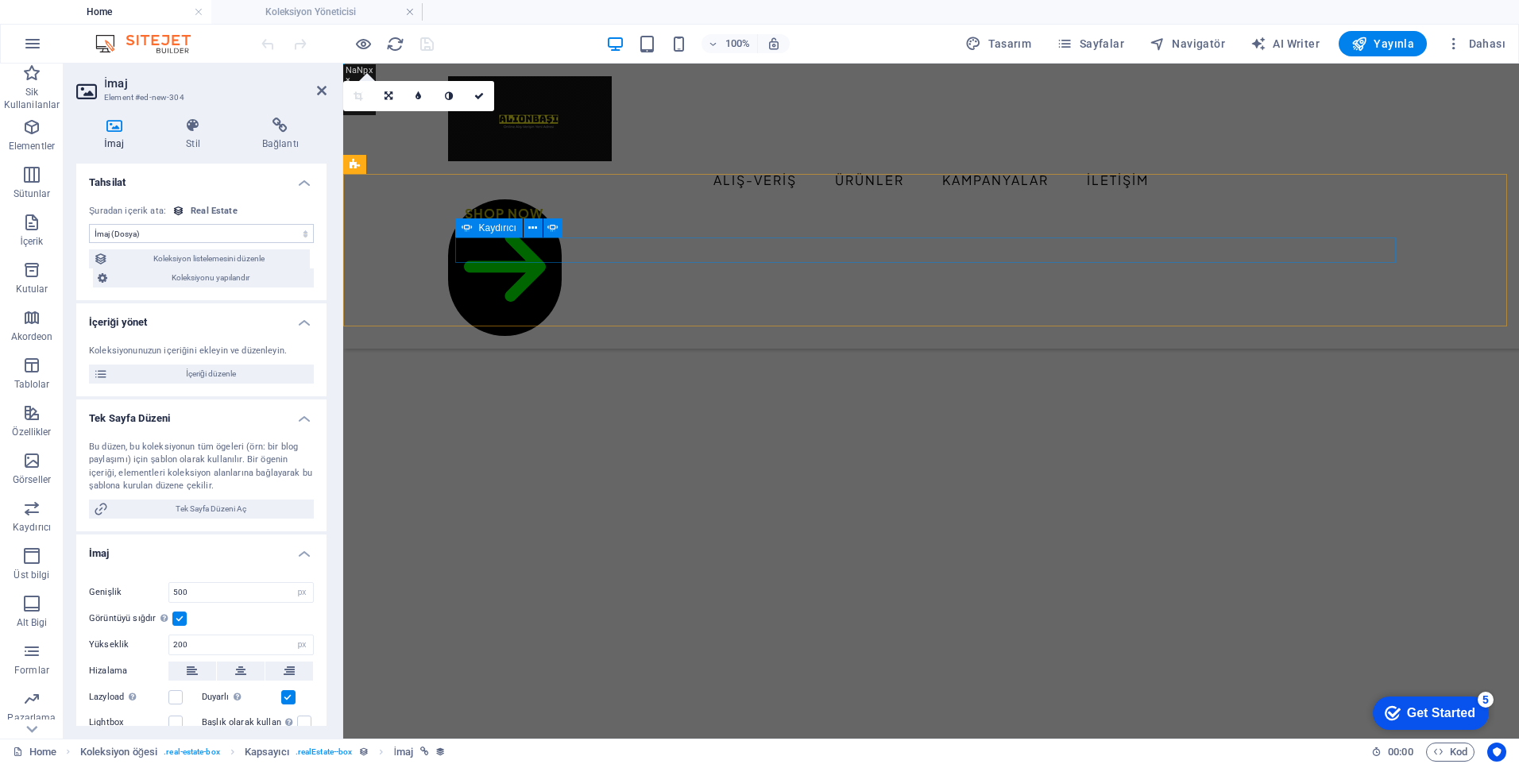
select select "DISABLED_OPTION_VALUE"
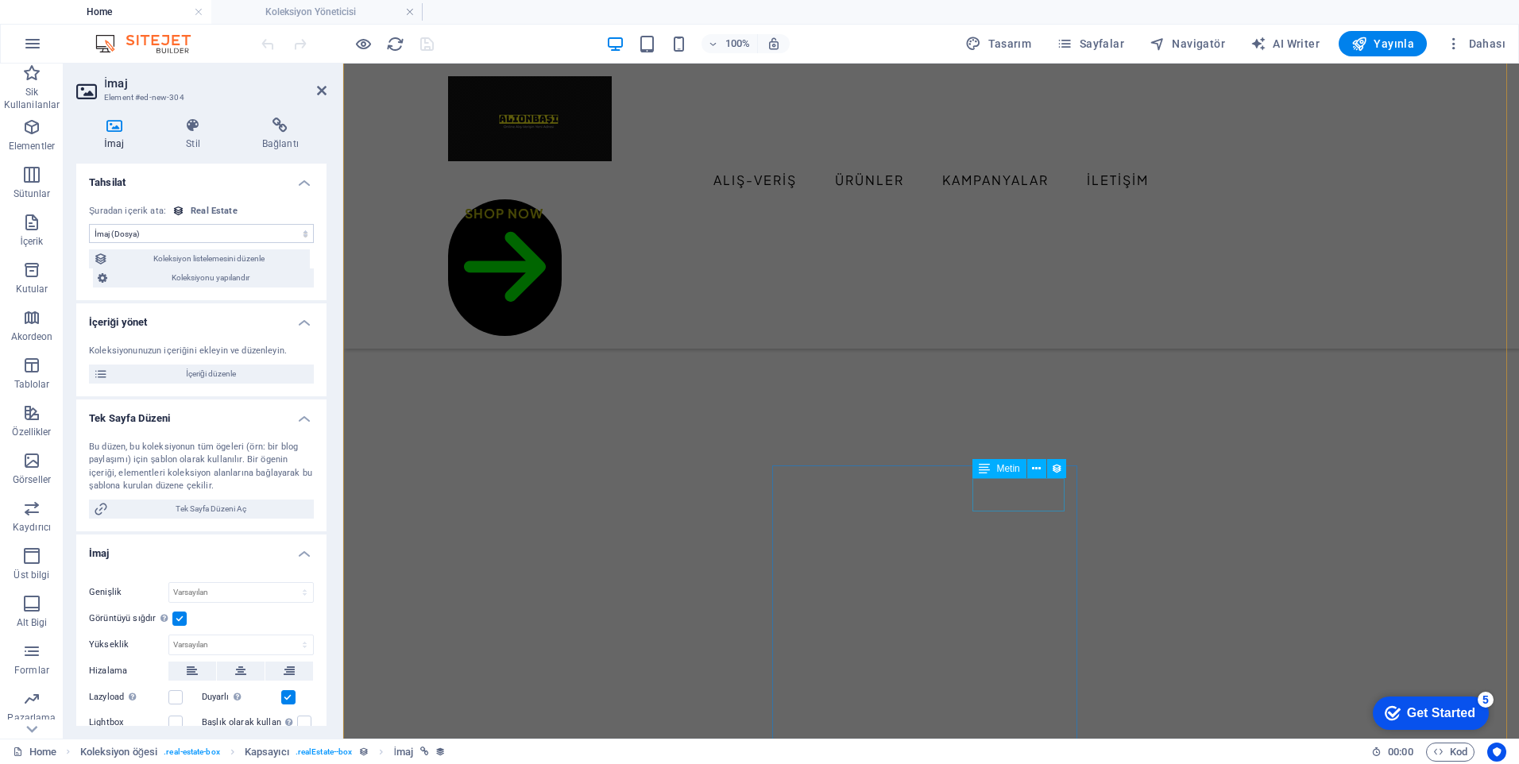
scroll to position [625, 0]
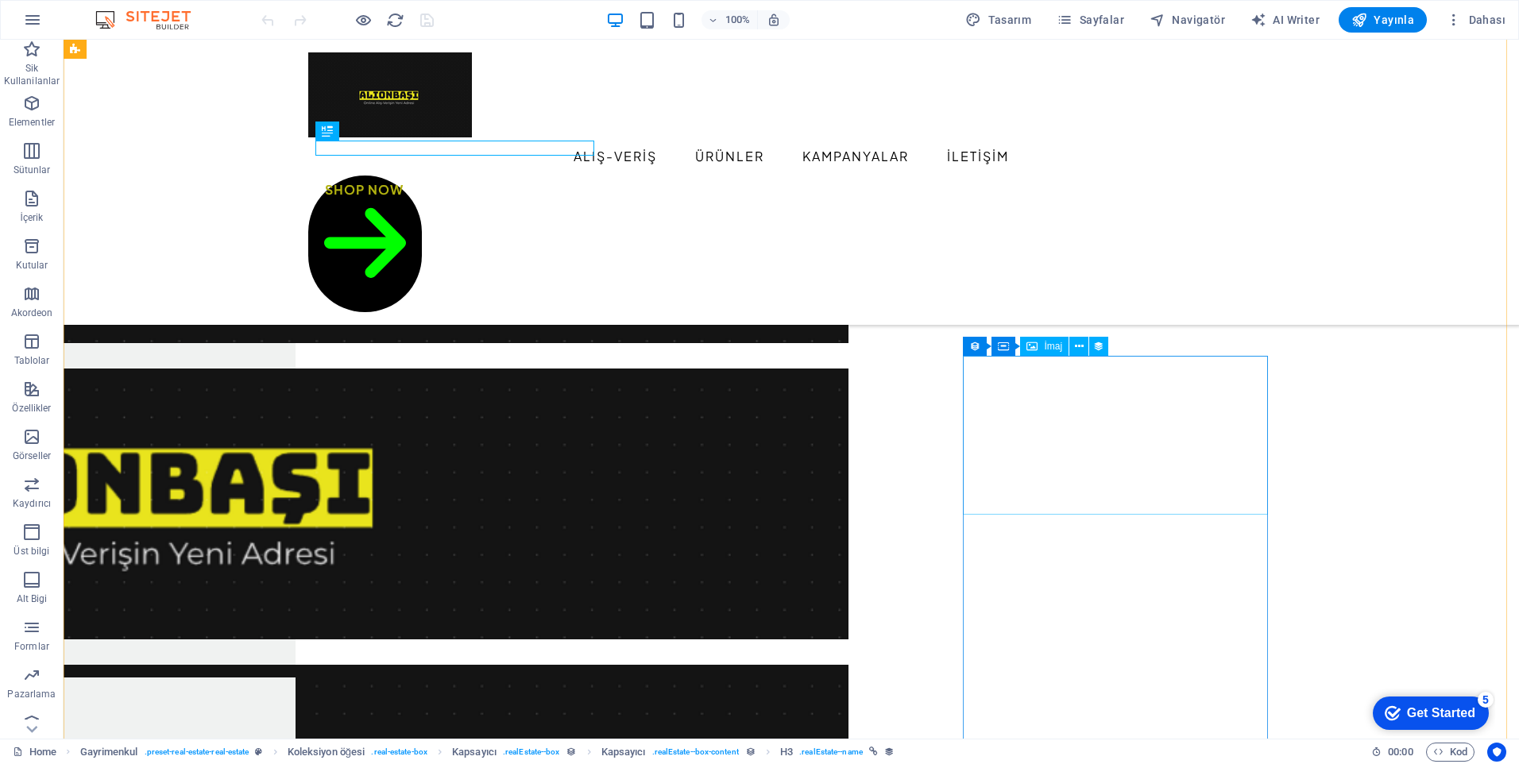
scroll to position [636, 0]
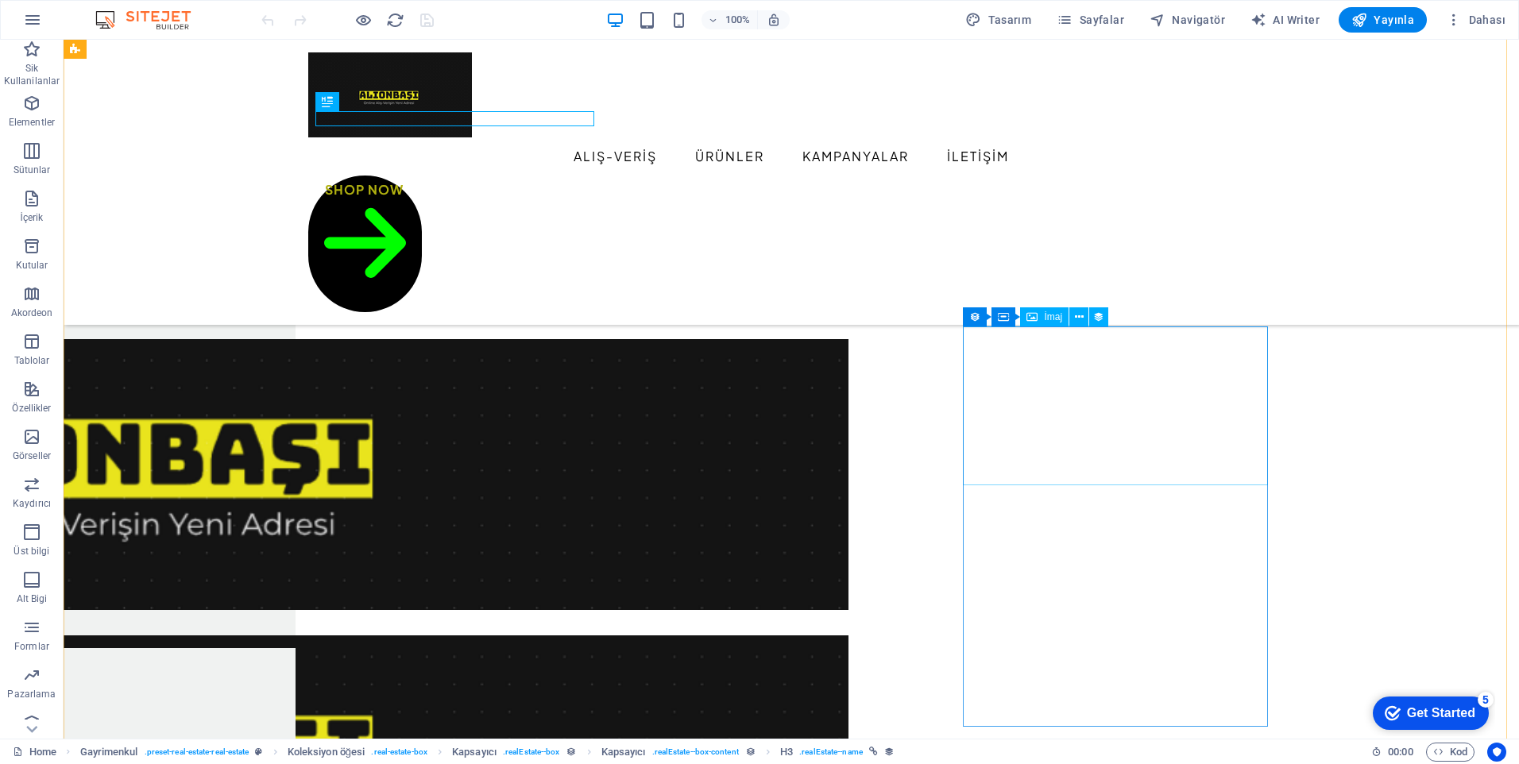
select select "px"
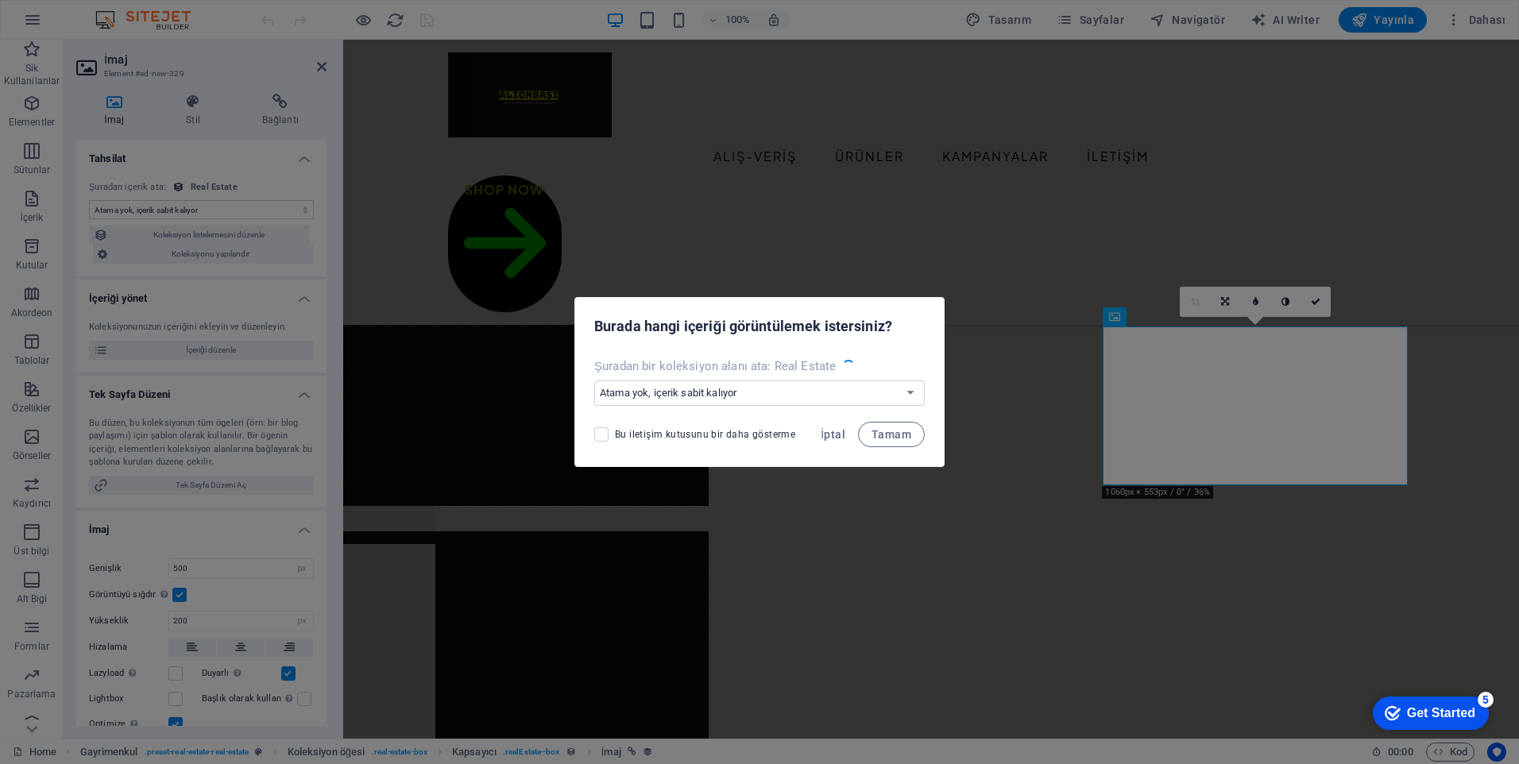
select select "image"
drag, startPoint x: 822, startPoint y: 437, endPoint x: 752, endPoint y: 425, distance: 71.7
click at [823, 437] on span "İptal" at bounding box center [833, 434] width 25 height 13
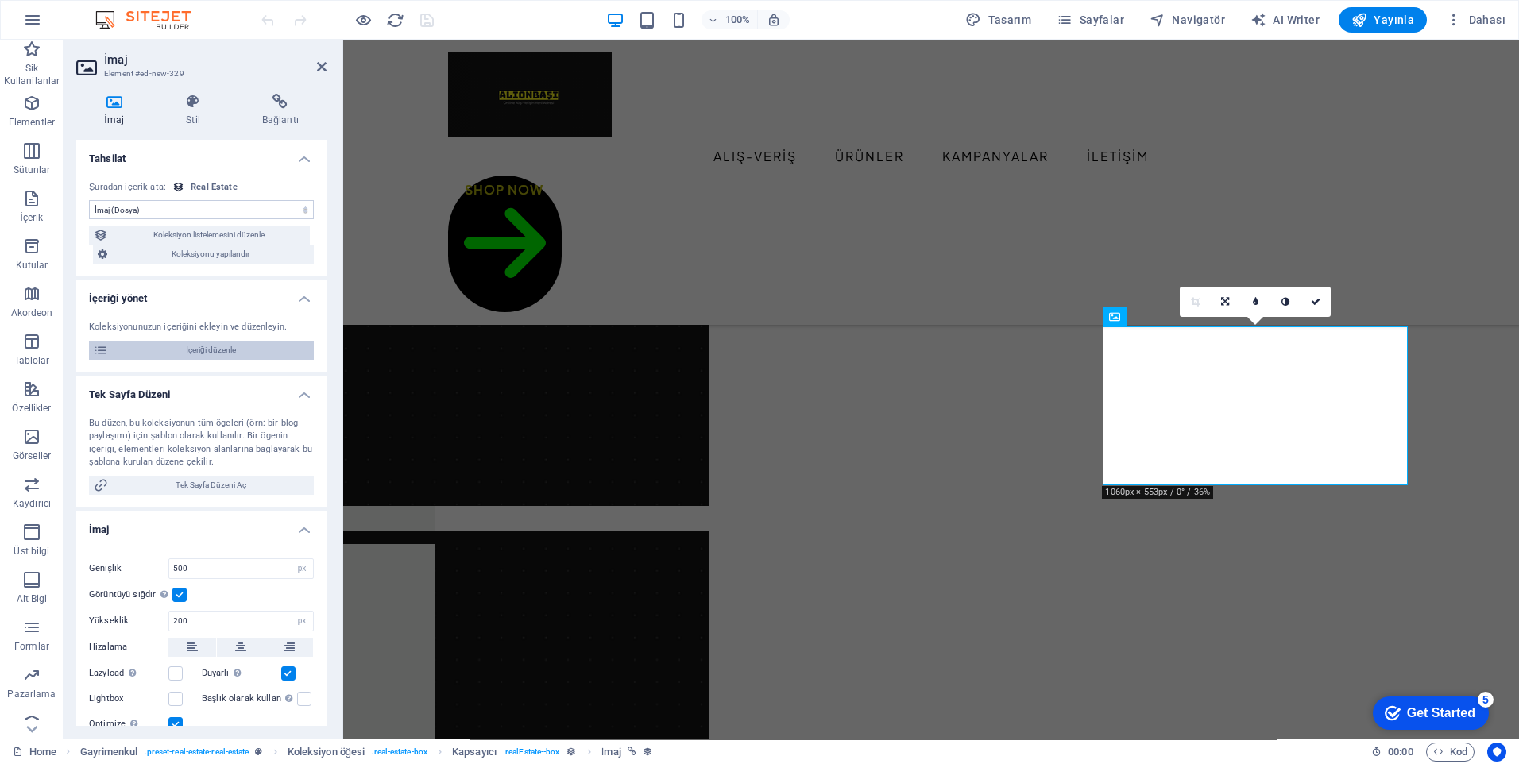
click at [237, 342] on span "İçeriği düzenle" at bounding box center [211, 350] width 196 height 19
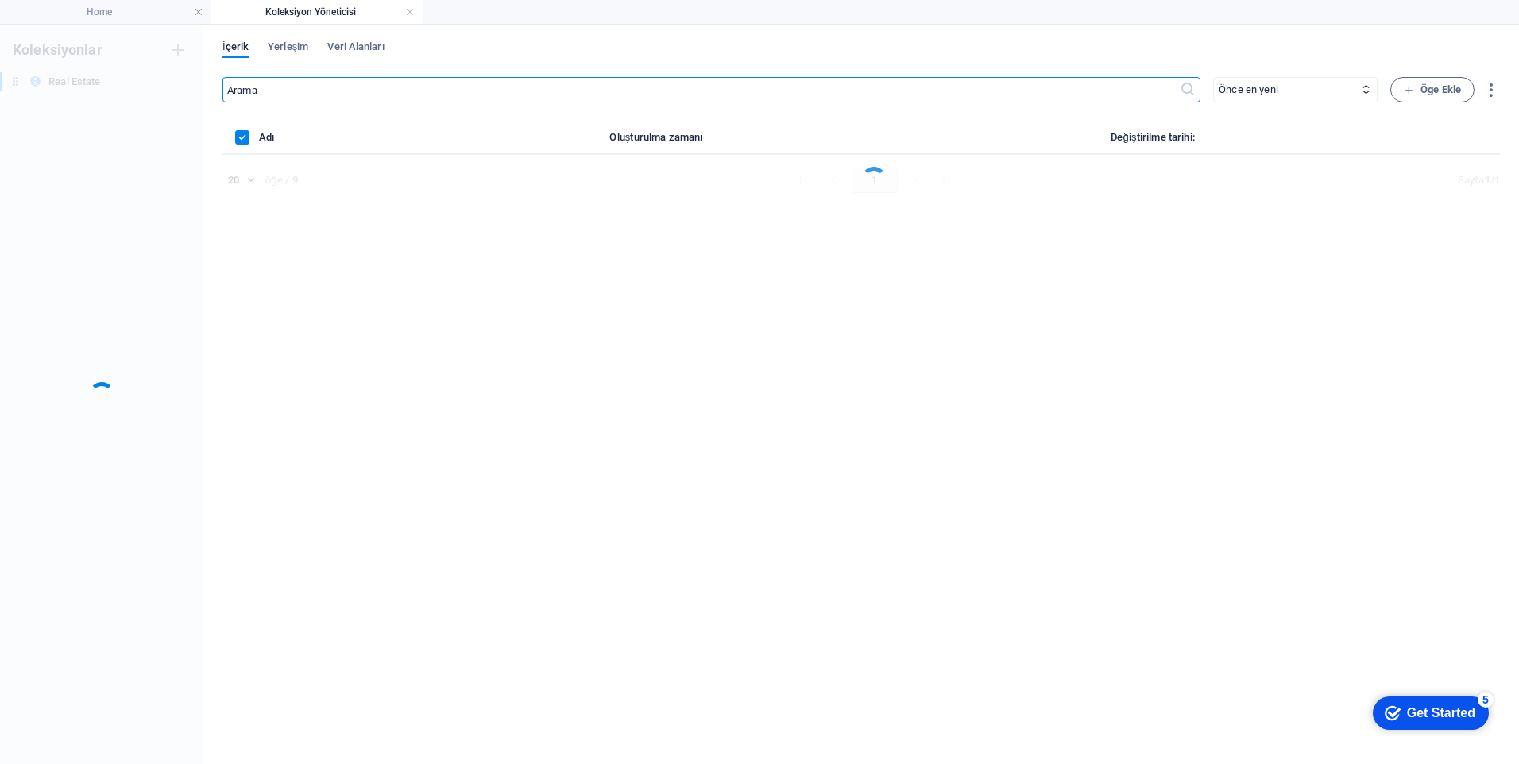
scroll to position [0, 0]
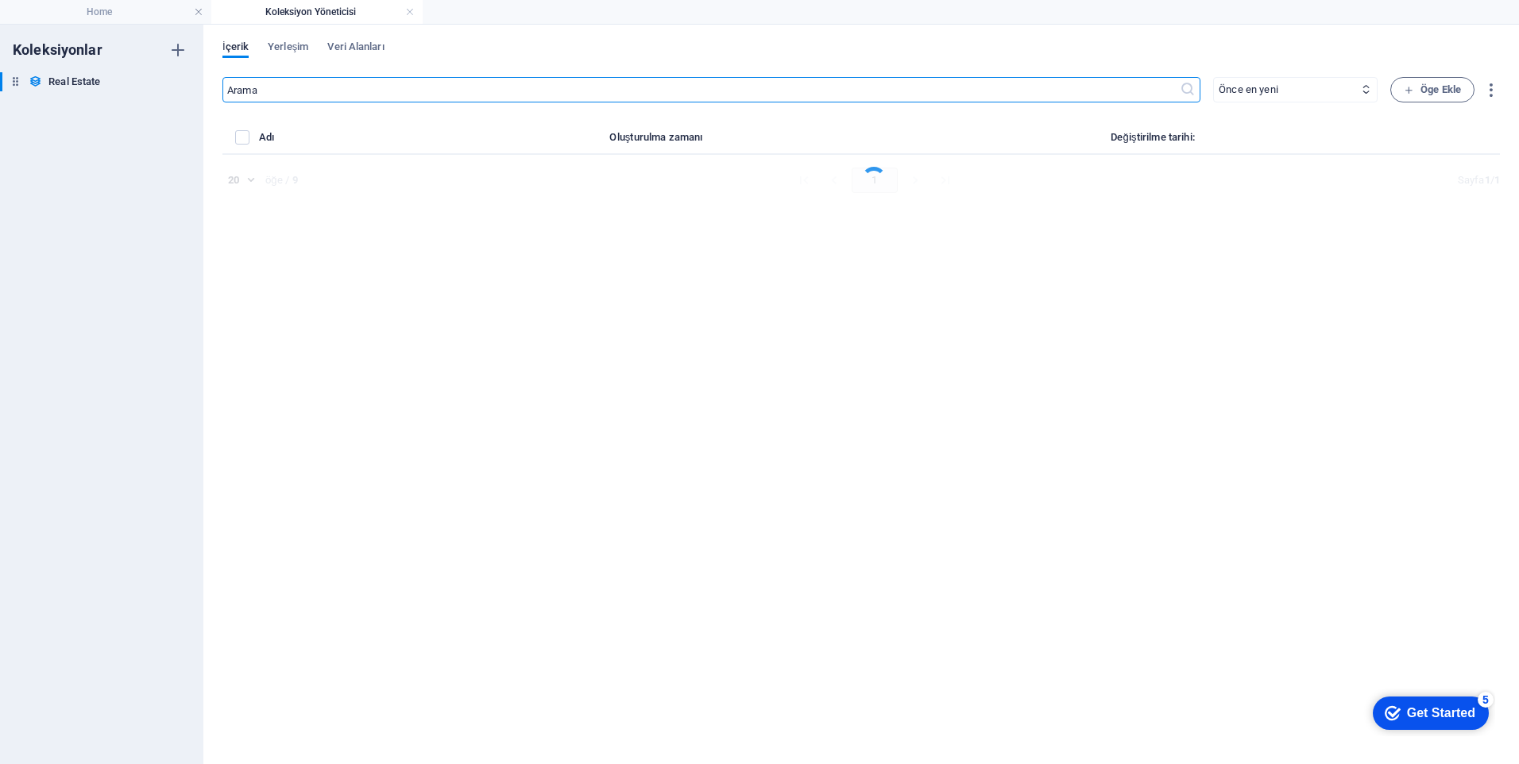
select select "House"
select select "For Sale"
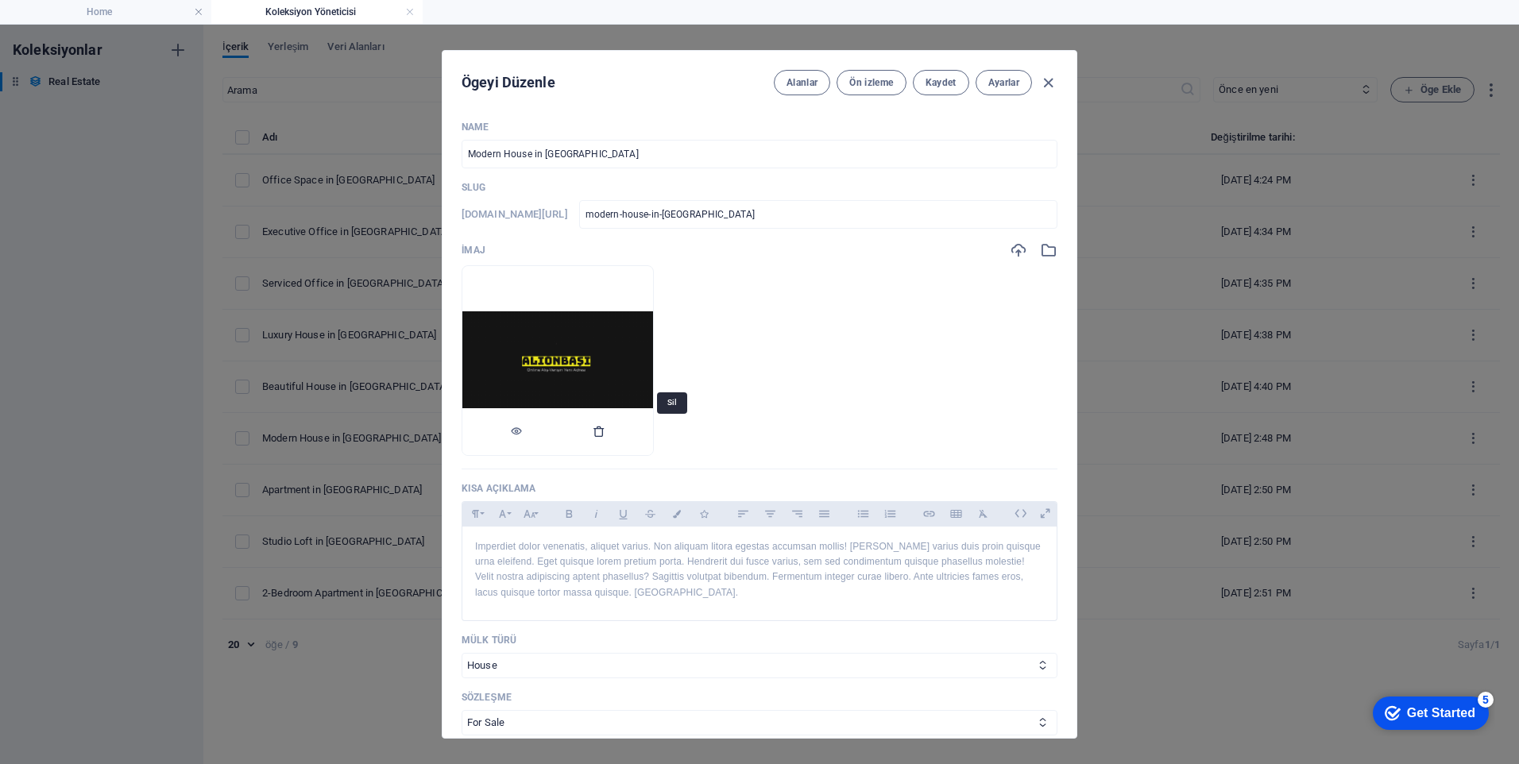
click at [606, 438] on icon "button" at bounding box center [599, 431] width 13 height 13
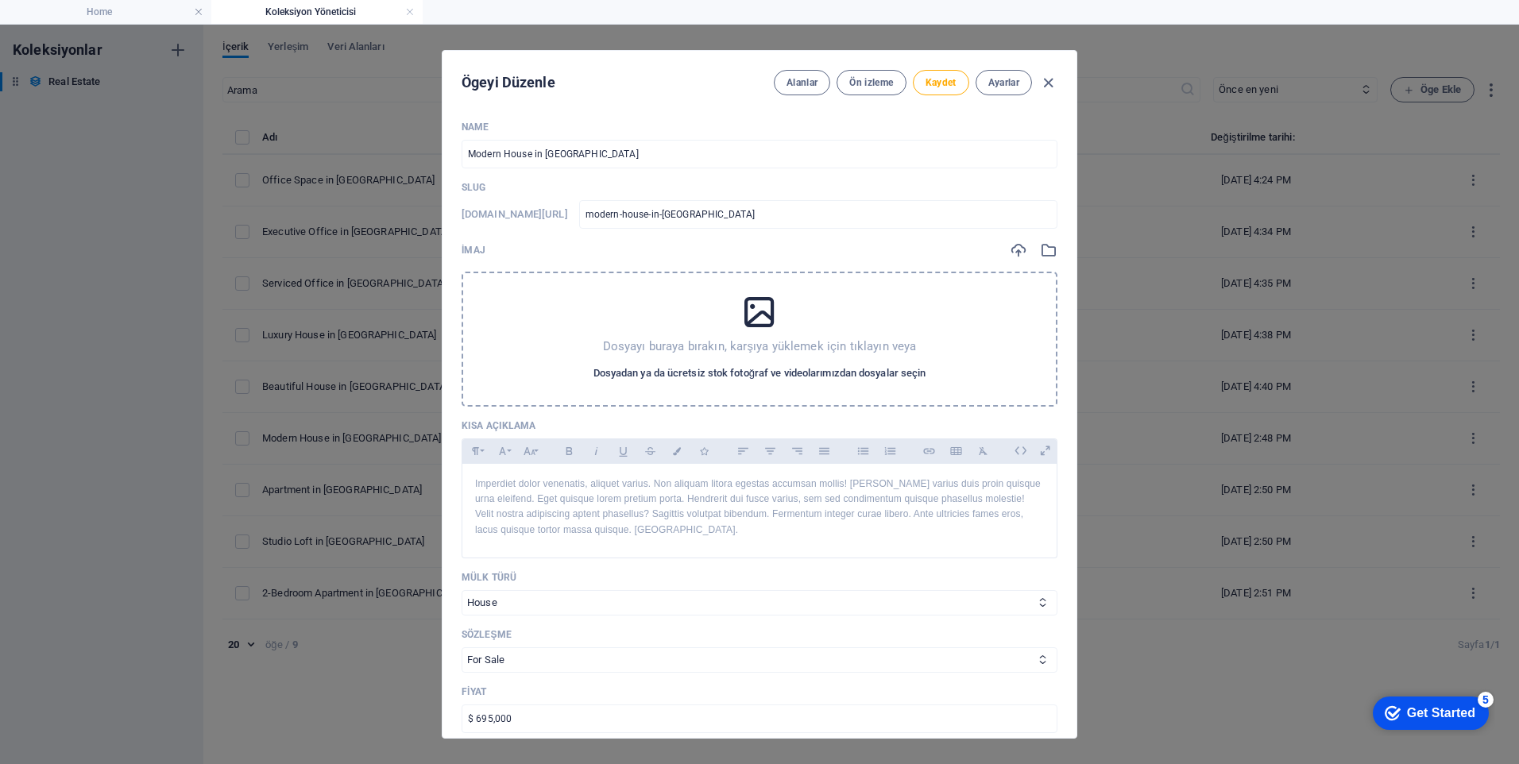
click at [753, 374] on span "Dosyadan ya da ücretsiz stok fotoğraf ve videolarımızdan dosyalar seçin" at bounding box center [760, 373] width 333 height 19
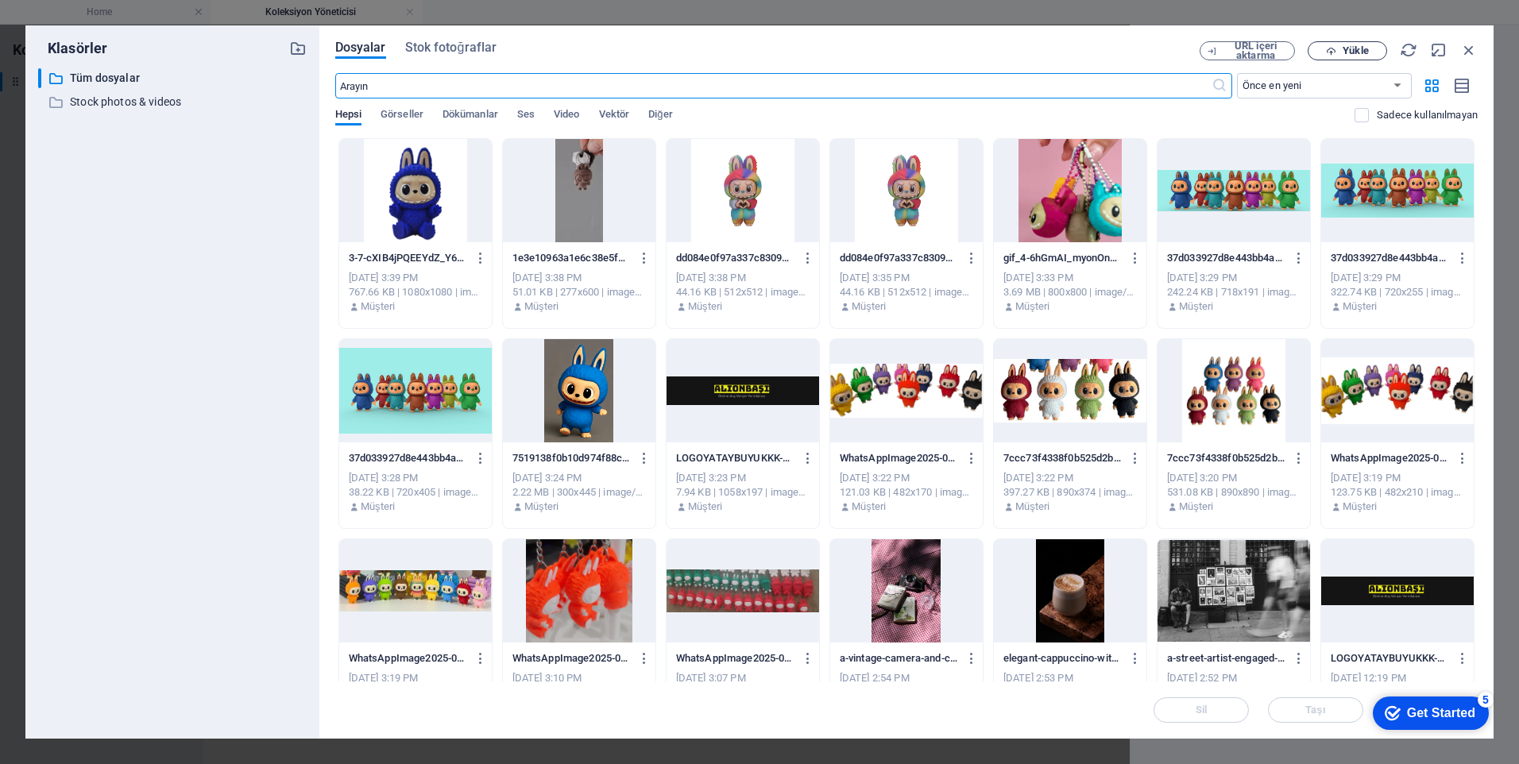
click at [1371, 51] on span "Yükle" at bounding box center [1347, 51] width 65 height 10
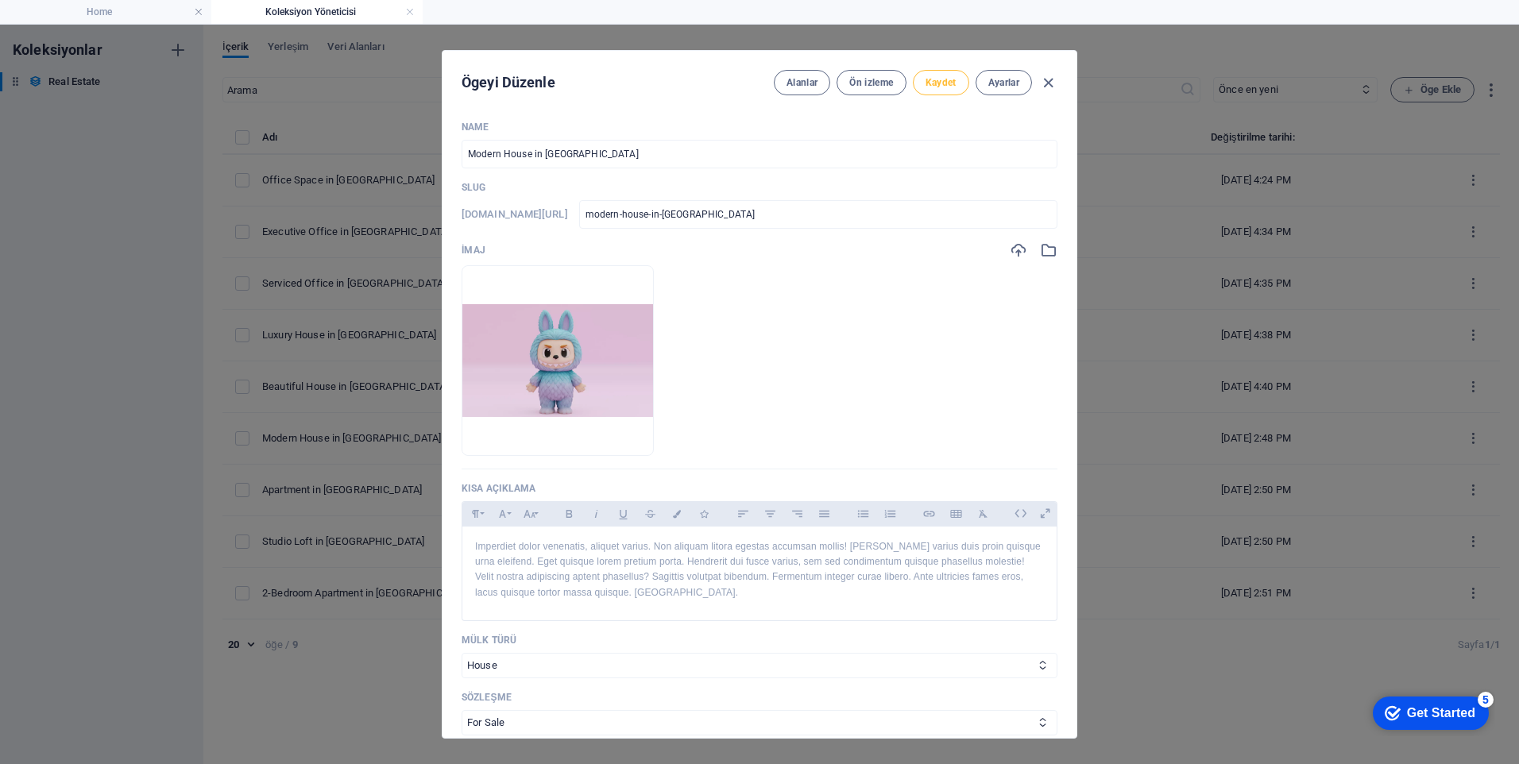
click at [927, 84] on span "Kaydet" at bounding box center [941, 82] width 31 height 13
click at [1050, 81] on icon "button" at bounding box center [1048, 83] width 18 height 18
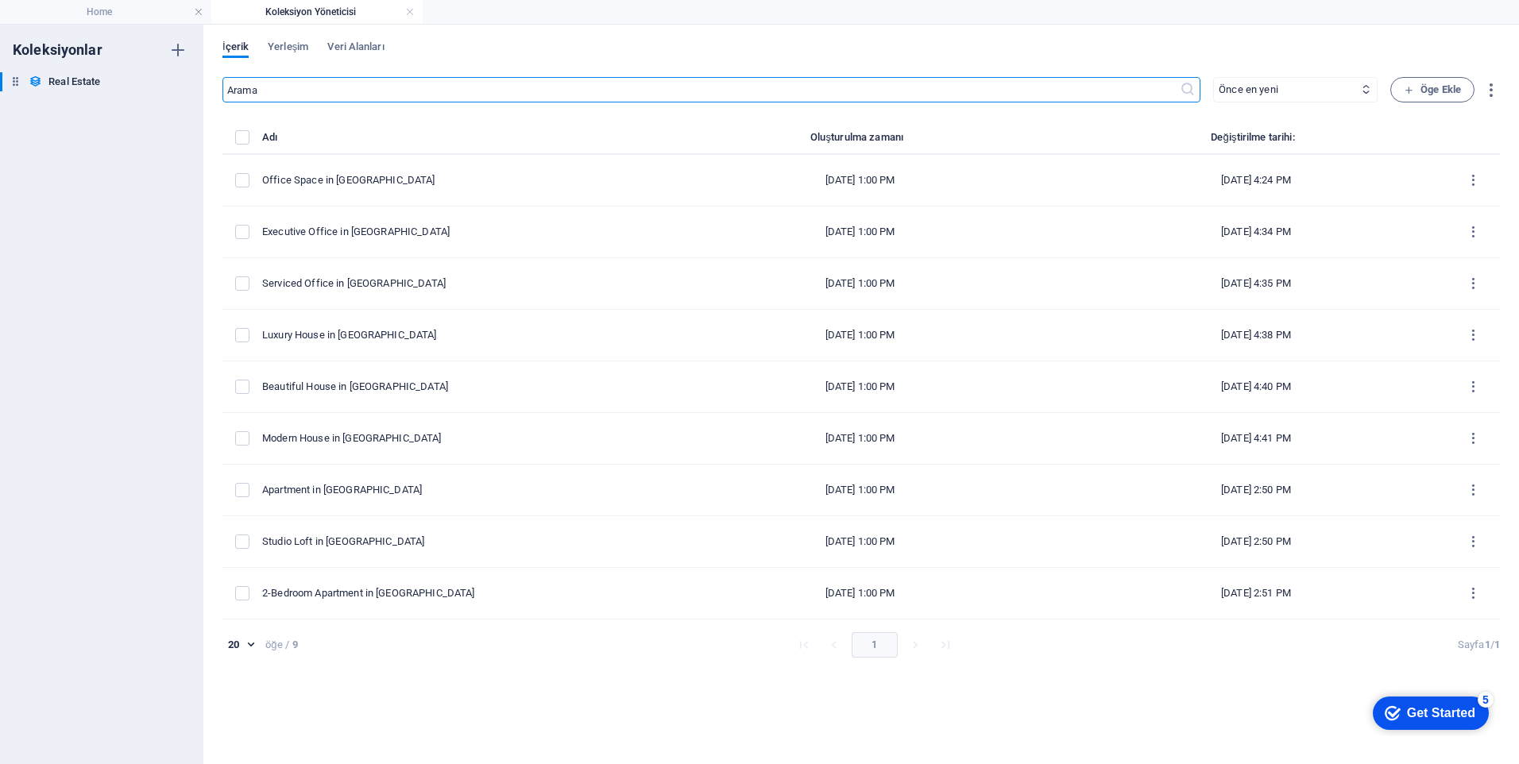
checkbox input "false"
type input "modern-house-in-[GEOGRAPHIC_DATA]"
click at [293, 45] on span "Yerleşim" at bounding box center [288, 48] width 41 height 22
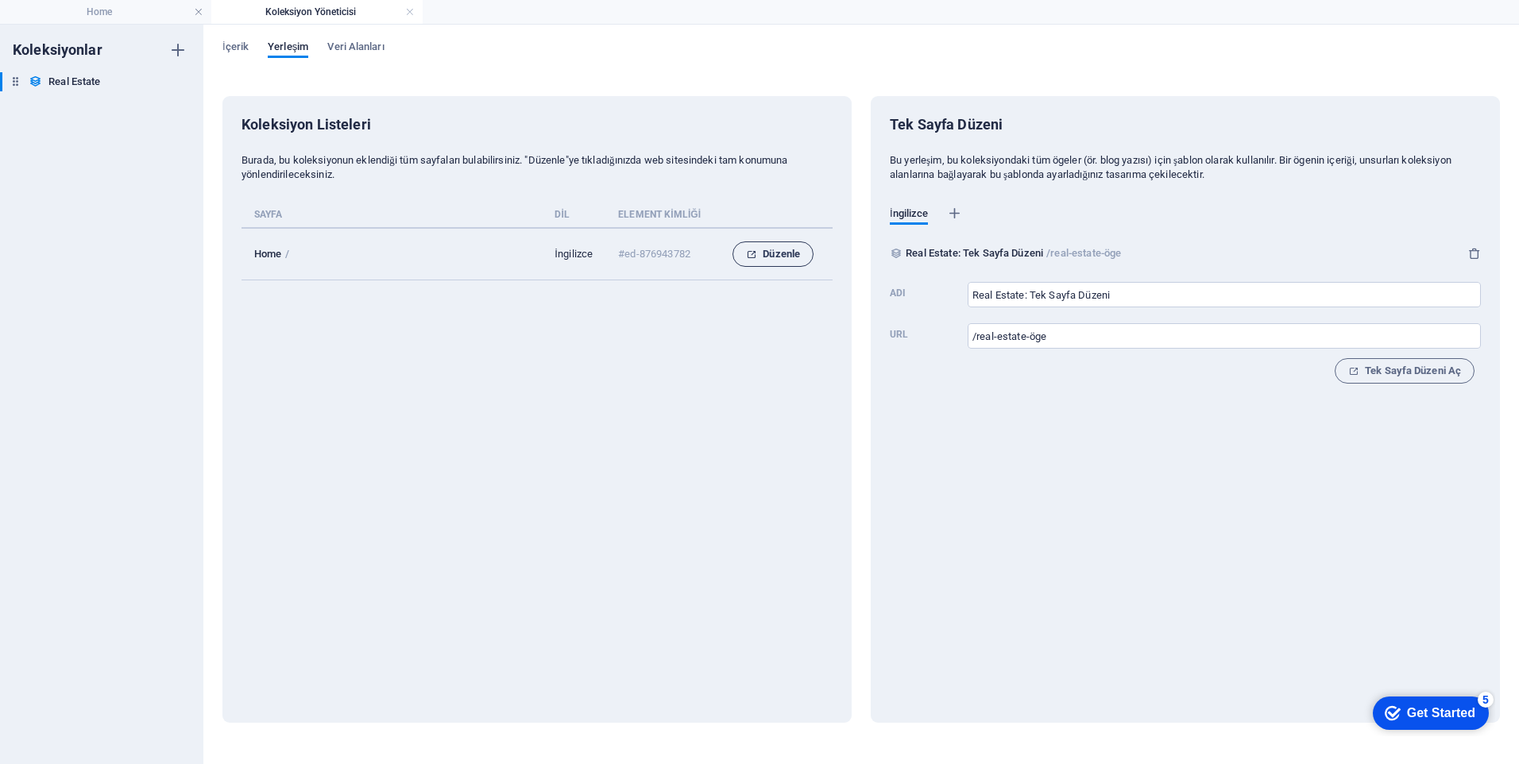
drag, startPoint x: 389, startPoint y: 189, endPoint x: 746, endPoint y: 252, distance: 363.1
click at [746, 252] on icon "collection list" at bounding box center [751, 255] width 10 height 10
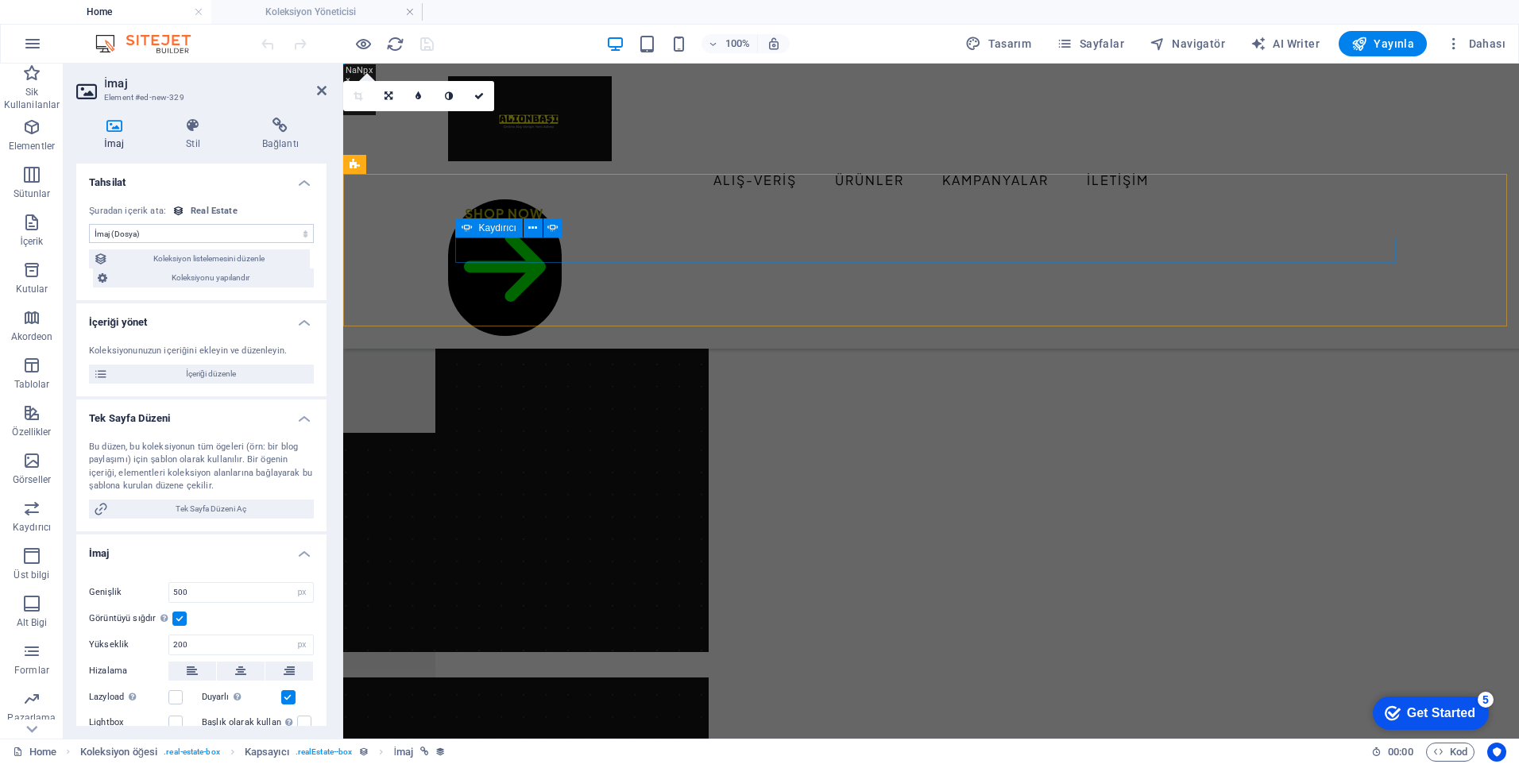
select select "DISABLED_OPTION_VALUE"
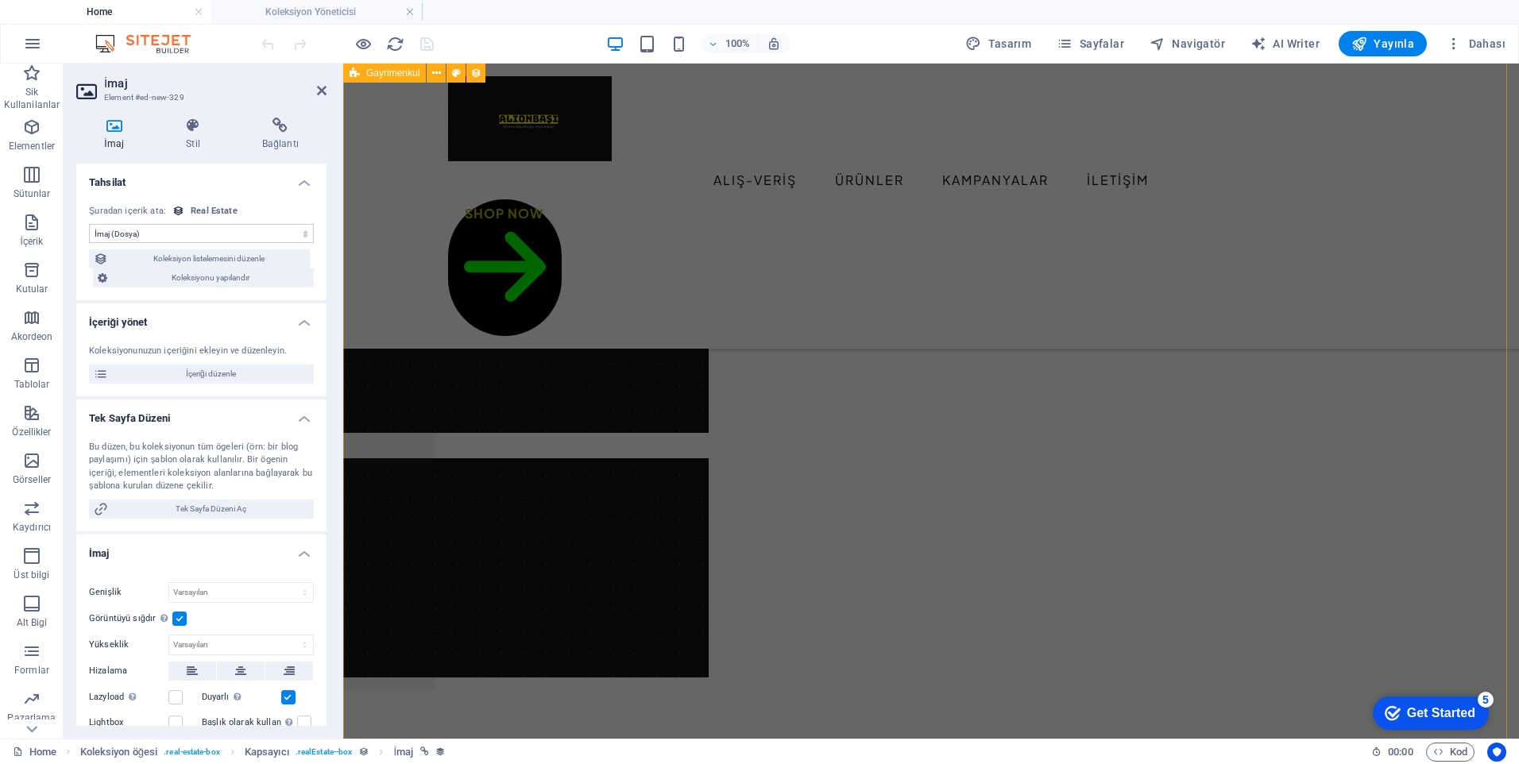
scroll to position [708, 0]
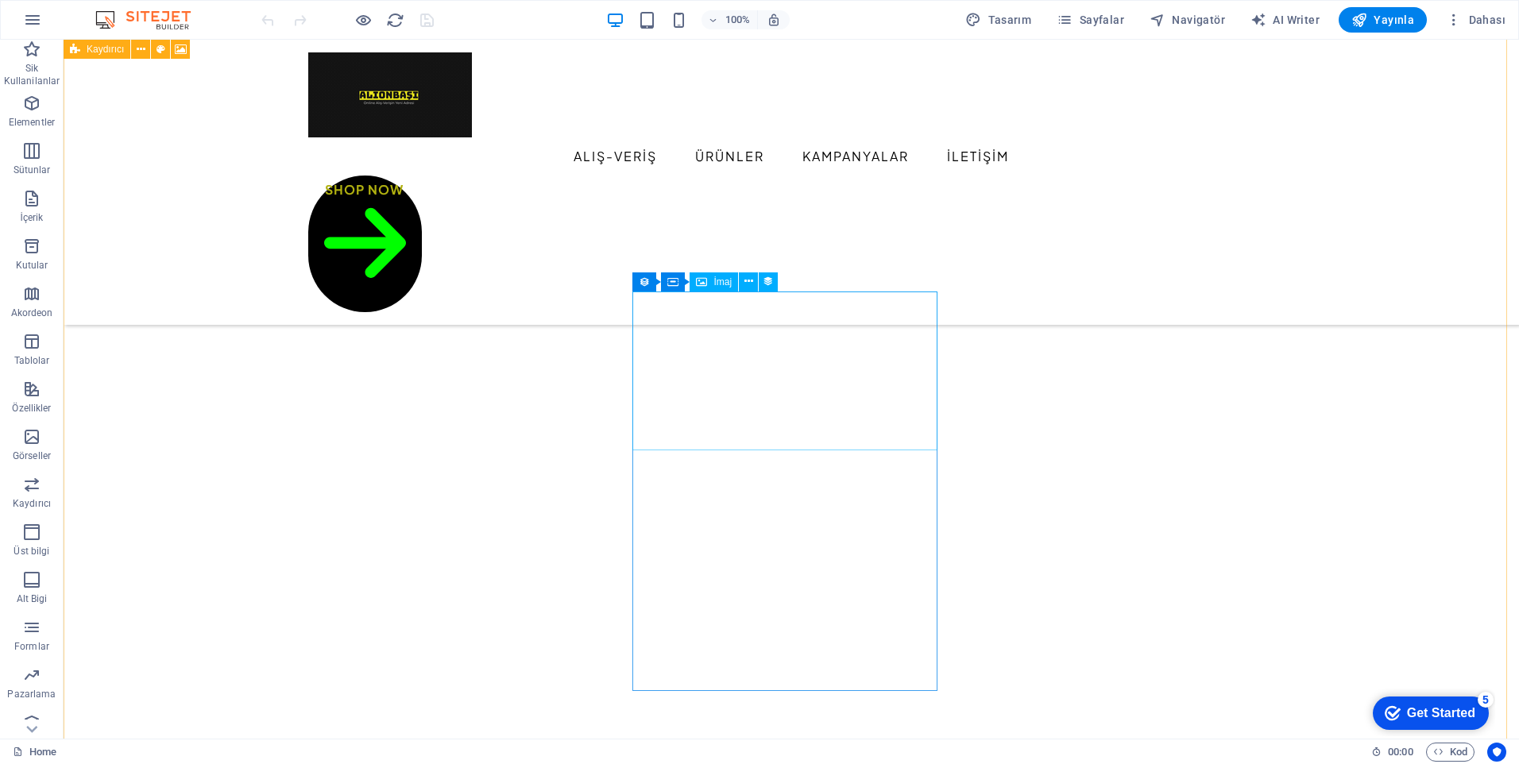
scroll to position [604, 0]
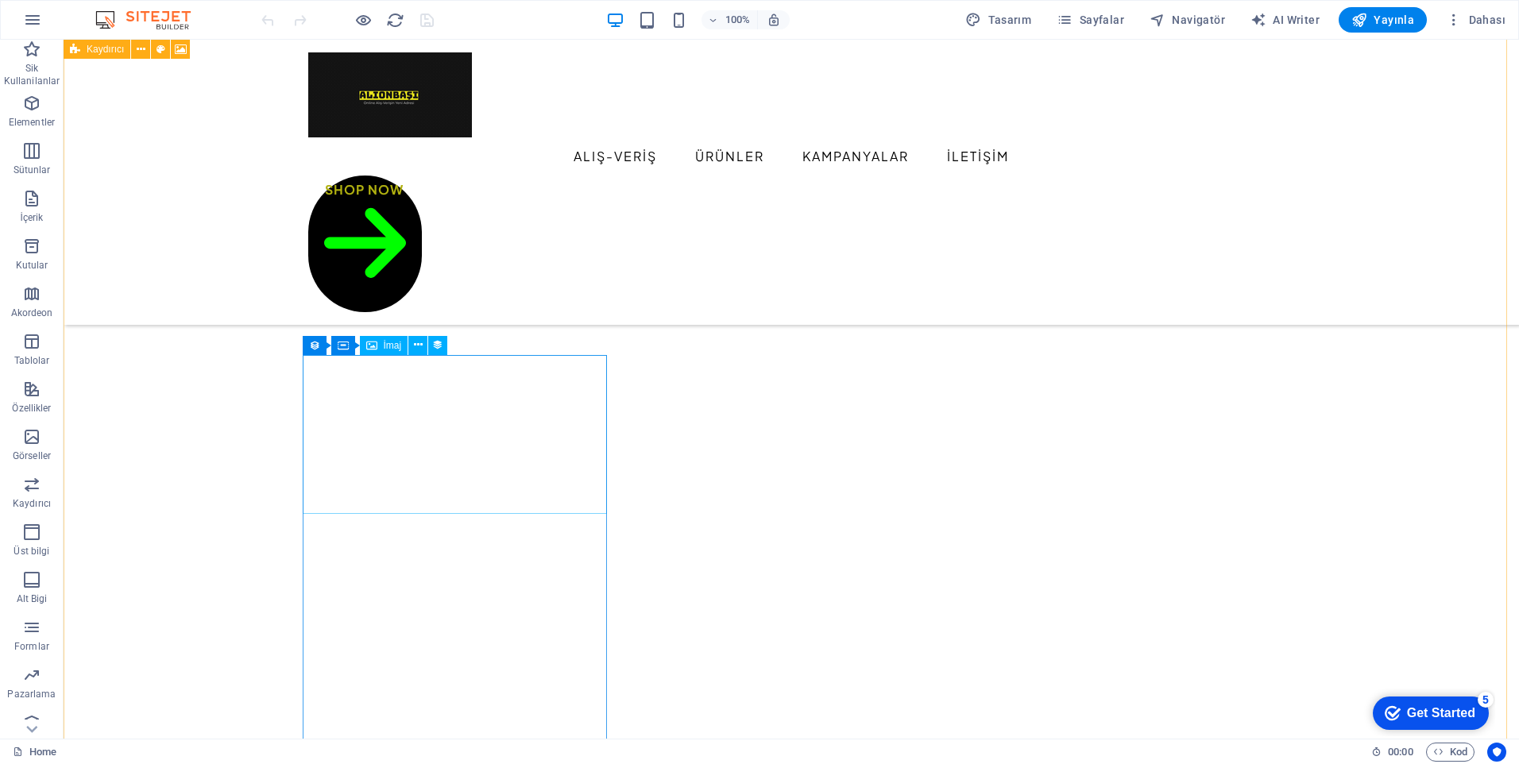
select select "px"
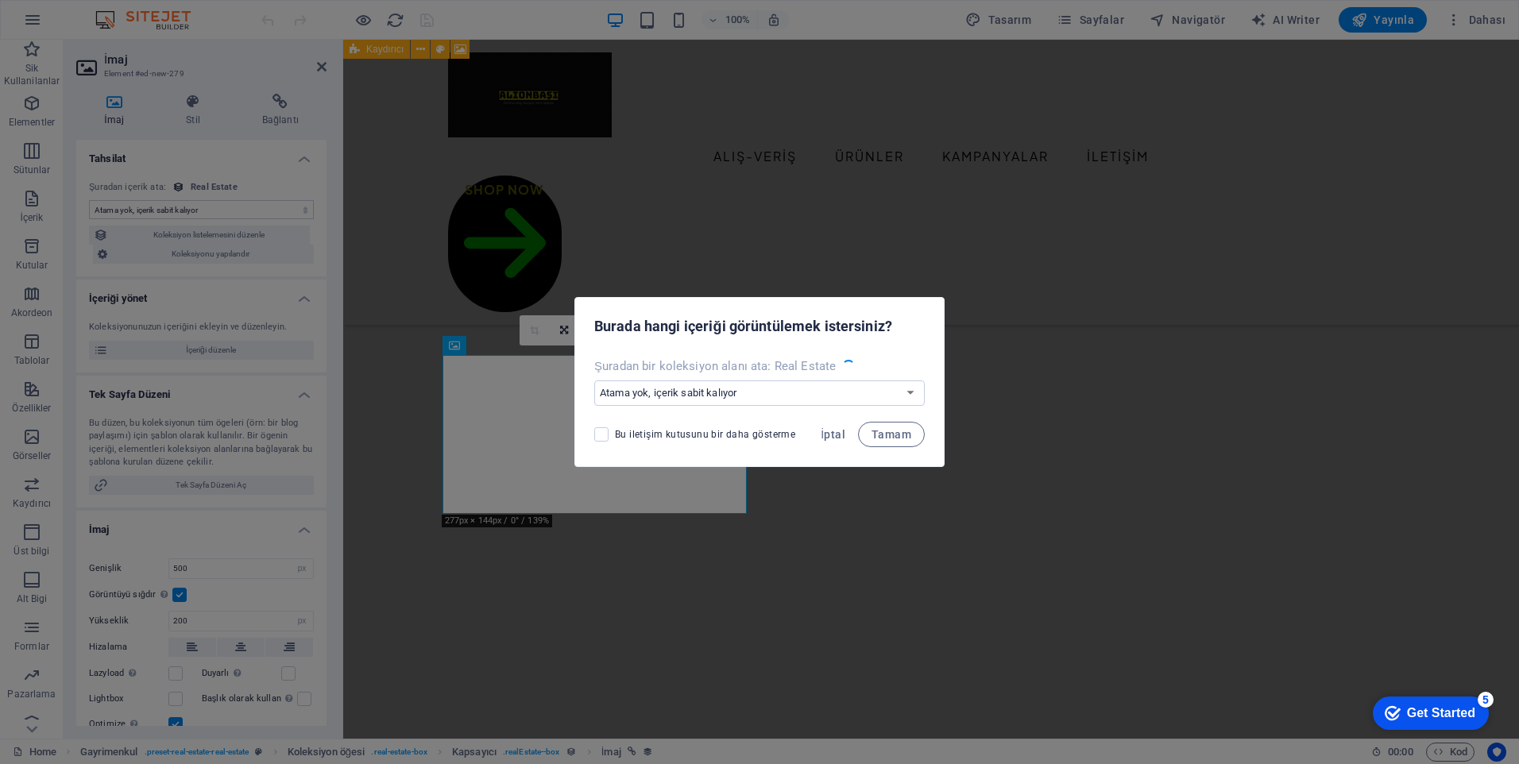
select select "image"
click at [834, 435] on span "İptal" at bounding box center [833, 434] width 25 height 13
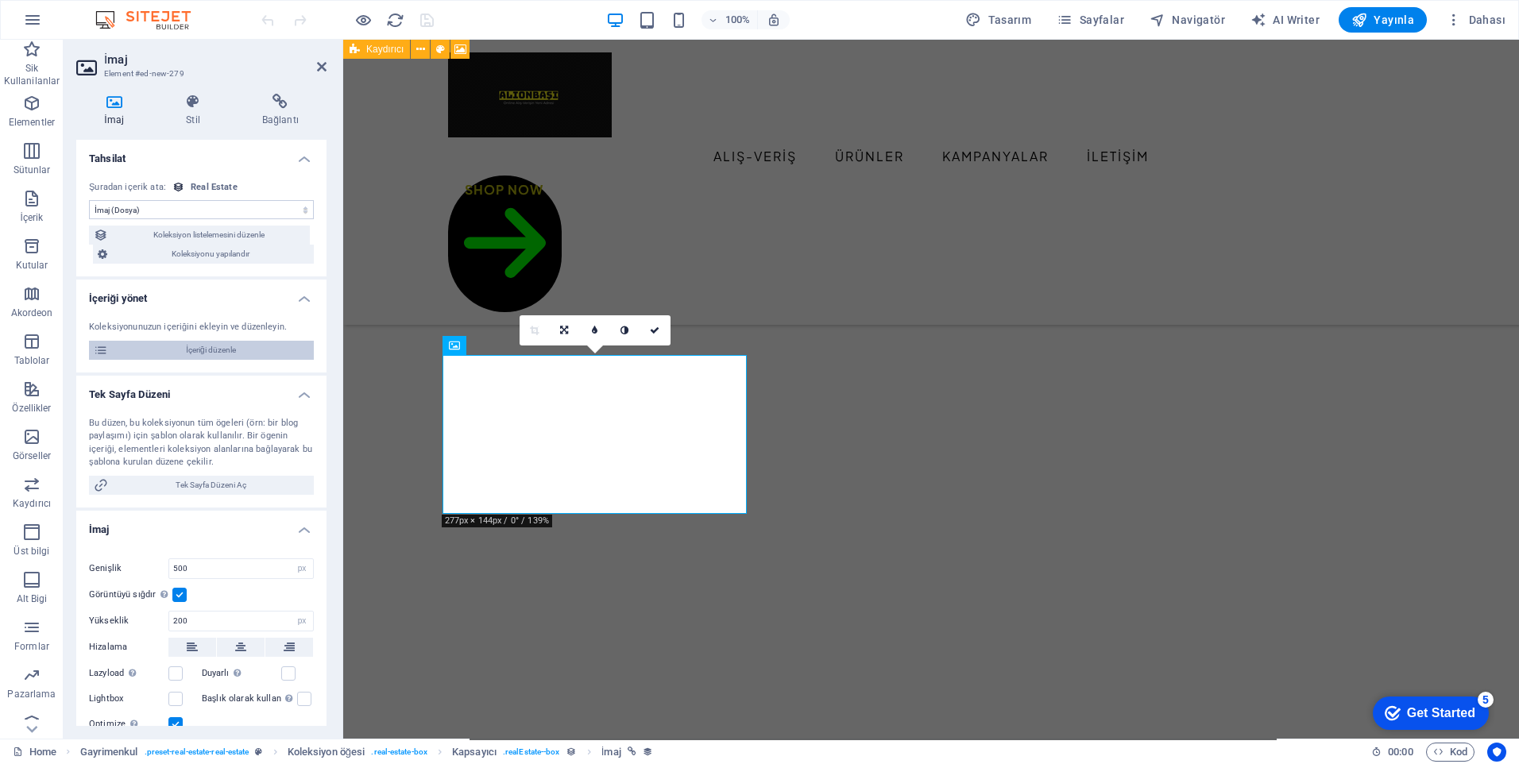
click at [192, 351] on span "İçeriği düzenle" at bounding box center [211, 350] width 196 height 19
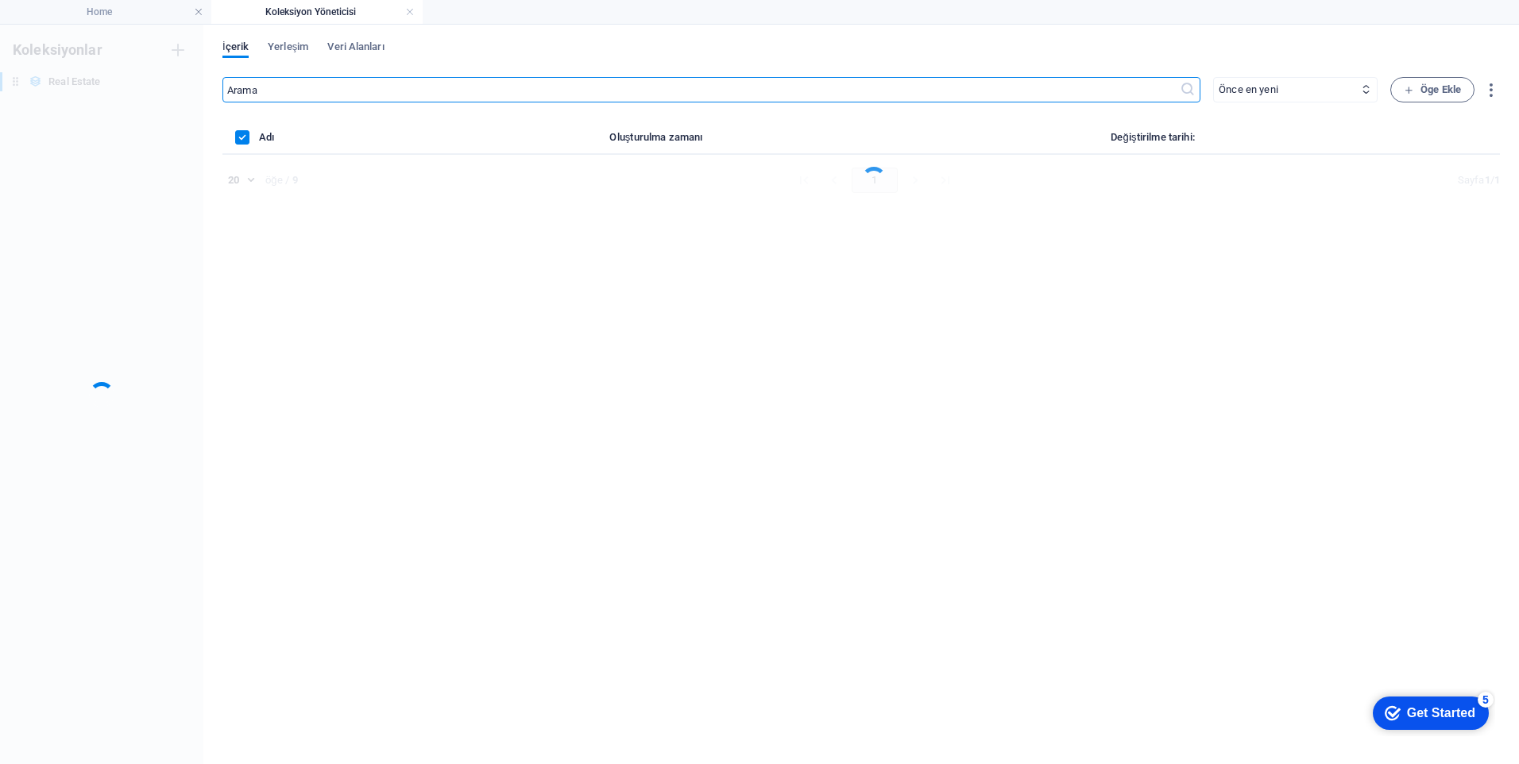
scroll to position [0, 0]
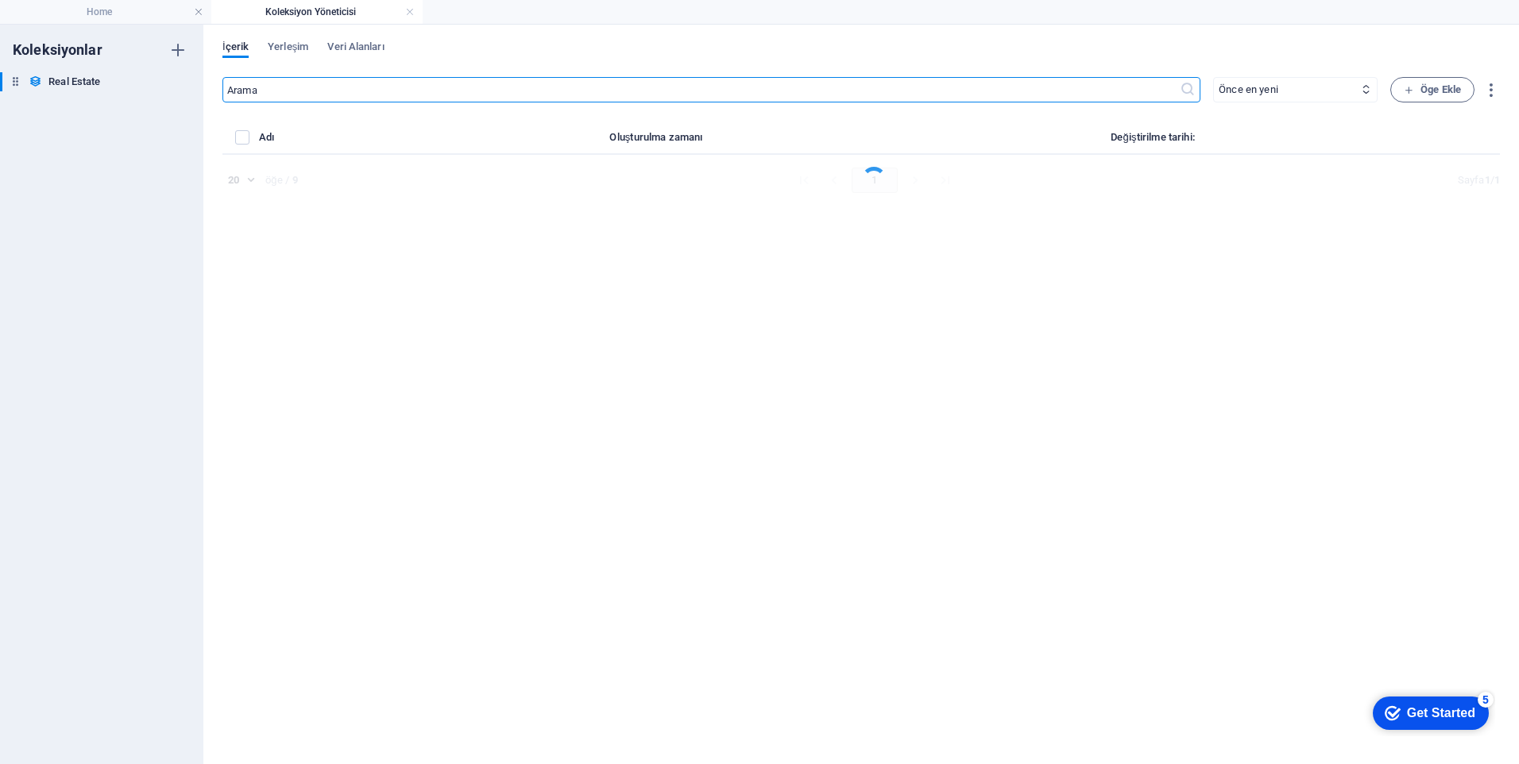
select select "House"
select select "For Sale"
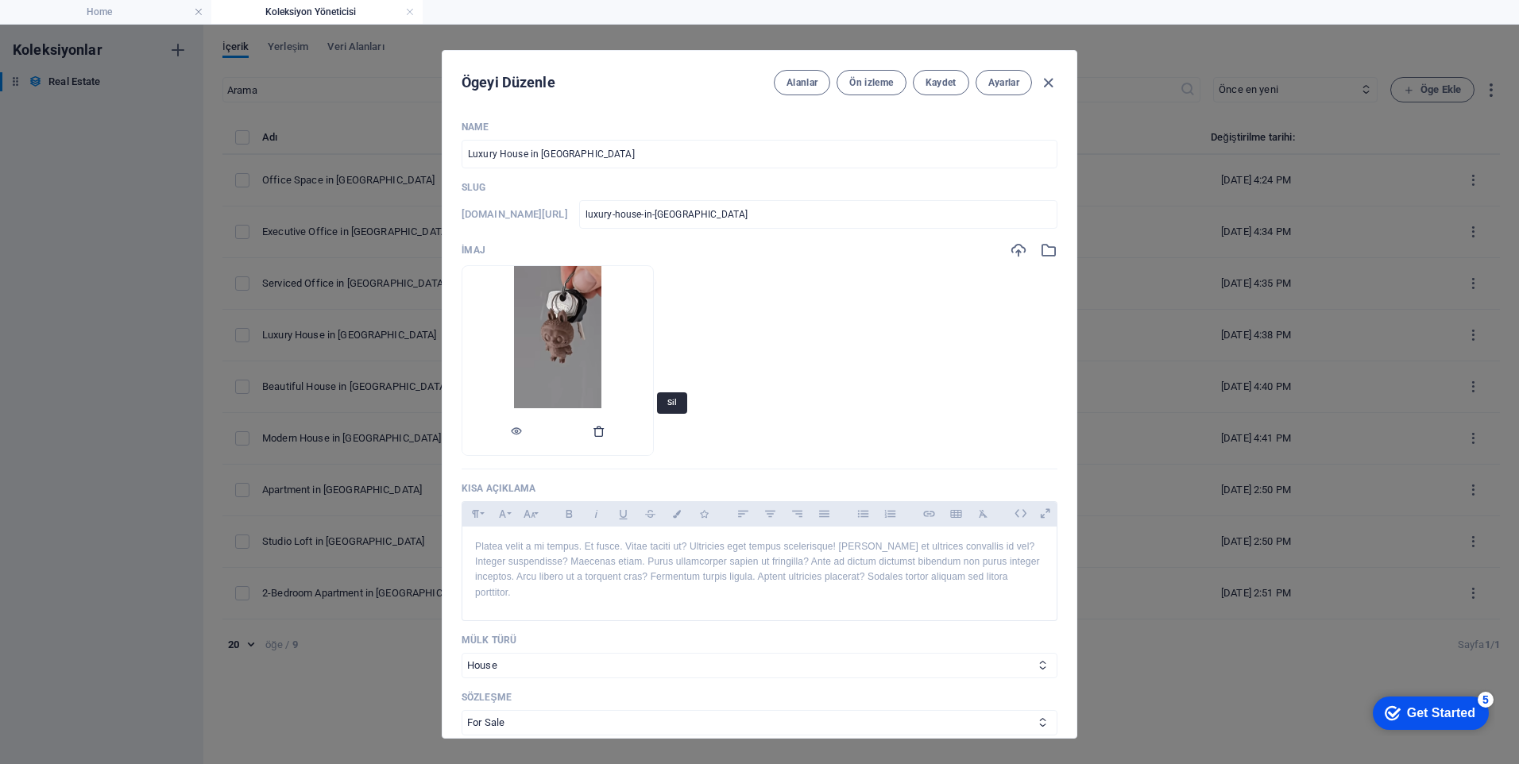
click at [606, 435] on icon "button" at bounding box center [599, 431] width 13 height 13
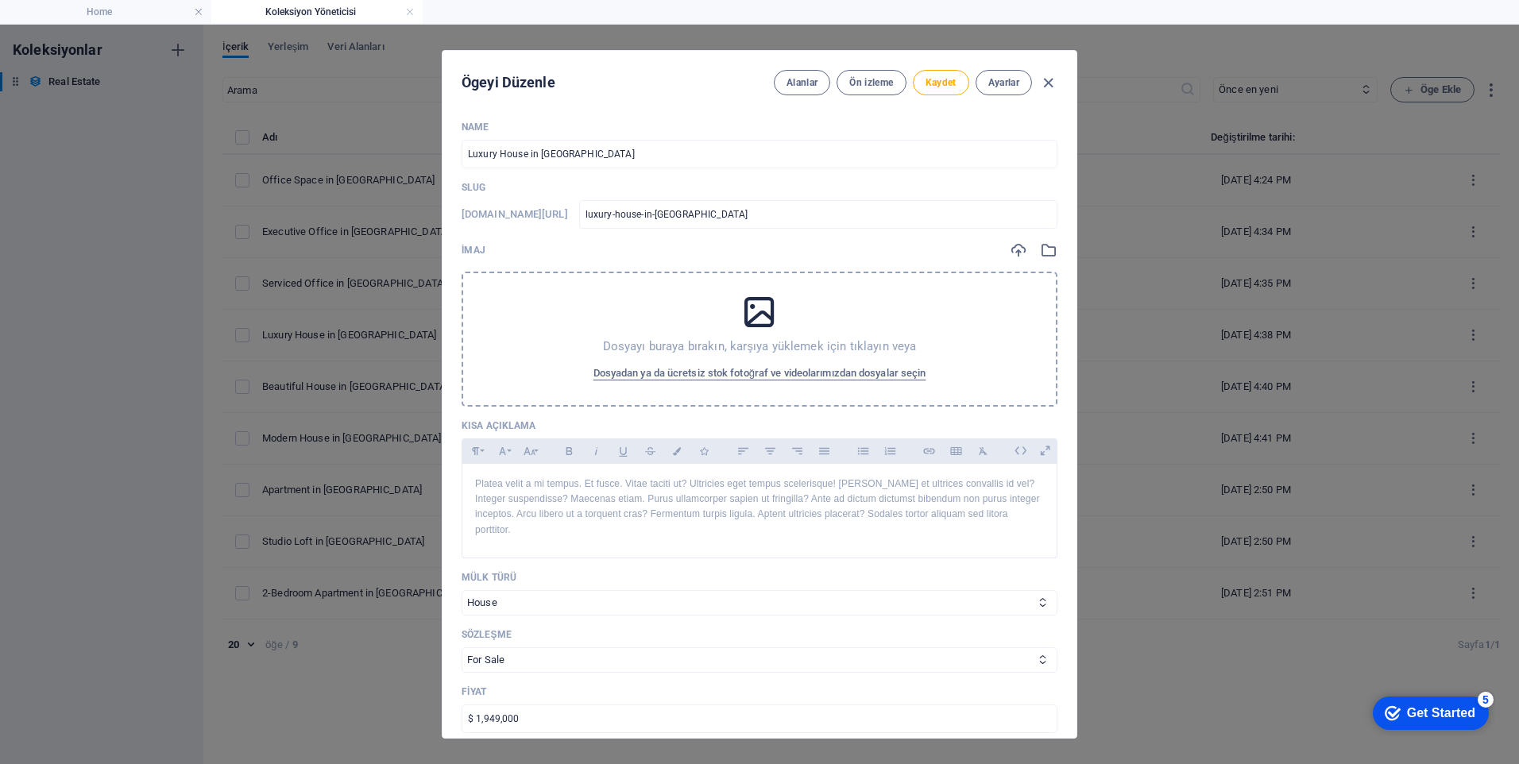
click at [826, 370] on span "Dosyadan ya da ücretsiz stok fotoğraf ve videolarımızdan dosyalar seçin" at bounding box center [760, 373] width 333 height 19
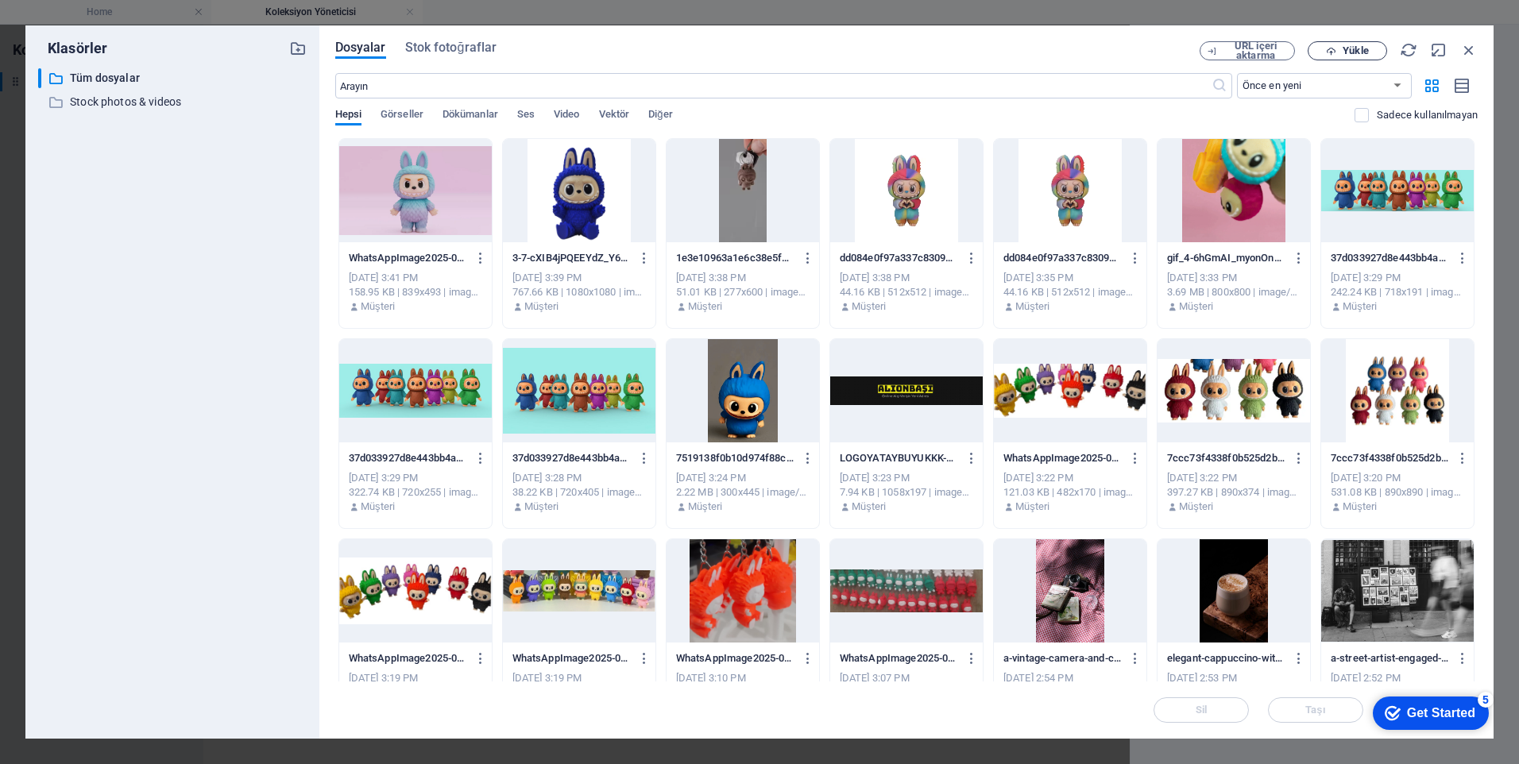
click at [1340, 51] on span "Yükle" at bounding box center [1347, 51] width 65 height 10
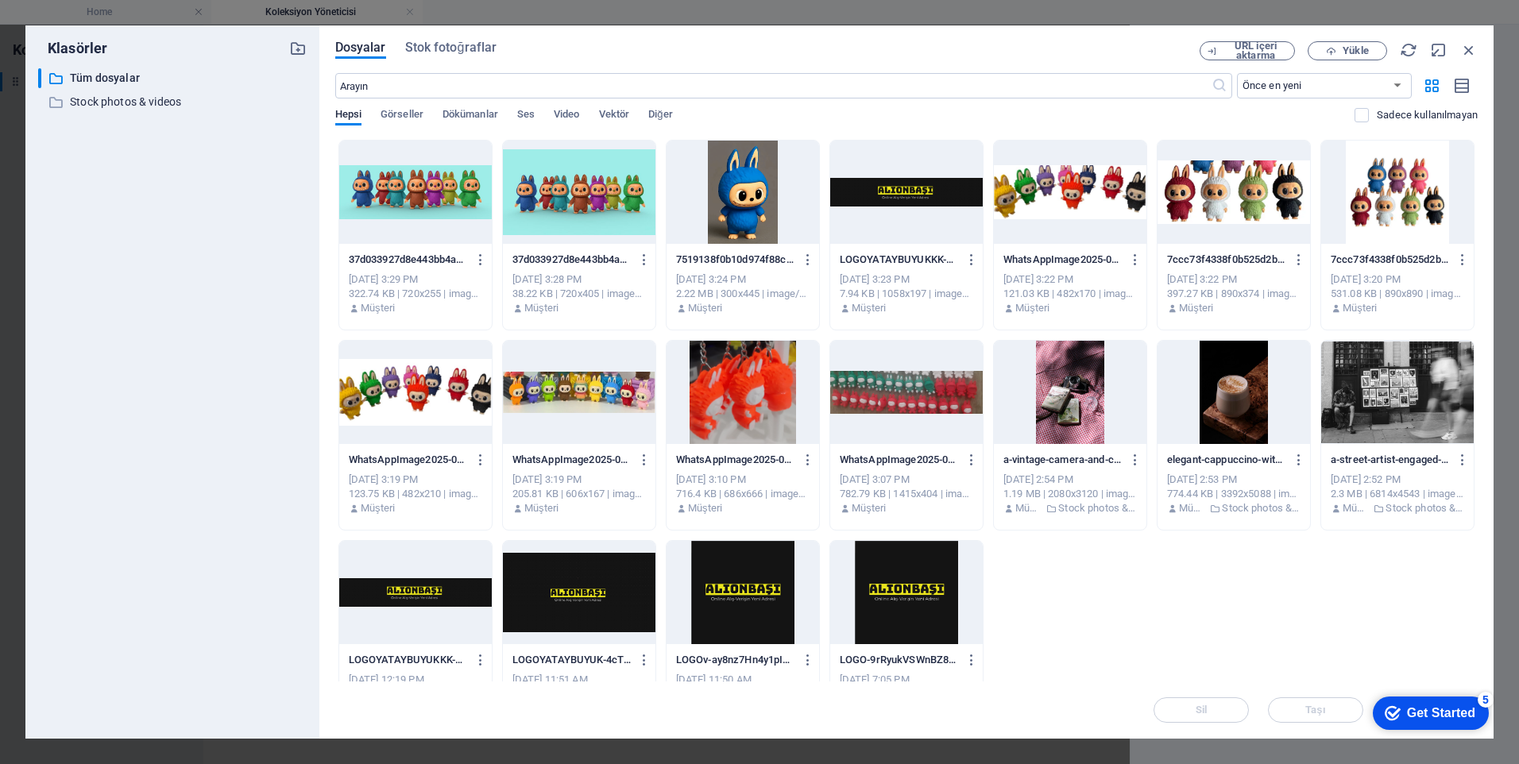
scroll to position [168, 0]
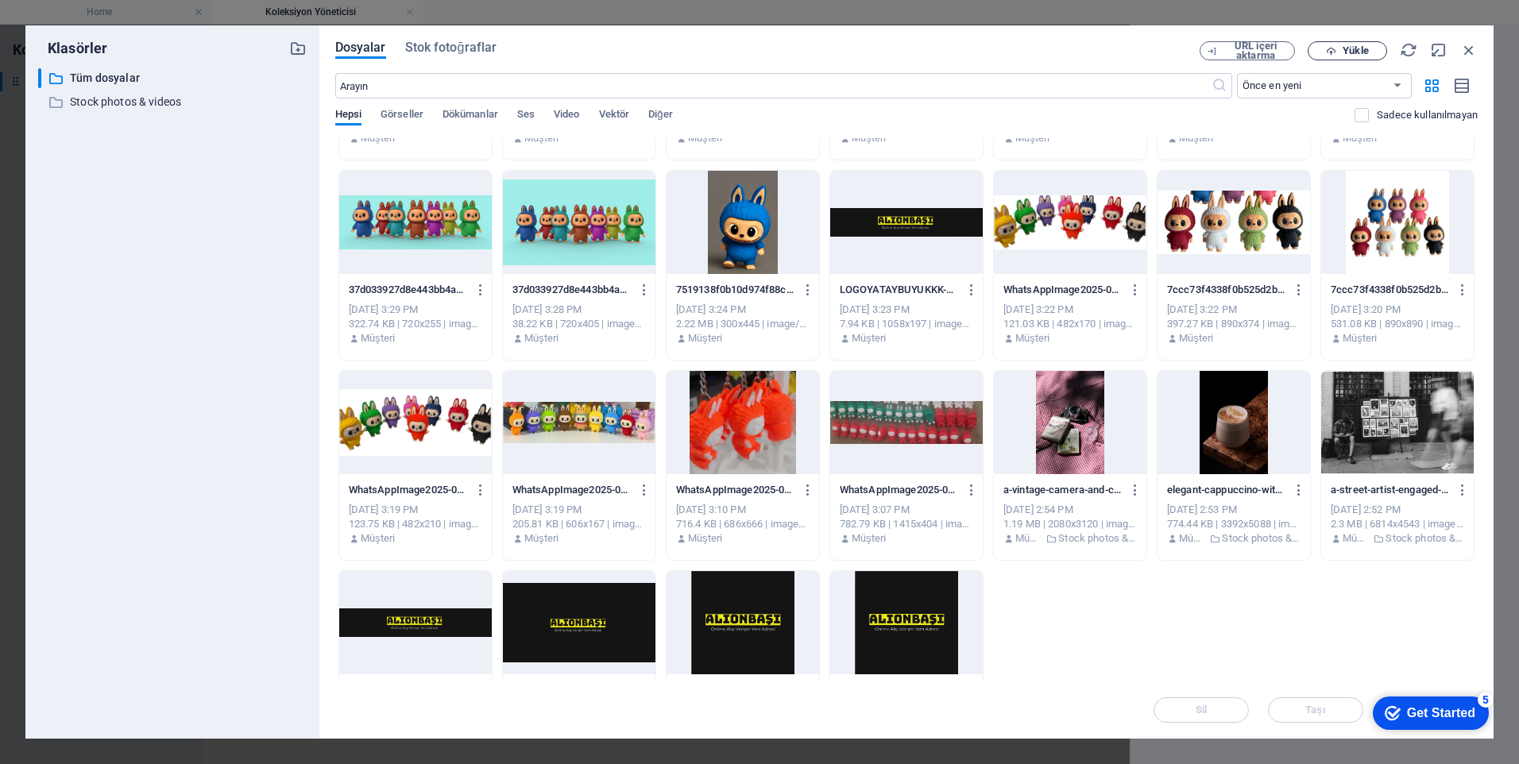
click at [1343, 50] on span "Yükle" at bounding box center [1355, 51] width 25 height 10
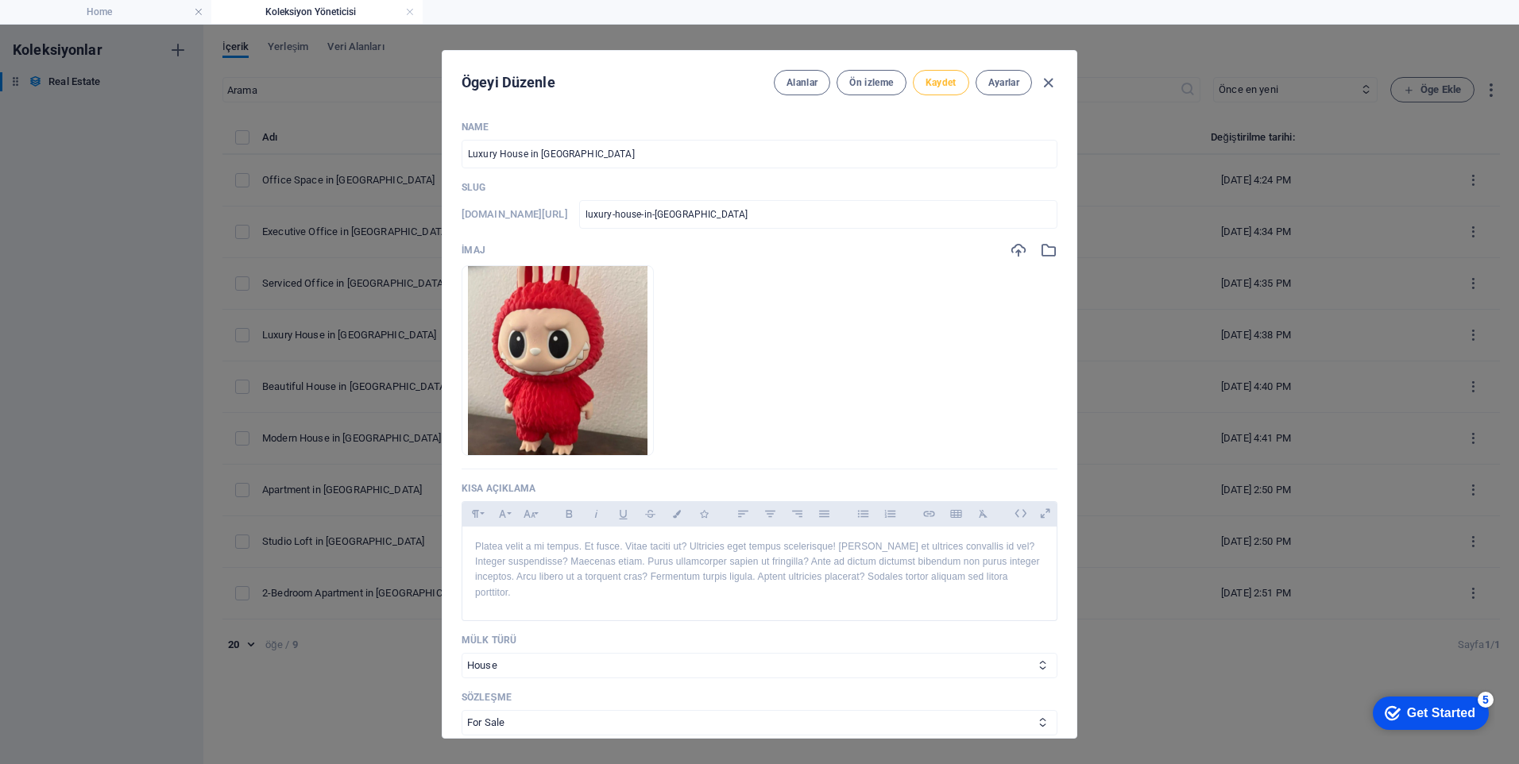
click at [946, 88] on span "Kaydet" at bounding box center [941, 82] width 31 height 13
click at [876, 90] on button "Ön izleme" at bounding box center [871, 82] width 69 height 25
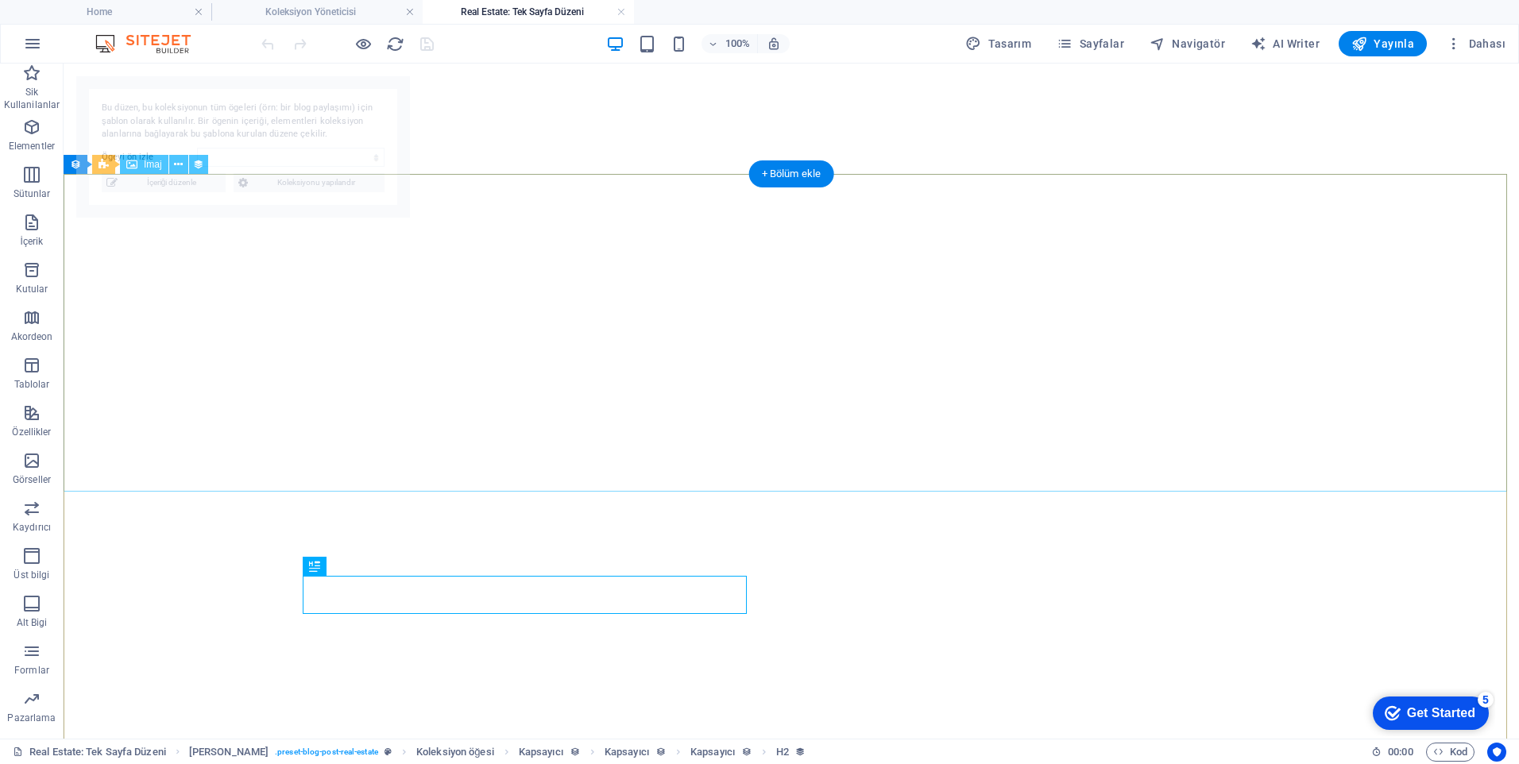
select select "68ad85a2c43248302206524a"
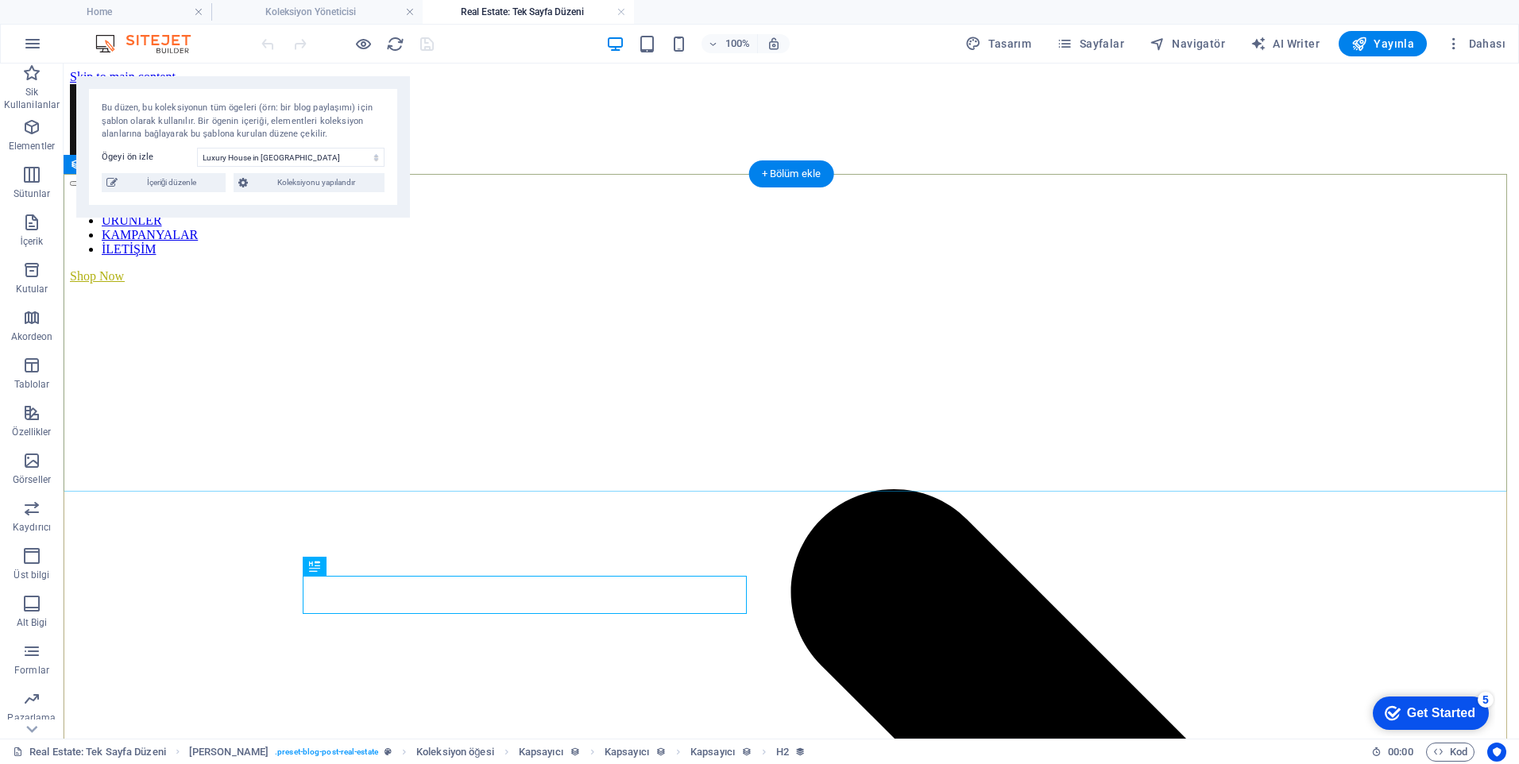
scroll to position [0, 0]
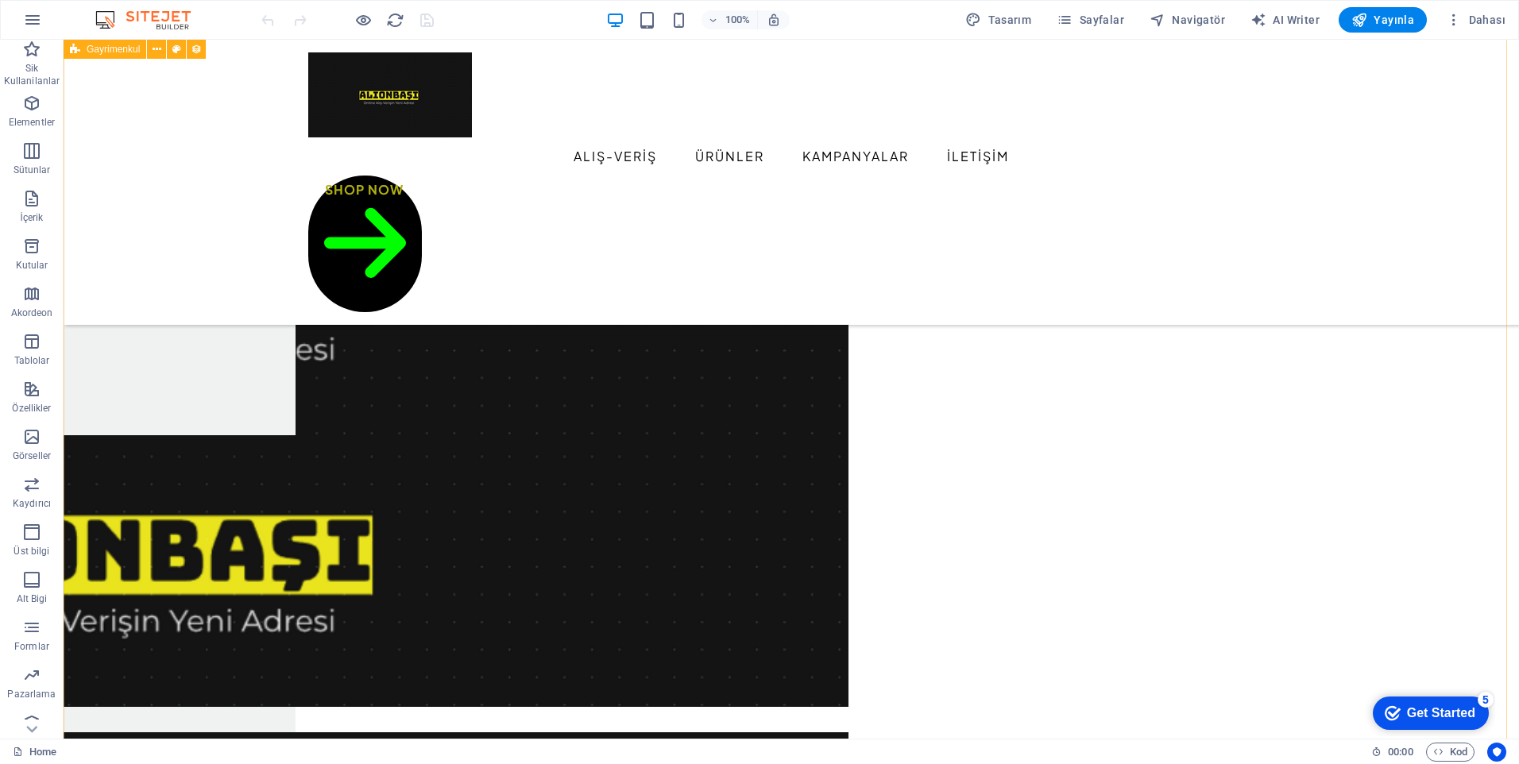
scroll to position [1113, 0]
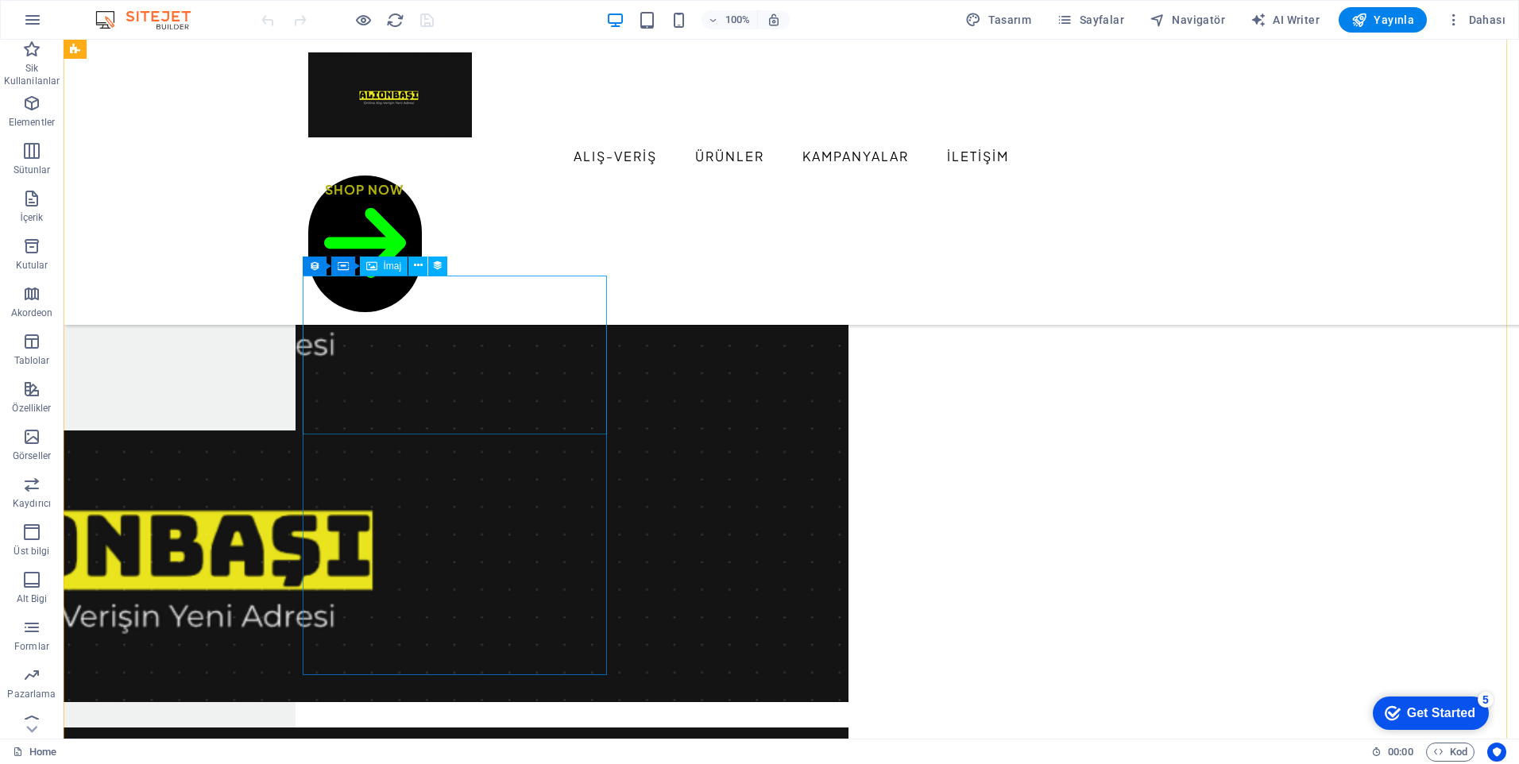
select select "px"
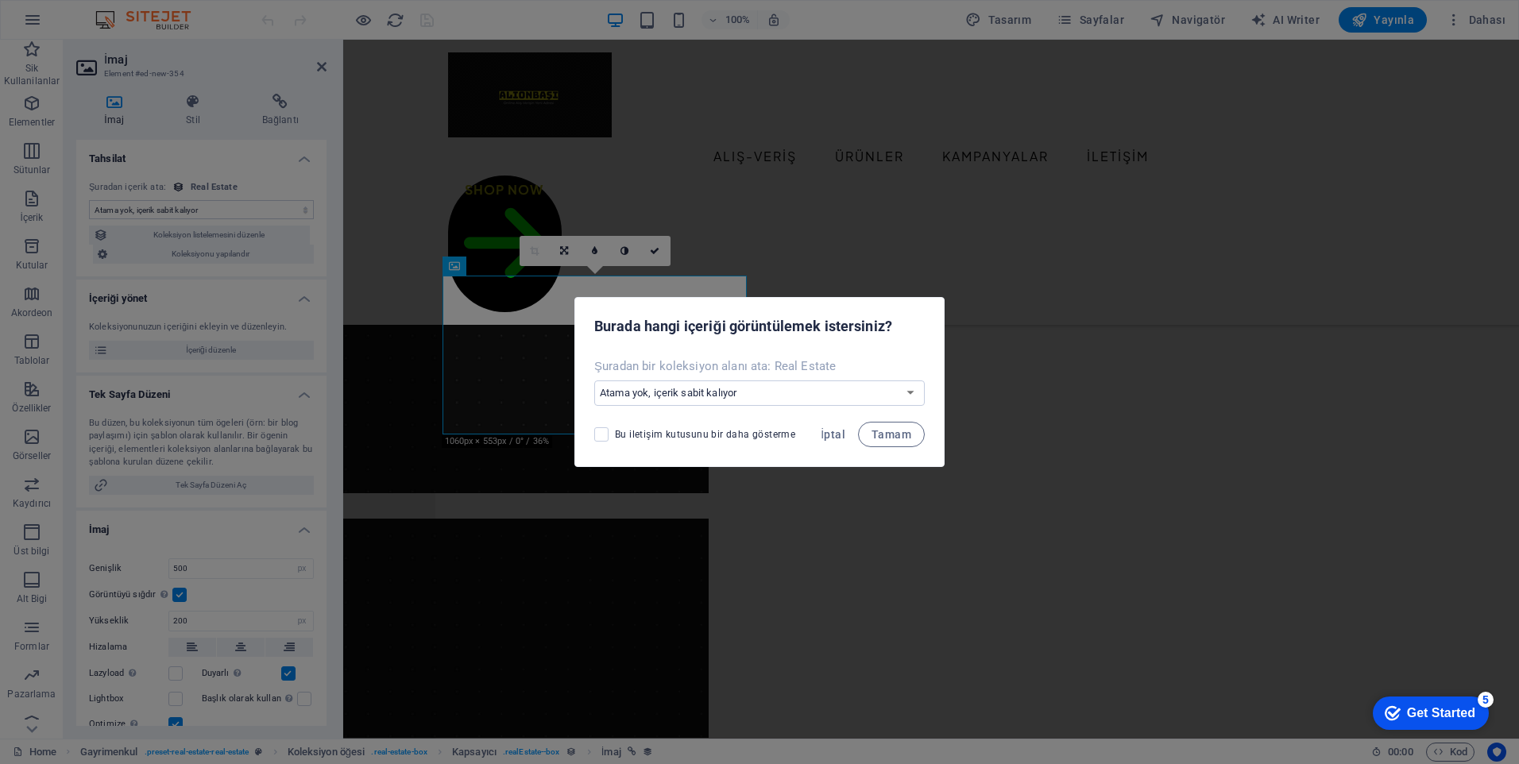
select select "image"
click at [838, 438] on span "İptal" at bounding box center [833, 434] width 25 height 13
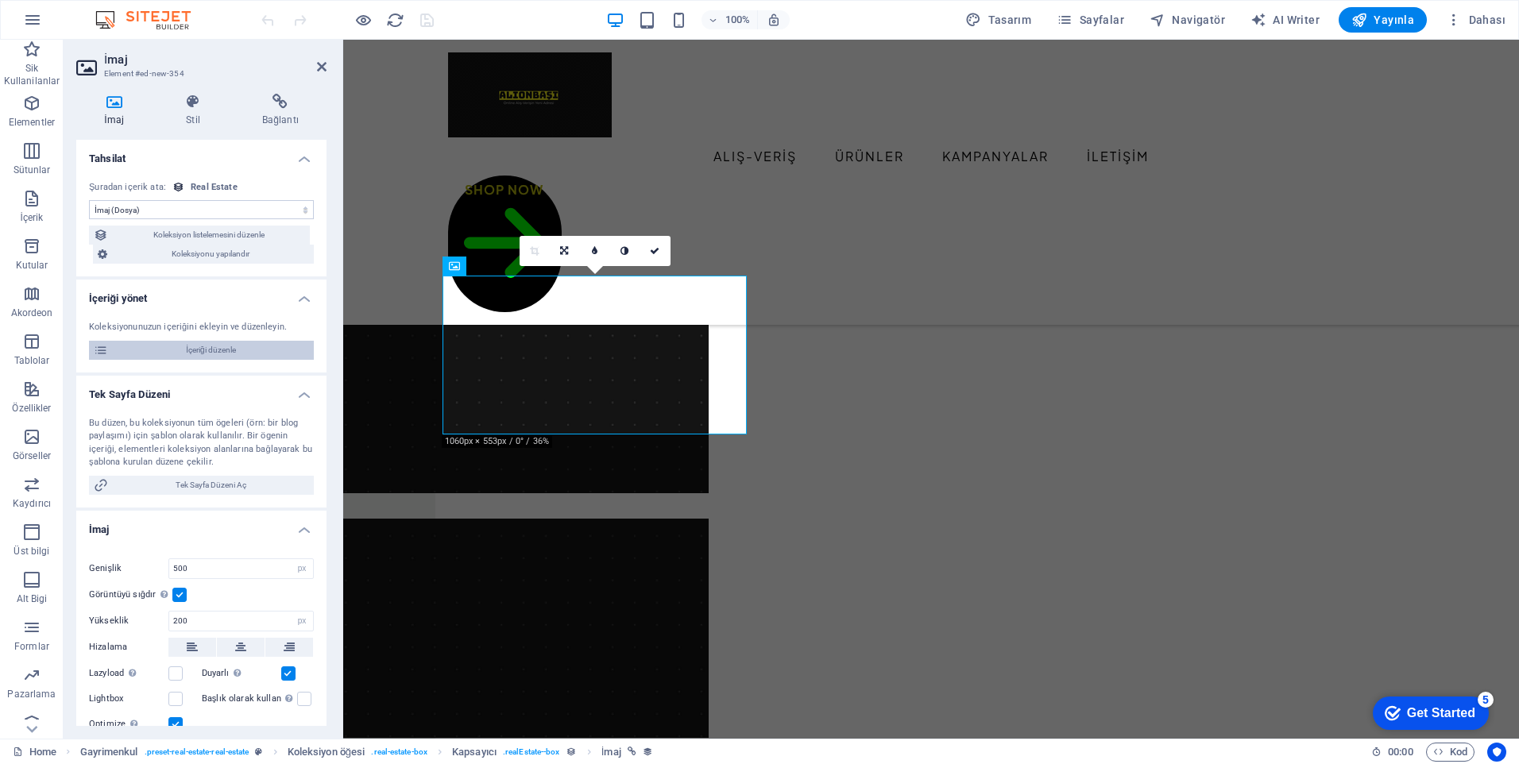
click at [223, 350] on span "İçeriği düzenle" at bounding box center [211, 350] width 196 height 19
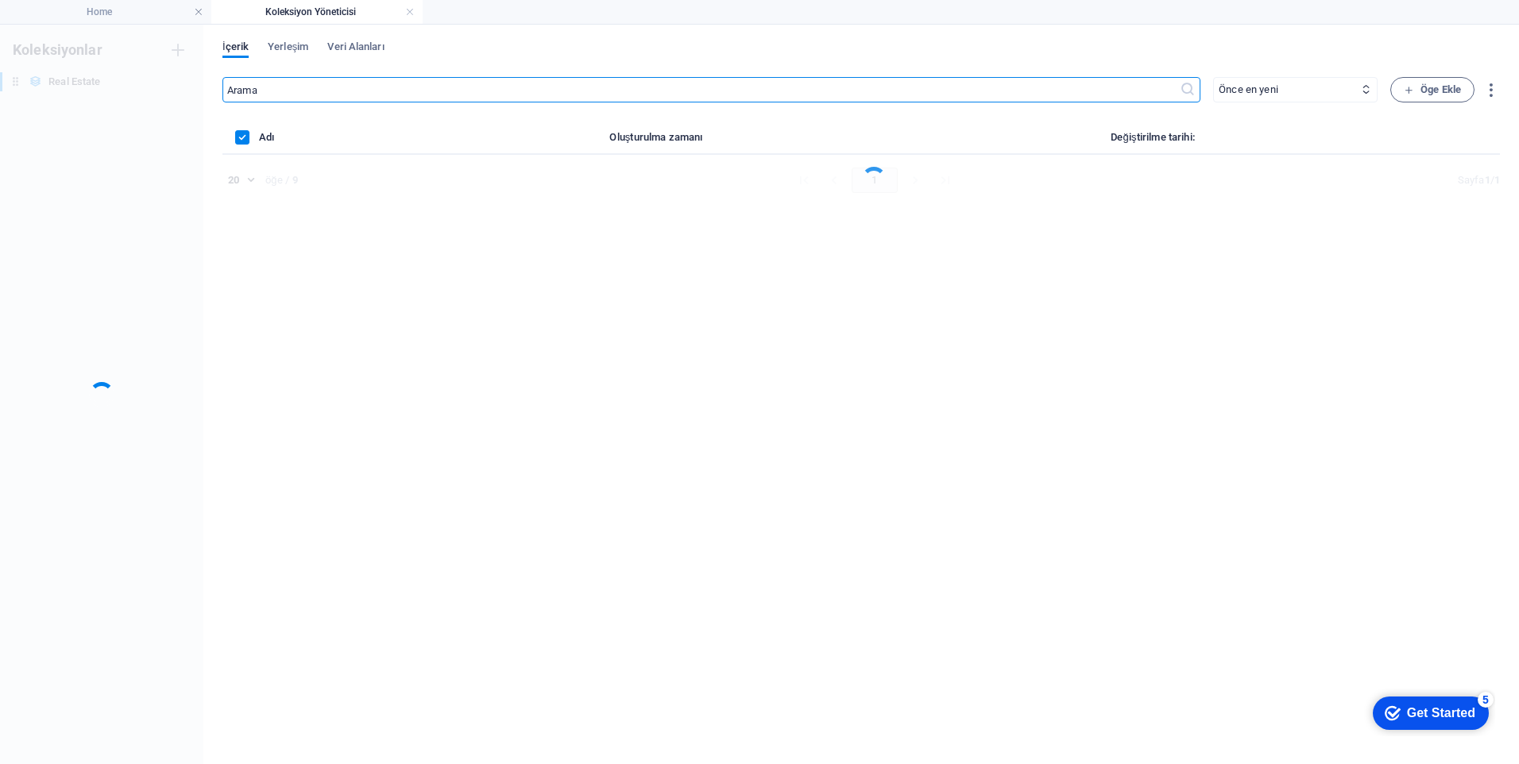
scroll to position [0, 0]
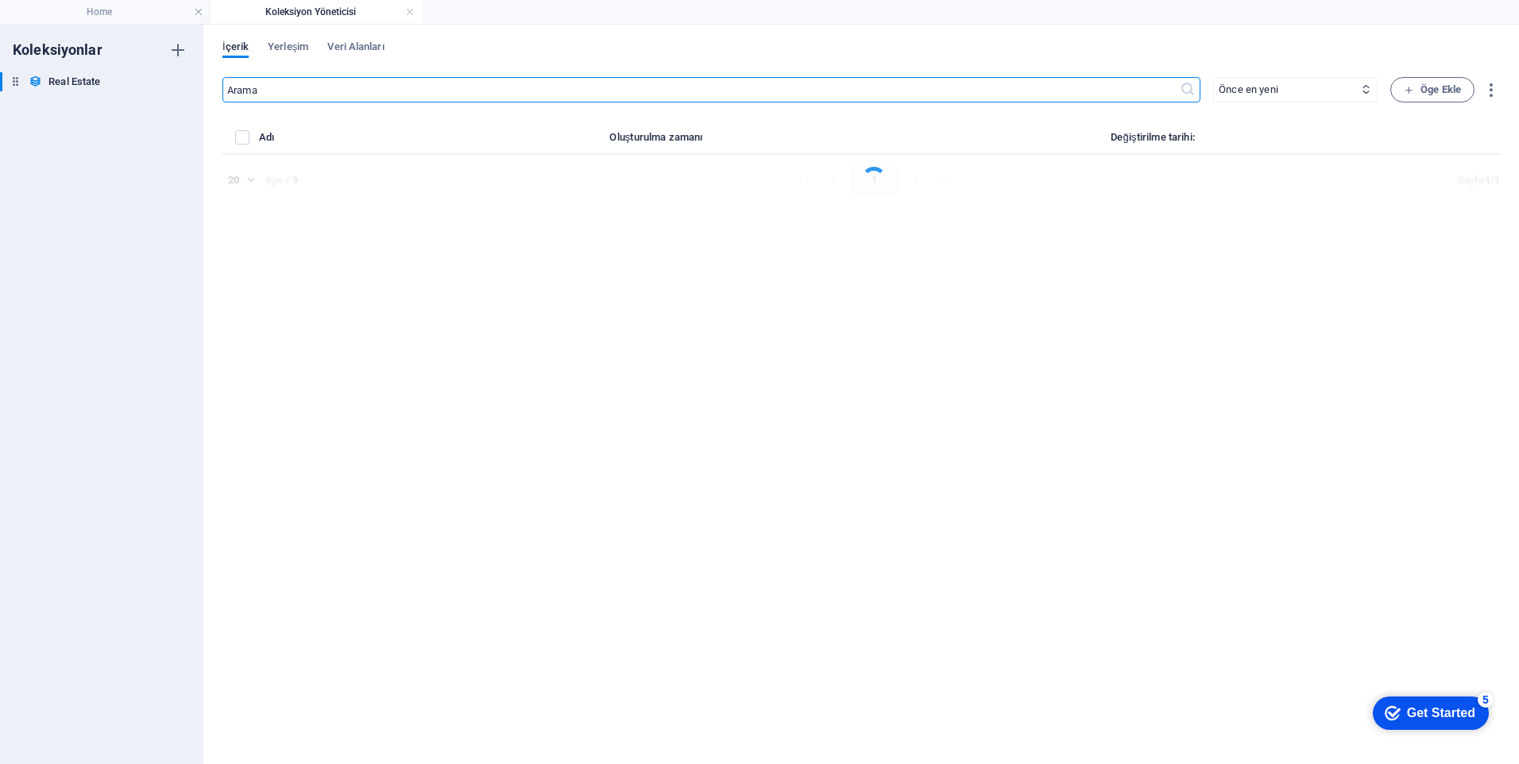
select select "Apartment"
select select "For Rent"
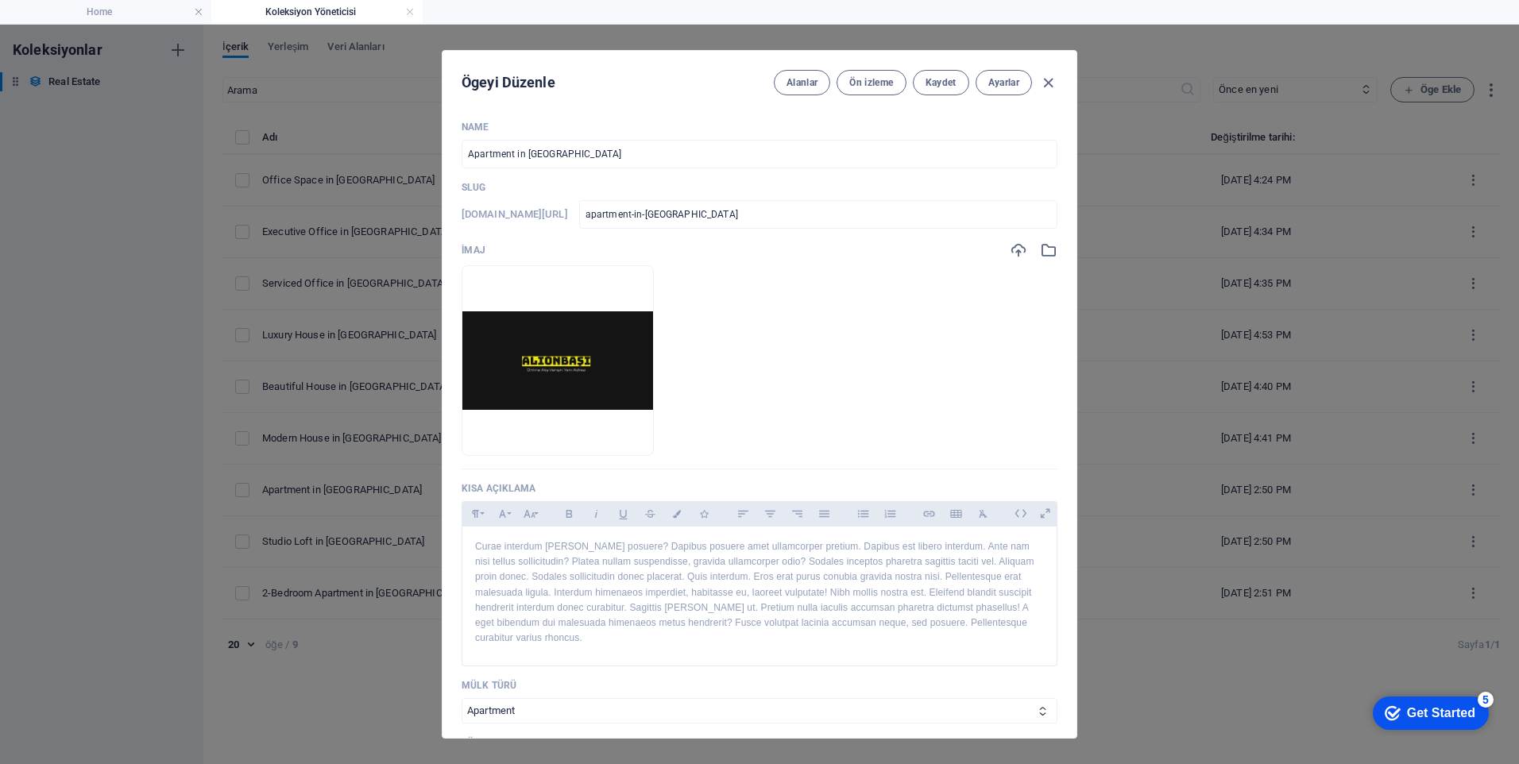
click at [606, 431] on icon "button" at bounding box center [599, 431] width 13 height 13
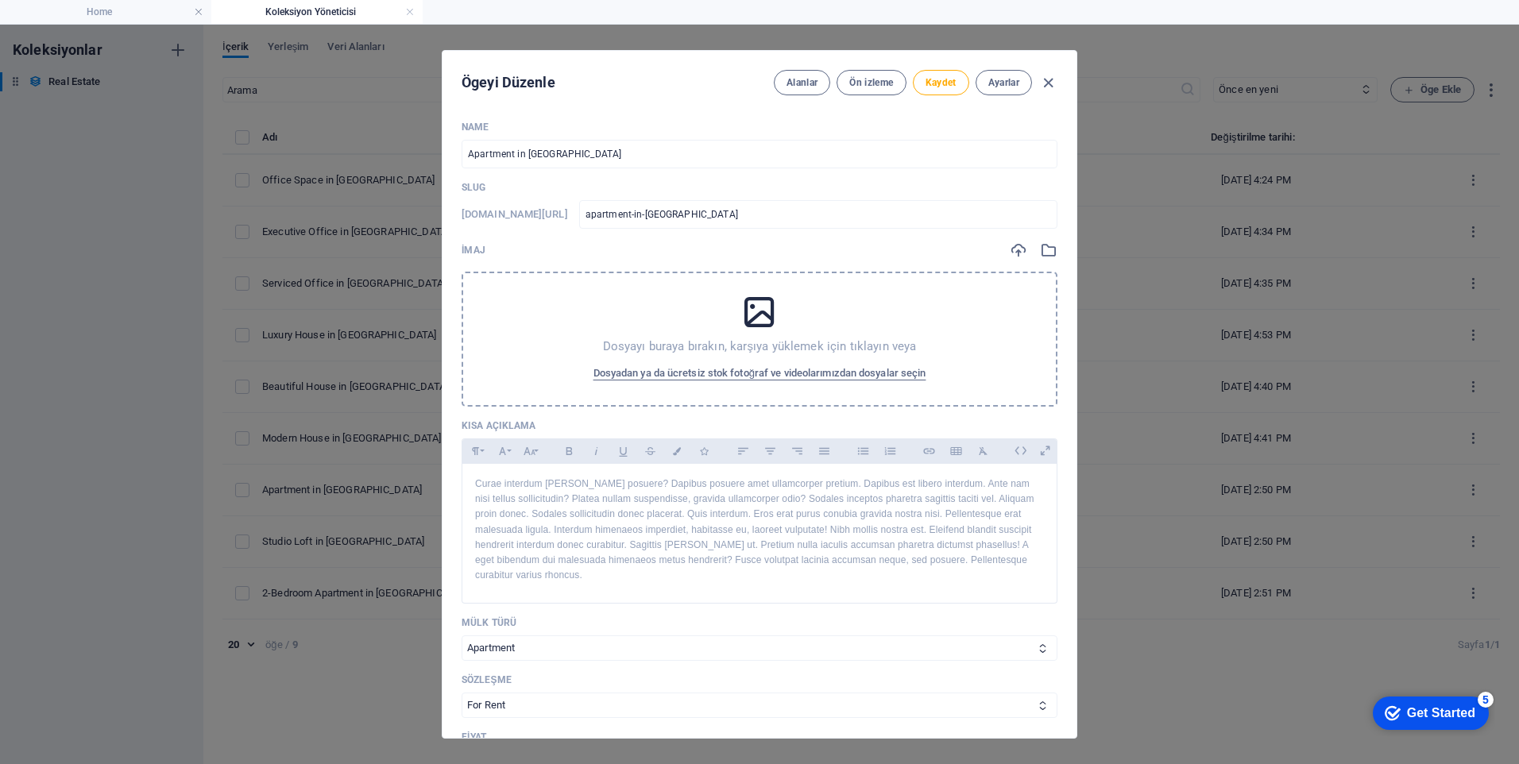
click at [790, 366] on span "Dosyadan ya da ücretsiz stok fotoğraf ve videolarımızdan dosyalar seçin" at bounding box center [760, 373] width 333 height 19
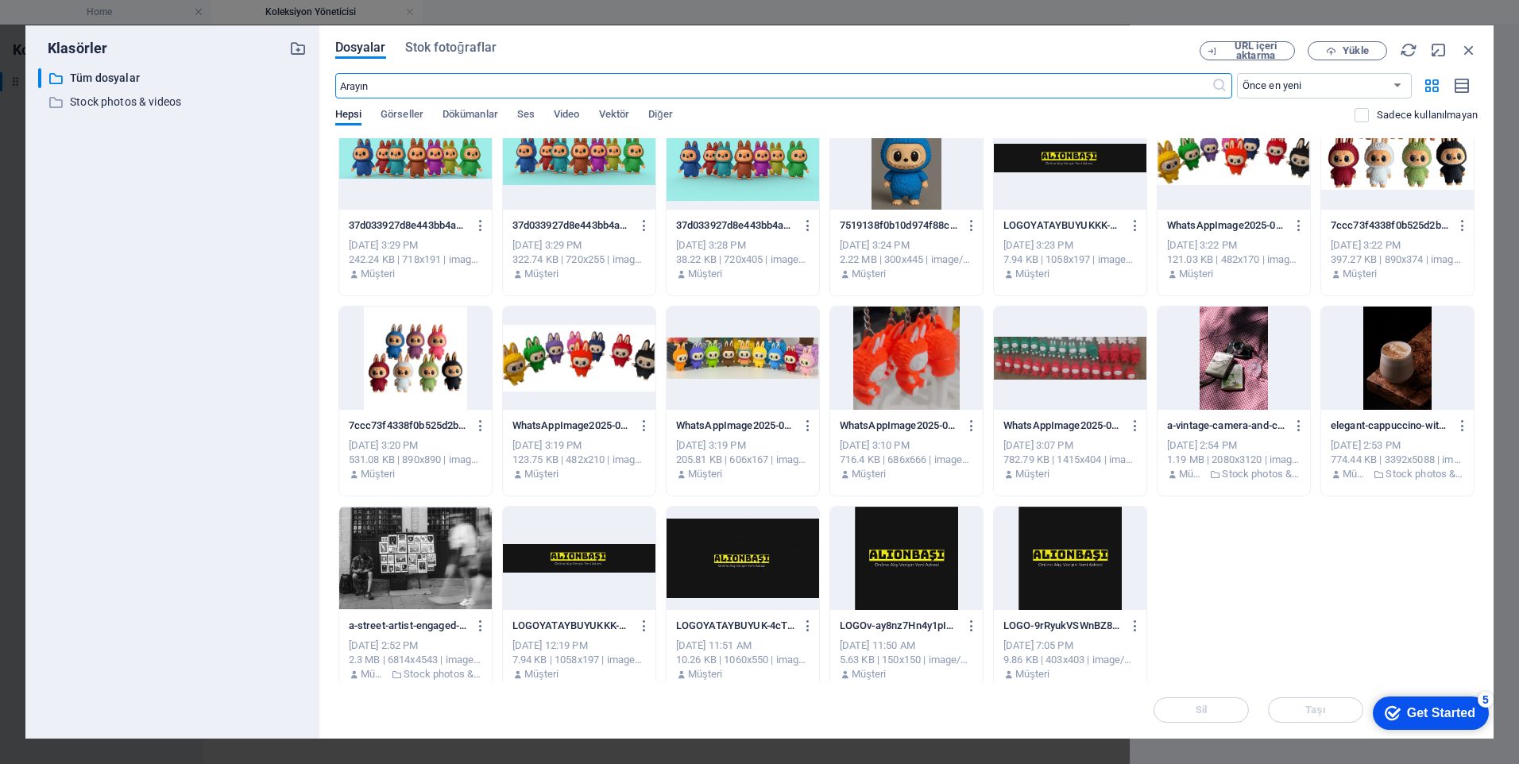
scroll to position [248, 0]
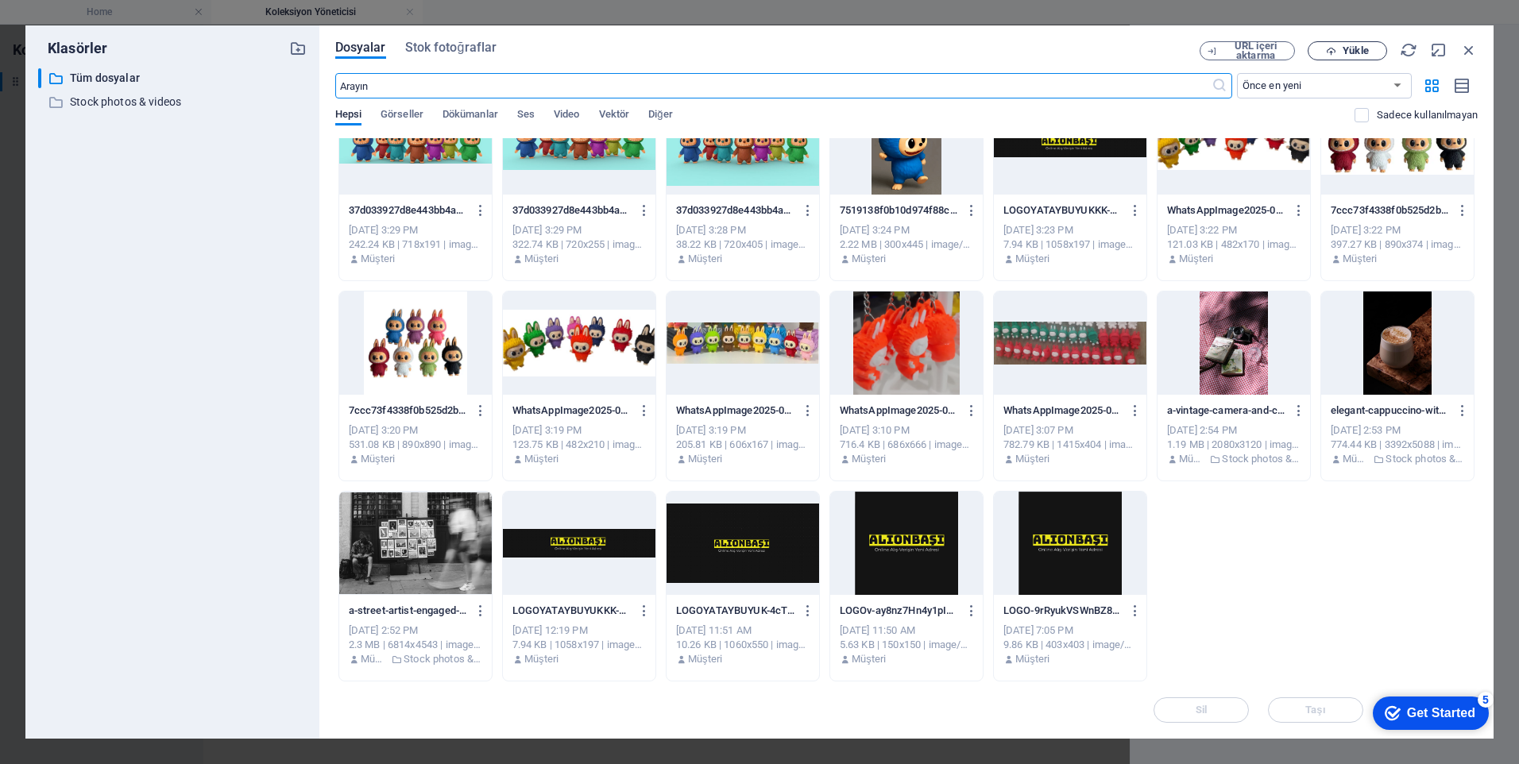
click at [1350, 42] on button "Yükle" at bounding box center [1347, 50] width 79 height 19
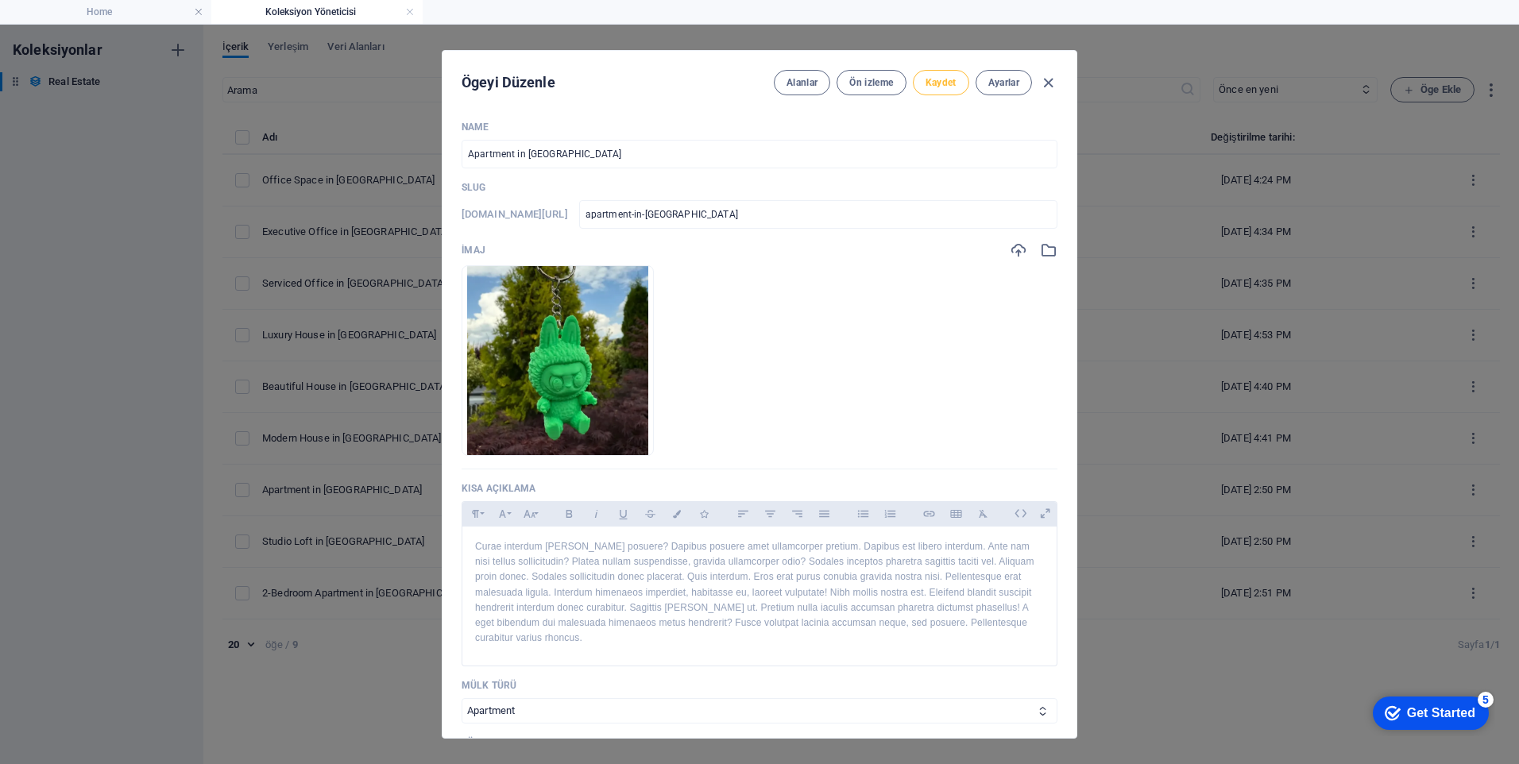
click at [941, 82] on span "Kaydet" at bounding box center [941, 82] width 31 height 13
click at [883, 87] on span "Ön izleme" at bounding box center [871, 82] width 44 height 13
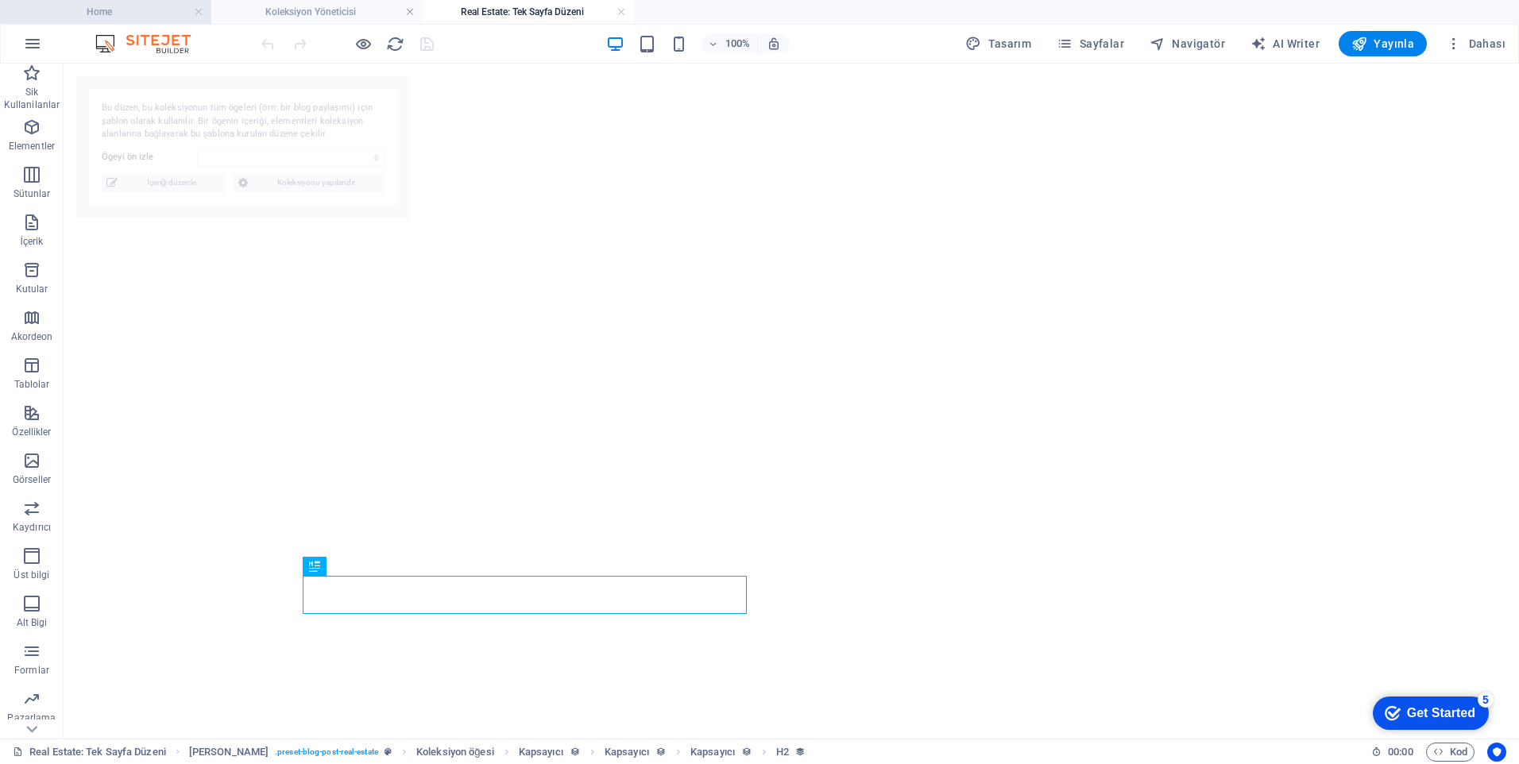
select select "68ad85a2c432483022065247"
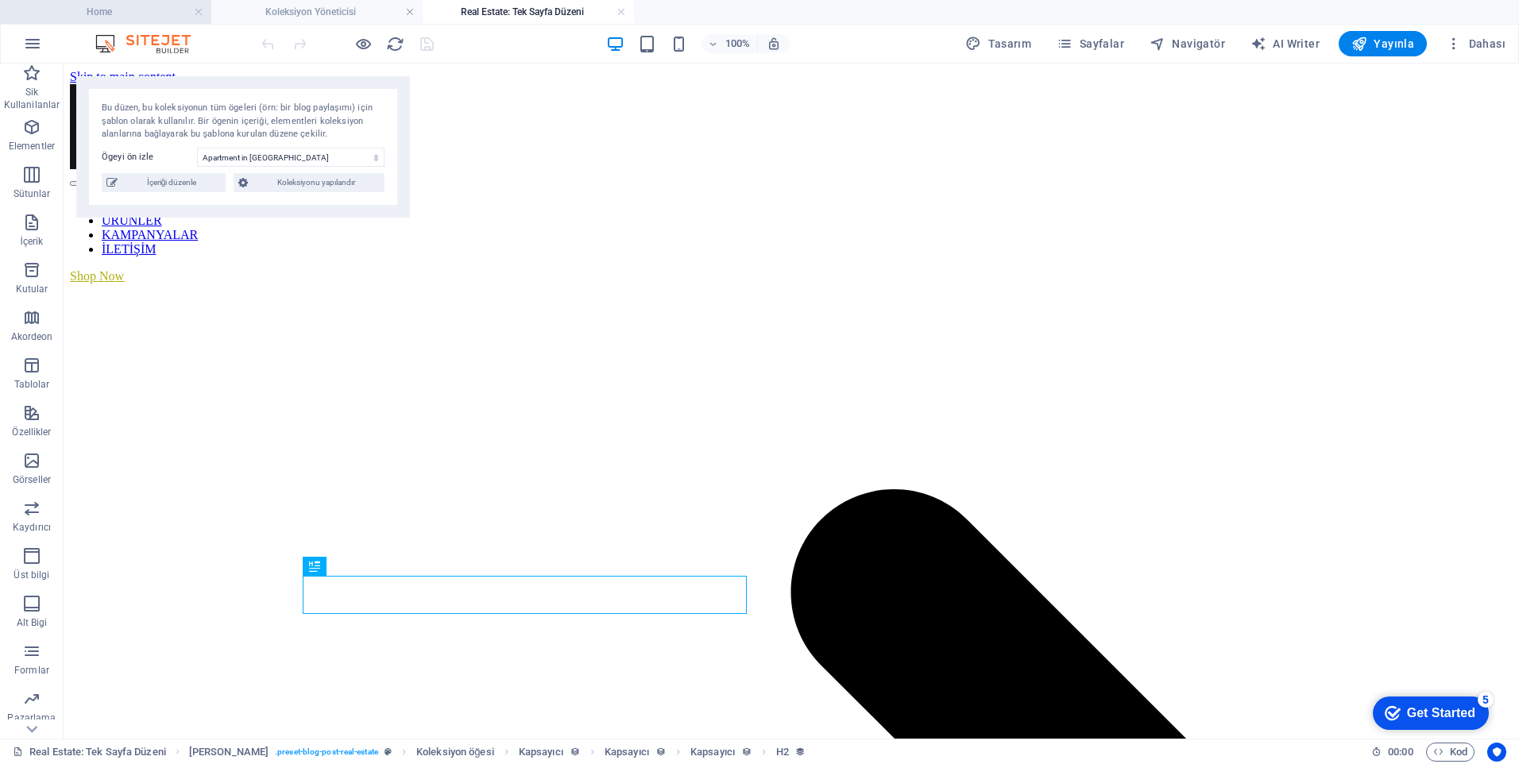
scroll to position [0, 0]
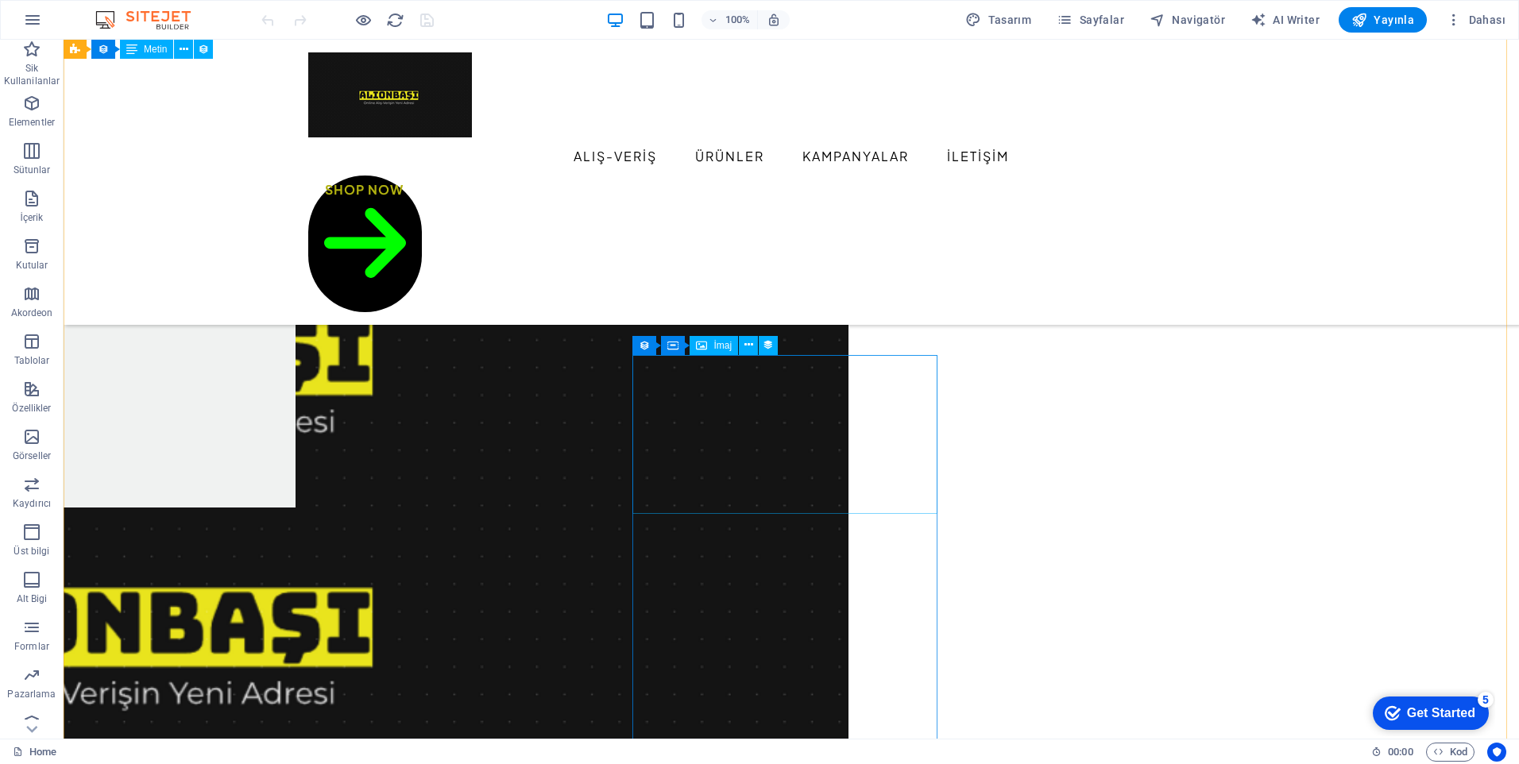
scroll to position [1033, 0]
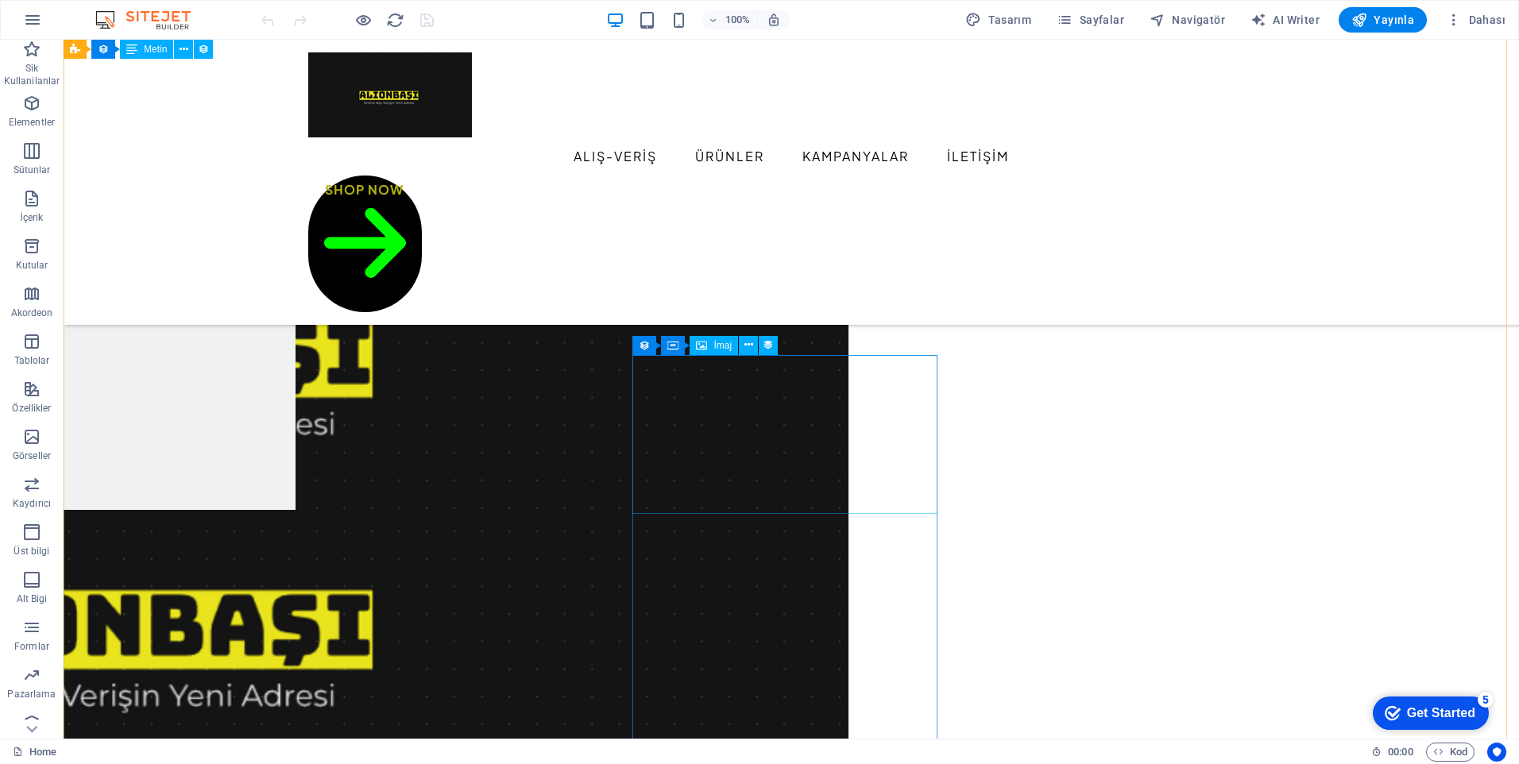
select select "px"
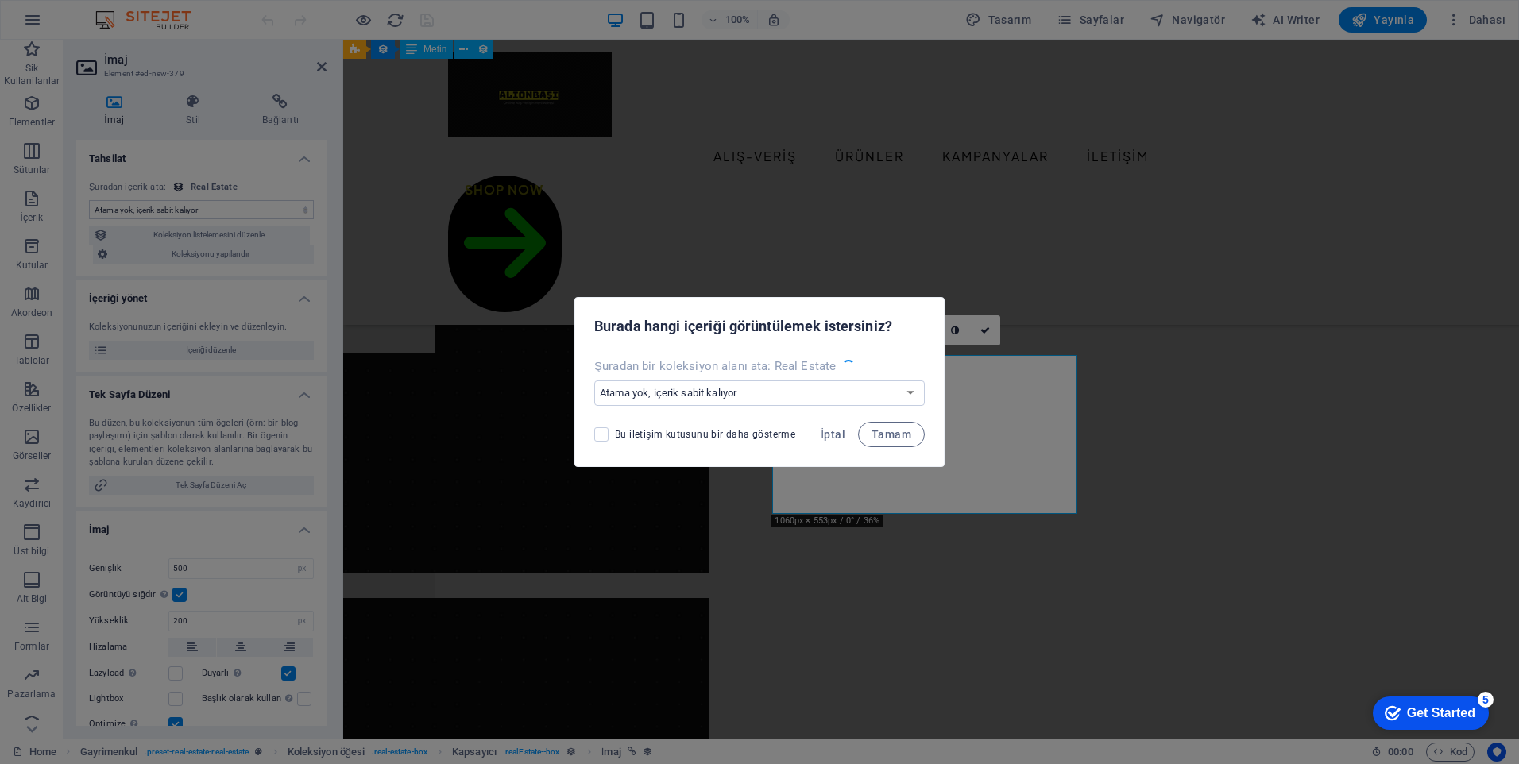
select select "image"
click at [823, 435] on span "İptal" at bounding box center [833, 434] width 25 height 13
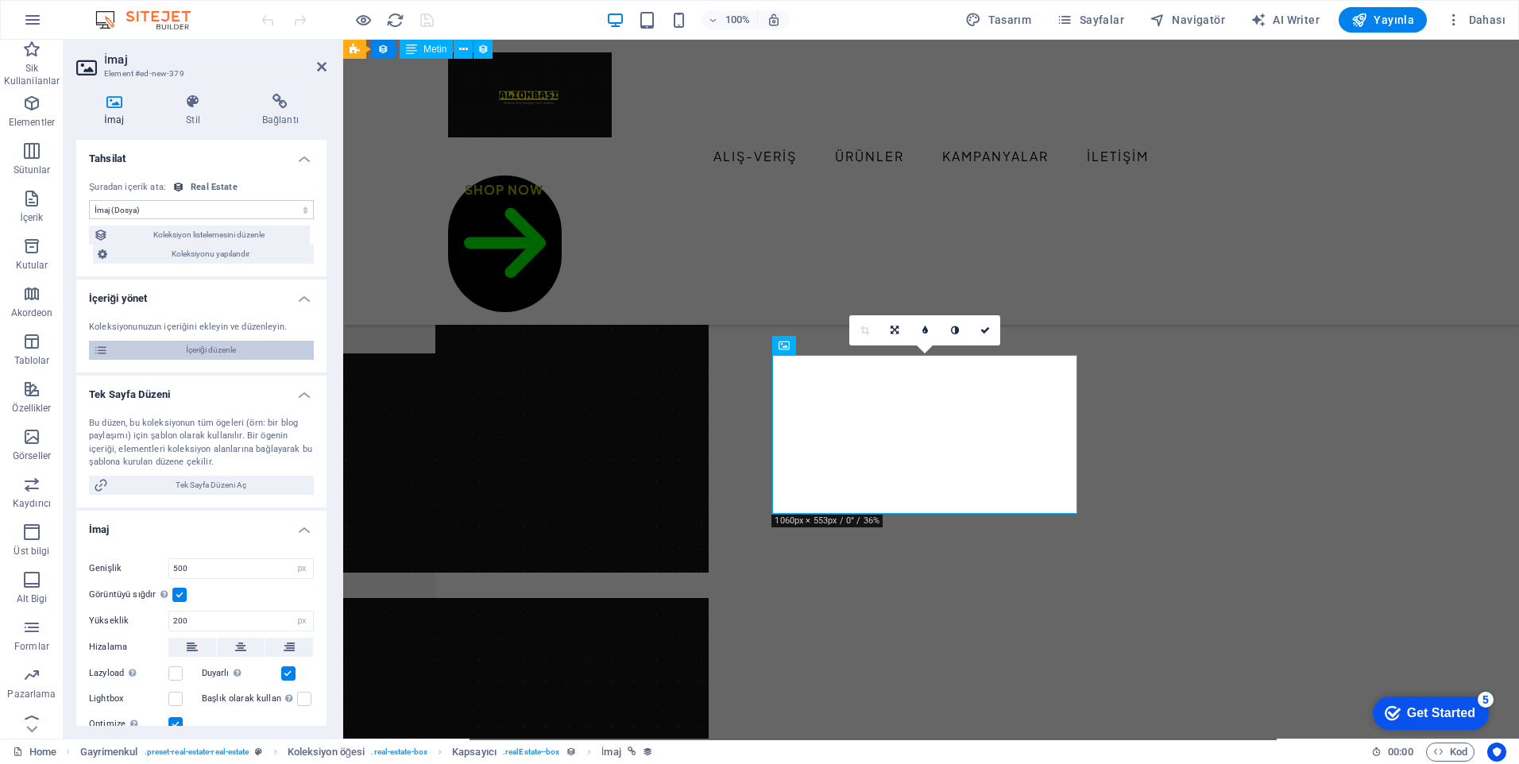
click at [224, 351] on span "İçeriği düzenle" at bounding box center [211, 350] width 196 height 19
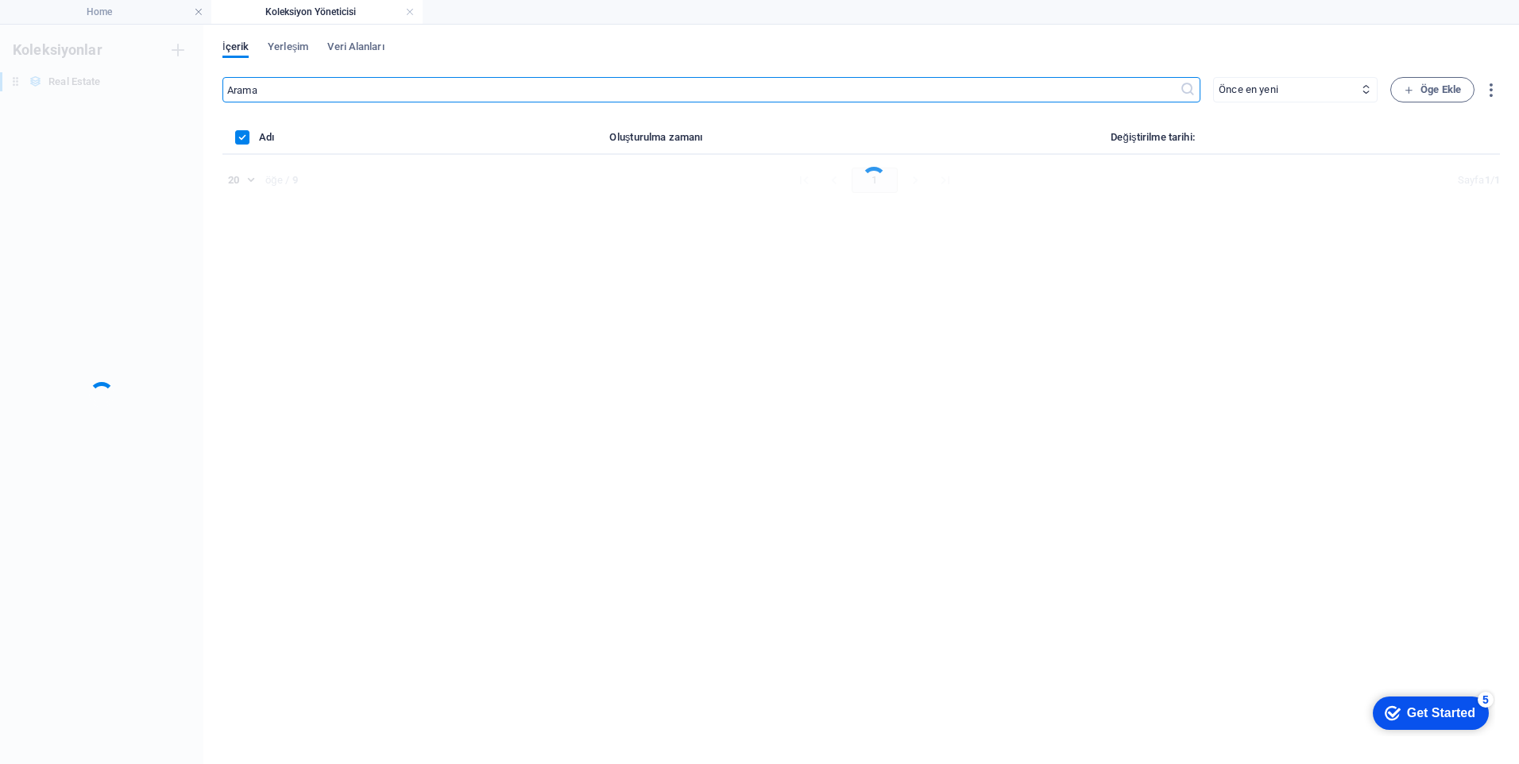
scroll to position [0, 0]
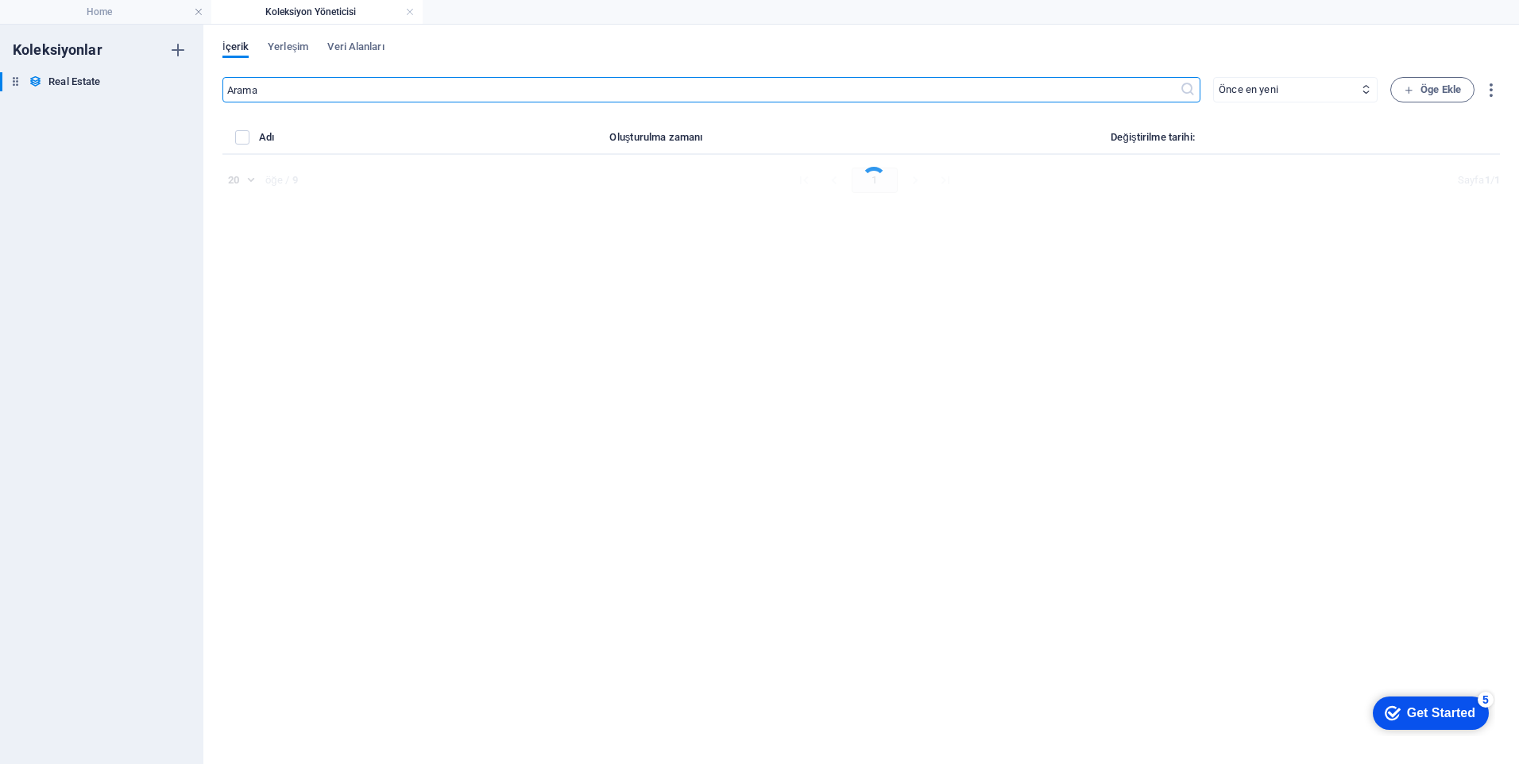
select select "Apartment"
select select "For Rent"
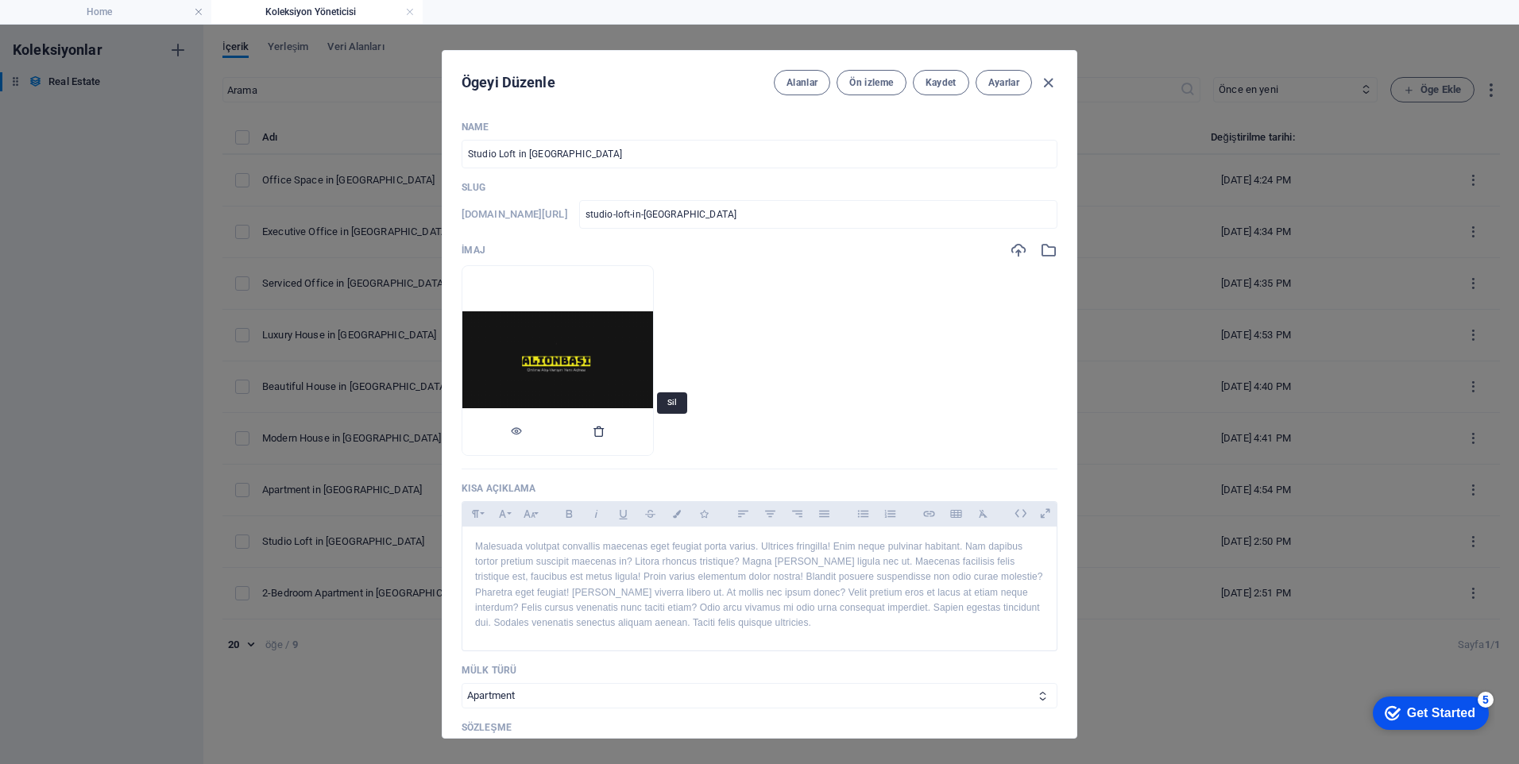
click at [606, 428] on icon "button" at bounding box center [599, 431] width 13 height 13
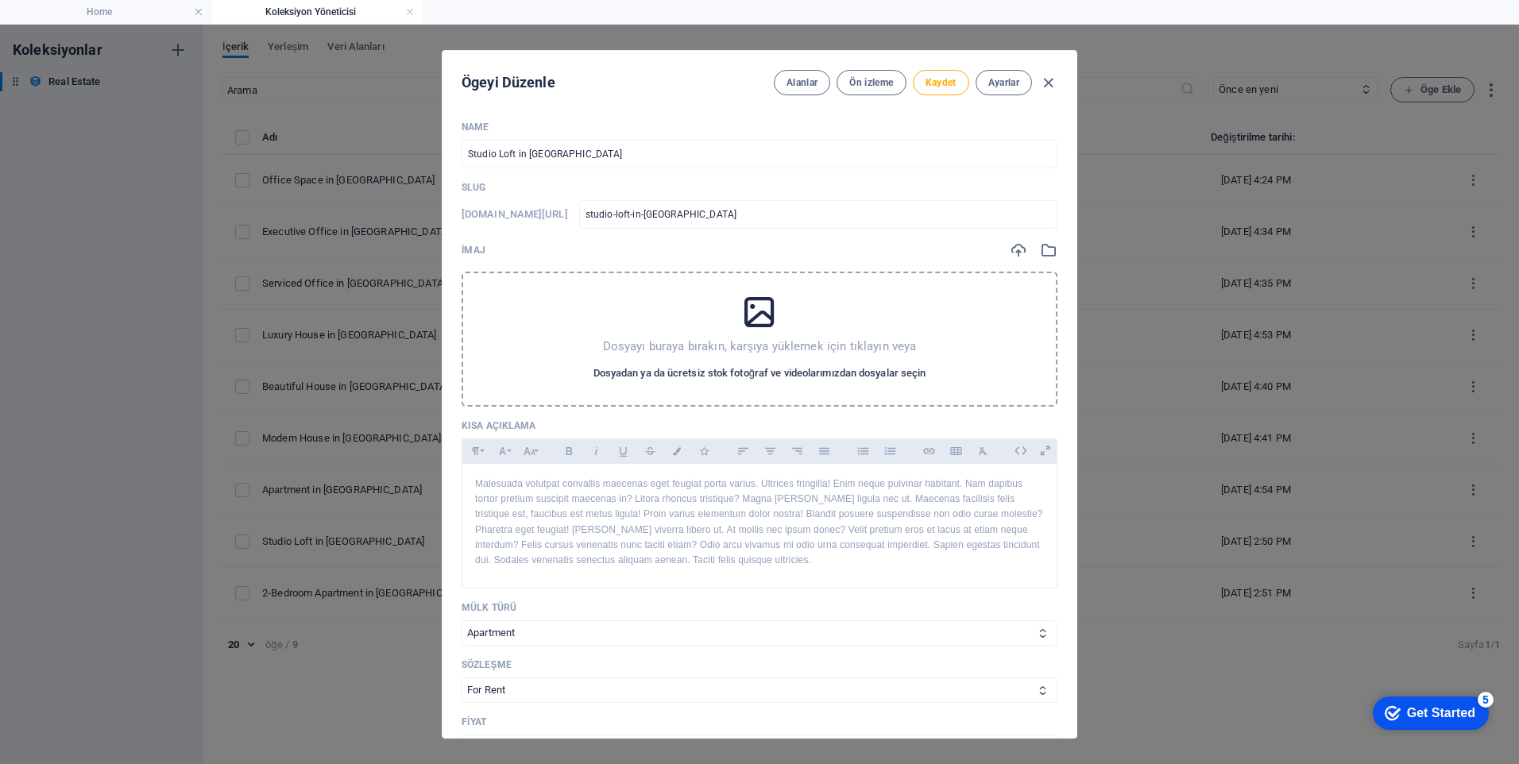
click at [712, 376] on span "Dosyadan ya da ücretsiz stok fotoğraf ve videolarımızdan dosyalar seçin" at bounding box center [760, 373] width 333 height 19
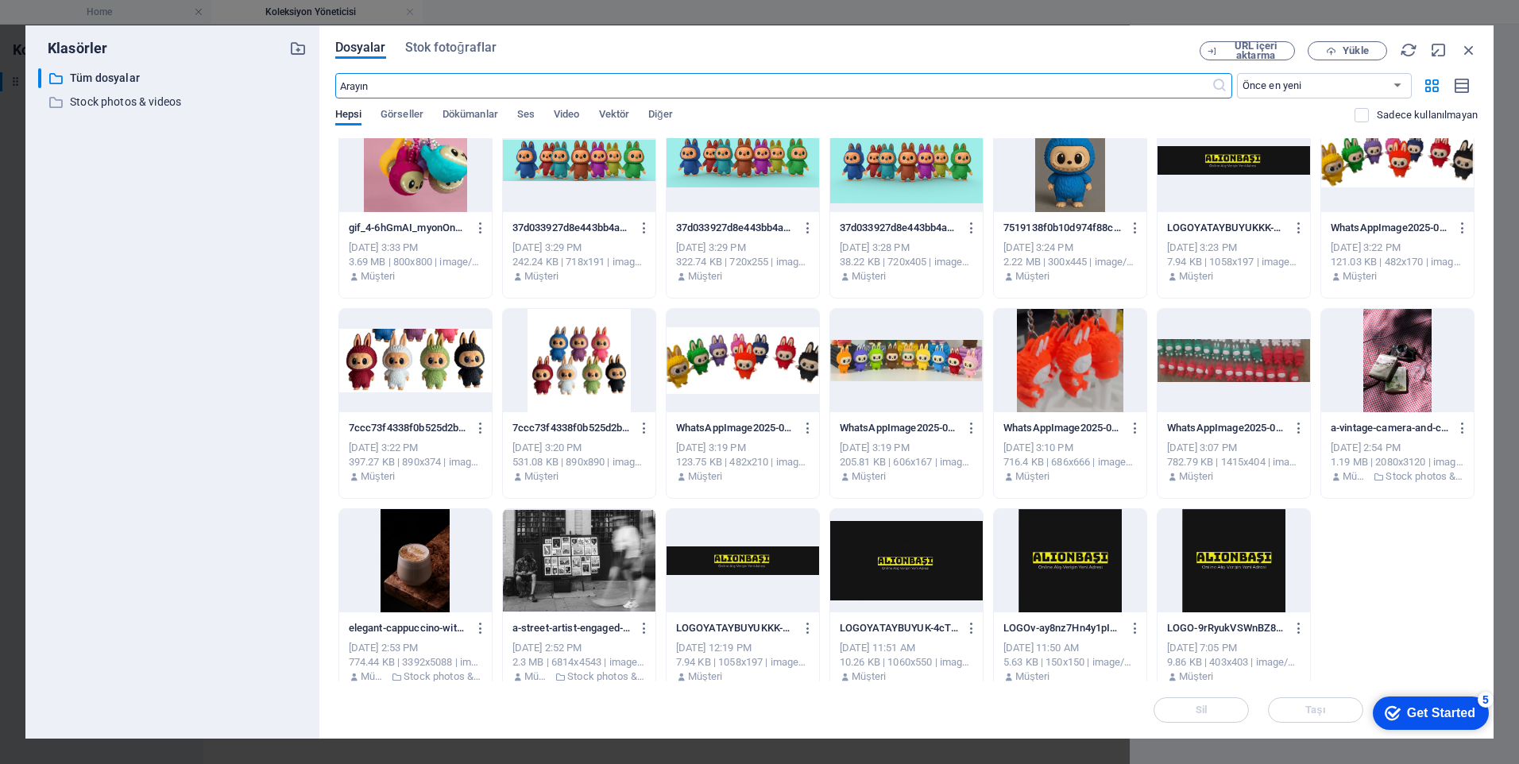
scroll to position [238, 0]
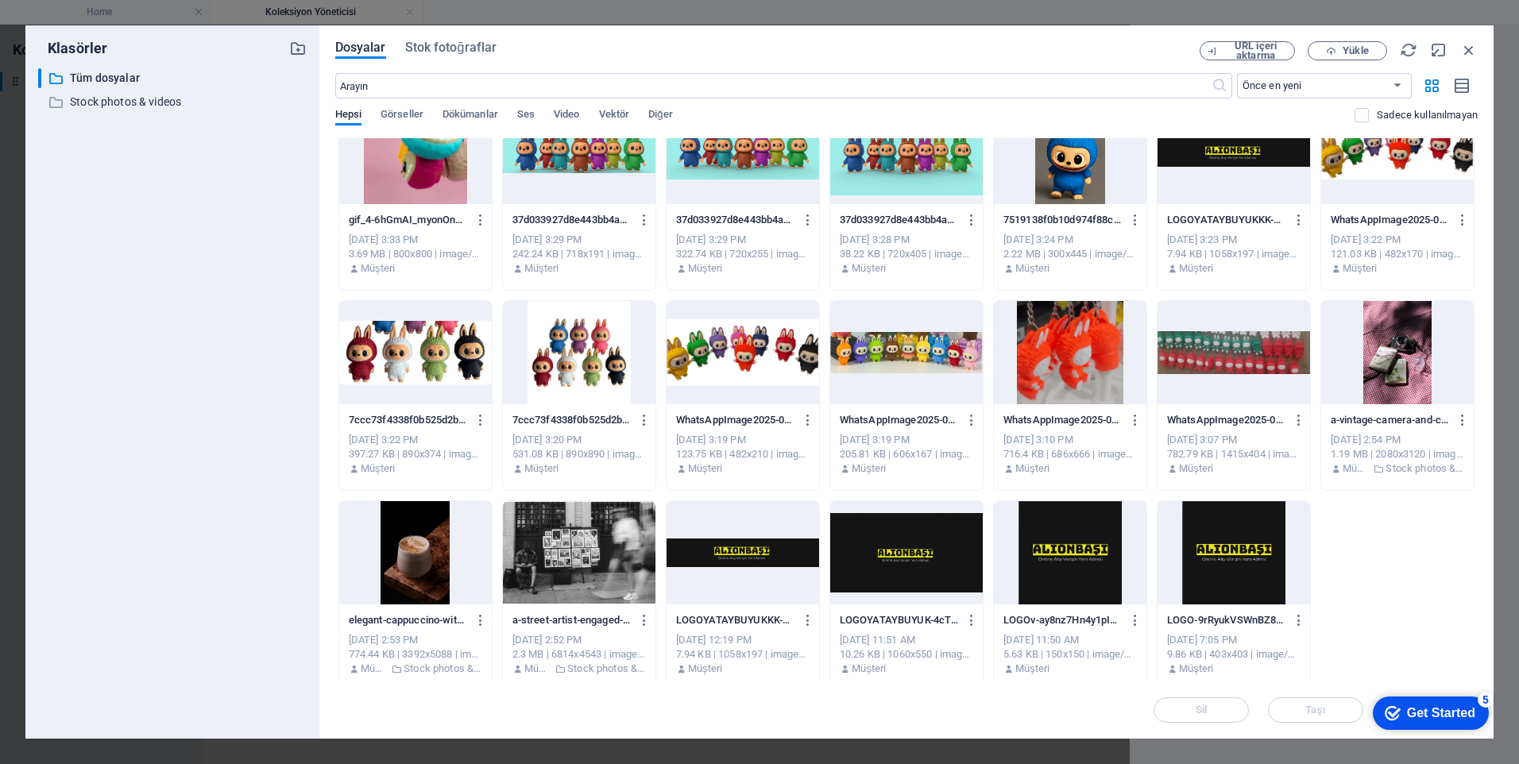
click at [1074, 351] on div at bounding box center [1070, 352] width 153 height 103
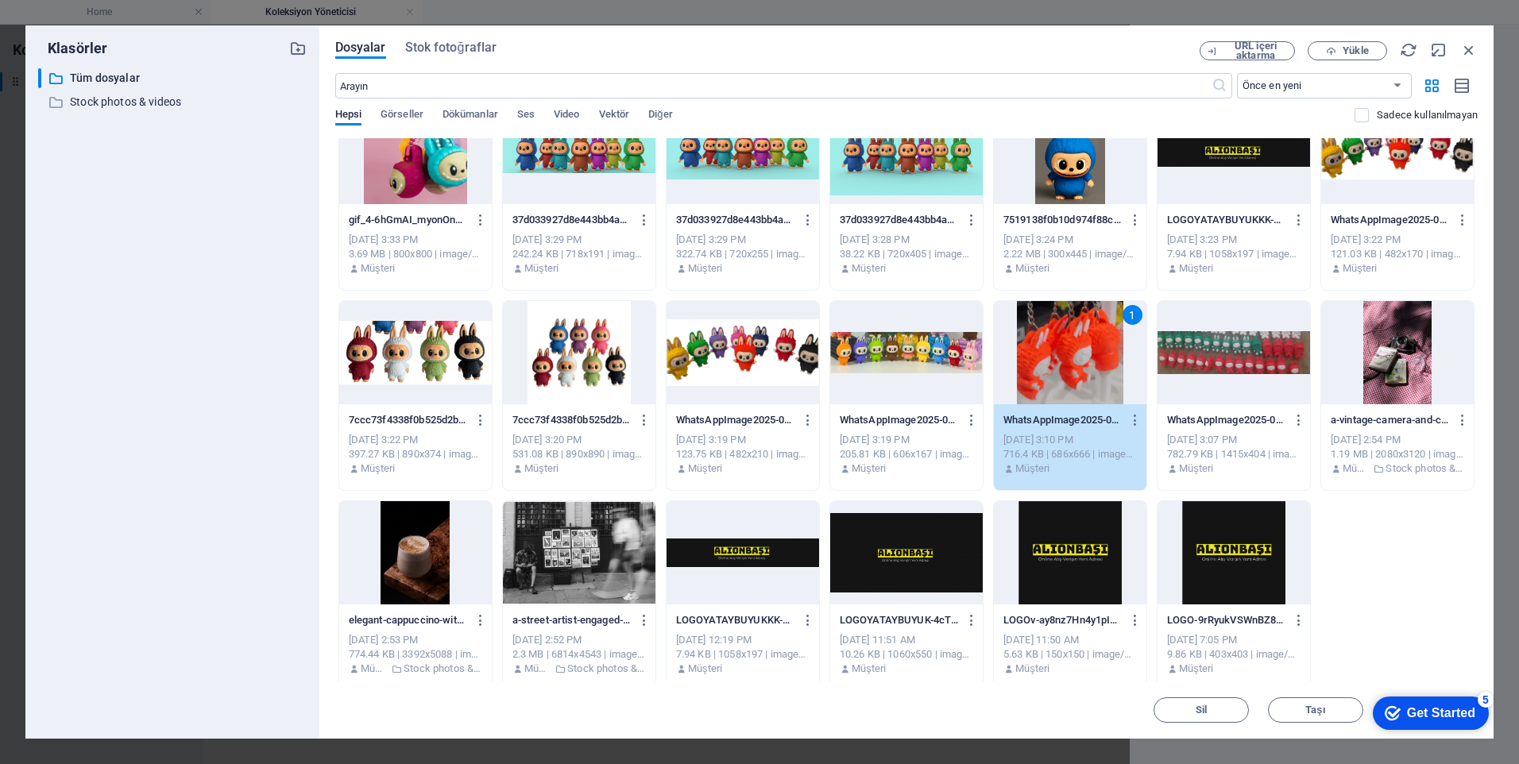
click at [1025, 369] on div "1" at bounding box center [1070, 352] width 153 height 103
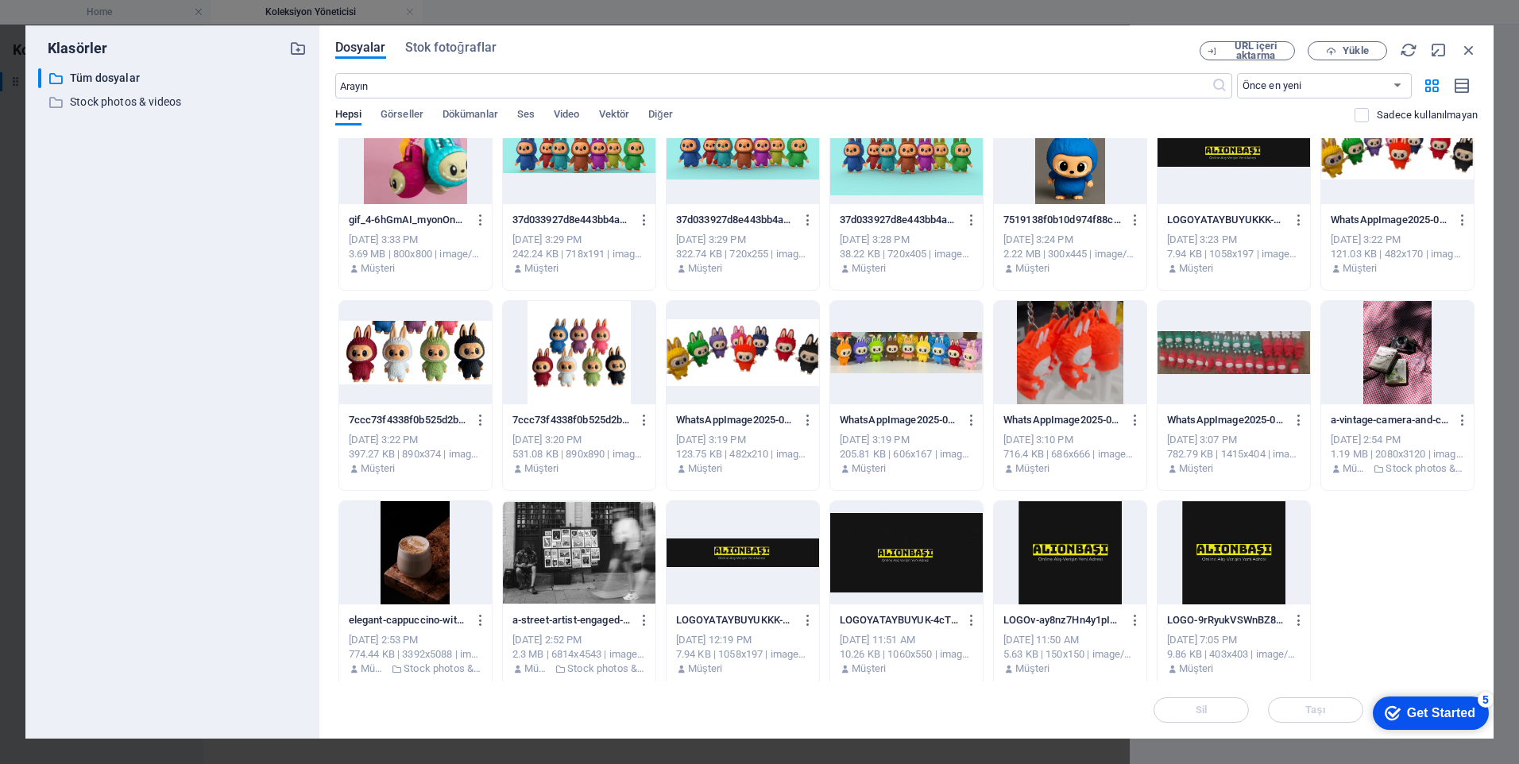
click at [1026, 369] on div at bounding box center [1070, 352] width 153 height 103
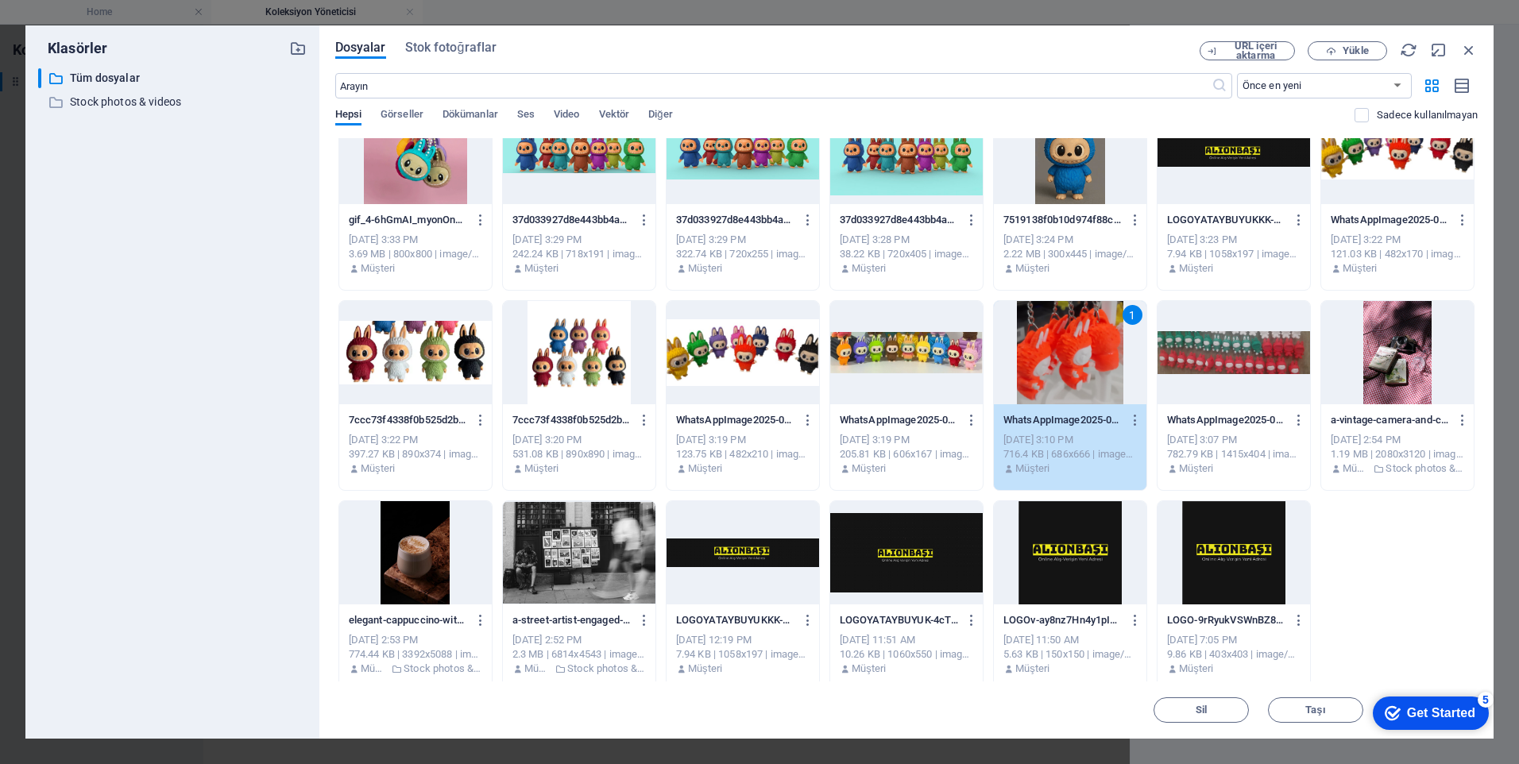
click at [1078, 357] on div "1" at bounding box center [1070, 352] width 153 height 103
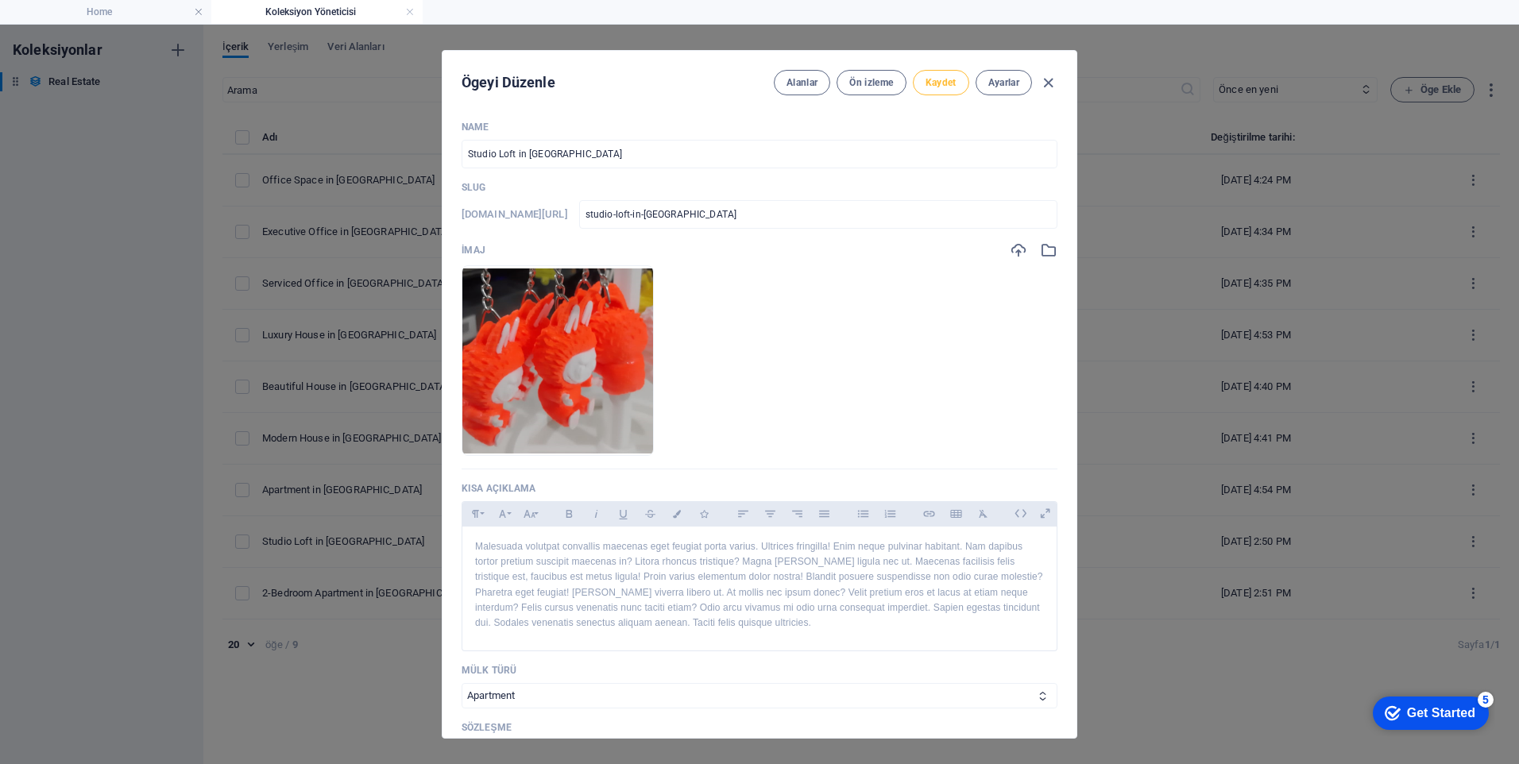
click at [927, 85] on span "Kaydet" at bounding box center [941, 82] width 31 height 13
click at [853, 89] on button "Ön izleme" at bounding box center [871, 82] width 69 height 25
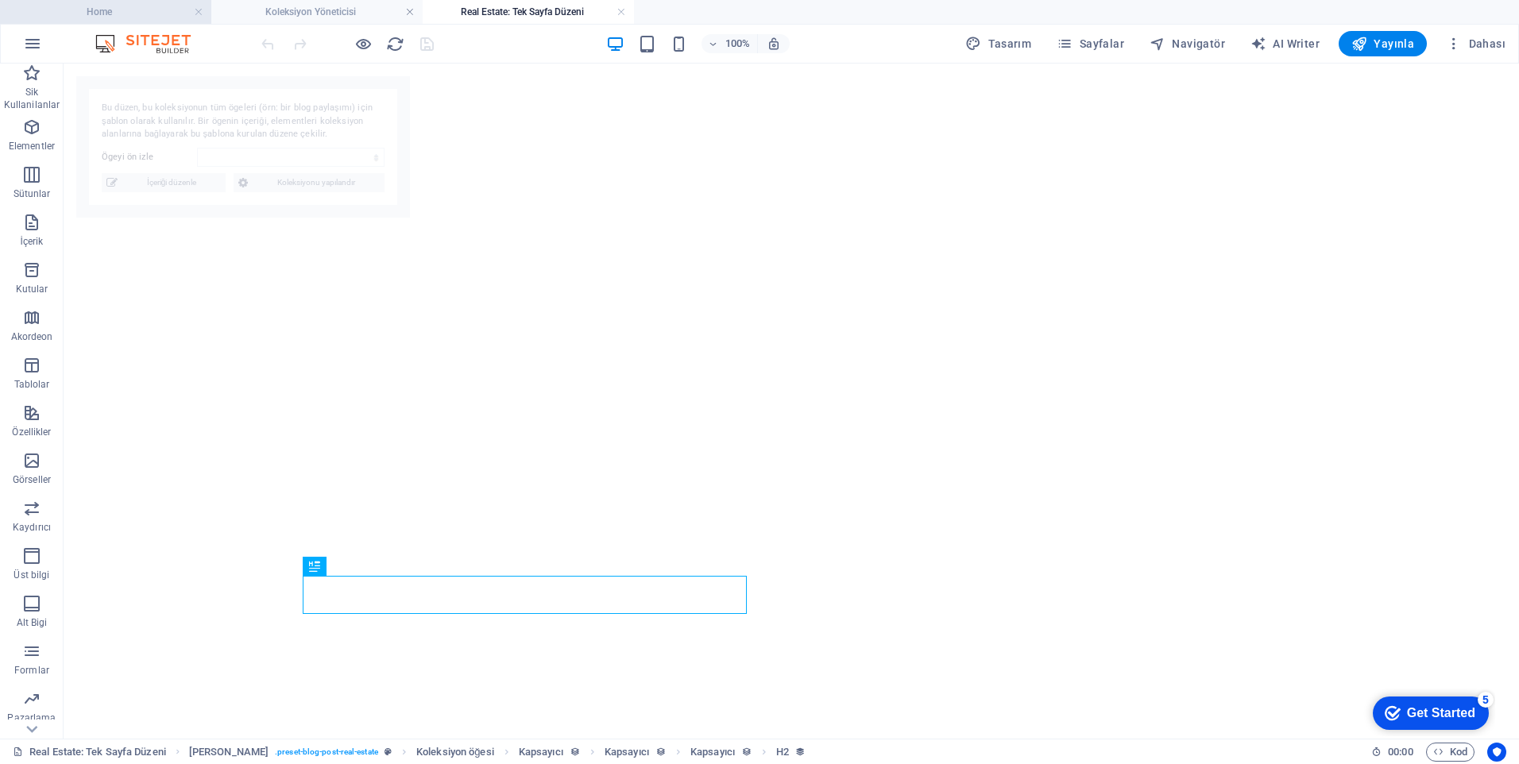
select select "68ad85a2c432483022065246"
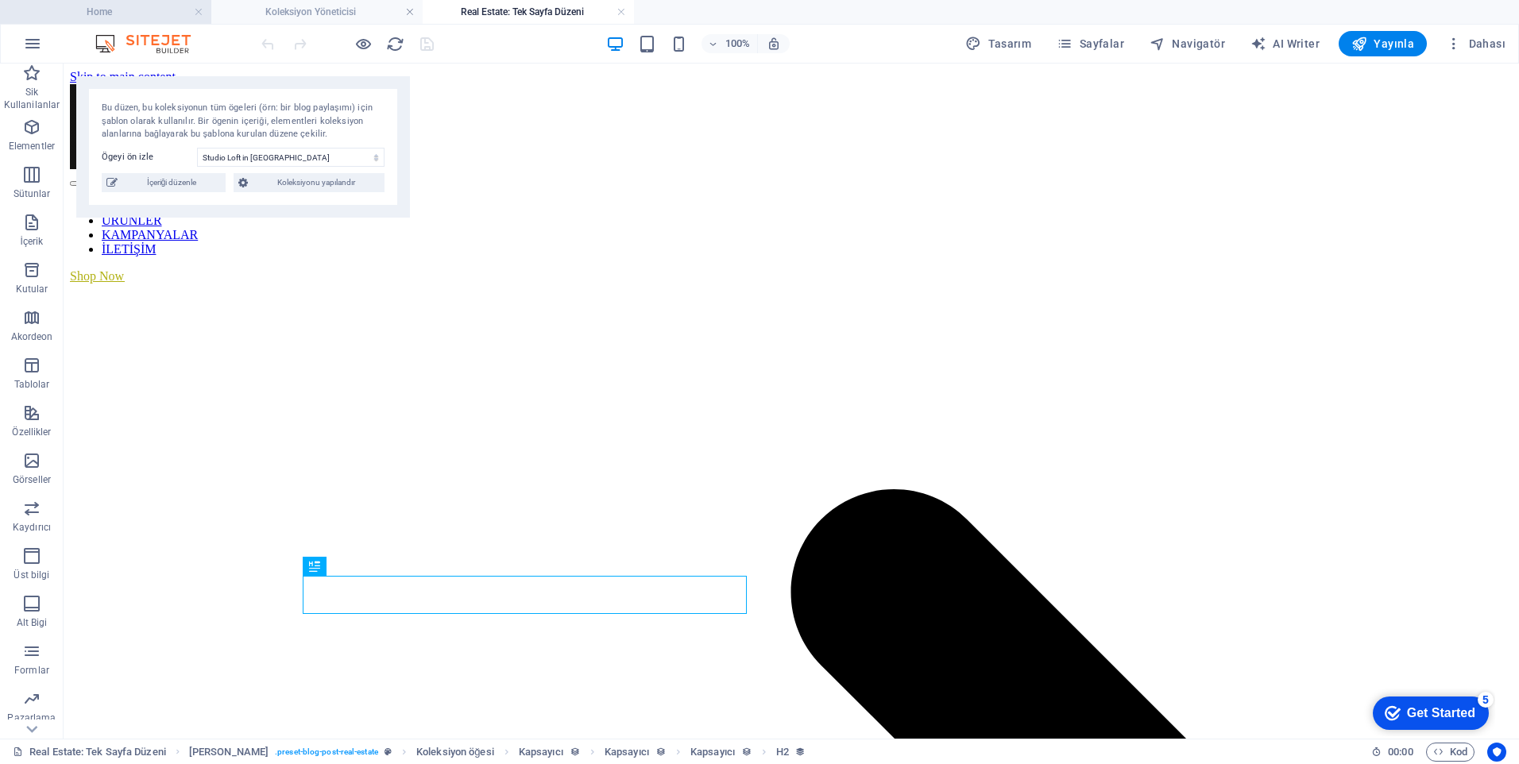
scroll to position [0, 0]
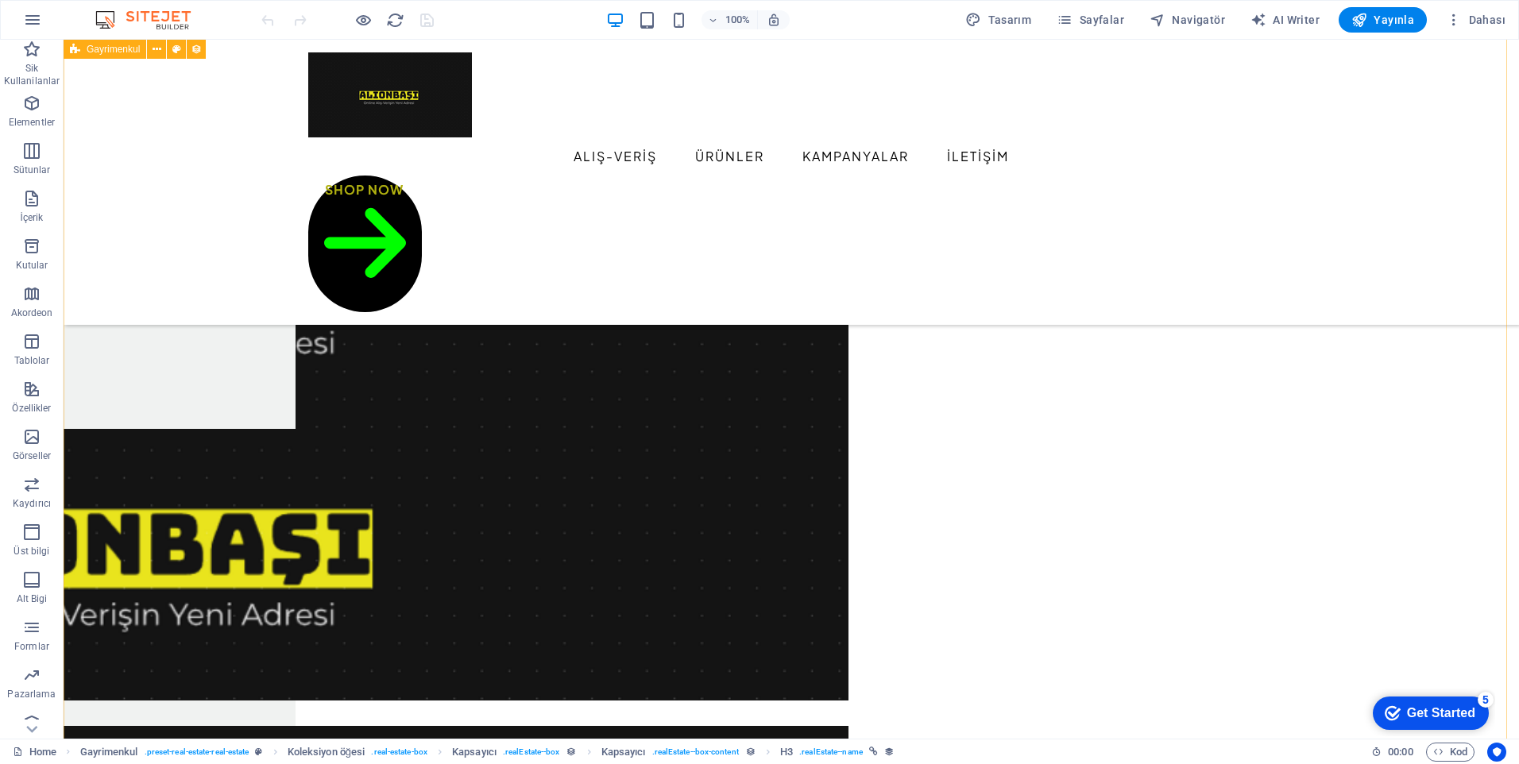
scroll to position [1033, 0]
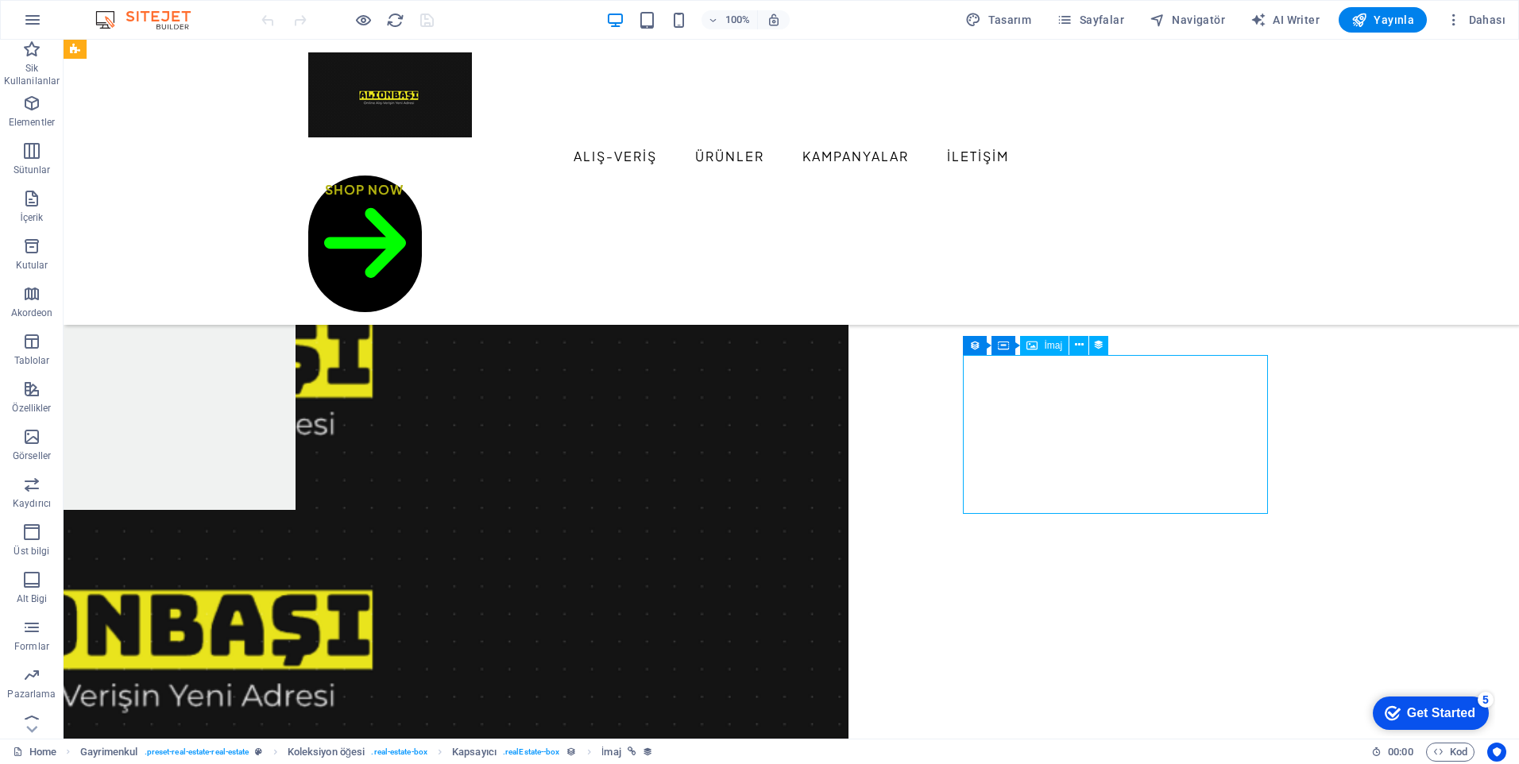
select select "px"
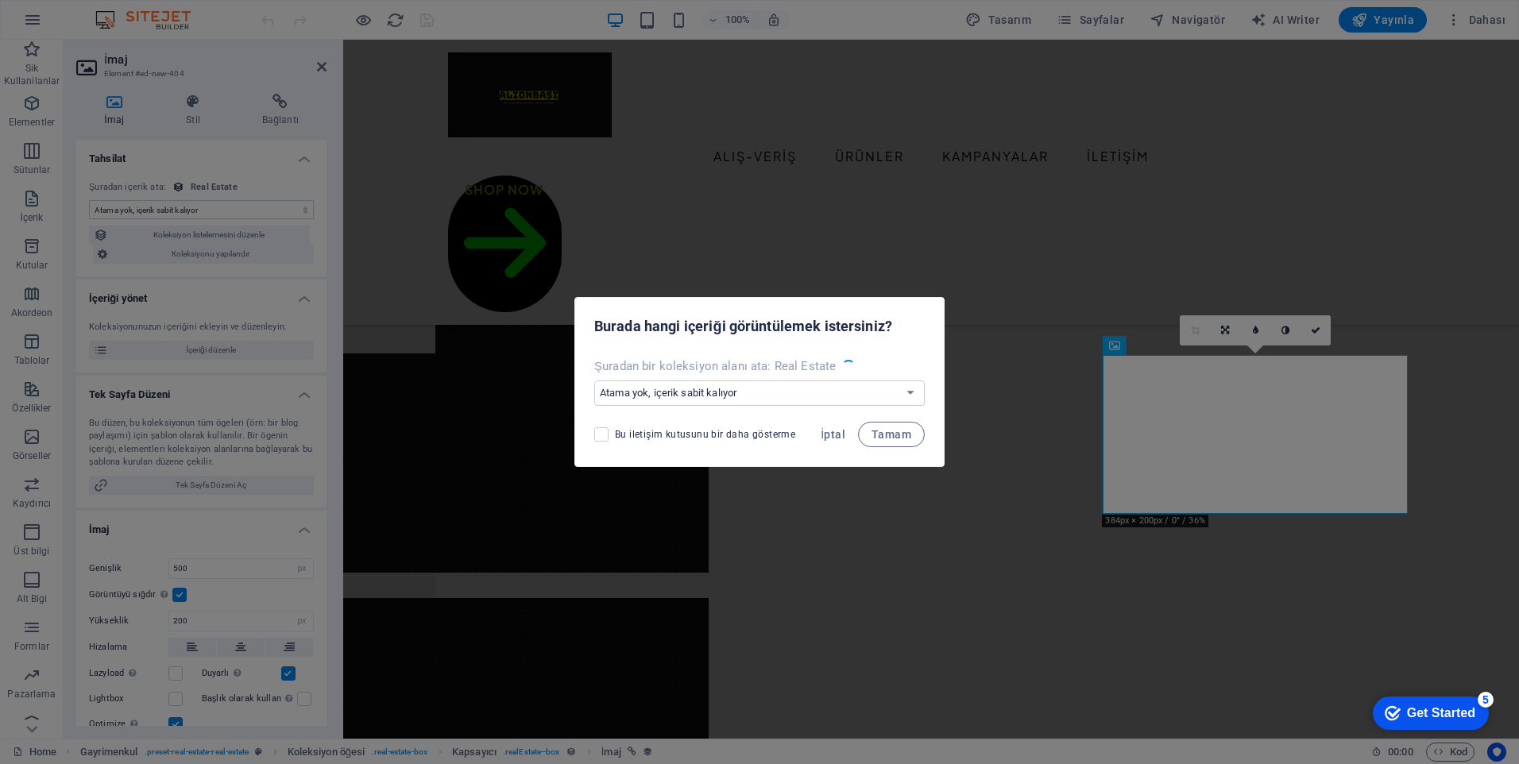
select select "image"
click at [833, 430] on span "İptal" at bounding box center [833, 434] width 25 height 13
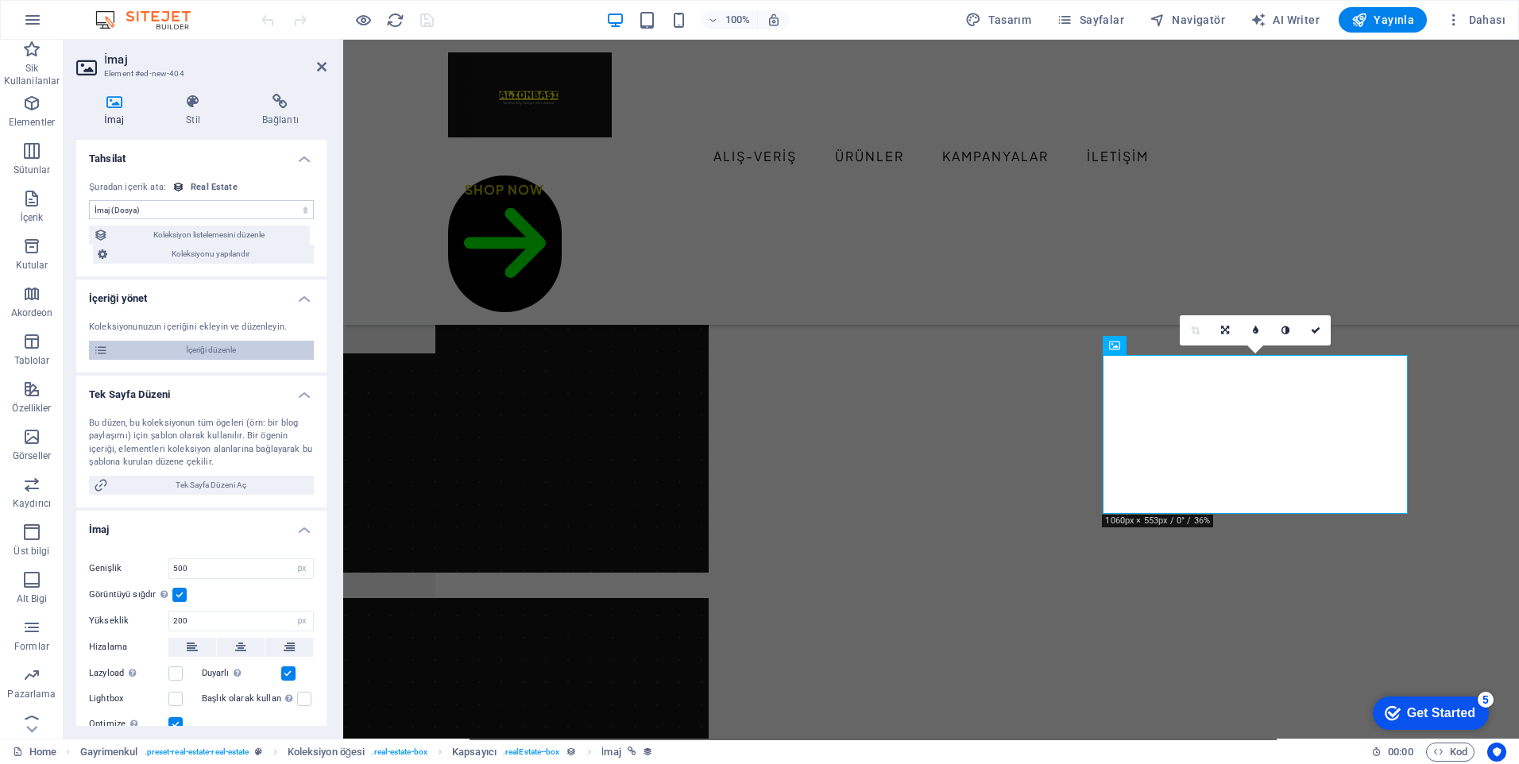
click at [220, 348] on span "İçeriği düzenle" at bounding box center [211, 350] width 196 height 19
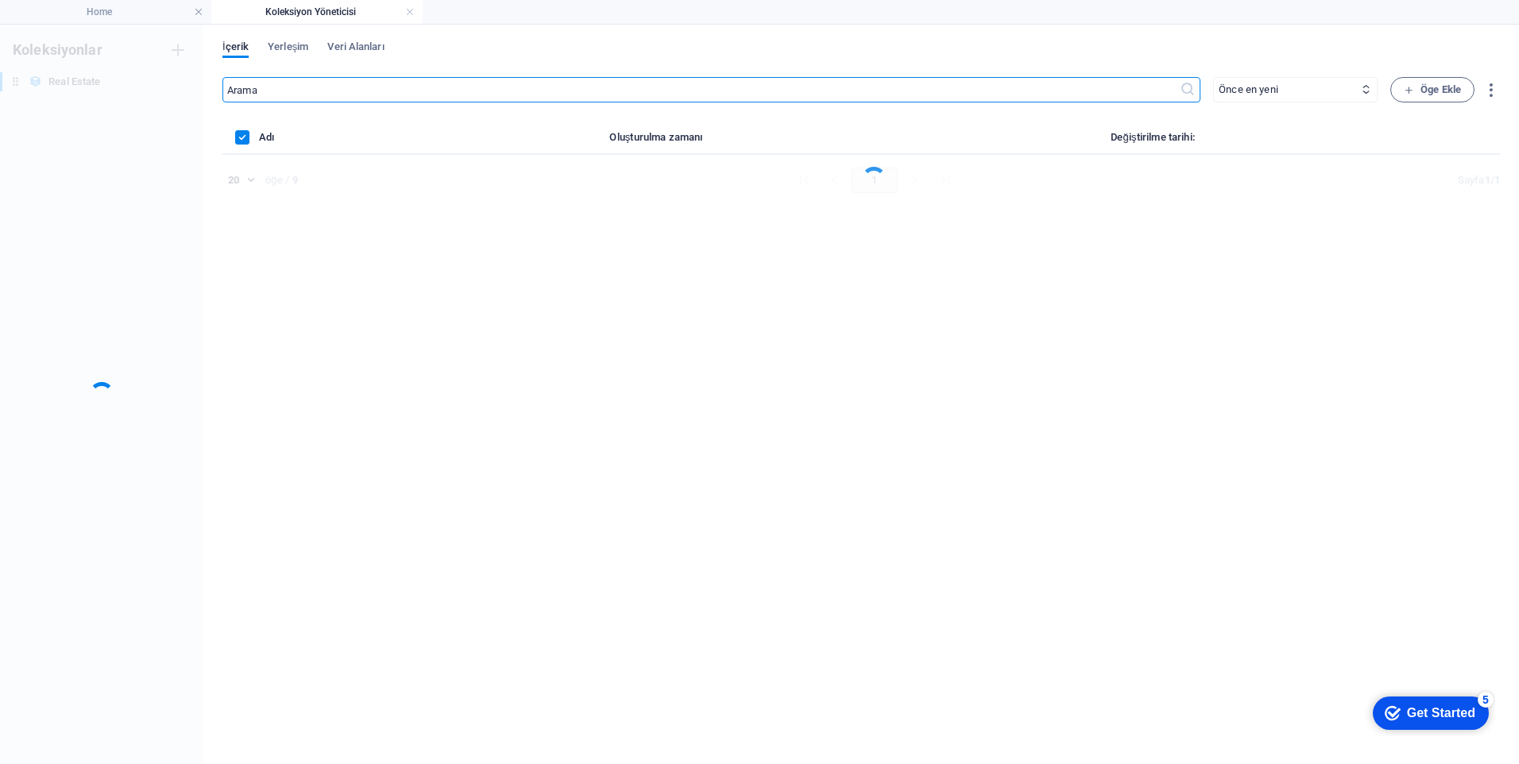
scroll to position [0, 0]
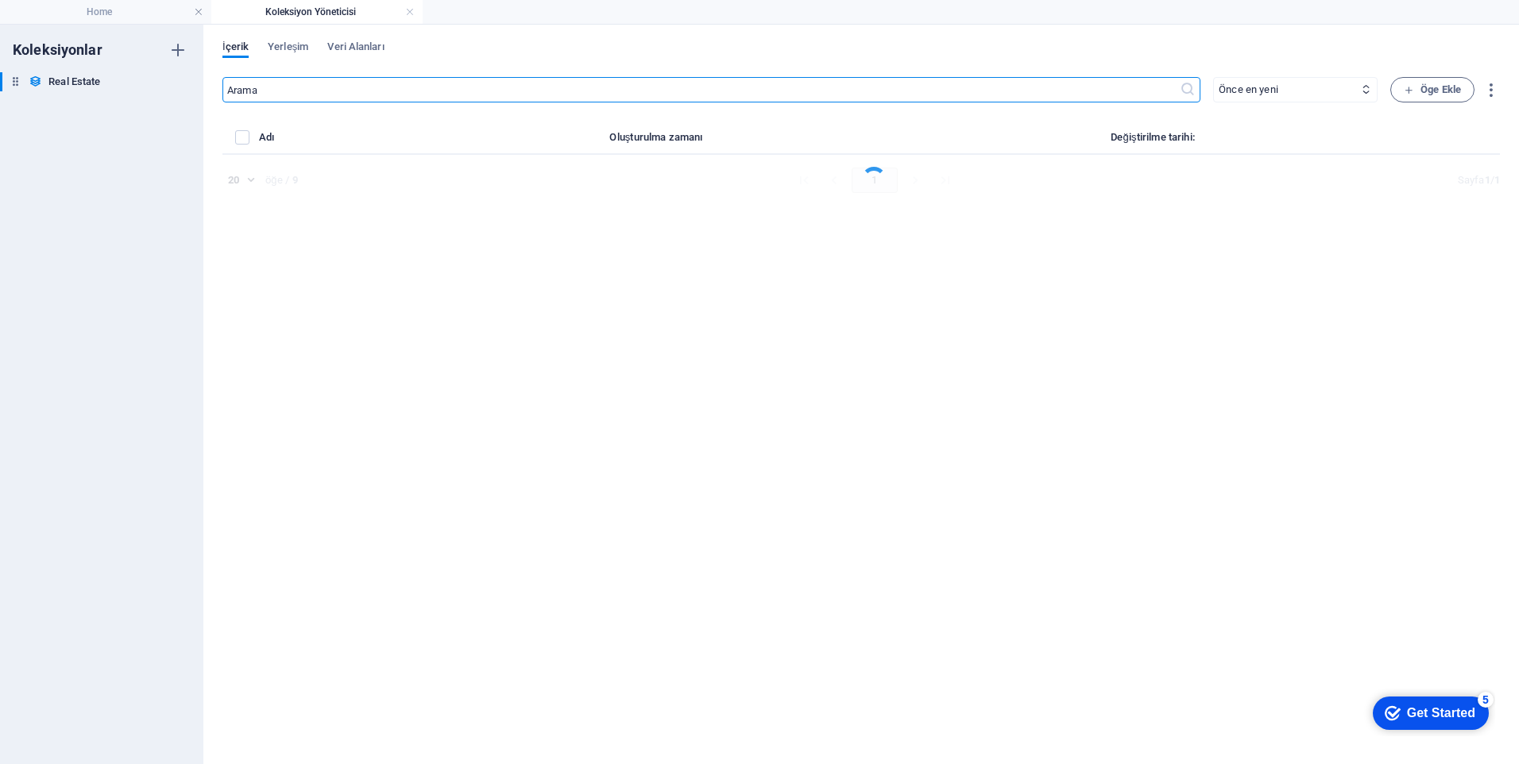
select select "Apartment"
select select "For Rent"
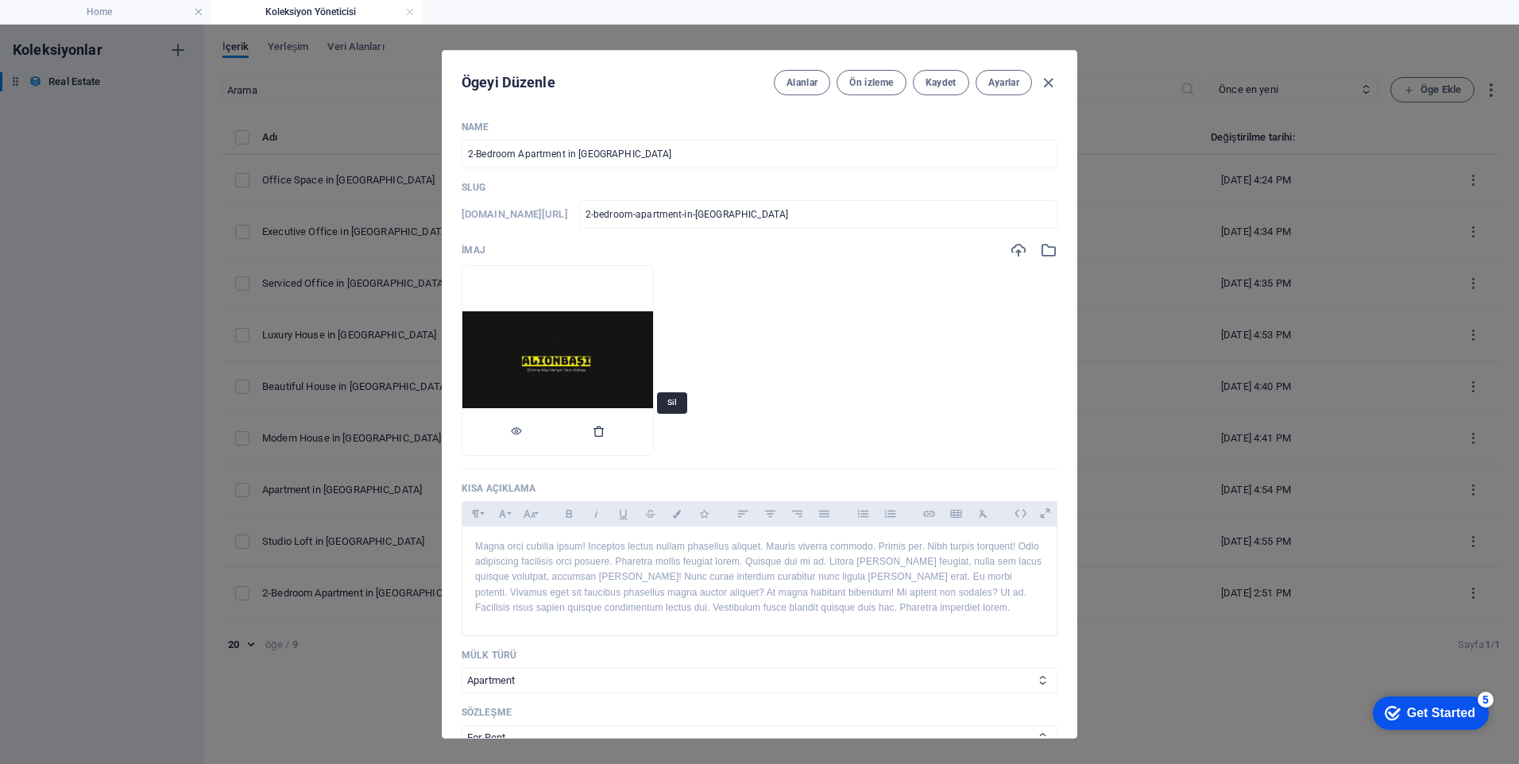
click at [606, 435] on icon "button" at bounding box center [599, 431] width 13 height 13
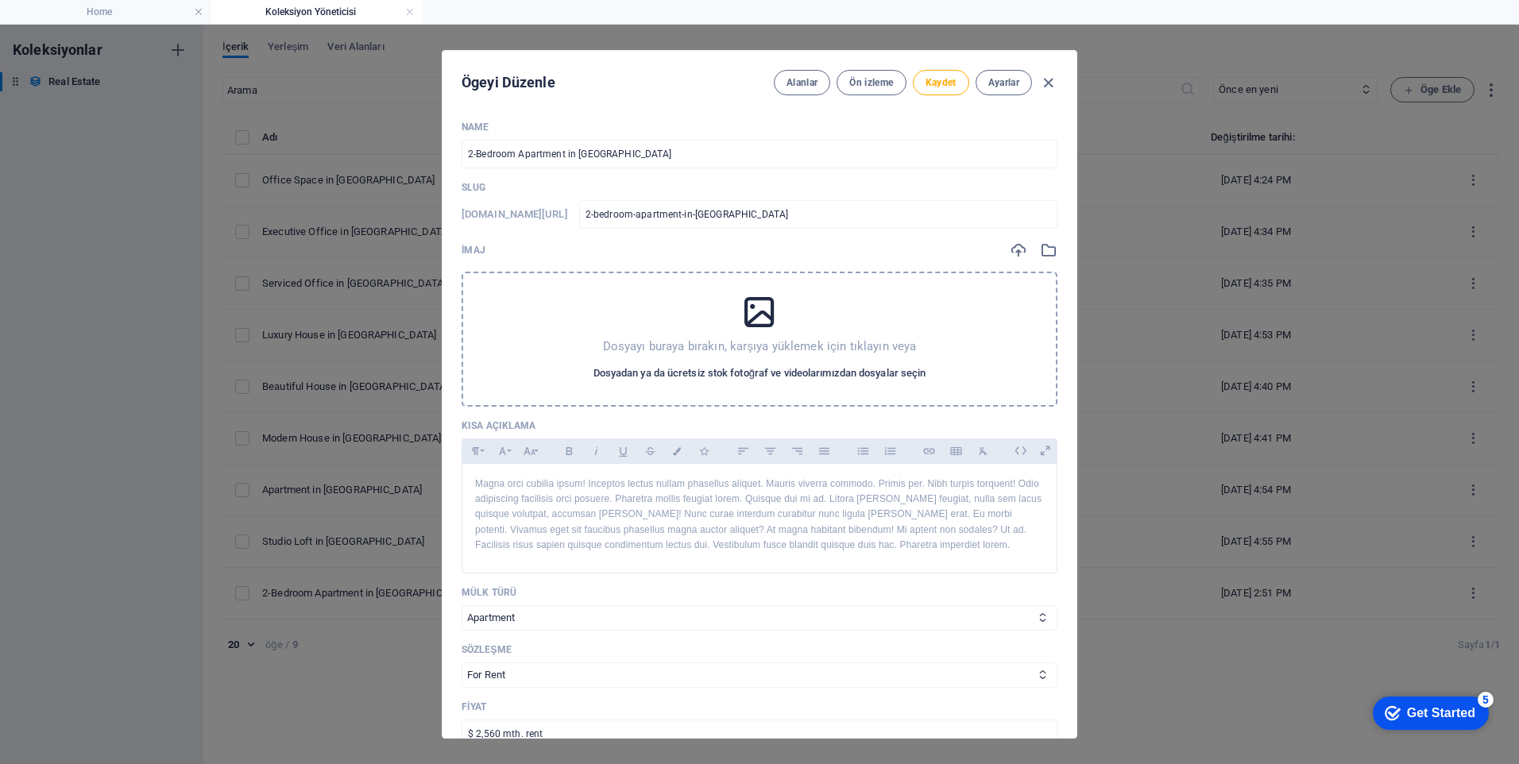
click at [726, 374] on span "Dosyadan ya da ücretsiz stok fotoğraf ve videolarımızdan dosyalar seçin" at bounding box center [760, 373] width 333 height 19
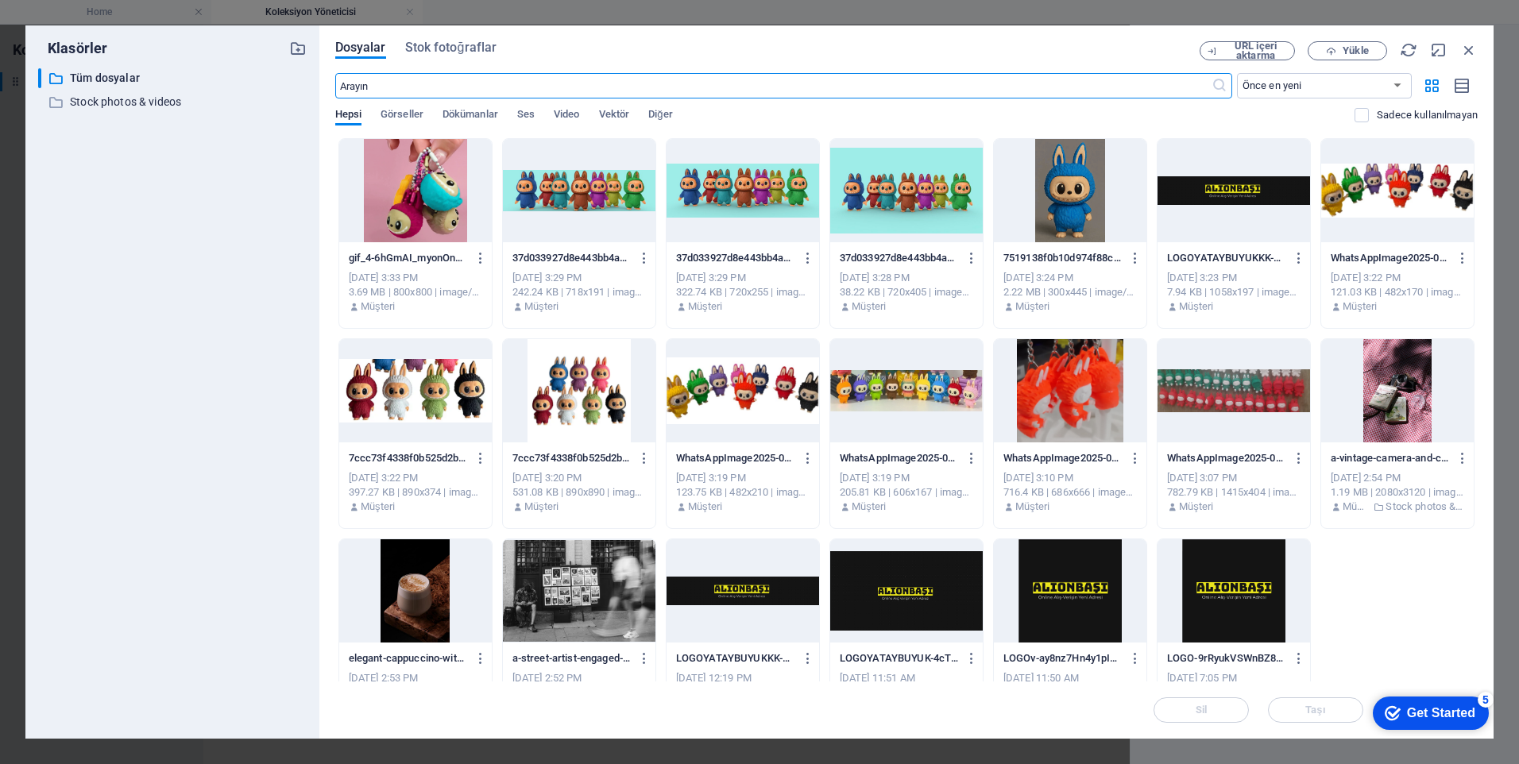
scroll to position [159, 0]
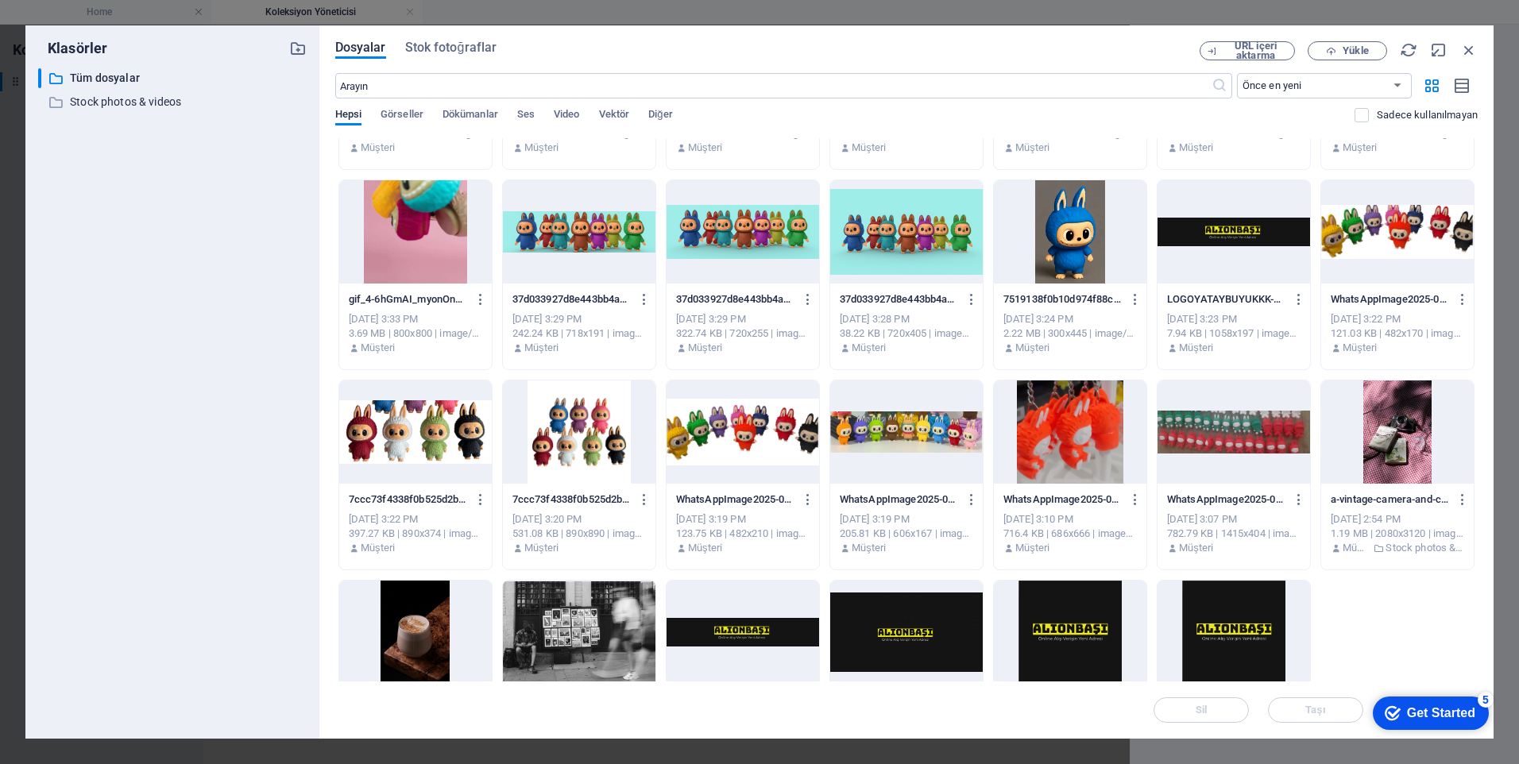
click at [578, 451] on div at bounding box center [579, 432] width 153 height 103
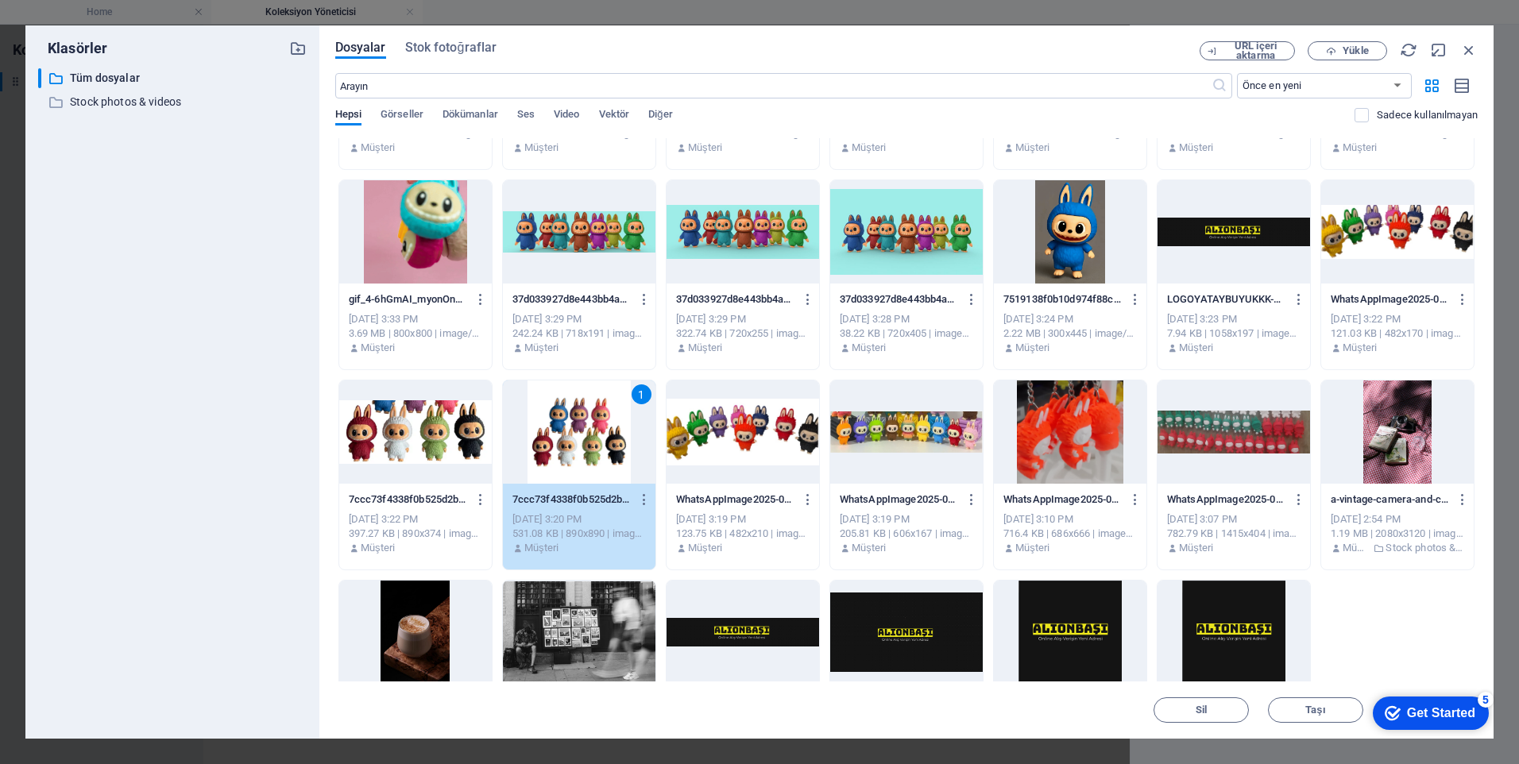
click at [579, 451] on div "1" at bounding box center [579, 432] width 153 height 103
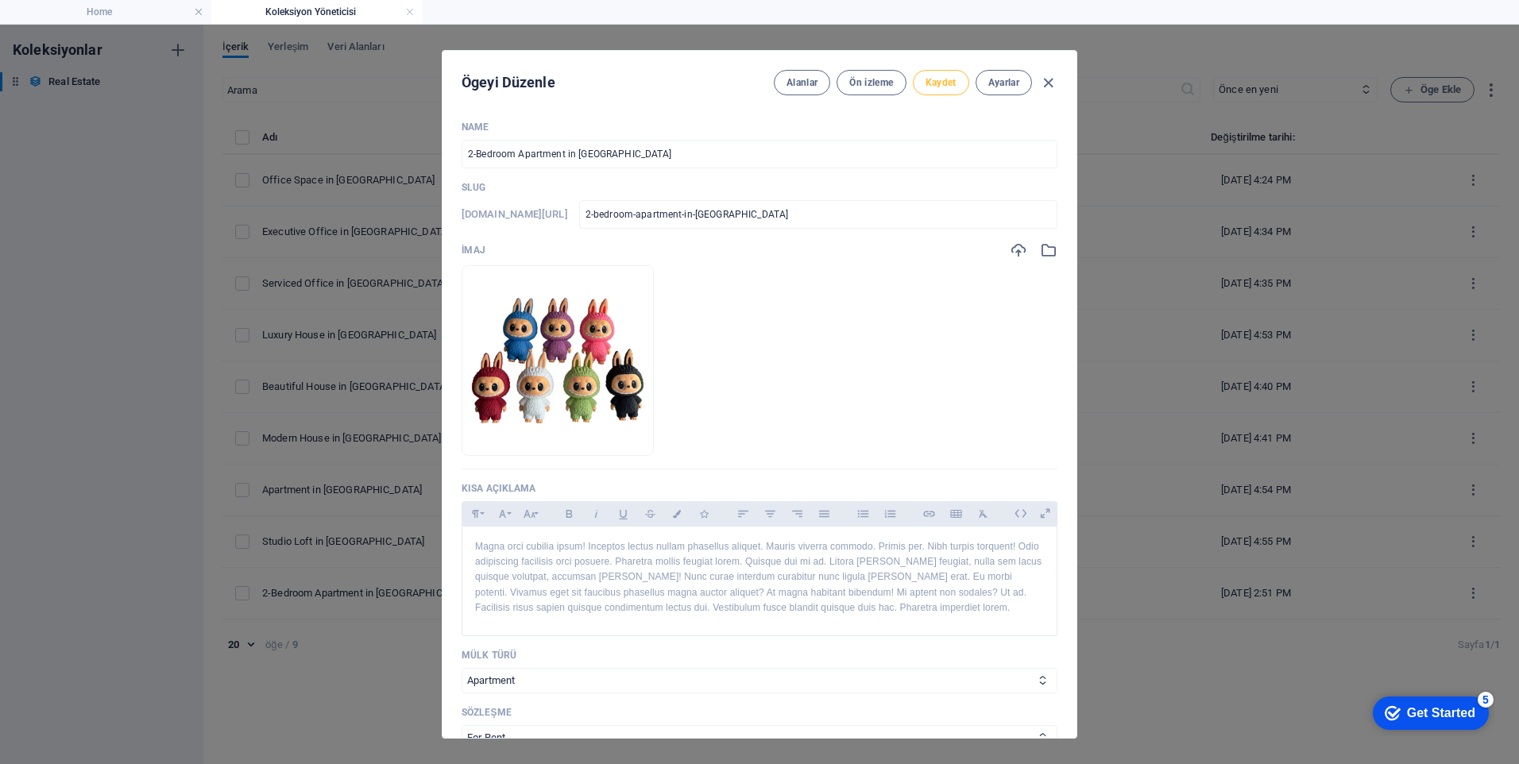
click at [931, 82] on span "Kaydet" at bounding box center [941, 82] width 31 height 13
click at [885, 83] on span "Ön izleme" at bounding box center [871, 82] width 44 height 13
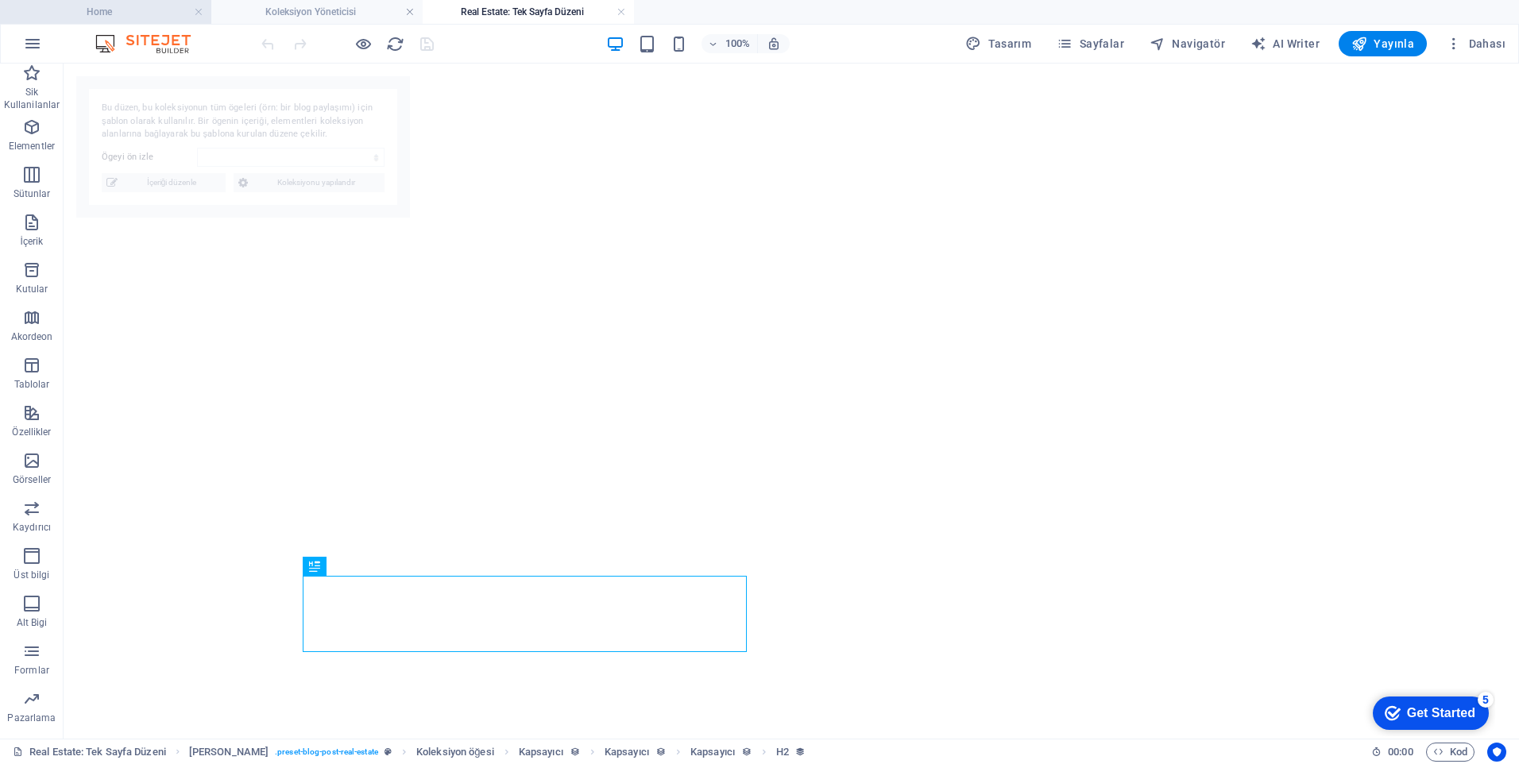
select select "68ad85a2c432483022065245"
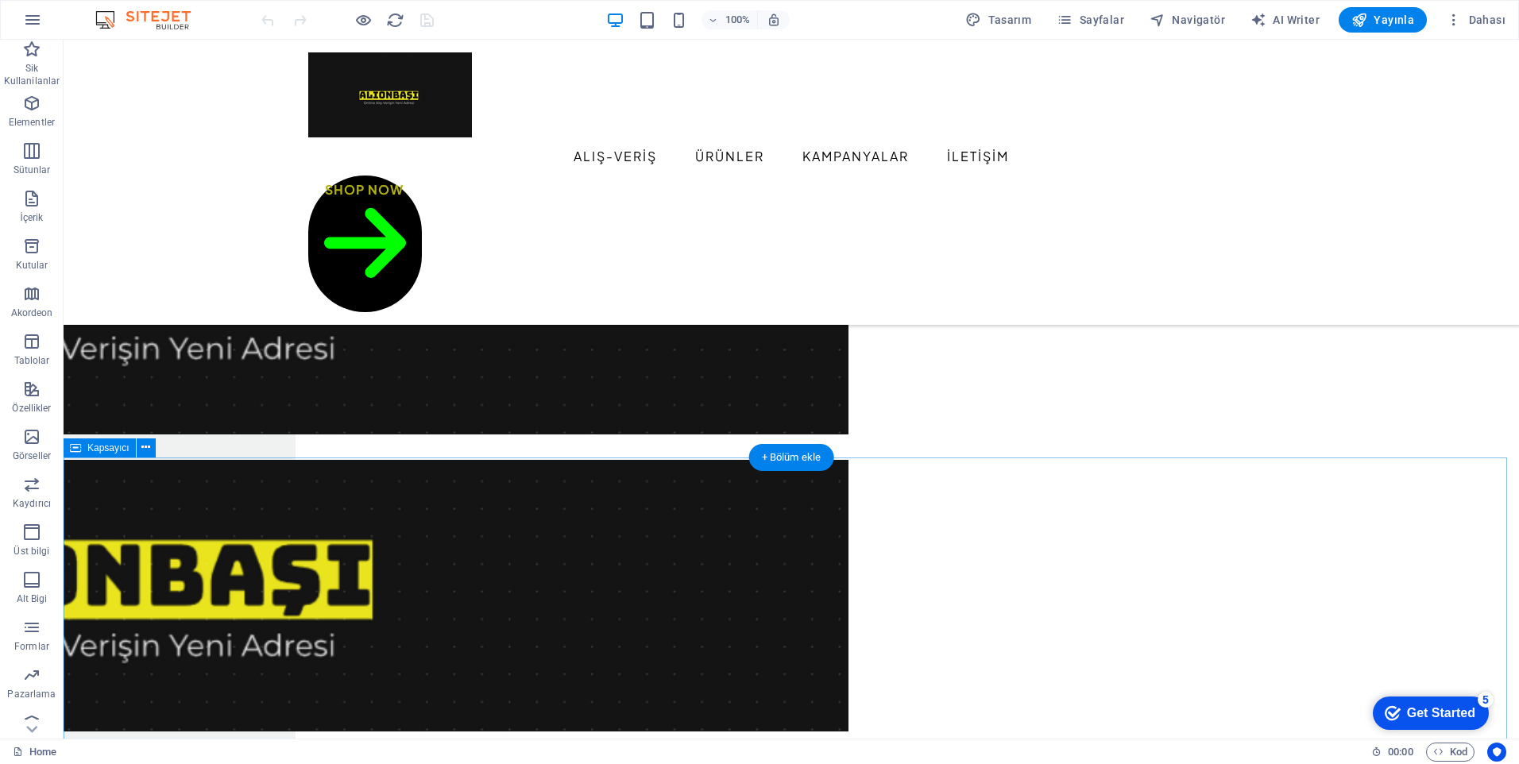
scroll to position [1192, 0]
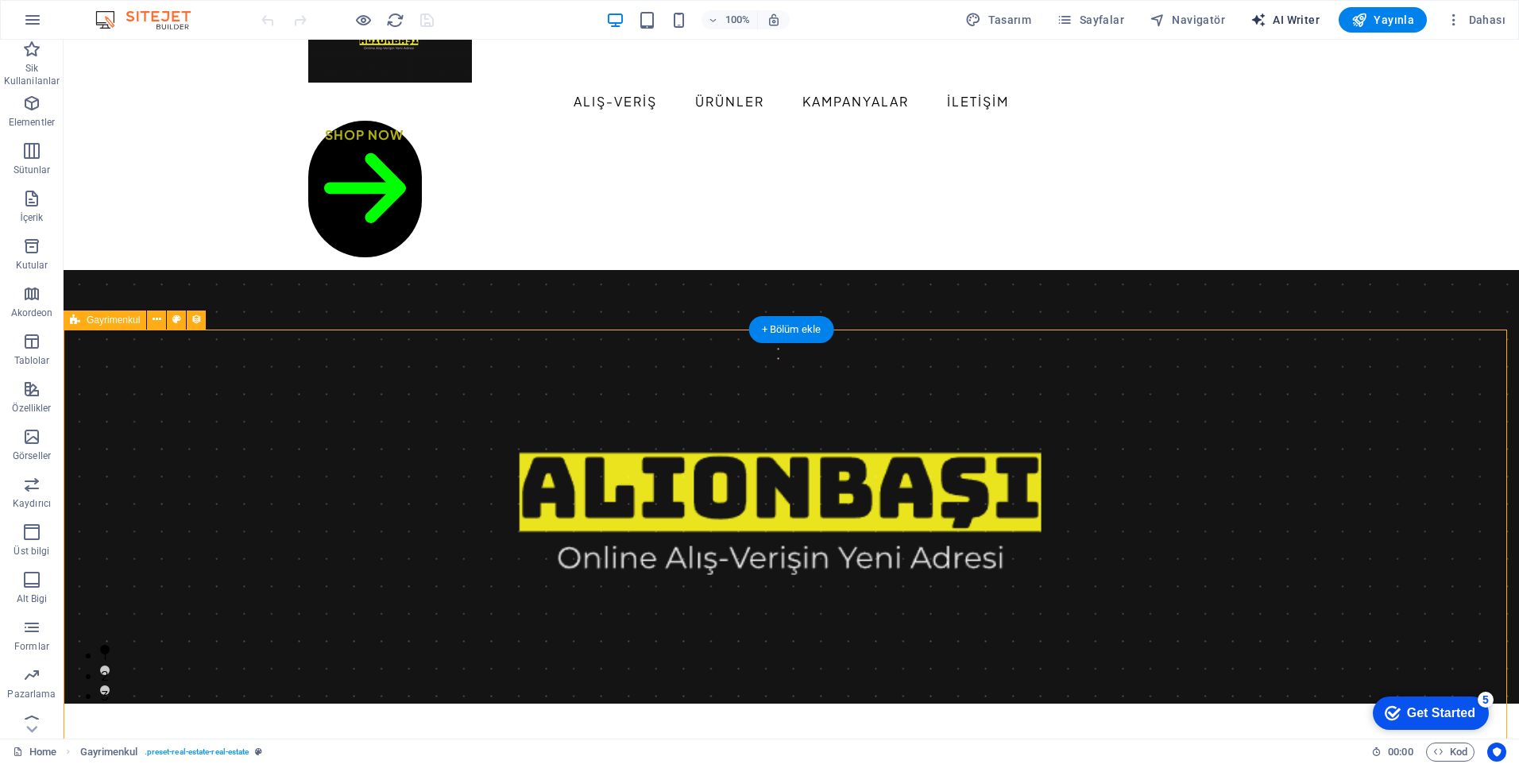
scroll to position [0, 0]
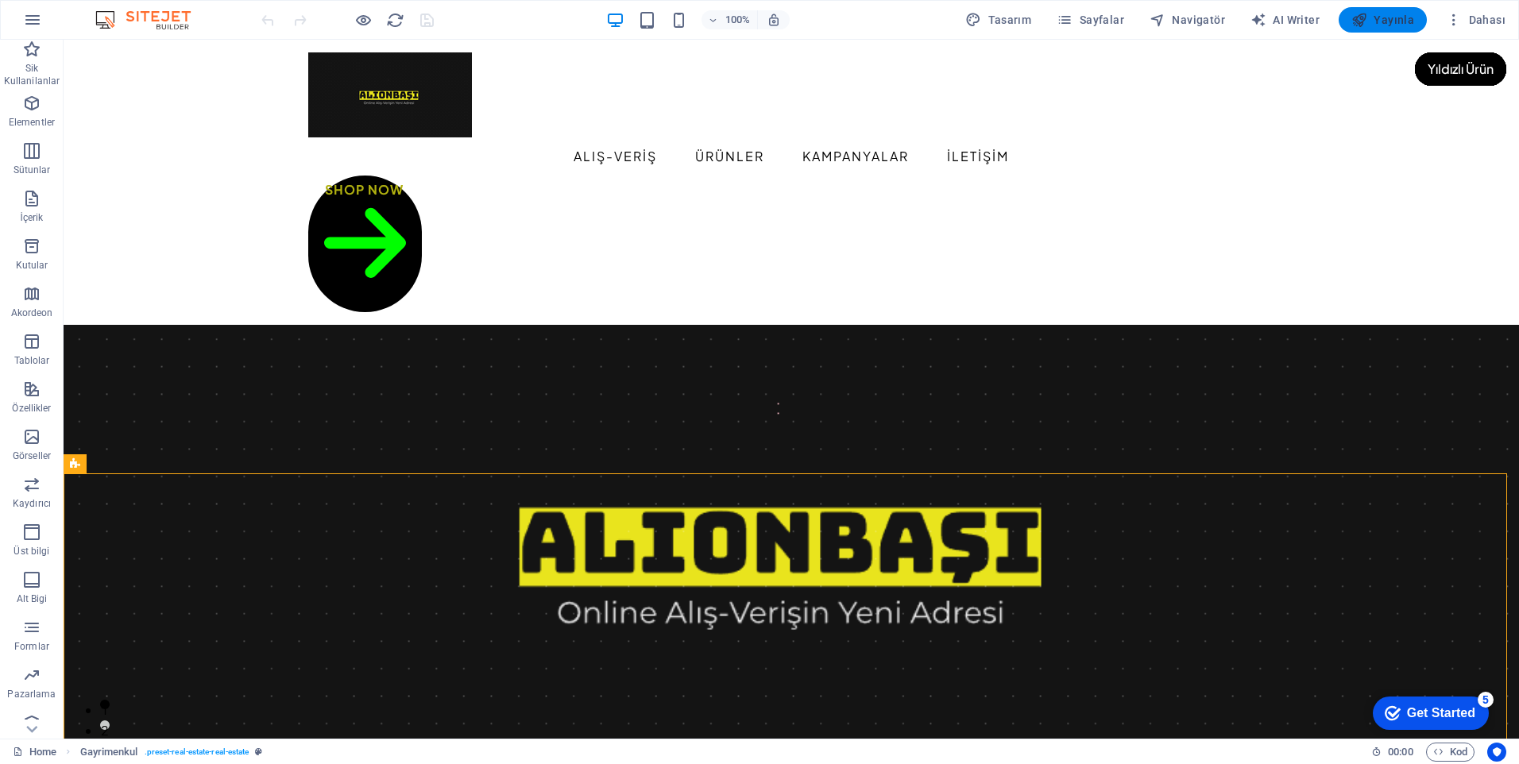
click at [1372, 20] on span "Yayınla" at bounding box center [1383, 20] width 63 height 16
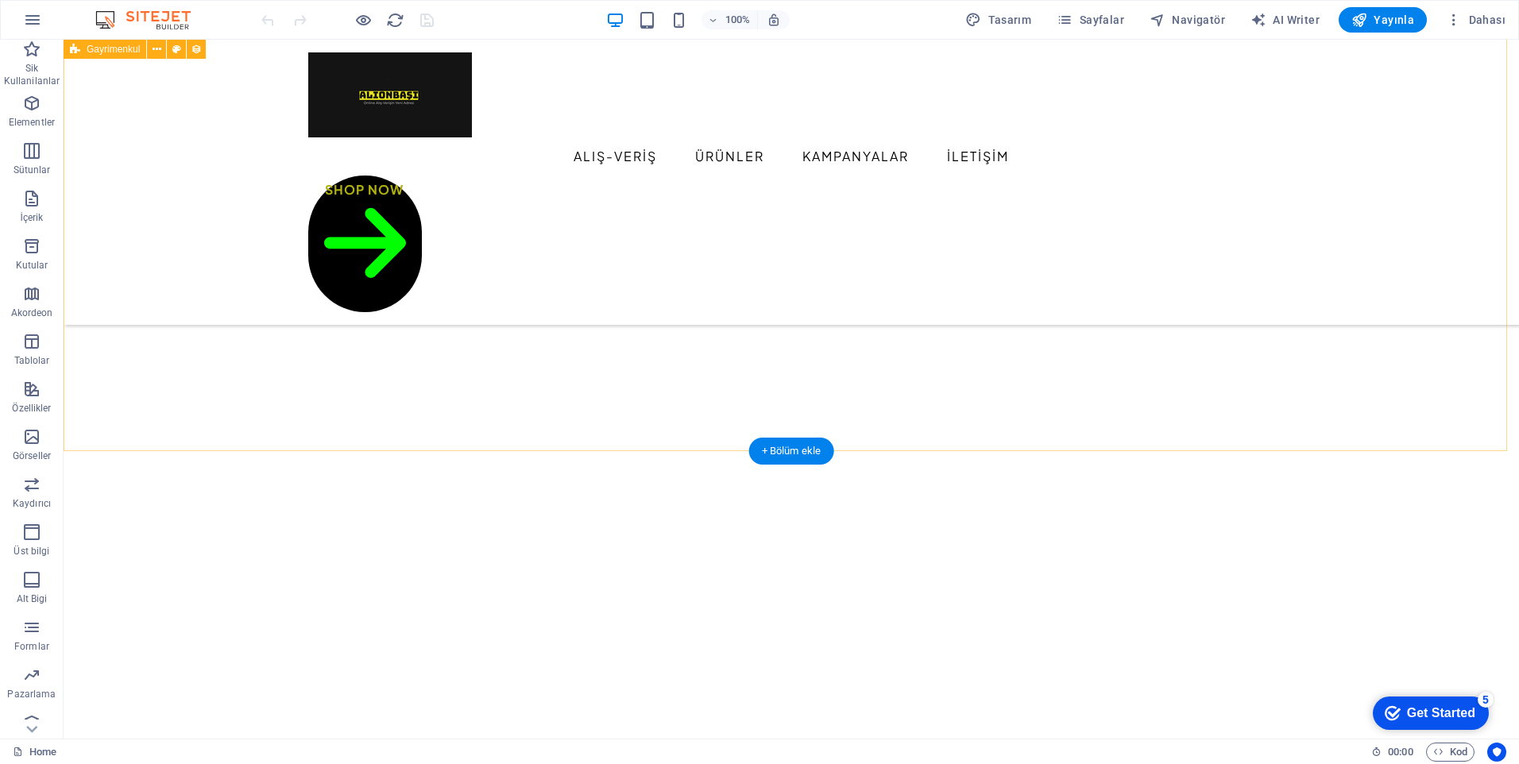
scroll to position [1589, 0]
